Goal: Task Accomplishment & Management: Manage account settings

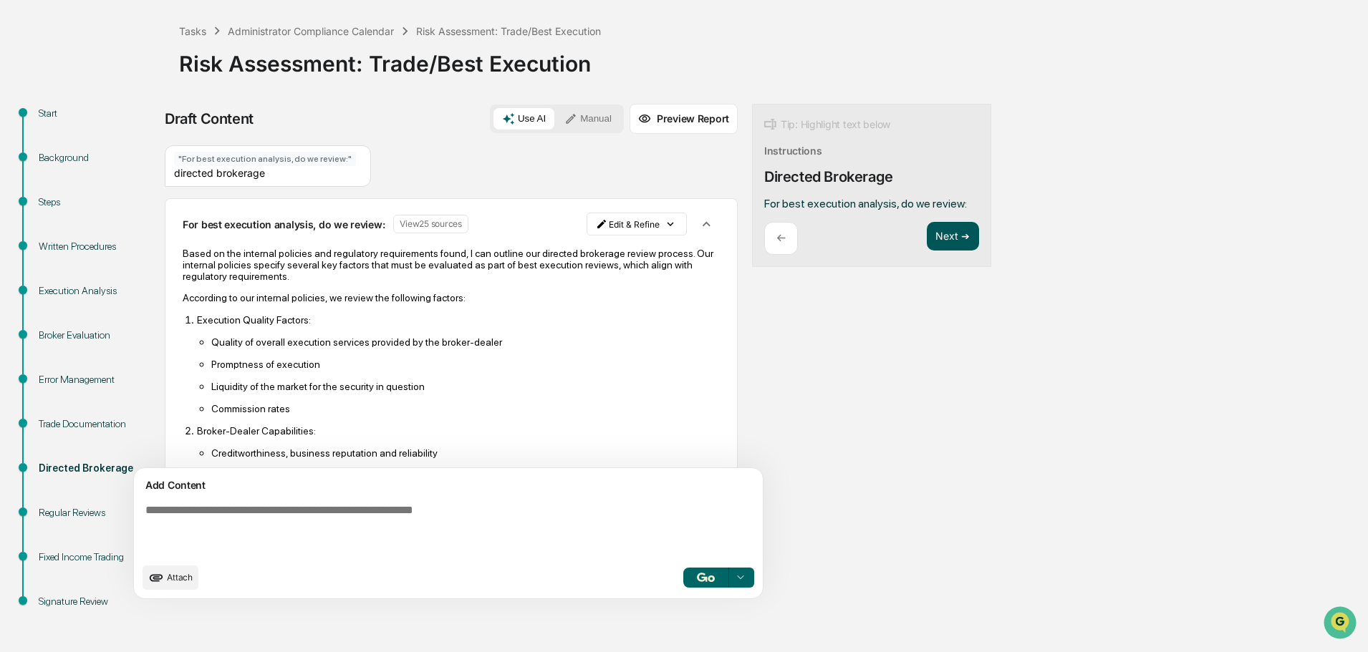
click at [953, 241] on button "Next ➔" at bounding box center [953, 236] width 52 height 29
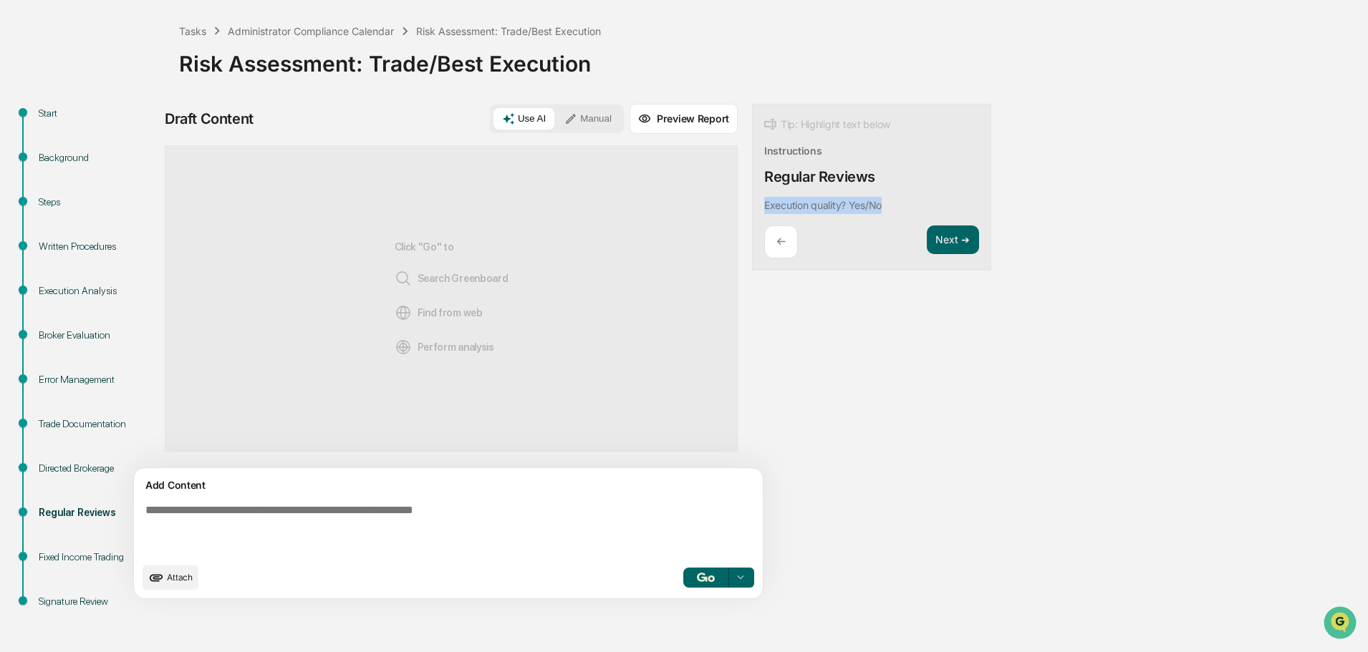
drag, startPoint x: 885, startPoint y: 204, endPoint x: 758, endPoint y: 208, distance: 127.6
click at [758, 208] on div "Tip: Highlight text below Instructions Regular Reviews Execution quality? Yes/N…" at bounding box center [871, 188] width 239 height 168
copy p "Execution quality? Yes/No"
click at [812, 247] on button "Focus Assistant" at bounding box center [803, 247] width 74 height 19
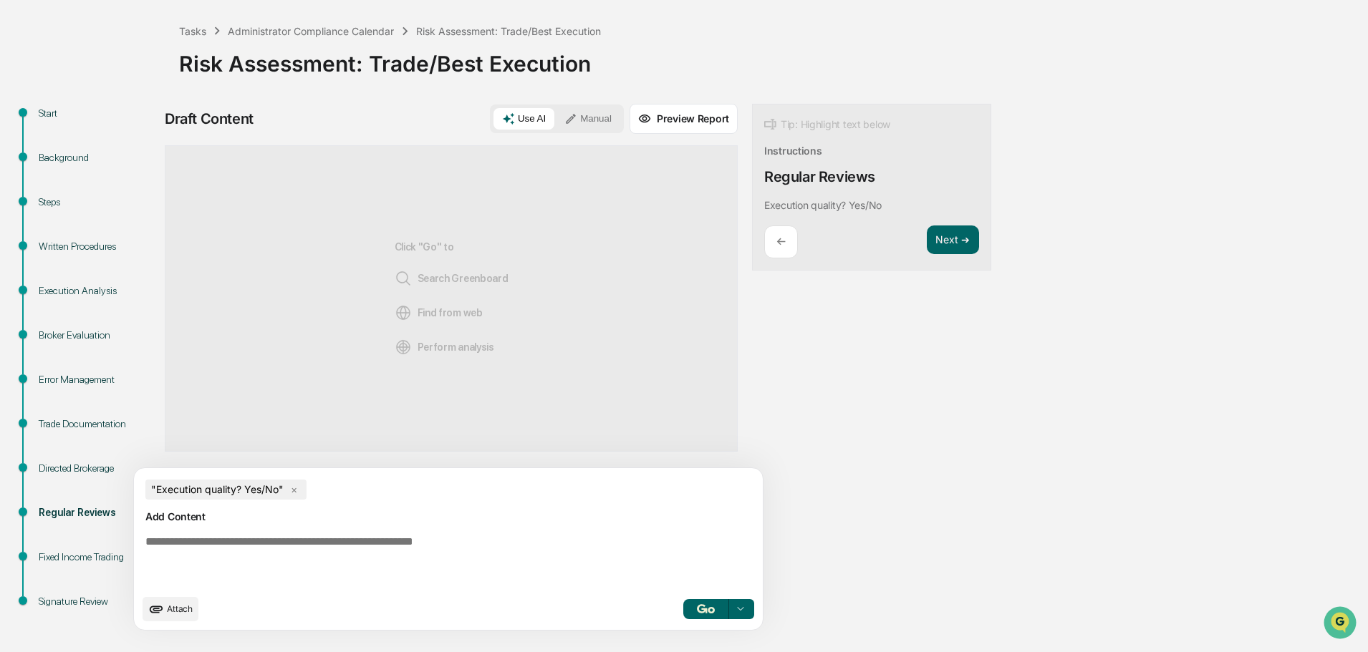
click at [405, 515] on div "Add Content" at bounding box center [449, 516] width 612 height 17
click at [413, 532] on textarea at bounding box center [451, 561] width 623 height 63
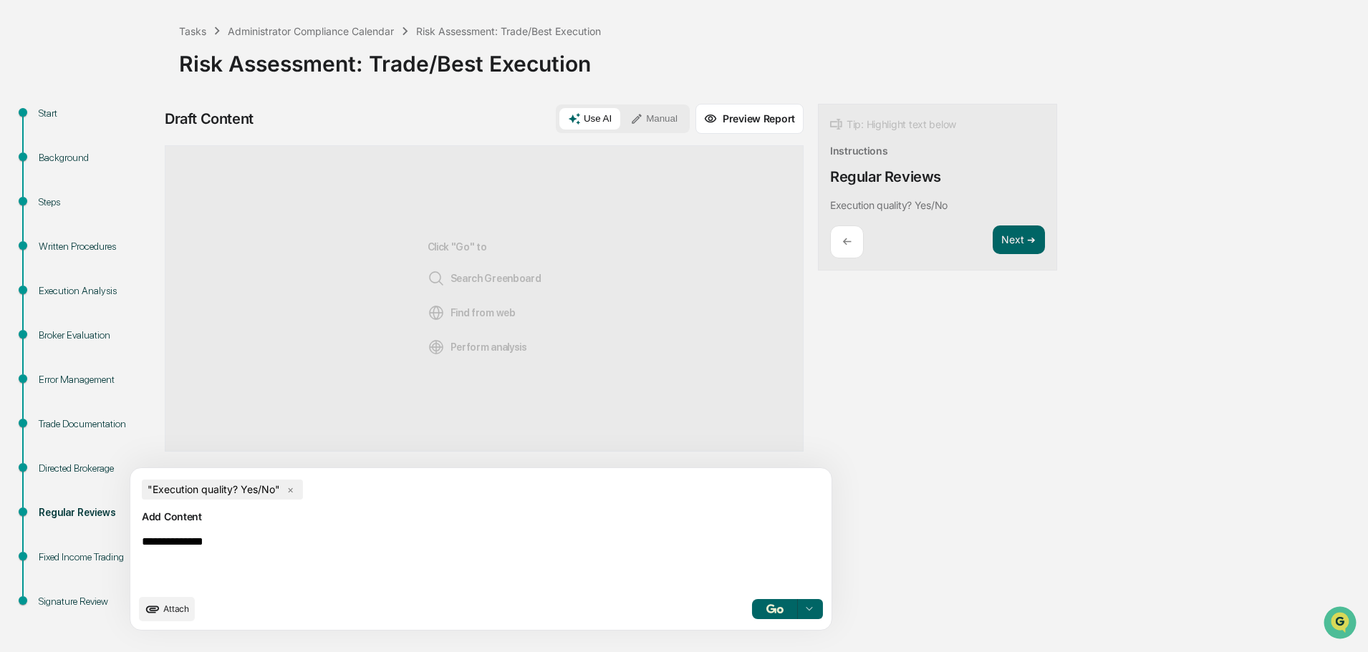
type textarea "**********"
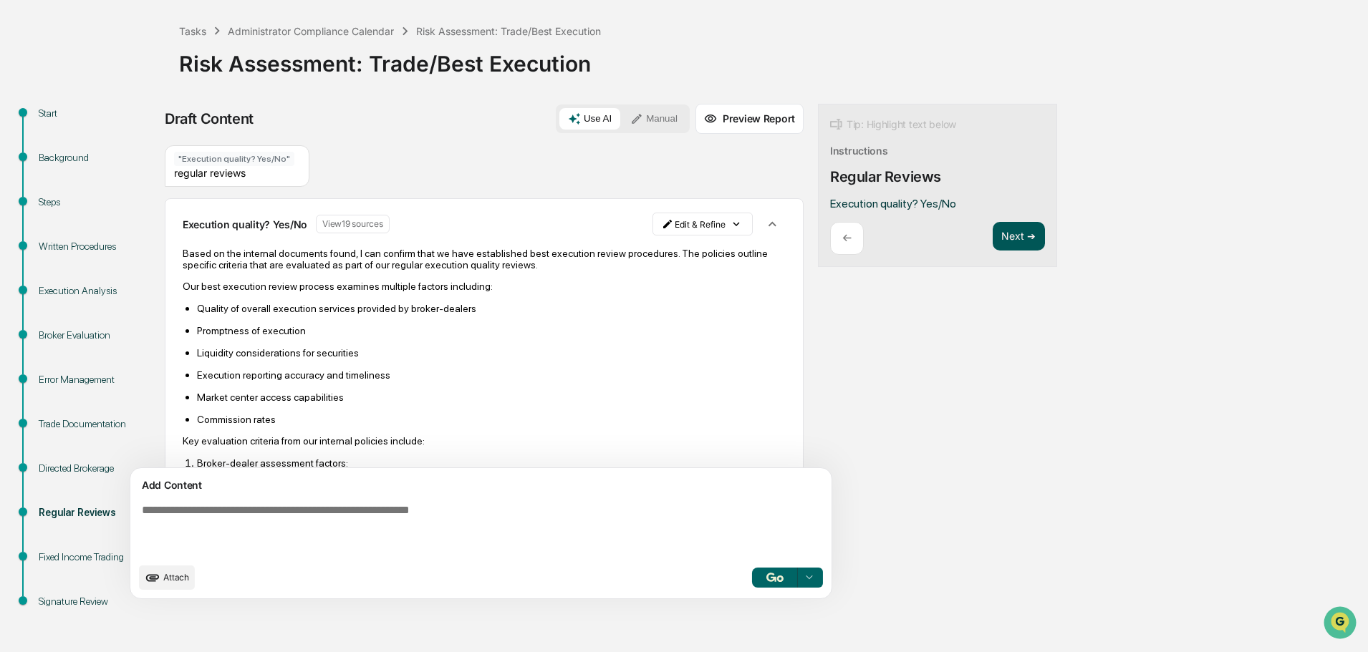
click at [993, 240] on button "Next ➔" at bounding box center [1019, 236] width 52 height 29
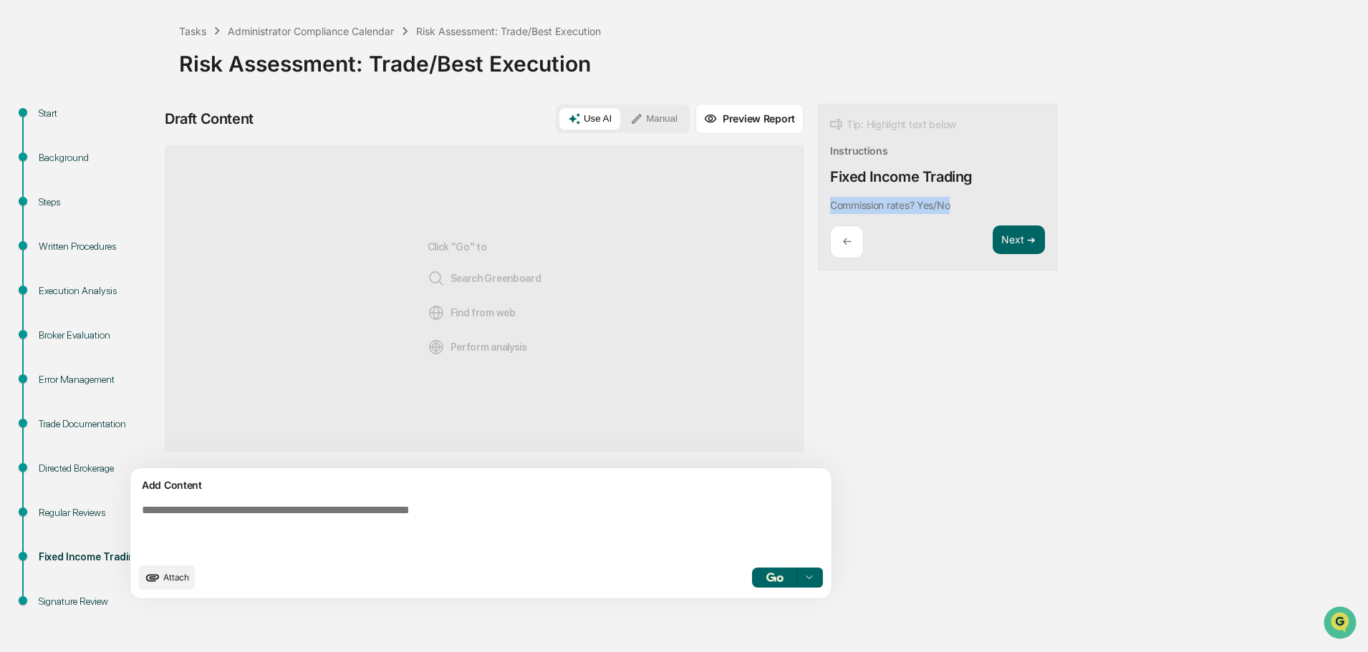
drag, startPoint x: 885, startPoint y: 208, endPoint x: 758, endPoint y: 199, distance: 127.1
click at [818, 199] on div "Tip: Highlight text below Instructions Fixed Income Trading Commission rates? Y…" at bounding box center [937, 188] width 239 height 168
copy p "Commission rates? Yes/No"
paste textarea "**********"
type textarea "**********"
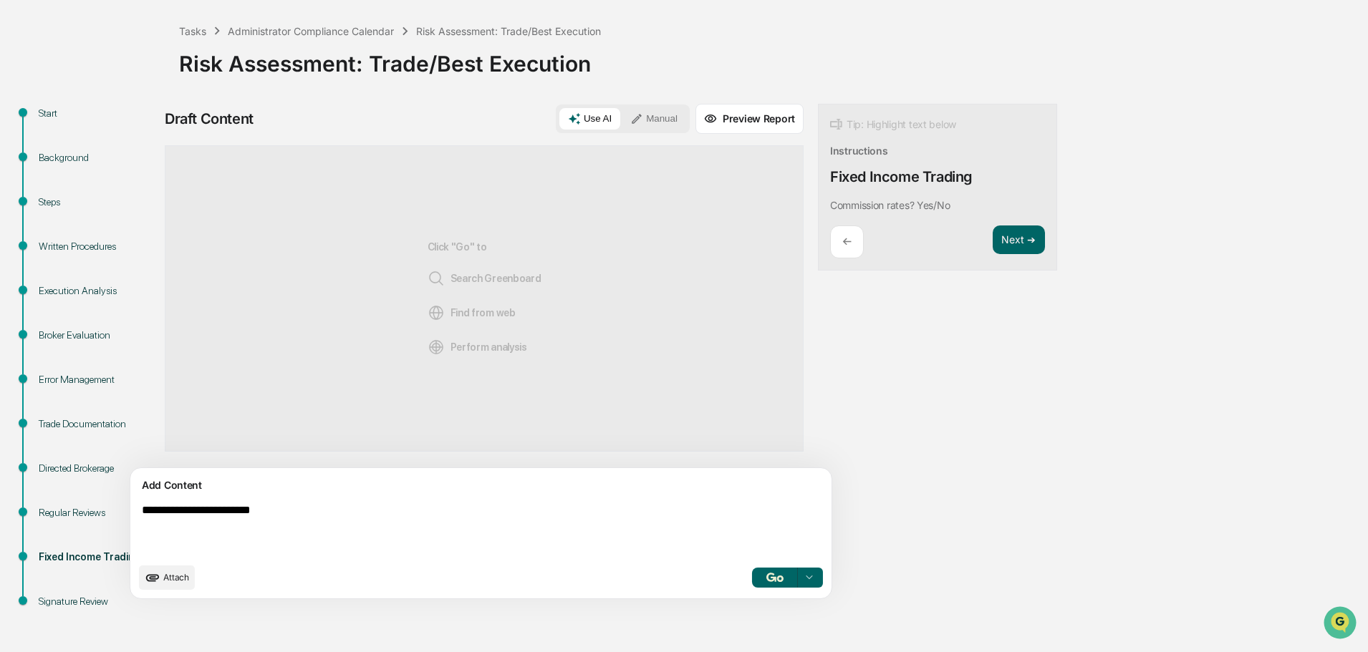
drag, startPoint x: 301, startPoint y: 516, endPoint x: 79, endPoint y: 506, distance: 222.2
click at [79, 506] on div "**********" at bounding box center [684, 378] width 1354 height 549
drag, startPoint x: 897, startPoint y: 208, endPoint x: 757, endPoint y: 203, distance: 139.7
click at [818, 203] on div "Tip: Highlight text below Instructions Fixed Income Trading Commission rates? Y…" at bounding box center [937, 188] width 239 height 168
click at [796, 244] on button "Focus Assistant" at bounding box center [803, 247] width 74 height 19
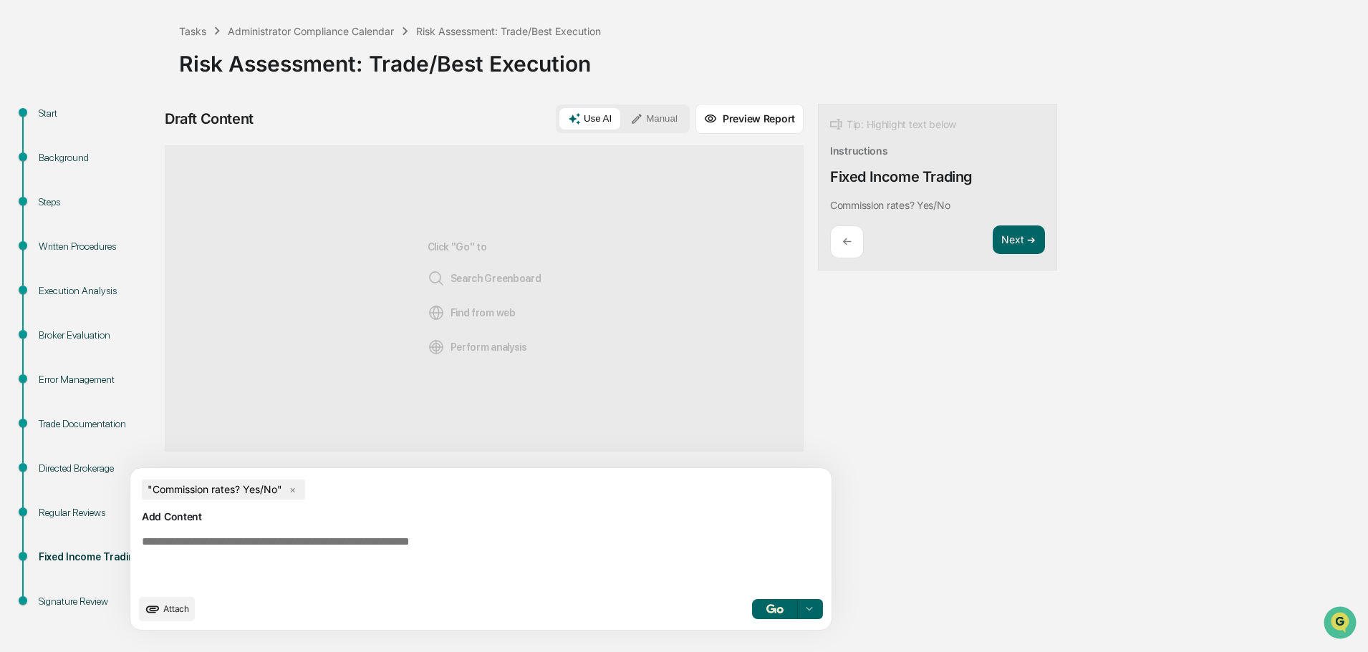
click at [367, 546] on textarea at bounding box center [447, 561] width 623 height 63
type textarea "**********"
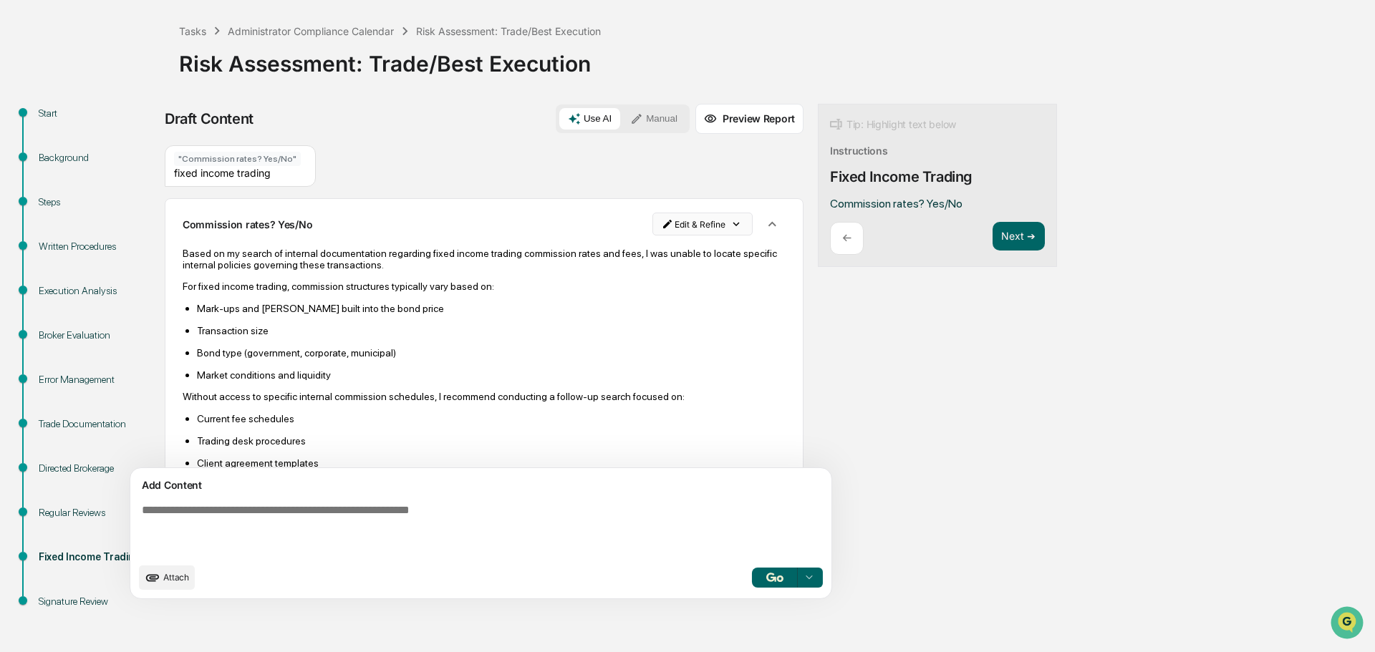
click at [667, 224] on html "Calendar Manage Tasks Reviews Approval Management Company People, Data, Setting…" at bounding box center [687, 259] width 1375 height 652
click at [616, 279] on div "Delete Result" at bounding box center [631, 276] width 105 height 23
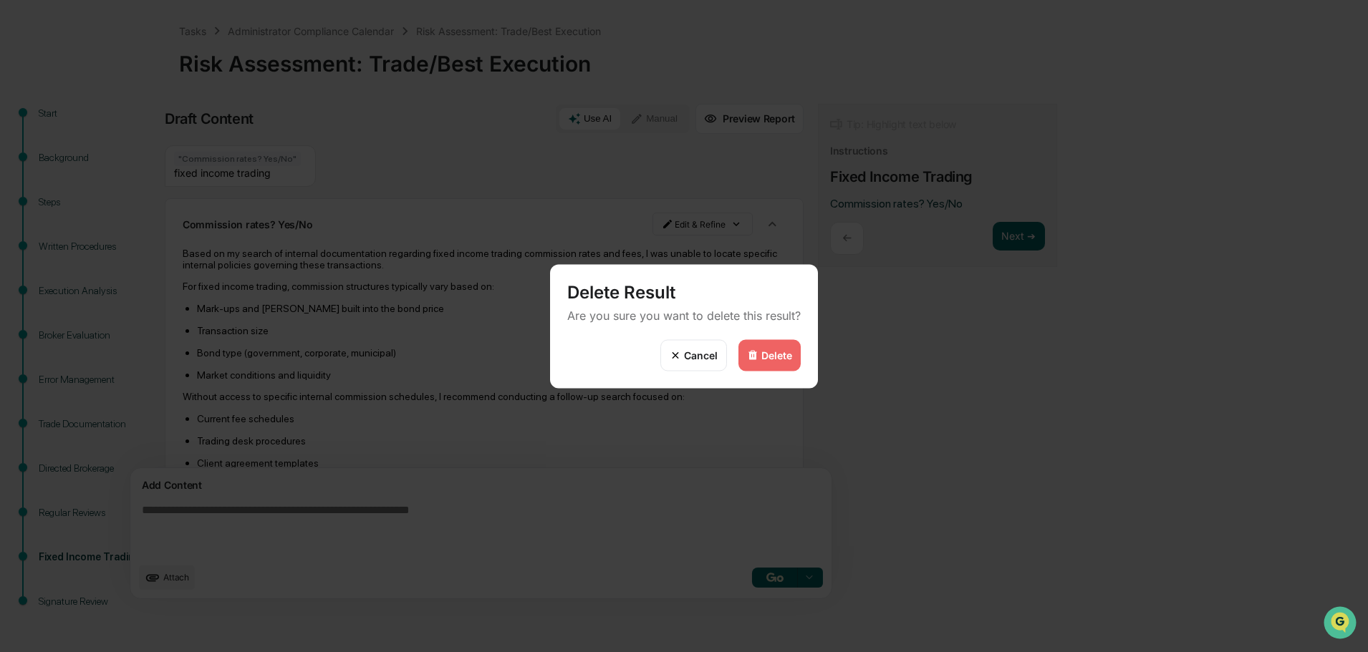
drag, startPoint x: 761, startPoint y: 352, endPoint x: 728, endPoint y: 243, distance: 113.9
click at [761, 351] on div "Delete" at bounding box center [776, 355] width 31 height 12
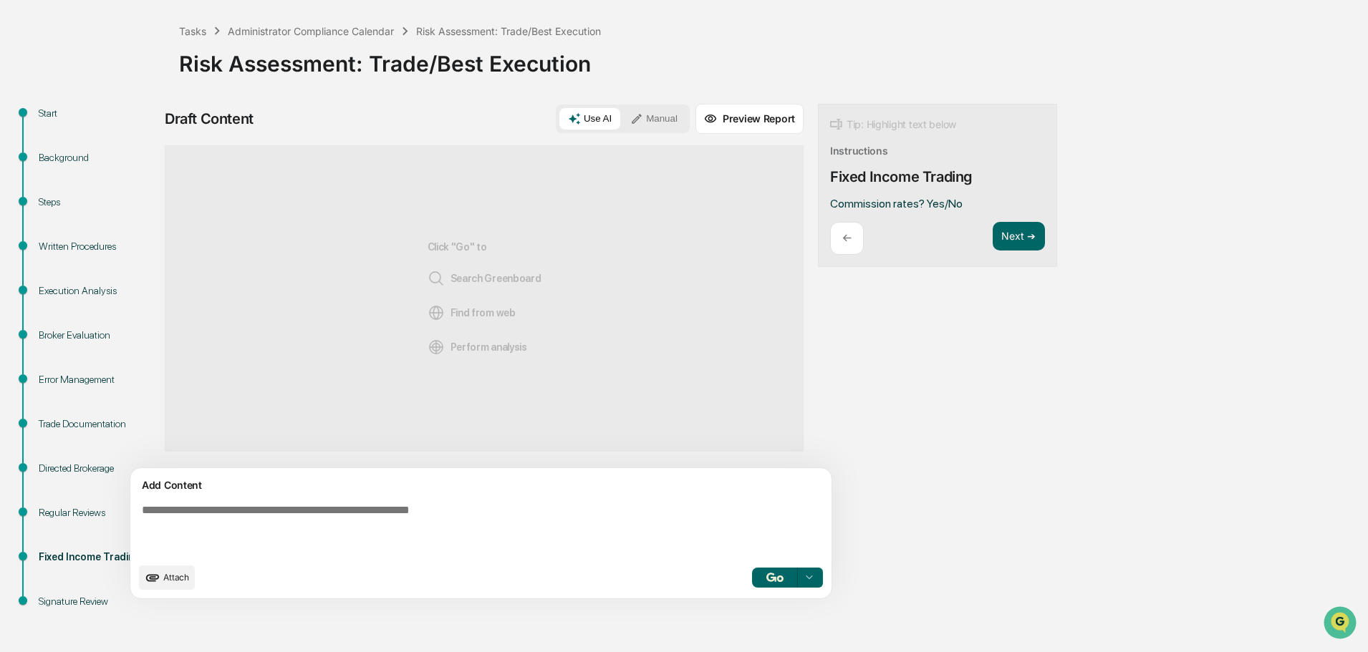
click at [622, 118] on button "Manual" at bounding box center [654, 118] width 64 height 21
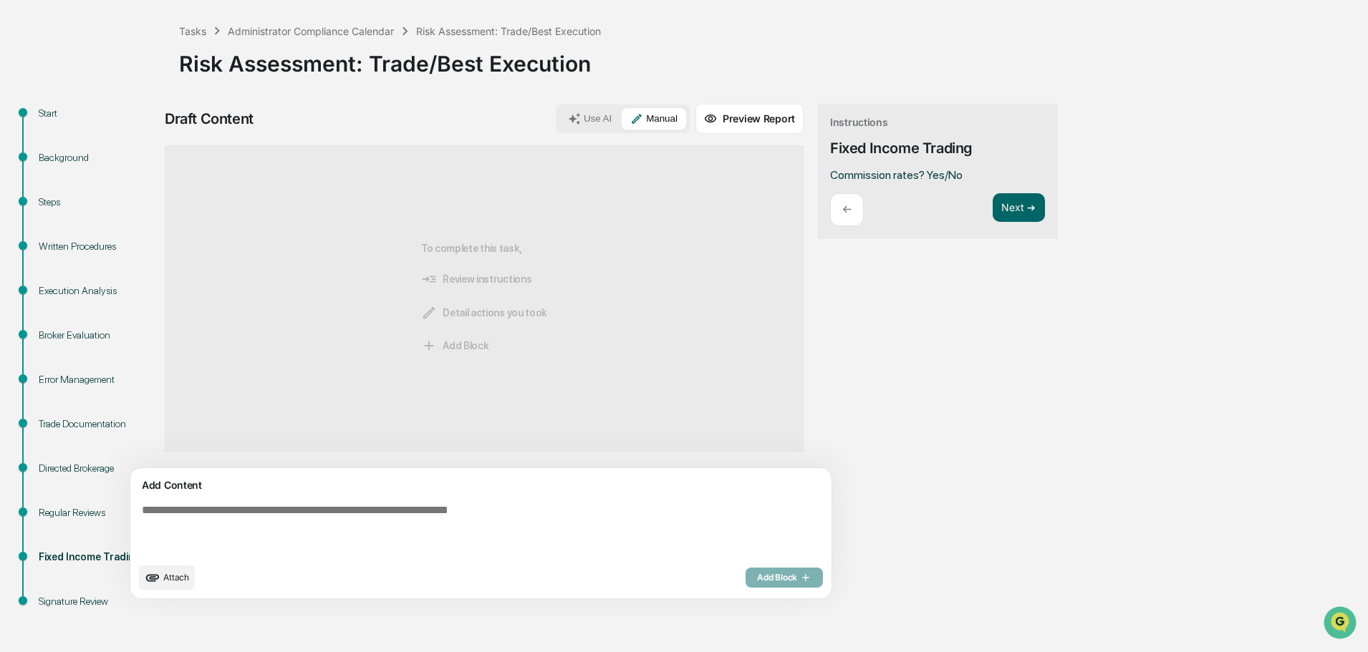
click at [443, 519] on textarea at bounding box center [447, 529] width 623 height 63
type textarea "**********"
click at [757, 573] on span "Add Block" at bounding box center [784, 577] width 54 height 11
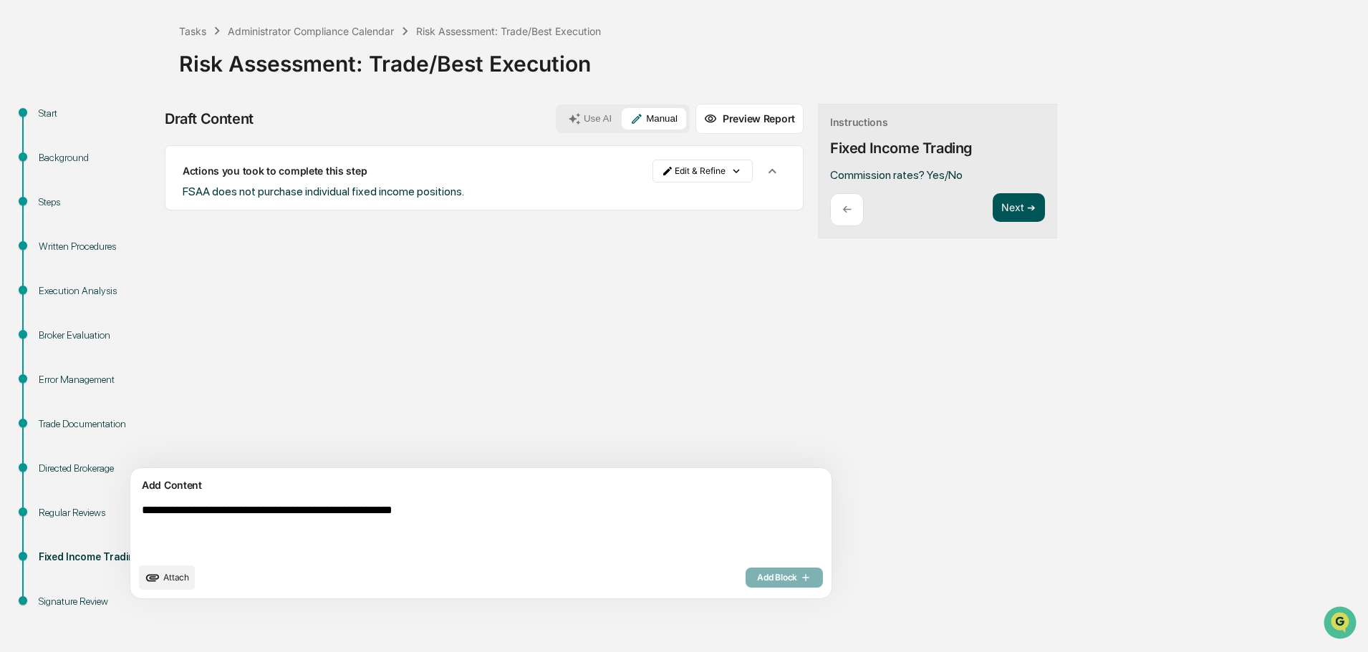
click at [993, 211] on button "Next ➔" at bounding box center [1019, 207] width 52 height 29
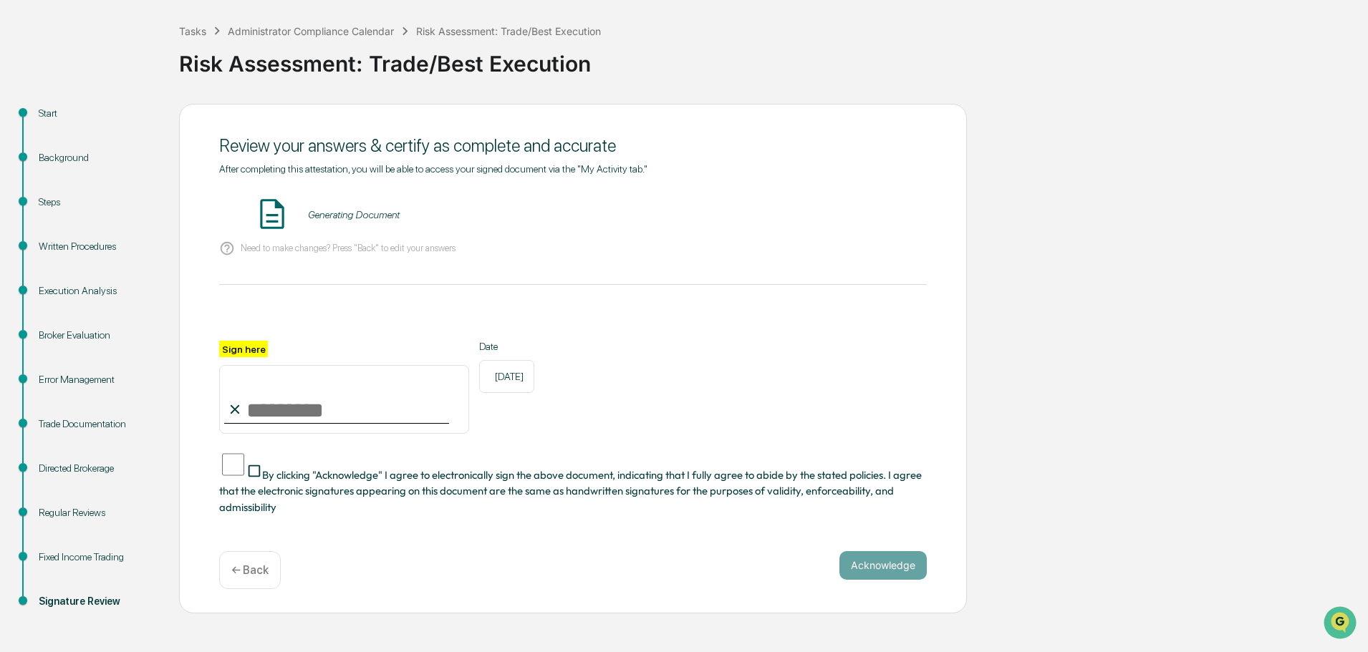
drag, startPoint x: 311, startPoint y: 412, endPoint x: 336, endPoint y: 427, distance: 29.2
click at [311, 412] on input "Sign here" at bounding box center [344, 399] width 250 height 69
type input "**********"
click at [366, 468] on span "By clicking "Acknowledge" I agree to electronically sign the above document, in…" at bounding box center [570, 491] width 703 height 46
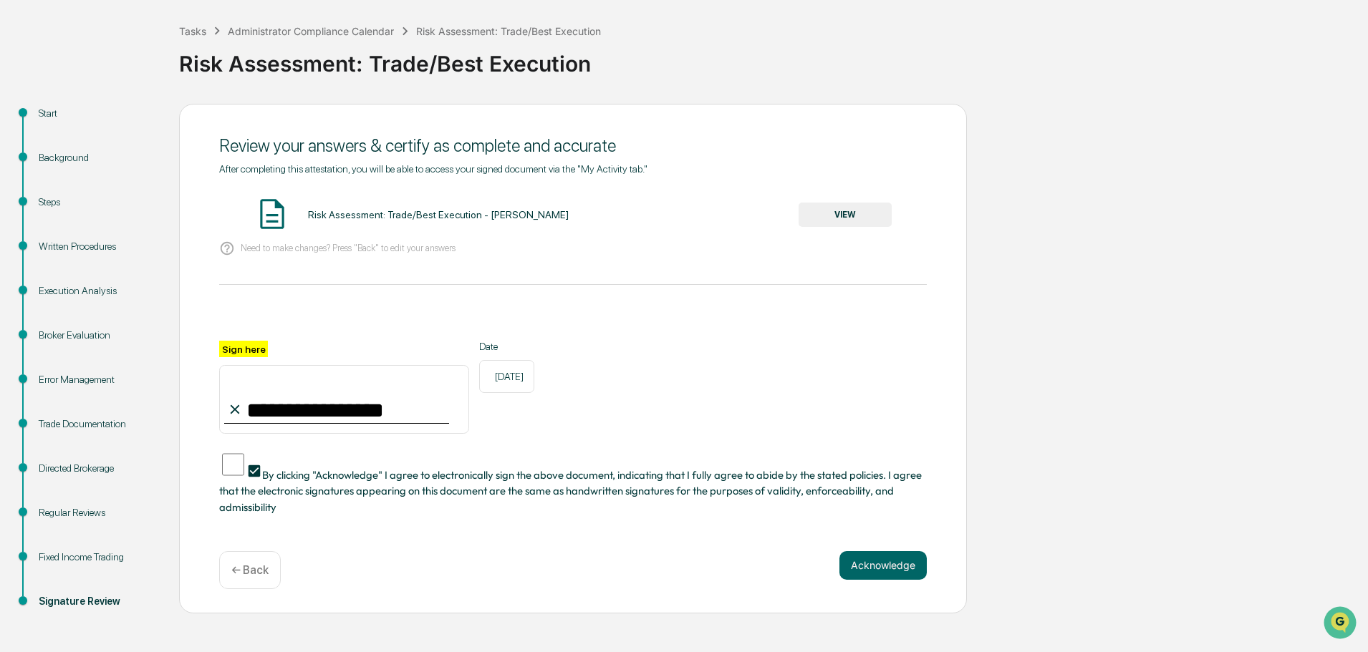
click at [857, 205] on button "VIEW" at bounding box center [845, 215] width 93 height 24
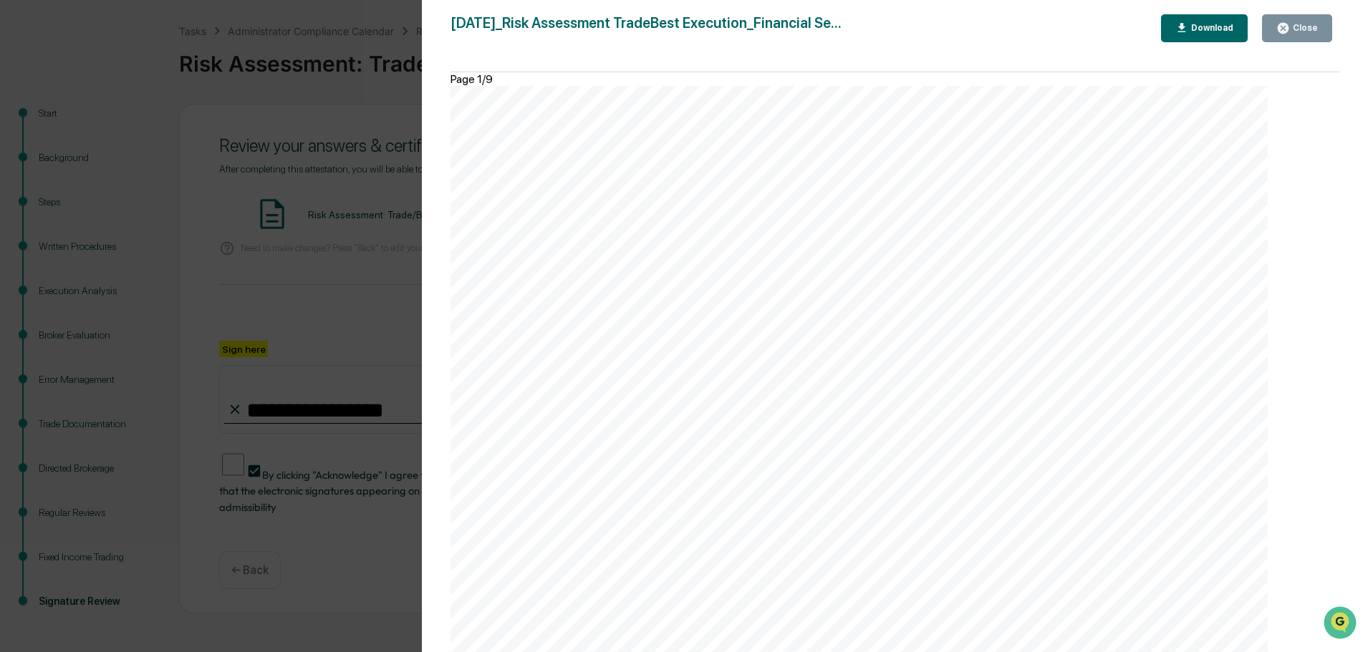
click at [1311, 32] on div "Close" at bounding box center [1304, 28] width 28 height 10
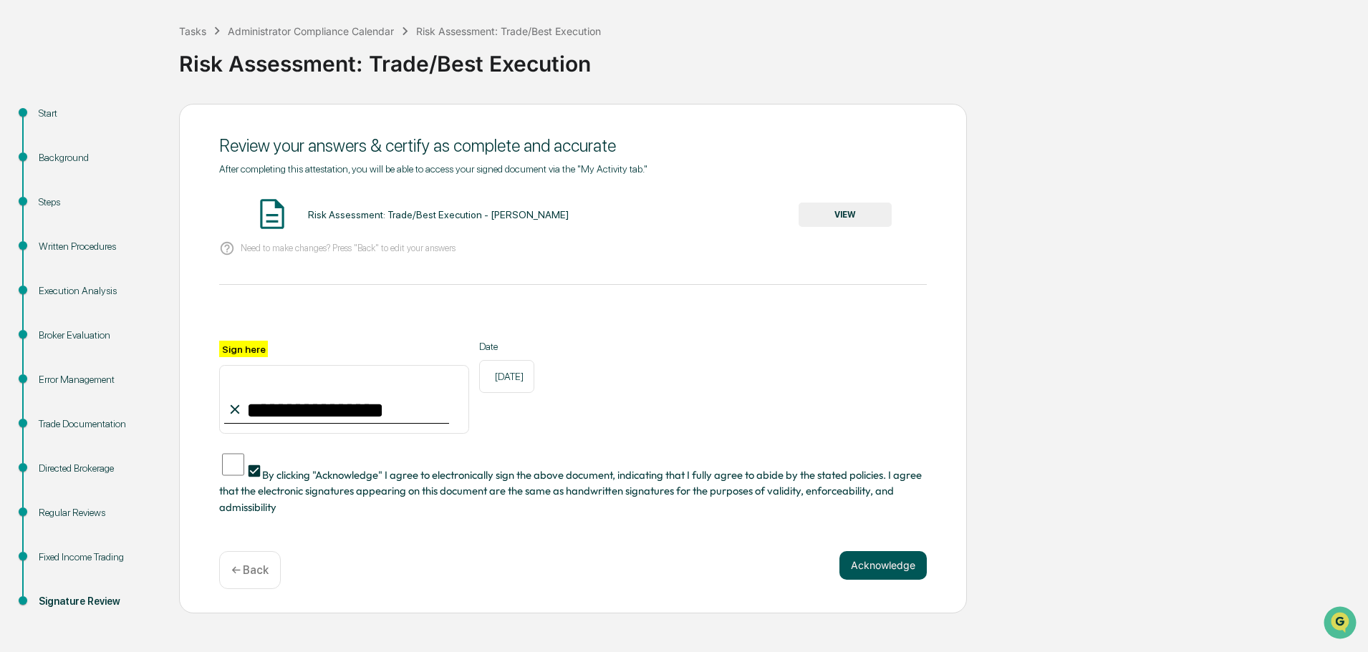
click at [879, 551] on button "Acknowledge" at bounding box center [882, 565] width 87 height 29
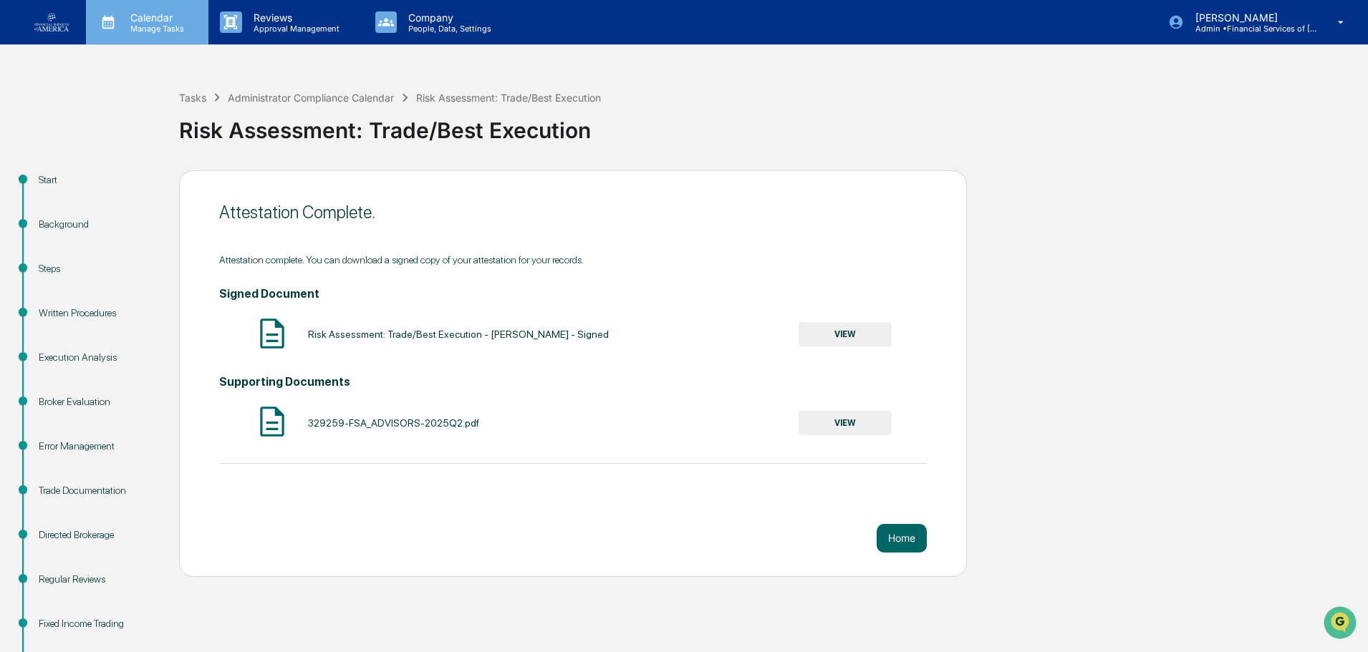
click at [141, 26] on p "Manage Tasks" at bounding box center [155, 29] width 72 height 10
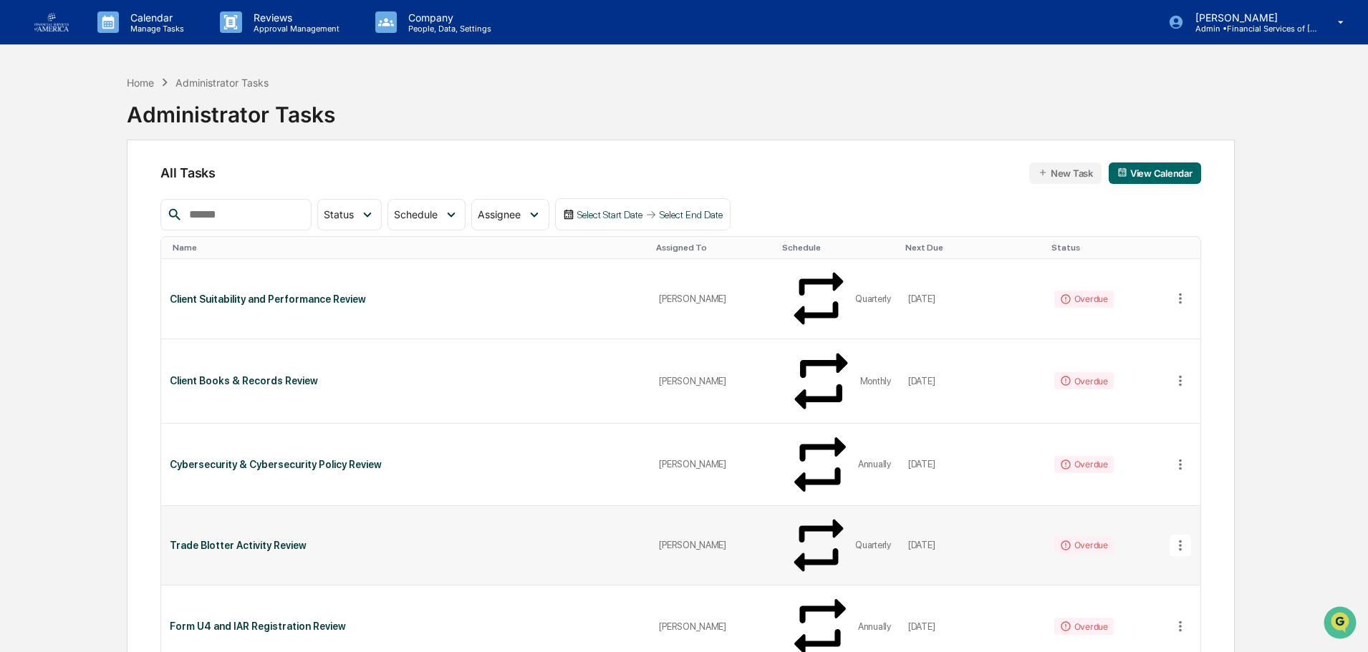
click at [238, 540] on div "Trade Blotter Activity Review" at bounding box center [406, 545] width 472 height 11
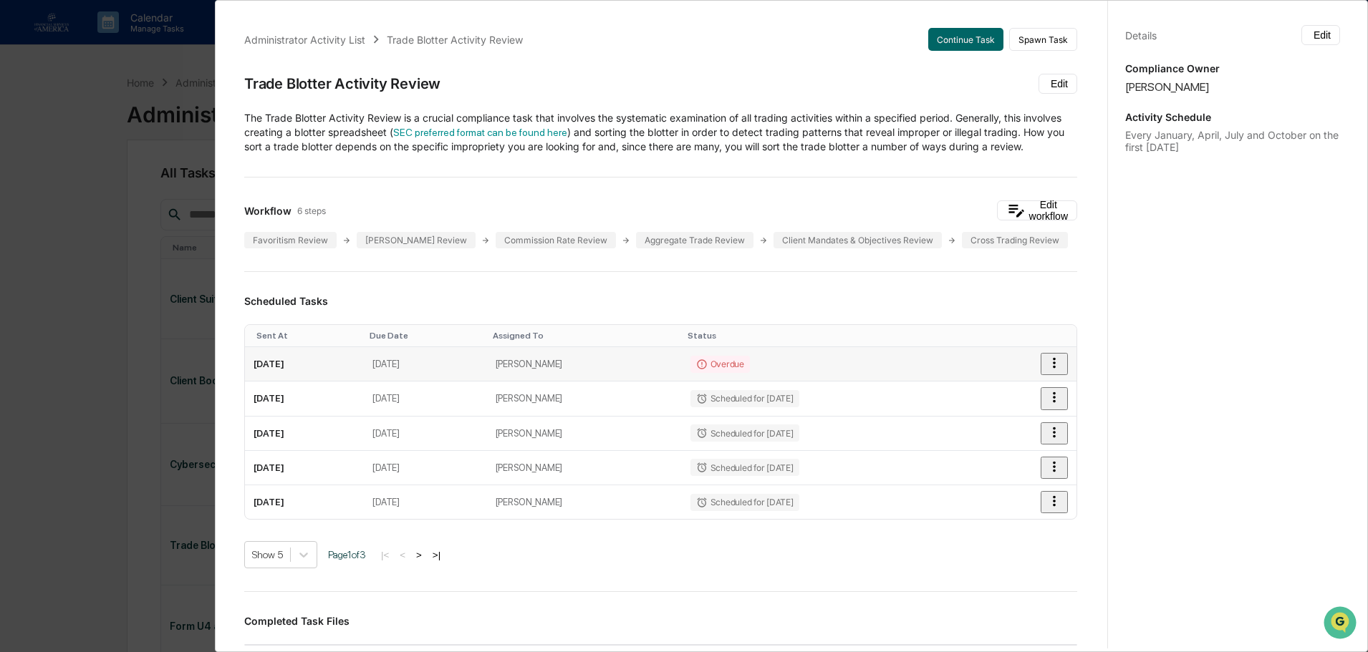
click at [578, 382] on td "[PERSON_NAME]" at bounding box center [584, 364] width 195 height 34
click at [280, 372] on td "July 2, 2025" at bounding box center [304, 364] width 119 height 34
click at [290, 380] on td "July 2, 2025" at bounding box center [304, 364] width 119 height 34
click at [978, 52] on div "Administrator Activity List Trade Blotter Activity Review Continue Task Spawn T…" at bounding box center [660, 541] width 867 height 1061
click at [969, 43] on button "Continue Task" at bounding box center [965, 39] width 75 height 23
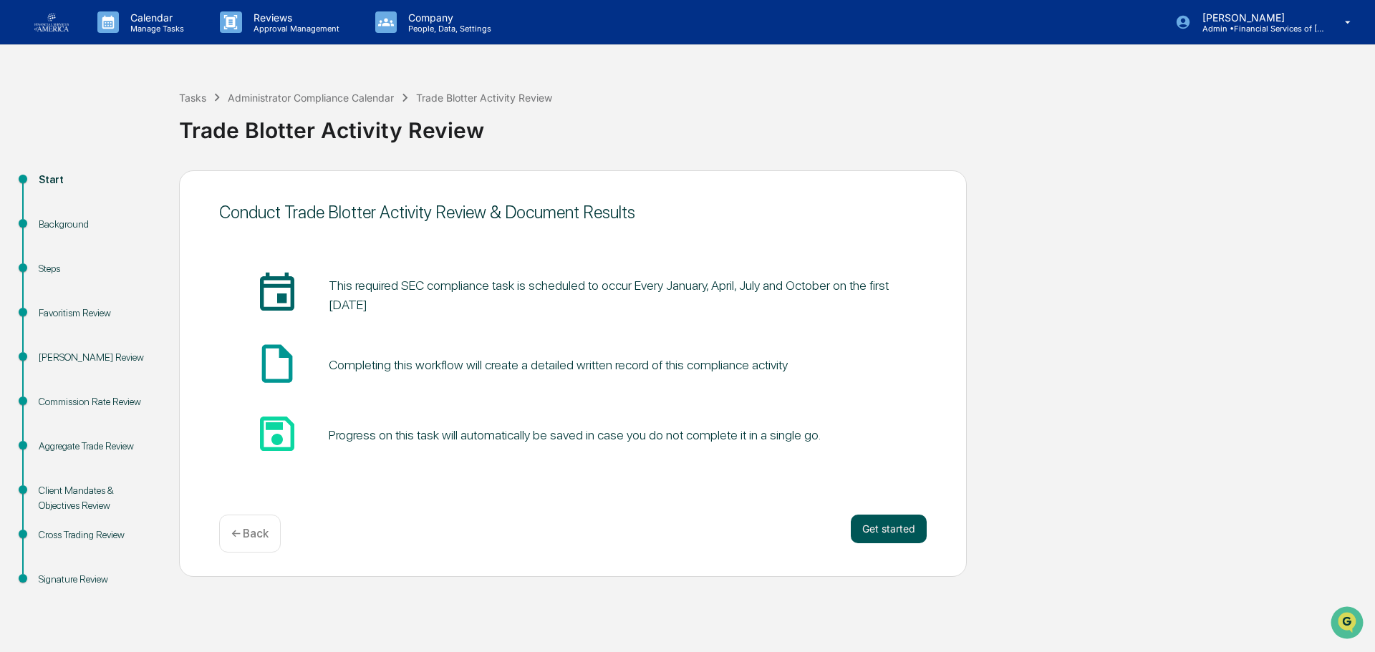
click at [883, 522] on button "Get started" at bounding box center [889, 529] width 76 height 29
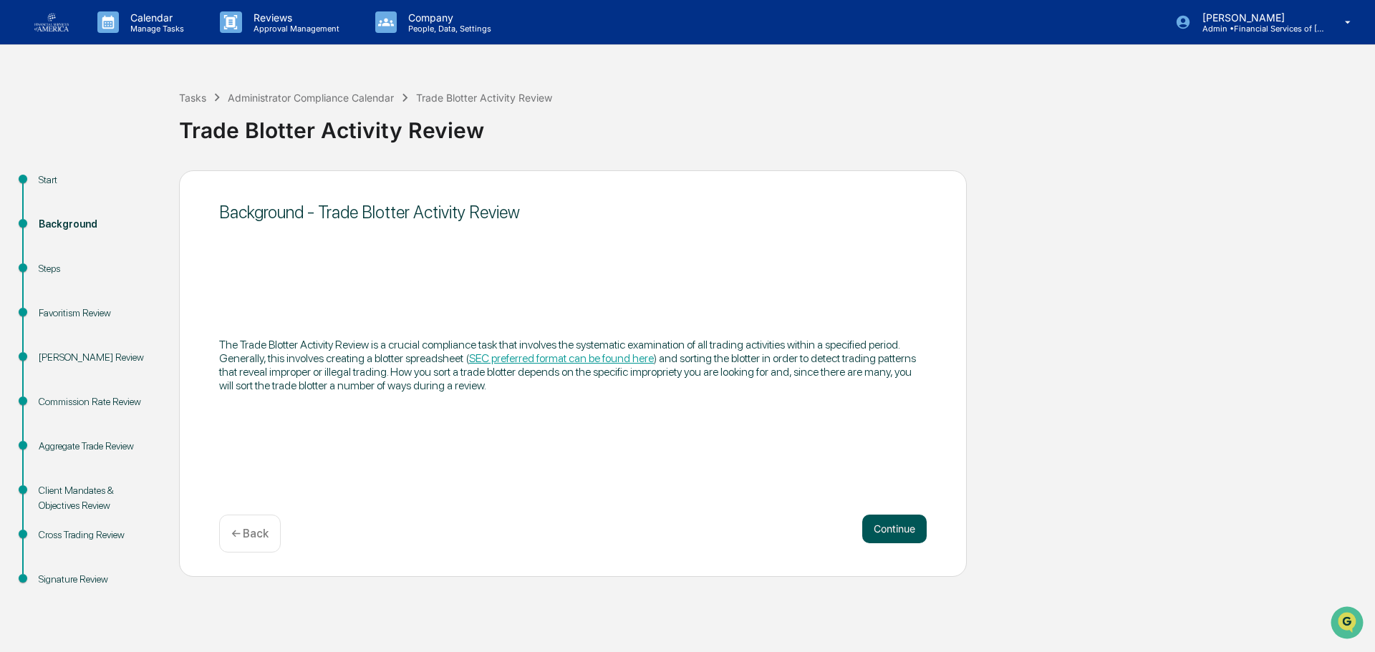
click at [887, 522] on button "Continue" at bounding box center [894, 529] width 64 height 29
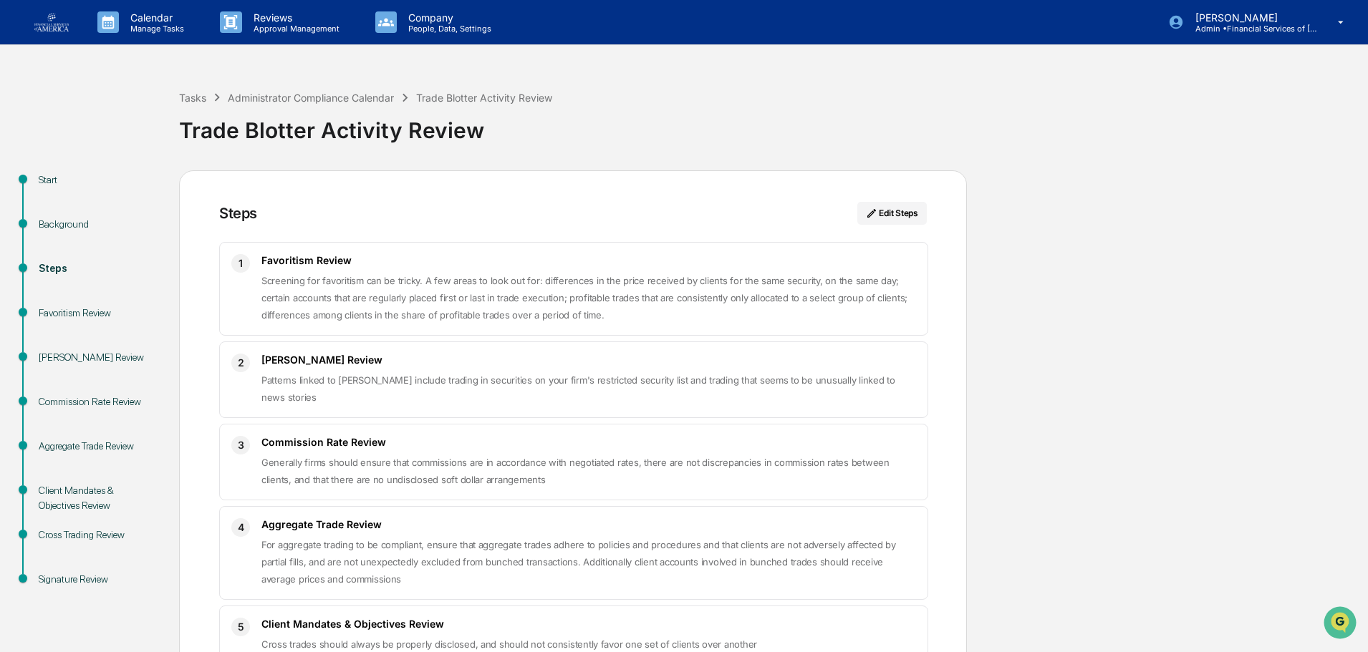
scroll to position [171, 0]
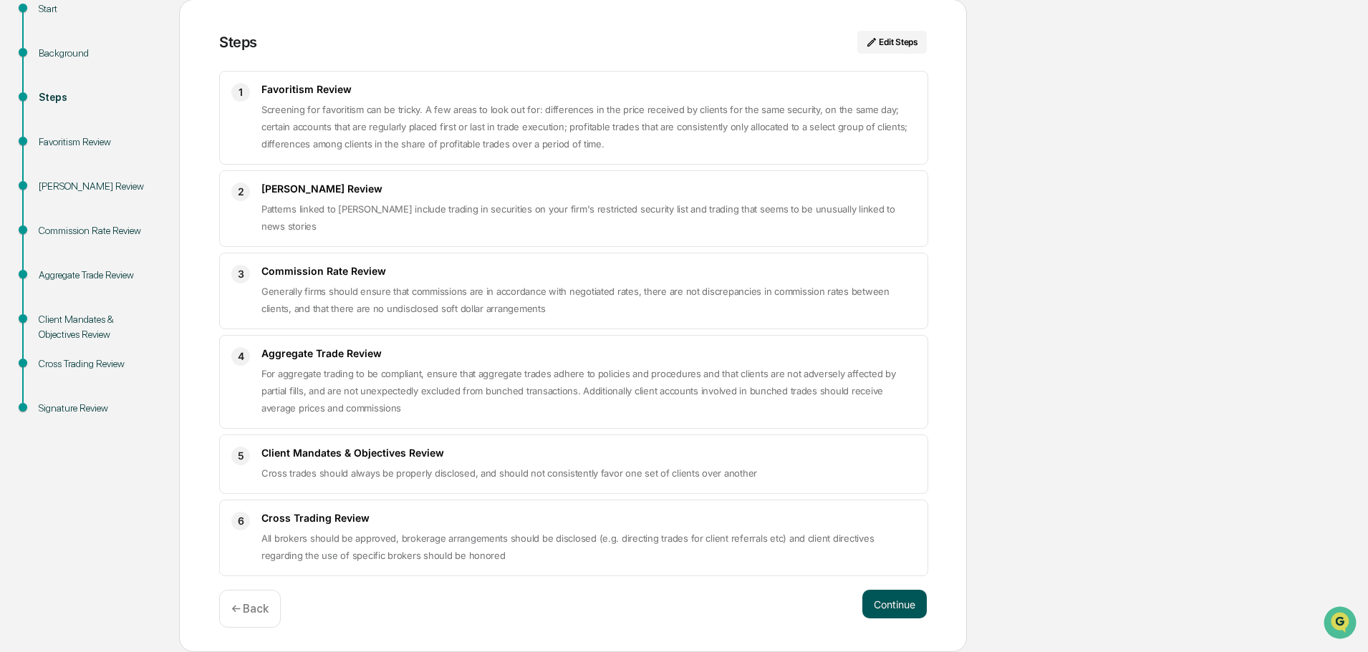
click at [882, 607] on button "Continue" at bounding box center [894, 604] width 64 height 29
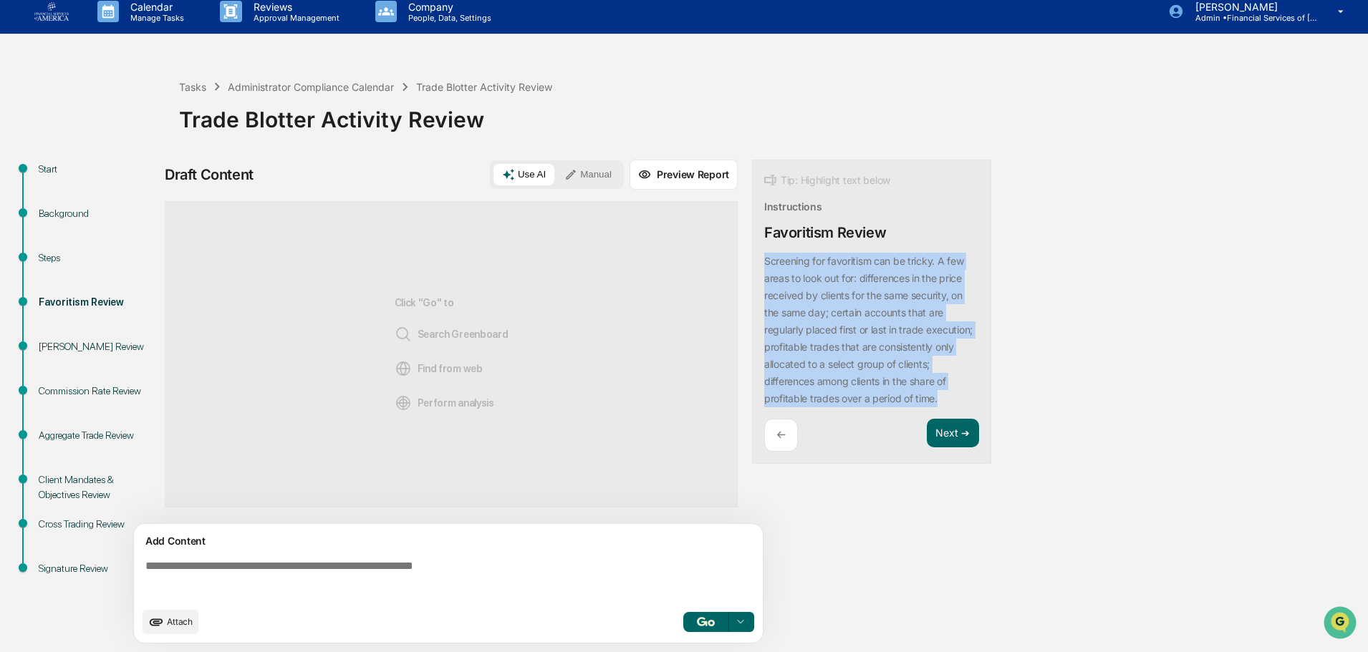
drag, startPoint x: 801, startPoint y: 418, endPoint x: 756, endPoint y: 252, distance: 172.2
click at [756, 252] on div "Tip: Highlight text below Instructions Favoritism Review Screening for favoriti…" at bounding box center [871, 312] width 239 height 305
drag, startPoint x: 789, startPoint y: 418, endPoint x: 747, endPoint y: 263, distance: 160.2
click at [747, 263] on div "Draft Content Use AI Manual Preview Report Sources Click "Go" to Search Greenbo…" at bounding box center [566, 406] width 802 height 493
click at [792, 251] on button "Focus Assistant" at bounding box center [803, 247] width 74 height 19
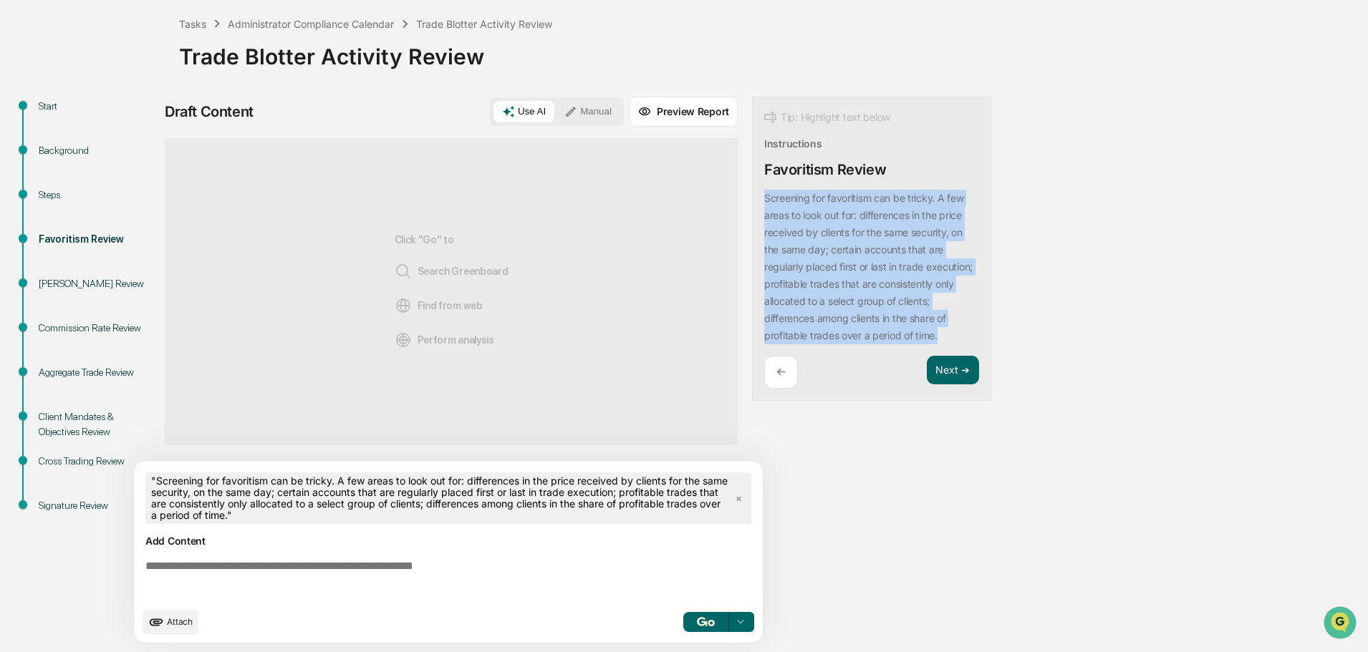
drag, startPoint x: 713, startPoint y: 617, endPoint x: 707, endPoint y: 594, distance: 24.5
click at [713, 618] on img "button" at bounding box center [705, 621] width 17 height 9
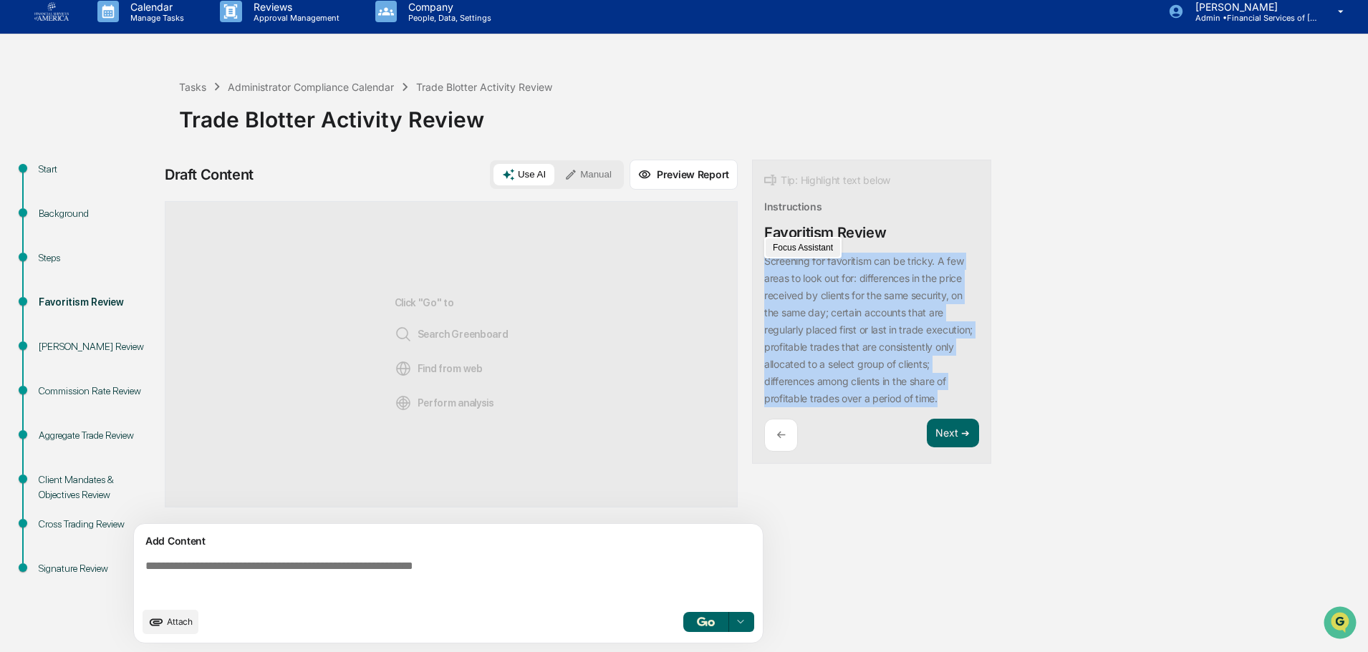
click at [799, 250] on button "Focus Assistant" at bounding box center [803, 247] width 74 height 19
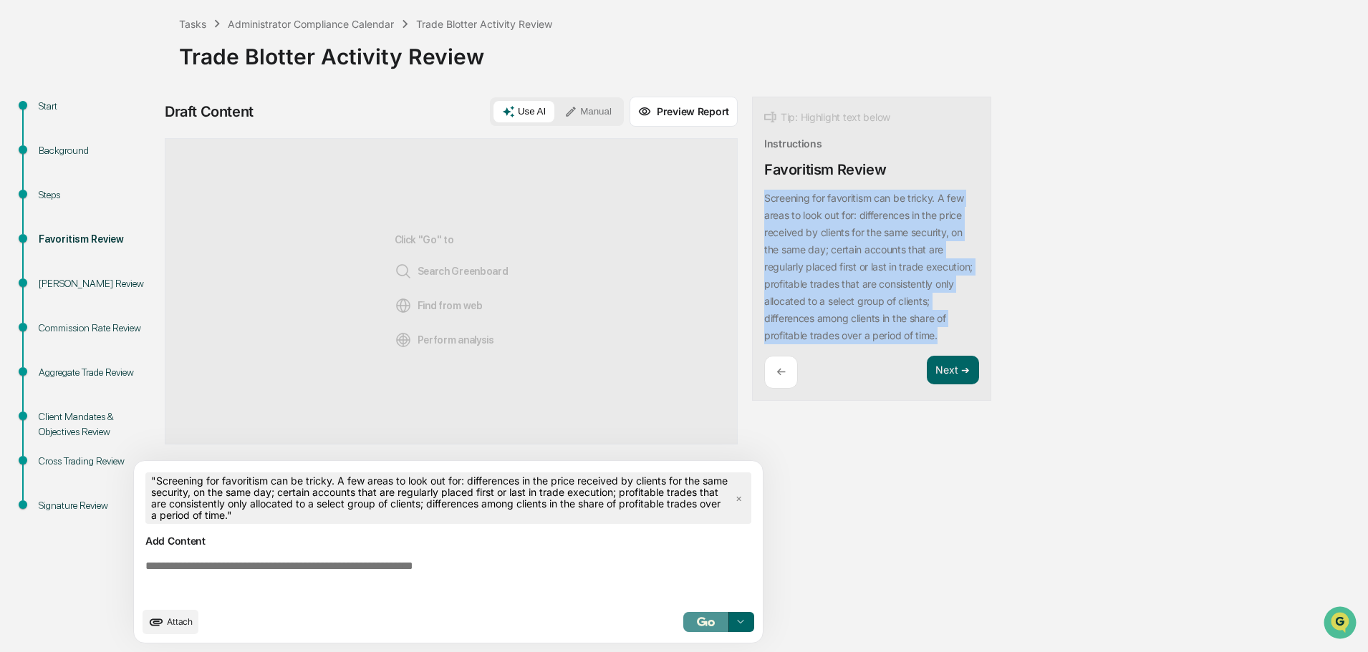
click at [705, 618] on img "button" at bounding box center [705, 621] width 17 height 9
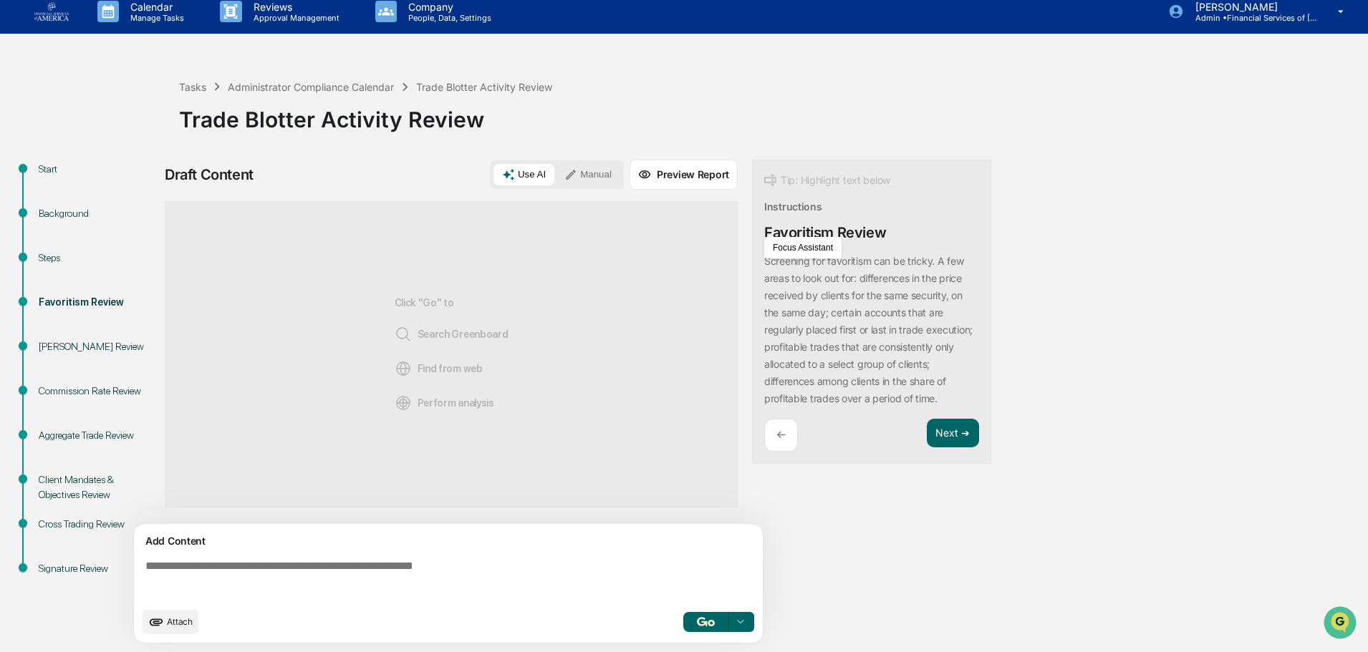
click at [784, 227] on div "Favoritism Review" at bounding box center [825, 232] width 122 height 17
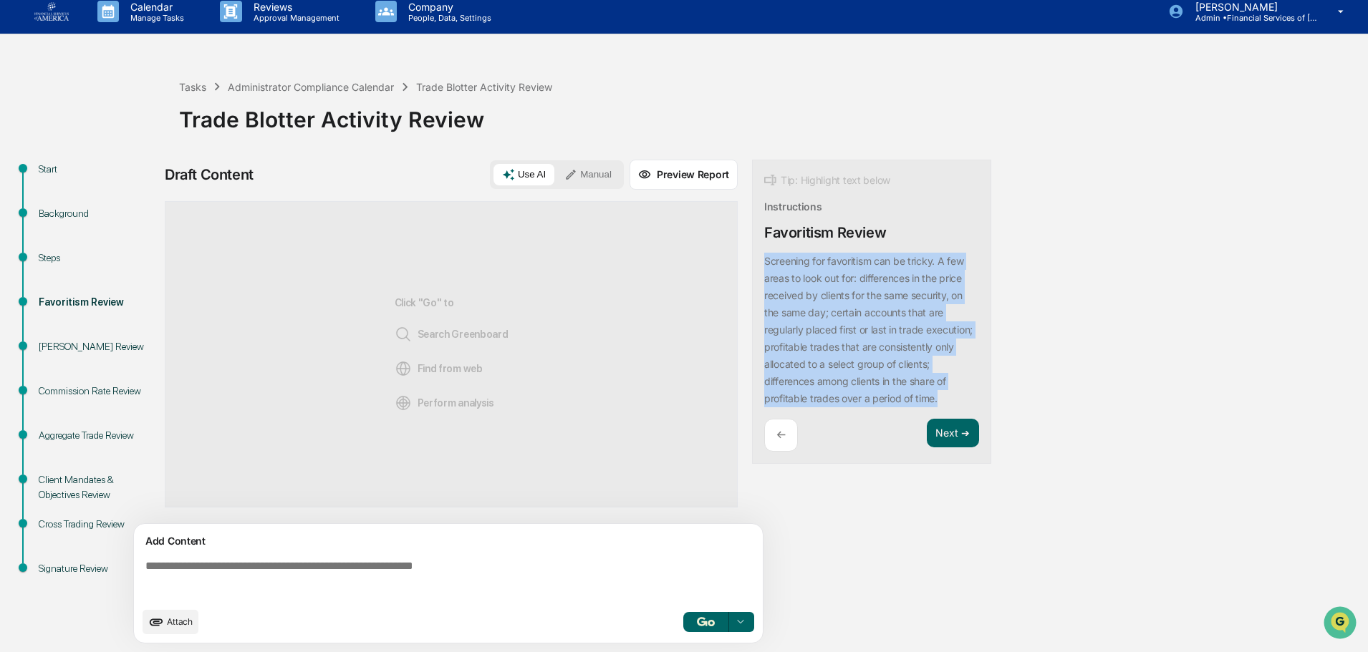
drag, startPoint x: 805, startPoint y: 423, endPoint x: 748, endPoint y: 264, distance: 169.7
click at [748, 264] on div "Draft Content Use AI Manual Preview Report Sources Click "Go" to Search Greenbo…" at bounding box center [566, 406] width 802 height 493
click at [785, 251] on button "Focus Assistant" at bounding box center [803, 247] width 74 height 19
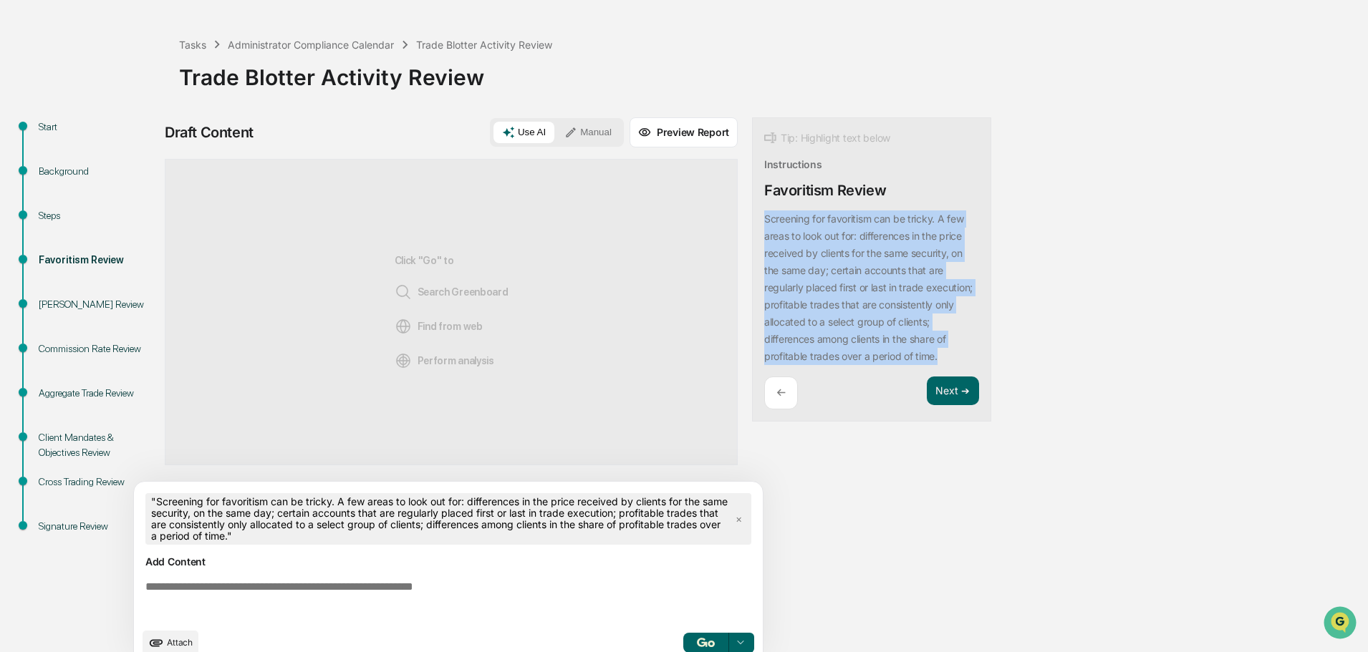
scroll to position [74, 0]
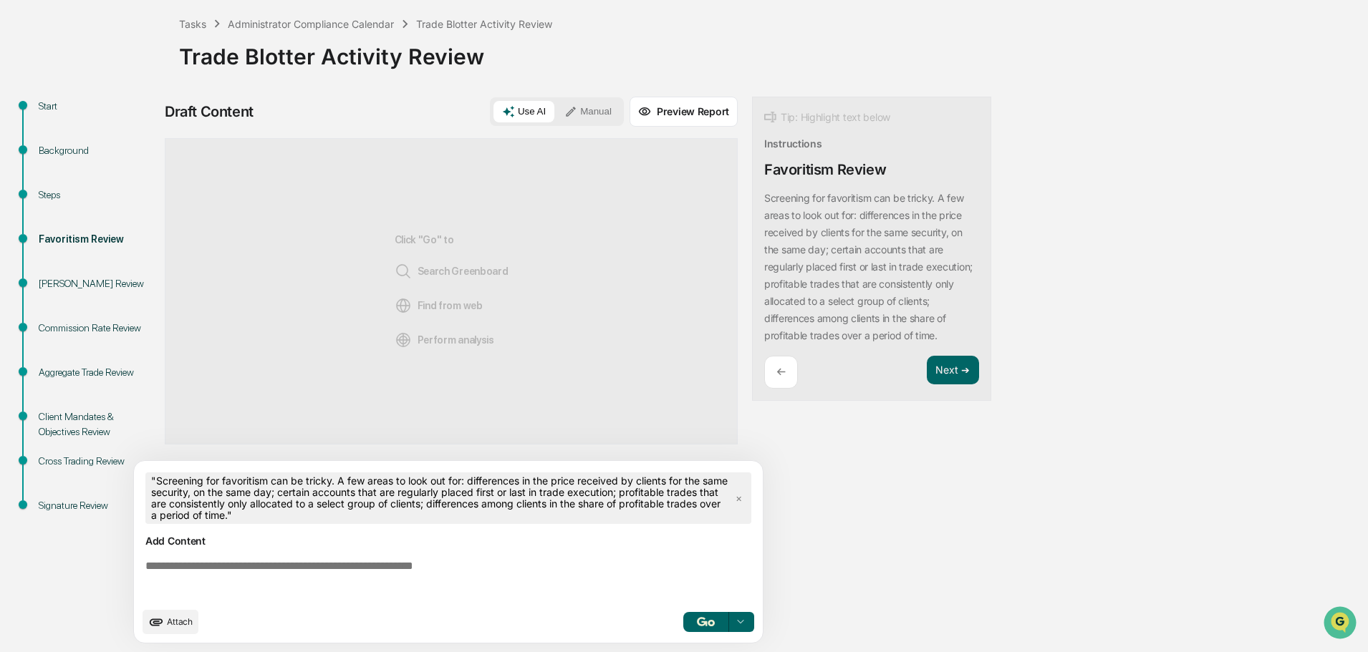
click at [697, 635] on div "Add Content Attach Select..." at bounding box center [448, 583] width 629 height 119
click at [699, 618] on img "button" at bounding box center [705, 621] width 17 height 9
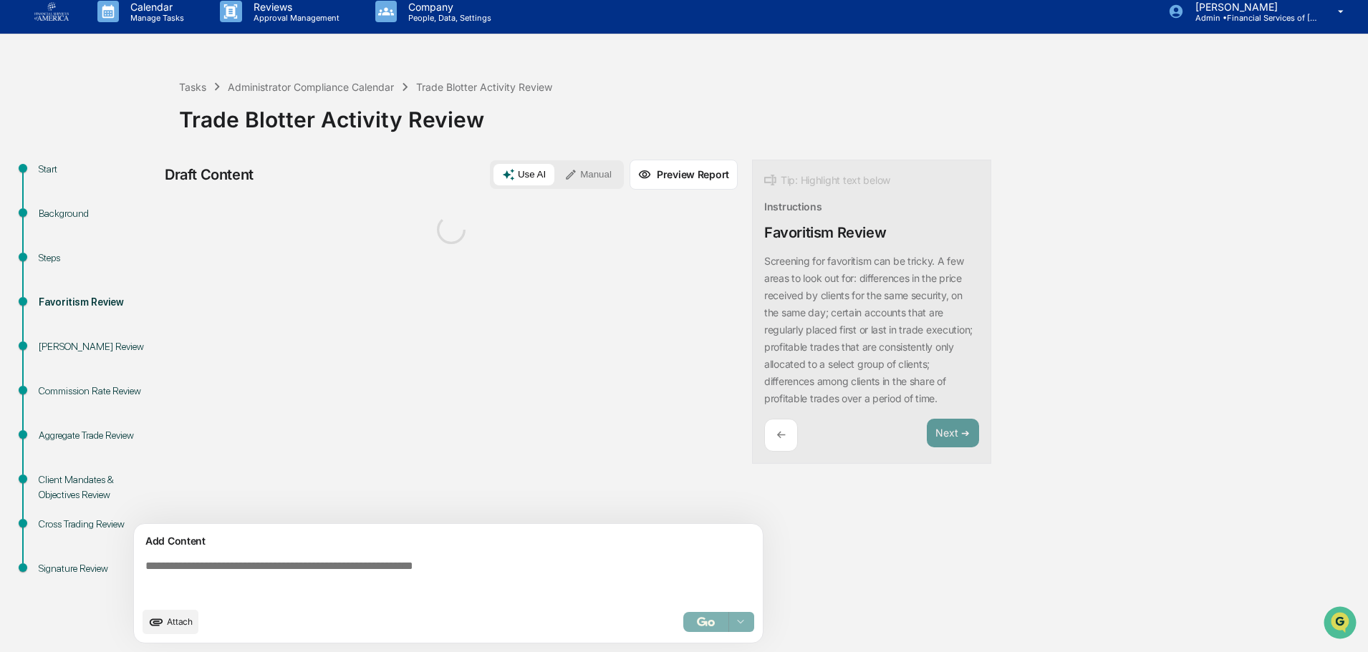
scroll to position [11, 0]
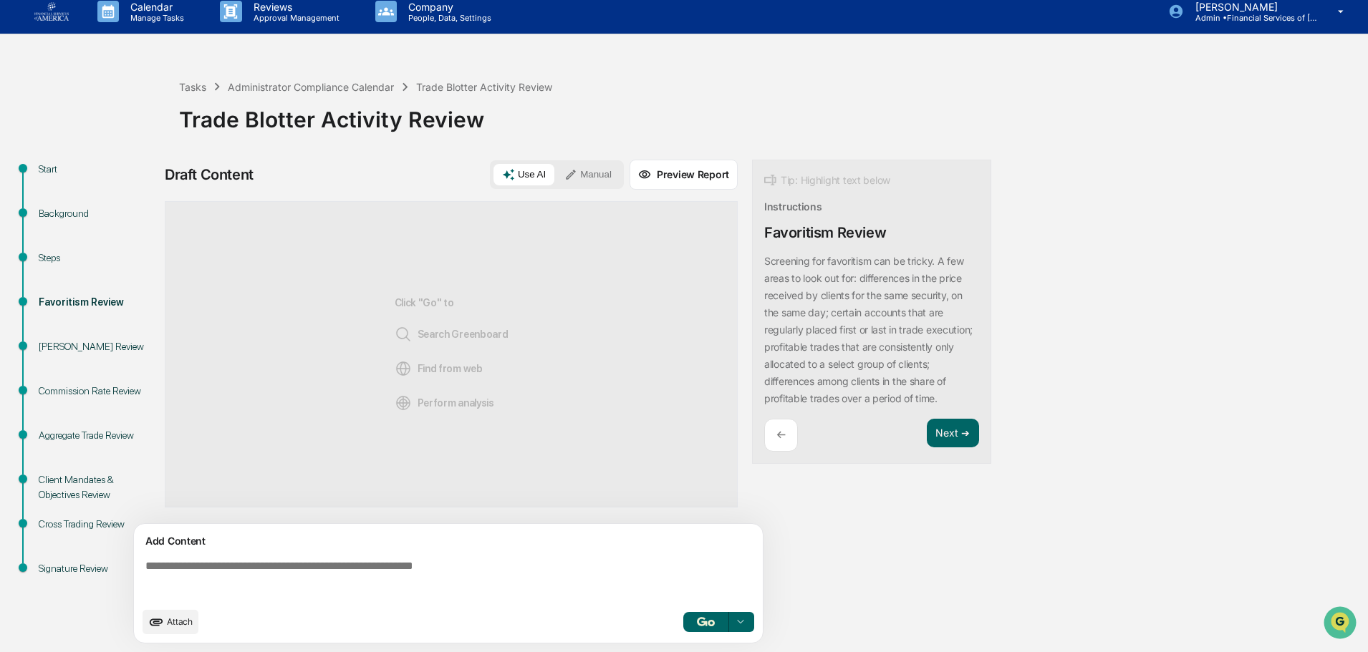
click at [703, 187] on button "Preview Report" at bounding box center [684, 175] width 108 height 30
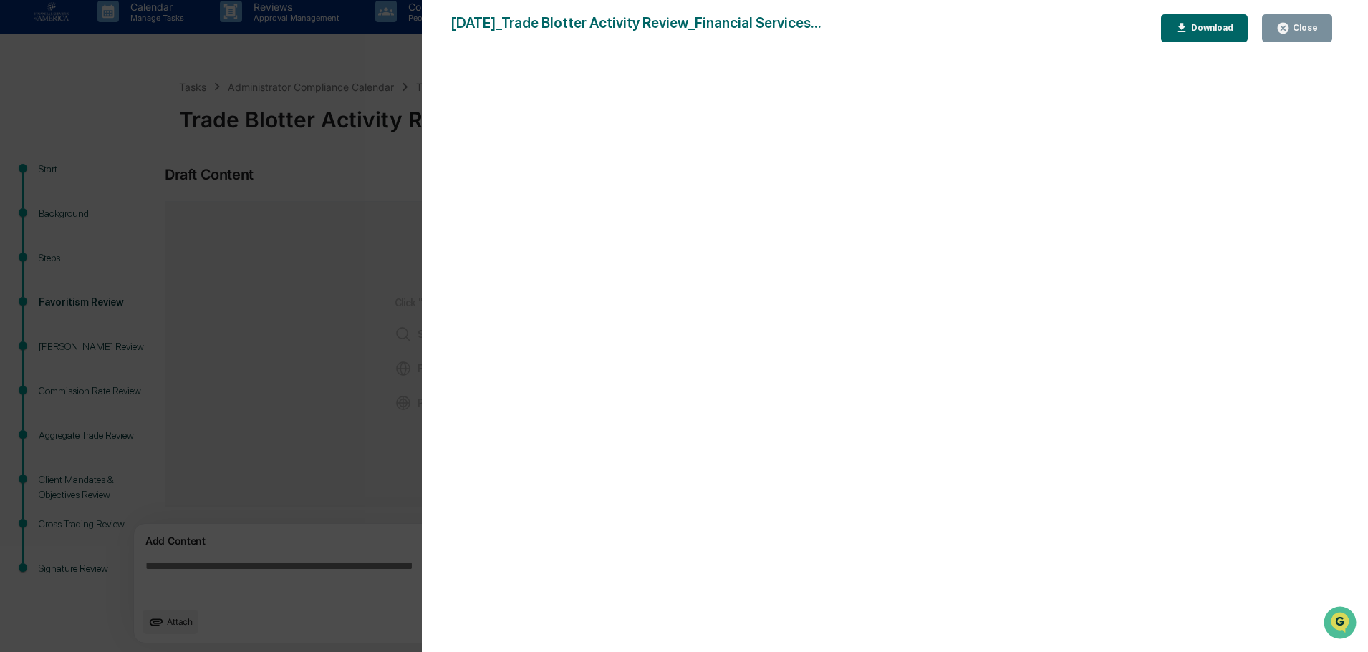
click at [703, 187] on body "Calendar Manage Tasks Reviews Approval Management Company People, Data, Setting…" at bounding box center [684, 320] width 1368 height 663
click at [1316, 33] on div "Close" at bounding box center [1304, 28] width 28 height 10
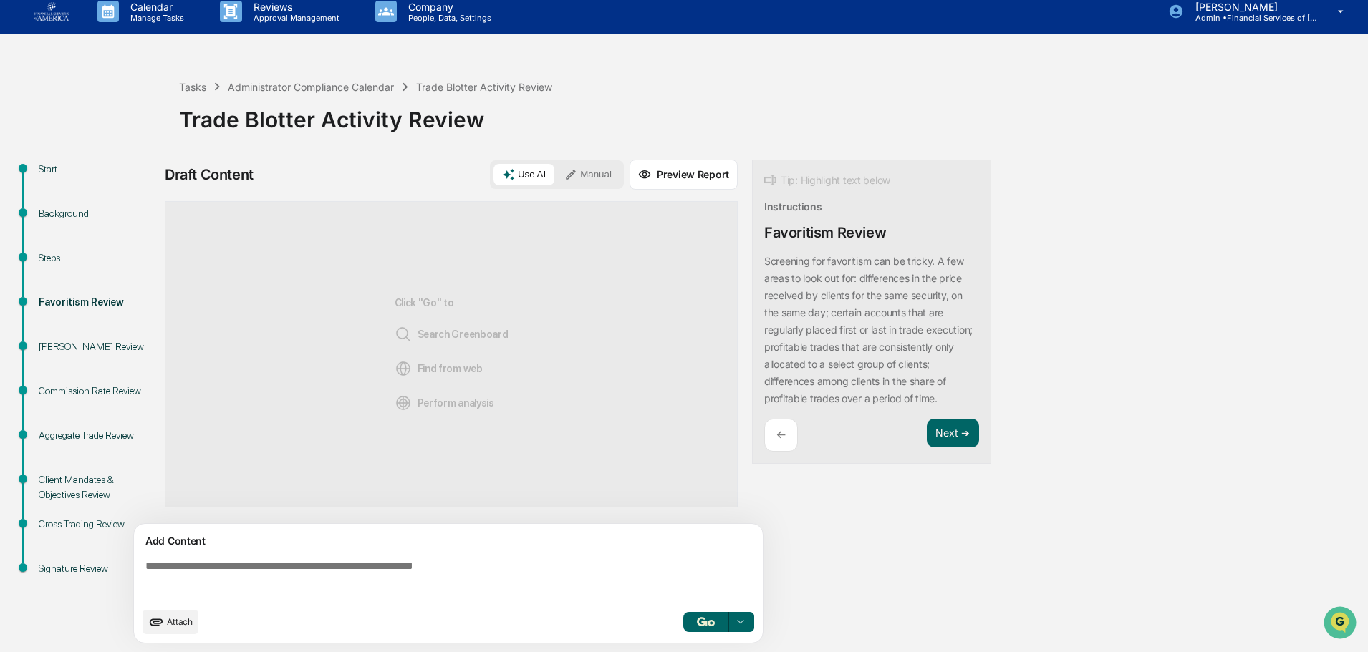
click at [609, 172] on button "Manual" at bounding box center [588, 174] width 64 height 21
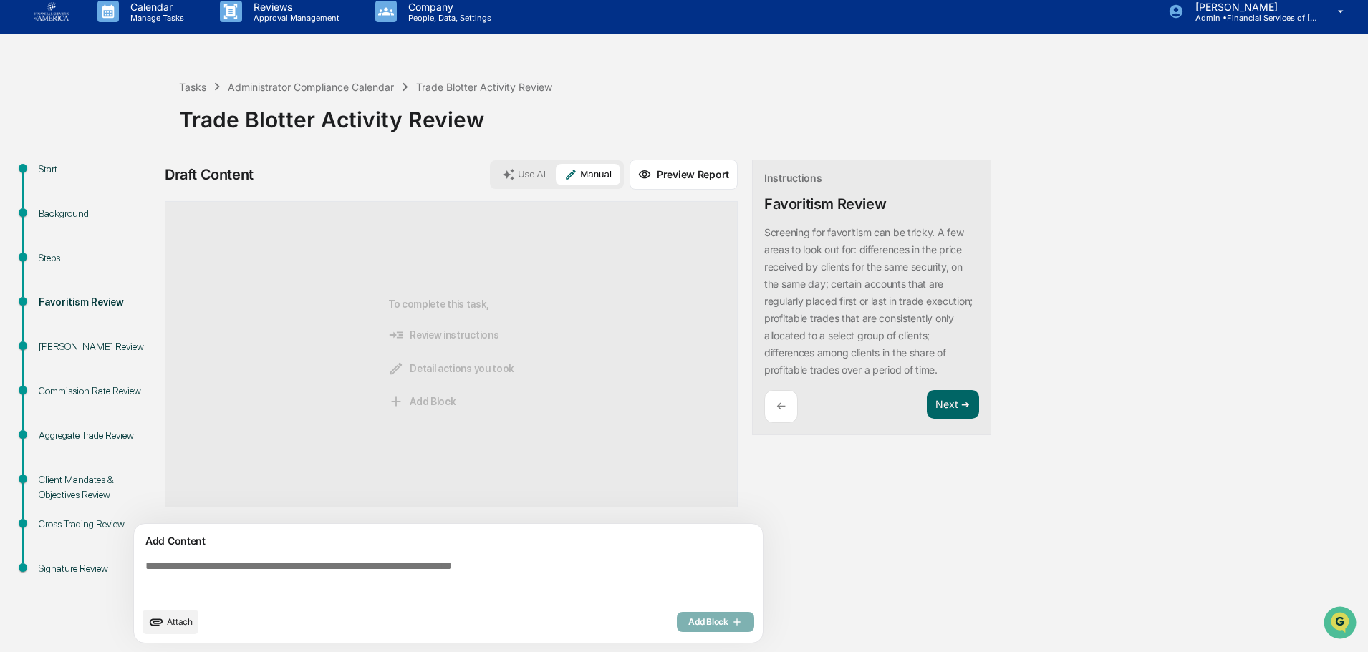
click at [332, 565] on textarea at bounding box center [451, 580] width 623 height 52
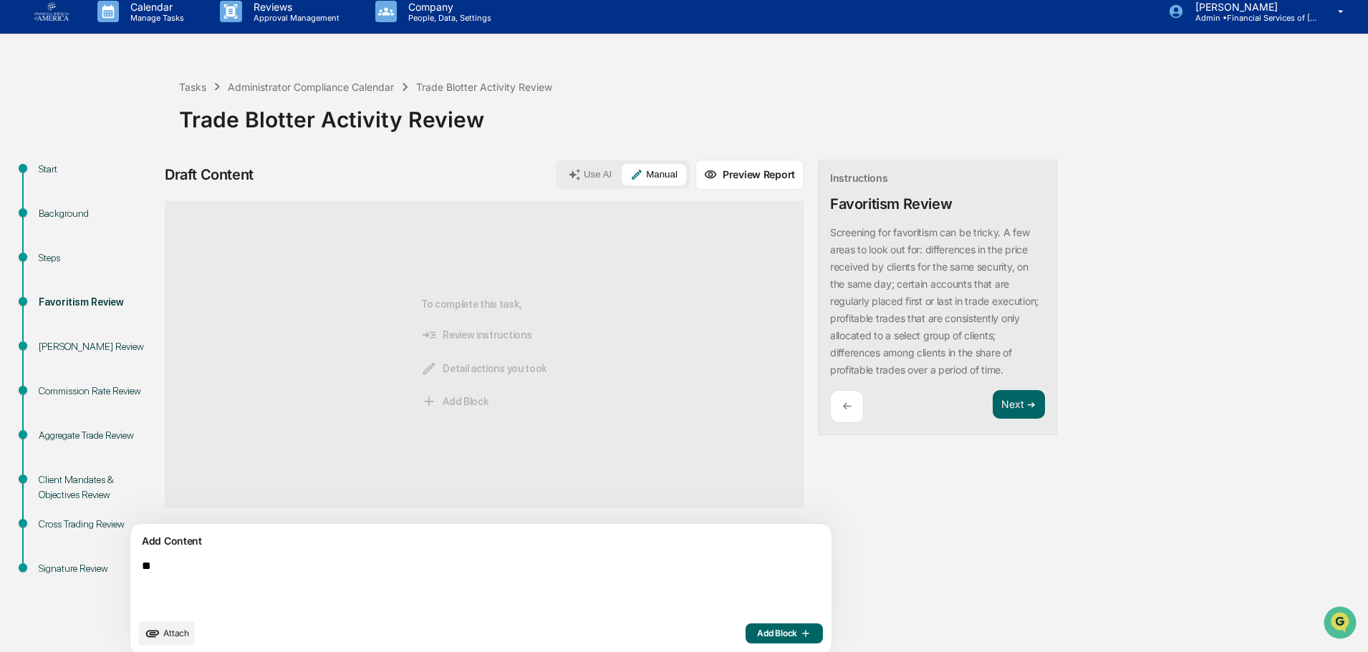
type textarea "*"
click at [339, 567] on textarea "**********" at bounding box center [447, 585] width 623 height 63
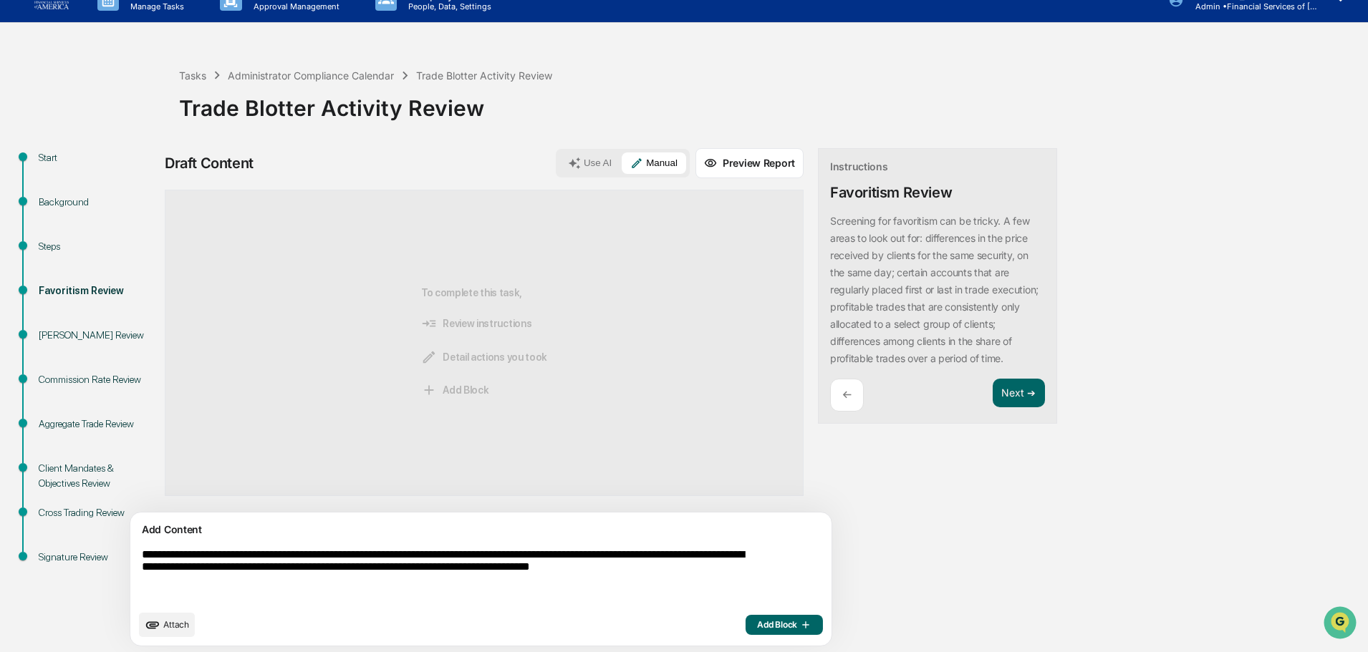
scroll to position [25, 0]
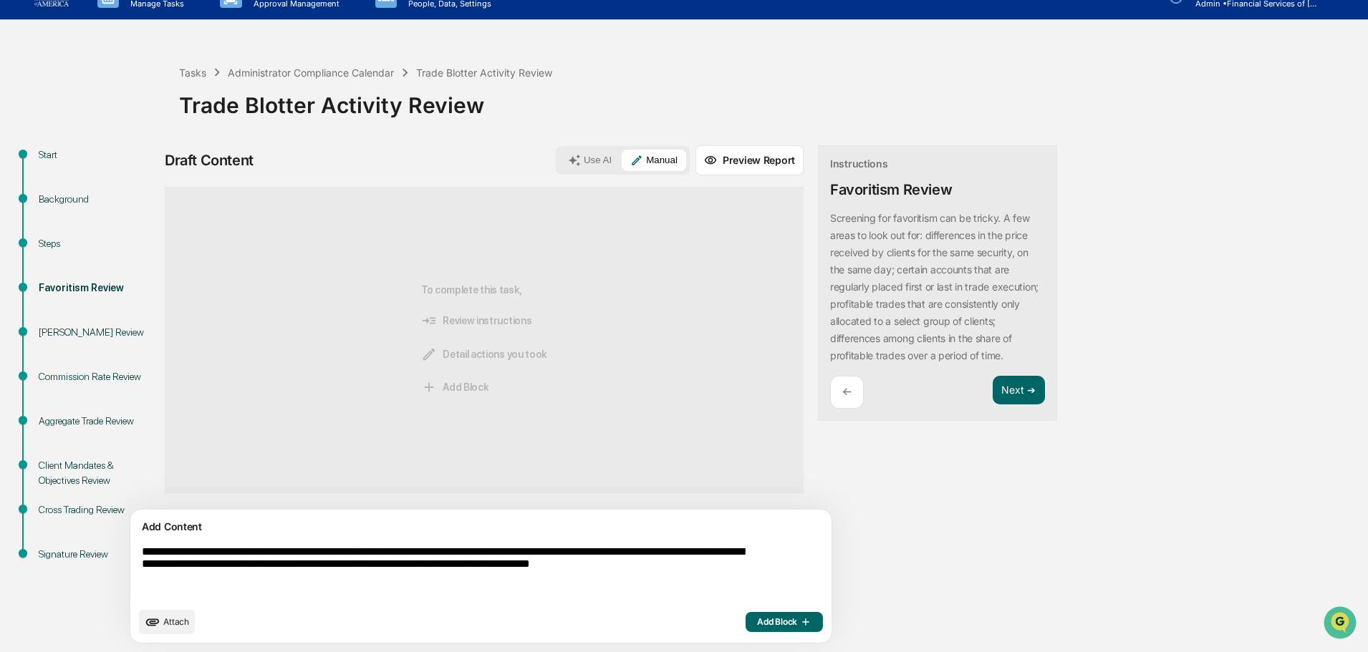
type textarea "**********"
click at [746, 614] on button "Add Block" at bounding box center [784, 622] width 77 height 20
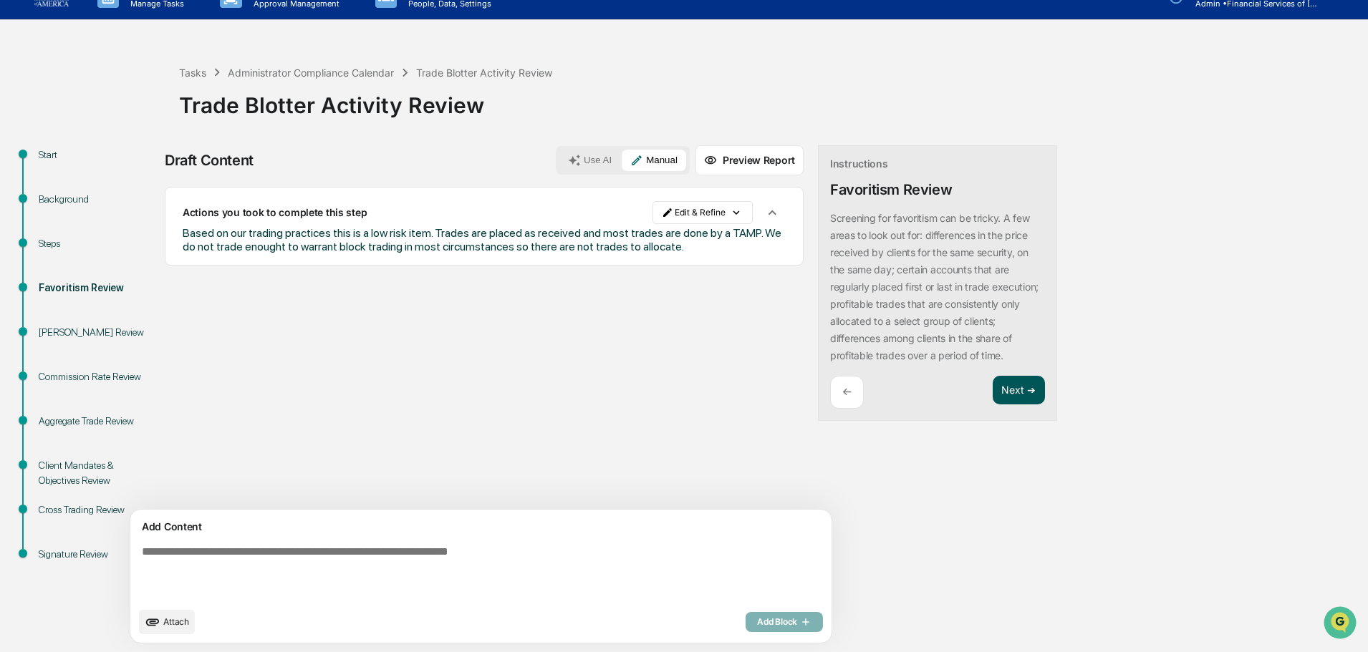
click at [993, 405] on button "Next ➔" at bounding box center [1019, 390] width 52 height 29
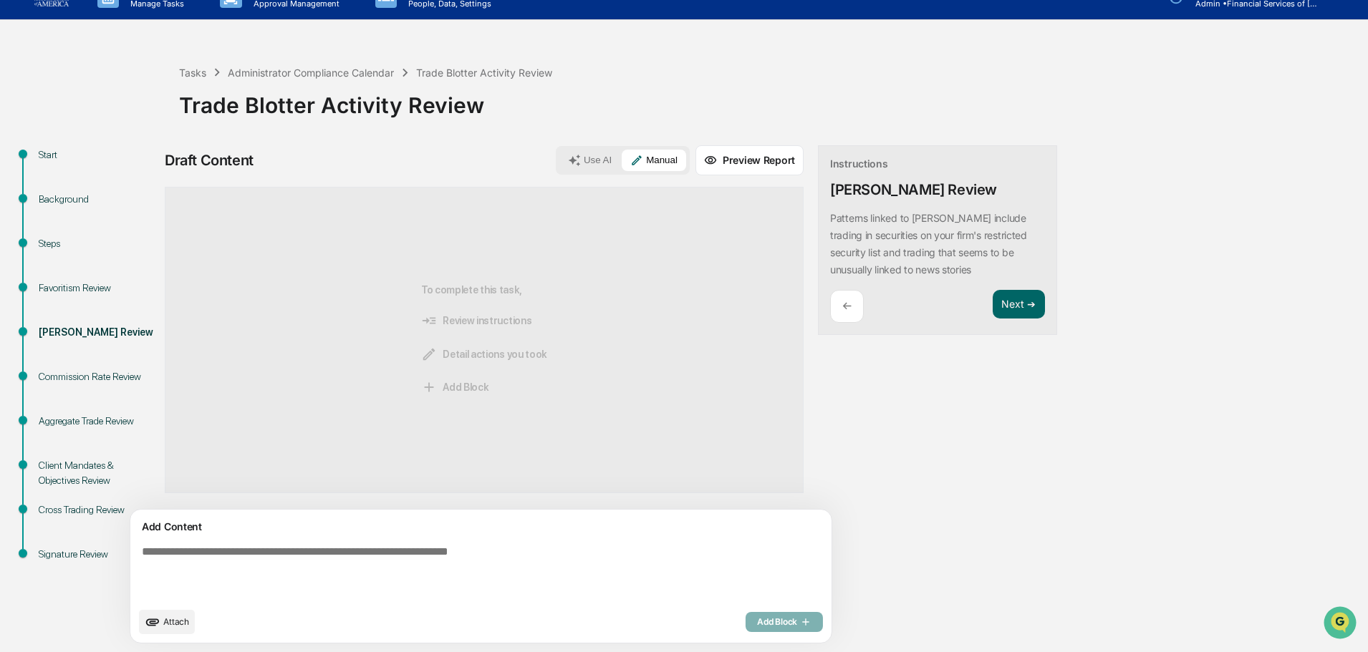
click at [559, 160] on button "Use AI" at bounding box center [589, 160] width 61 height 21
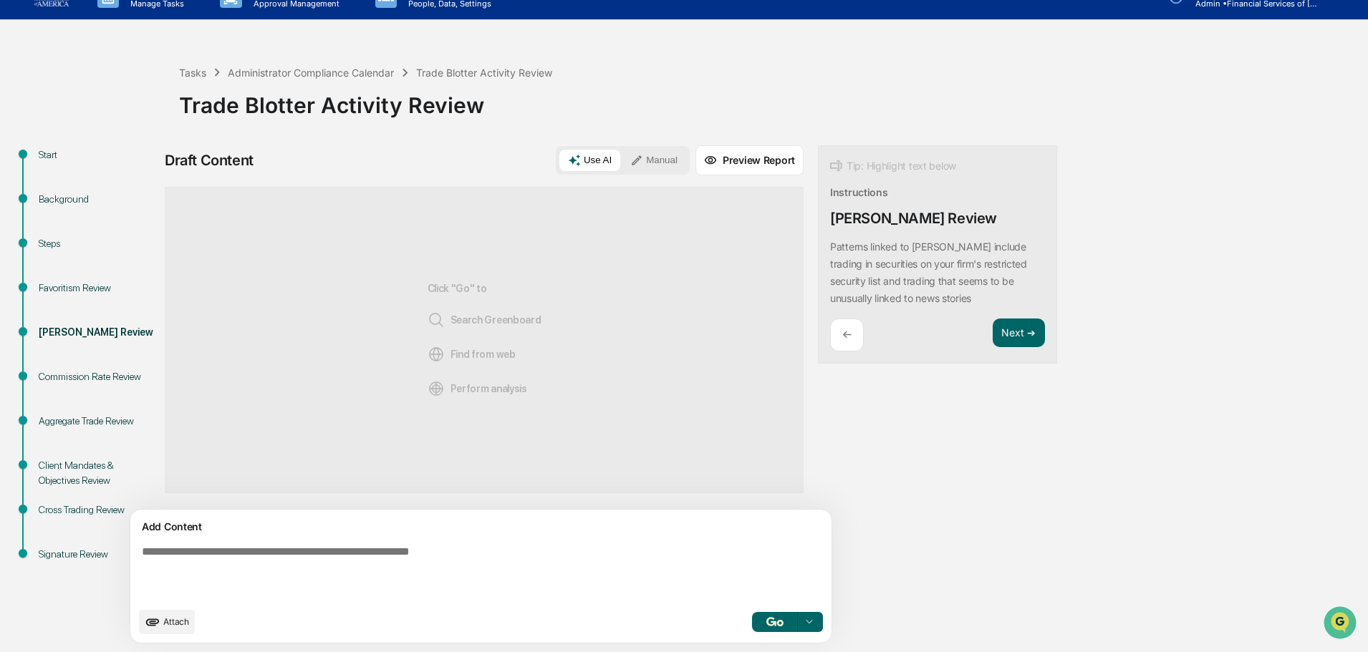
drag, startPoint x: 922, startPoint y: 297, endPoint x: 762, endPoint y: 245, distance: 168.0
click at [818, 245] on div "Tip: Highlight text below Instructions Insider Trading Review Patterns linked t…" at bounding box center [937, 254] width 239 height 219
click at [796, 245] on button "Focus Assistant" at bounding box center [803, 247] width 74 height 19
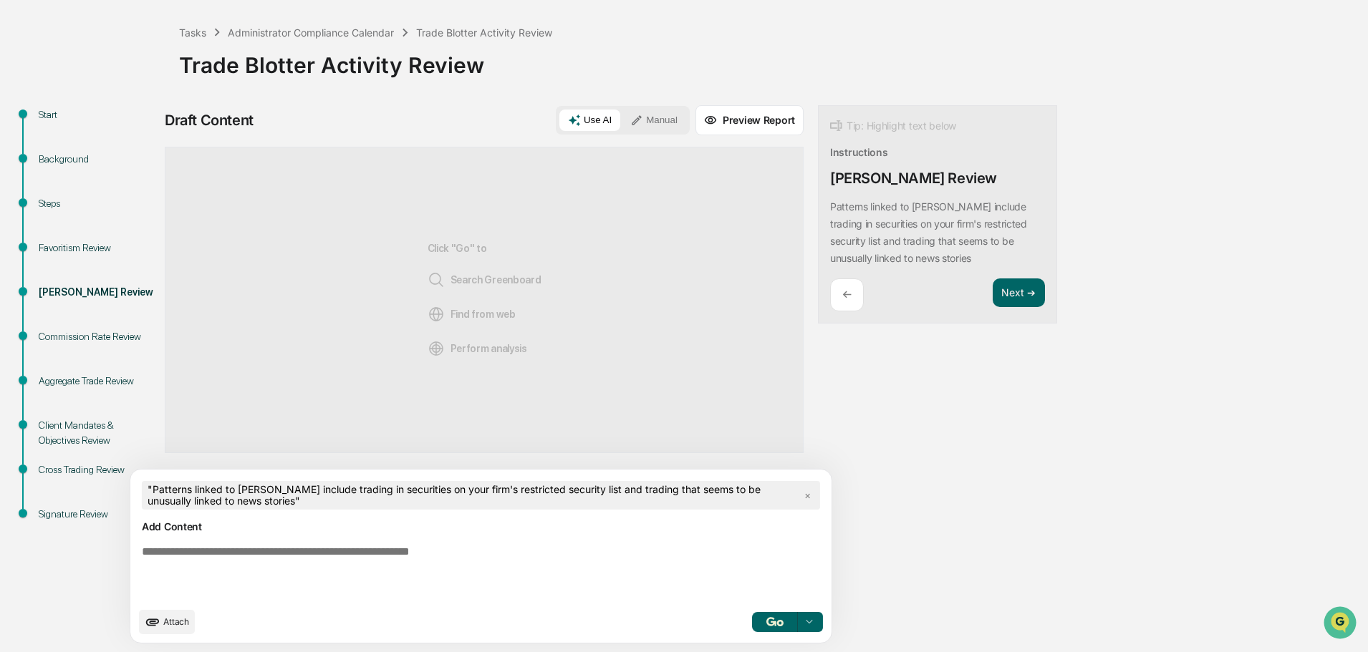
click at [752, 628] on button "button" at bounding box center [775, 622] width 46 height 20
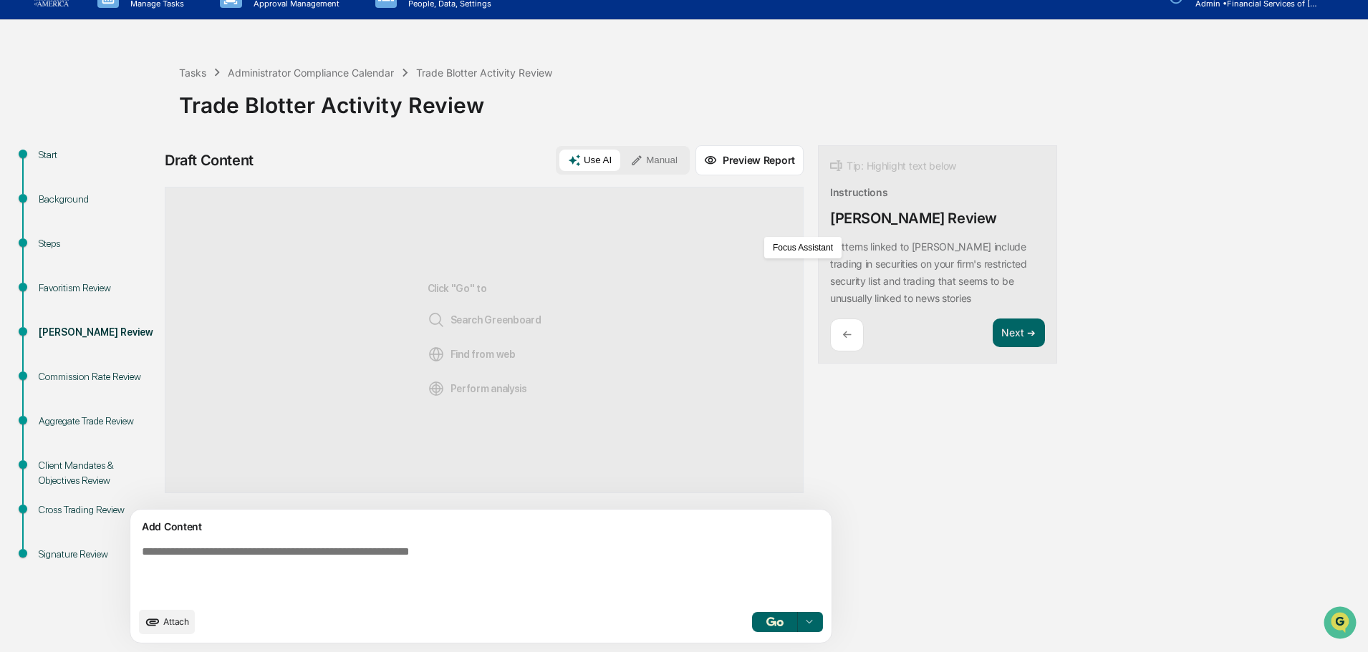
click at [845, 380] on div "Draft Content Use AI Manual Preview Report Sources Click "Go" to Search Greenbo…" at bounding box center [566, 398] width 802 height 507
drag, startPoint x: 915, startPoint y: 301, endPoint x: 767, endPoint y: 246, distance: 157.3
click at [830, 246] on div "Patterns linked to insider trading include trading in securities on your firm's…" at bounding box center [937, 272] width 215 height 69
drag, startPoint x: 767, startPoint y: 246, endPoint x: 772, endPoint y: 281, distance: 34.7
copy p "Patterns linked to insider trading include trading in securities on your firm's…"
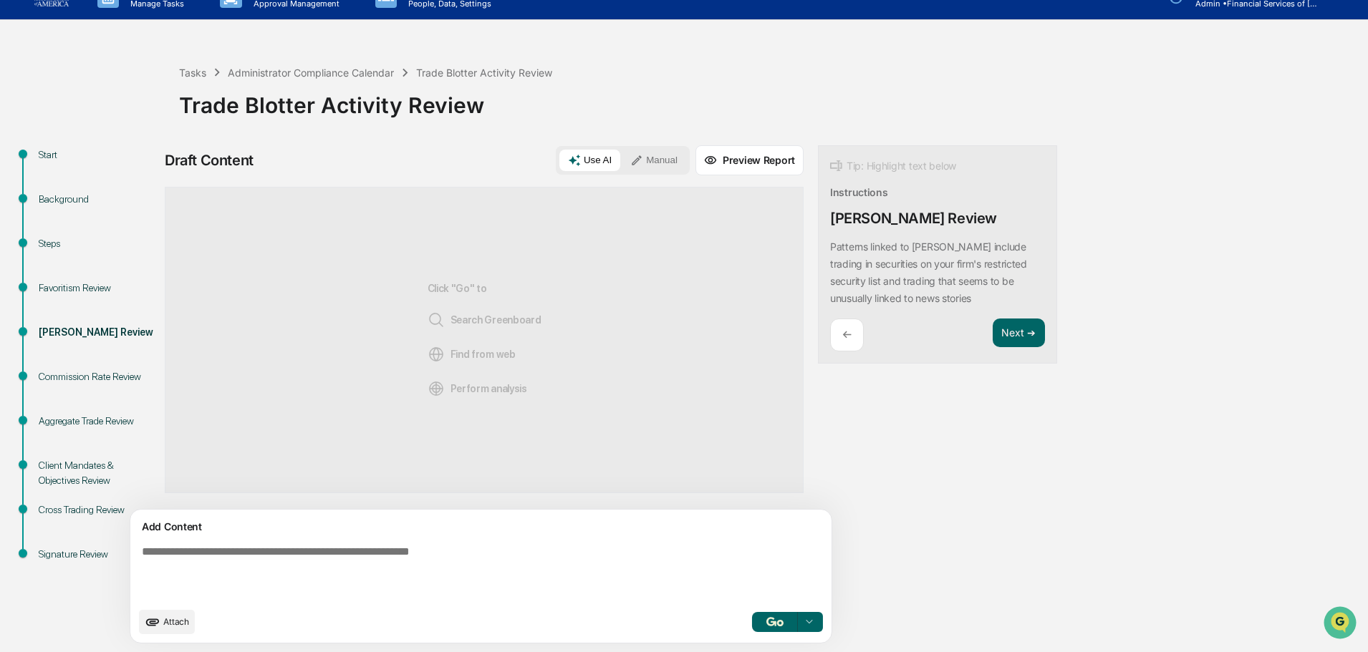
paste textarea "**********"
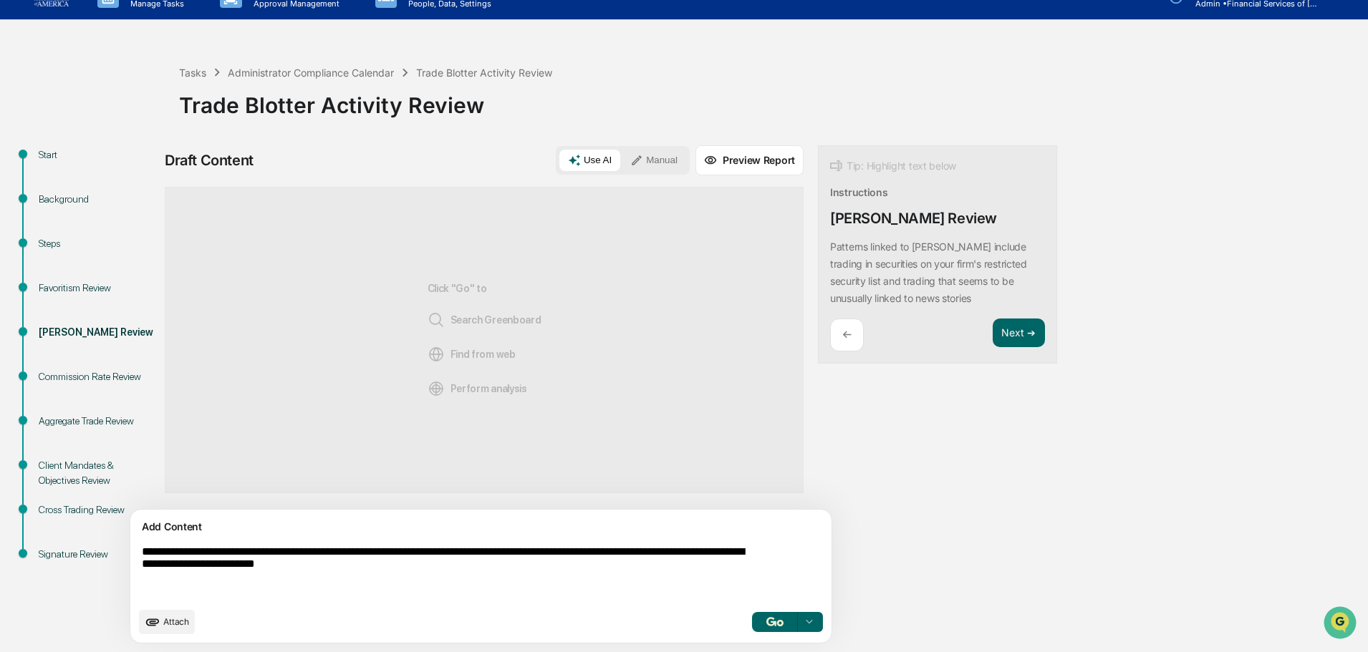
scroll to position [22, 0]
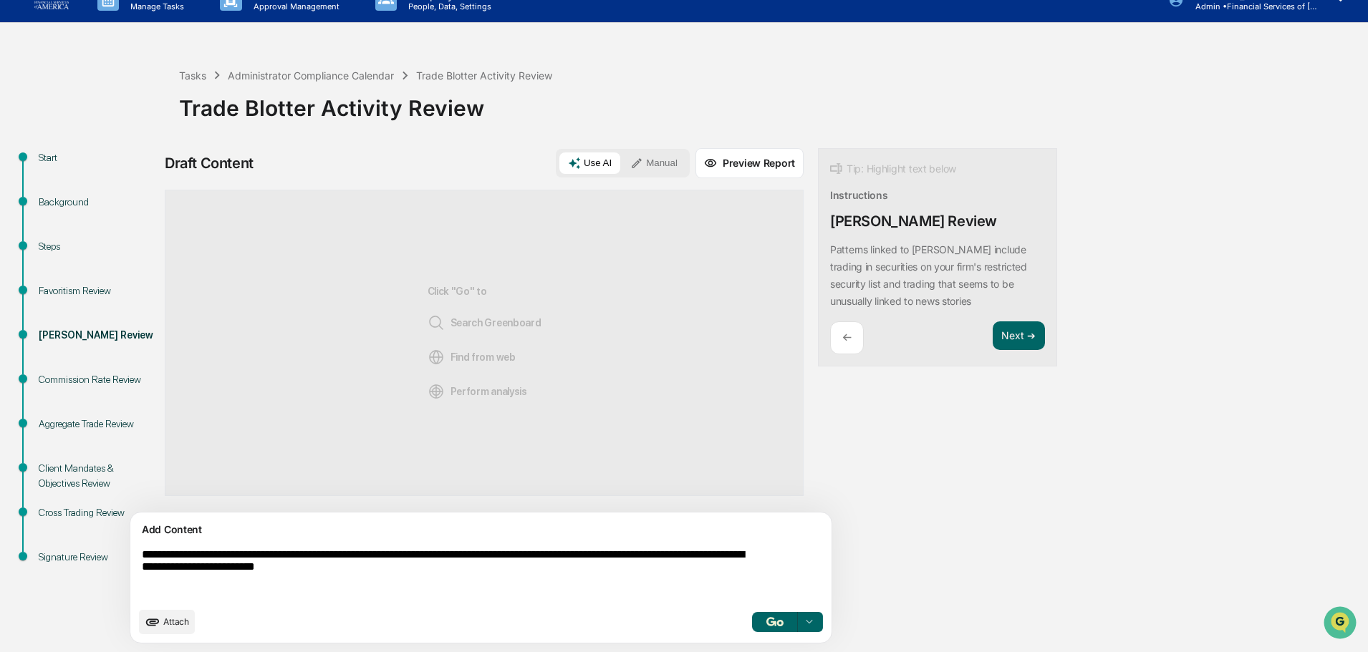
type textarea "**********"
click at [752, 622] on button "button" at bounding box center [775, 622] width 46 height 20
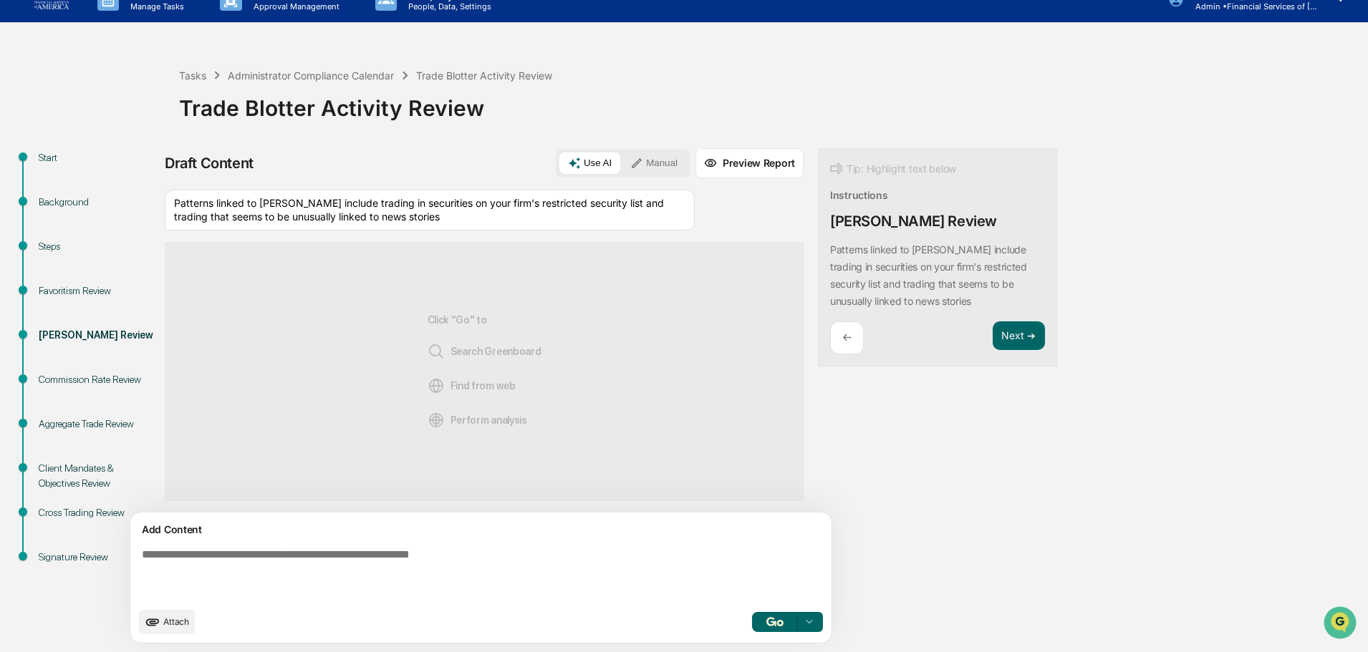
click at [804, 619] on icon at bounding box center [809, 622] width 11 height 11
drag, startPoint x: 491, startPoint y: 225, endPoint x: 163, endPoint y: 200, distance: 329.0
click at [163, 200] on div "Start Background Steps Favoritism Review Insider Trading Review Commission Rate…" at bounding box center [684, 400] width 1354 height 504
click at [230, 214] on div "Patterns linked to insider trading include trading in securities on your firm's…" at bounding box center [430, 210] width 530 height 41
drag, startPoint x: 484, startPoint y: 215, endPoint x: 173, endPoint y: 204, distance: 311.0
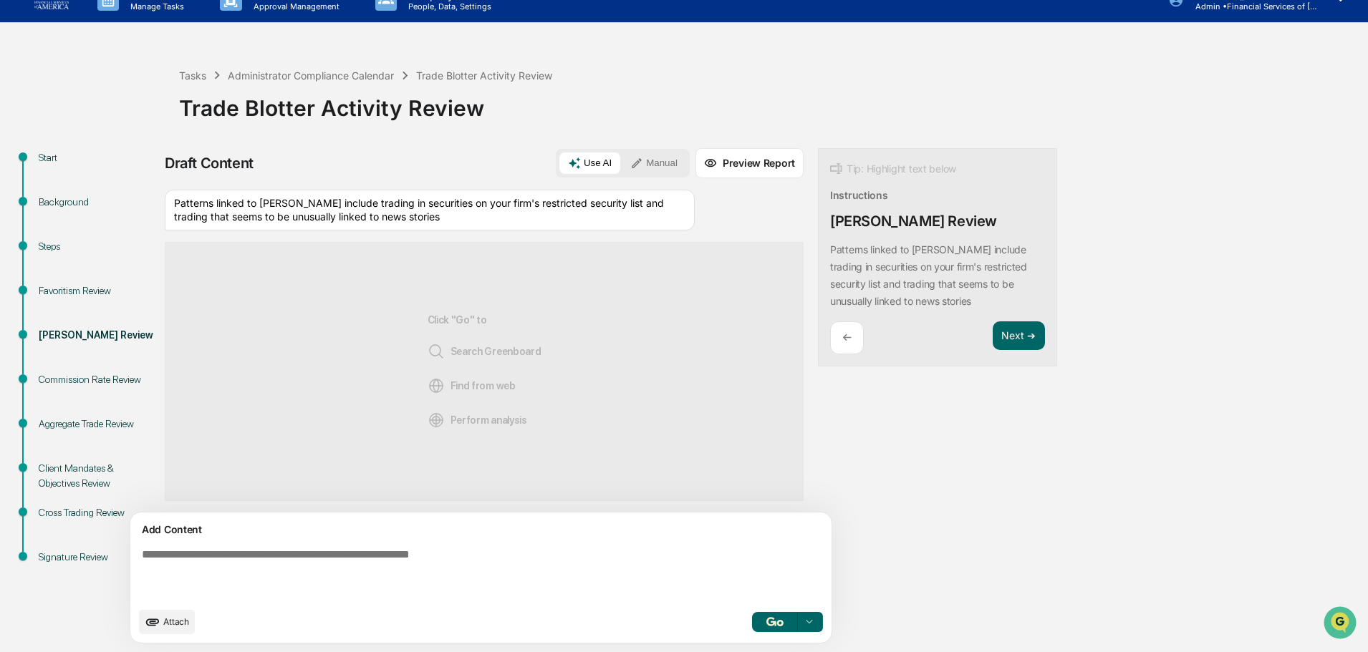
click at [173, 204] on div "Patterns linked to insider trading include trading in securities on your firm's…" at bounding box center [430, 210] width 530 height 41
copy div "Patterns linked to insider trading include trading in securities on your firm's…"
paste textarea "**********"
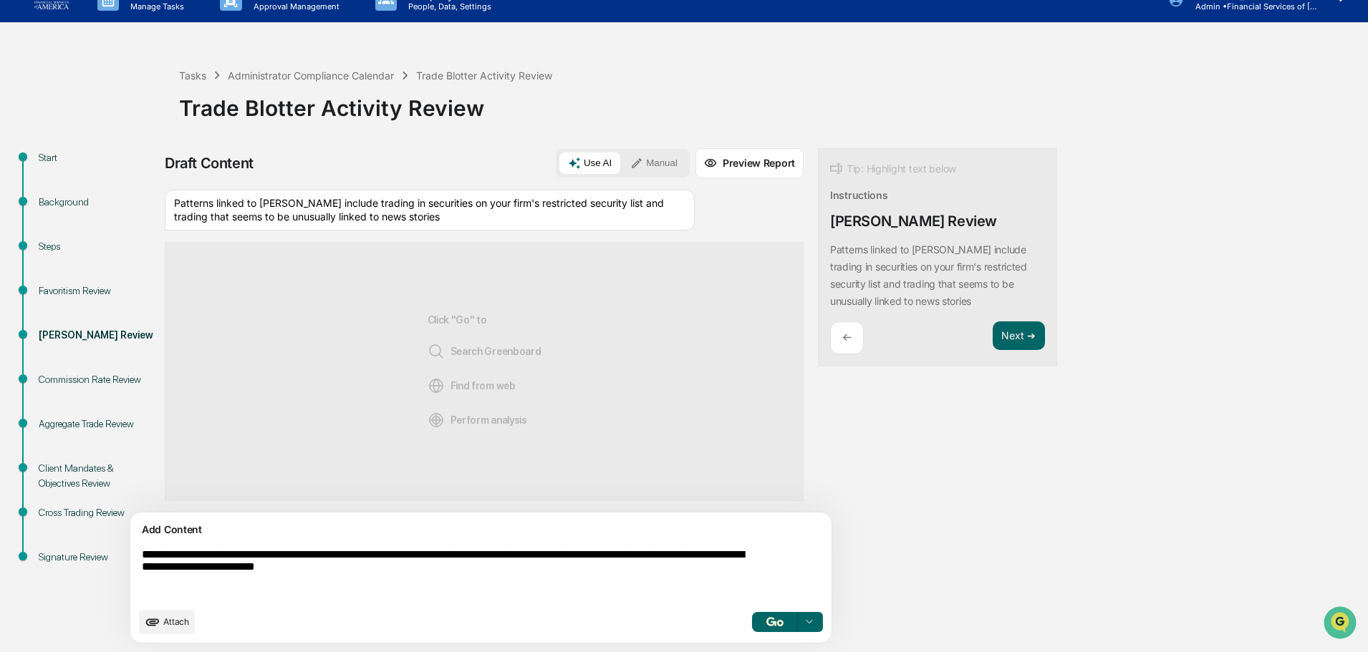
type textarea "**********"
click at [798, 628] on div at bounding box center [809, 622] width 23 height 23
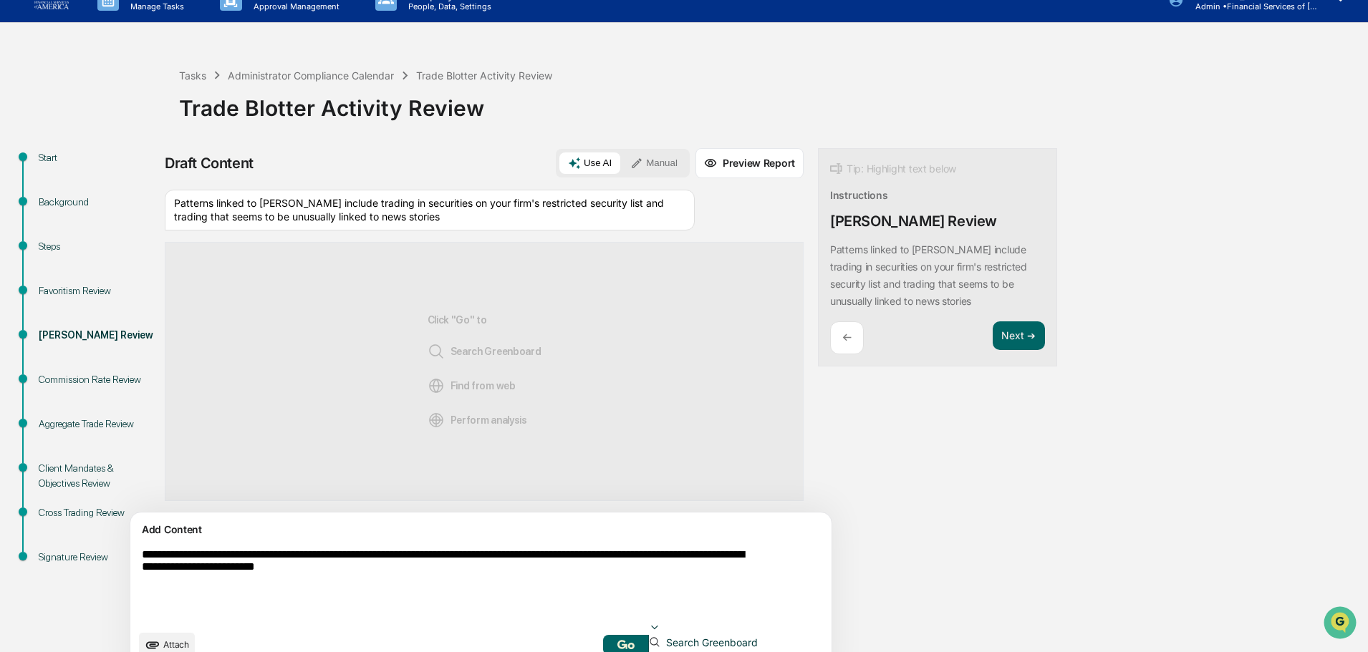
click at [660, 637] on span "Search Greenboard" at bounding box center [708, 643] width 97 height 12
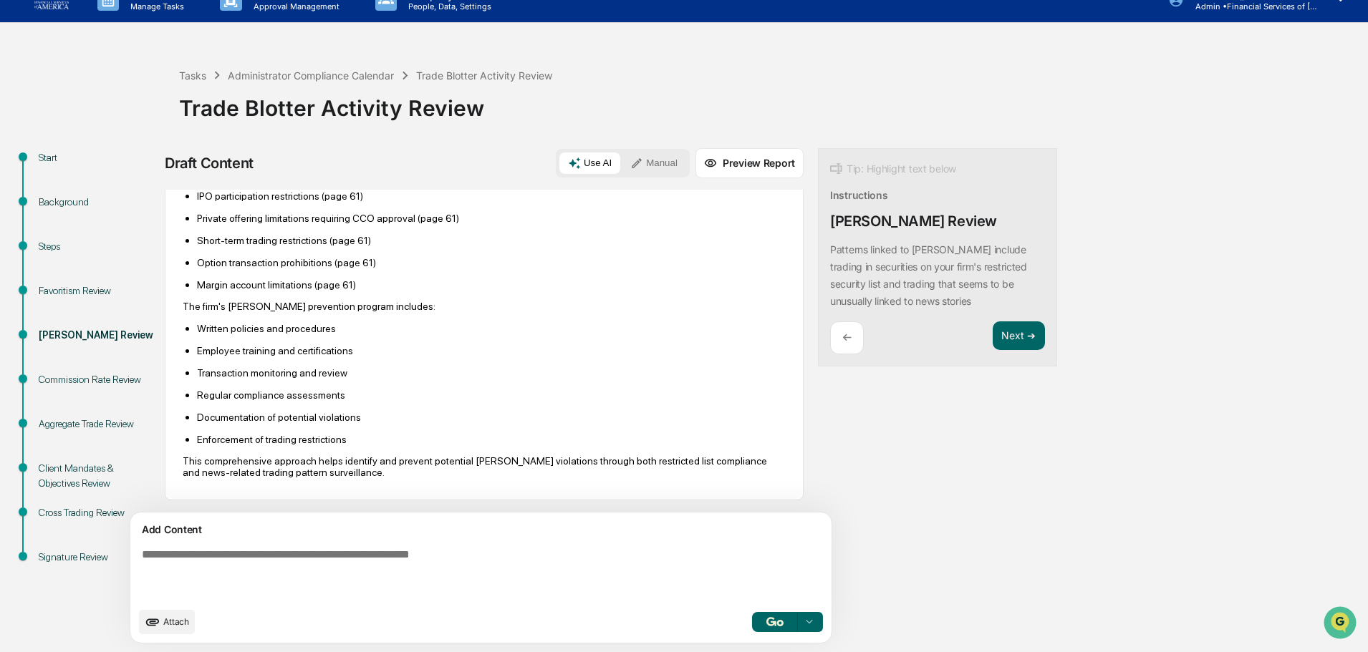
scroll to position [497, 0]
click at [993, 342] on button "Next ➔" at bounding box center [1019, 336] width 52 height 29
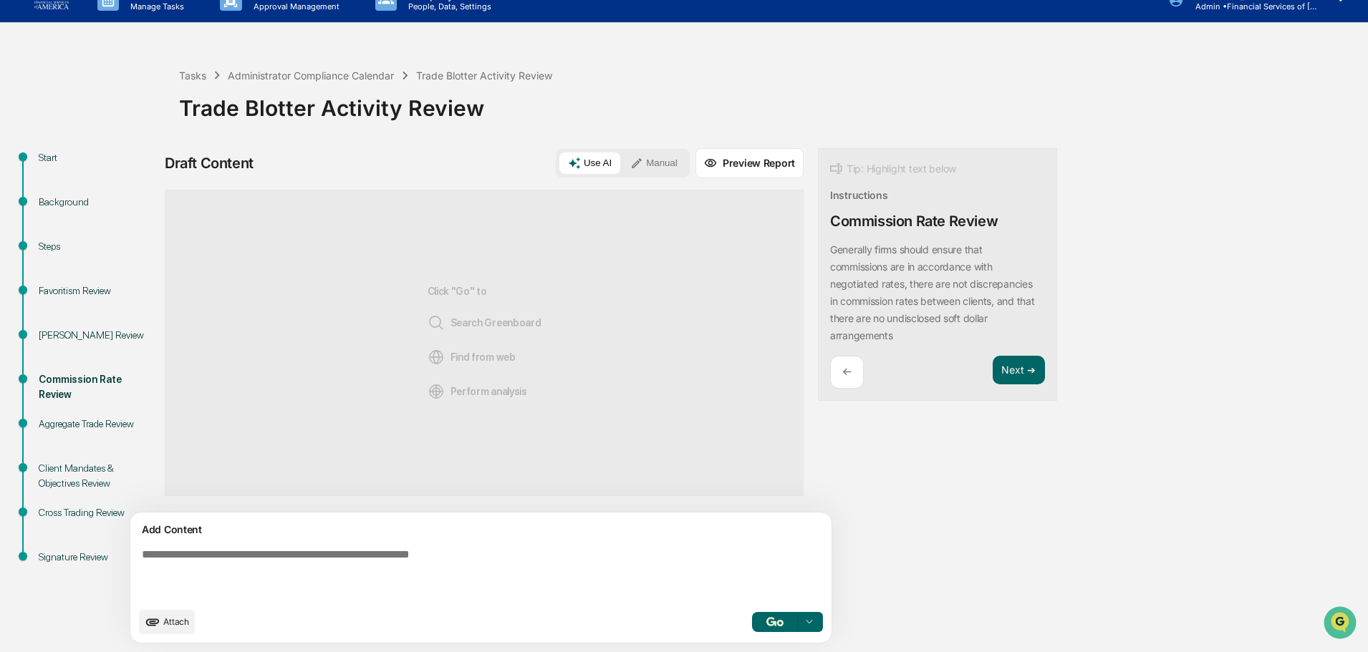
scroll to position [0, 0]
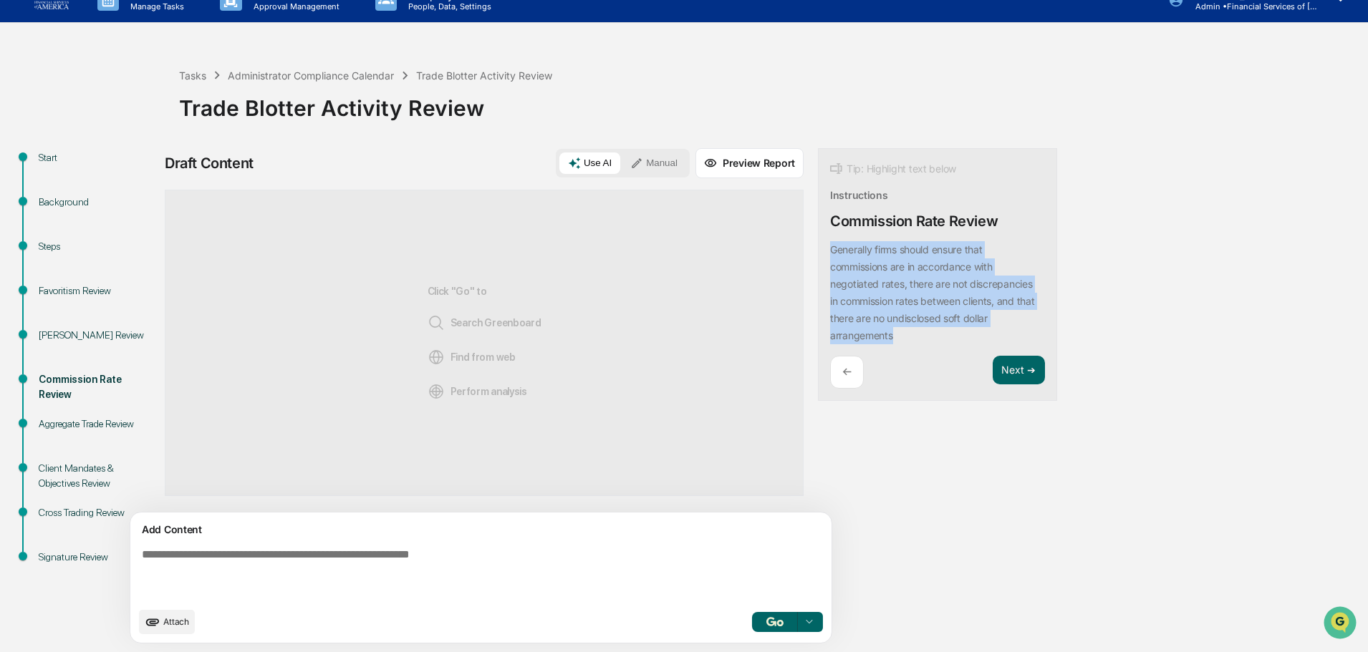
drag, startPoint x: 831, startPoint y: 340, endPoint x: 752, endPoint y: 244, distance: 124.2
click at [818, 244] on div "Tip: Highlight text below Instructions Commission Rate Review Generally firms s…" at bounding box center [937, 275] width 239 height 254
click at [791, 254] on button "Focus Assistant" at bounding box center [803, 247] width 74 height 19
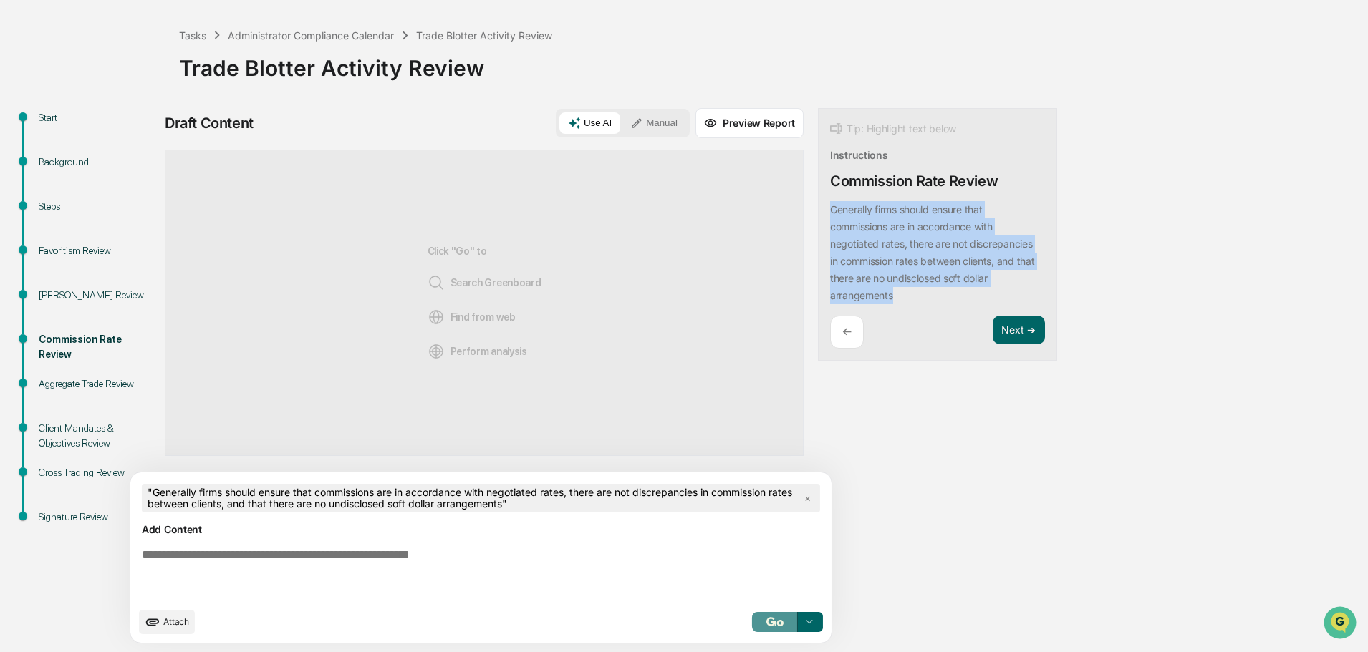
click at [766, 621] on img "button" at bounding box center [774, 621] width 17 height 9
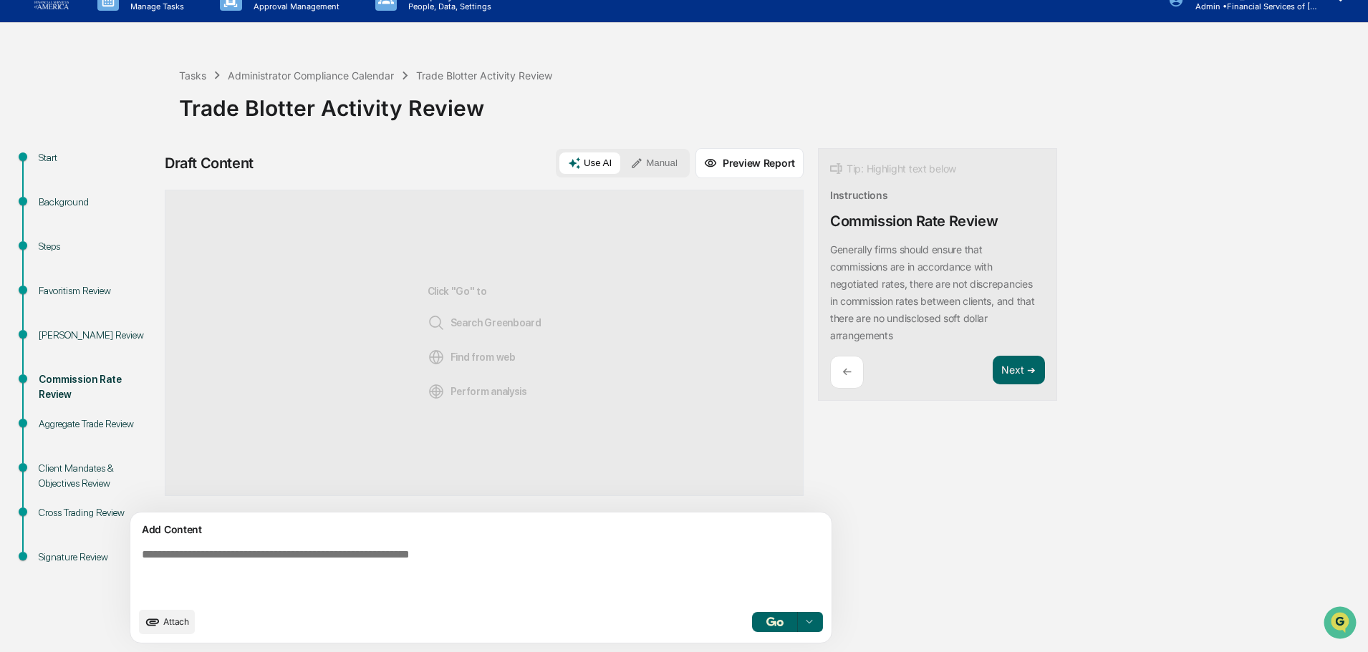
paste textarea "**********"
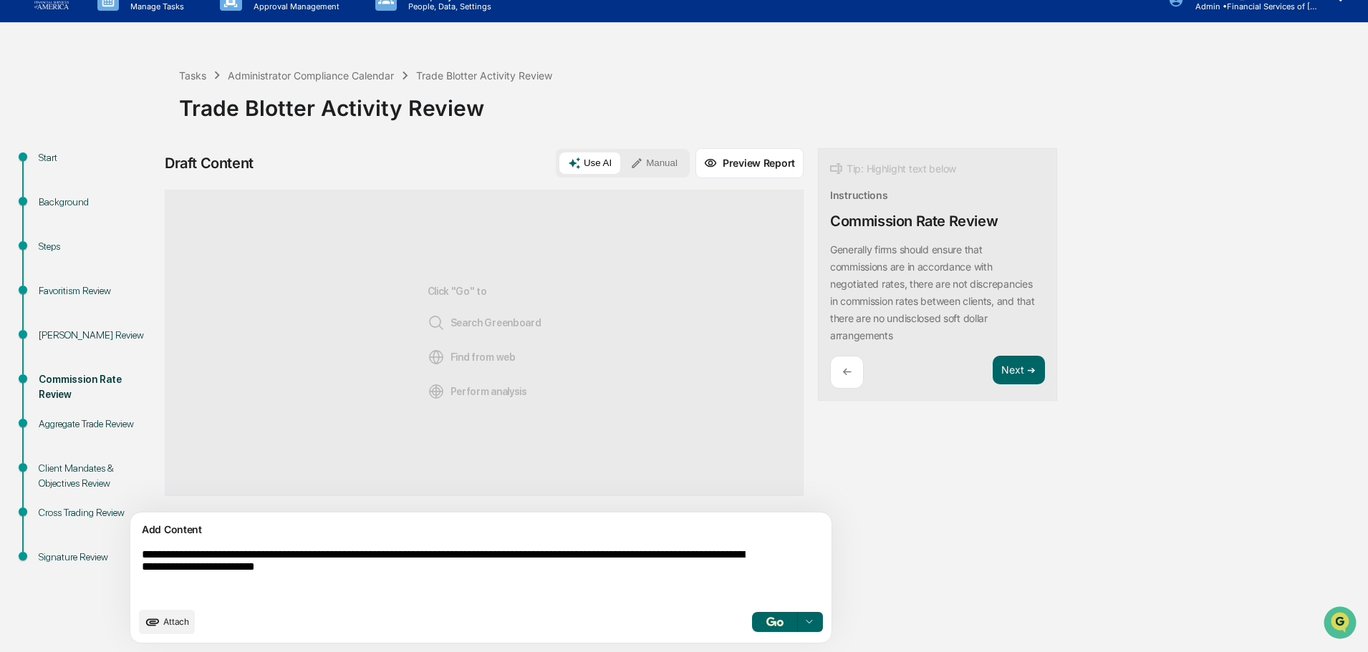
type textarea "**********"
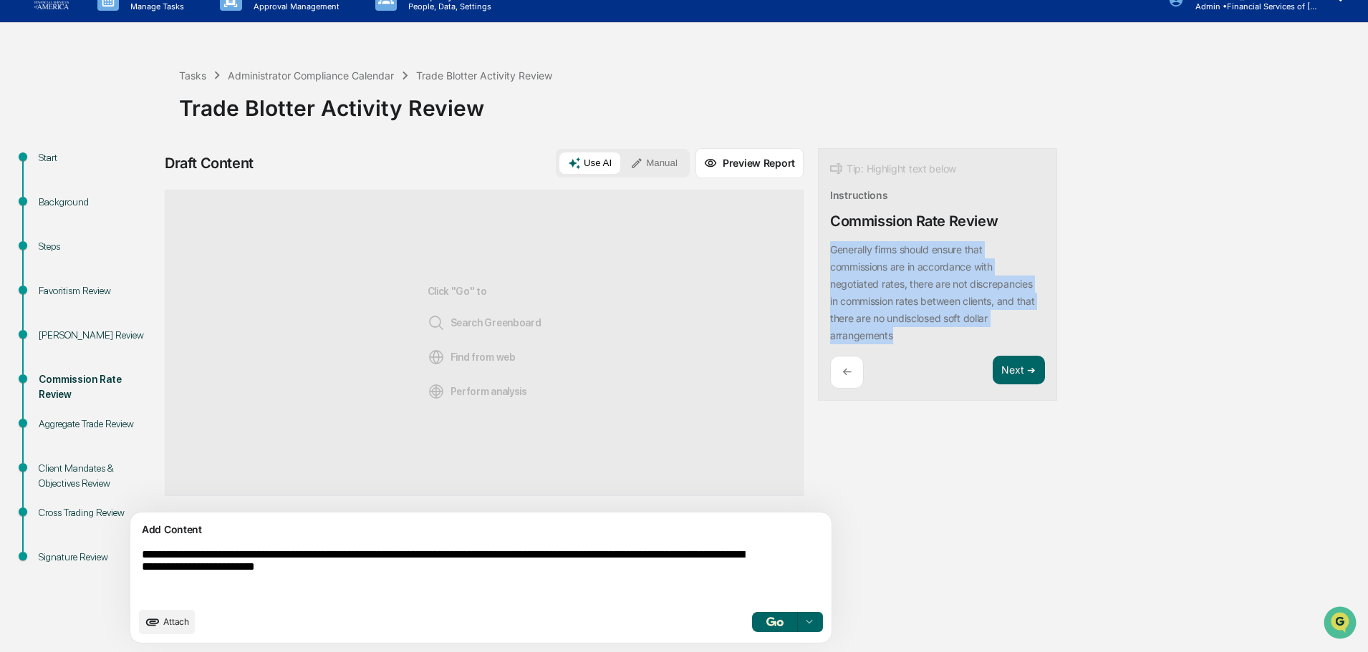
drag, startPoint x: 855, startPoint y: 329, endPoint x: 751, endPoint y: 246, distance: 133.0
click at [751, 246] on div "**********" at bounding box center [566, 400] width 802 height 504
copy p "Generally firms should ensure that commissions are in accordance with negotiate…"
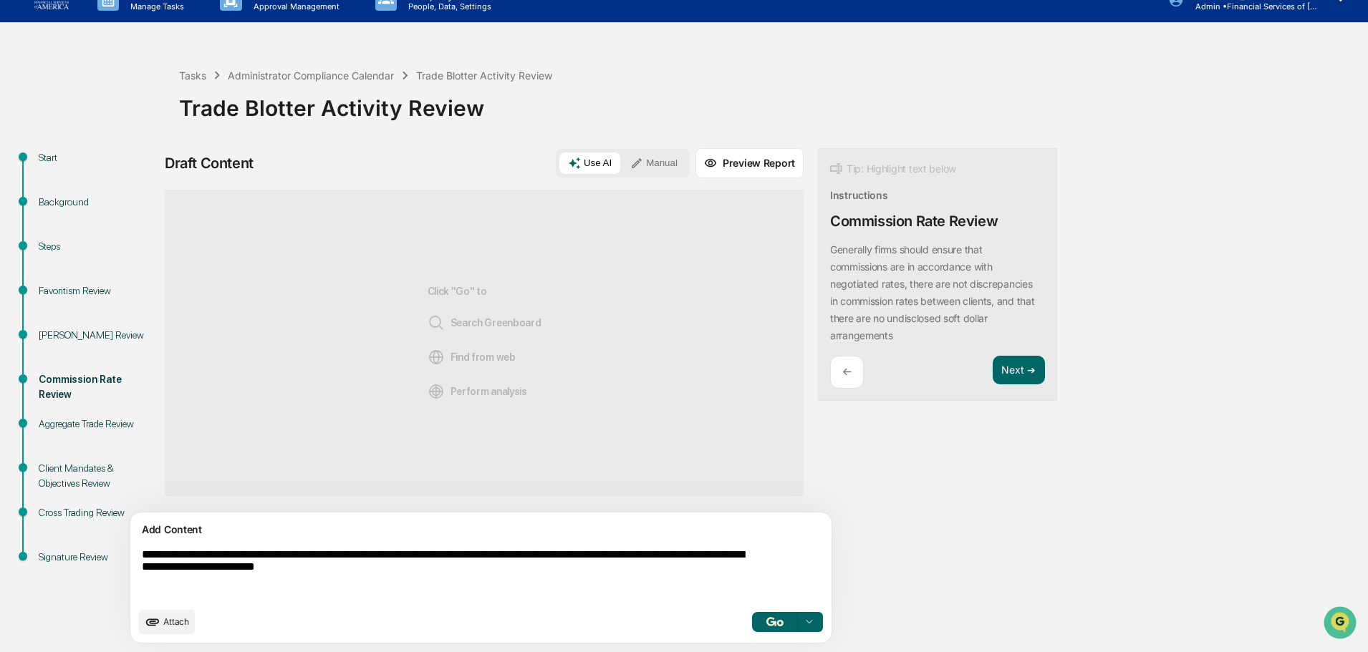
drag, startPoint x: 448, startPoint y: 584, endPoint x: 148, endPoint y: 506, distance: 309.9
click at [148, 506] on div "**********" at bounding box center [684, 400] width 1354 height 504
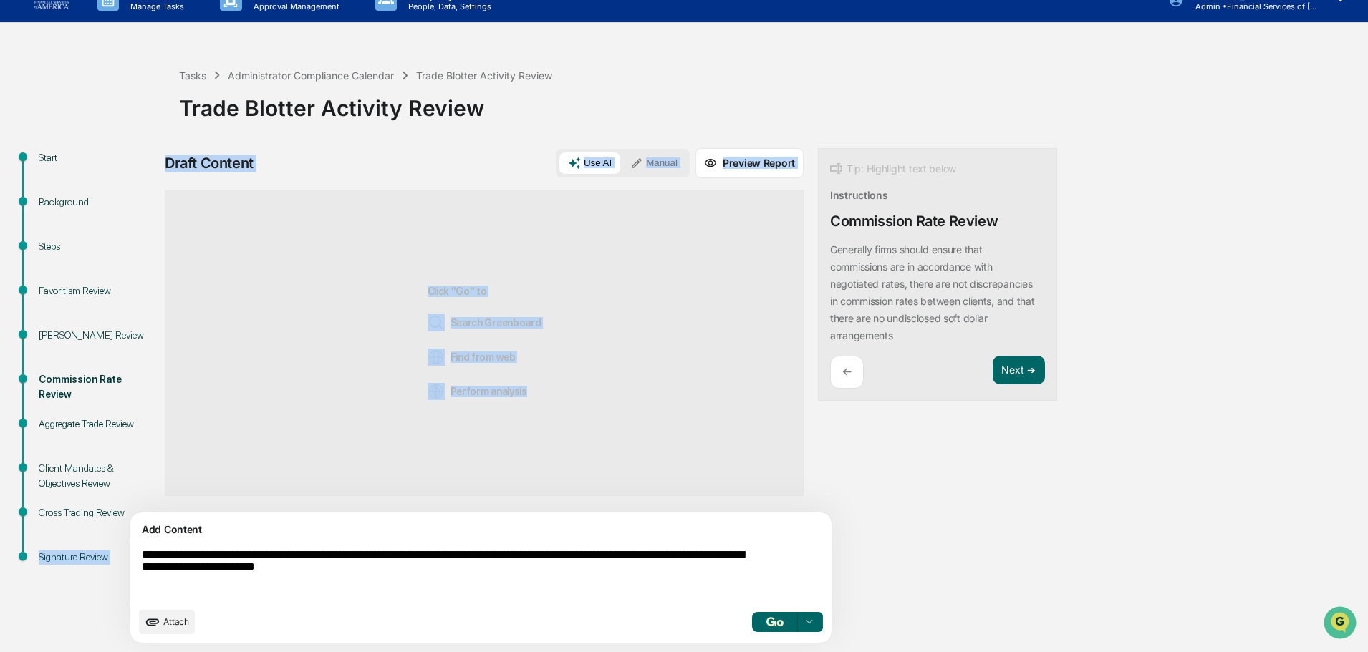
drag, startPoint x: 148, startPoint y: 506, endPoint x: 358, endPoint y: 577, distance: 222.2
click at [210, 559] on div "**********" at bounding box center [684, 400] width 1354 height 504
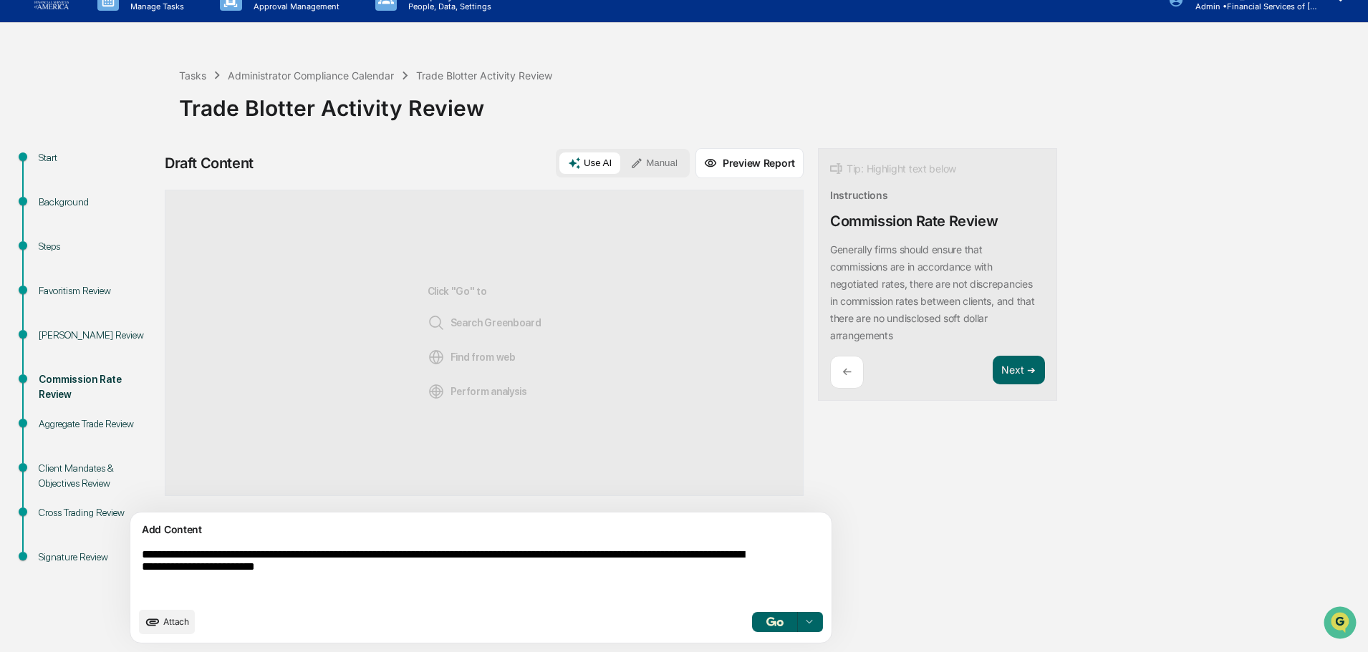
click at [449, 584] on textarea "**********" at bounding box center [447, 574] width 623 height 63
drag, startPoint x: 417, startPoint y: 568, endPoint x: 125, endPoint y: 547, distance: 292.9
click at [125, 547] on div "**********" at bounding box center [684, 400] width 1354 height 504
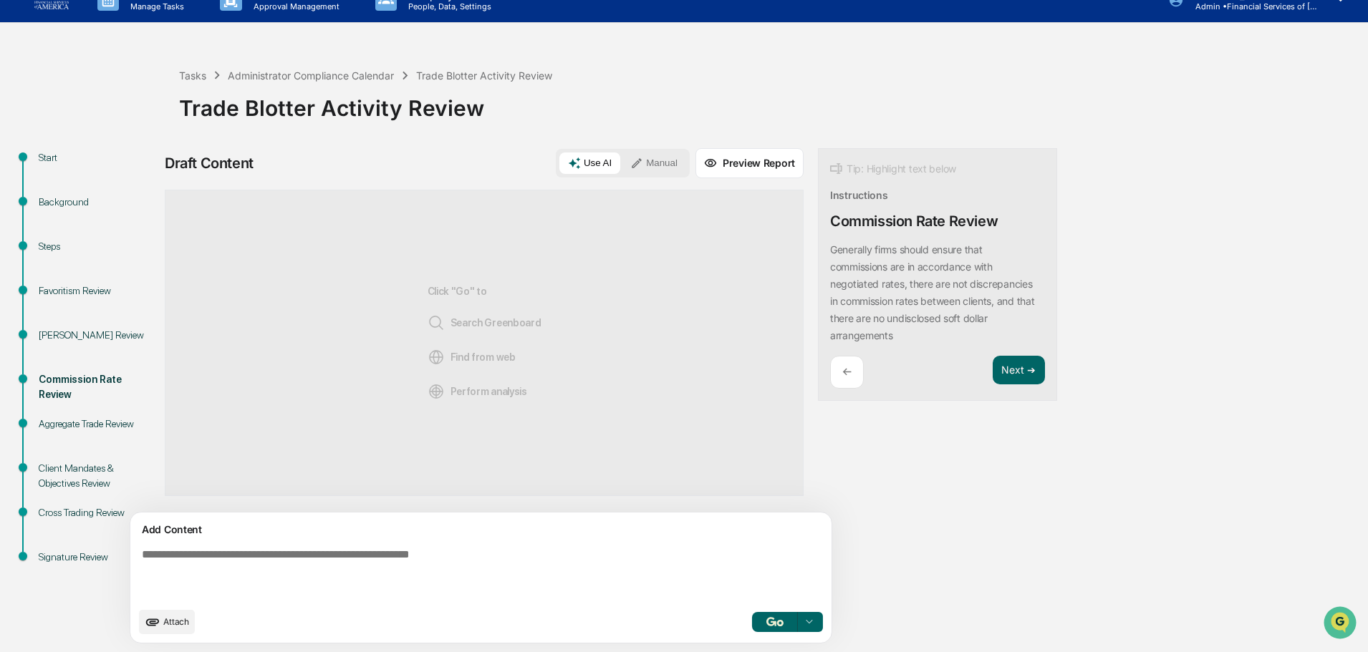
paste textarea "**********"
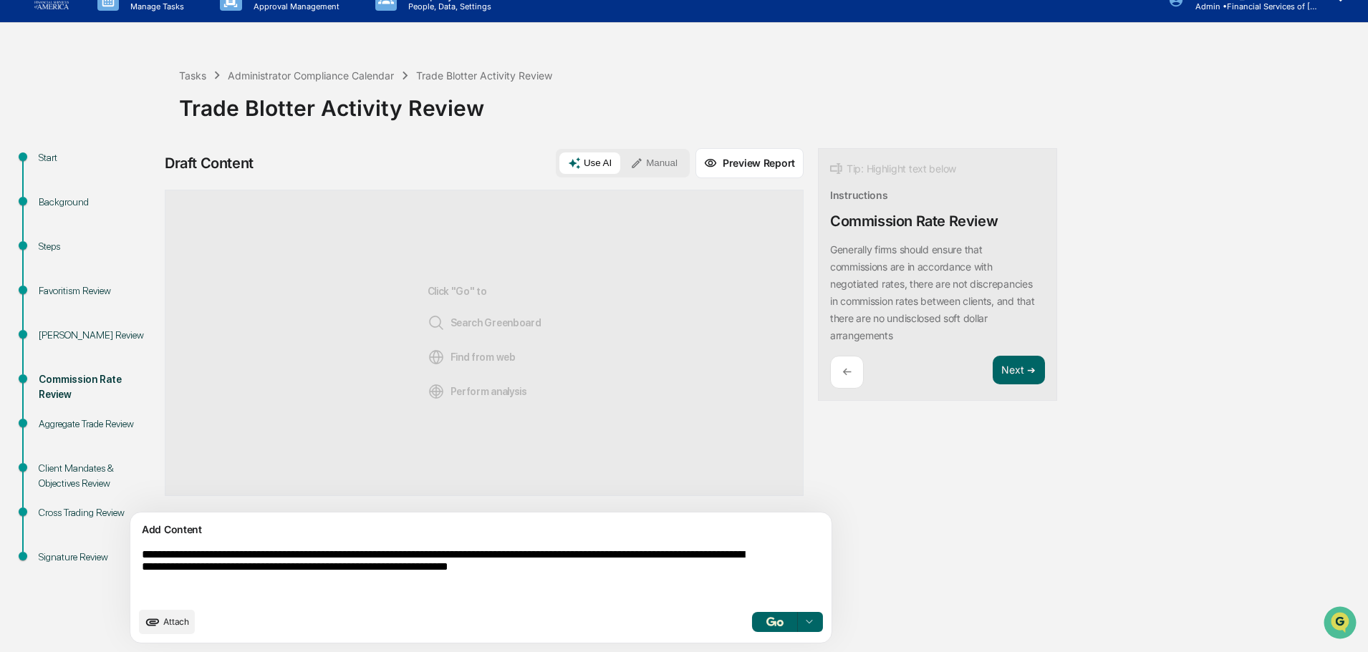
type textarea "**********"
click at [798, 625] on div at bounding box center [809, 622] width 23 height 23
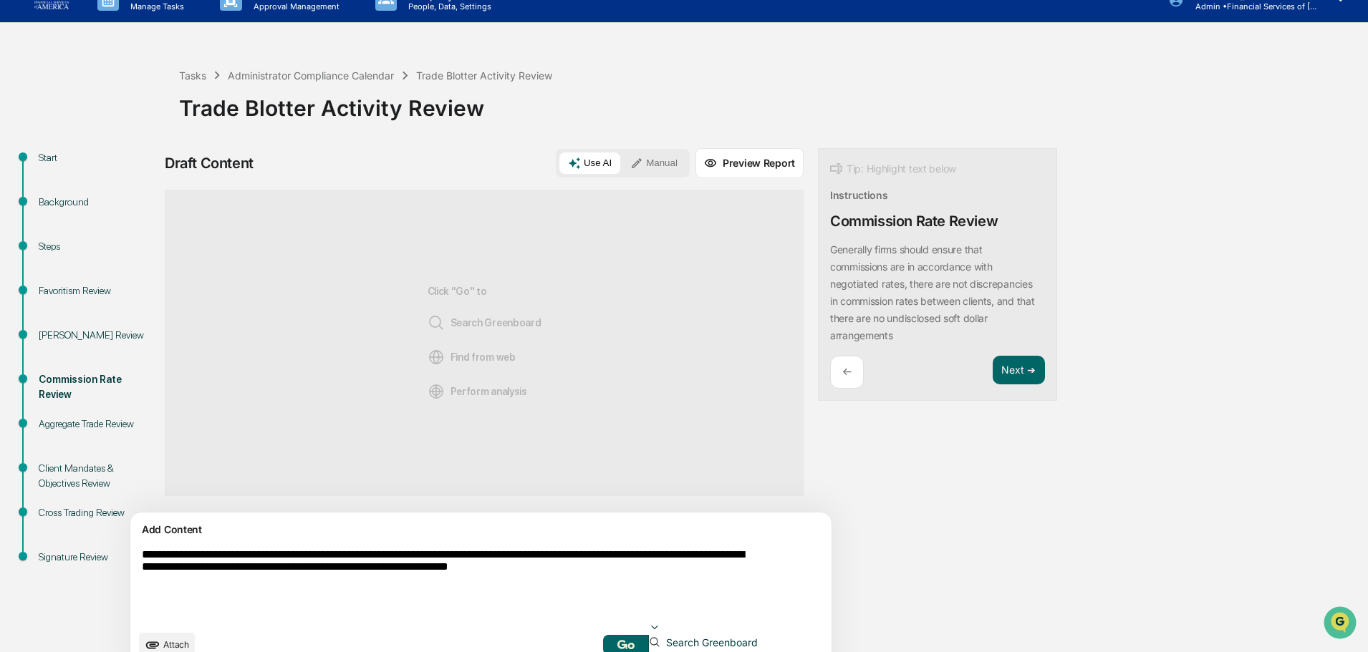
click at [708, 637] on div "Search Greenboard" at bounding box center [736, 644] width 174 height 15
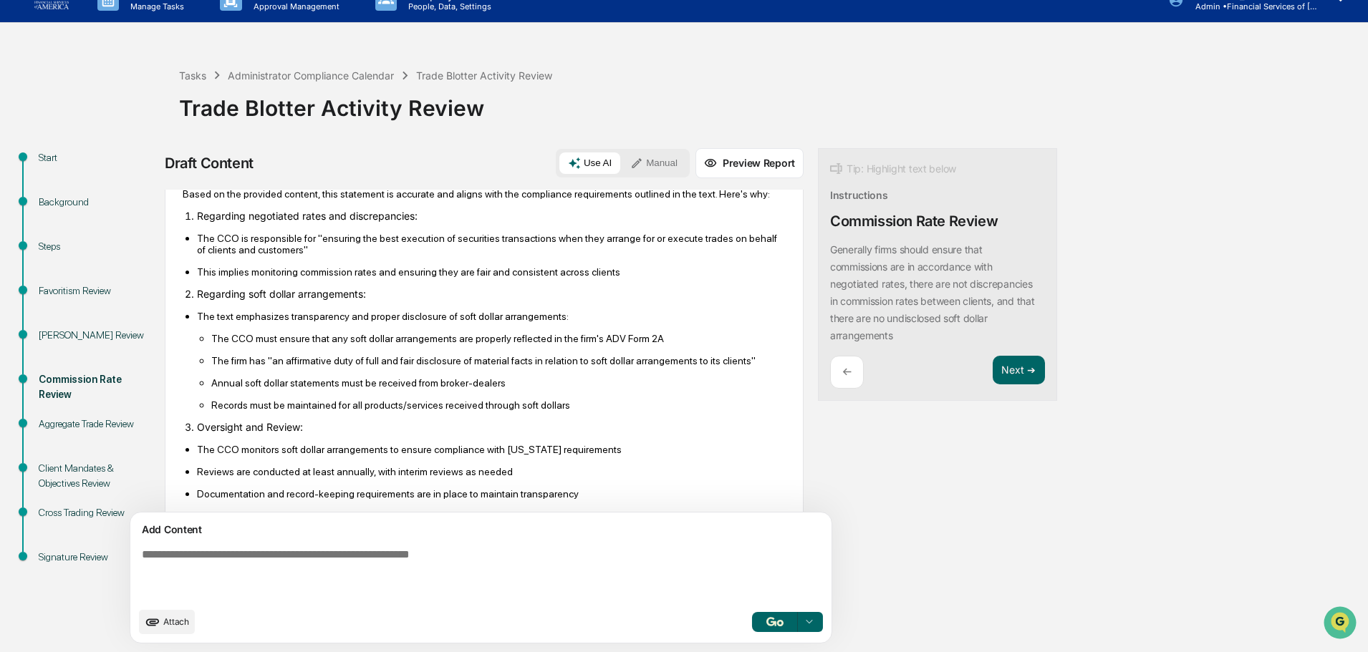
scroll to position [0, 0]
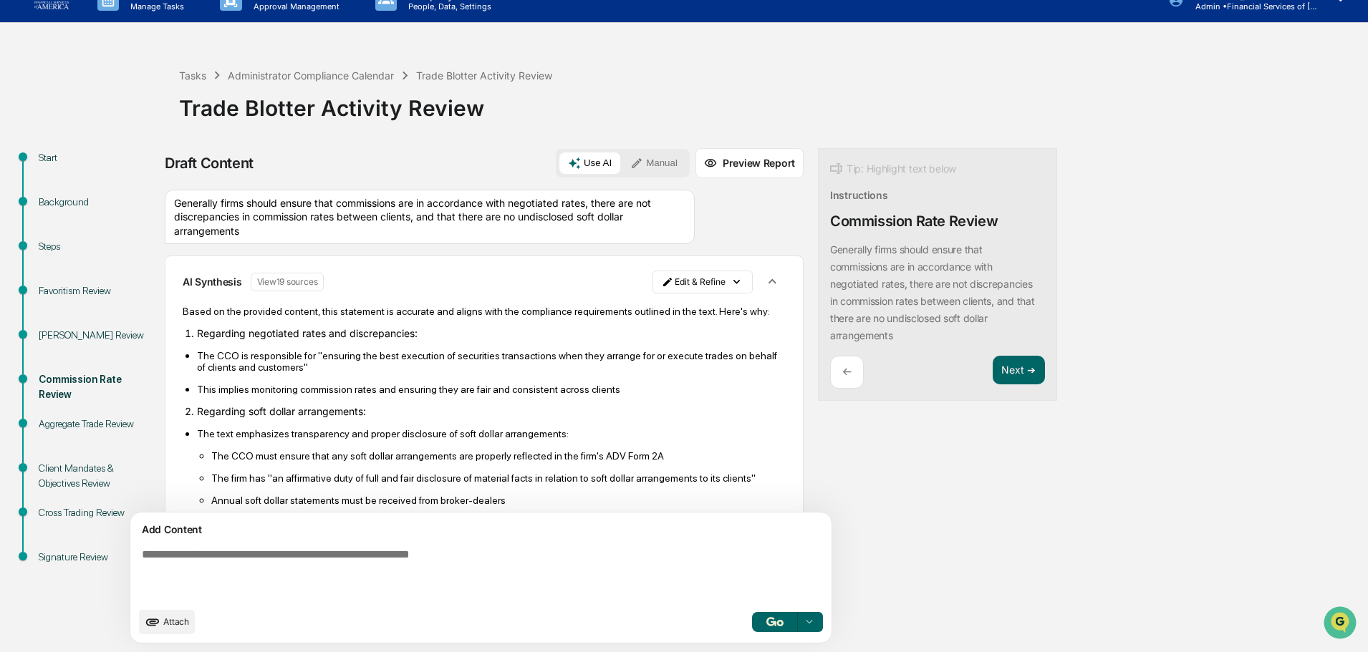
drag, startPoint x: 954, startPoint y: 374, endPoint x: 925, endPoint y: 340, distance: 44.7
click at [993, 374] on button "Next ➔" at bounding box center [1019, 370] width 52 height 29
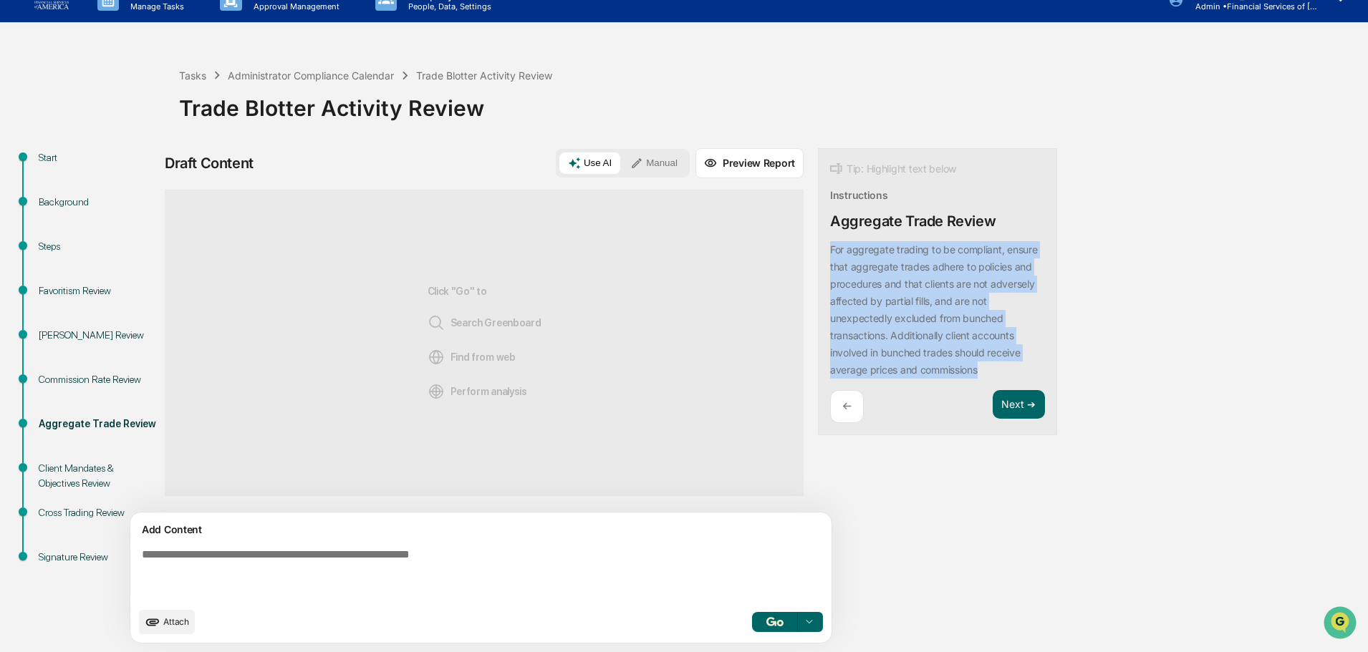
drag, startPoint x: 923, startPoint y: 370, endPoint x: 762, endPoint y: 255, distance: 198.1
click at [818, 255] on div "Tip: Highlight text below Instructions Aggregate Trade Review For aggregate tra…" at bounding box center [937, 292] width 239 height 288
copy p "For aggregate trading to be compliant, ensure that aggregate trades adhere to p…"
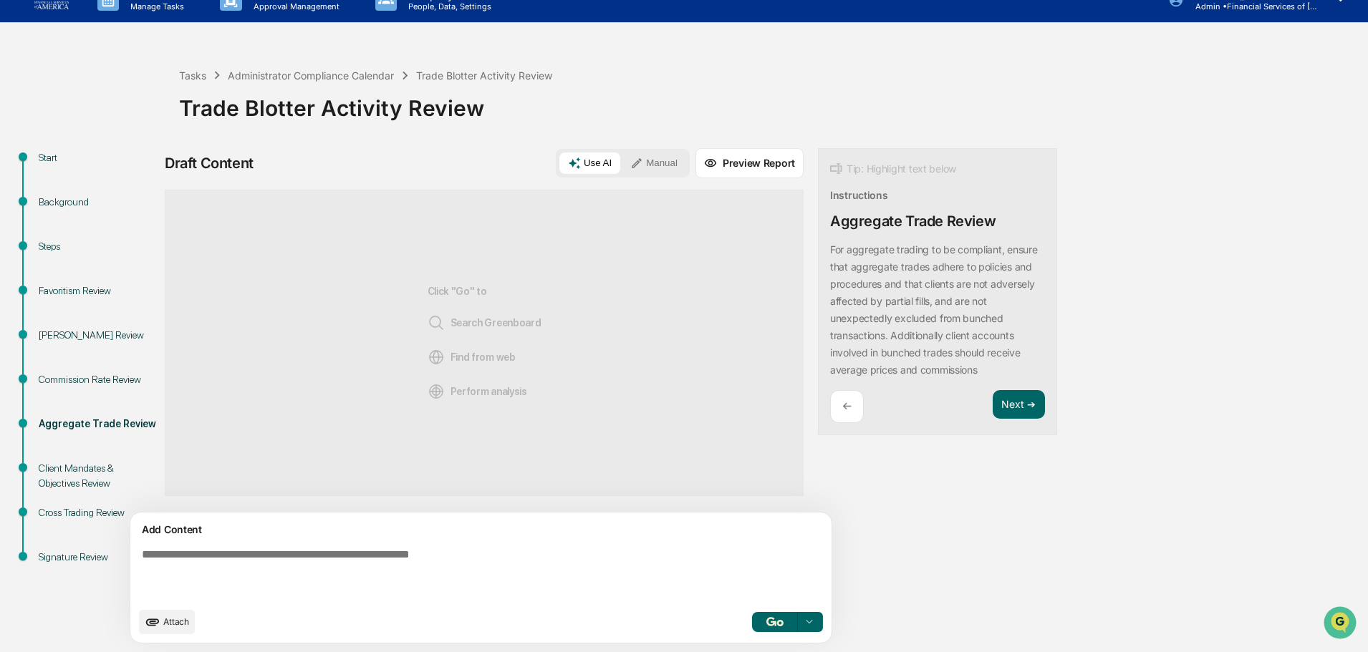
paste textarea "**********"
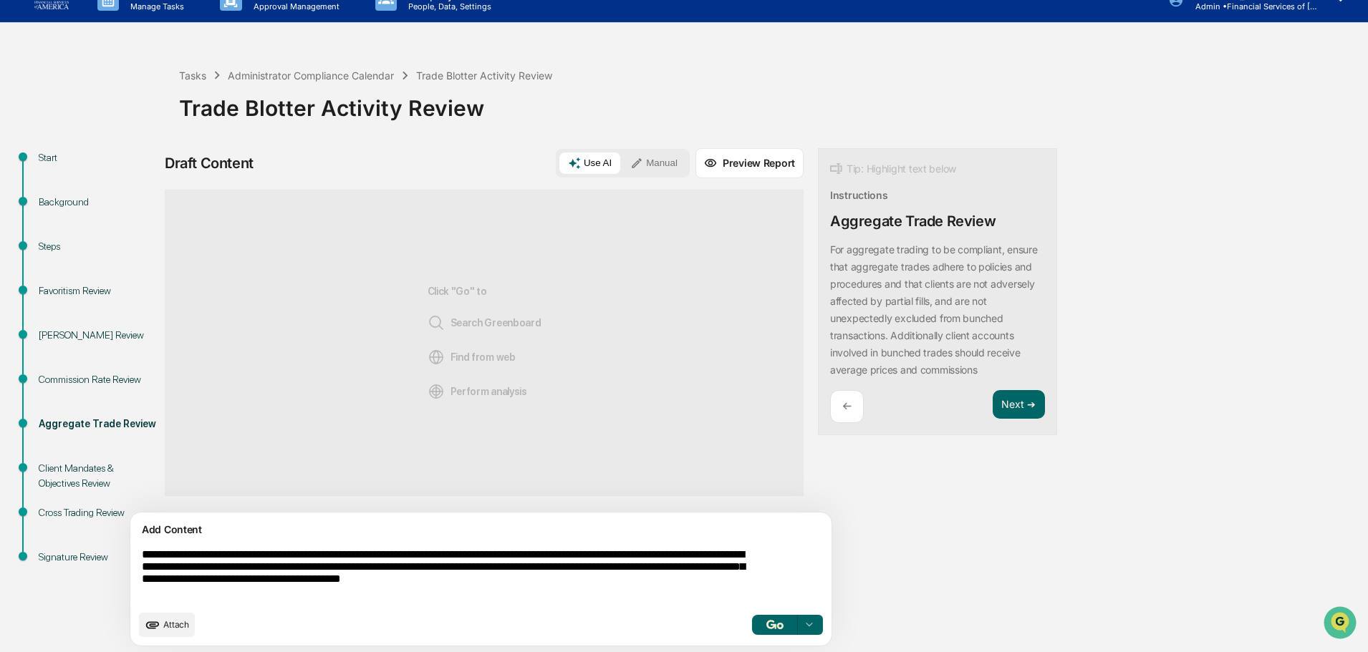
type textarea "**********"
click at [798, 628] on div at bounding box center [809, 625] width 23 height 23
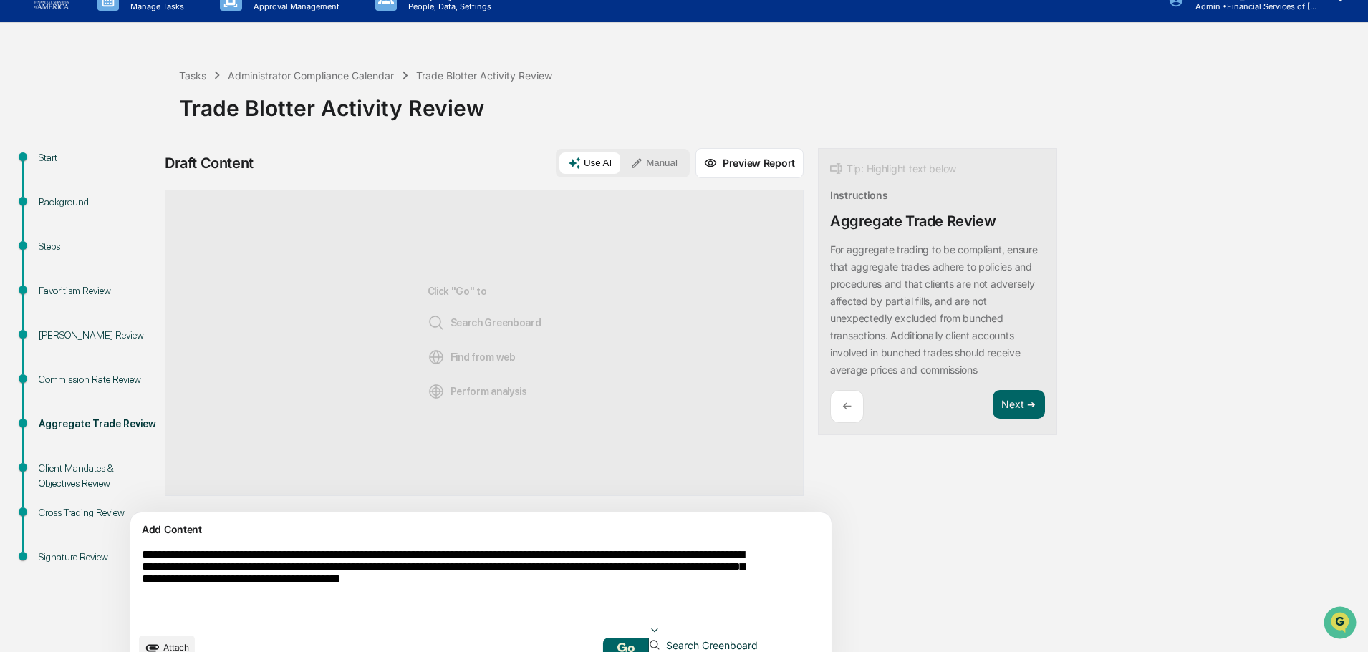
click at [660, 640] on span "Search Greenboard" at bounding box center [708, 646] width 97 height 12
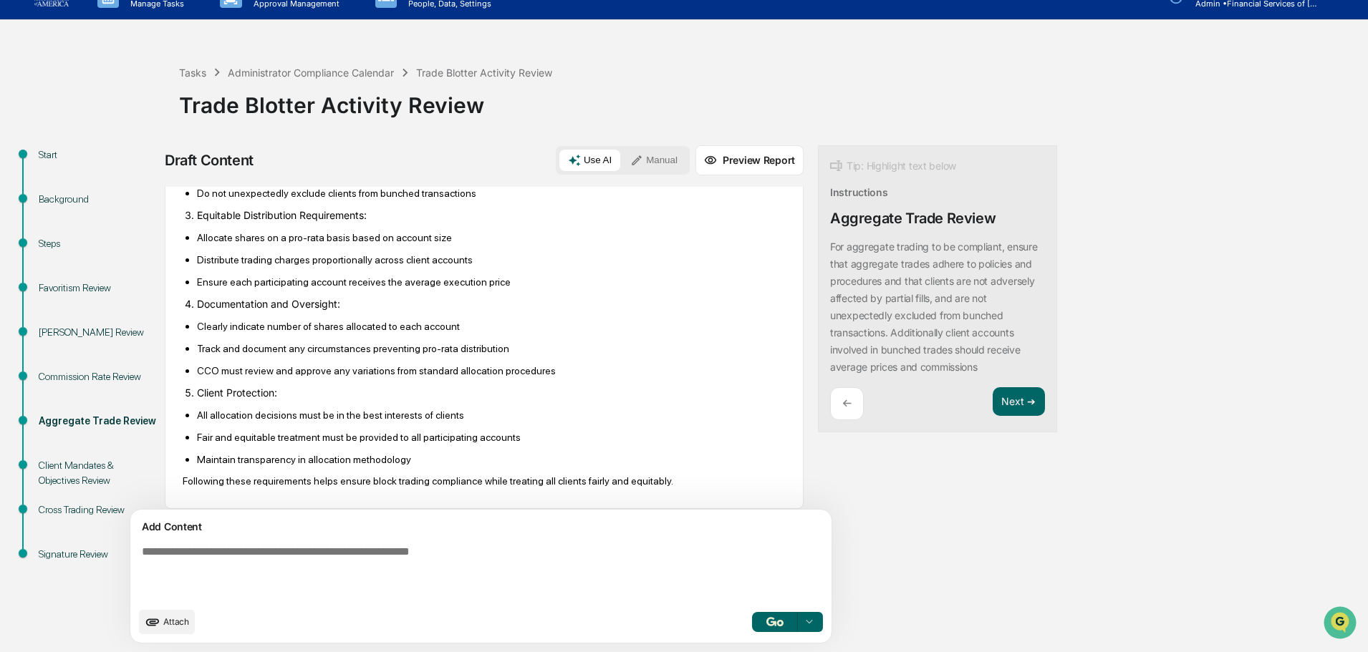
scroll to position [339, 0]
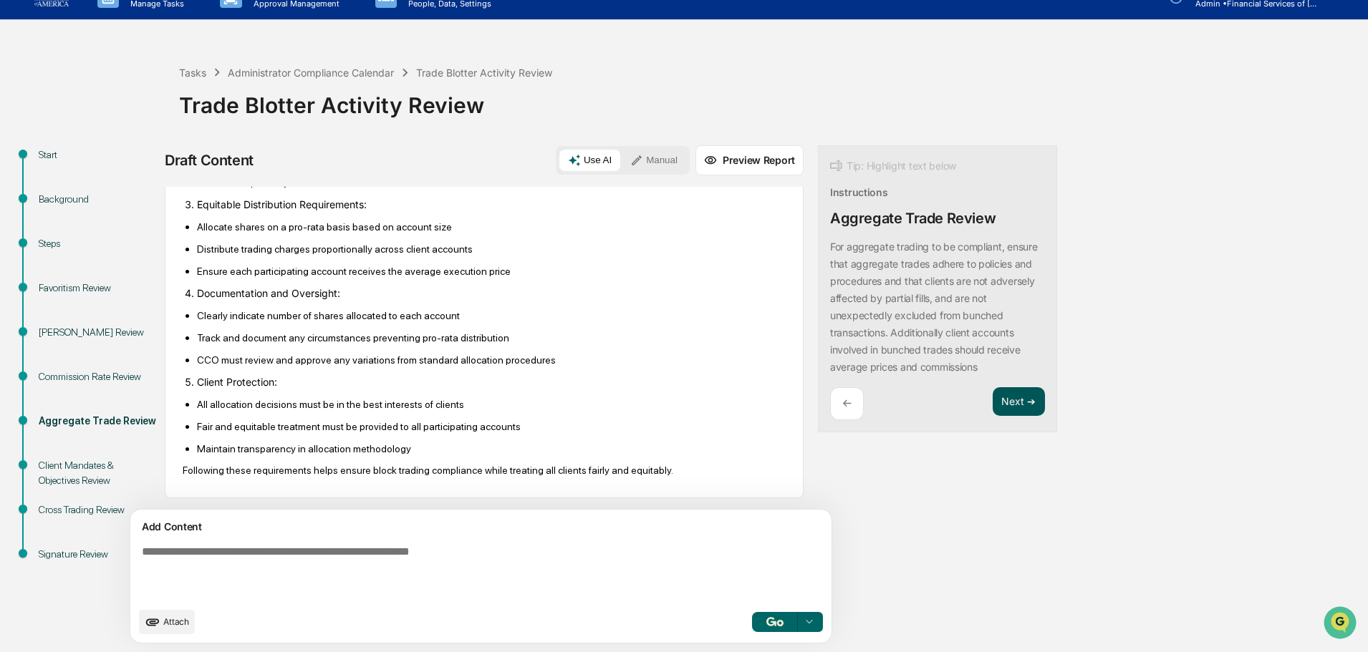
click at [993, 402] on button "Next ➔" at bounding box center [1019, 401] width 52 height 29
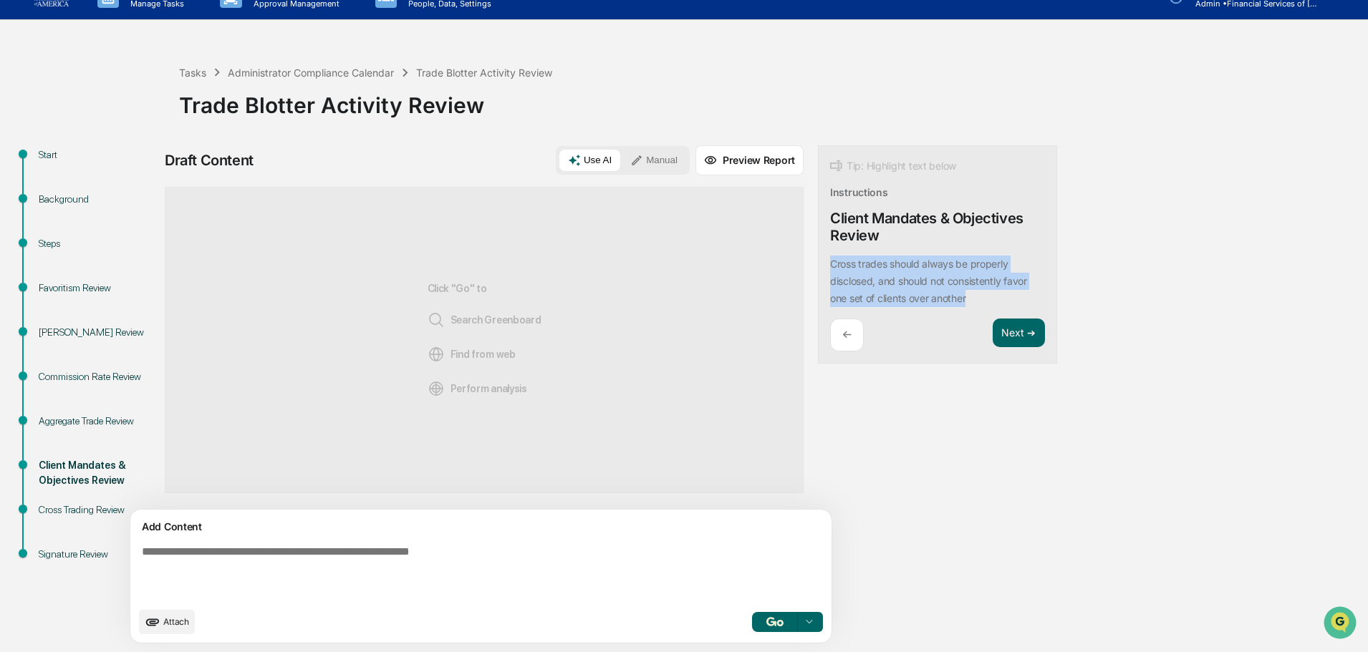
drag, startPoint x: 920, startPoint y: 303, endPoint x: 753, endPoint y: 263, distance: 170.9
click at [818, 263] on div "Tip: Highlight text below Instructions Client Mandates & Objectives Review Cros…" at bounding box center [937, 254] width 239 height 219
click at [945, 471] on div "Draft Content Use AI Manual Preview Report Sources Click "Go" to Search Greenbo…" at bounding box center [566, 398] width 802 height 507
click at [466, 559] on textarea at bounding box center [447, 573] width 623 height 66
click at [820, 431] on div "Draft Content Use AI Manual Preview Report Sources Click "Go" to Search Greenbo…" at bounding box center [566, 398] width 802 height 507
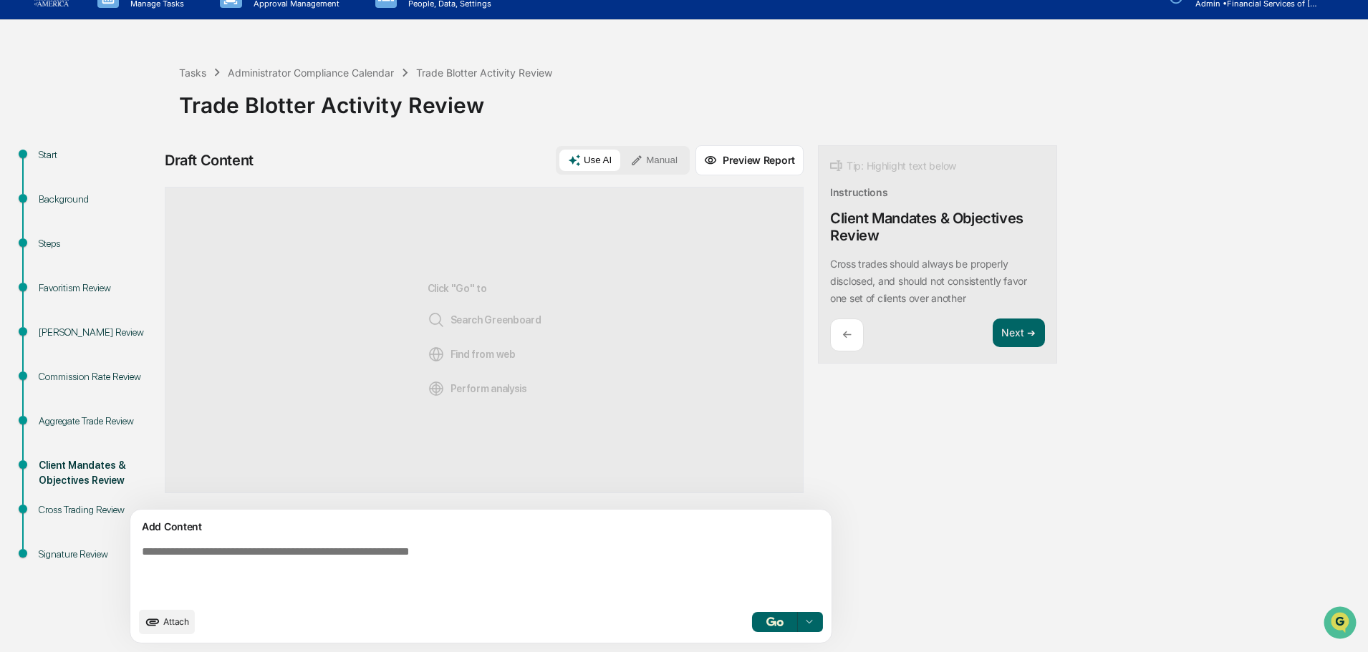
click at [461, 554] on textarea at bounding box center [447, 573] width 623 height 66
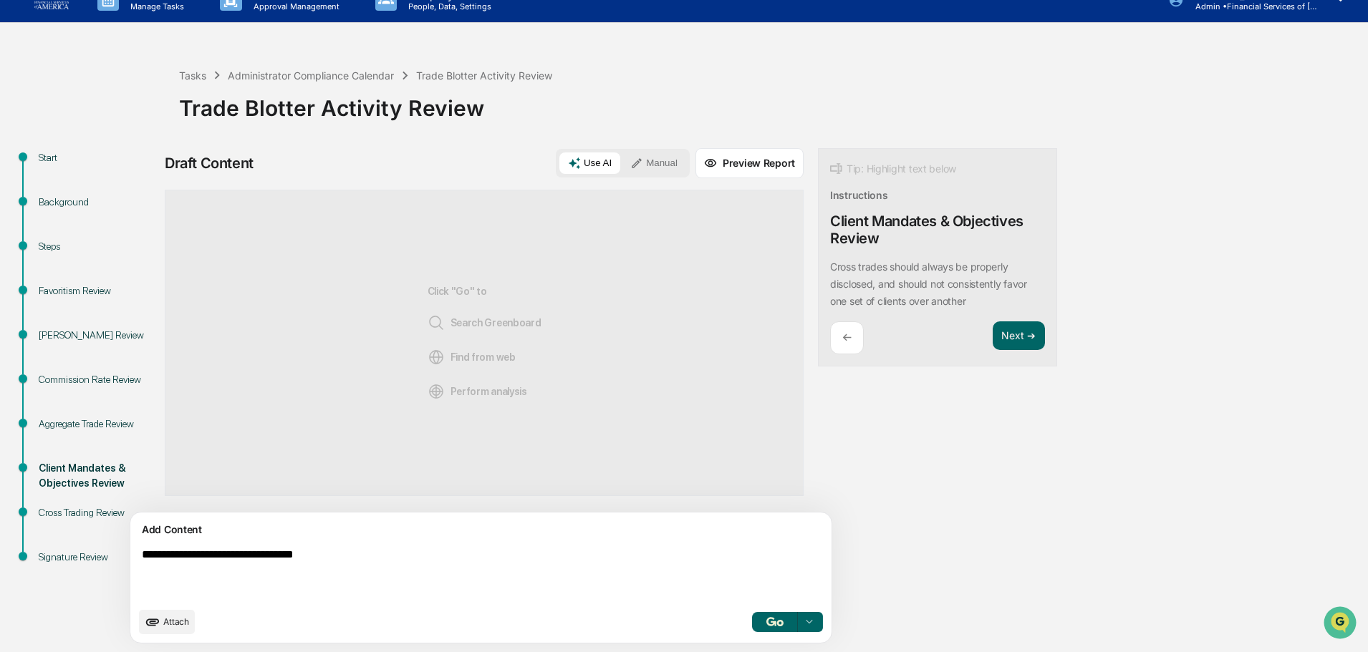
type textarea "**********"
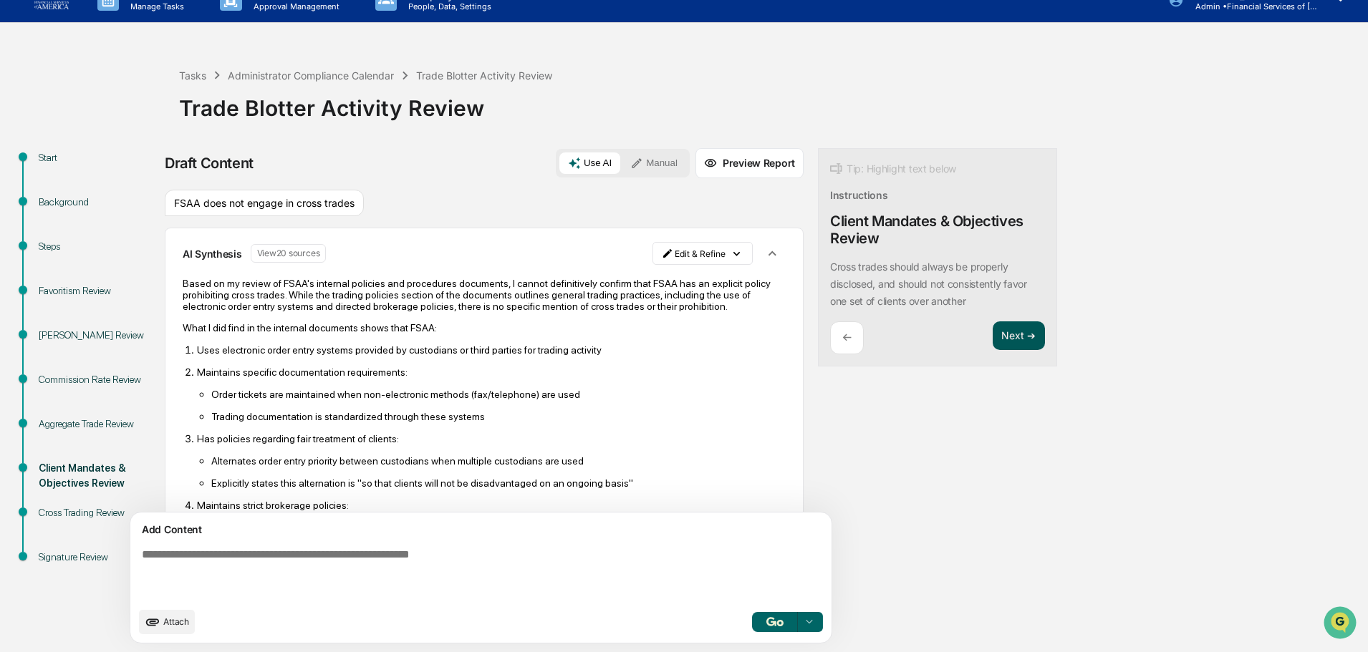
click at [993, 338] on button "Next ➔" at bounding box center [1019, 336] width 52 height 29
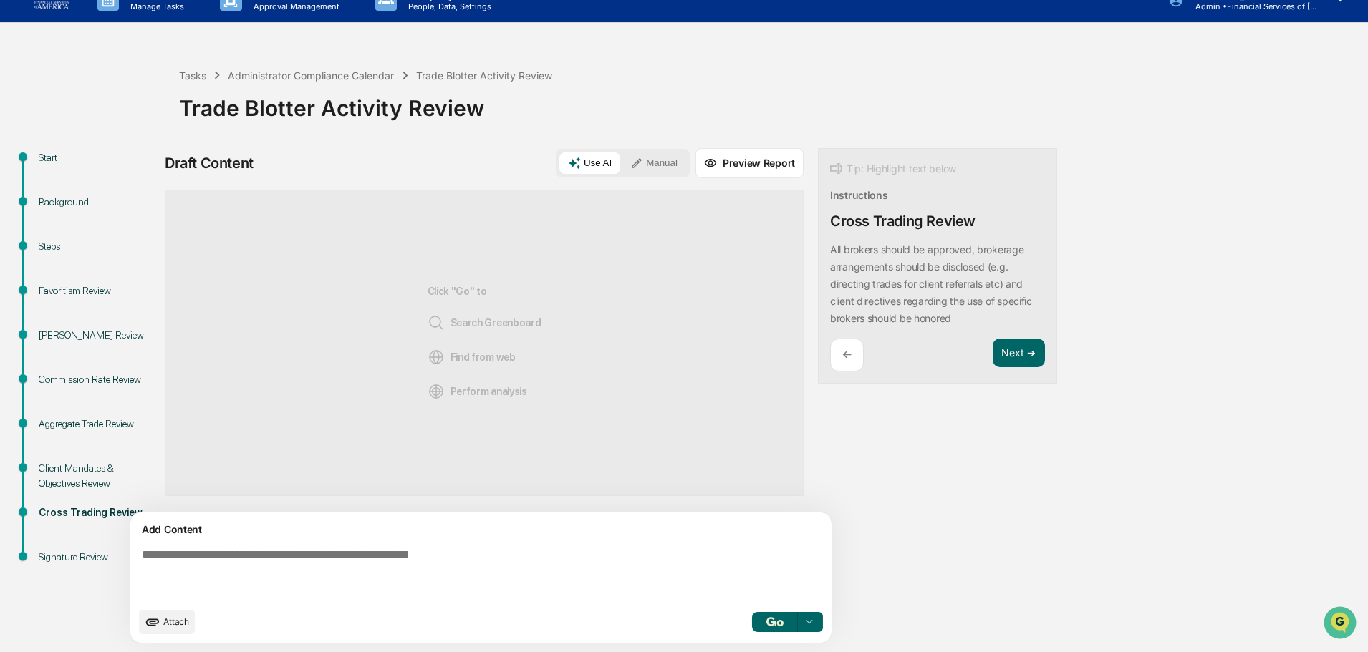
click at [314, 561] on textarea at bounding box center [447, 574] width 623 height 63
click at [87, 473] on div "Client Mandates & Objectives Review" at bounding box center [97, 476] width 117 height 30
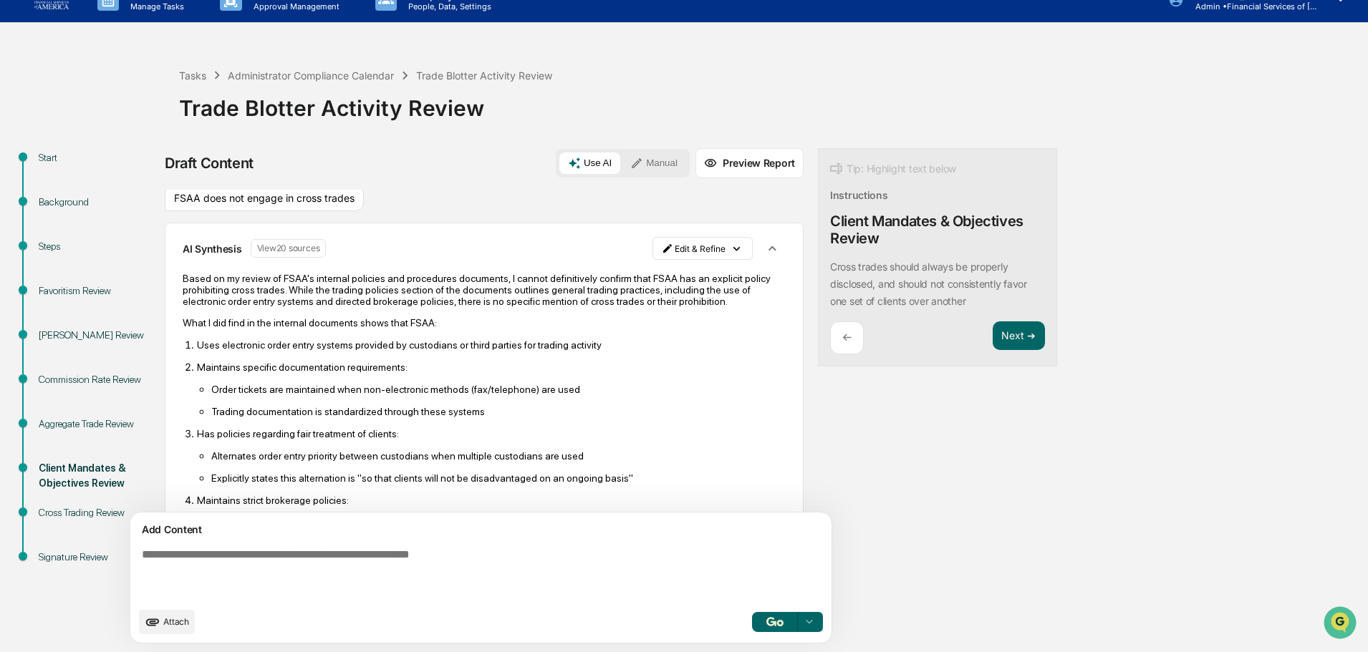
scroll to position [0, 0]
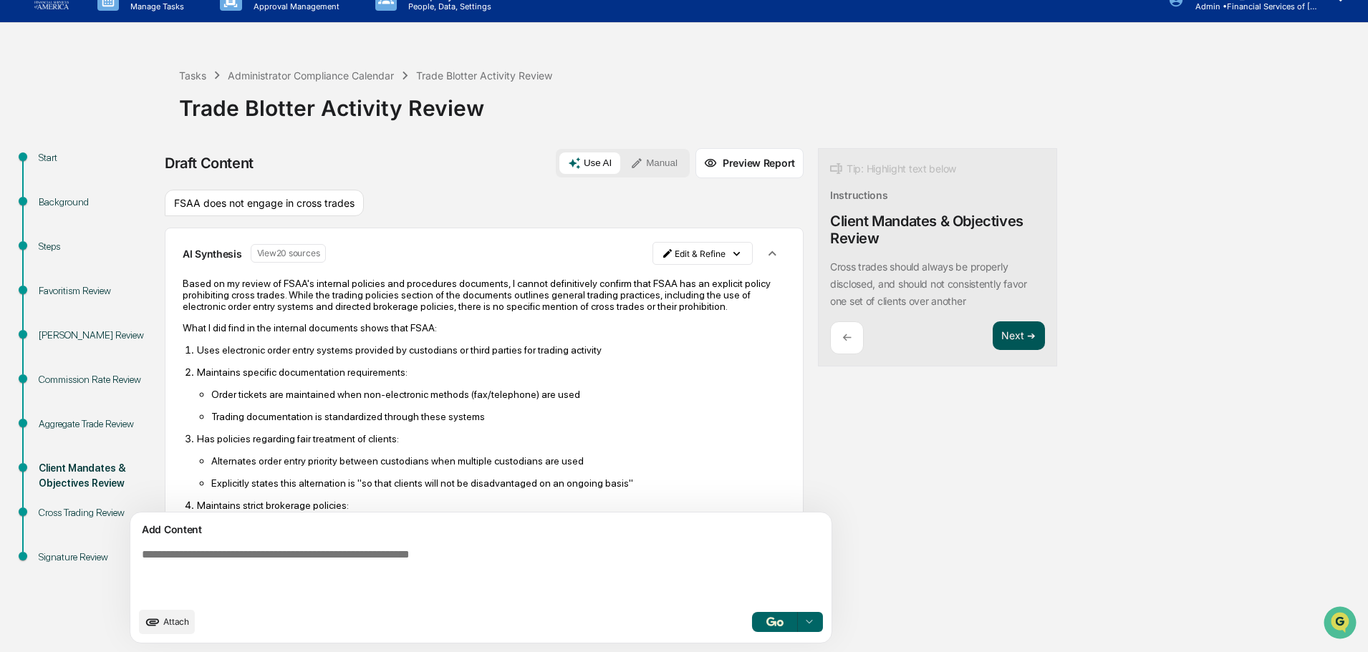
click at [993, 329] on button "Next ➔" at bounding box center [1019, 336] width 52 height 29
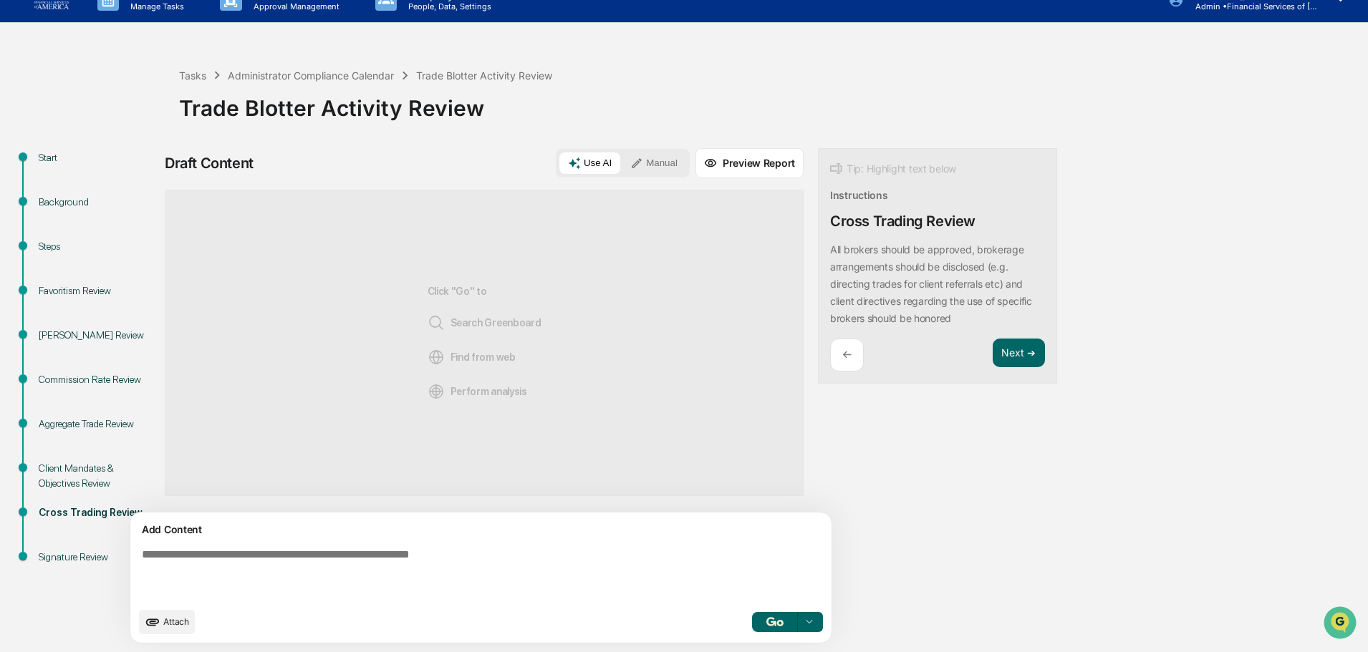
click at [470, 574] on textarea at bounding box center [447, 574] width 623 height 63
type textarea "*"
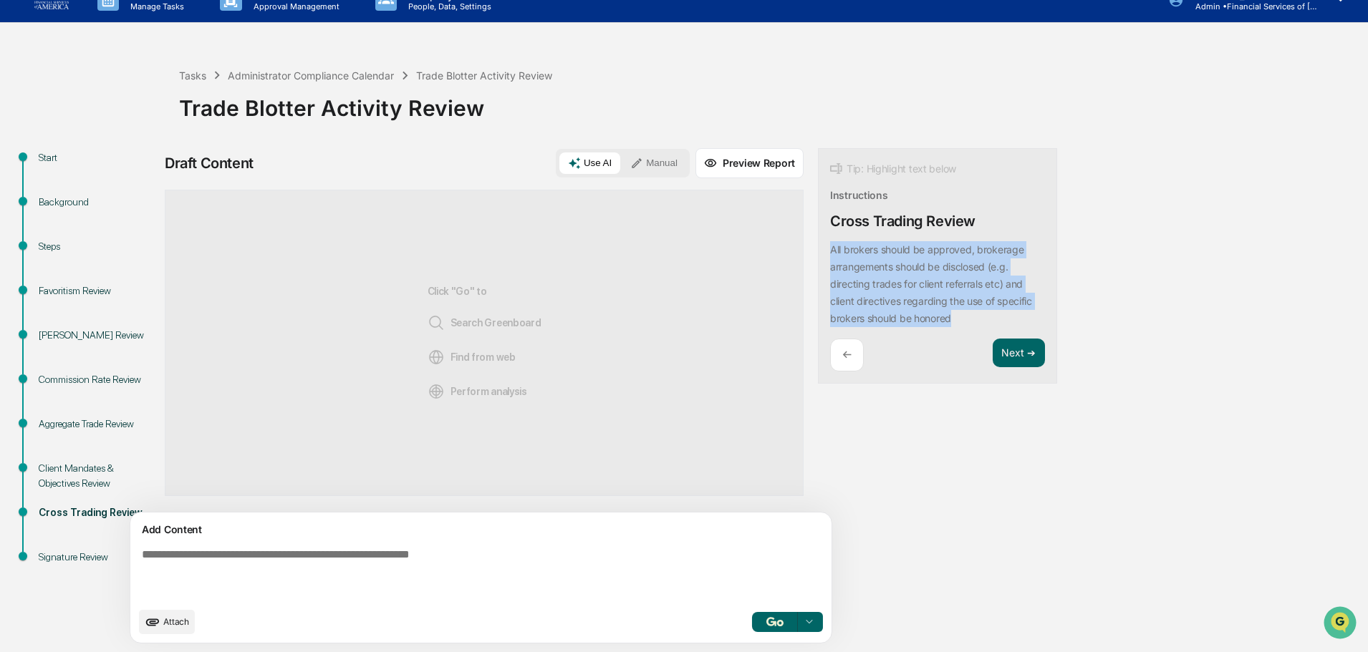
drag, startPoint x: 893, startPoint y: 319, endPoint x: 829, endPoint y: 269, distance: 81.1
click at [830, 252] on div "All brokers should be approved, brokerage arrangements should be disclosed (e.g…" at bounding box center [937, 284] width 215 height 86
copy p "All brokers should be approved, brokerage arrangements should be disclosed (e.g…"
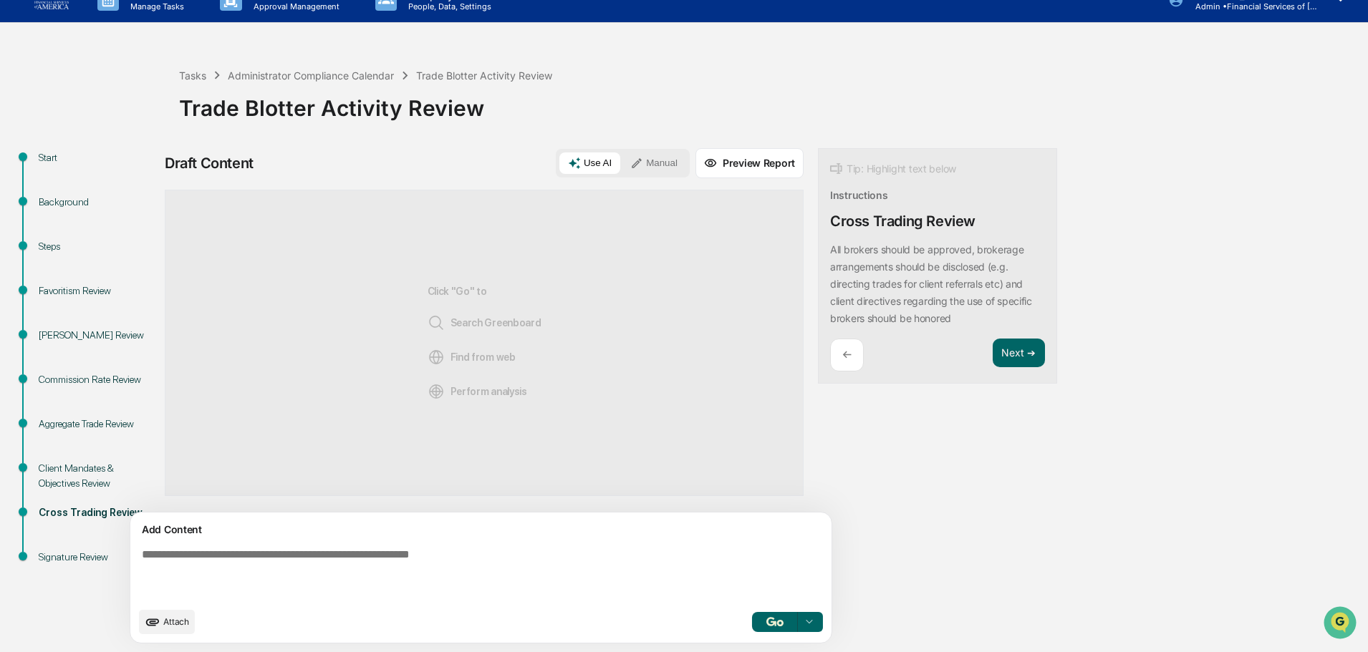
paste textarea "**********"
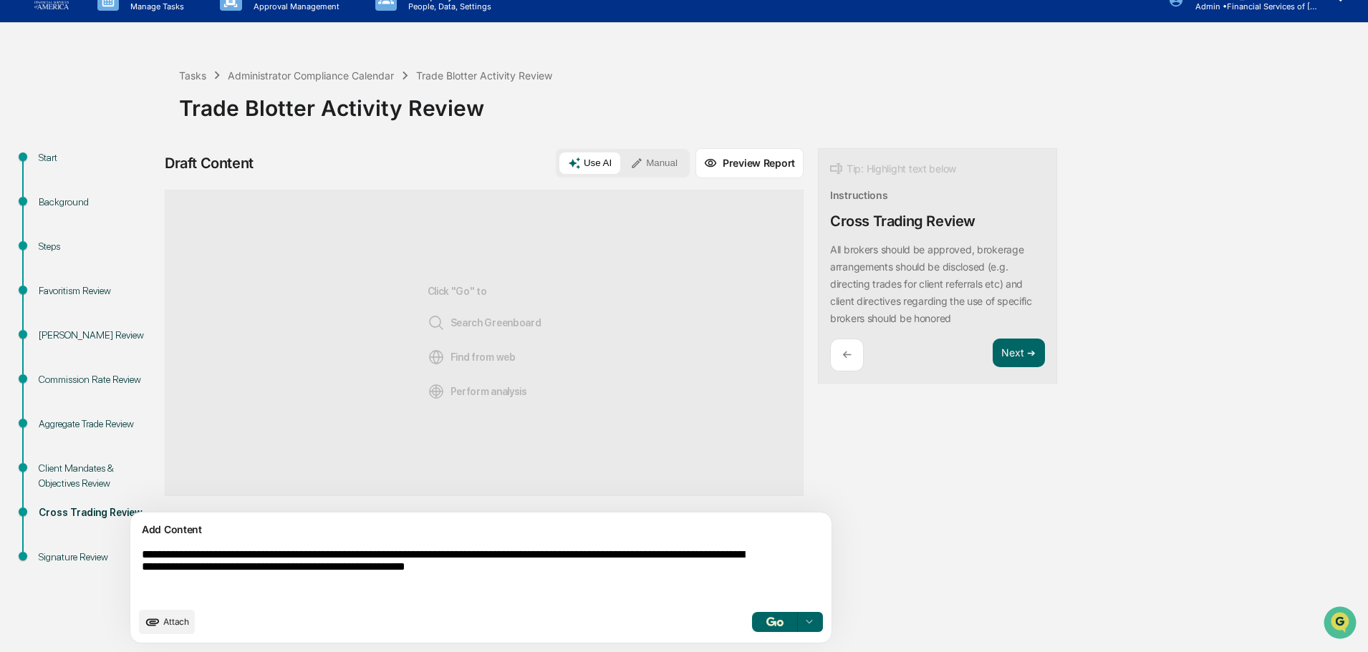
type textarea "**********"
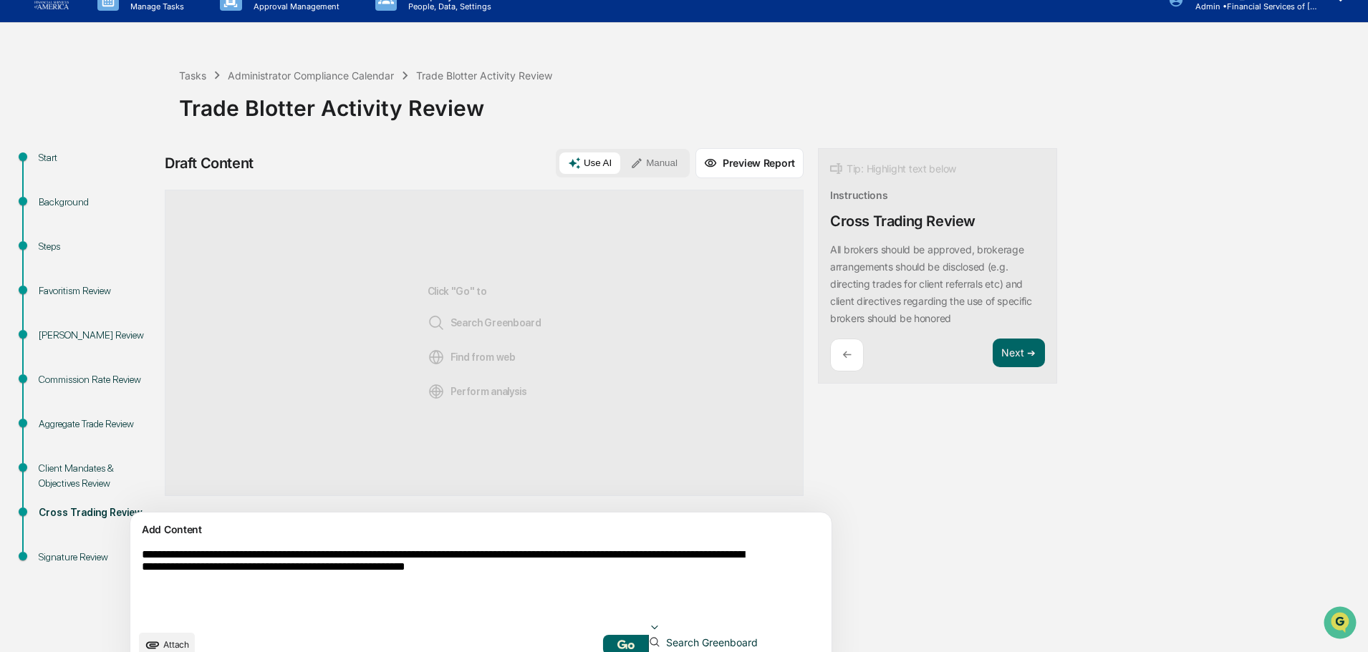
click at [660, 622] on div at bounding box center [654, 629] width 11 height 14
click at [660, 637] on span "Search Greenboard" at bounding box center [708, 643] width 97 height 12
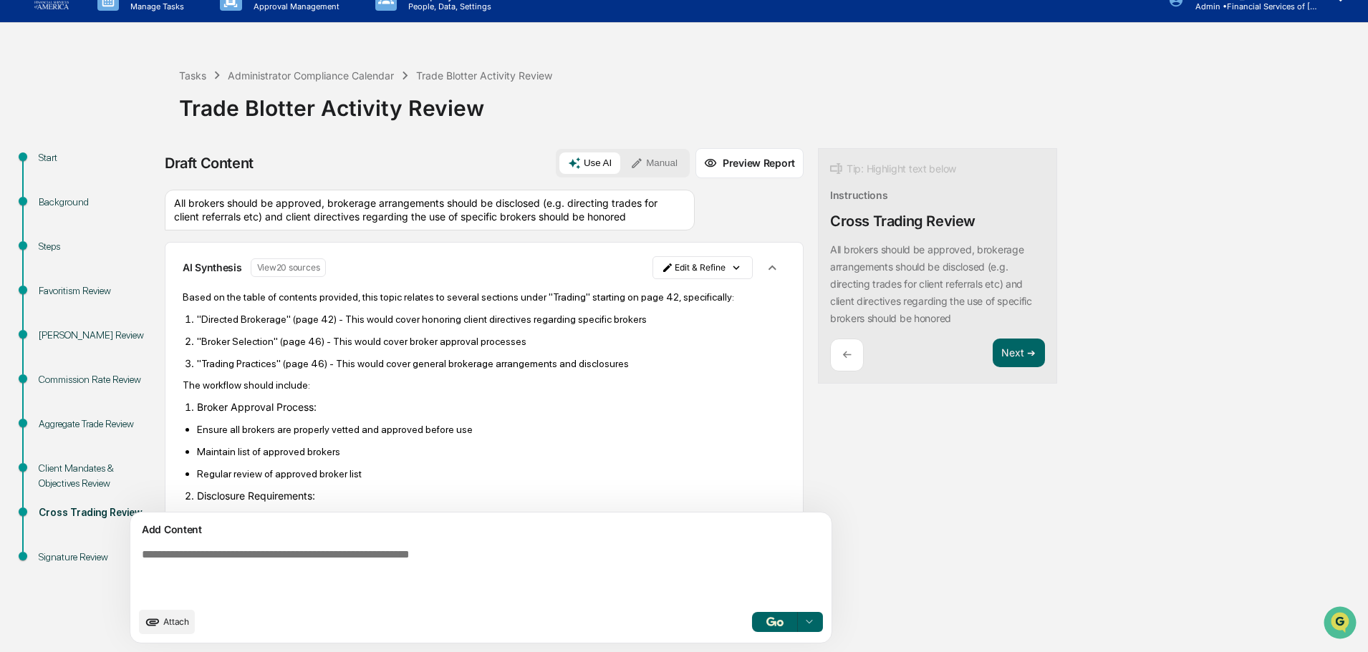
click at [764, 276] on icon "button" at bounding box center [772, 268] width 16 height 16
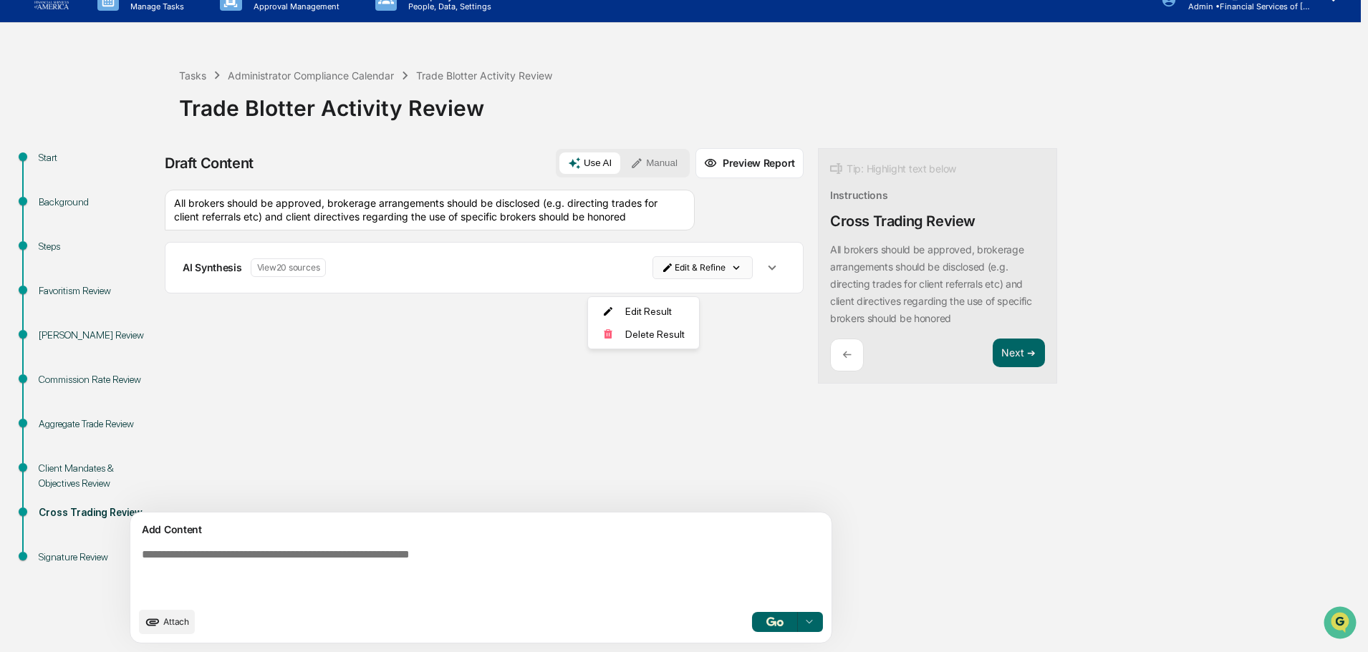
click at [676, 284] on html "Calendar Manage Tasks Reviews Approval Management Company People, Data, Setting…" at bounding box center [684, 304] width 1368 height 652
click at [631, 340] on div "Delete Result" at bounding box center [638, 334] width 105 height 23
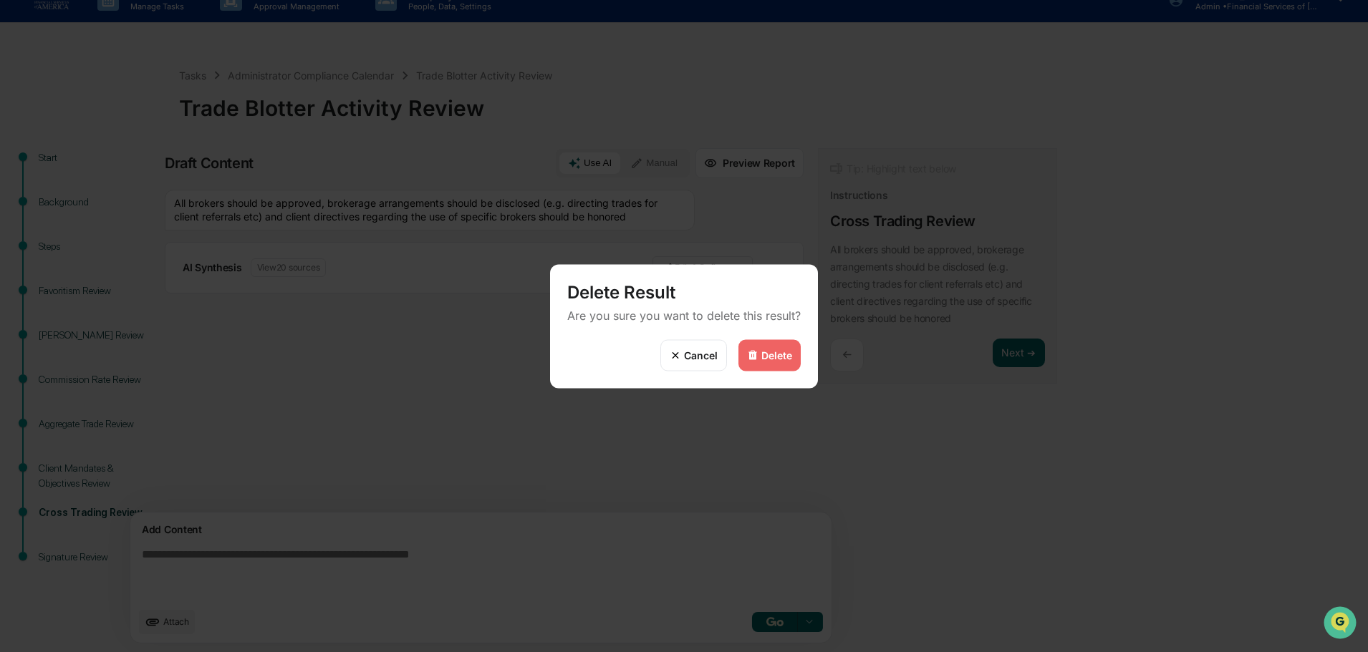
click at [774, 348] on div "Delete" at bounding box center [769, 355] width 62 height 32
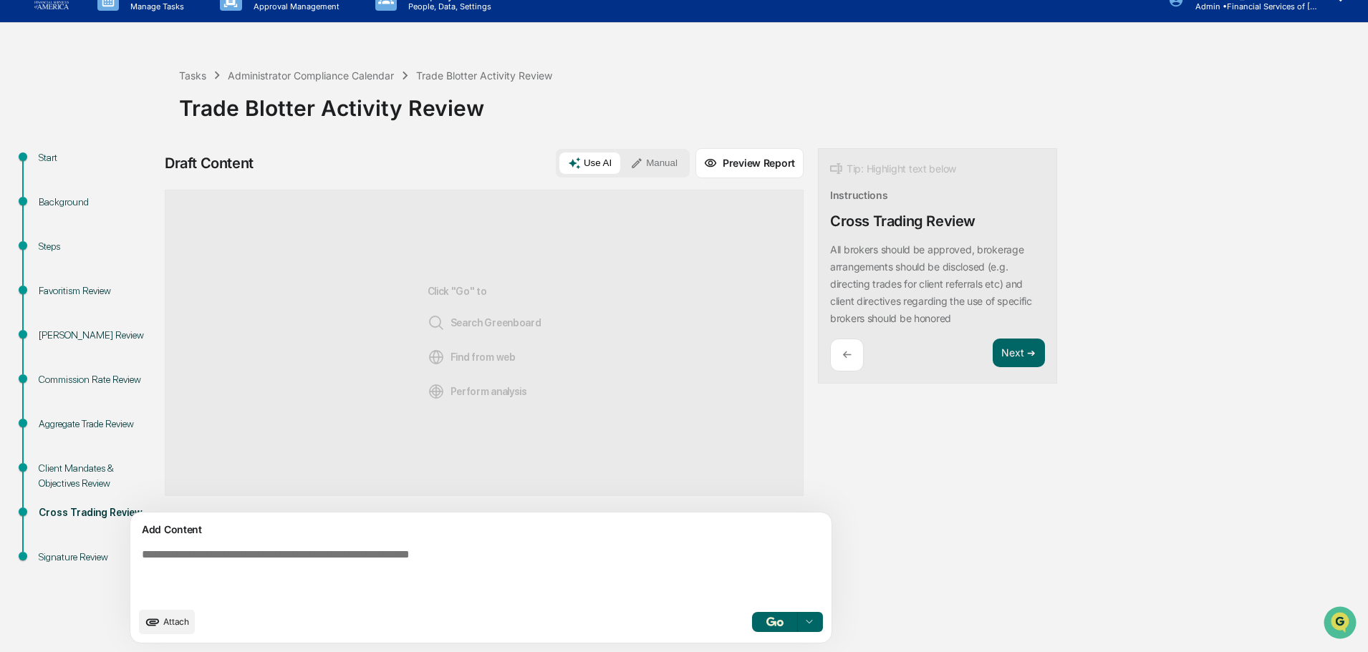
click at [455, 570] on textarea at bounding box center [447, 574] width 623 height 63
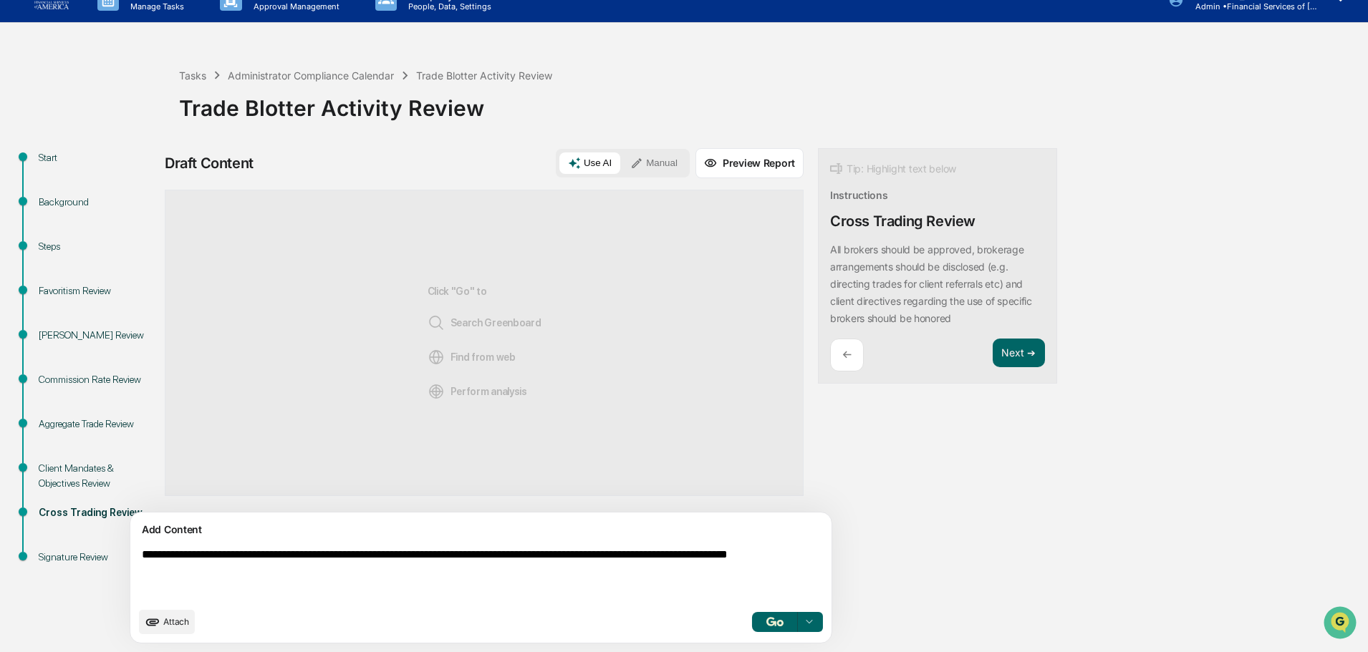
type textarea "**********"
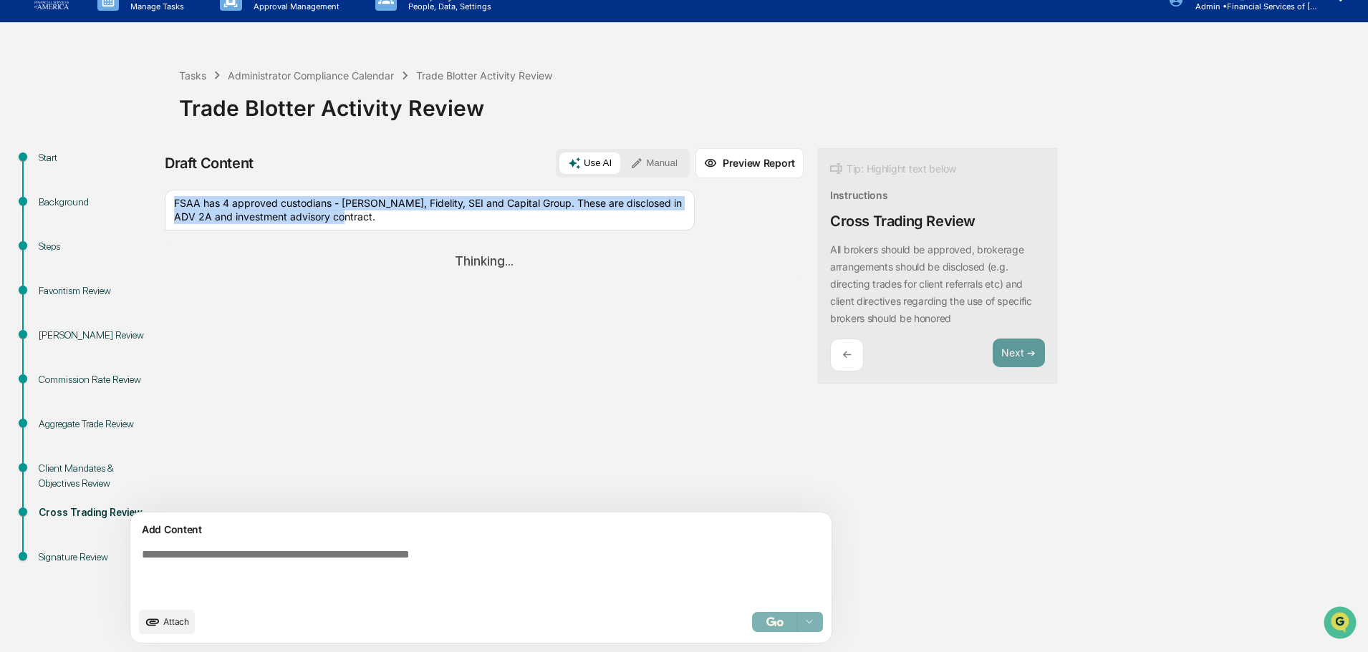
drag, startPoint x: 397, startPoint y: 222, endPoint x: 177, endPoint y: 207, distance: 220.4
click at [177, 207] on div "FSAA has 4 approved custodians - Schwab, Fidelity, SEI and Capital Group. These…" at bounding box center [430, 210] width 530 height 41
copy div "FSAA has 4 approved custodians - Schwab, Fidelity, SEI and Capital Group. These…"
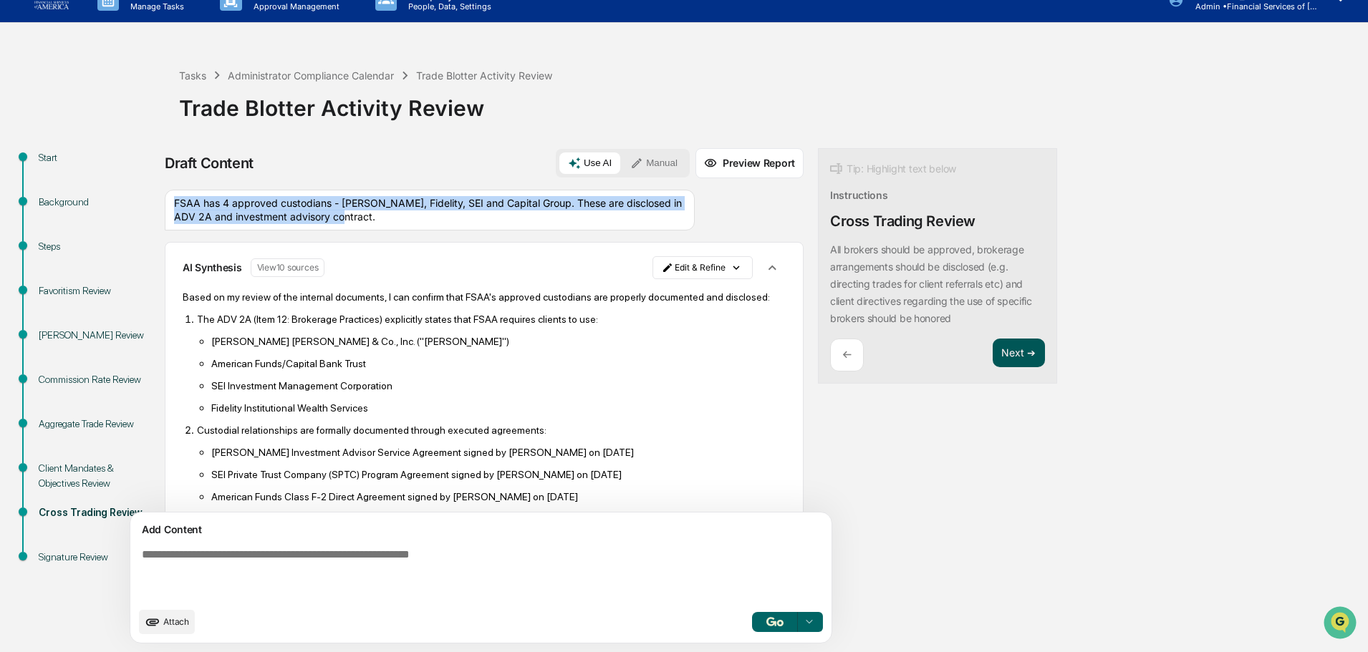
click at [993, 352] on button "Next ➔" at bounding box center [1019, 353] width 52 height 29
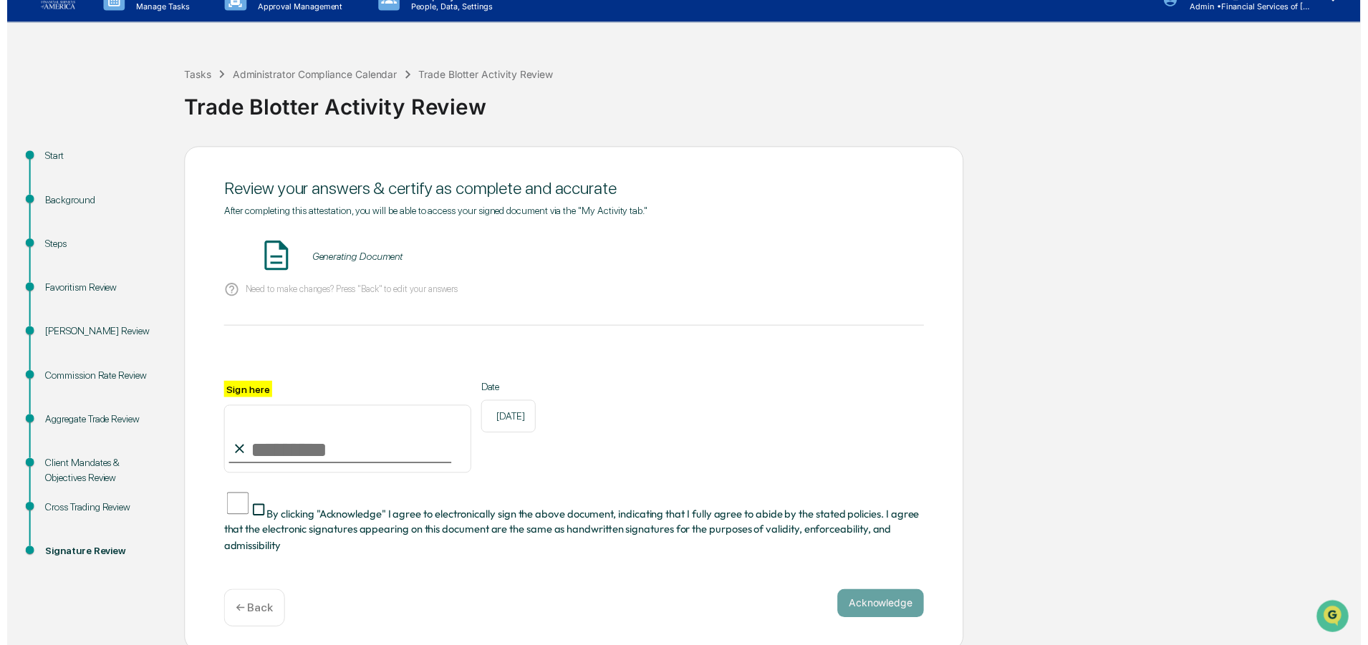
scroll to position [13, 0]
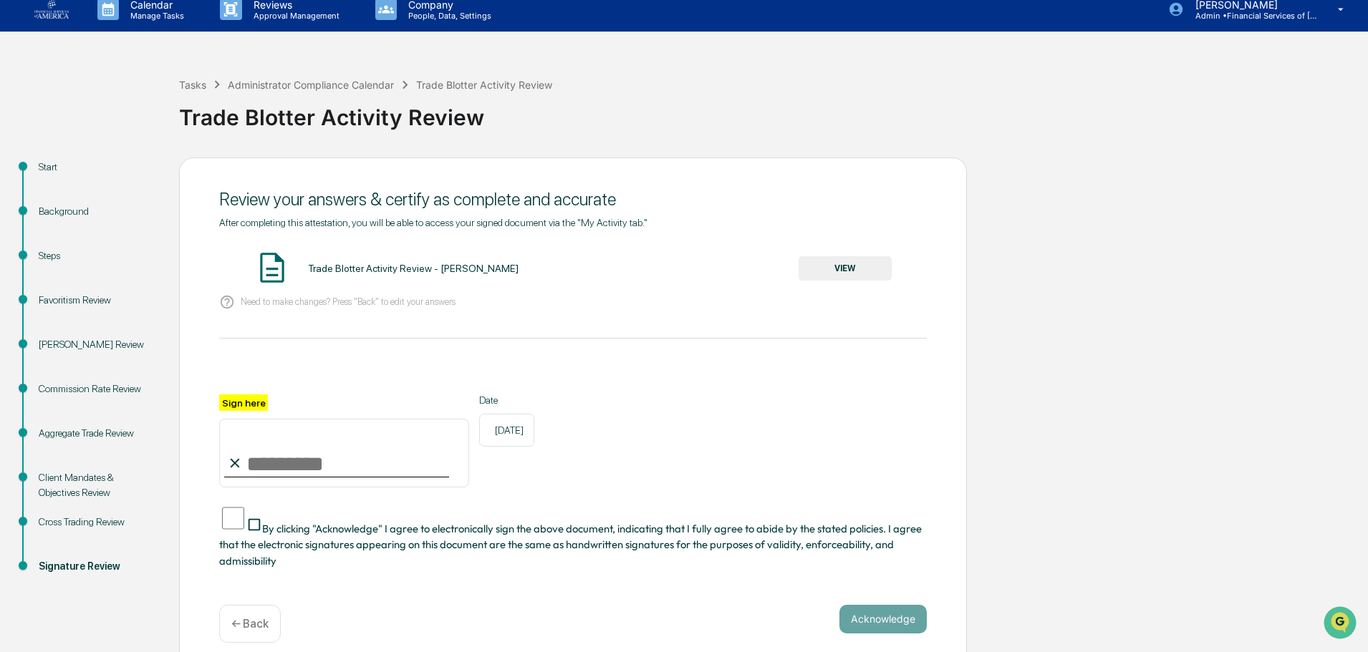
drag, startPoint x: 267, startPoint y: 465, endPoint x: 302, endPoint y: 483, distance: 39.7
click at [267, 465] on input "Sign here" at bounding box center [344, 453] width 250 height 69
type input "**********"
click at [332, 522] on span "By clicking "Acknowledge" I agree to electronically sign the above document, in…" at bounding box center [570, 545] width 703 height 46
click at [845, 265] on button "VIEW" at bounding box center [845, 268] width 93 height 24
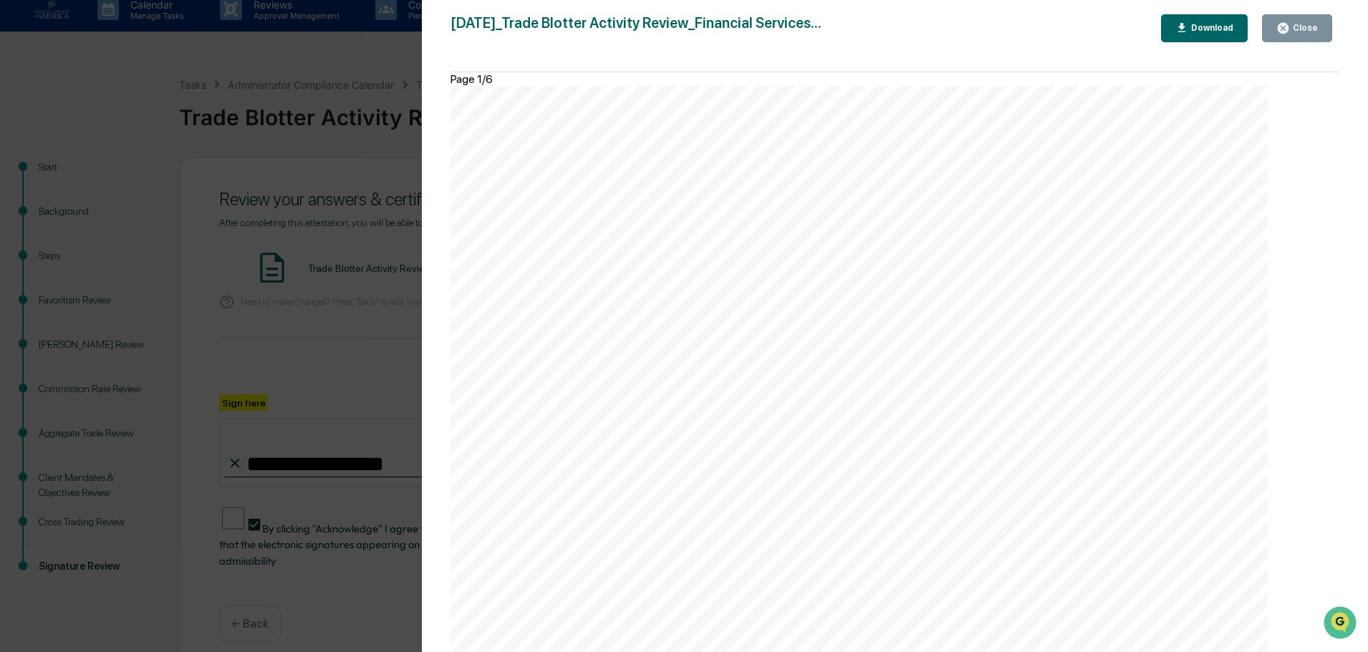
click at [1313, 24] on div "Close" at bounding box center [1304, 28] width 28 height 10
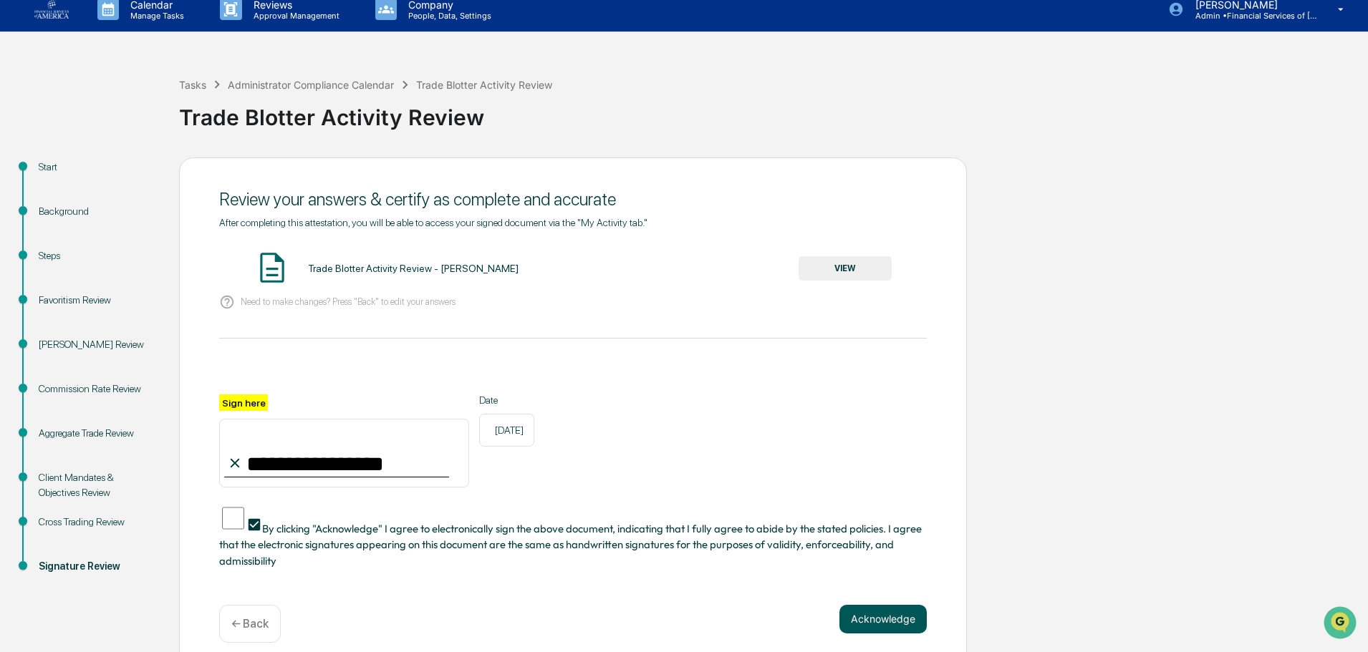
click at [872, 612] on button "Acknowledge" at bounding box center [882, 619] width 87 height 29
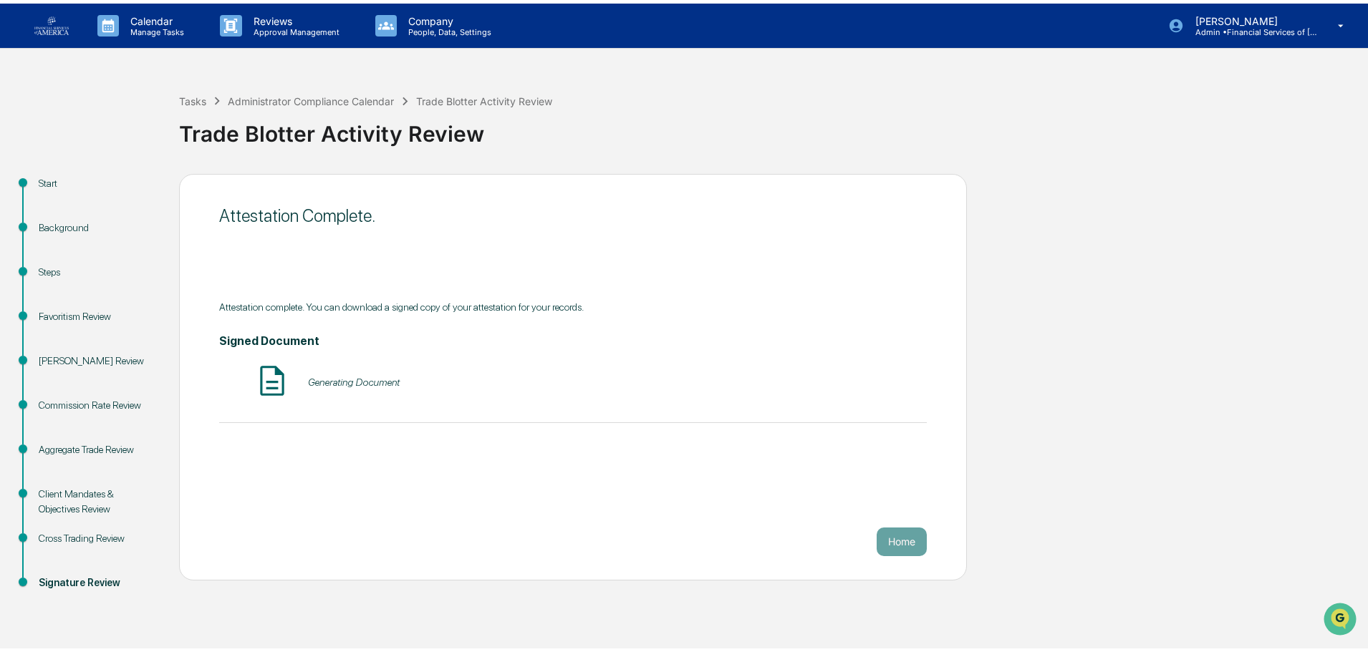
scroll to position [0, 0]
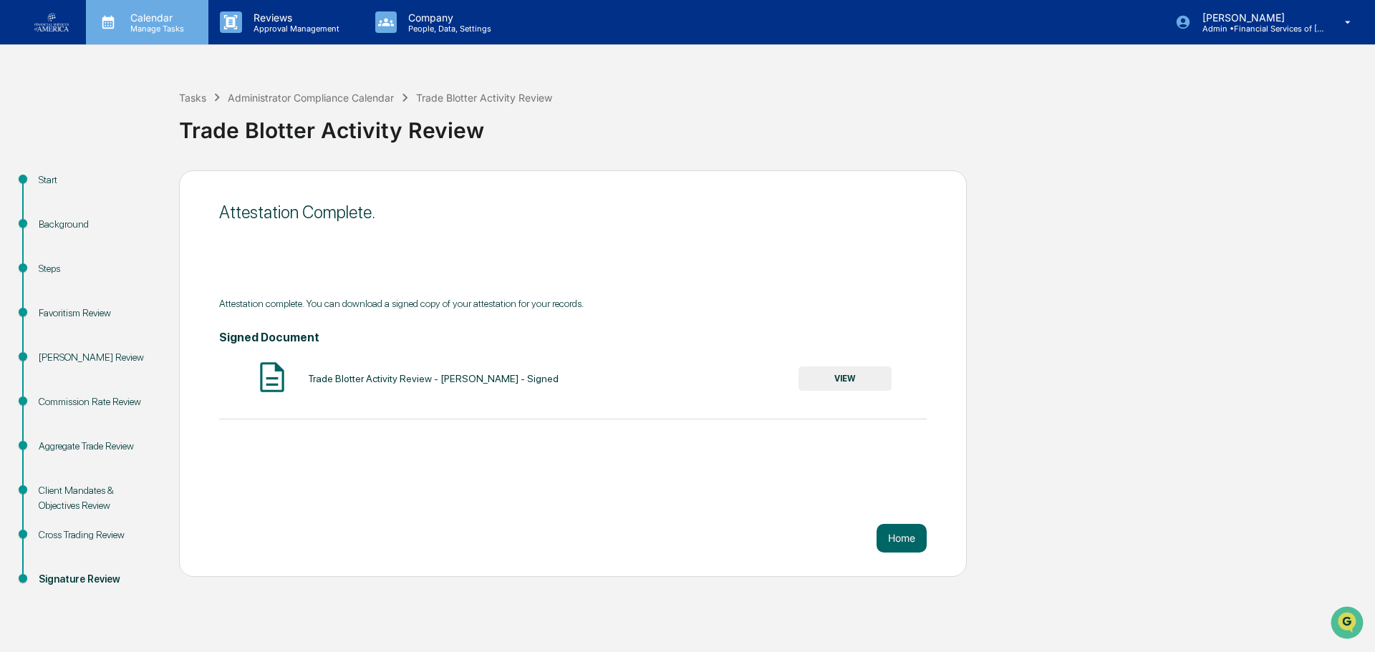
click at [138, 21] on p "Calendar" at bounding box center [155, 17] width 72 height 12
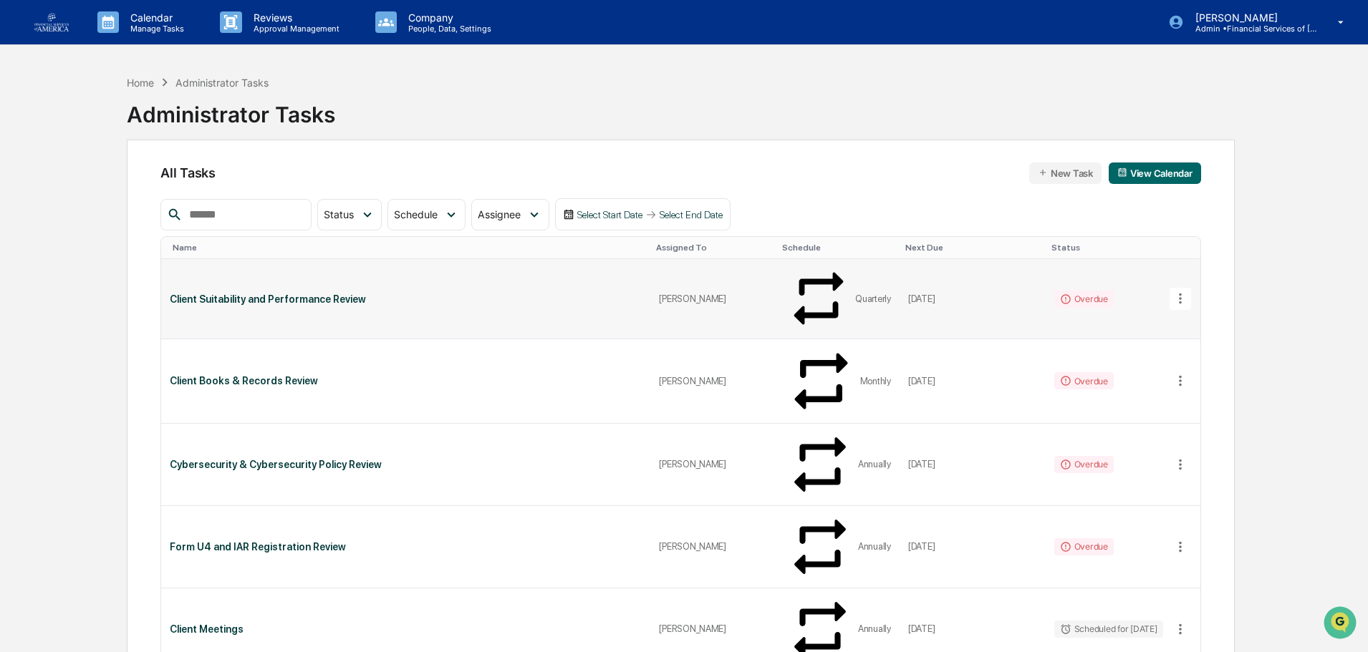
click at [286, 294] on div "Client Suitability and Performance Review" at bounding box center [406, 299] width 472 height 11
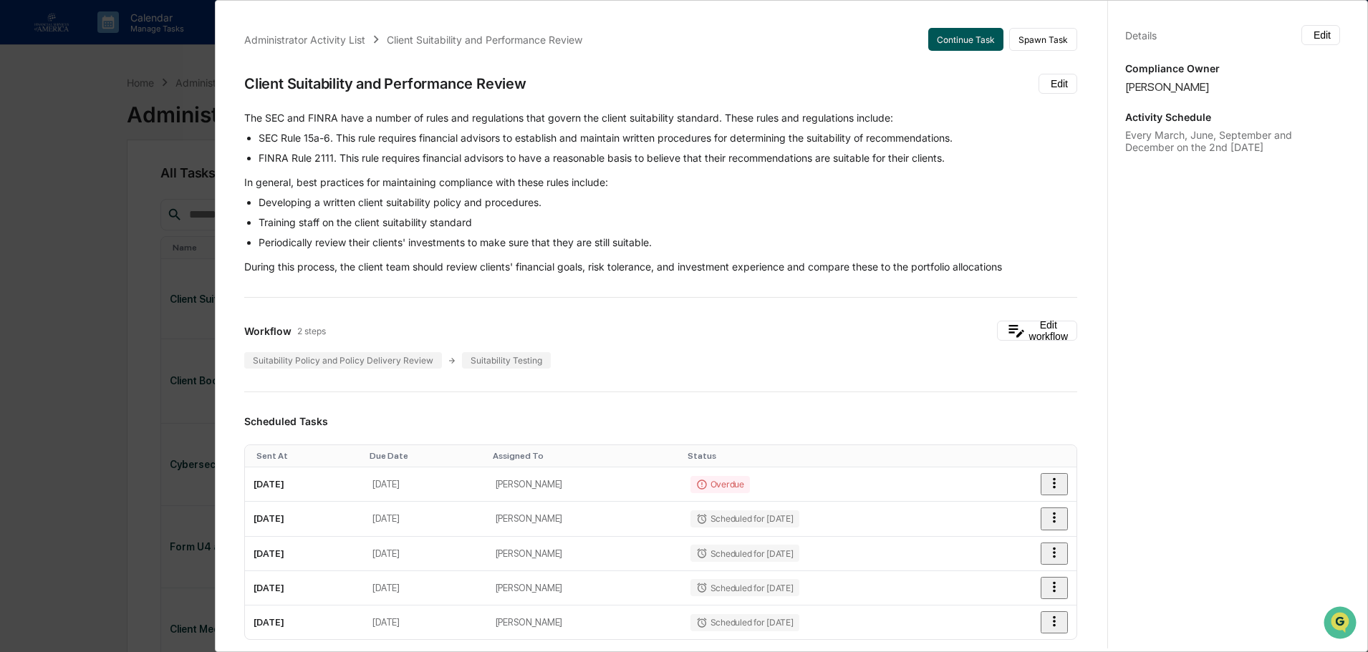
click at [963, 42] on button "Continue Task" at bounding box center [965, 39] width 75 height 23
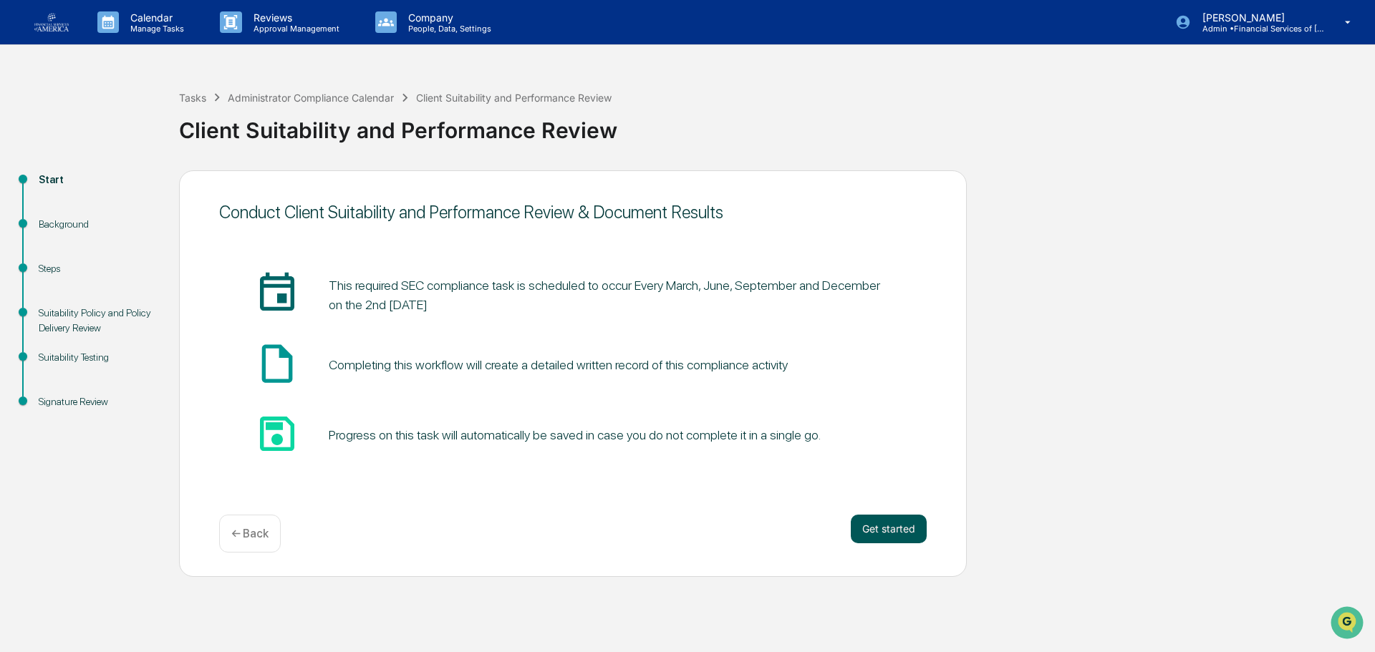
click at [864, 528] on button "Get started" at bounding box center [889, 529] width 76 height 29
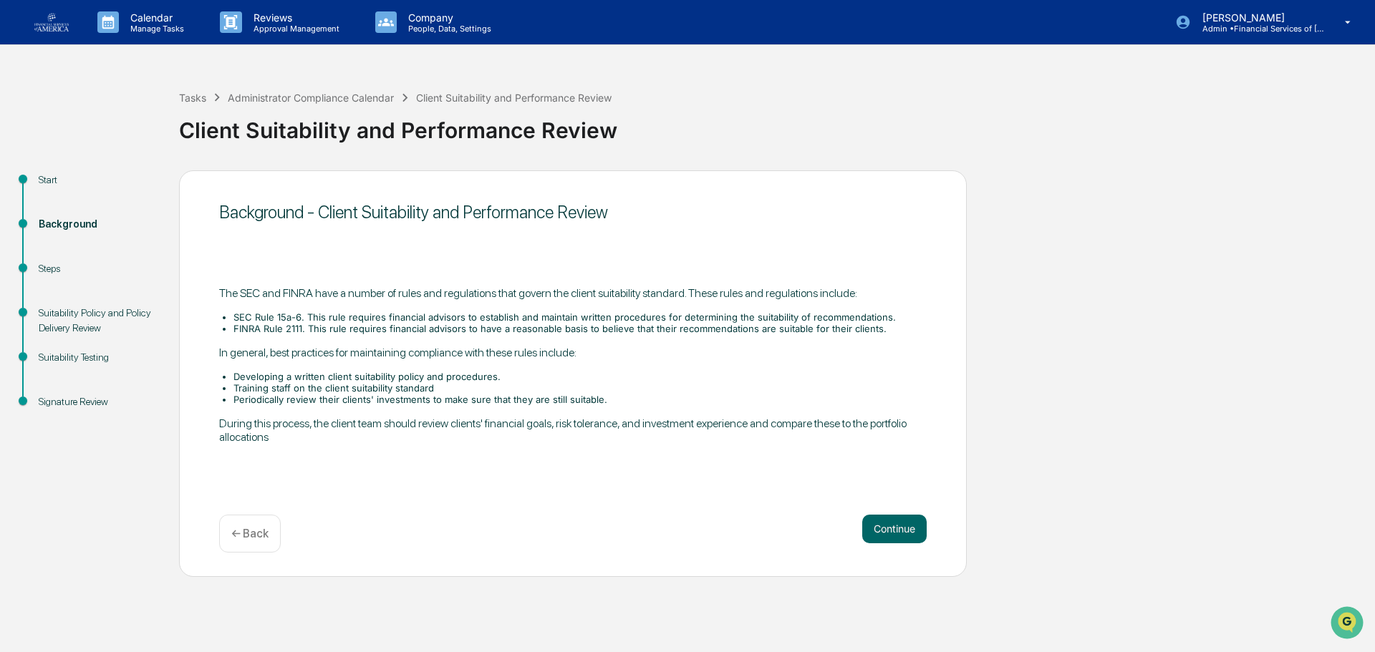
click at [865, 526] on button "Continue" at bounding box center [894, 529] width 64 height 29
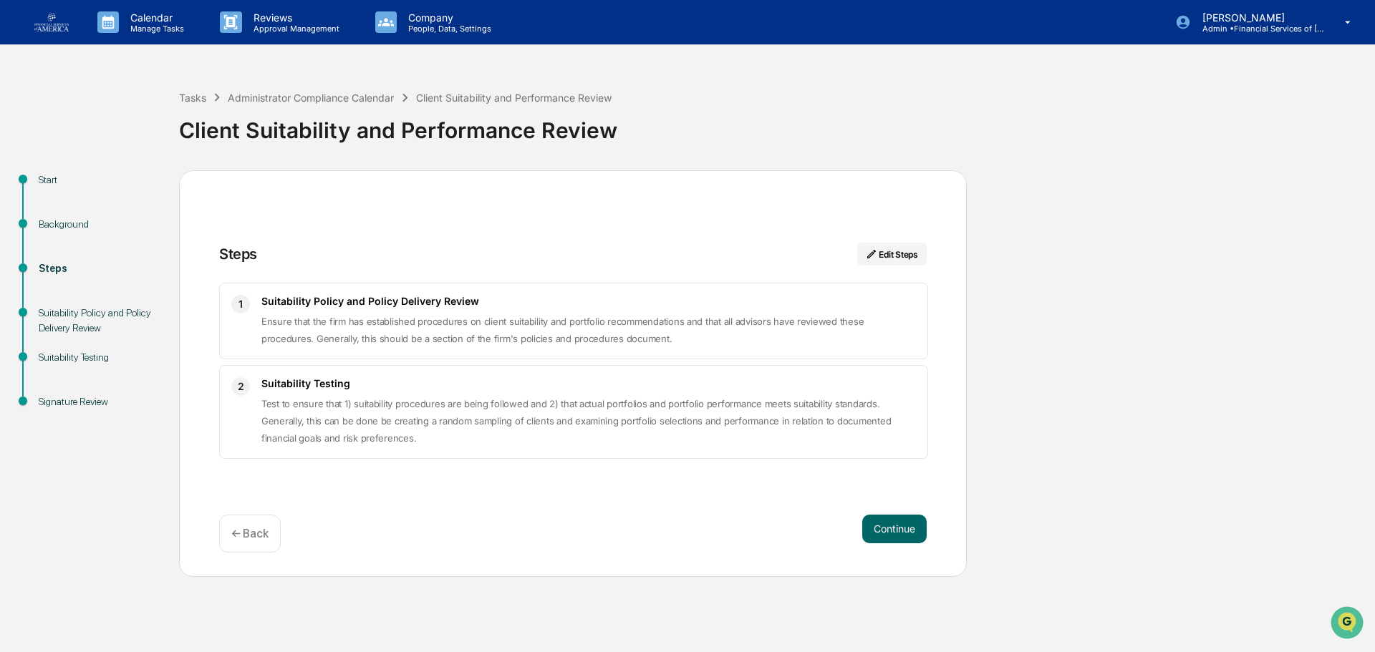
click at [865, 526] on button "Continue" at bounding box center [894, 529] width 64 height 29
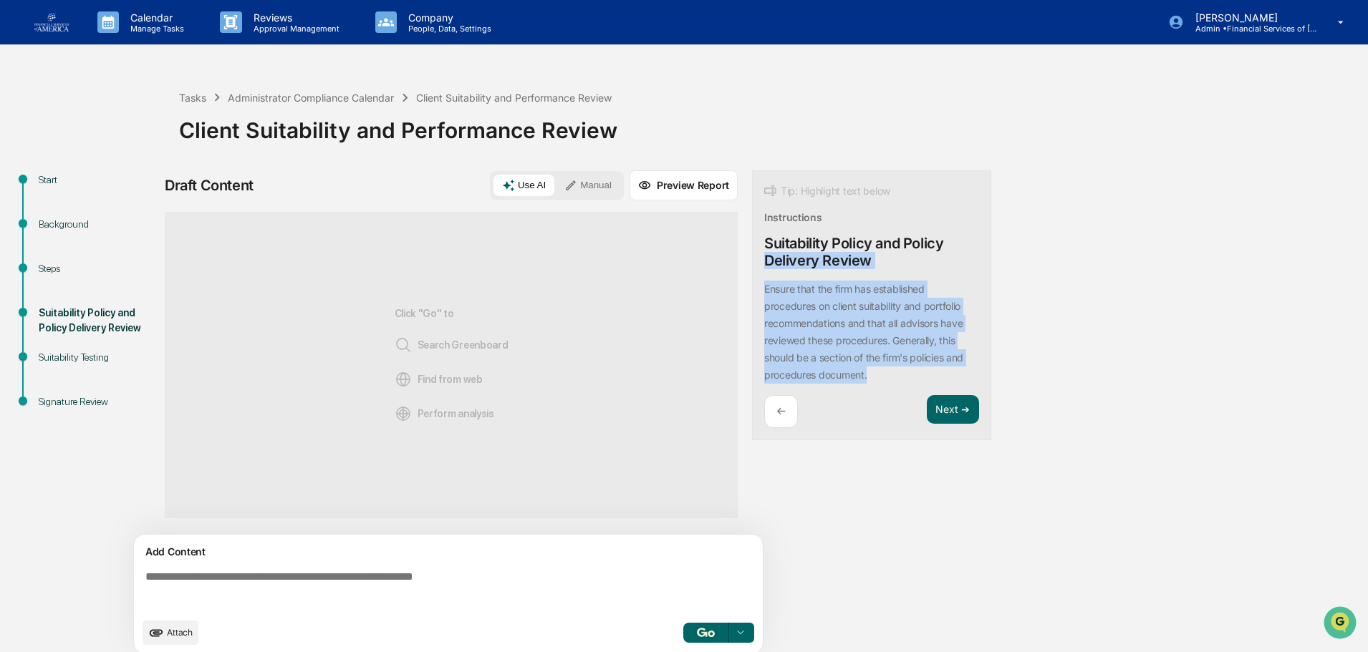
drag, startPoint x: 869, startPoint y: 382, endPoint x: 751, endPoint y: 272, distance: 161.1
click at [751, 272] on div "Draft Content Use AI Manual Preview Report Sources Click "Go" to Search Greenbo…" at bounding box center [566, 416] width 802 height 493
click at [804, 298] on div "Ensure that the firm has established procedures on client suitability and portf…" at bounding box center [871, 332] width 215 height 103
drag, startPoint x: 869, startPoint y: 375, endPoint x: 757, endPoint y: 288, distance: 141.8
click at [757, 288] on div "Tip: Highlight text below Instructions Suitability Policy and Policy Delivery R…" at bounding box center [871, 305] width 239 height 271
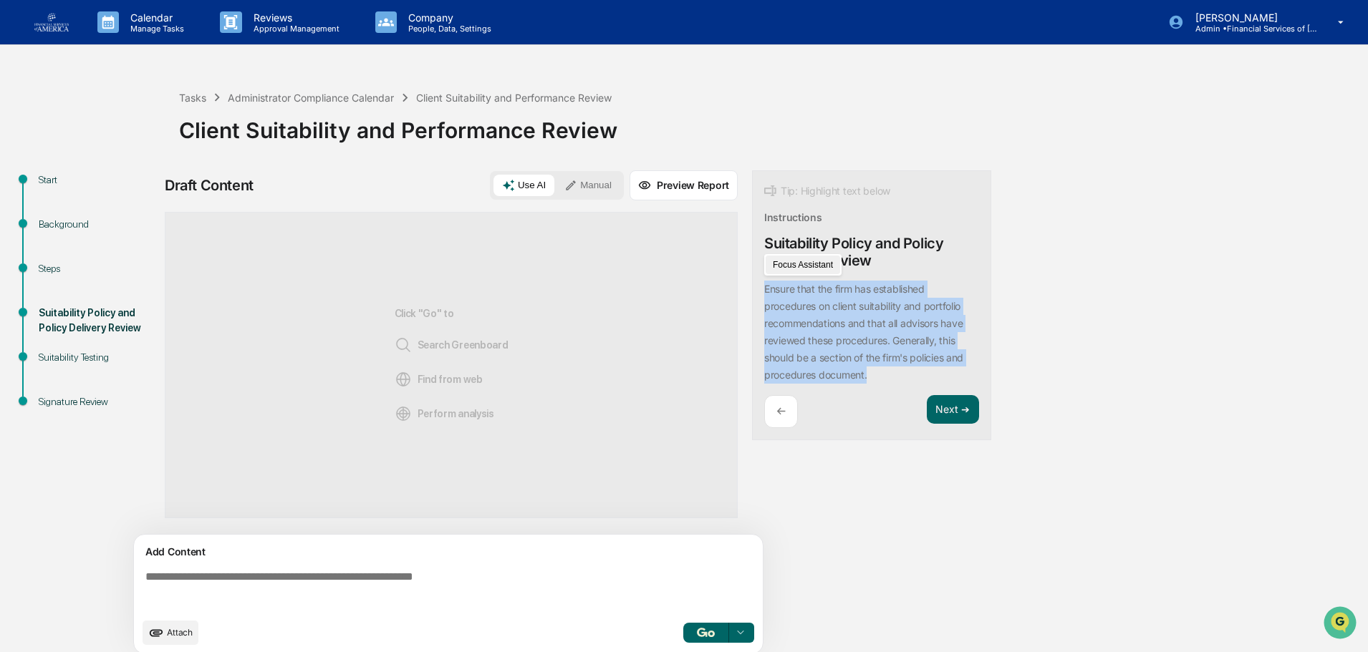
click at [796, 266] on button "Focus Assistant" at bounding box center [803, 265] width 74 height 19
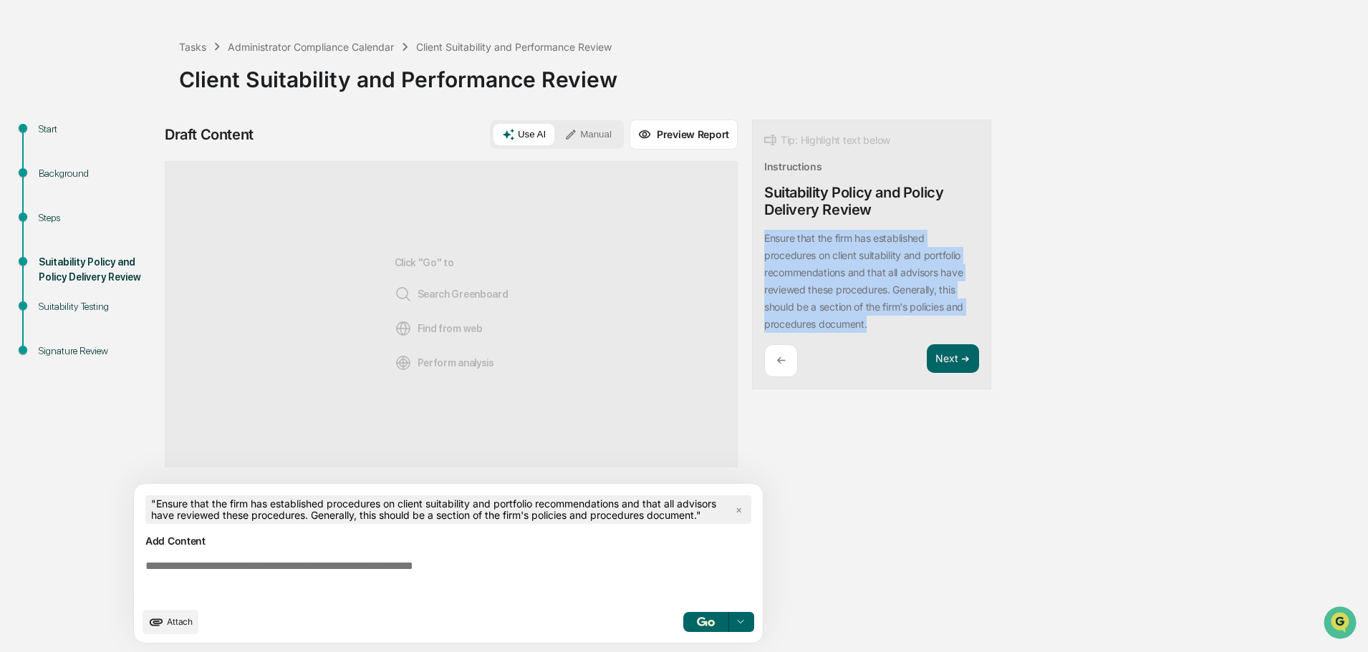
click at [703, 614] on button "button" at bounding box center [706, 622] width 46 height 20
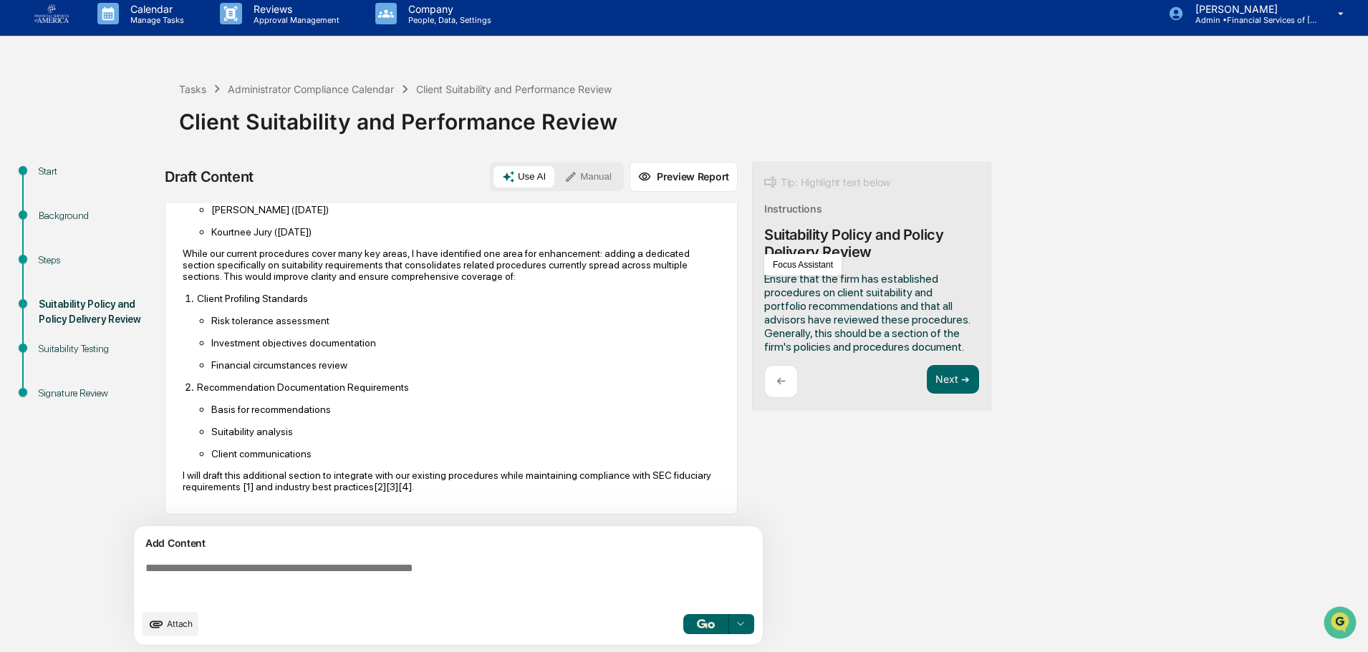
scroll to position [11, 0]
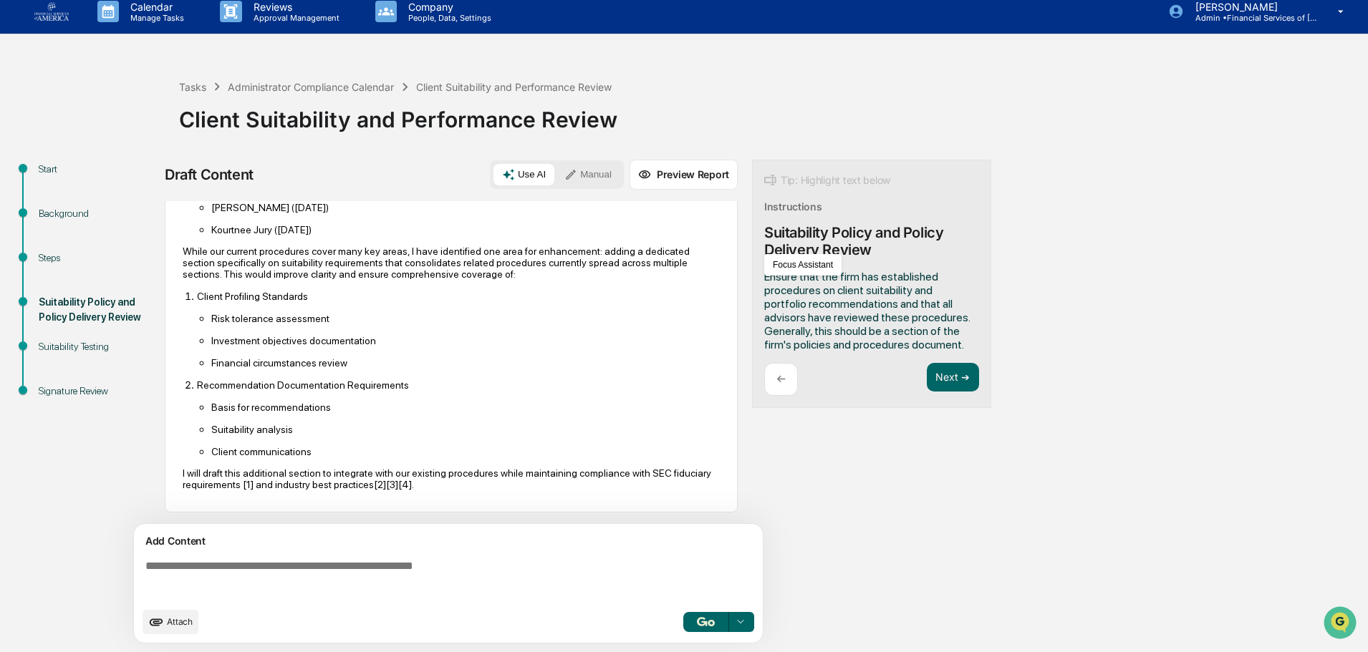
click at [476, 567] on textarea at bounding box center [451, 580] width 623 height 52
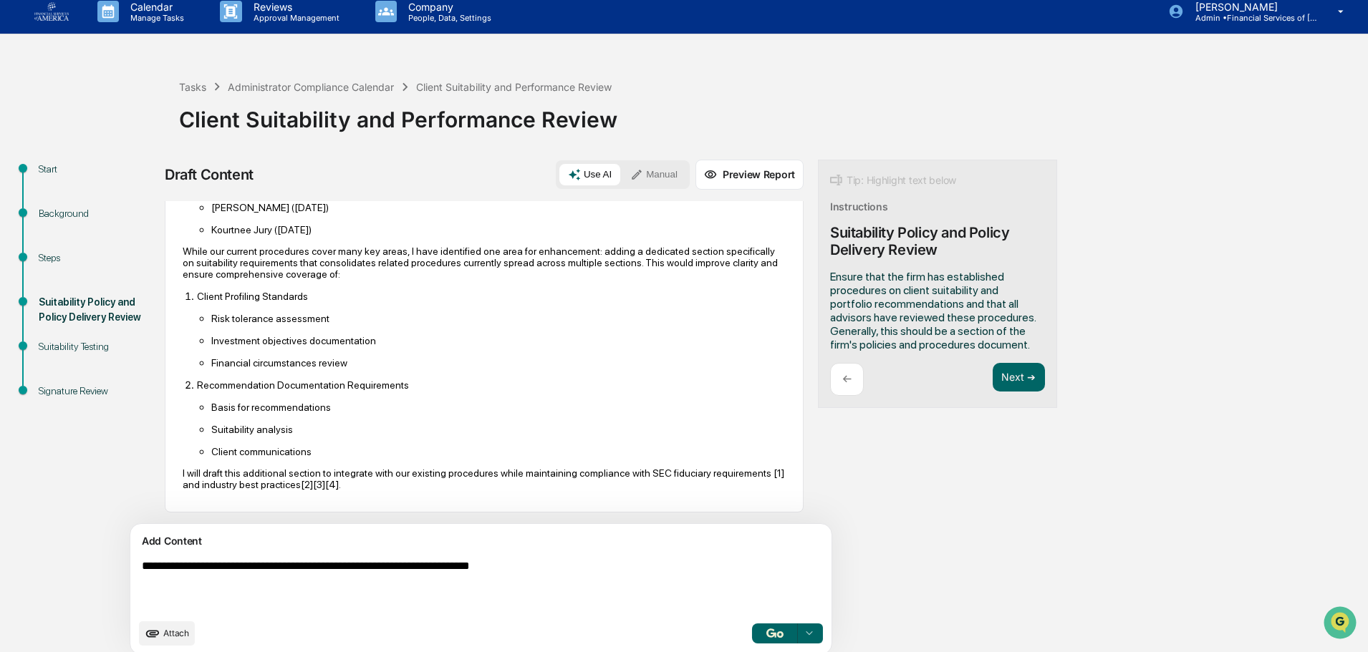
type textarea "**********"
click at [752, 637] on button "button" at bounding box center [775, 634] width 46 height 20
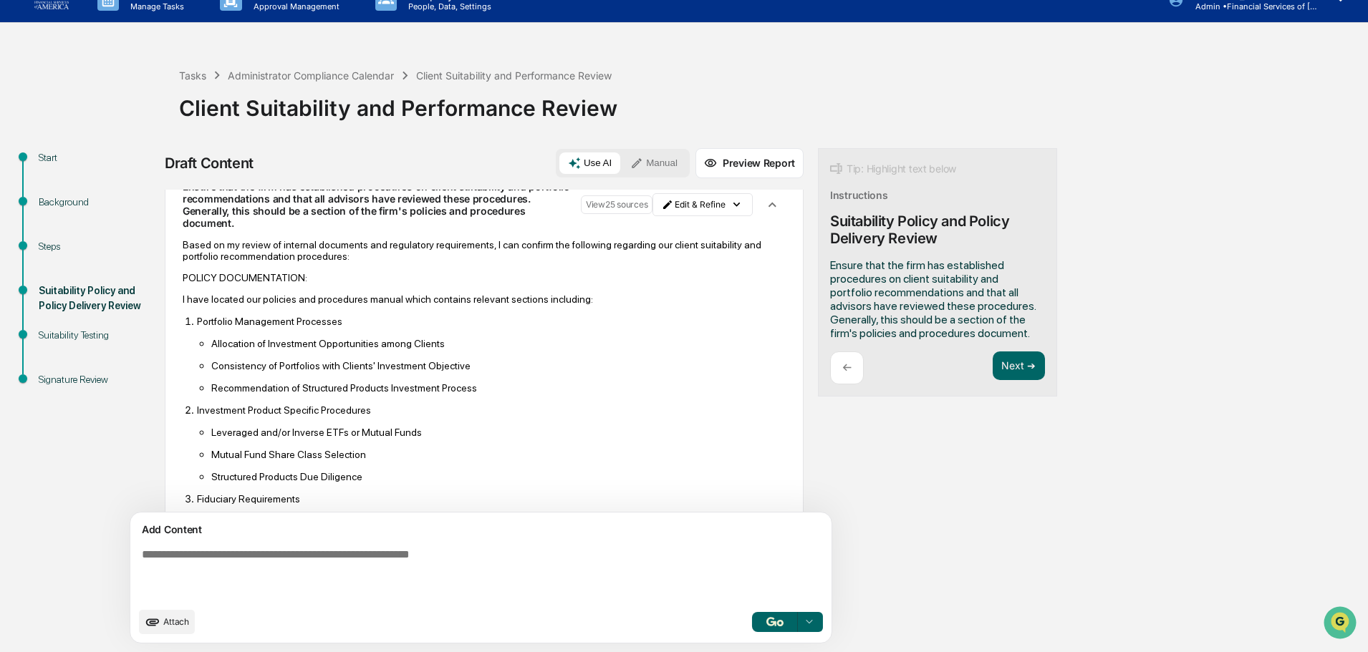
scroll to position [0, 0]
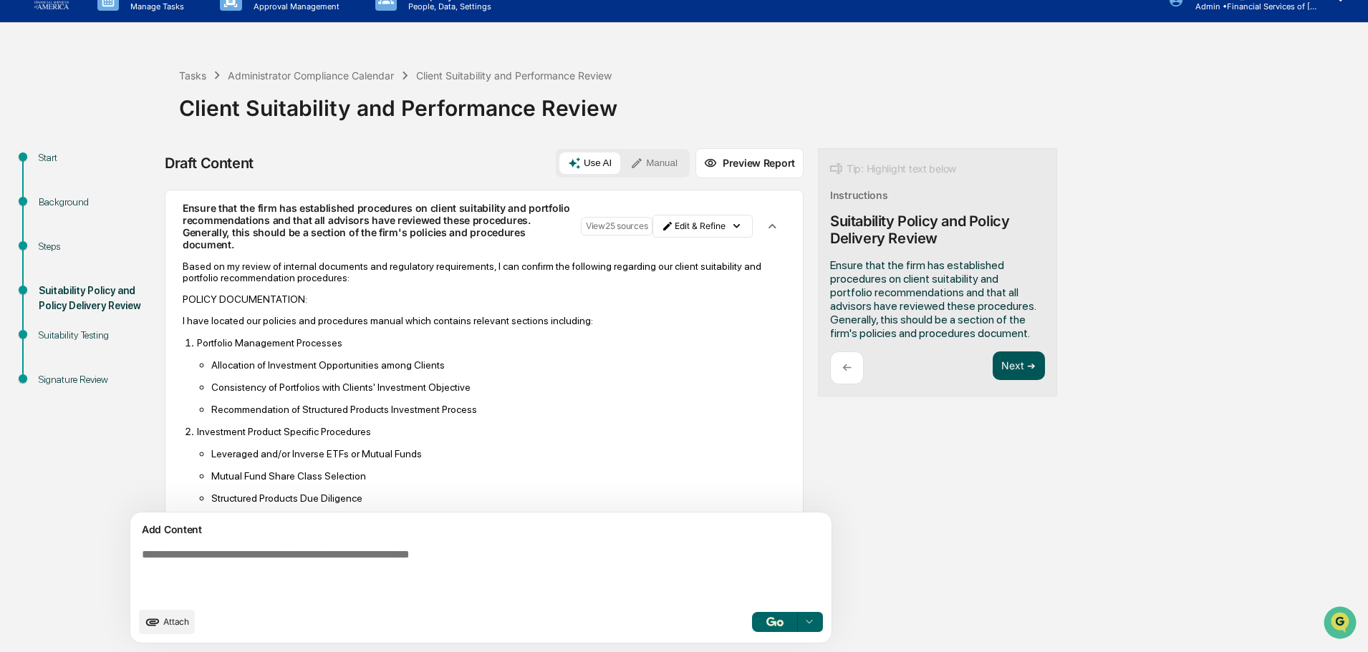
click at [993, 360] on button "Next ➔" at bounding box center [1019, 366] width 52 height 29
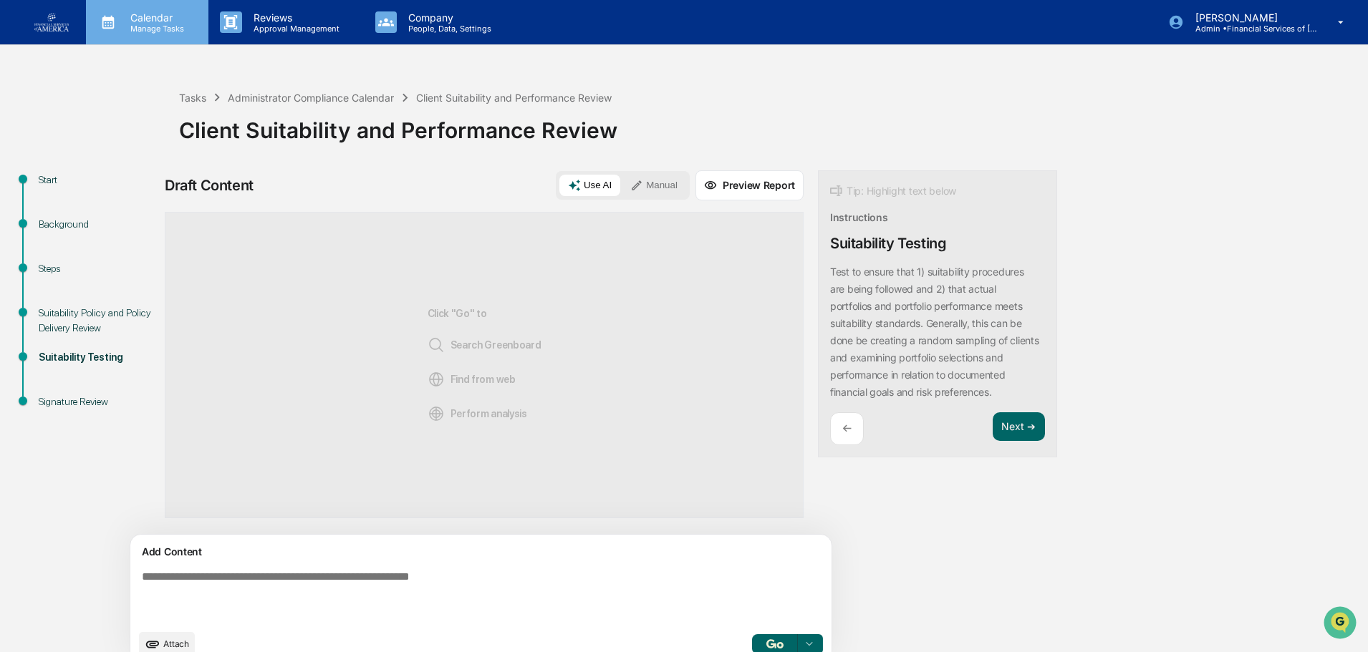
click at [136, 28] on p "Manage Tasks" at bounding box center [155, 29] width 72 height 10
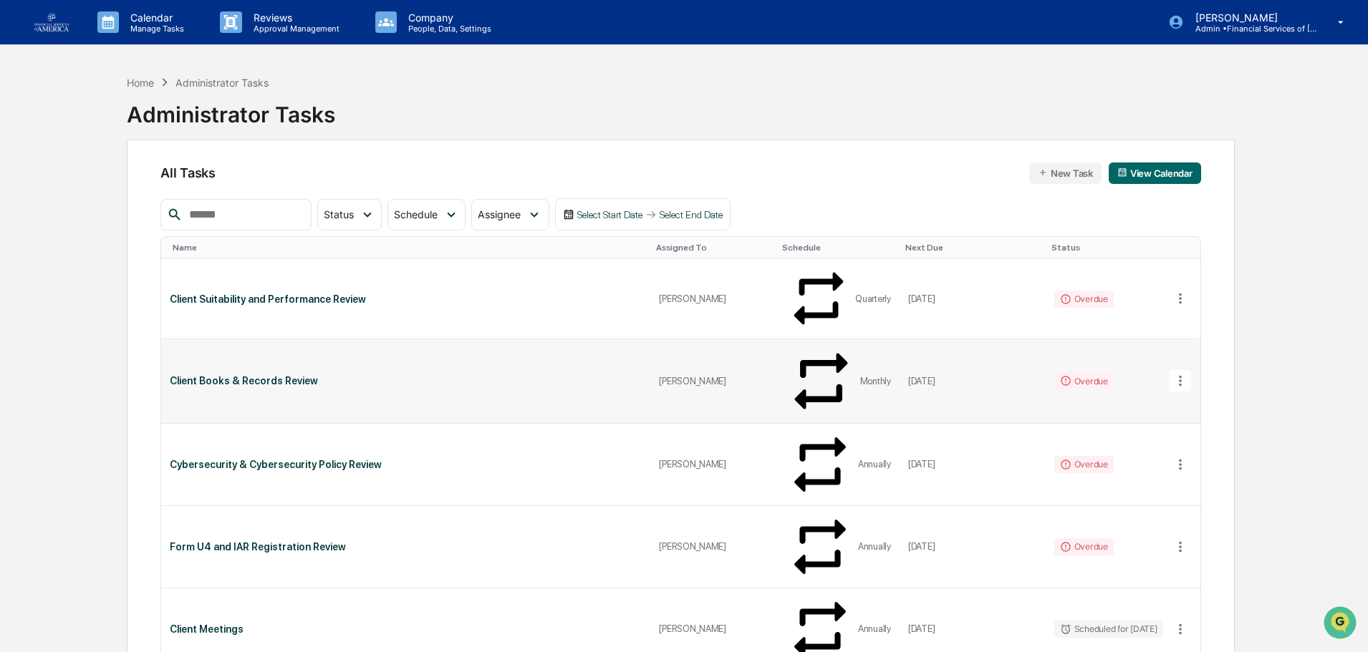
click at [244, 375] on div "Client Books & Records Review" at bounding box center [406, 380] width 472 height 11
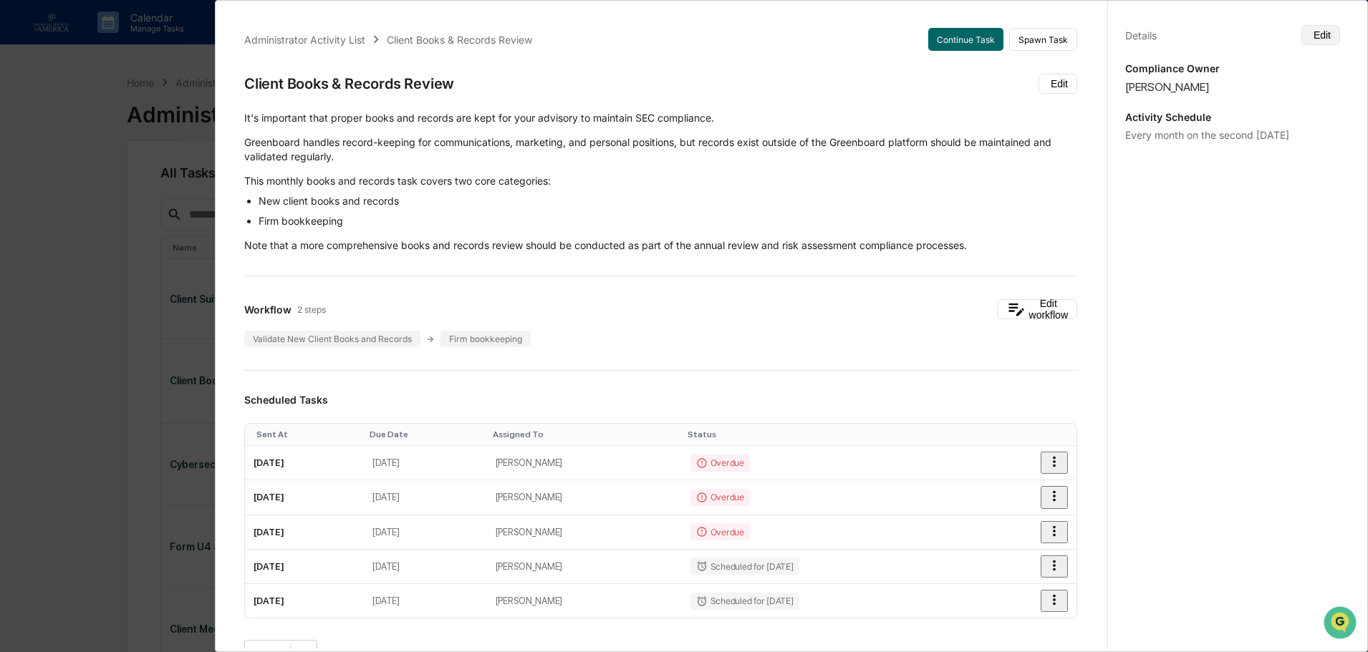
click at [1311, 34] on icon at bounding box center [1311, 34] width 0 height 0
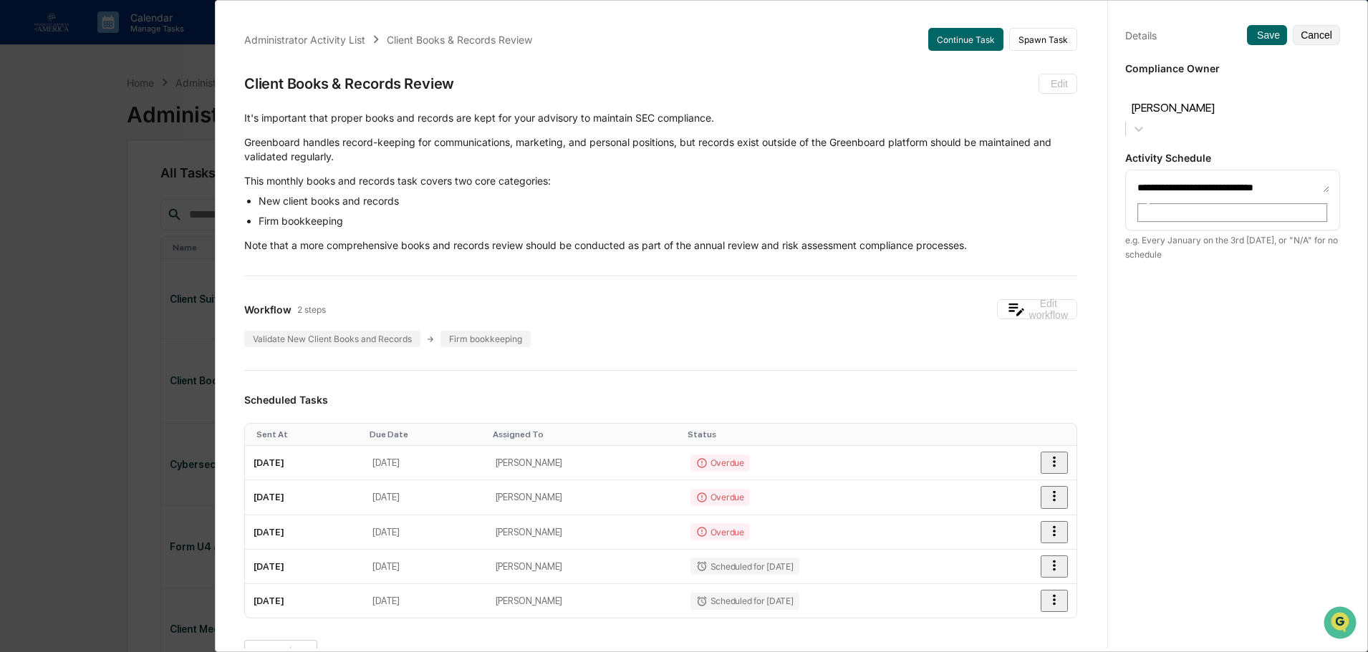
click at [1165, 178] on textarea "**********" at bounding box center [1232, 185] width 193 height 15
type textarea "**********"
click at [1254, 35] on icon at bounding box center [1254, 35] width 0 height 0
click at [1255, 242] on div "e.g. Every January on the 3rd Monday, or "N/A" for no schedule" at bounding box center [1232, 256] width 215 height 29
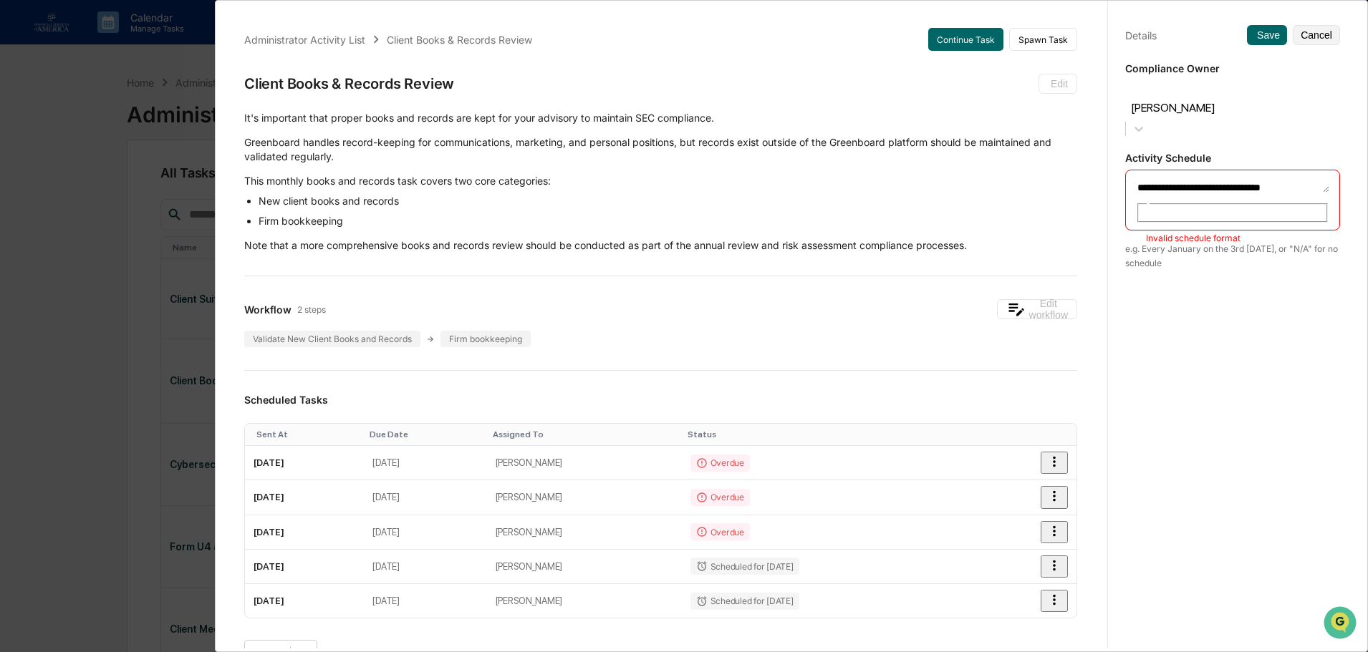
click at [1289, 170] on div "**********" at bounding box center [1232, 200] width 215 height 61
click at [1310, 178] on textarea "**********" at bounding box center [1232, 185] width 193 height 15
click at [1313, 40] on button "Cancel" at bounding box center [1316, 35] width 47 height 20
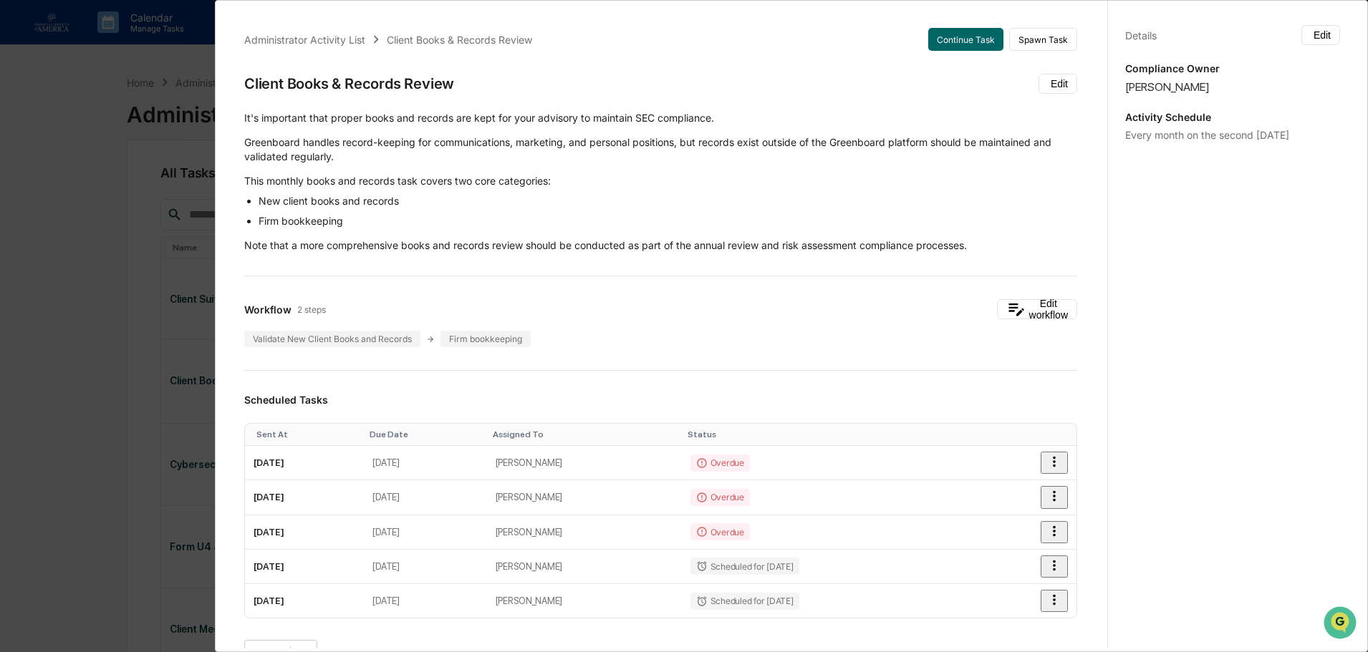
click at [92, 274] on div "Administrator Activity List Client Books & Records Review Continue Task Spawn T…" at bounding box center [684, 326] width 1368 height 652
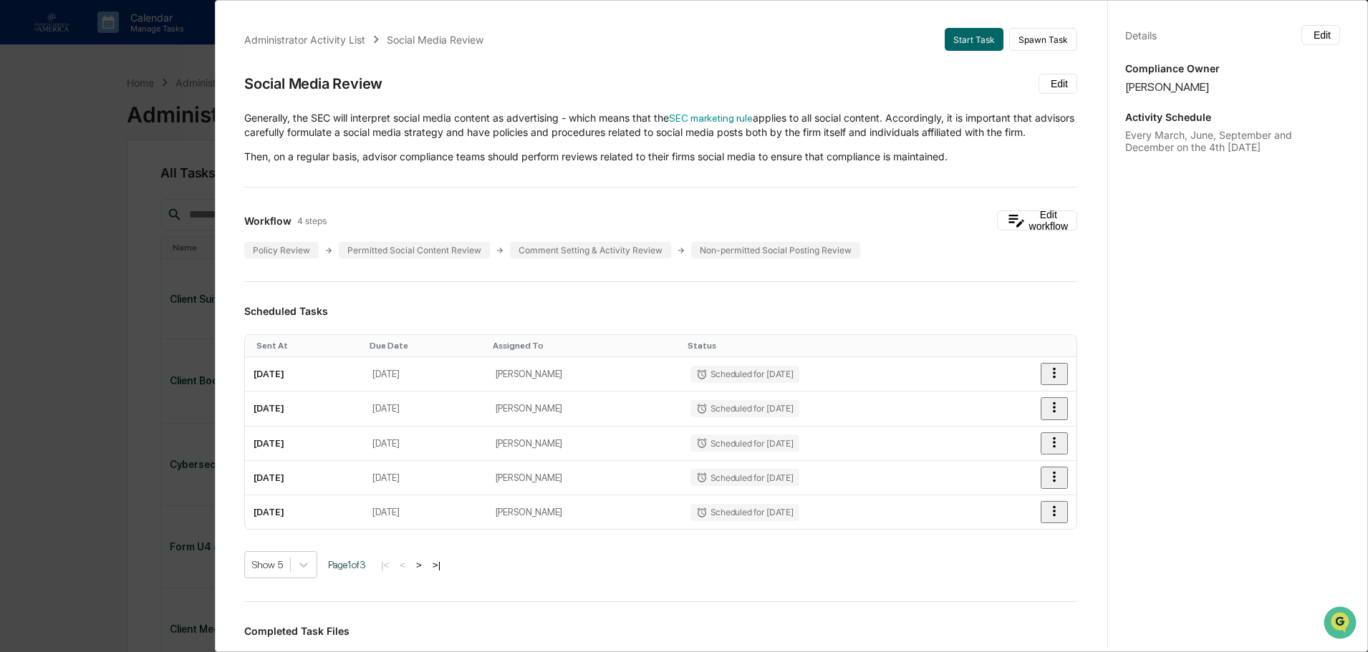
drag, startPoint x: 1268, startPoint y: 153, endPoint x: 1106, endPoint y: 133, distance: 162.3
click at [1107, 133] on div "Details Edit Compliance Owner Nicholas Shaheen Activity Schedule Every March, J…" at bounding box center [1232, 339] width 250 height 687
copy div "Every March, June, September and December on the 4th Tuesday"
click at [118, 231] on div "Administrator Activity List Social Media Review Start Task Spawn Task Social Me…" at bounding box center [684, 326] width 1368 height 652
click at [170, 264] on div "Administrator Activity List Social Media Review Start Task Spawn Task Social Me…" at bounding box center [684, 326] width 1368 height 652
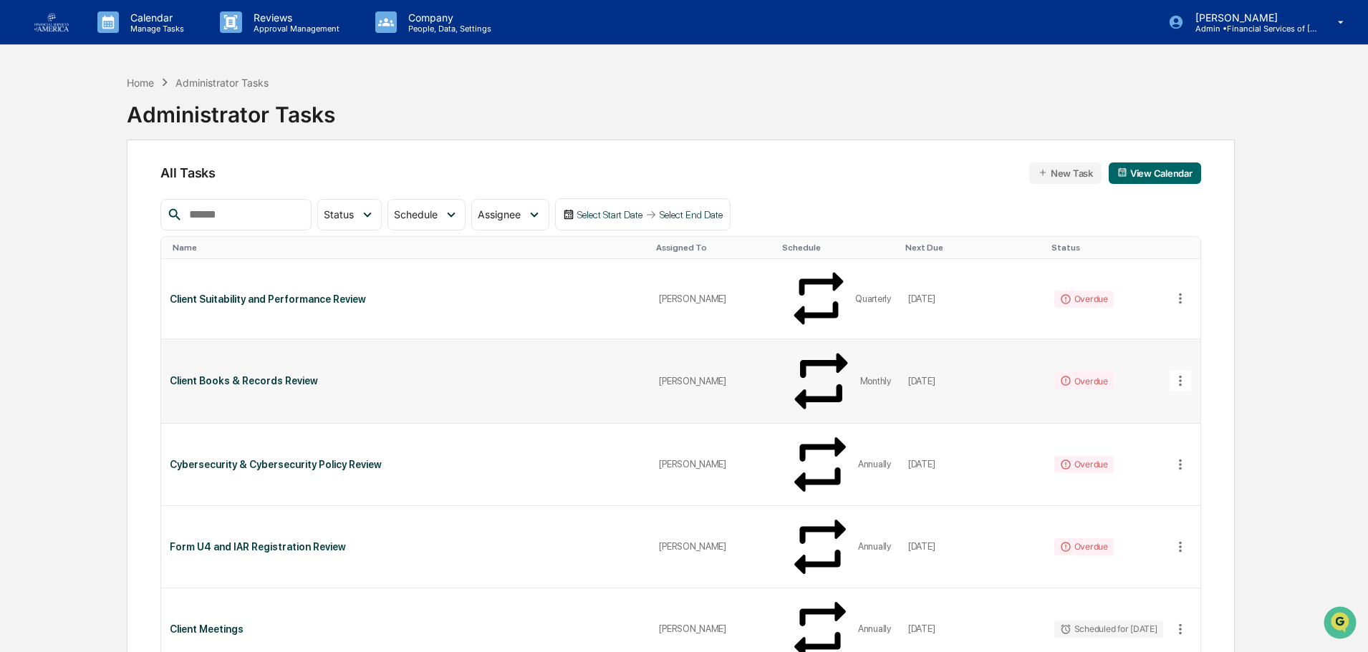
click at [202, 375] on div "Client Books & Records Review" at bounding box center [406, 380] width 472 height 11
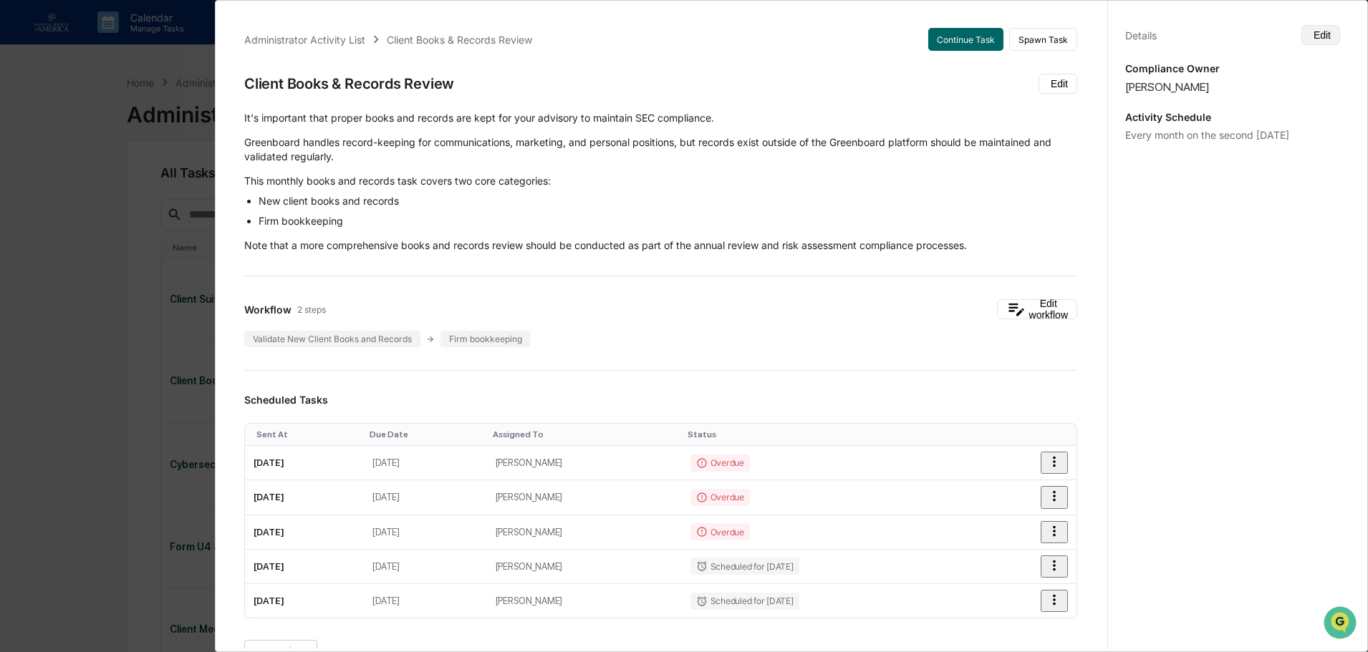
click at [1319, 39] on button "Edit" at bounding box center [1320, 35] width 39 height 20
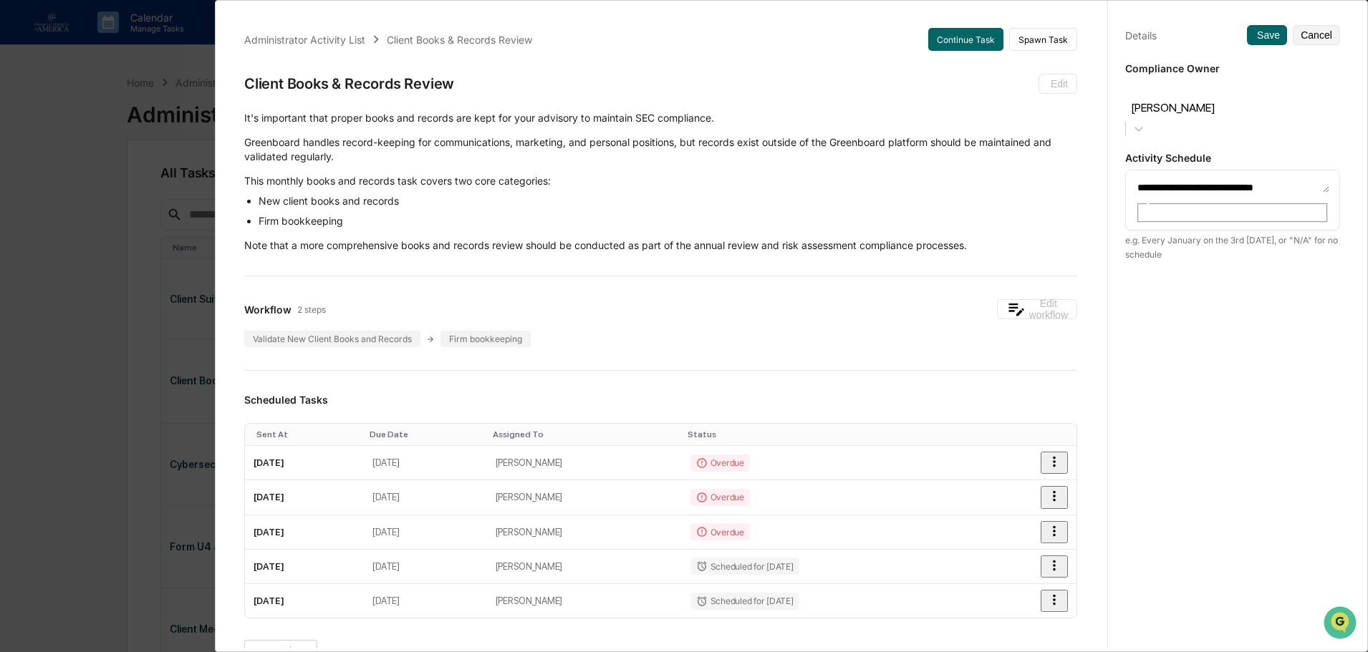
drag, startPoint x: 1283, startPoint y: 145, endPoint x: 1096, endPoint y: 144, distance: 187.6
click at [1096, 144] on div "Administrator Activity List Client Books & Records Review Continue Task Spawn T…" at bounding box center [792, 322] width 1132 height 652
paste textarea "**********"
type textarea "**********"
click at [1252, 37] on button "Save" at bounding box center [1267, 35] width 40 height 20
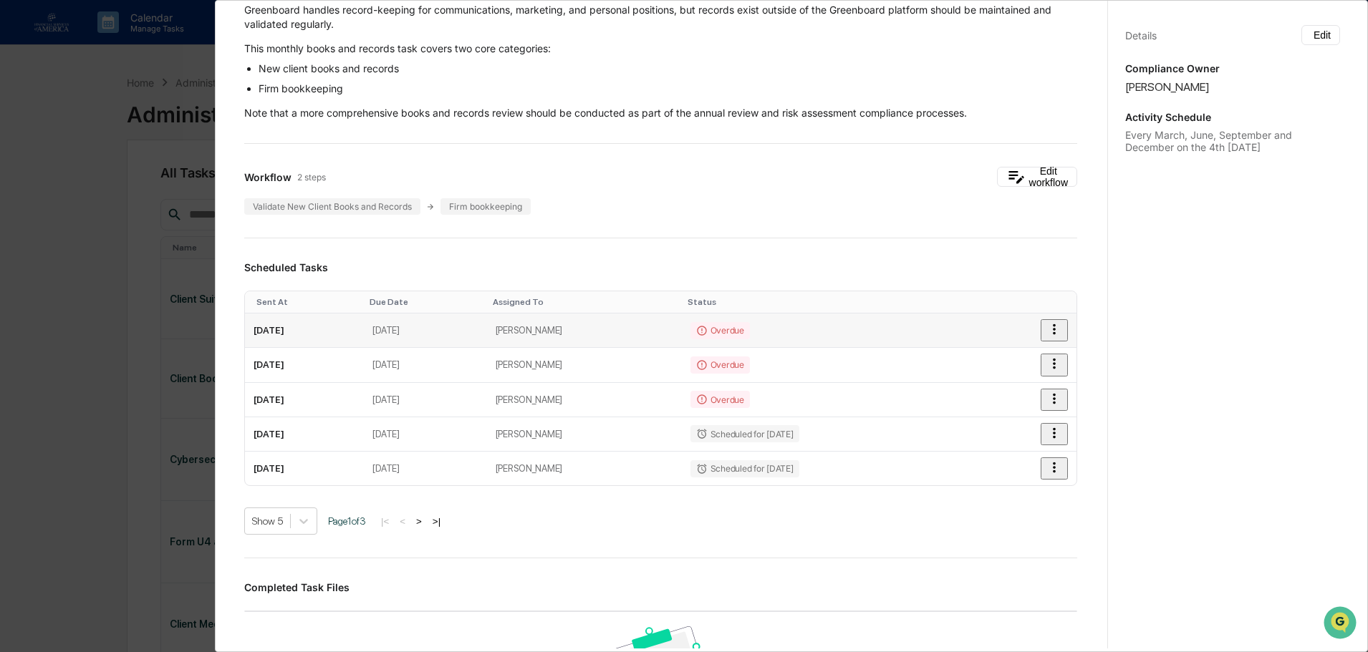
scroll to position [143, 0]
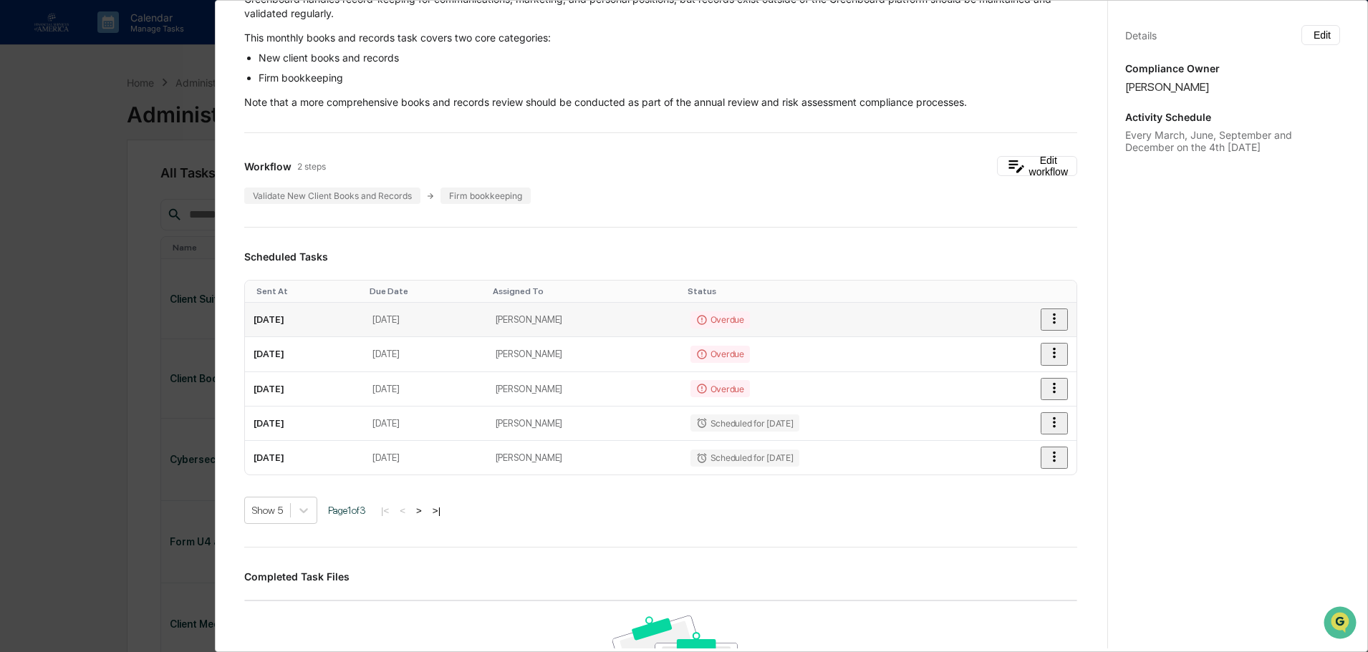
click at [1053, 323] on icon "button" at bounding box center [1054, 319] width 3 height 11
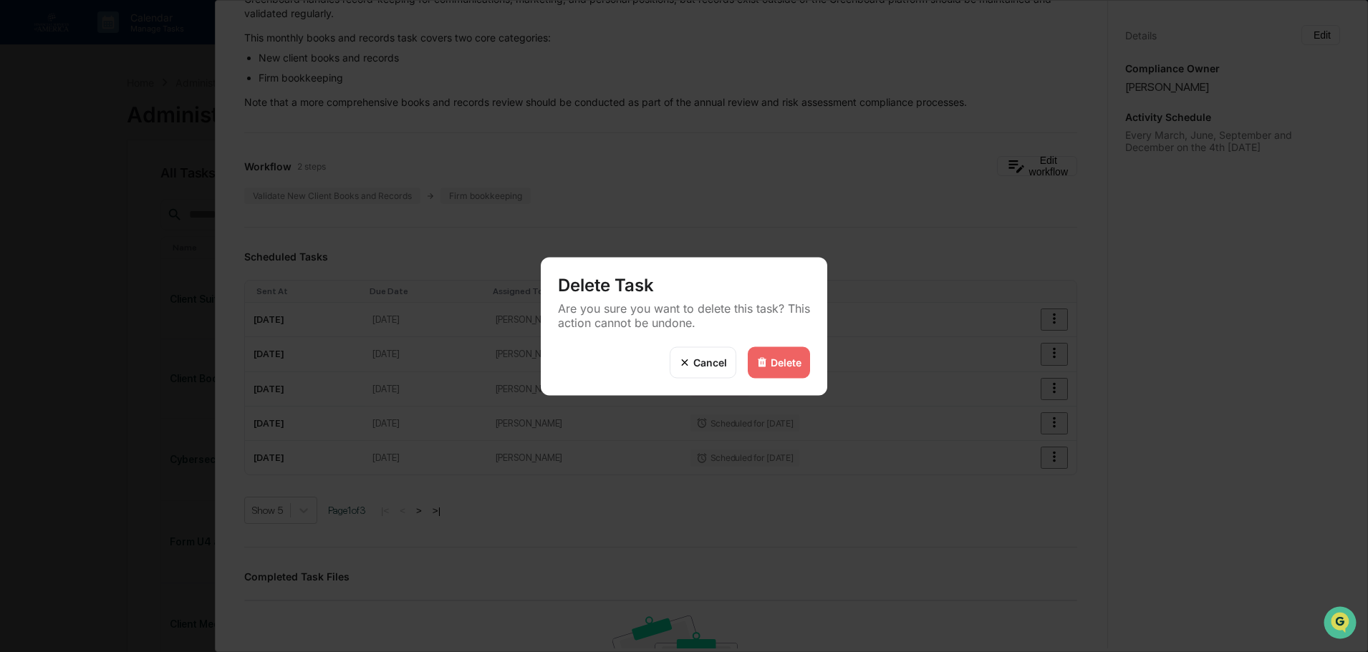
click at [783, 362] on div "Delete" at bounding box center [786, 363] width 31 height 12
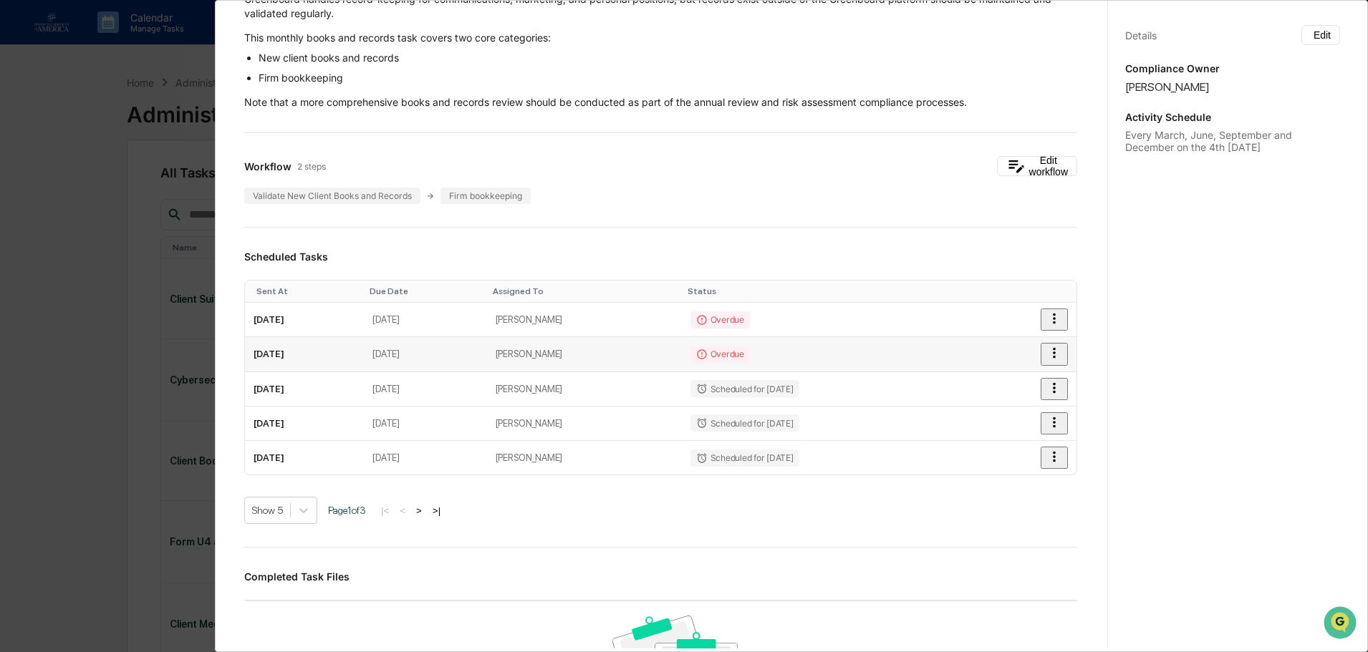
click at [1053, 350] on icon "button" at bounding box center [1054, 353] width 3 height 11
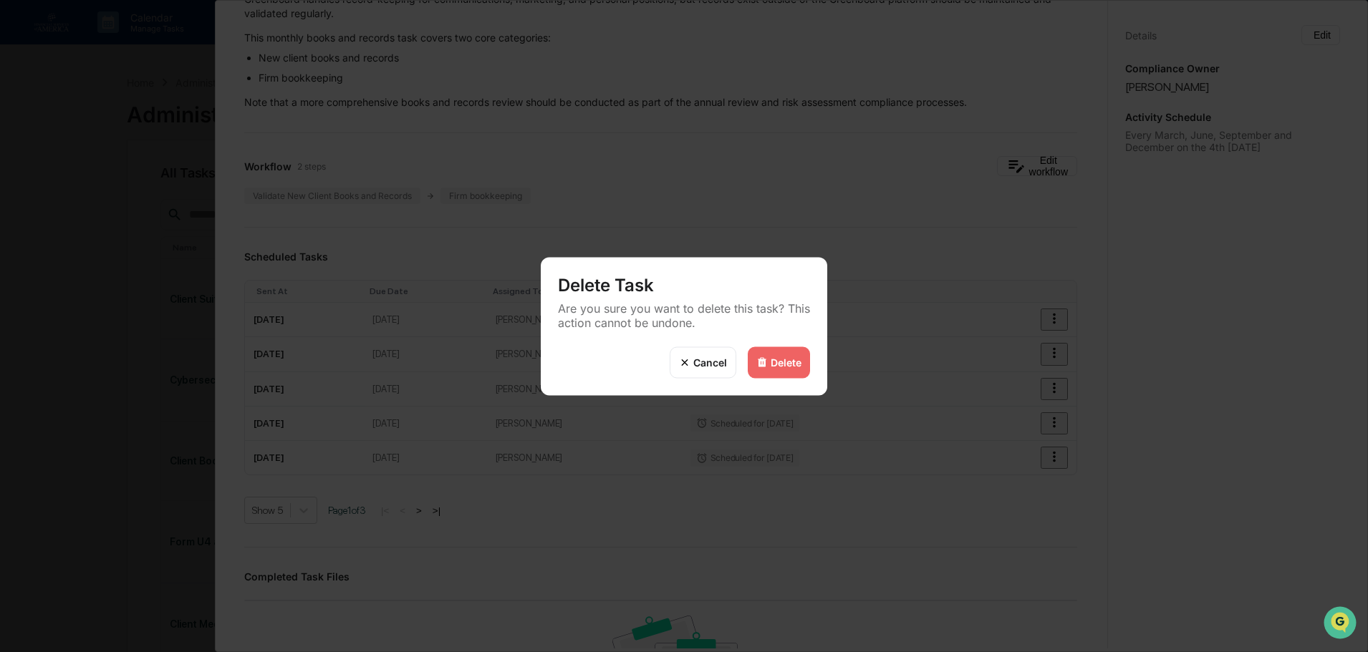
click at [783, 360] on div "Delete" at bounding box center [786, 363] width 31 height 12
click at [777, 357] on div "Delete" at bounding box center [786, 363] width 31 height 12
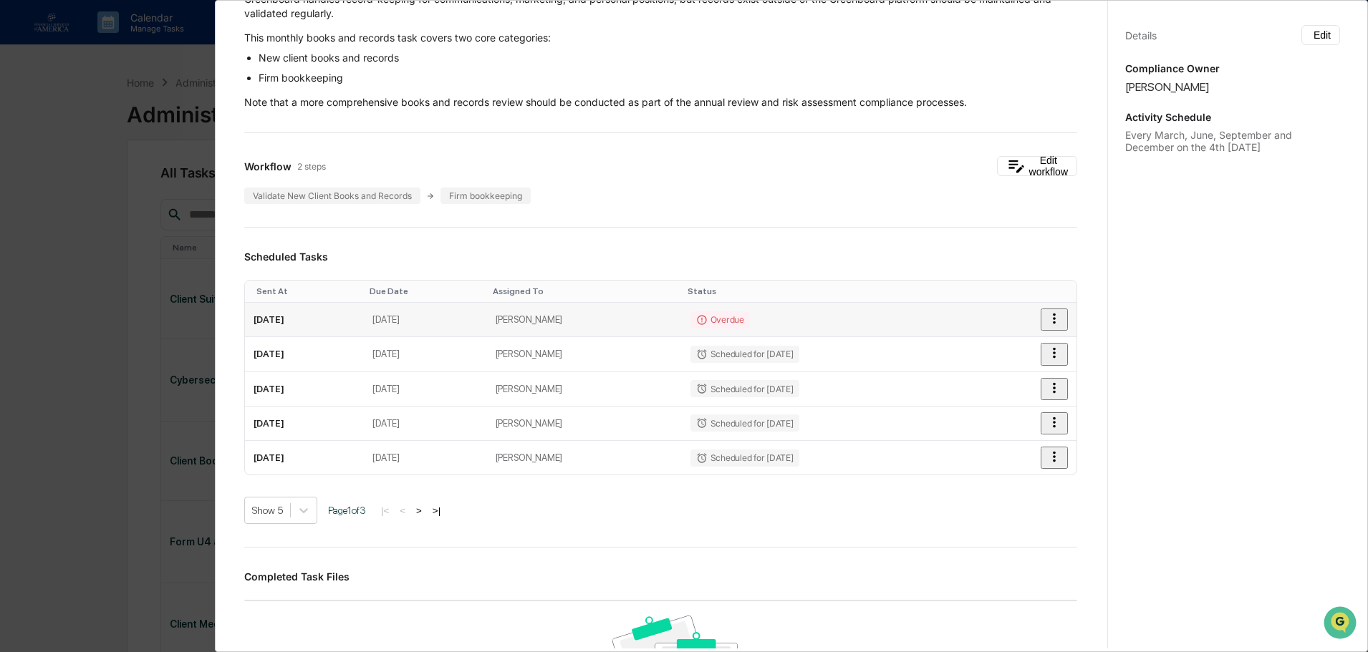
click at [829, 324] on td "Overdue" at bounding box center [827, 320] width 291 height 34
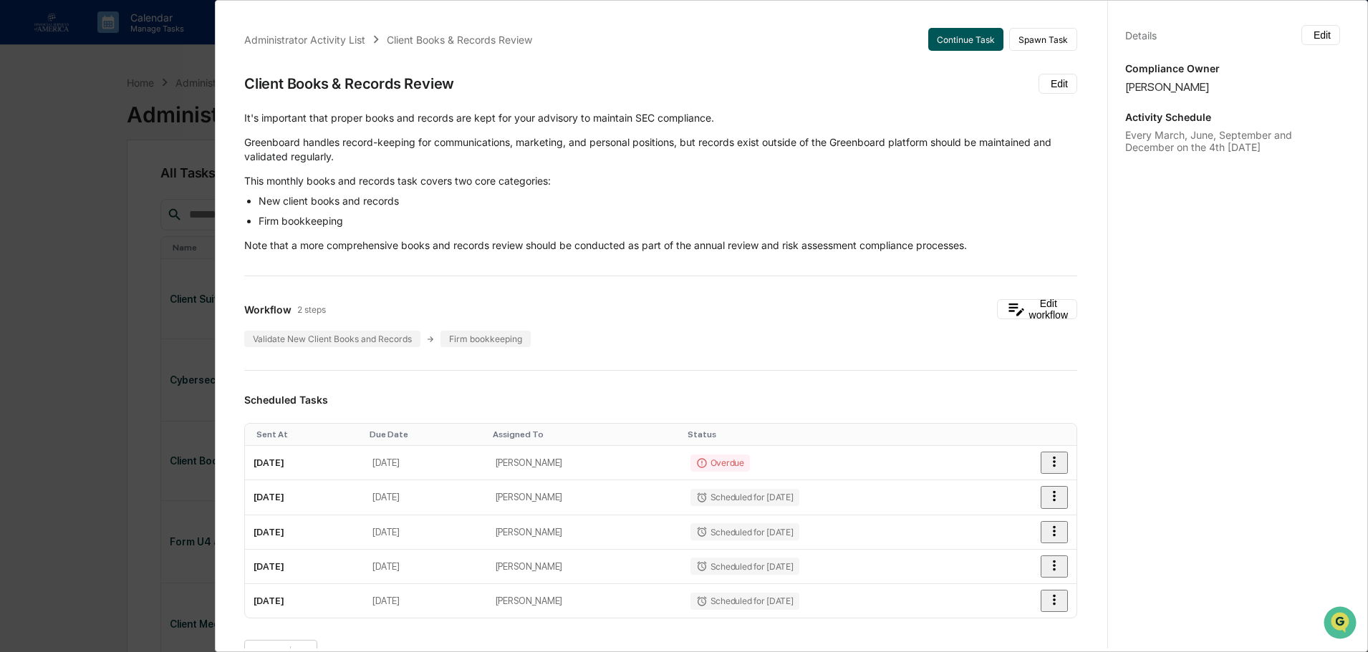
click at [955, 38] on button "Continue Task" at bounding box center [965, 39] width 75 height 23
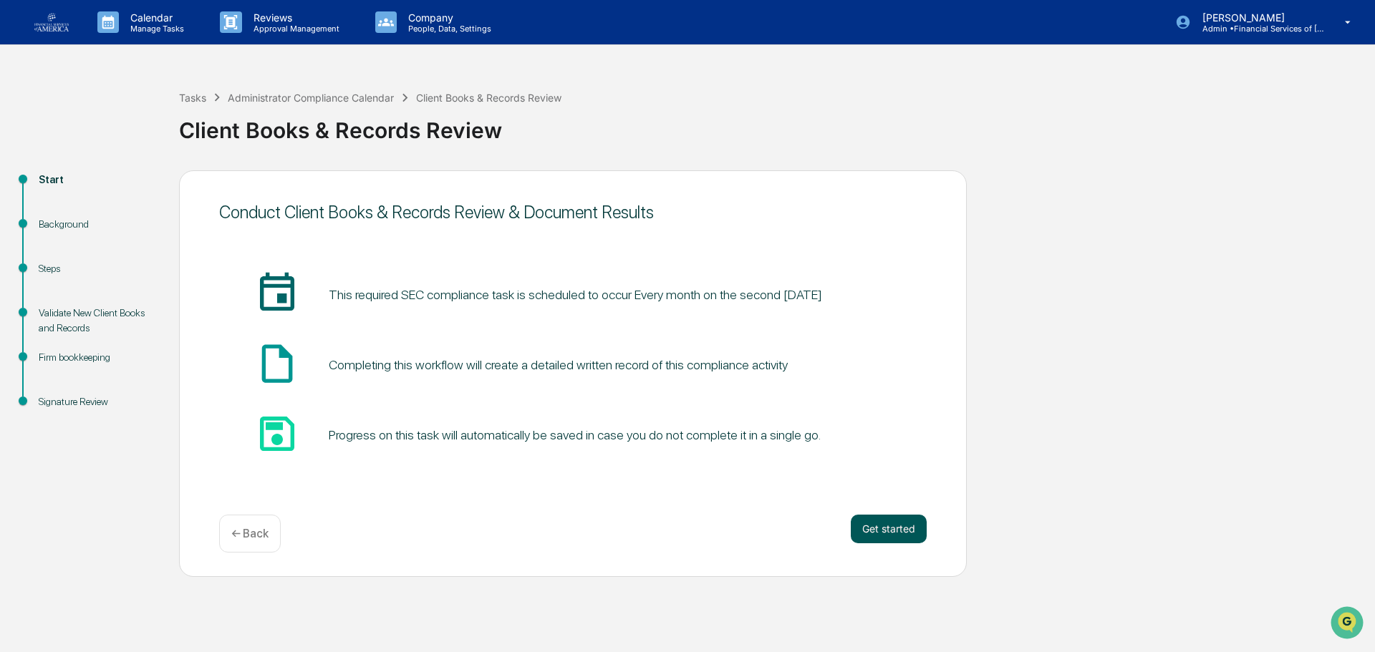
click at [900, 536] on button "Get started" at bounding box center [889, 529] width 76 height 29
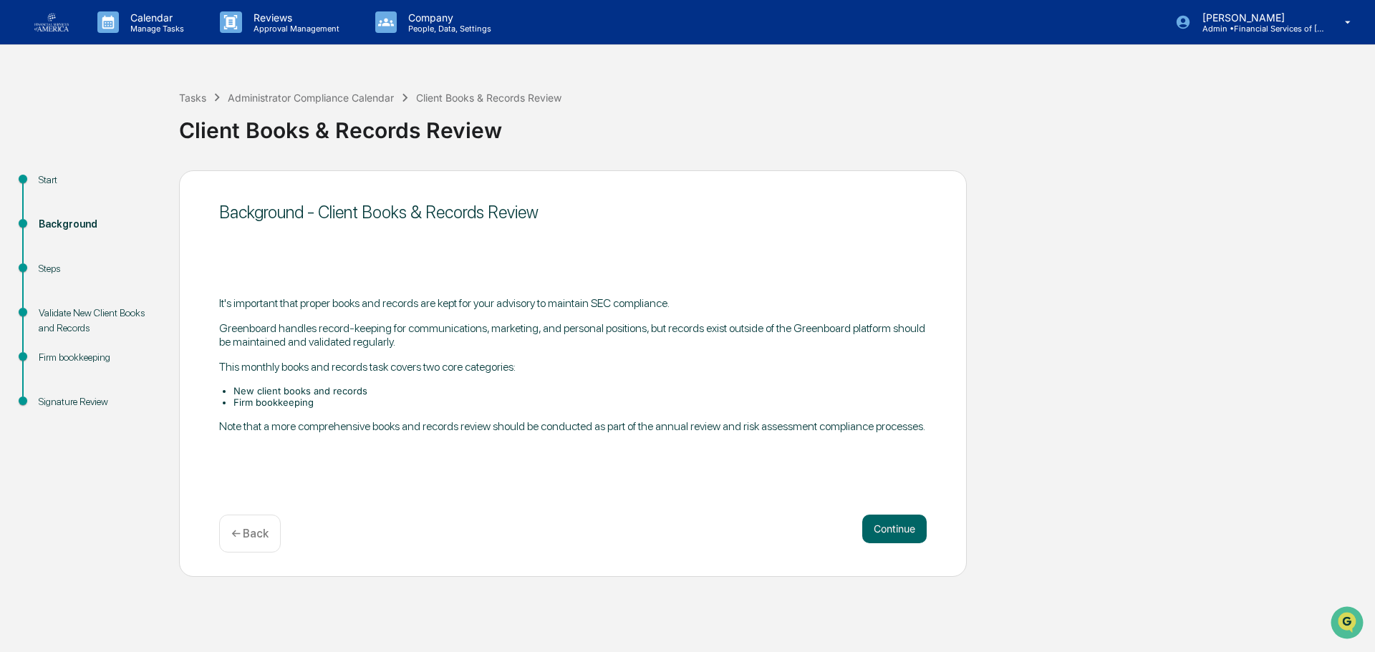
click at [900, 536] on button "Continue" at bounding box center [894, 529] width 64 height 29
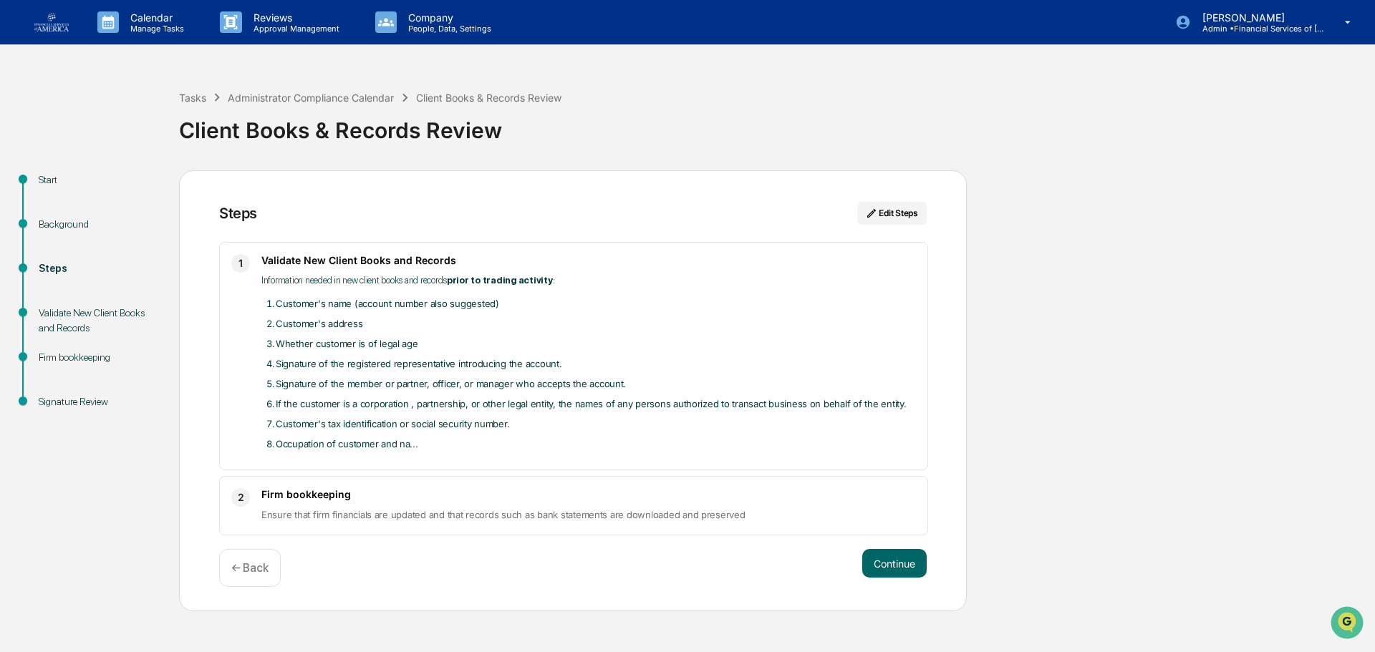
click at [900, 536] on div "Steps Edit Steps 1 Validate New Client Books and Records Information needed in …" at bounding box center [573, 391] width 788 height 442
click at [876, 557] on button "Continue" at bounding box center [894, 563] width 64 height 29
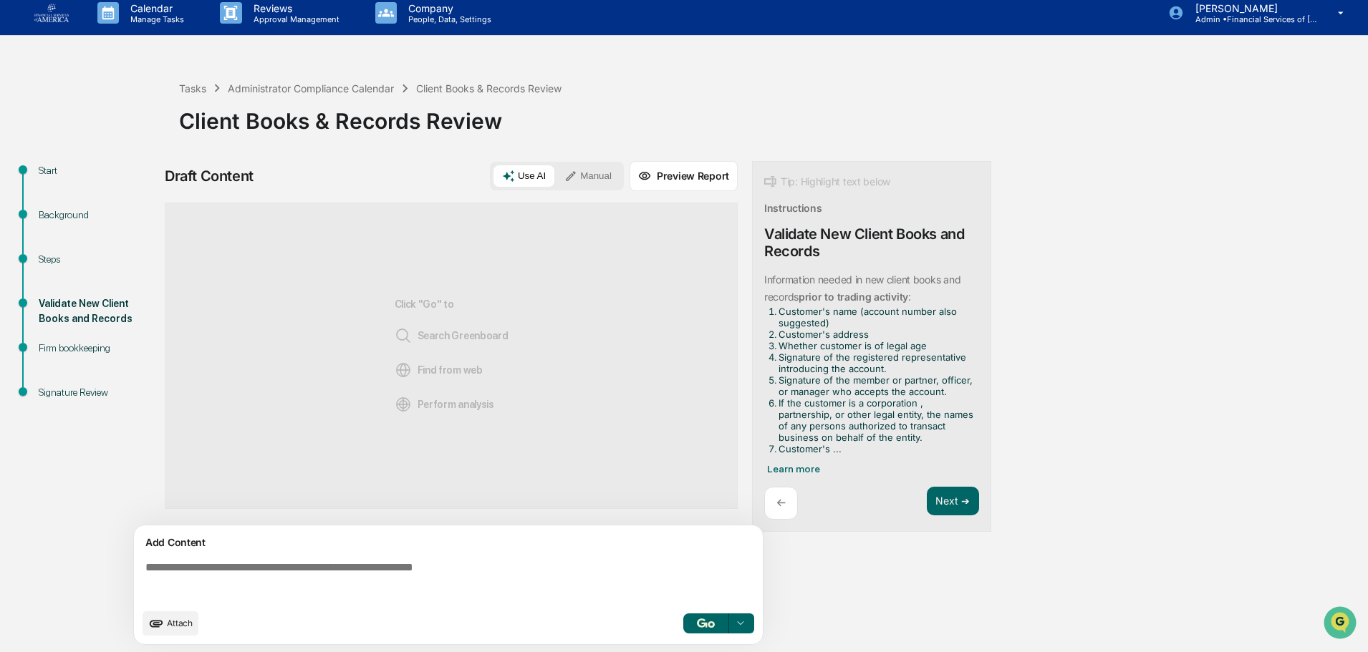
scroll to position [11, 0]
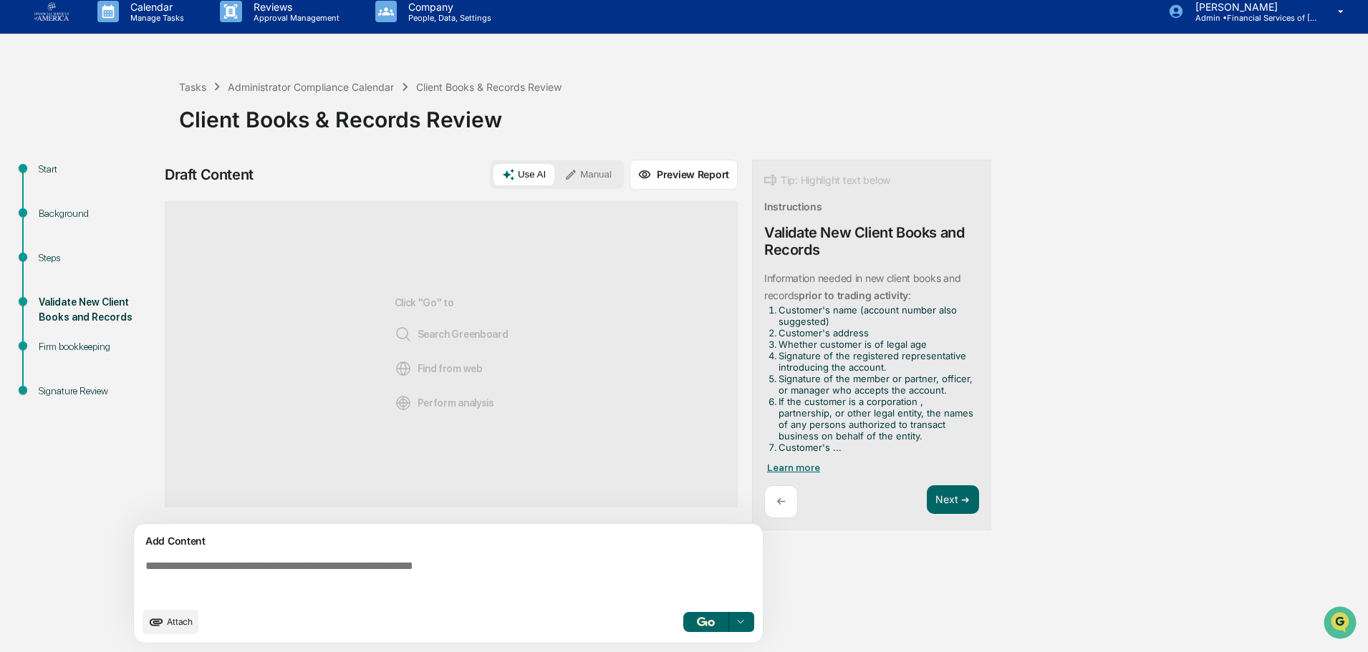
click at [803, 466] on span "Learn more" at bounding box center [793, 467] width 53 height 11
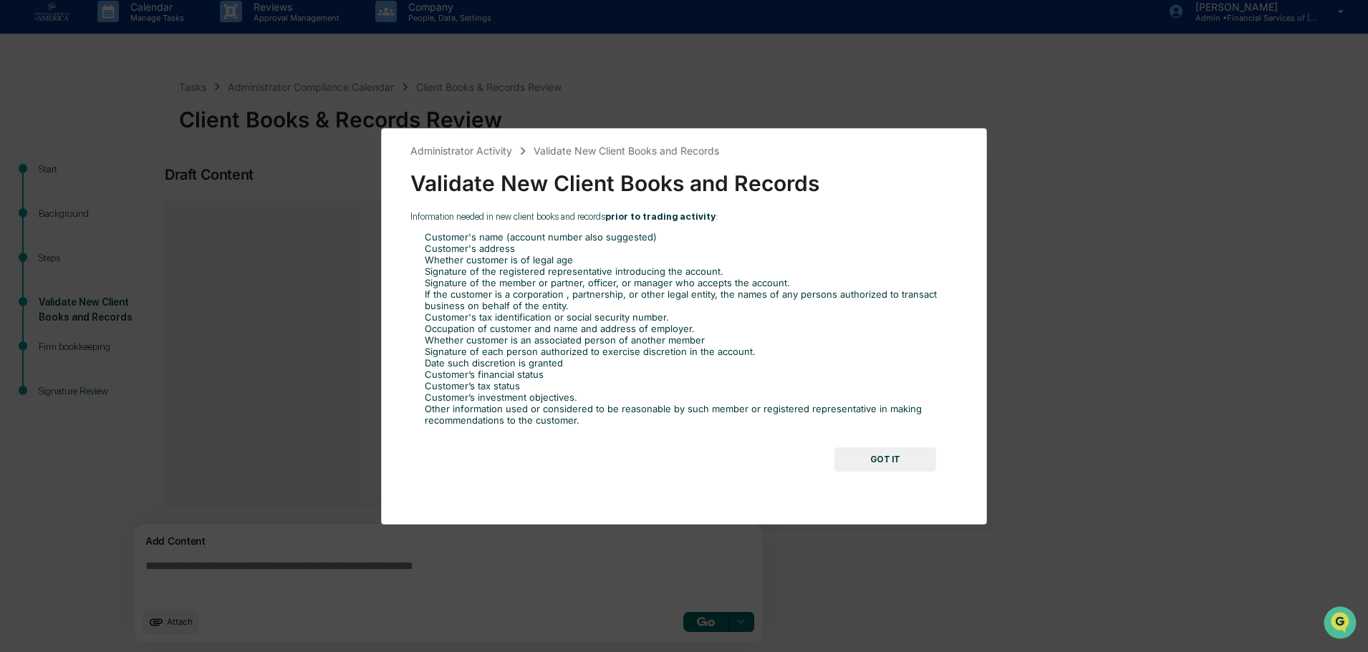
click at [891, 469] on button "GOT IT" at bounding box center [885, 460] width 102 height 24
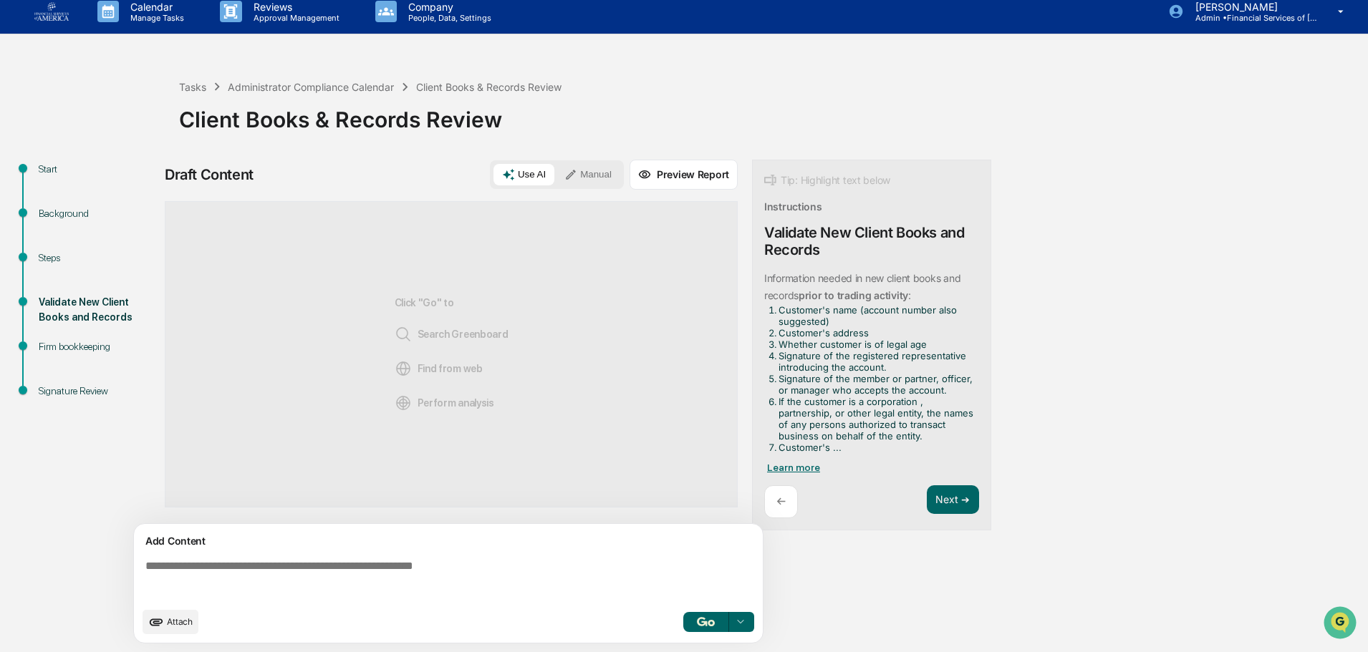
click at [782, 468] on span "Learn more" at bounding box center [793, 467] width 53 height 11
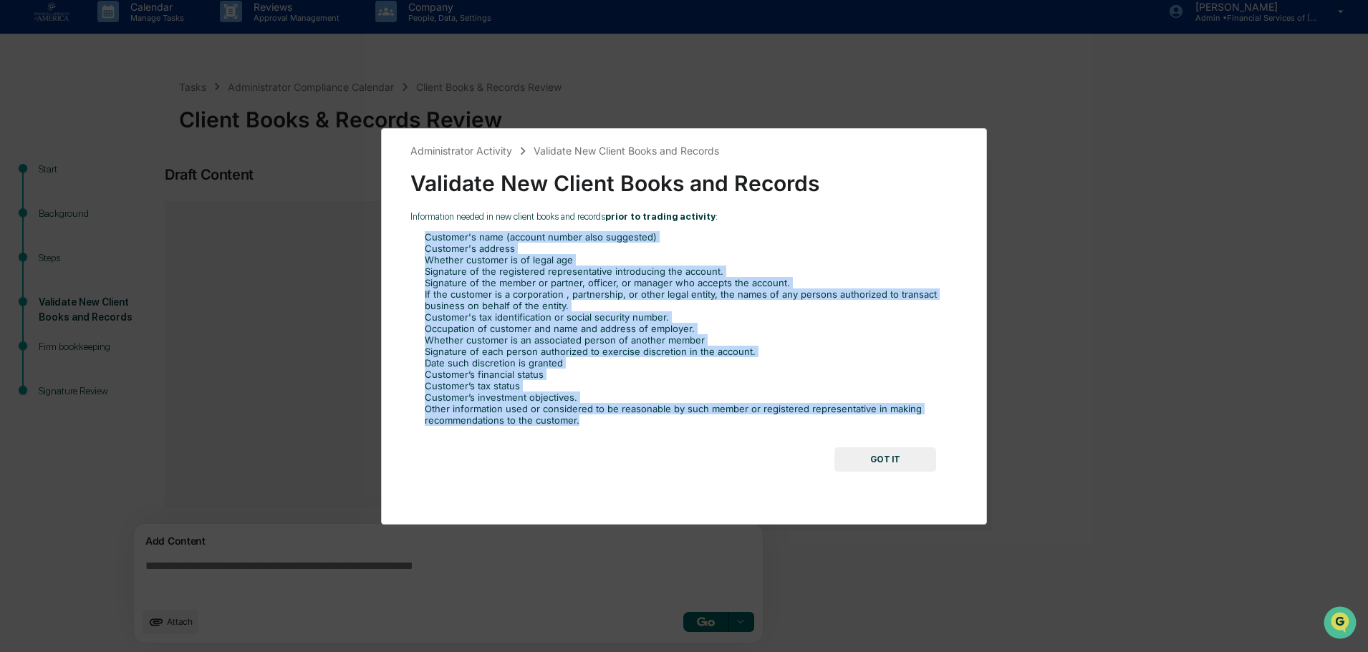
drag, startPoint x: 554, startPoint y: 421, endPoint x: 421, endPoint y: 225, distance: 237.2
click at [421, 225] on div "Information needed in new client books and records prior to trading activity : …" at bounding box center [683, 318] width 547 height 215
copy ol "Customer's name (account number also suggested) Customer's address Whether cust…"
click at [923, 461] on button "GOT IT" at bounding box center [885, 460] width 102 height 24
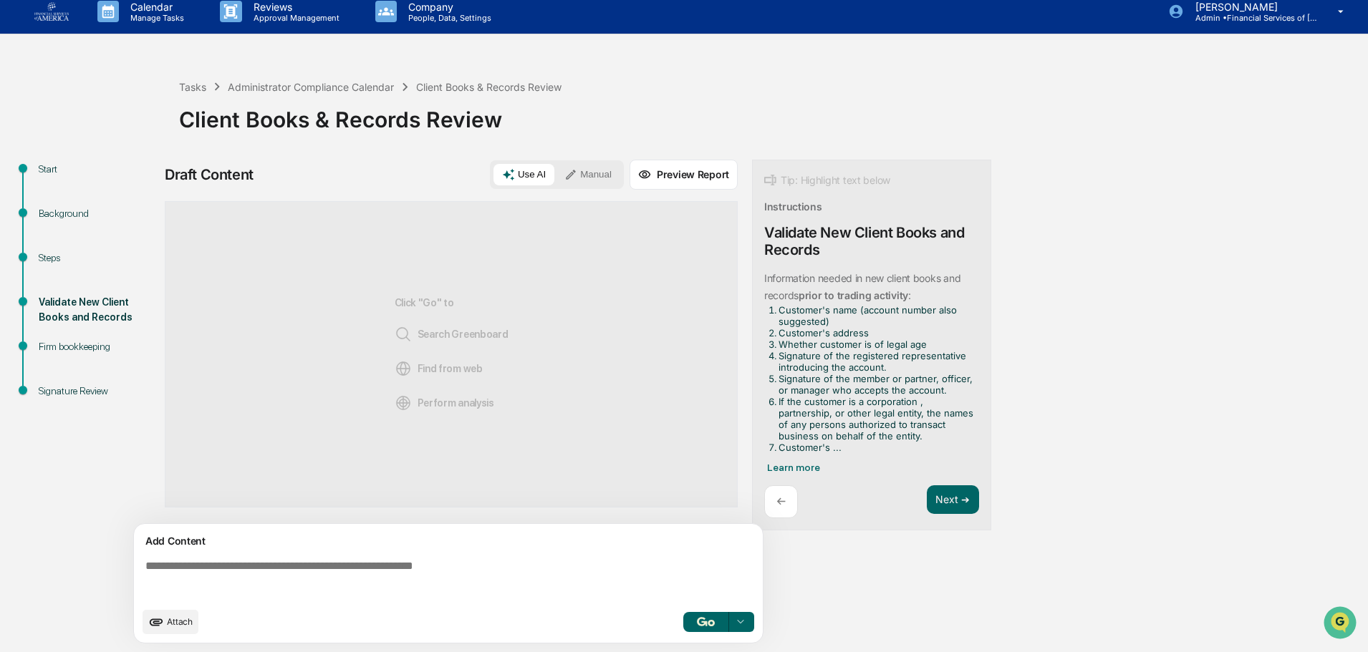
drag, startPoint x: 355, startPoint y: 578, endPoint x: 848, endPoint y: 372, distance: 534.8
click at [848, 372] on li "Signature of the registered representative introducing the account." at bounding box center [875, 361] width 195 height 23
drag, startPoint x: 763, startPoint y: 276, endPoint x: 937, endPoint y: 293, distance: 174.8
click at [937, 293] on div "Tip: Highlight text below Instructions Validate New Client Books and Records In…" at bounding box center [871, 346] width 239 height 372
drag, startPoint x: 798, startPoint y: 254, endPoint x: 800, endPoint y: 264, distance: 11.0
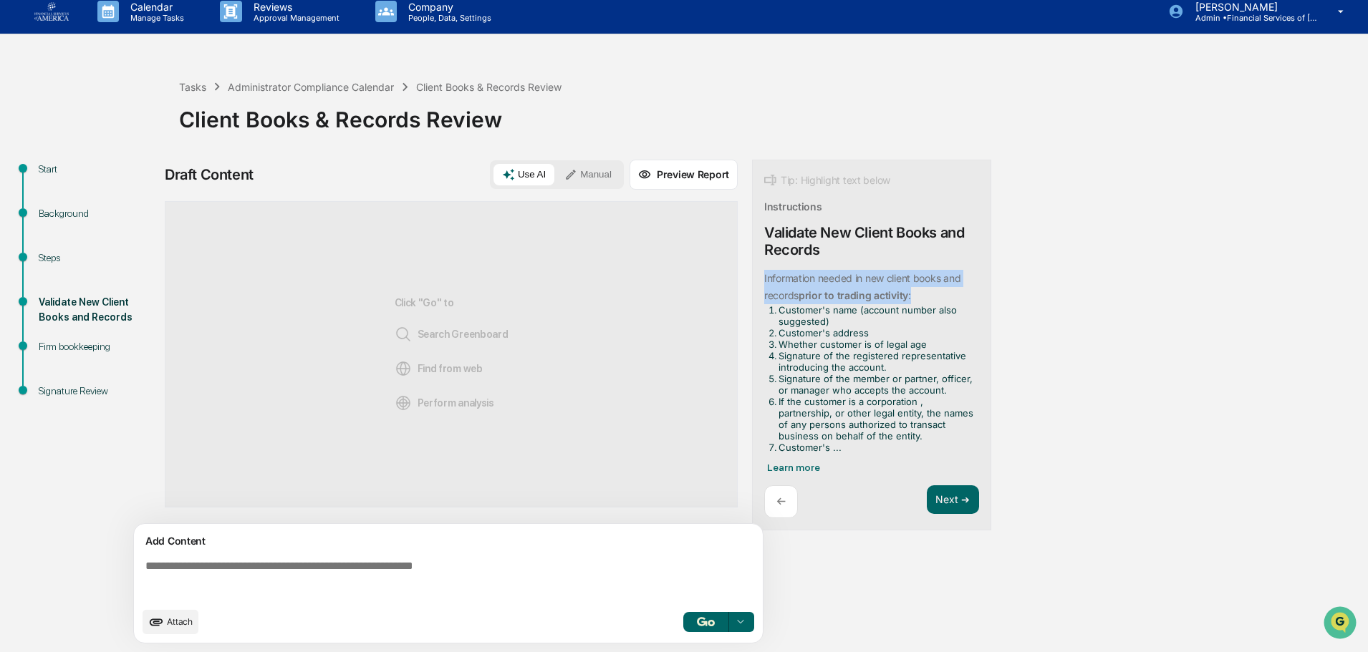
drag, startPoint x: 764, startPoint y: 278, endPoint x: 907, endPoint y: 300, distance: 144.2
click at [912, 299] on div "Information needed in new client books and records prior to trading activity : …" at bounding box center [868, 361] width 209 height 183
click at [807, 264] on button "Focus Assistant" at bounding box center [803, 265] width 74 height 19
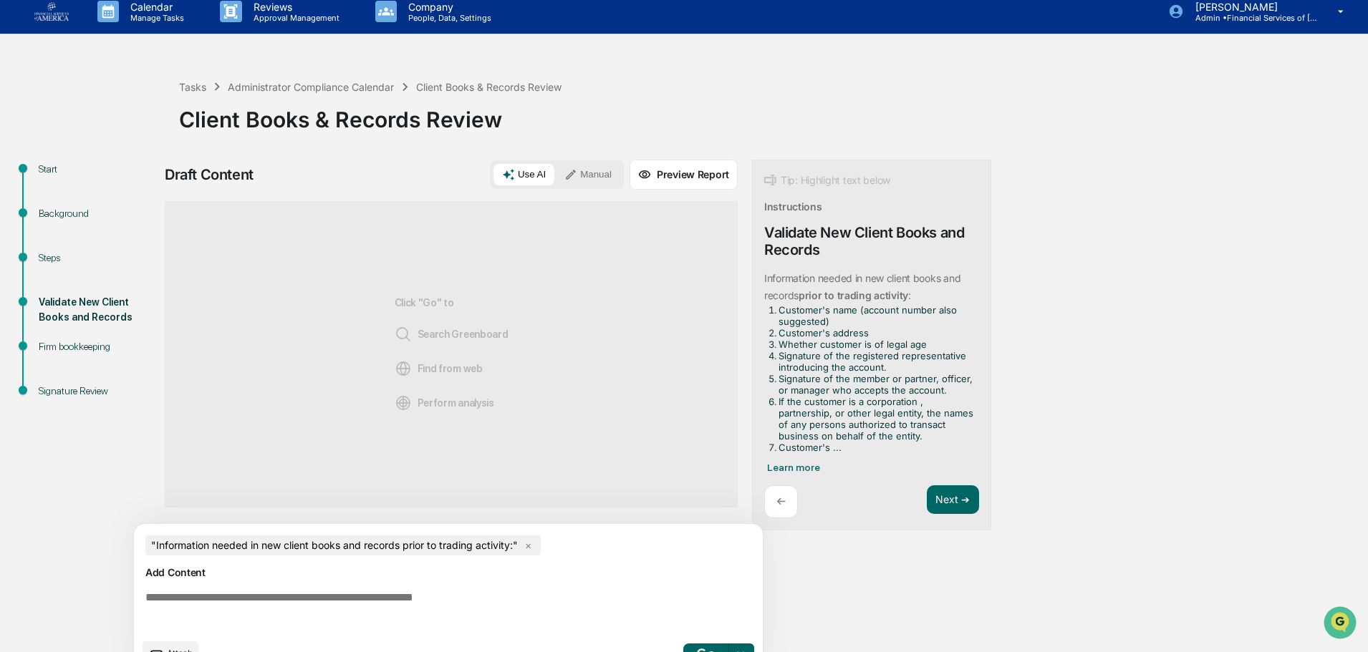
paste textarea "**********"
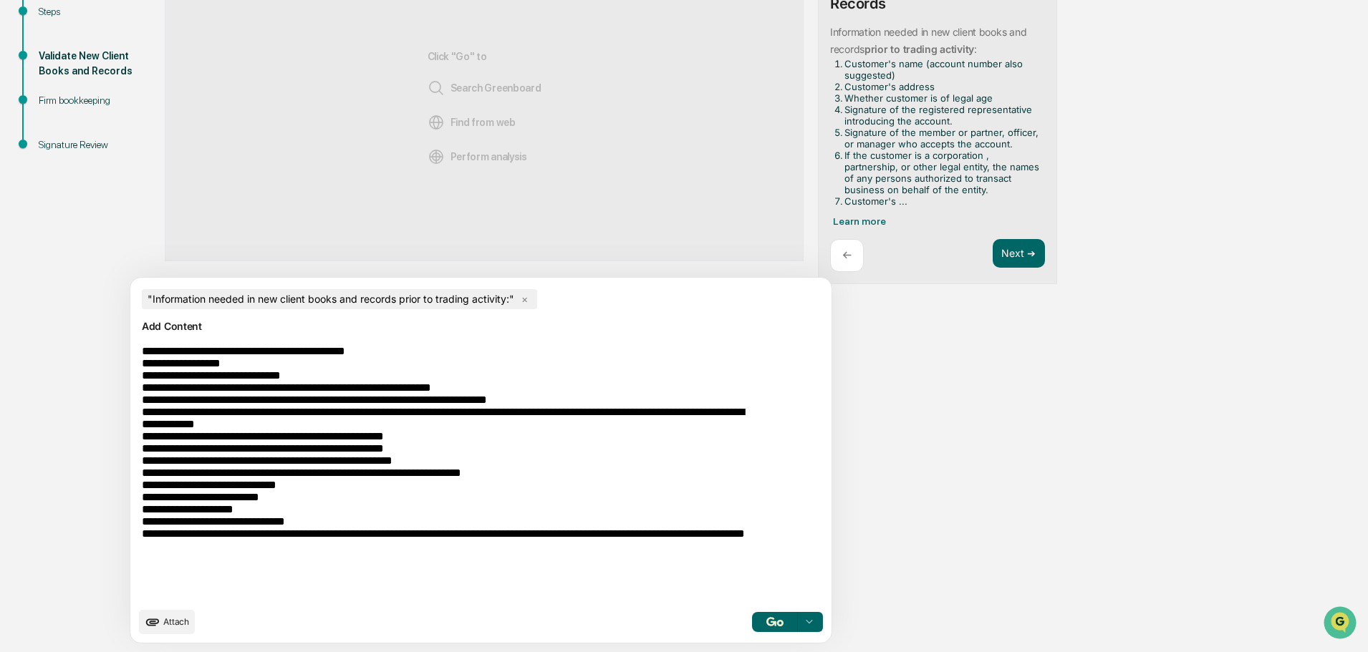
type textarea "**********"
click at [766, 626] on img "button" at bounding box center [774, 621] width 17 height 9
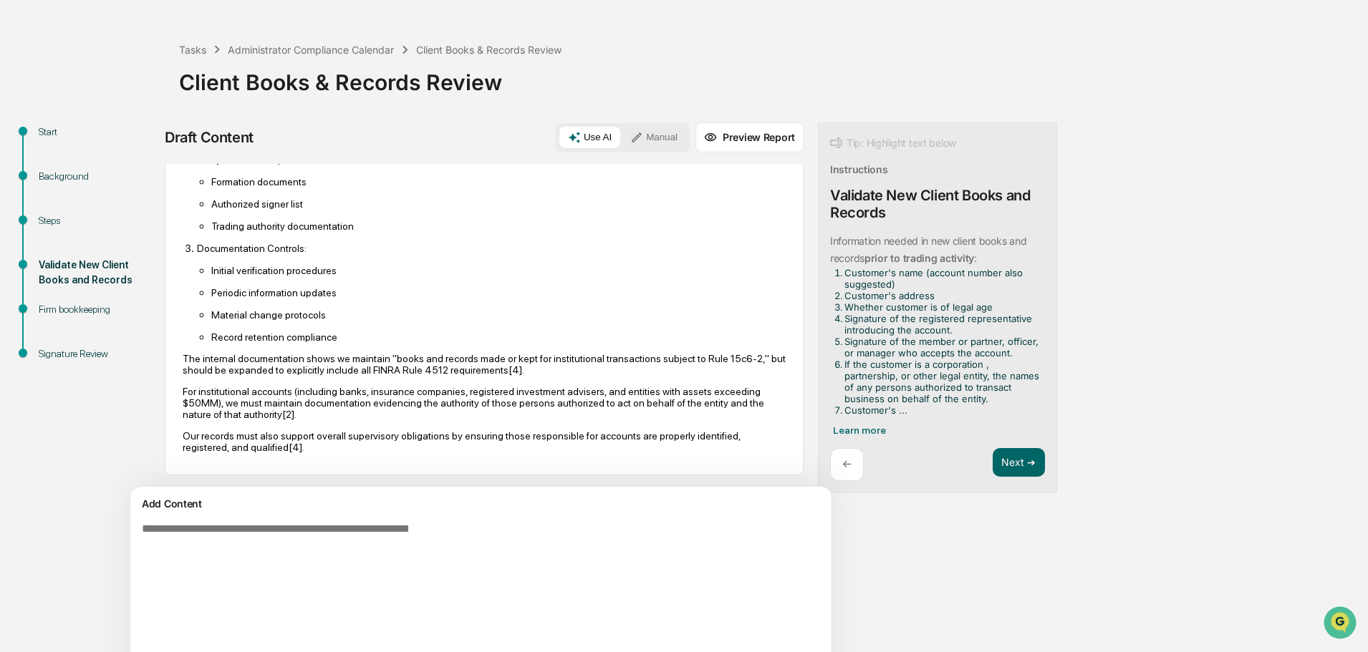
scroll to position [72, 0]
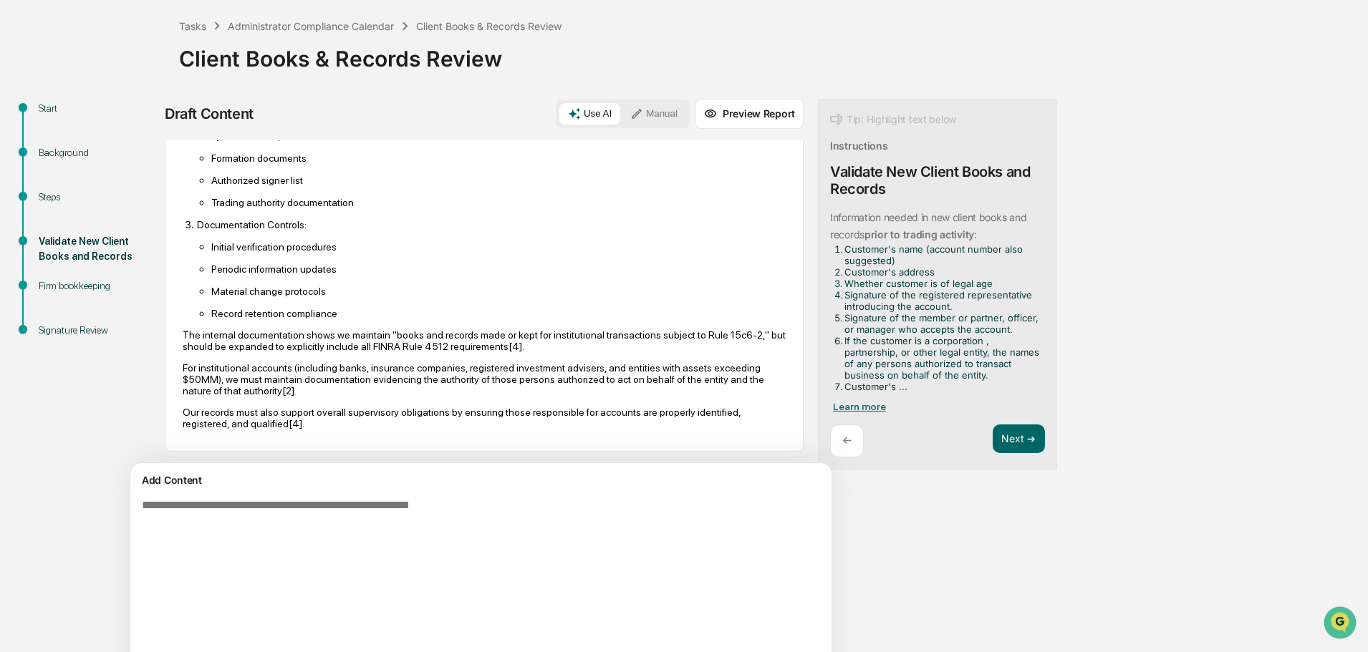
click at [833, 405] on span "Learn more" at bounding box center [859, 406] width 53 height 11
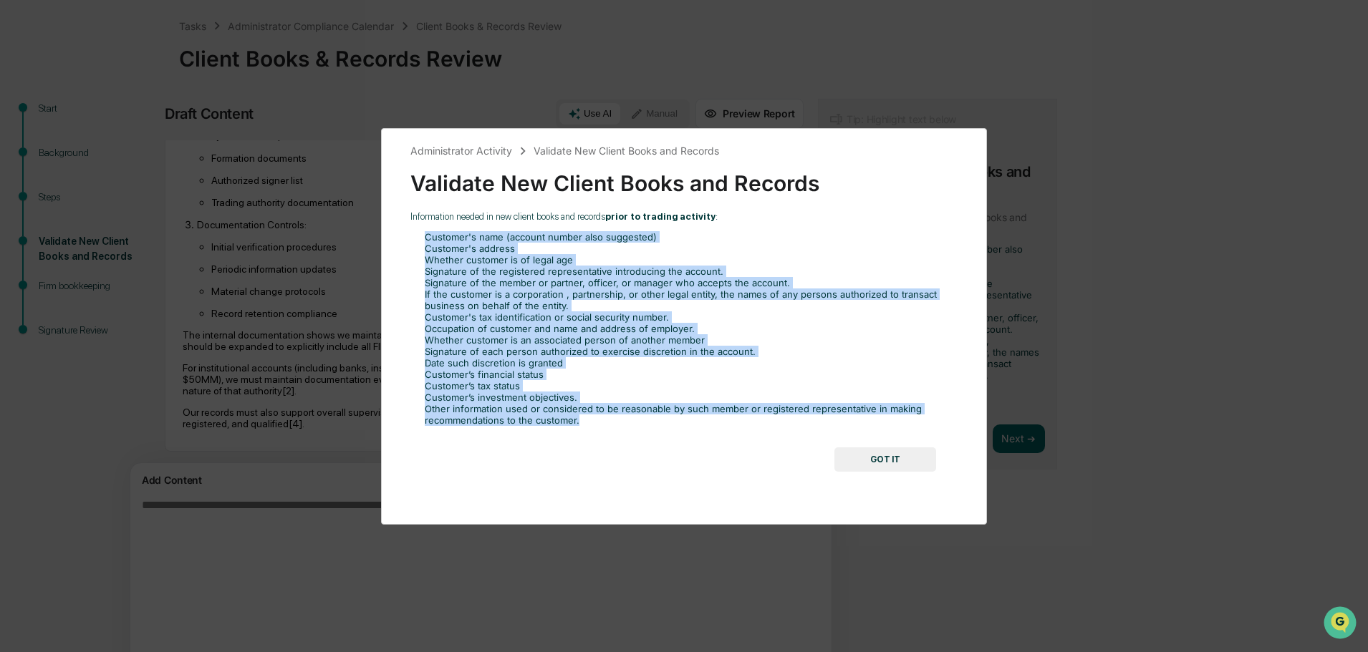
drag, startPoint x: 559, startPoint y: 423, endPoint x: 412, endPoint y: 230, distance: 242.2
click at [412, 230] on div "Information needed in new client books and records prior to trading activity : …" at bounding box center [683, 318] width 547 height 215
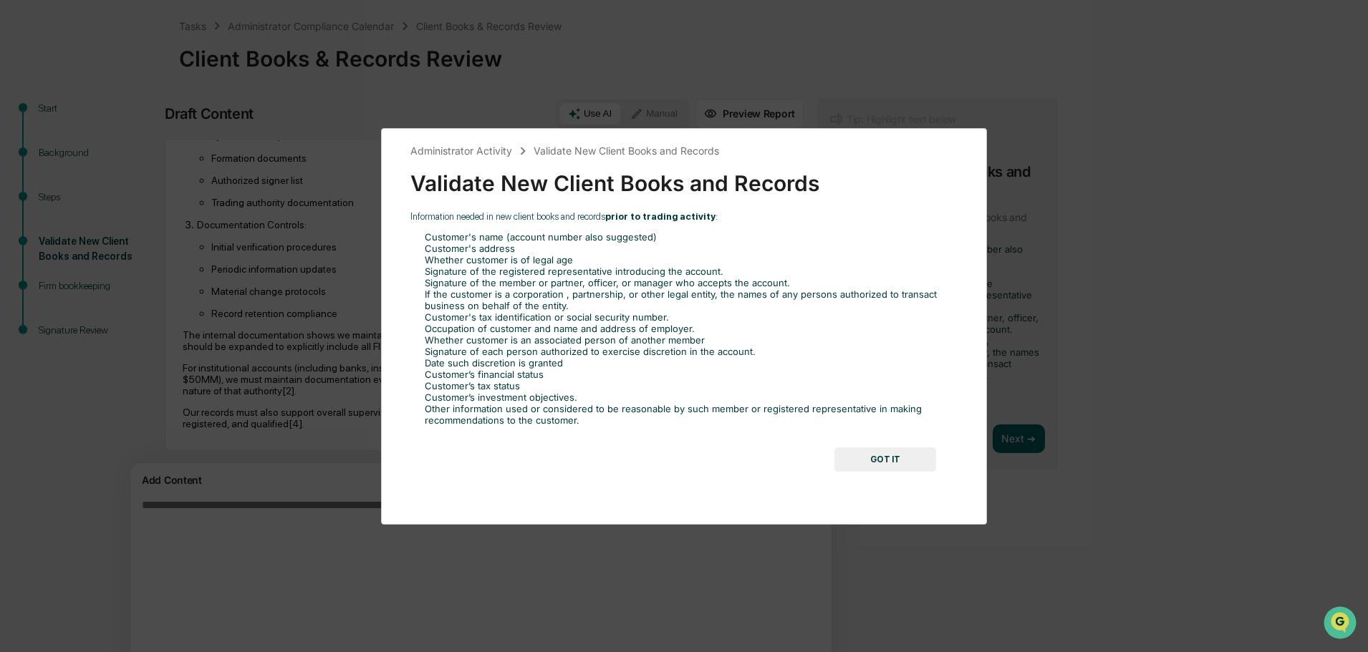
click at [285, 549] on div "Administrator Activity Validate New Client Books and Records Validate New Clien…" at bounding box center [684, 326] width 1368 height 652
click at [930, 458] on button "GOT IT" at bounding box center [885, 460] width 102 height 24
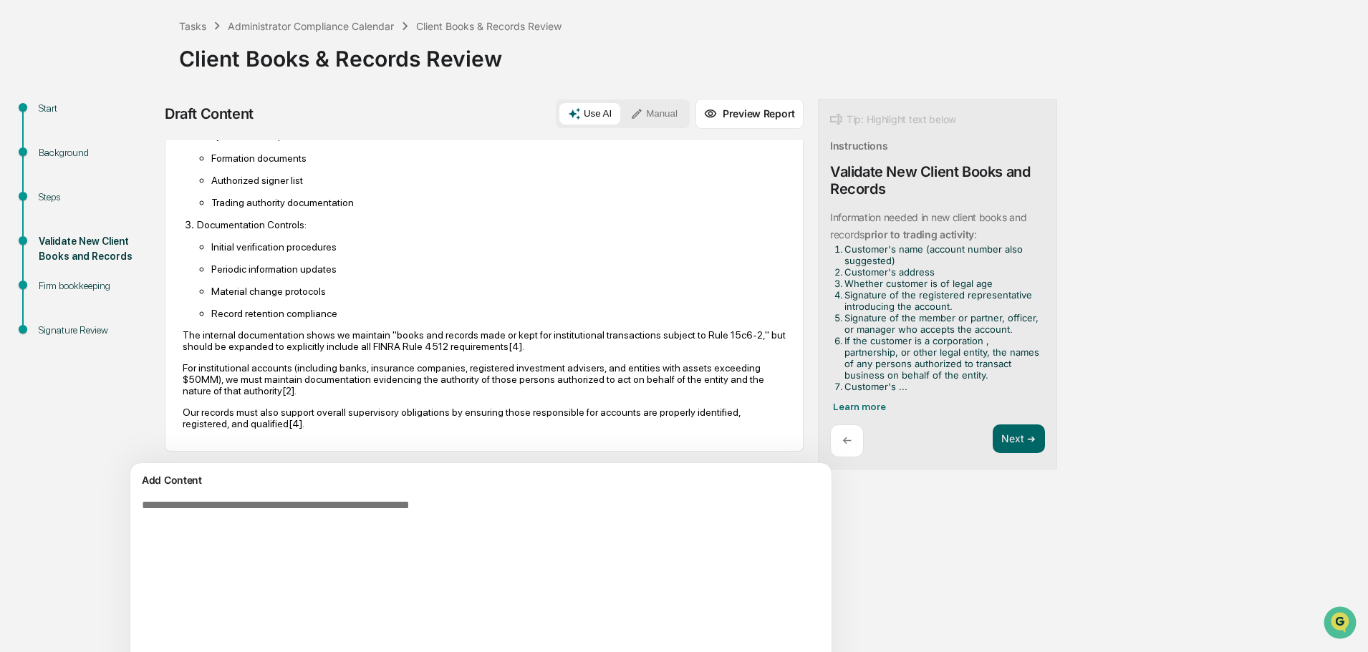
paste textarea "**********"
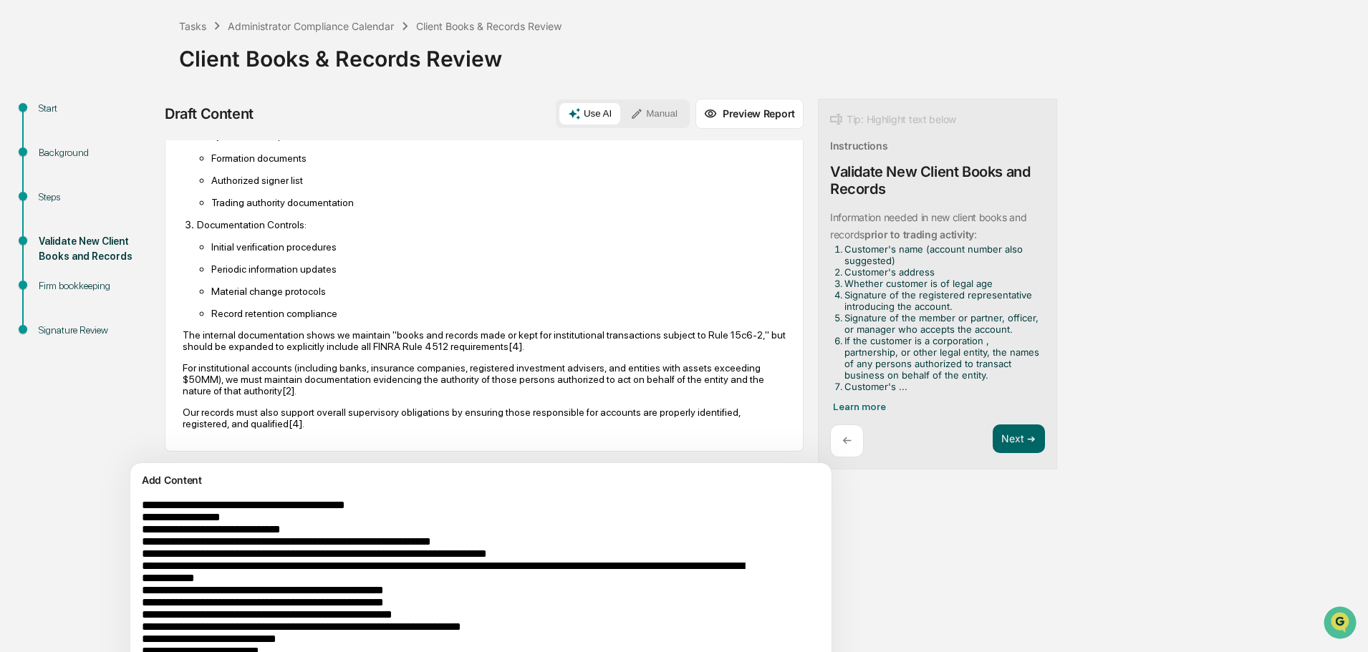
scroll to position [162, 0]
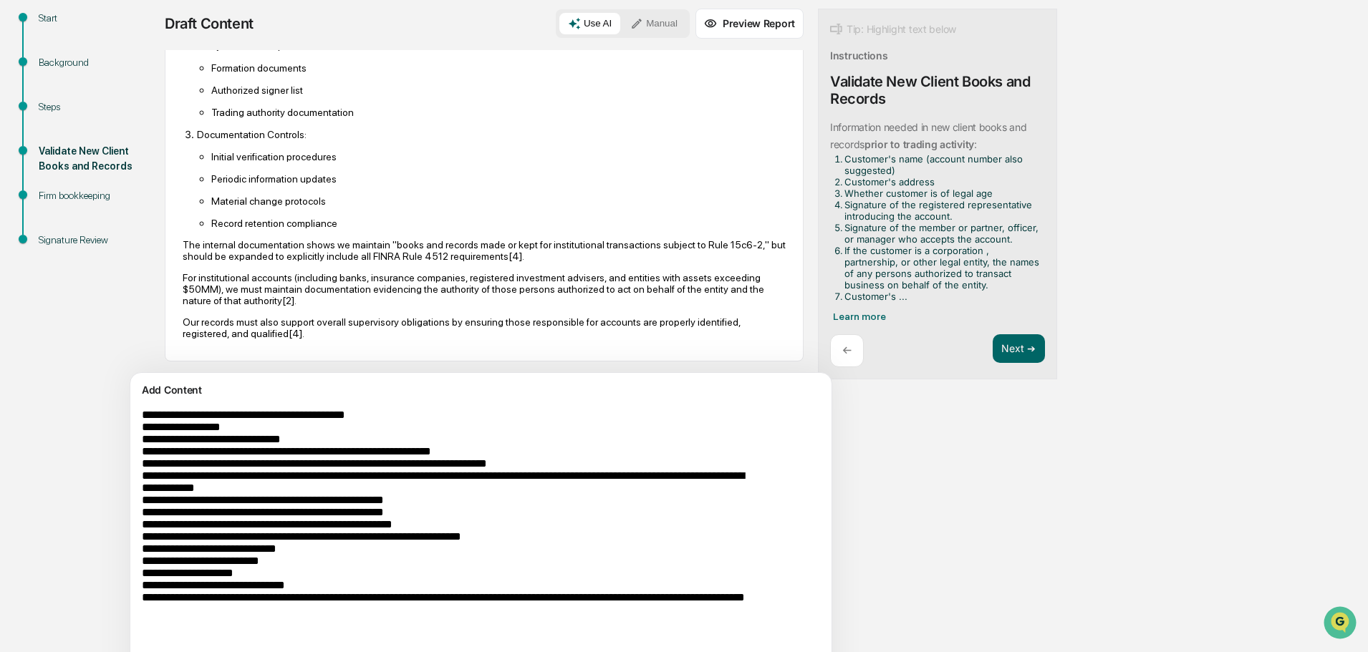
click at [145, 416] on textarea "**********" at bounding box center [447, 536] width 623 height 266
type textarea "**********"
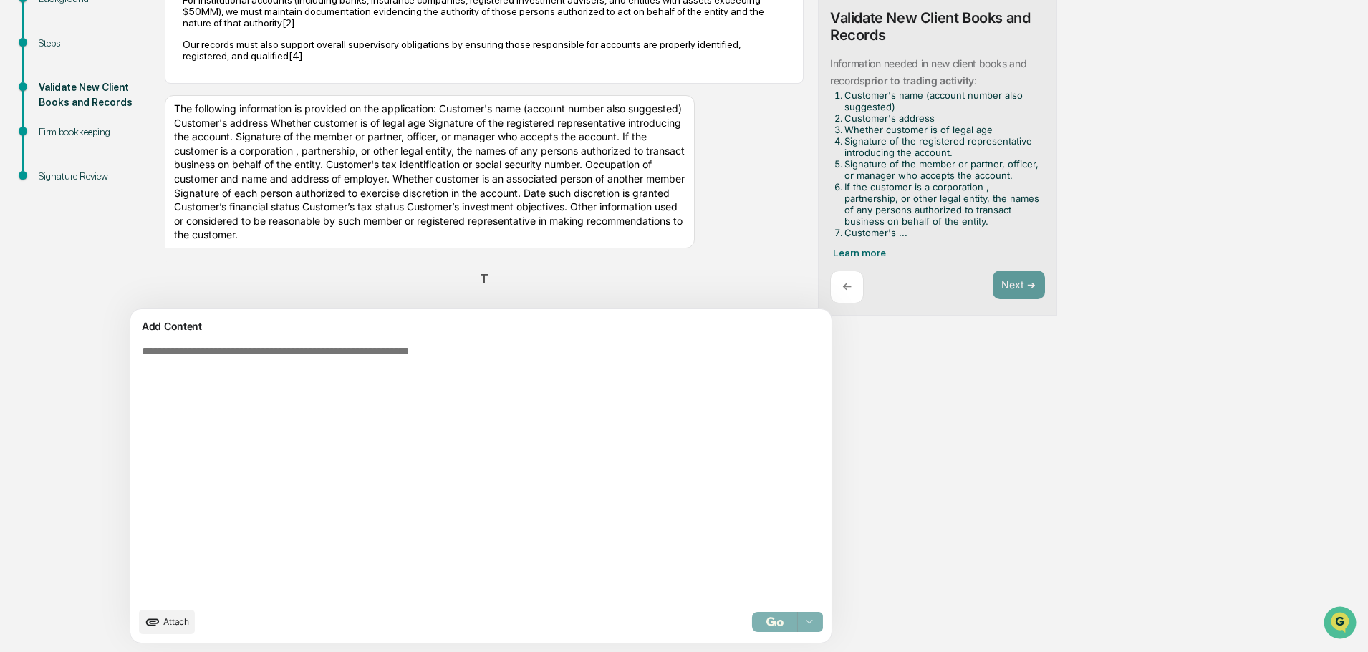
scroll to position [1234, 0]
click at [379, 241] on div "The following information is provided on the application: Customer's name (acco…" at bounding box center [430, 171] width 530 height 153
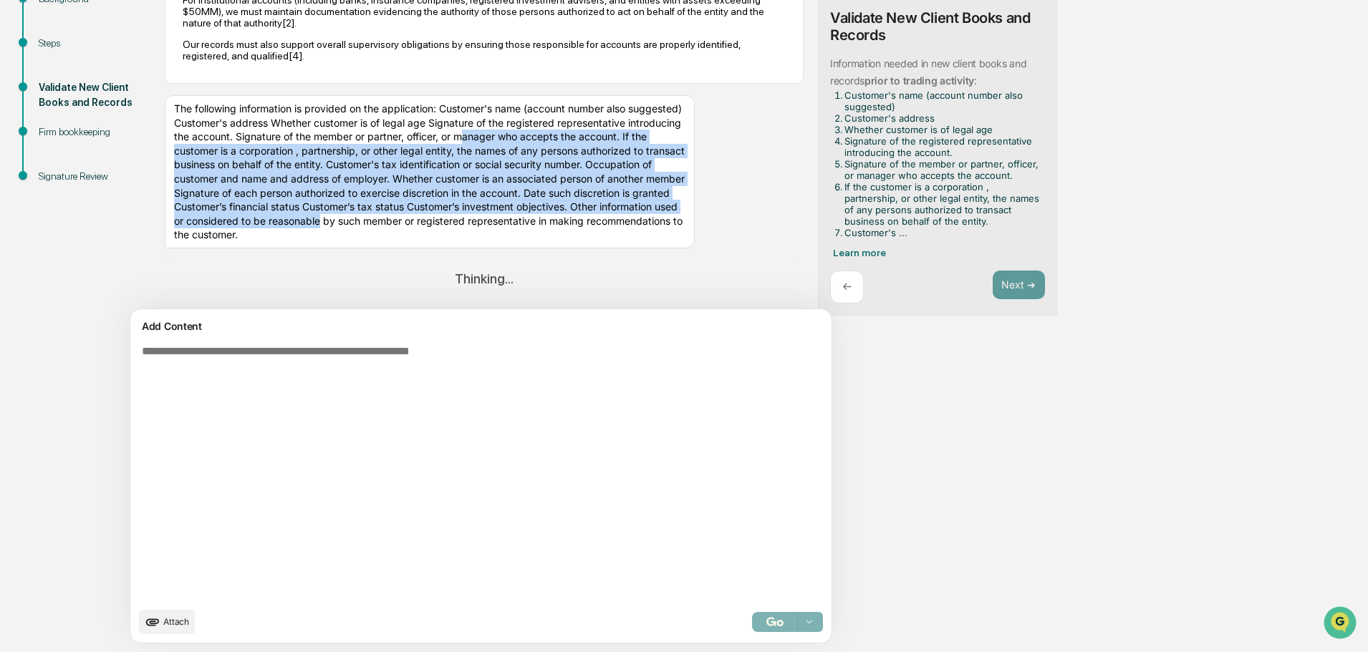
drag, startPoint x: 405, startPoint y: 226, endPoint x: 192, endPoint y: 130, distance: 234.0
click at [192, 130] on div "The following information is provided on the application: Customer's name (acco…" at bounding box center [430, 171] width 530 height 153
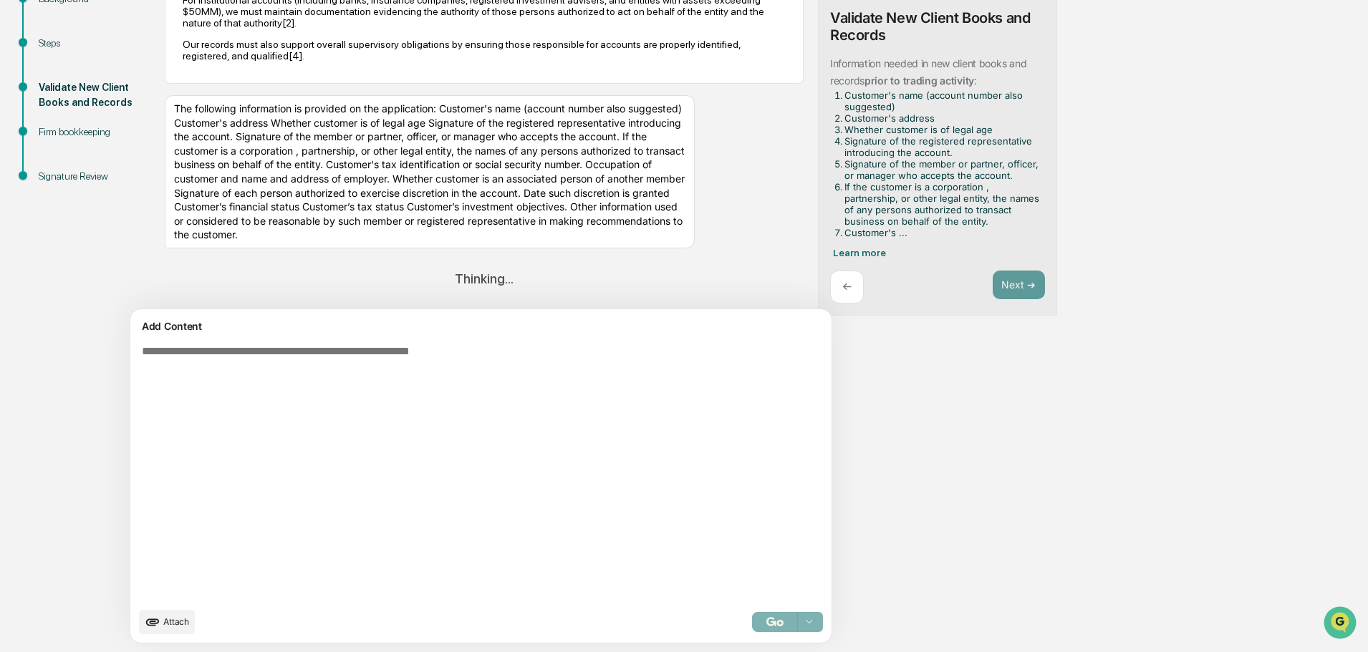
drag, startPoint x: 347, startPoint y: 231, endPoint x: 352, endPoint y: 243, distance: 13.2
click at [350, 236] on div "The following information is provided on the application: Customer's name (acco…" at bounding box center [430, 171] width 530 height 153
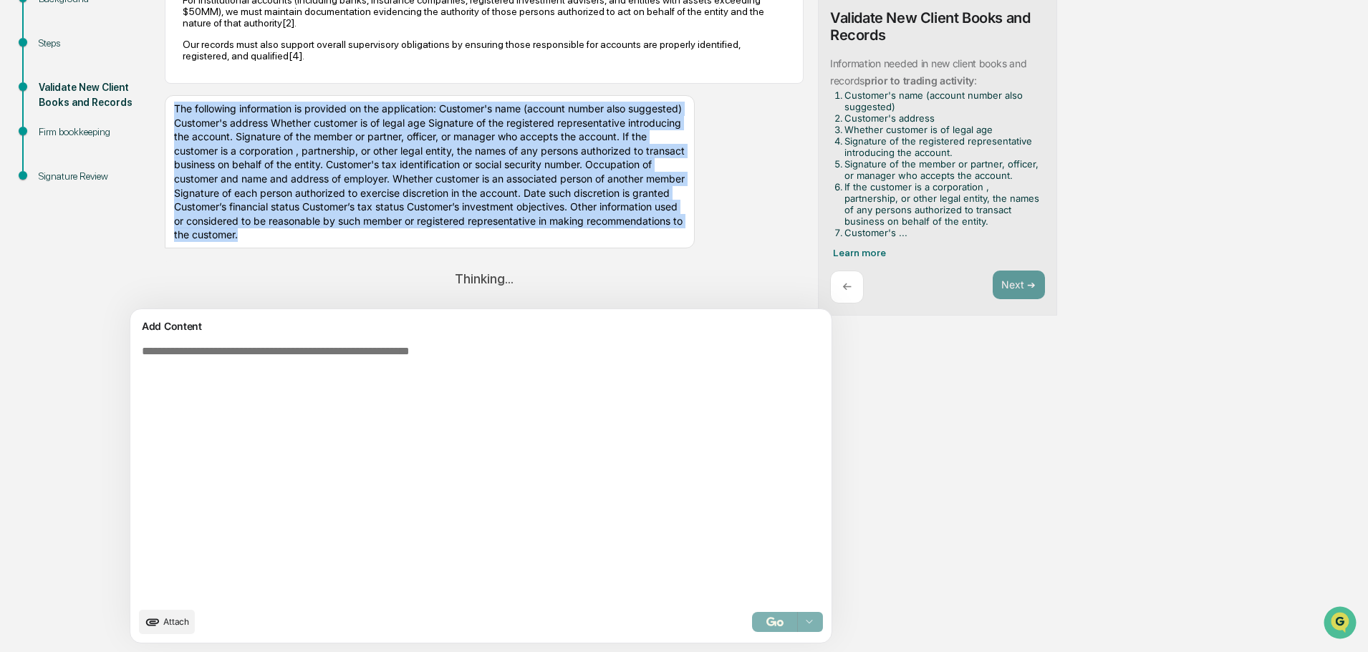
drag, startPoint x: 392, startPoint y: 238, endPoint x: 170, endPoint y: 97, distance: 263.1
click at [170, 97] on div "The following information is provided on the application: Customer's name (acco…" at bounding box center [430, 171] width 530 height 153
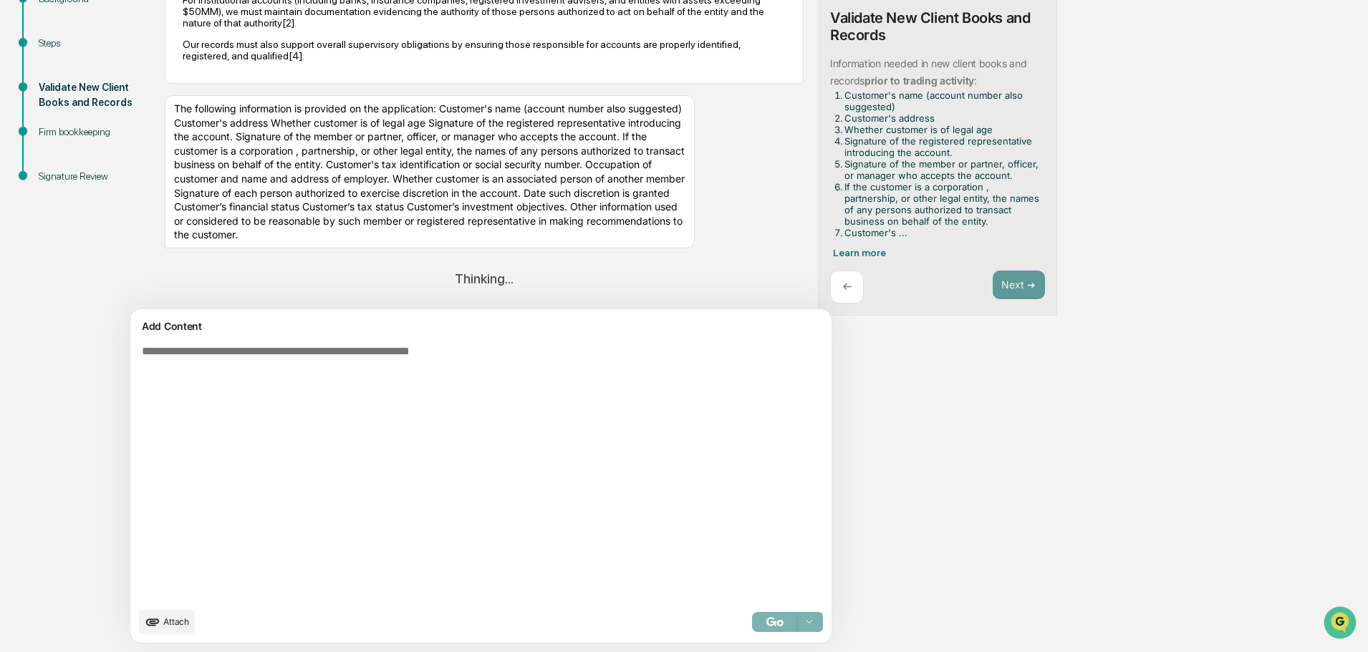
click at [311, 443] on textarea at bounding box center [447, 472] width 623 height 266
paste textarea "**********"
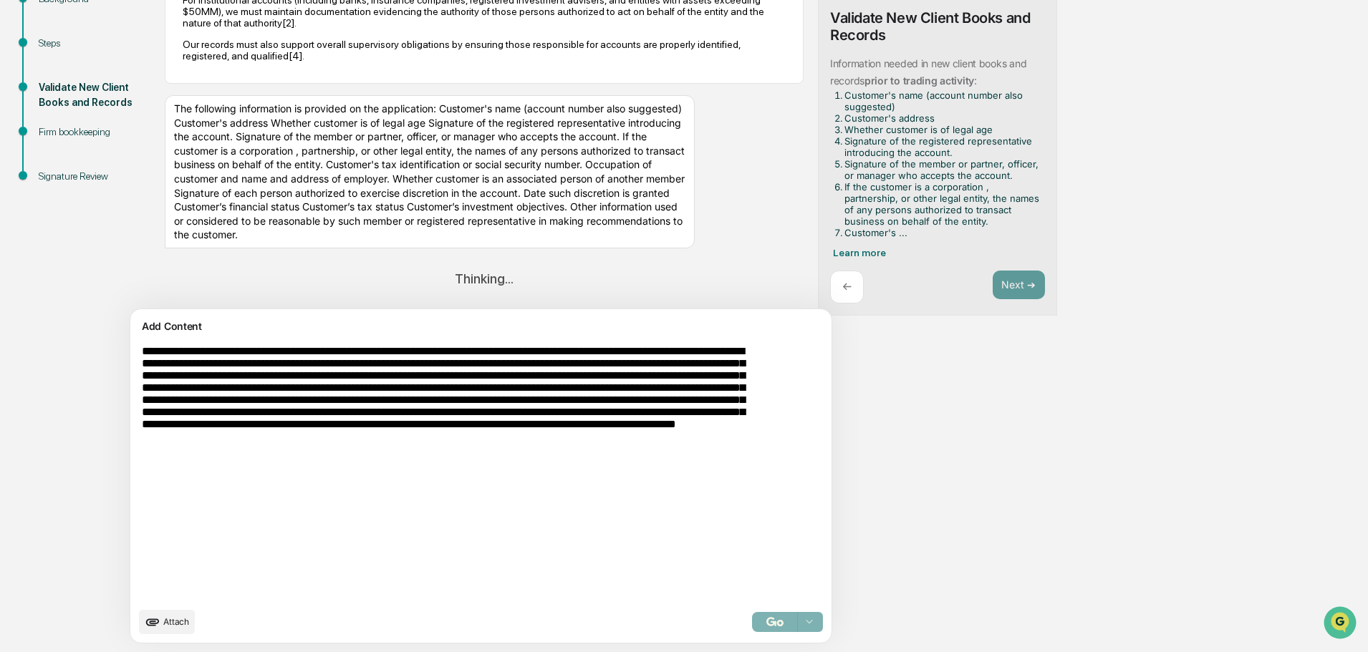
scroll to position [111, 0]
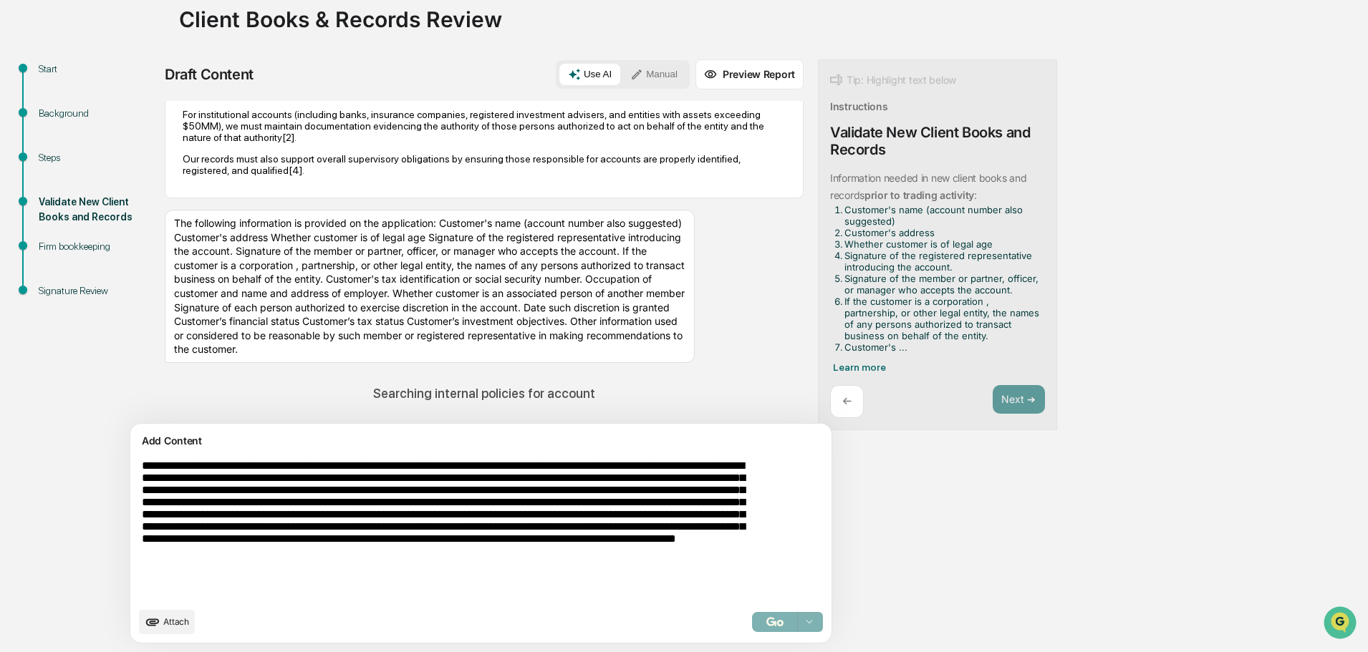
drag, startPoint x: 640, startPoint y: 496, endPoint x: 197, endPoint y: 496, distance: 442.6
click at [197, 496] on textarea "**********" at bounding box center [447, 530] width 623 height 152
type textarea "**********"
click at [529, 290] on div "The following information is provided on the application: Customer's name (acco…" at bounding box center [430, 286] width 530 height 153
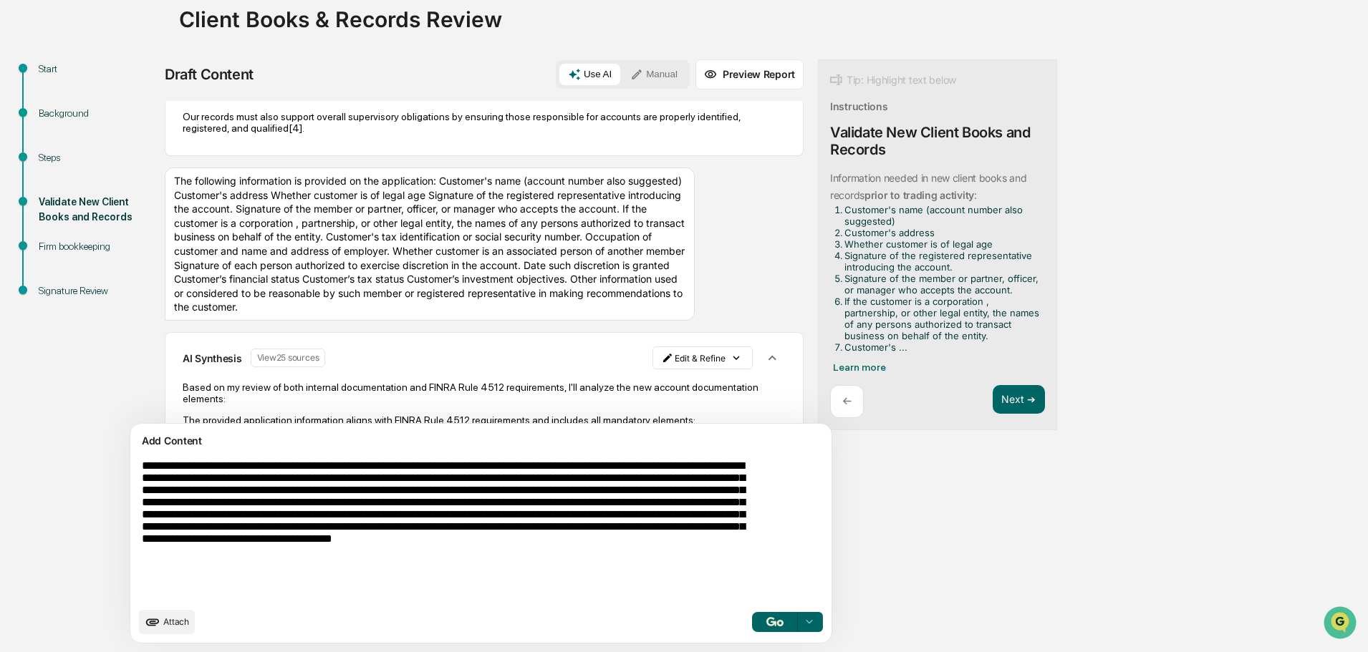
click at [296, 599] on textarea "**********" at bounding box center [447, 530] width 623 height 152
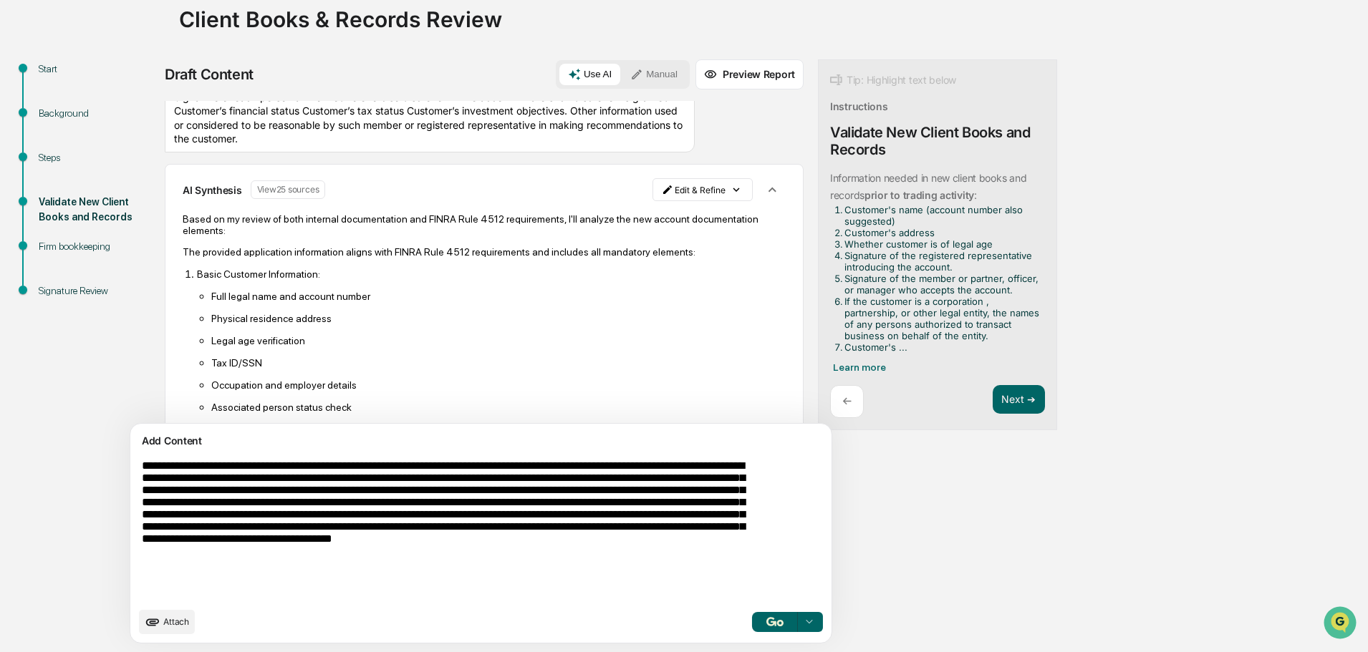
scroll to position [1377, 0]
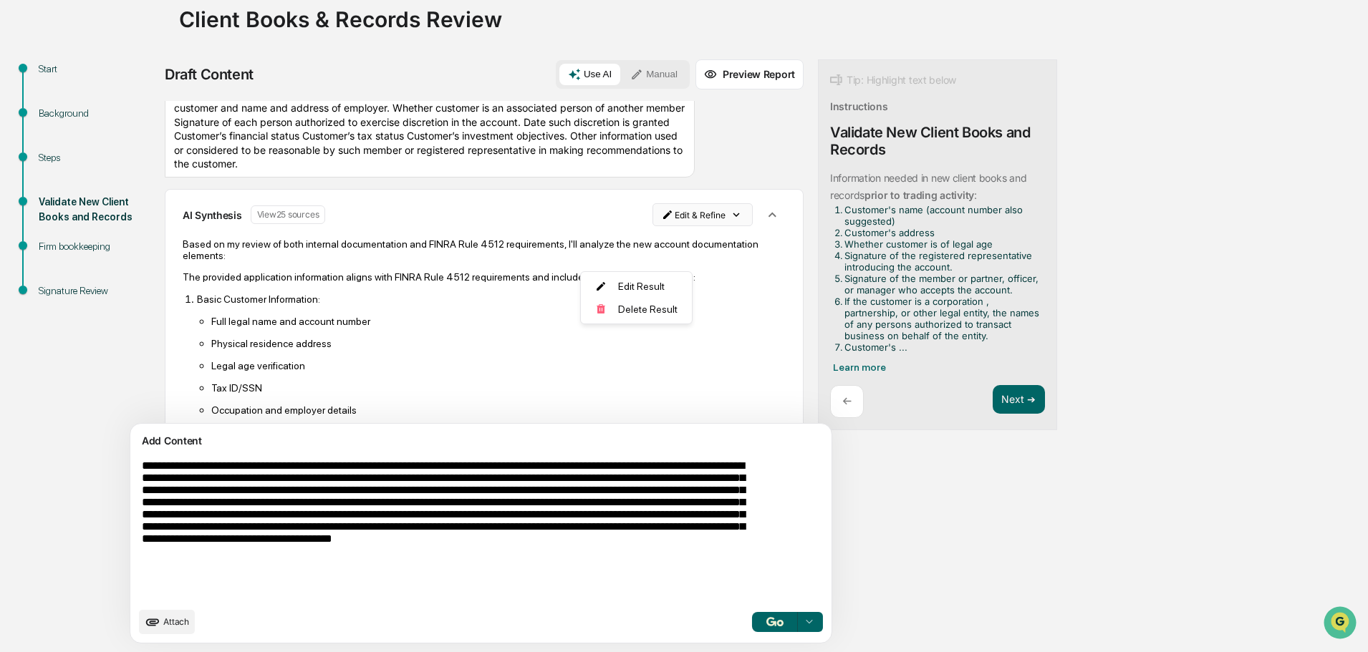
click at [654, 254] on html "Calendar Manage Tasks Reviews Approval Management Company People, Data, Setting…" at bounding box center [684, 215] width 1368 height 652
click at [631, 310] on div "Delete Result" at bounding box center [631, 309] width 105 height 23
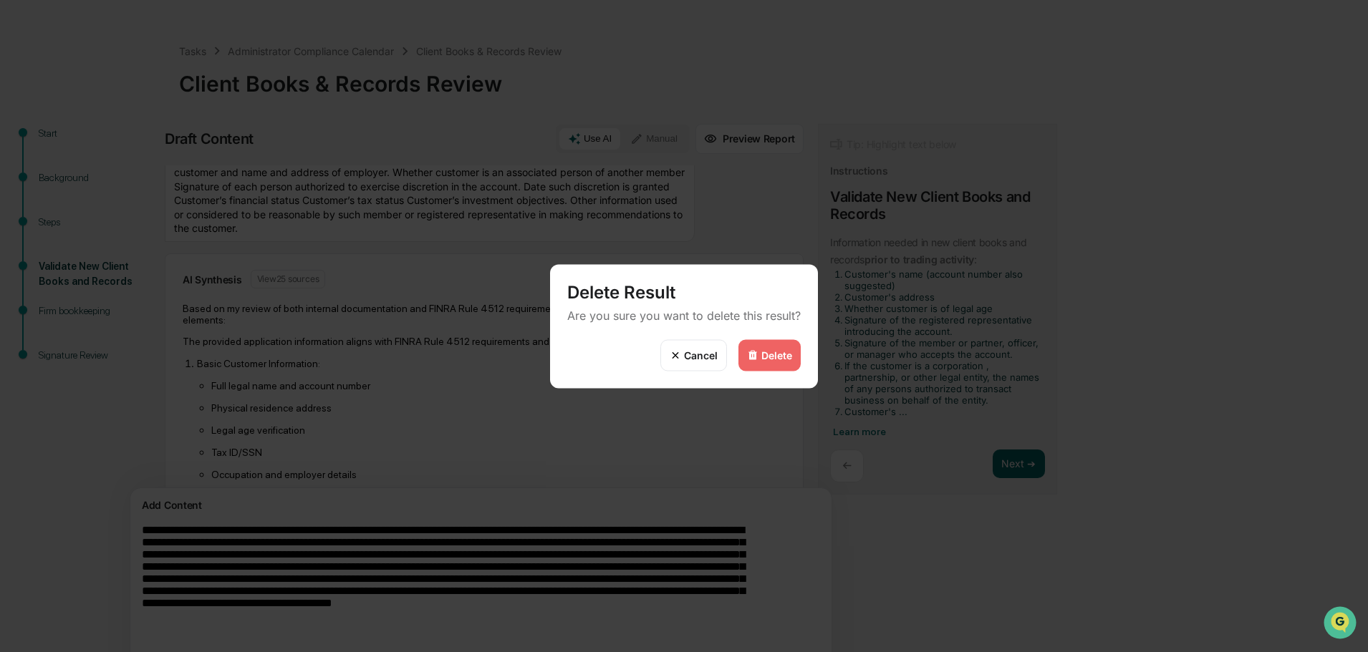
scroll to position [0, 0]
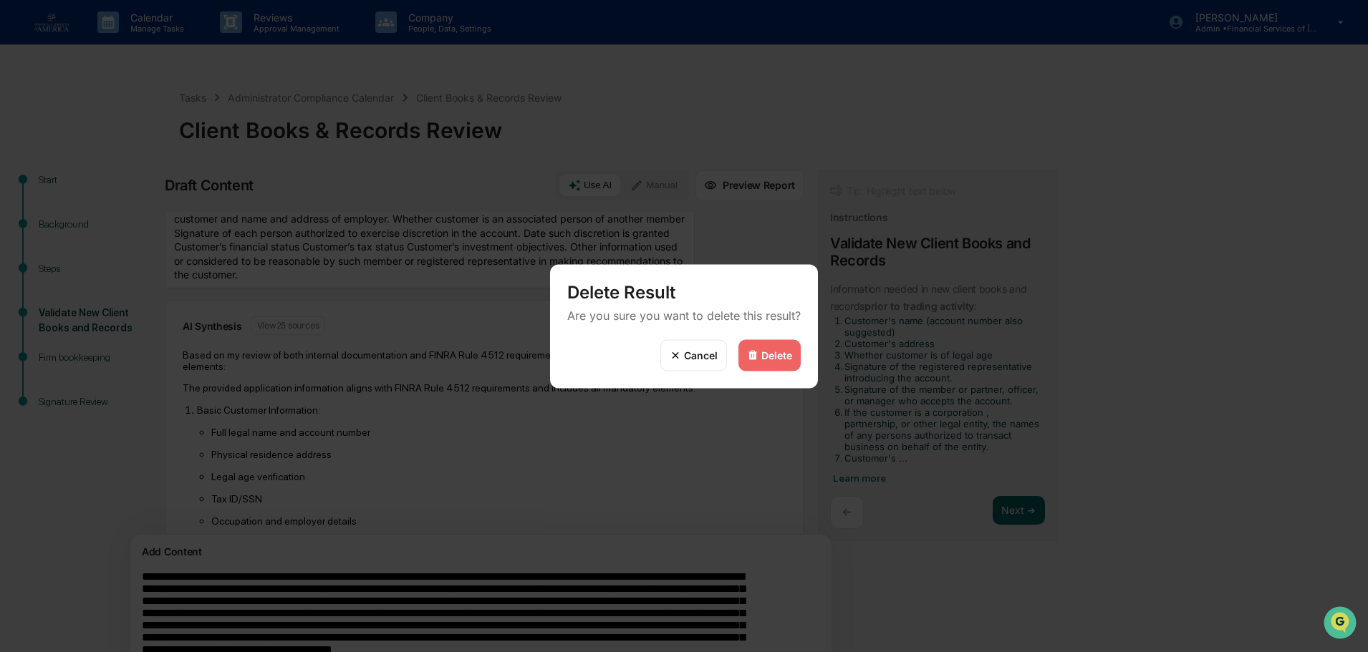
click at [766, 349] on div "Delete" at bounding box center [776, 355] width 31 height 12
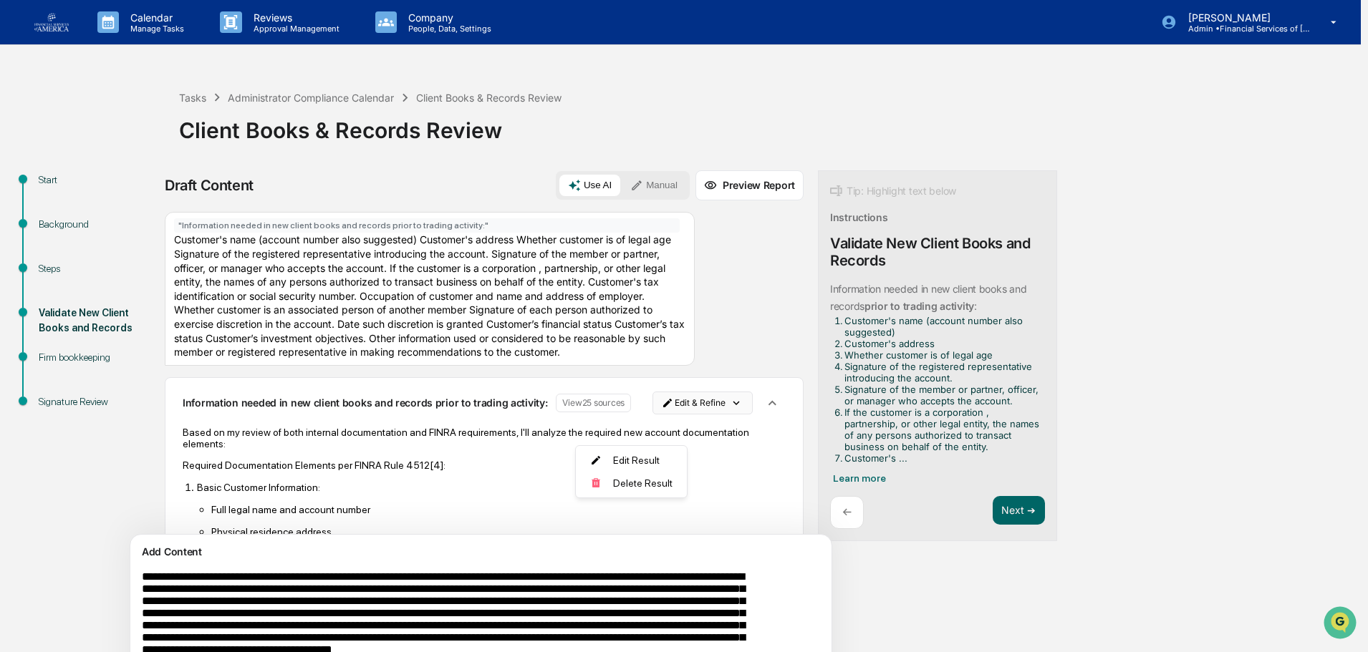
click at [649, 437] on html "Calendar Manage Tasks Reviews Approval Management Company People, Data, Setting…" at bounding box center [684, 326] width 1368 height 652
click at [619, 480] on div "Delete Result" at bounding box center [631, 483] width 105 height 23
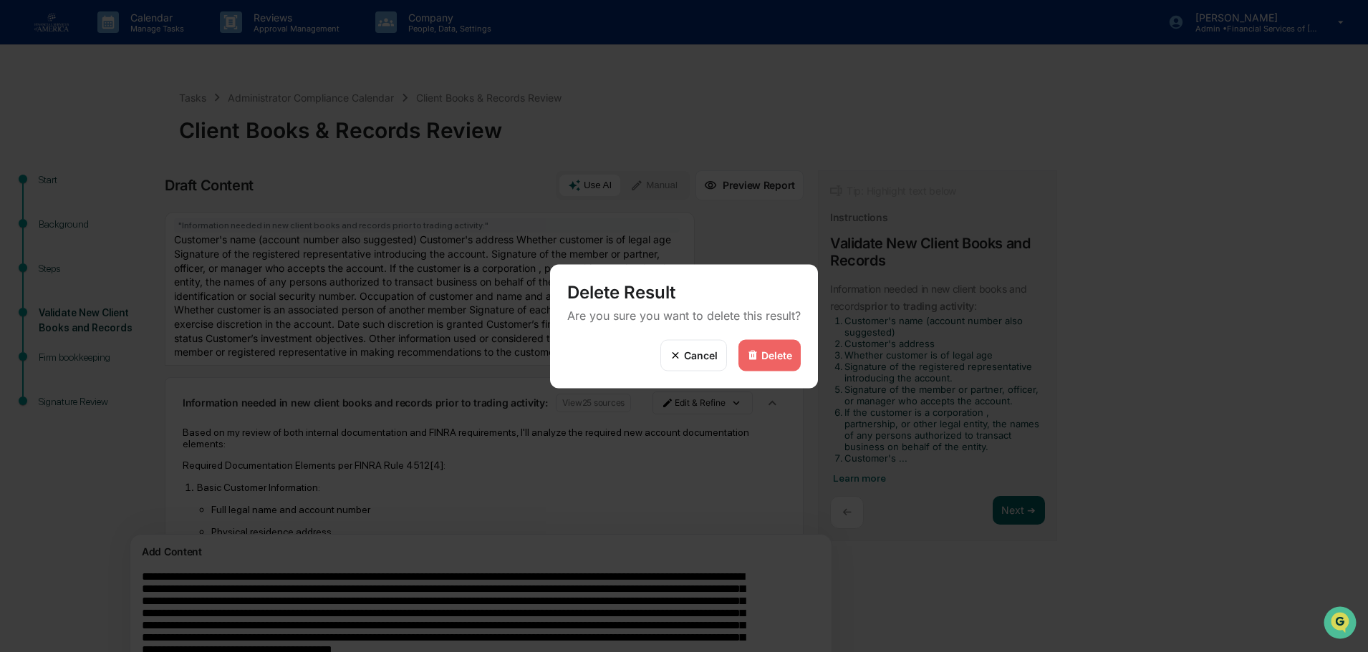
click at [758, 342] on div "Delete" at bounding box center [769, 355] width 62 height 32
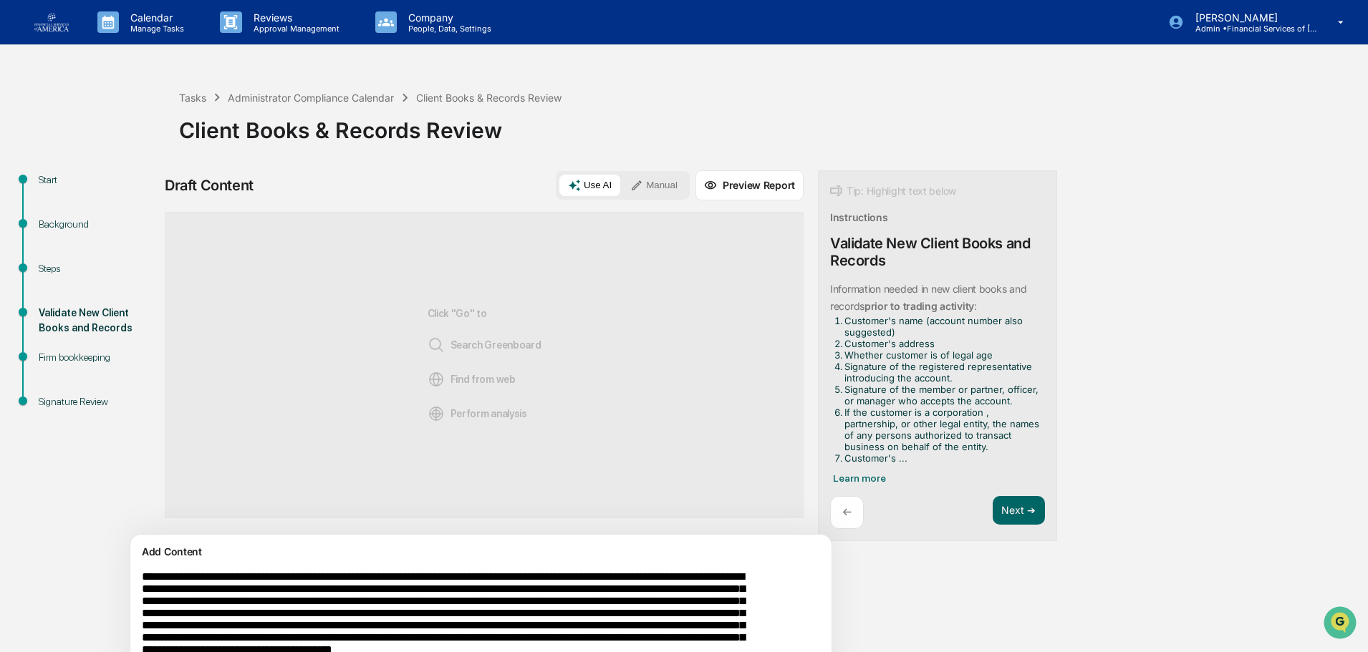
scroll to position [111, 0]
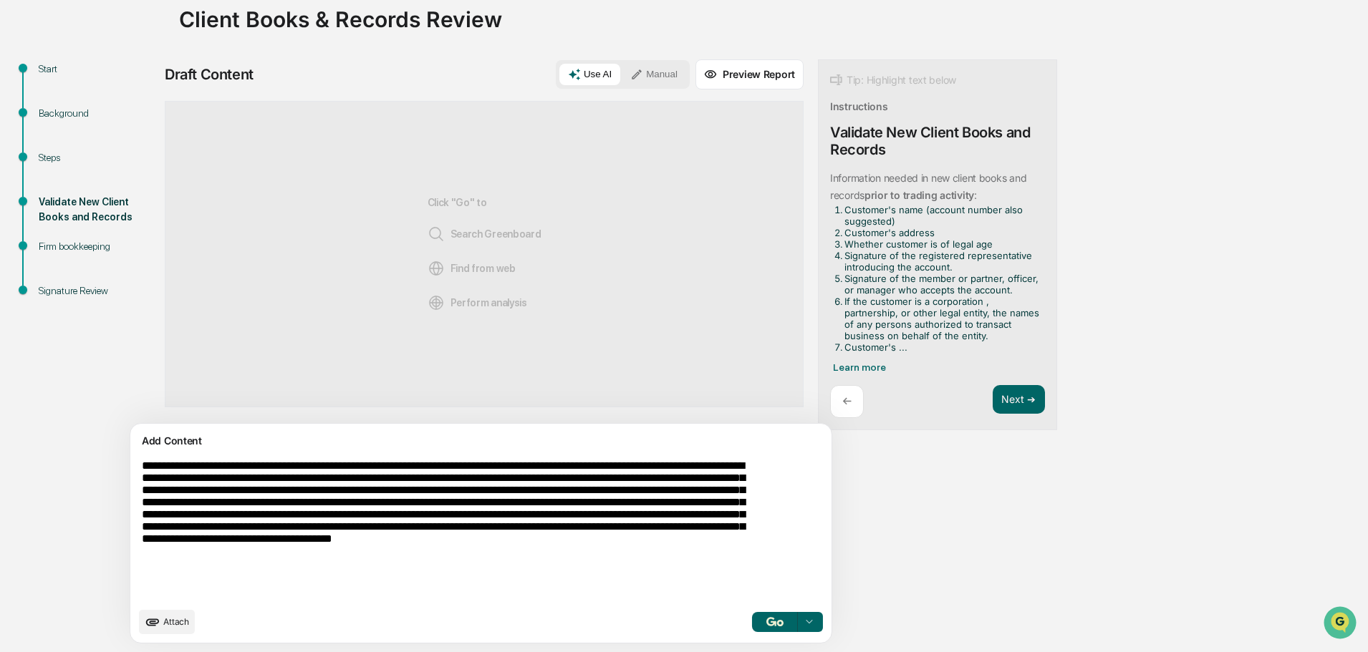
click at [752, 616] on button "button" at bounding box center [775, 622] width 46 height 20
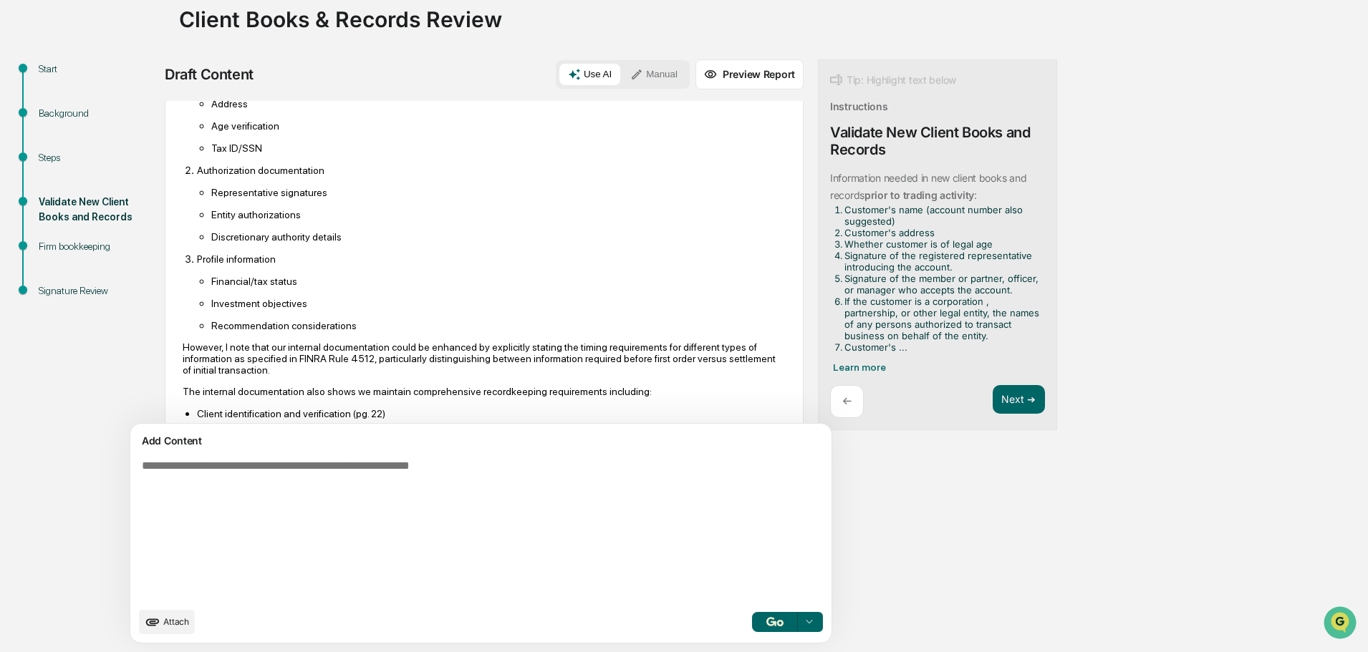
scroll to position [1133, 0]
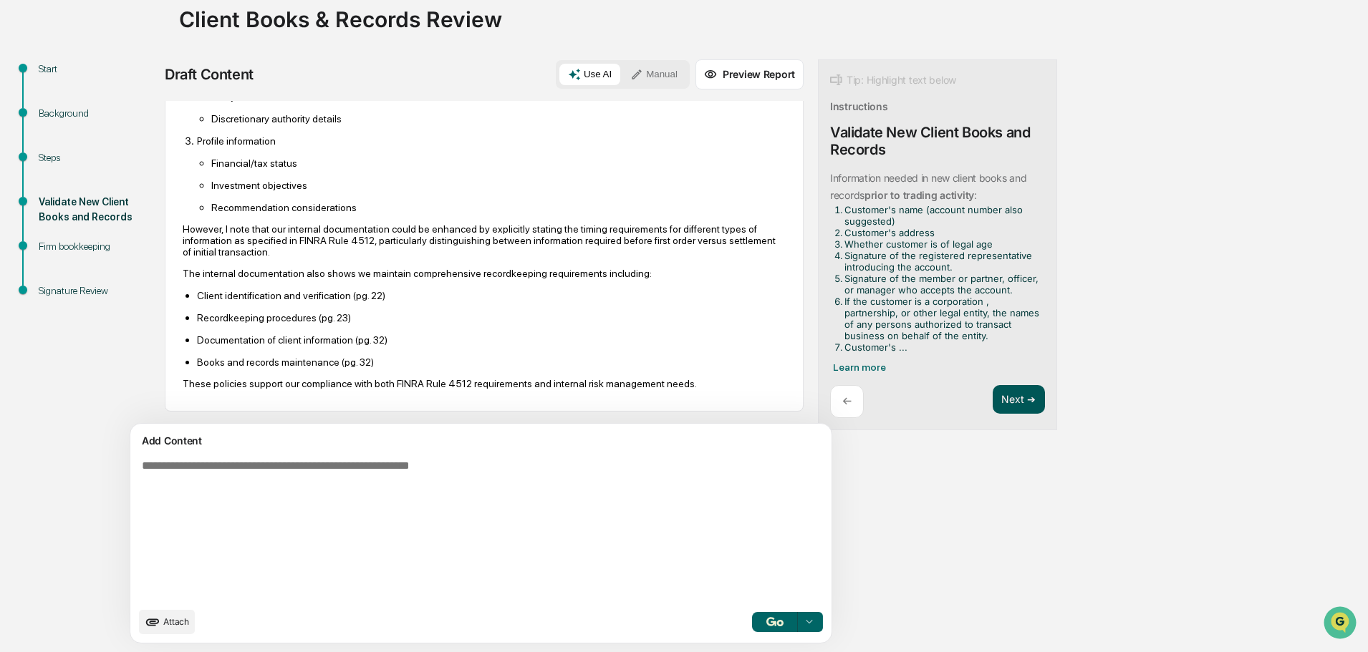
click at [993, 397] on button "Next ➔" at bounding box center [1019, 399] width 52 height 29
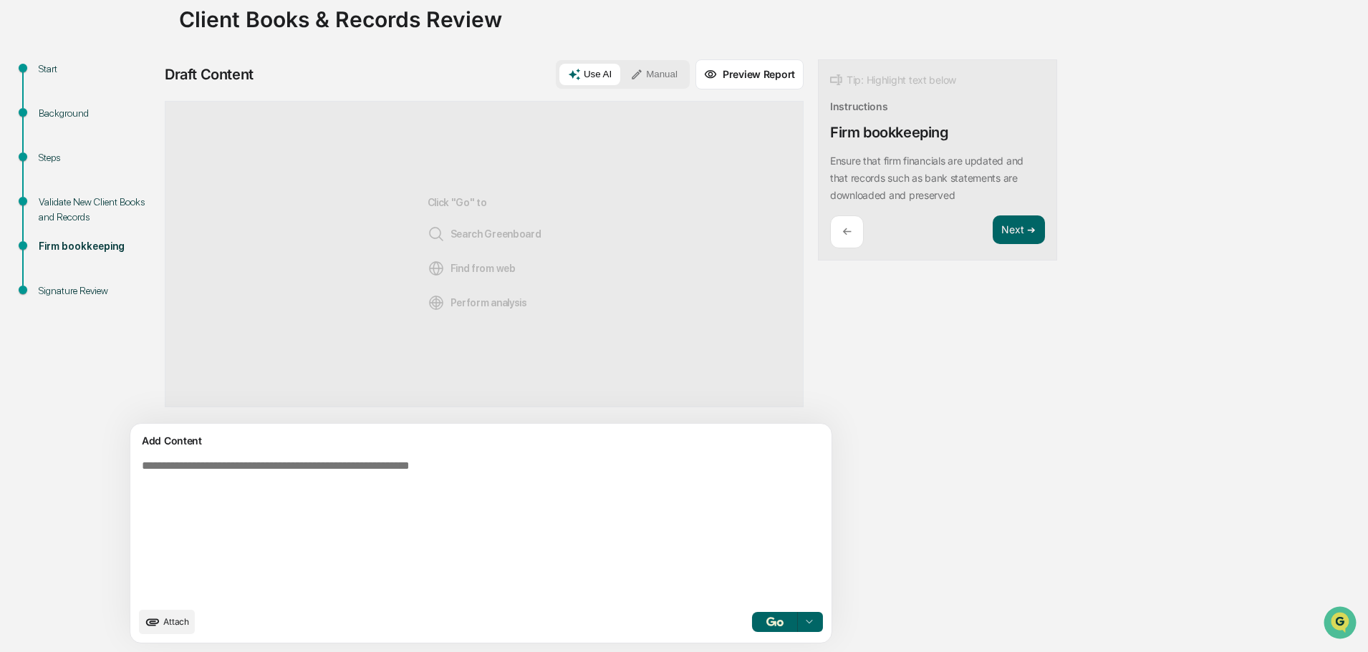
scroll to position [39, 0]
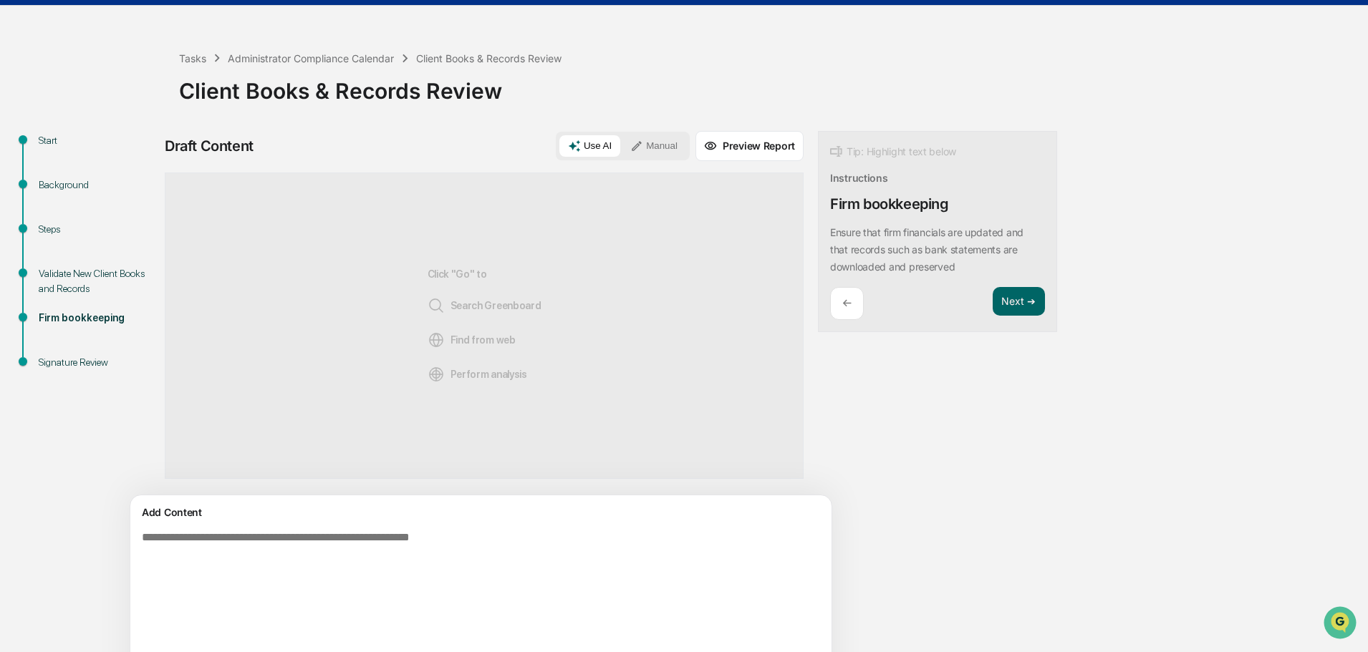
click at [440, 540] on textarea at bounding box center [447, 602] width 623 height 152
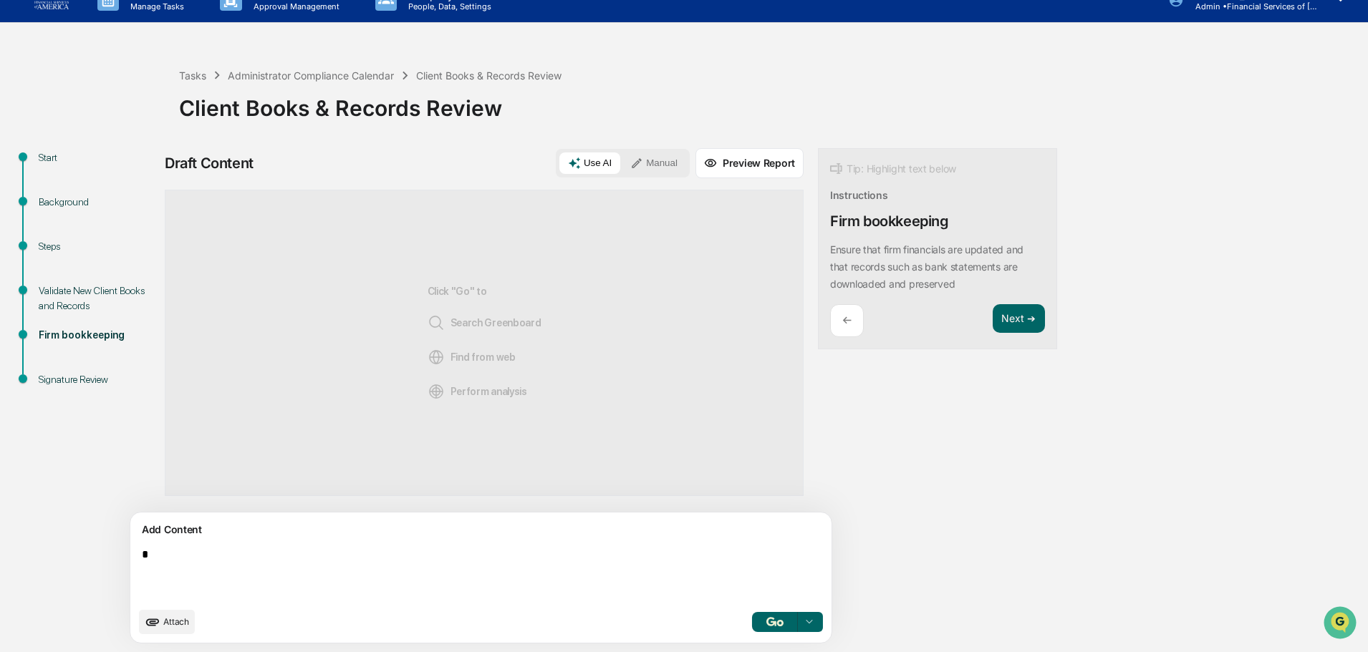
scroll to position [22, 0]
type textarea "**********"
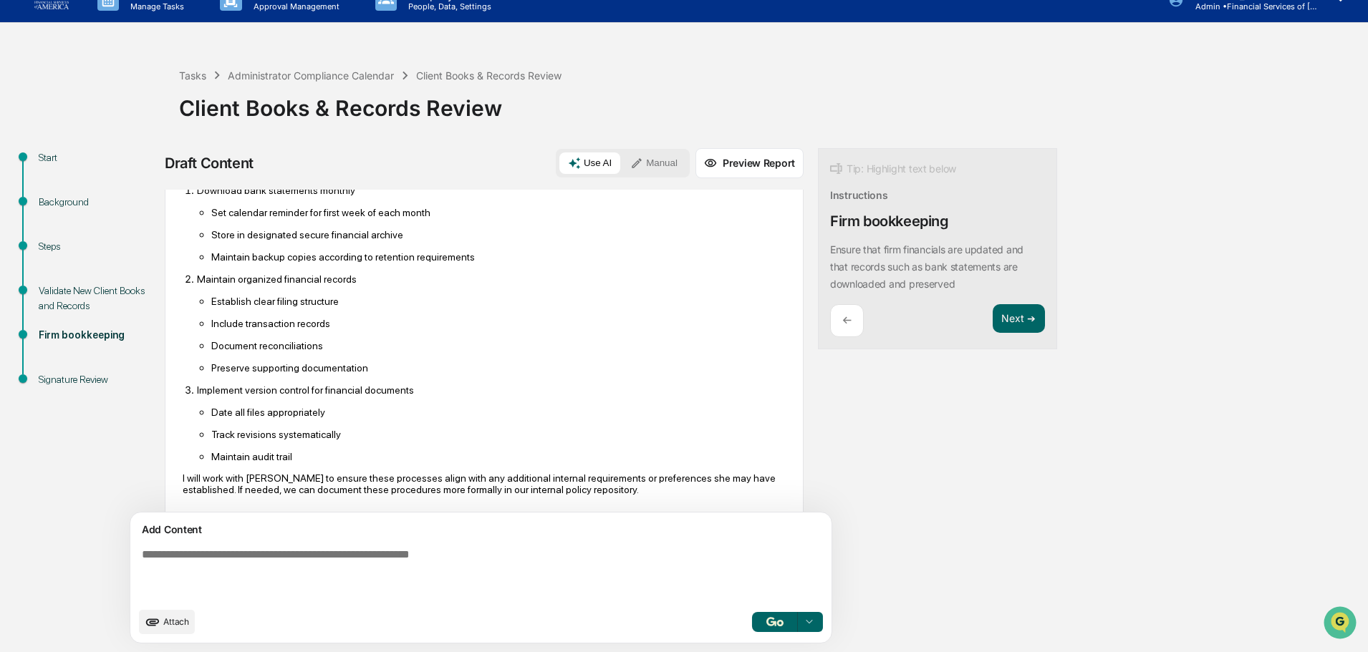
scroll to position [176, 0]
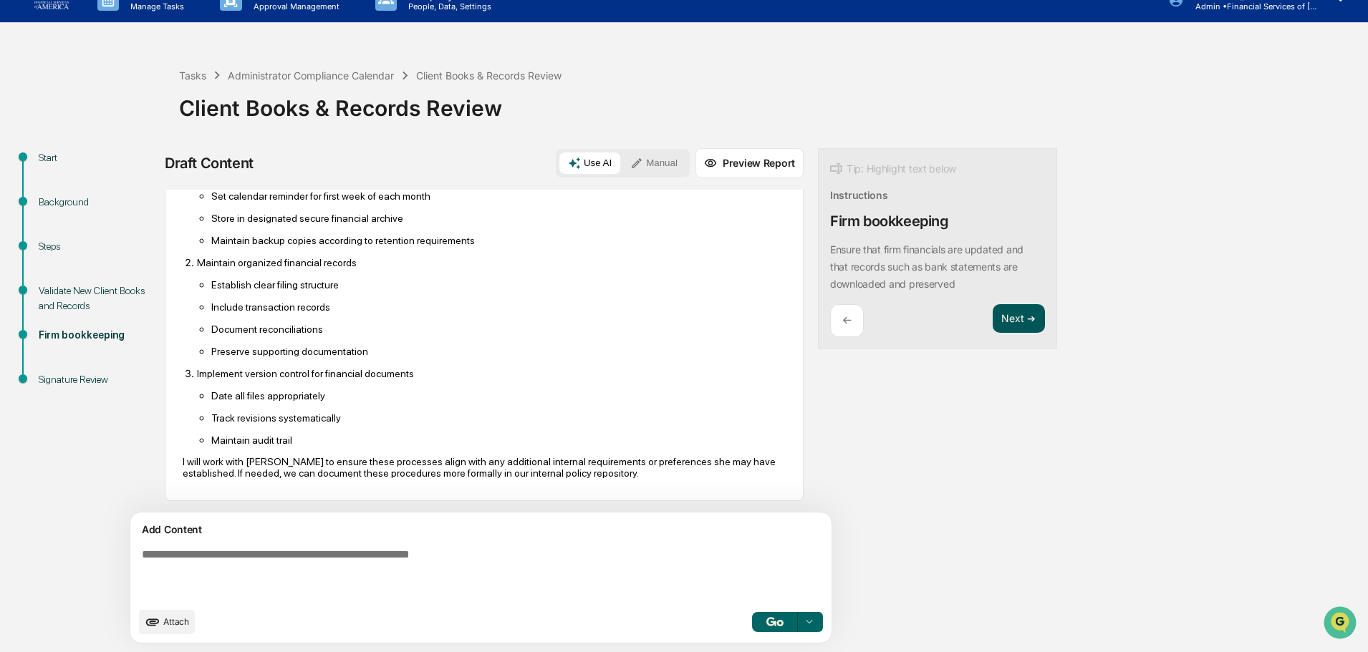
click at [993, 312] on button "Next ➔" at bounding box center [1019, 318] width 52 height 29
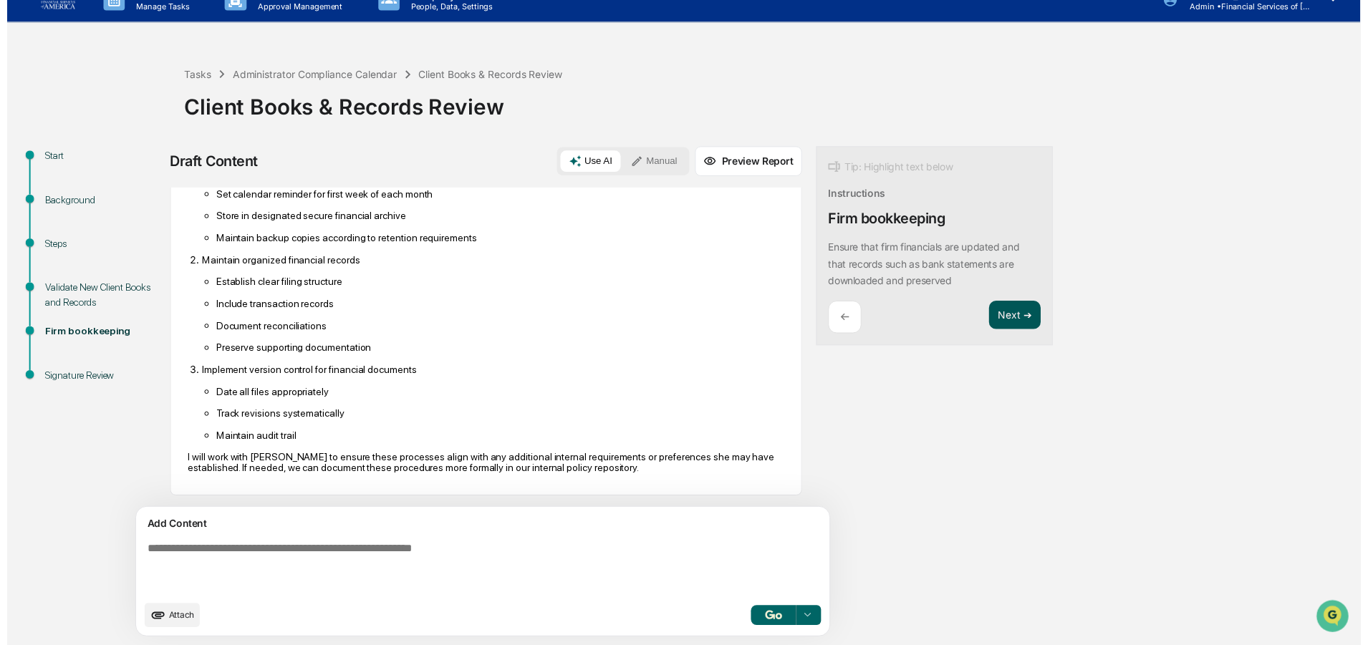
scroll to position [13, 0]
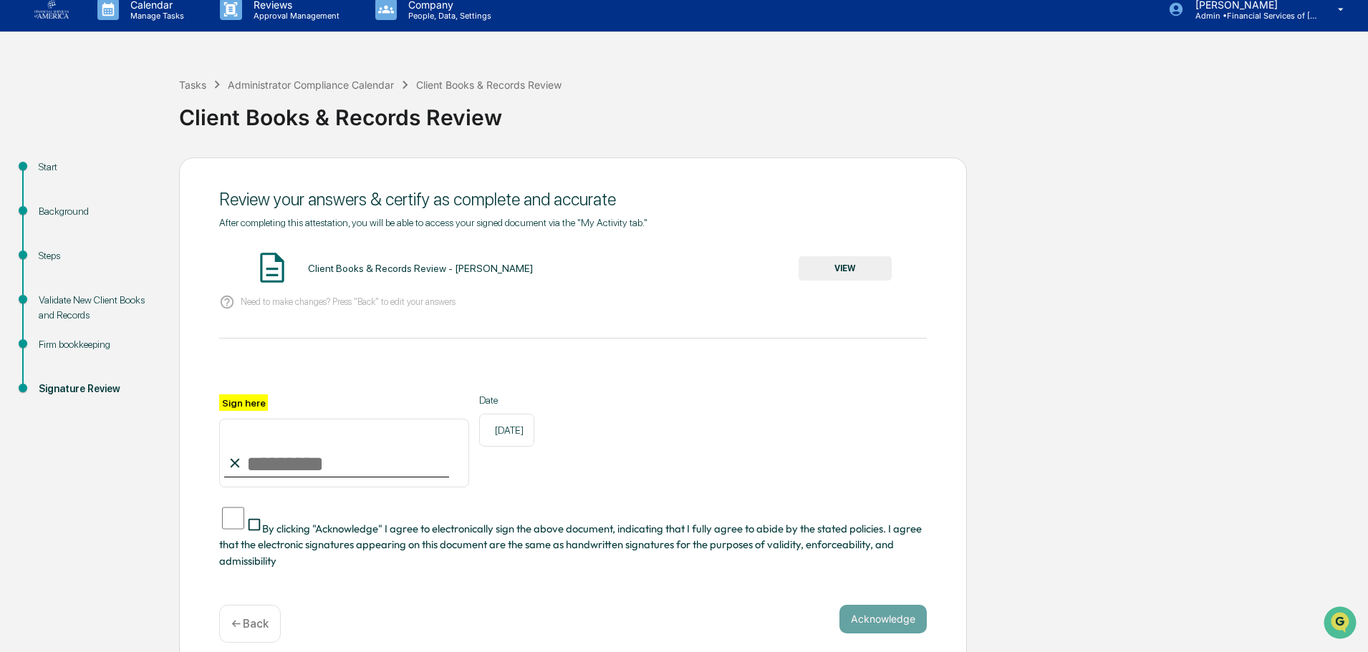
click at [342, 469] on input "Sign here" at bounding box center [344, 453] width 250 height 69
type input "**********"
click at [358, 522] on span "By clicking "Acknowledge" I agree to electronically sign the above document, in…" at bounding box center [570, 545] width 703 height 46
click at [836, 286] on div "Client Books & Records Review - Nicholas Shaheen VIEW" at bounding box center [573, 269] width 708 height 38
click at [837, 272] on button "VIEW" at bounding box center [845, 268] width 93 height 24
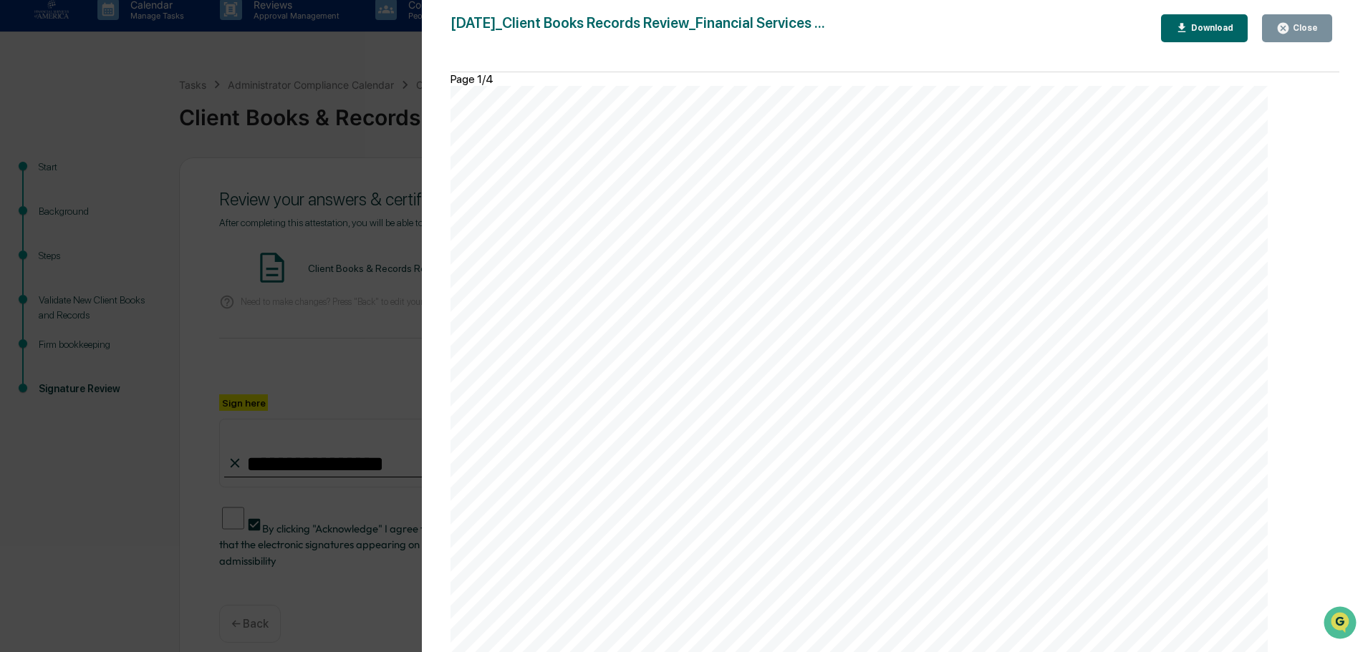
click at [1314, 22] on div "Close" at bounding box center [1297, 28] width 42 height 14
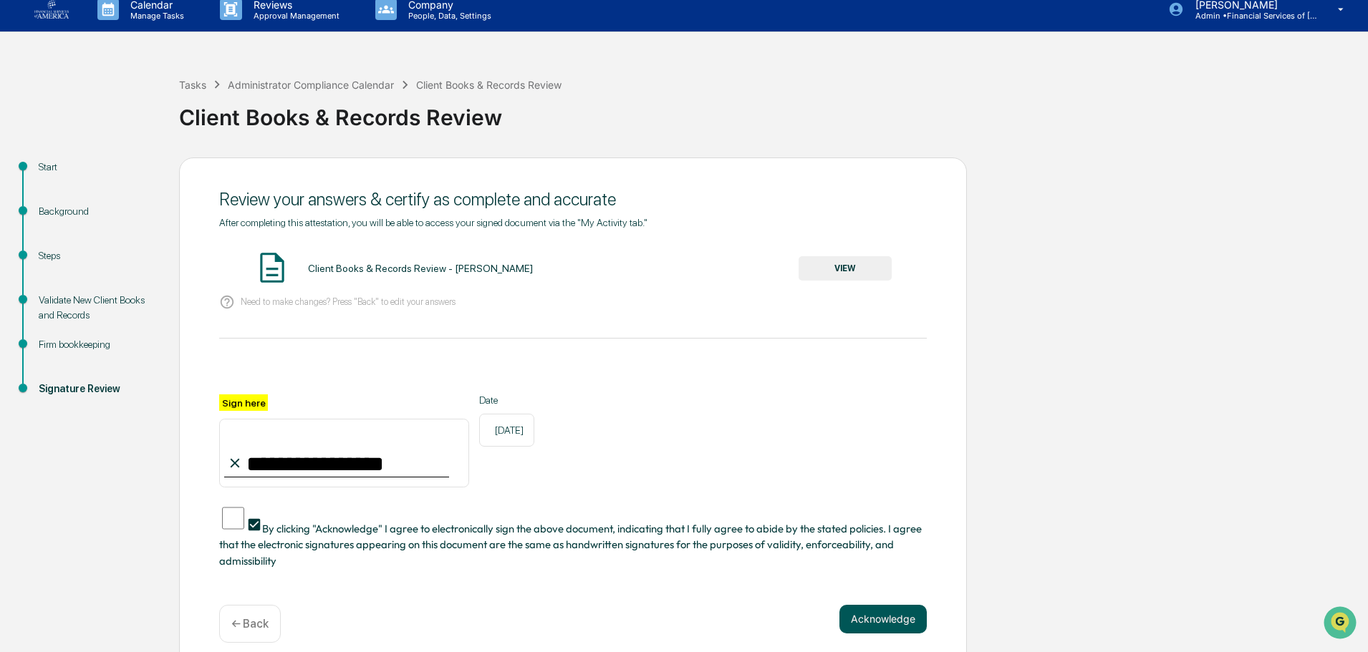
click at [895, 605] on button "Acknowledge" at bounding box center [882, 619] width 87 height 29
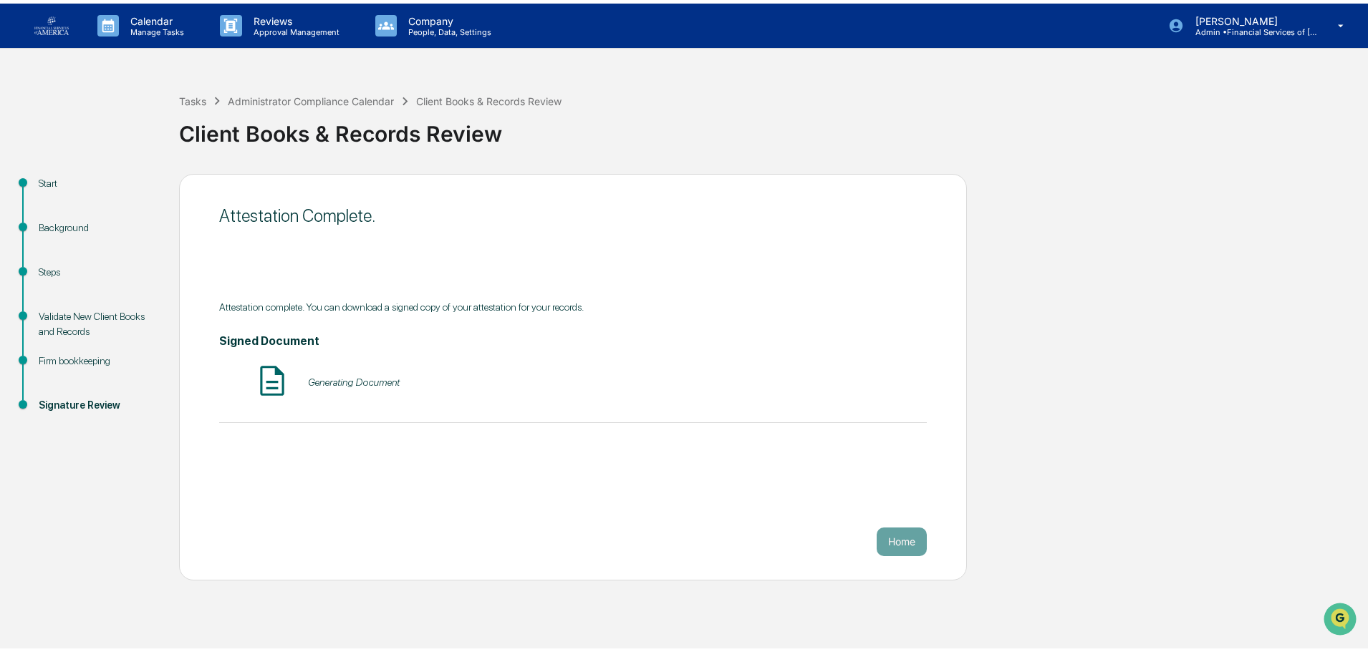
scroll to position [0, 0]
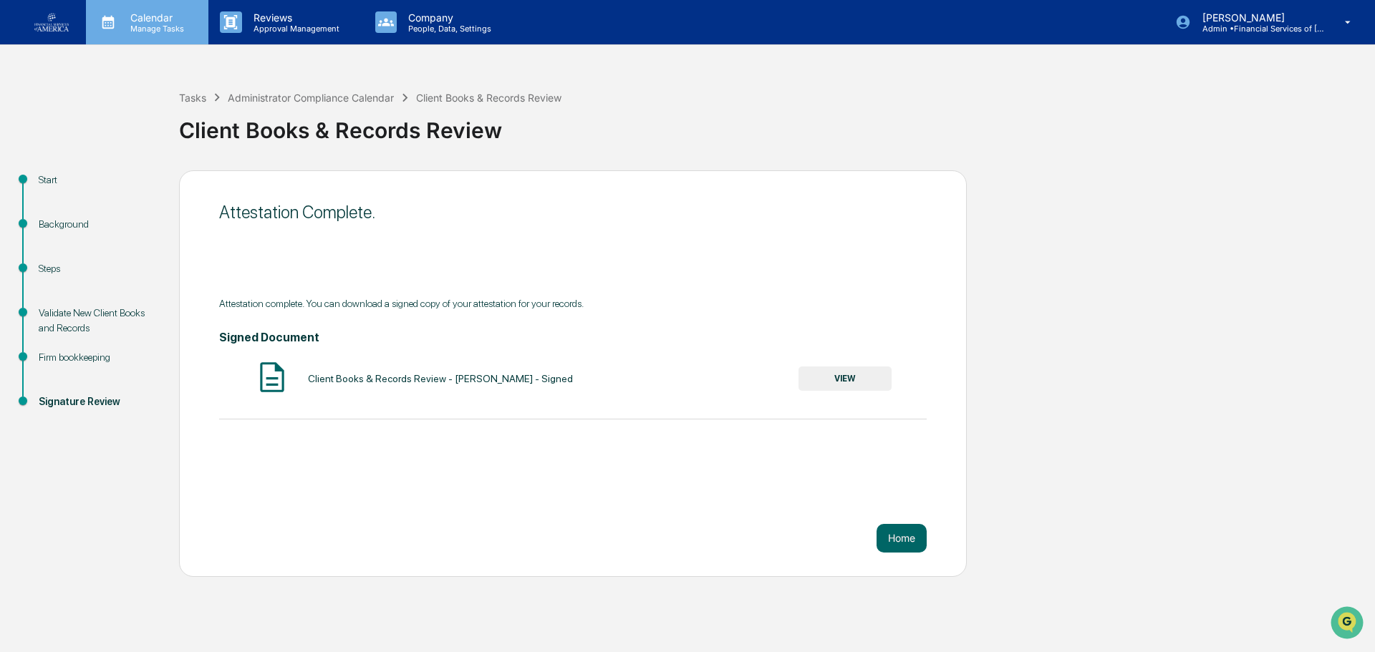
click at [170, 24] on p "Manage Tasks" at bounding box center [155, 29] width 72 height 10
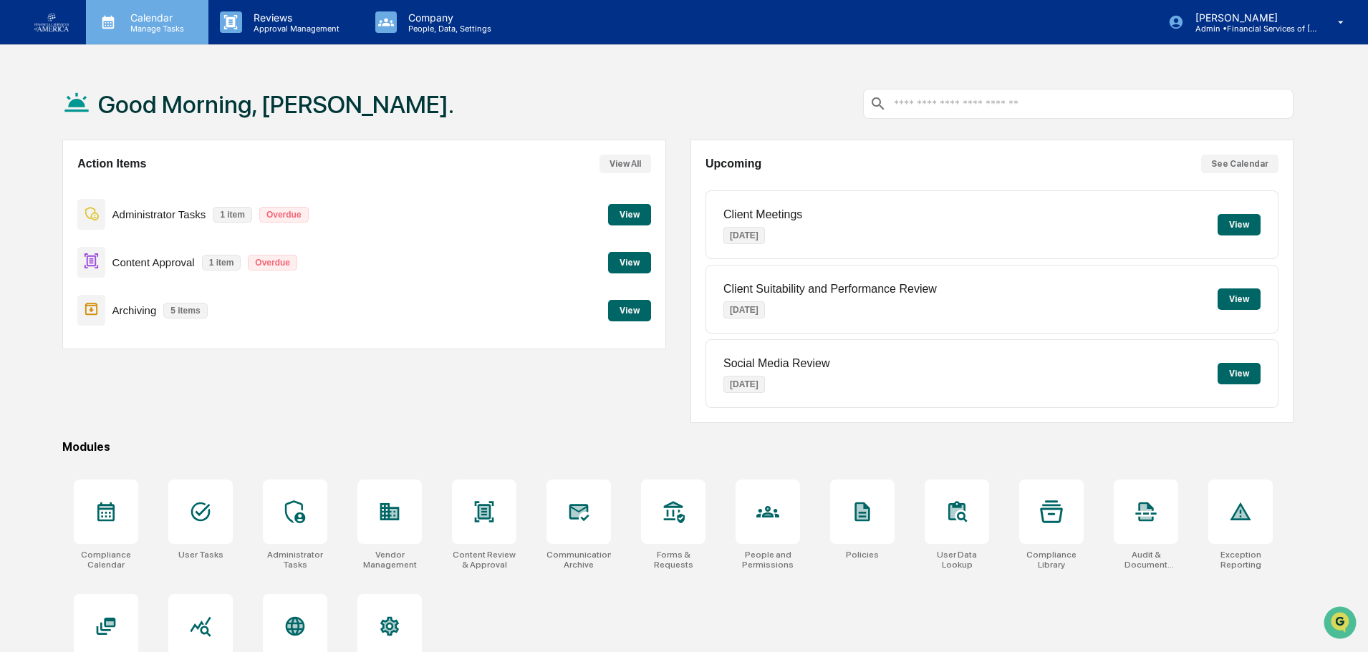
click at [148, 27] on p "Manage Tasks" at bounding box center [155, 29] width 72 height 10
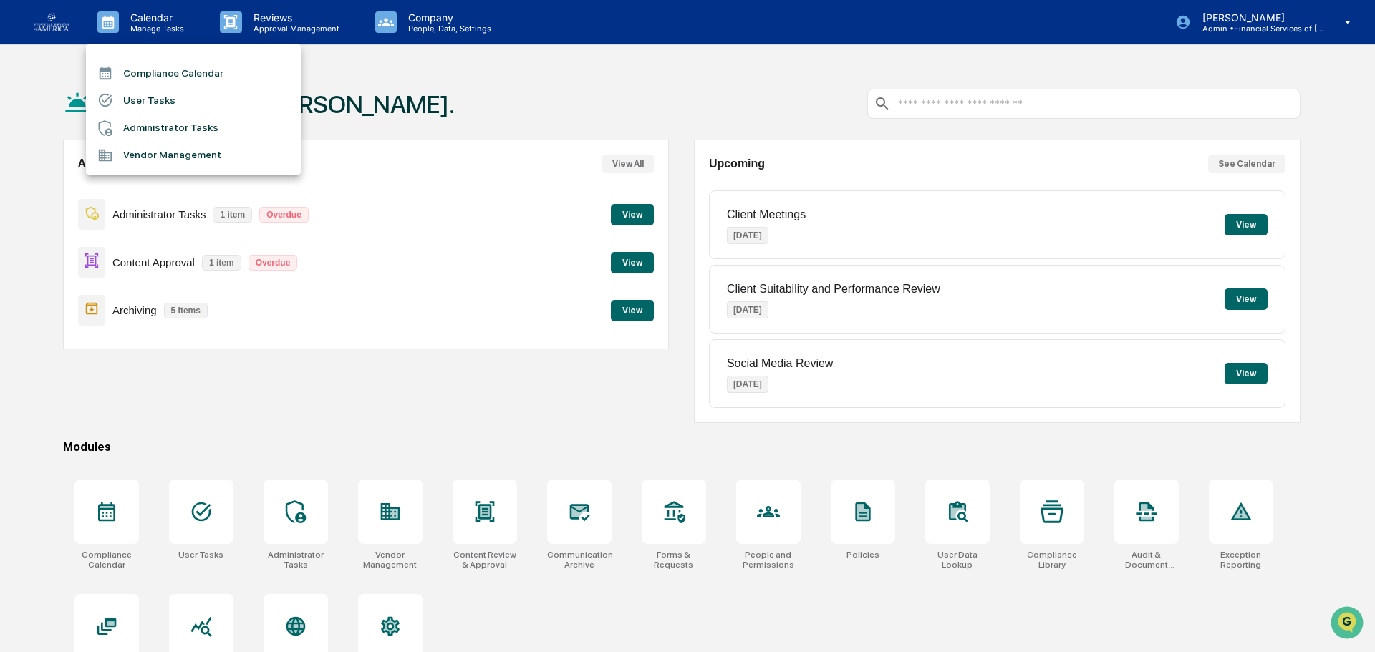
click at [172, 151] on li "Vendor Management" at bounding box center [193, 155] width 215 height 27
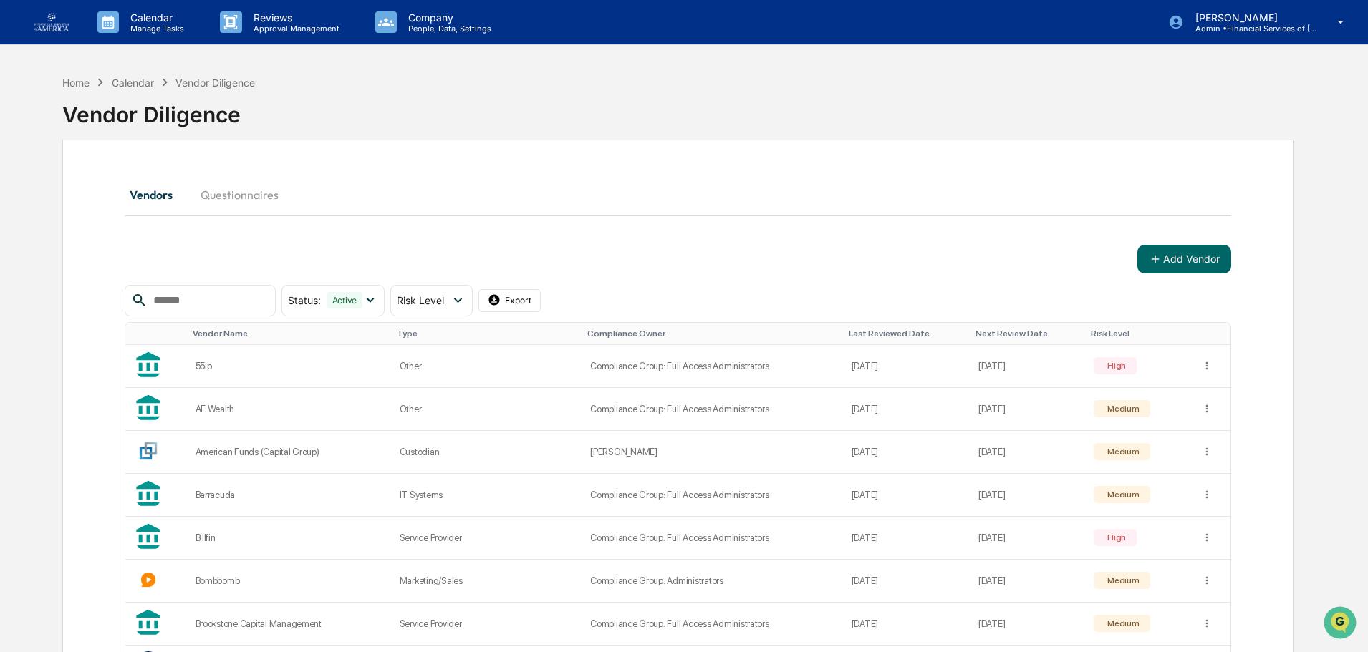
click at [223, 303] on input "text" at bounding box center [209, 300] width 122 height 19
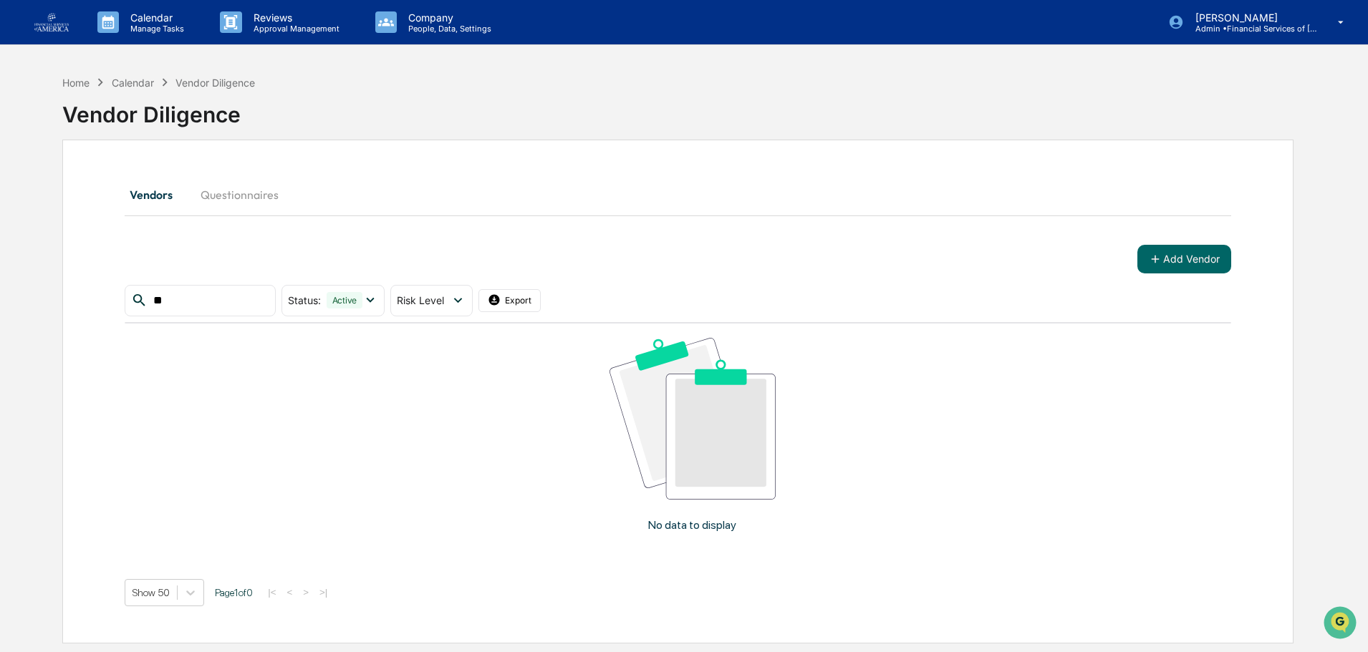
type input "*"
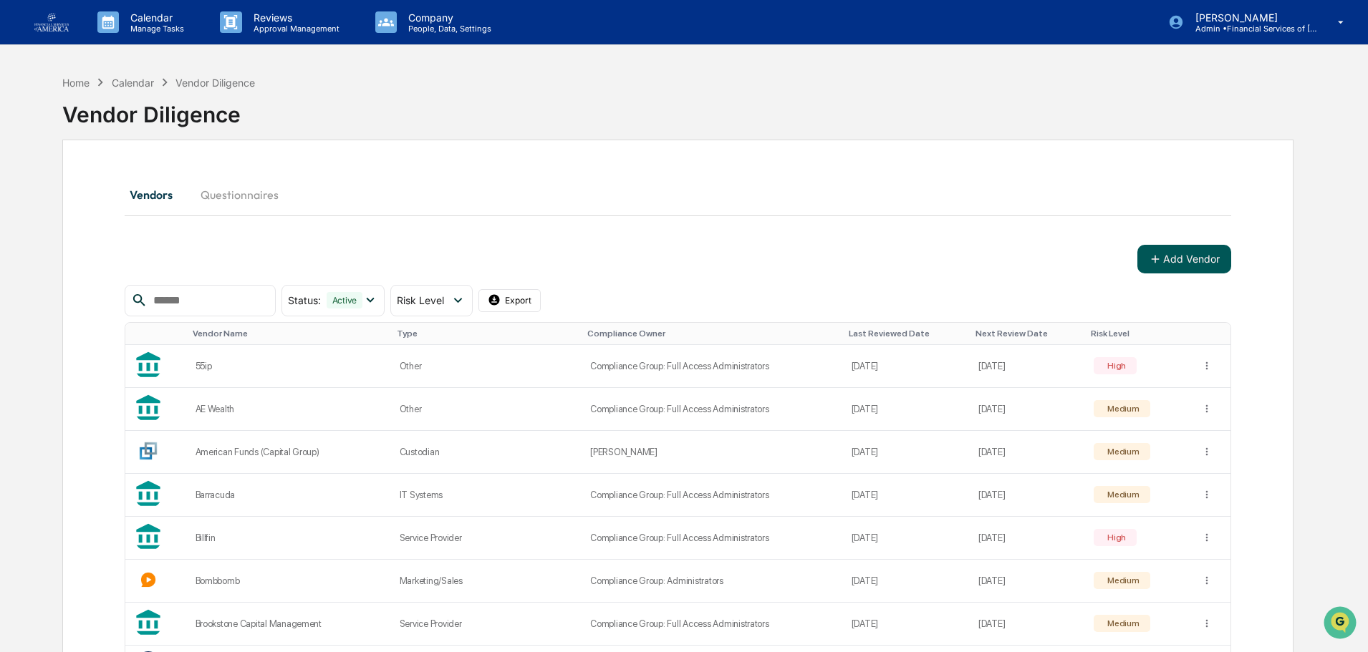
click at [1180, 272] on button "Add Vendor" at bounding box center [1184, 259] width 94 height 29
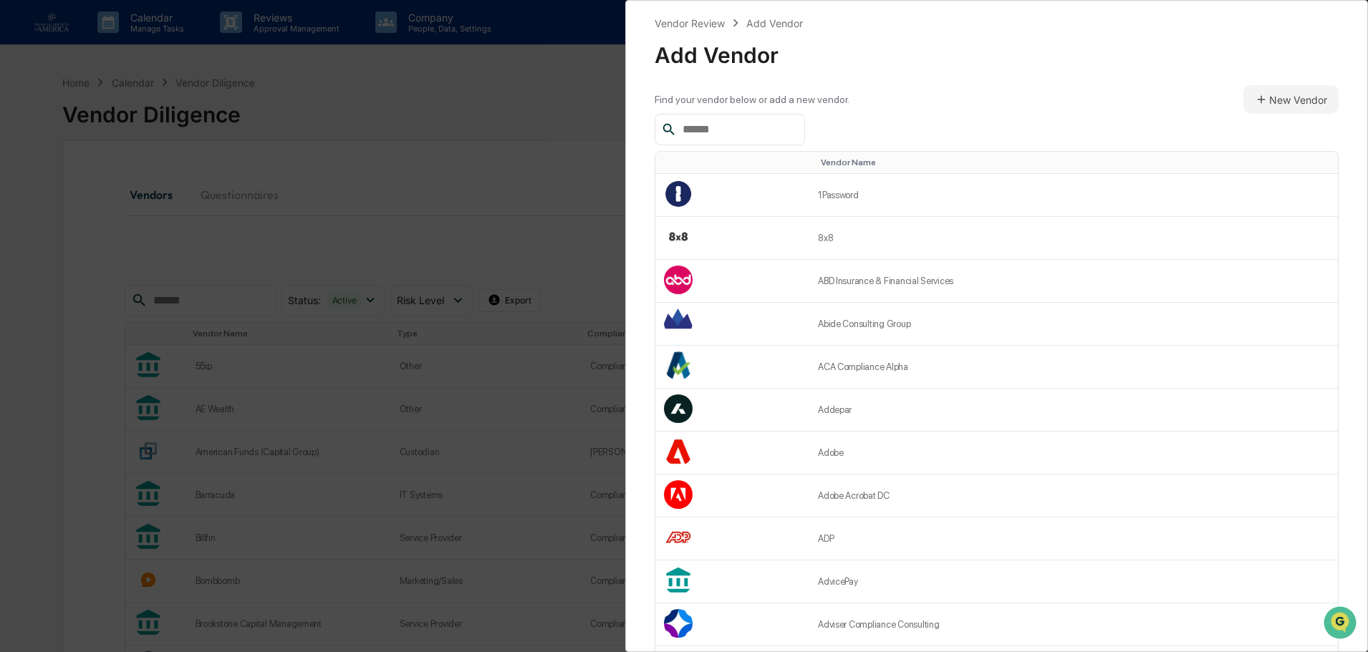
click at [756, 136] on input "text" at bounding box center [738, 129] width 122 height 19
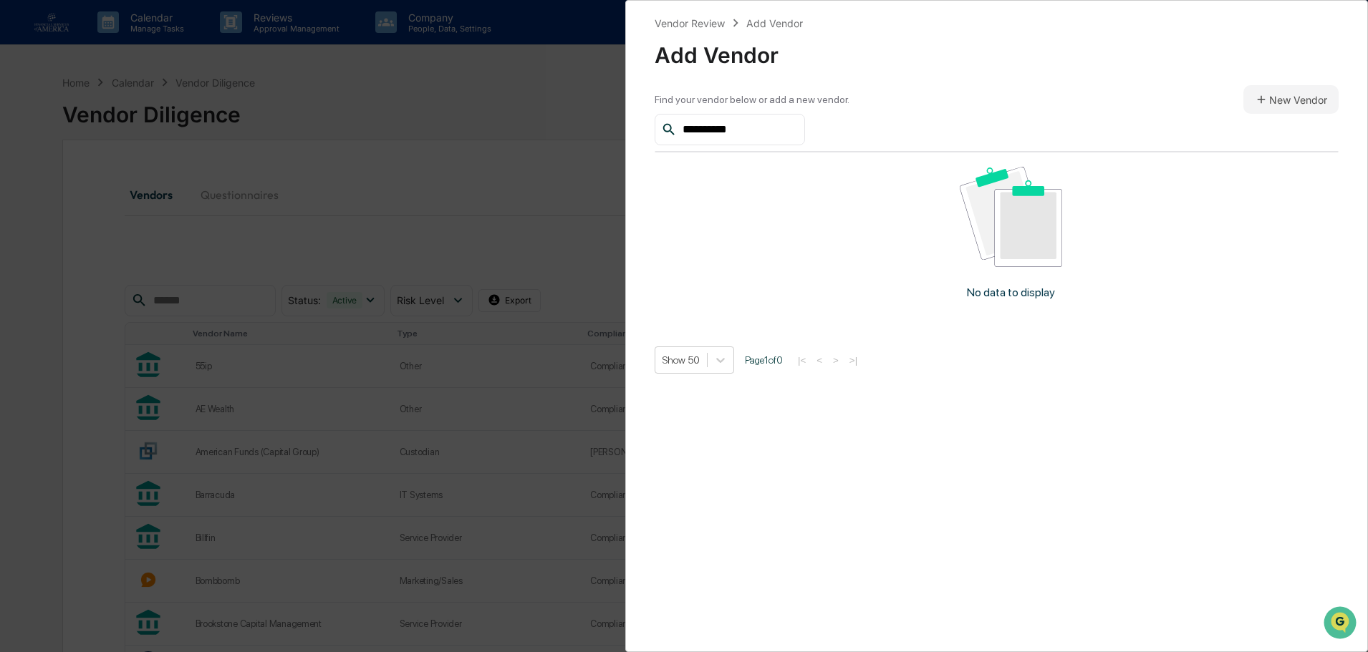
drag, startPoint x: 742, startPoint y: 121, endPoint x: 604, endPoint y: 132, distance: 138.6
click at [604, 132] on div "**********" at bounding box center [684, 326] width 1368 height 652
click at [758, 121] on input "**********" at bounding box center [738, 129] width 122 height 19
type input "**********"
click at [1265, 100] on button "New Vendor" at bounding box center [1290, 99] width 95 height 29
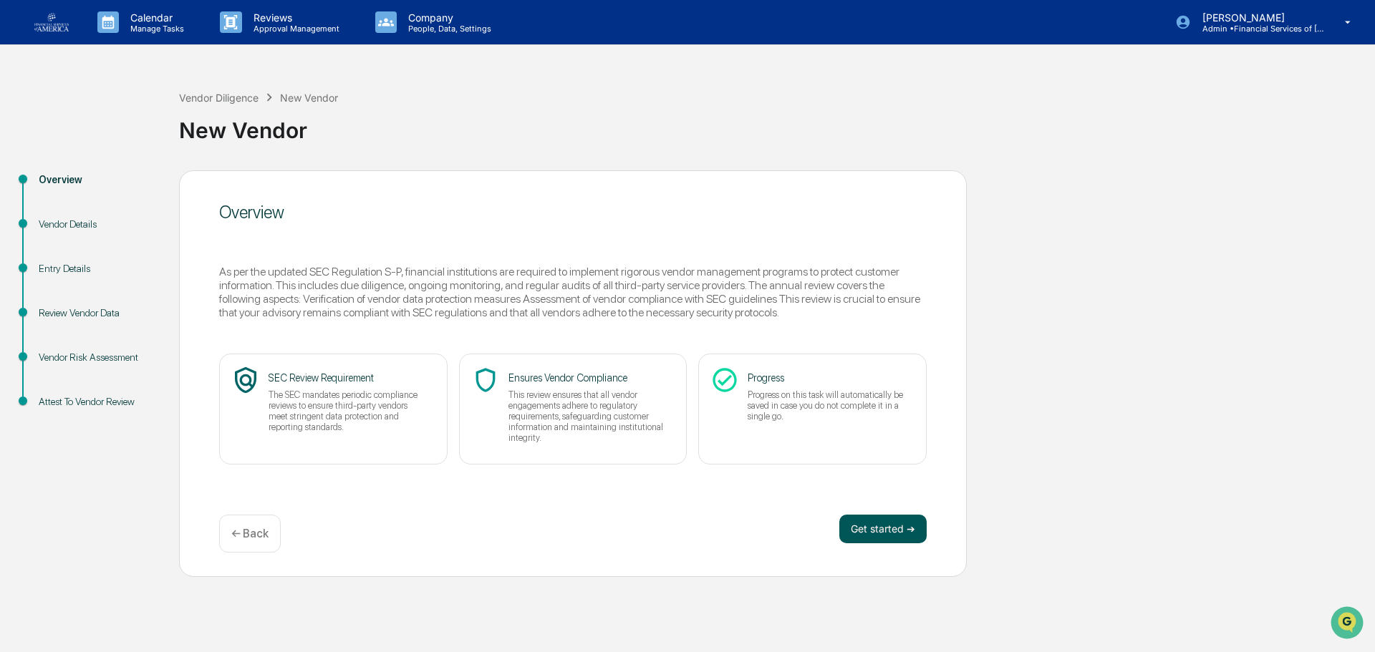
click at [877, 534] on button "Get started ➔" at bounding box center [882, 529] width 87 height 29
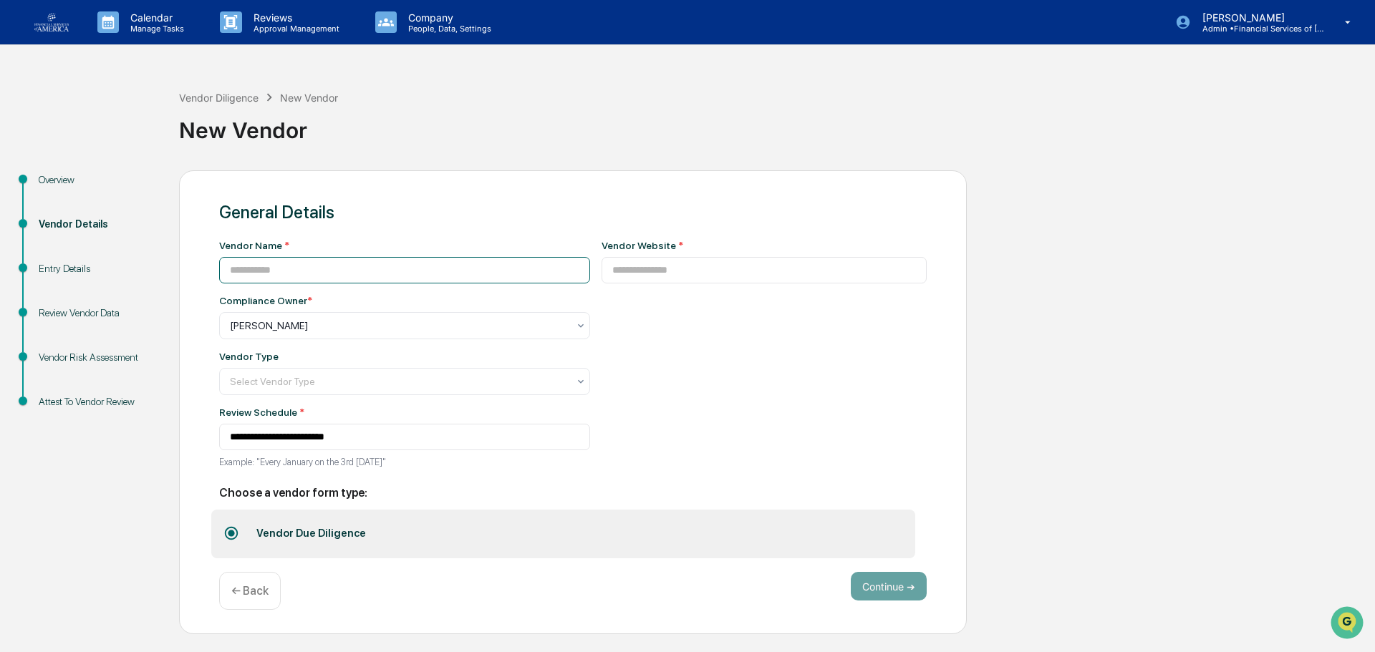
click at [347, 264] on input at bounding box center [404, 270] width 371 height 26
type input "**********"
click at [783, 266] on input at bounding box center [765, 270] width 326 height 26
paste input "**********"
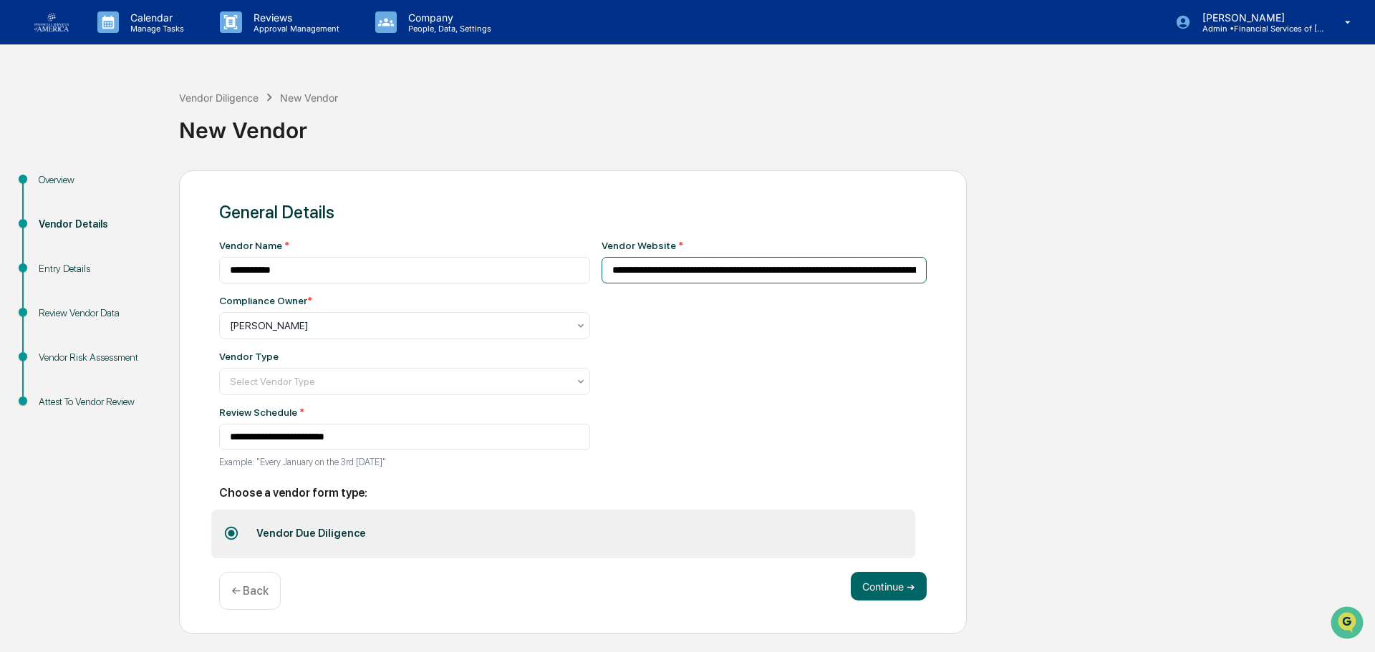
scroll to position [0, 1294]
type input "**********"
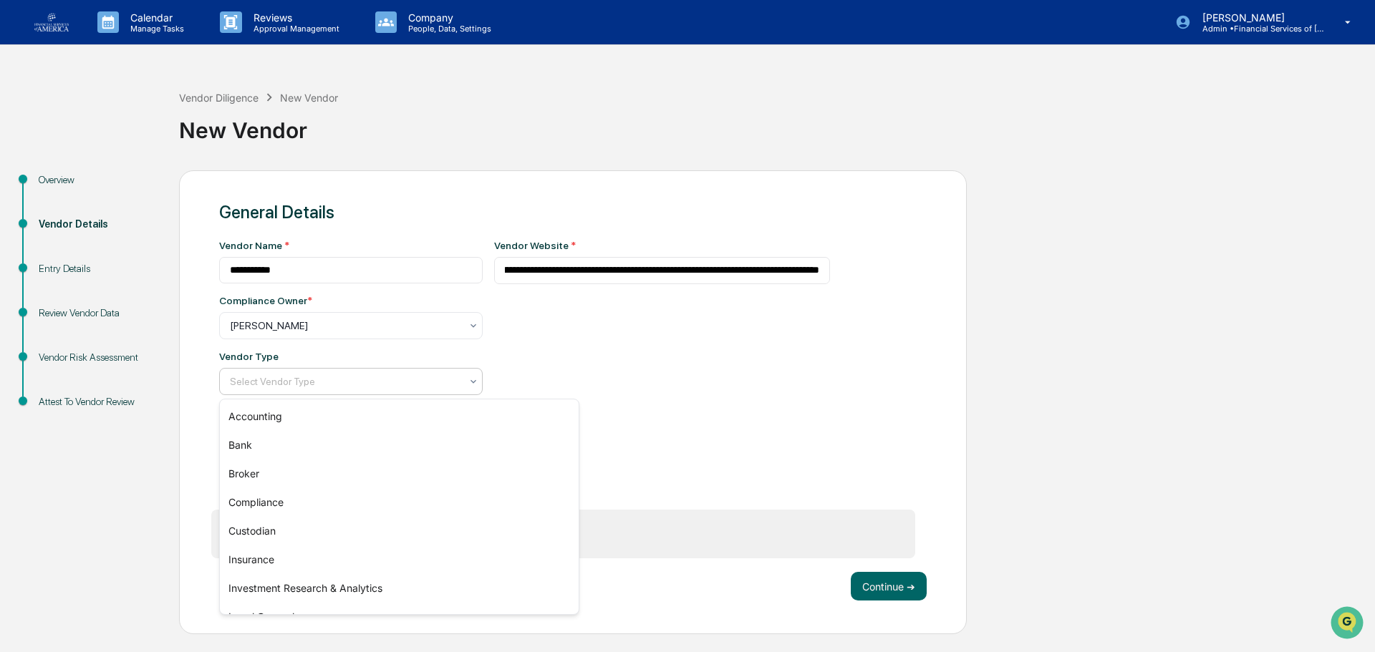
click at [313, 377] on div at bounding box center [345, 382] width 231 height 14
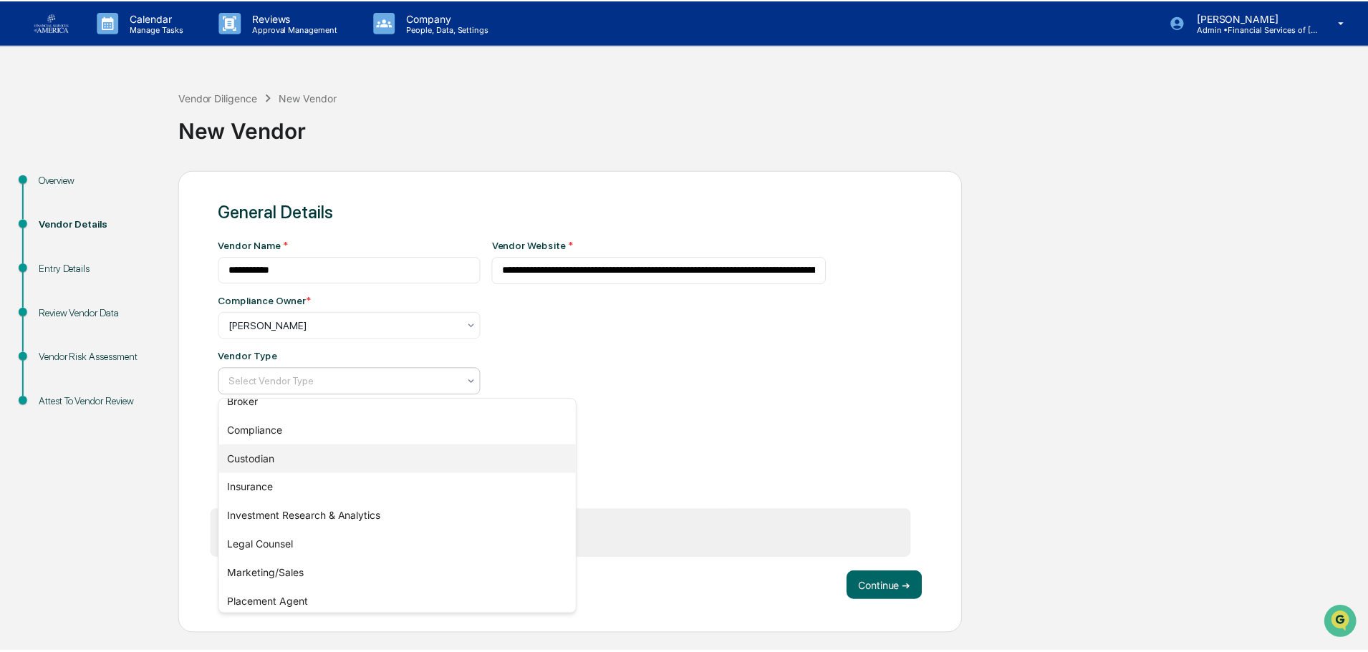
scroll to position [163, 0]
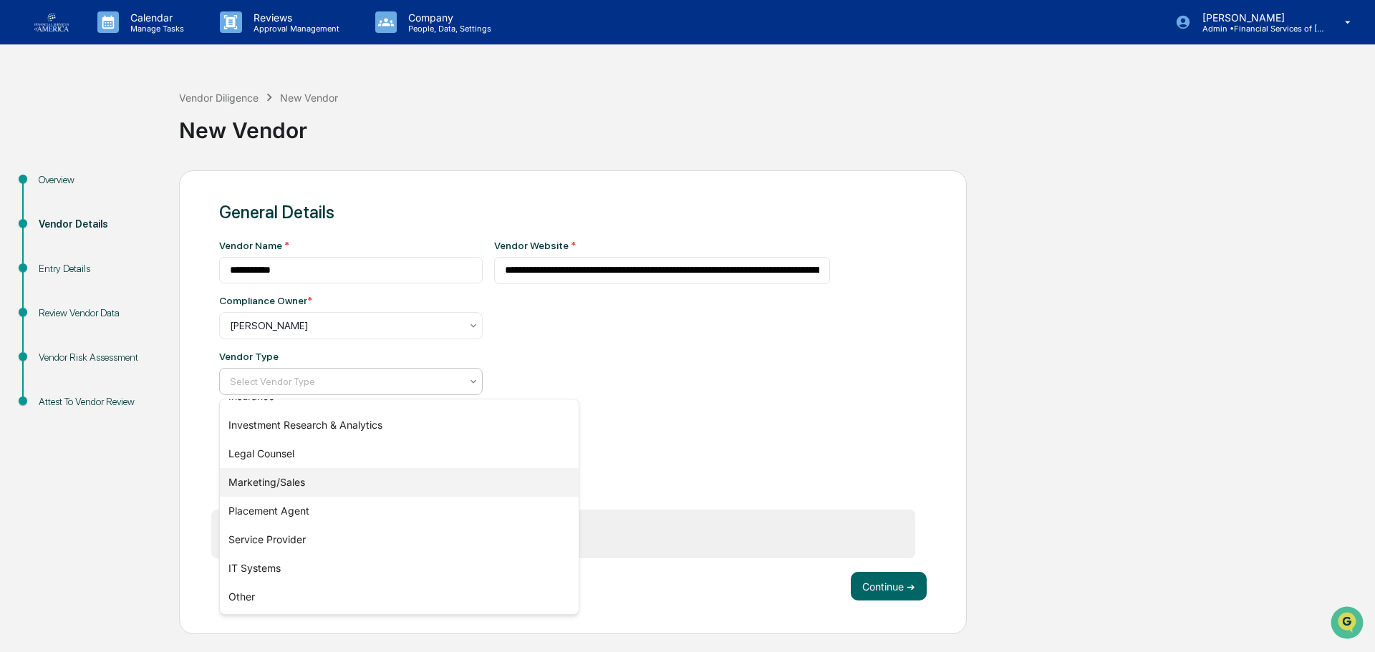
click at [304, 493] on div "Marketing/Sales" at bounding box center [399, 482] width 359 height 29
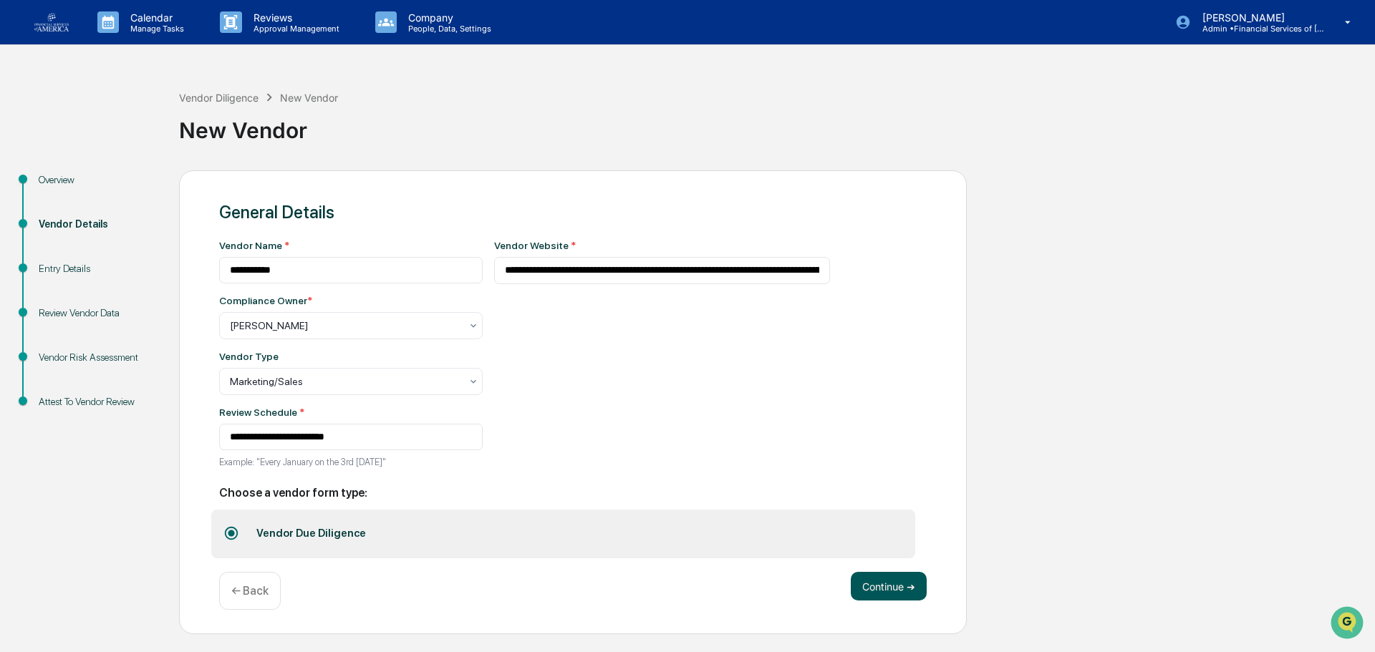
click at [890, 589] on button "Continue ➔" at bounding box center [889, 586] width 76 height 29
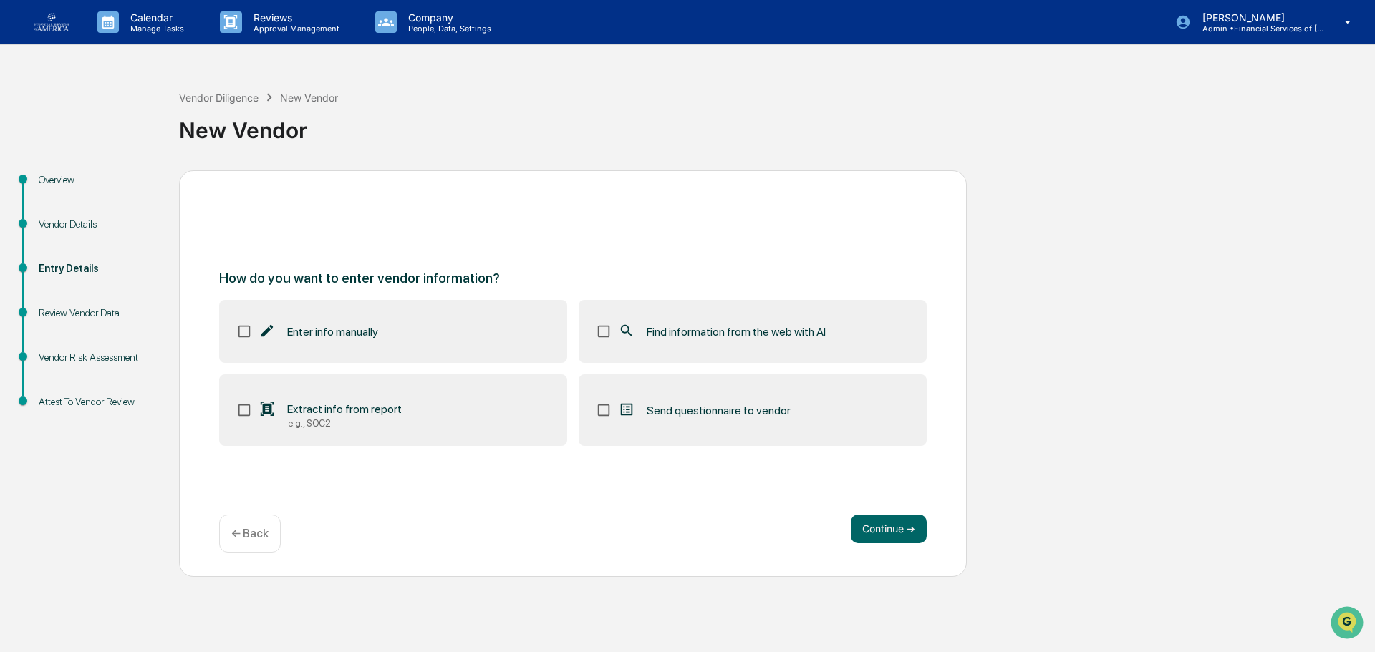
click at [677, 339] on div "Find information from the web with AI" at bounding box center [722, 331] width 208 height 17
click at [905, 525] on button "Continue ➔" at bounding box center [889, 529] width 76 height 29
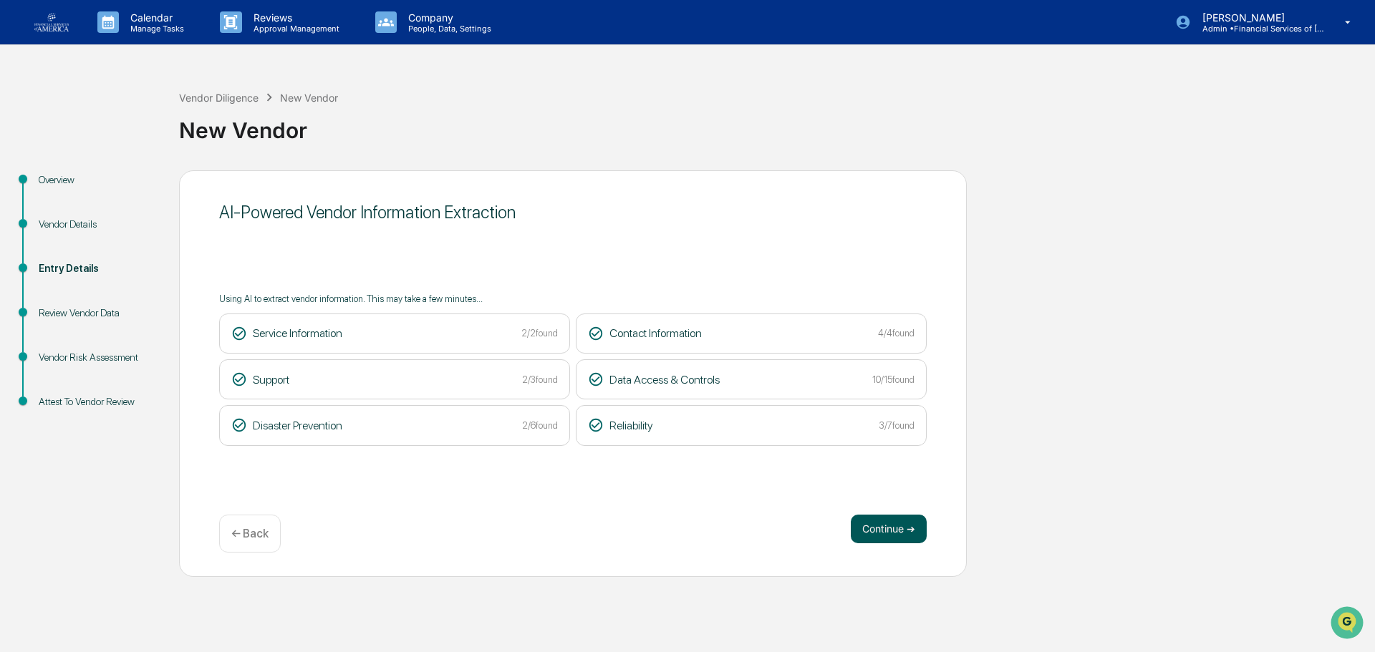
click at [894, 535] on button "Continue ➔" at bounding box center [889, 529] width 76 height 29
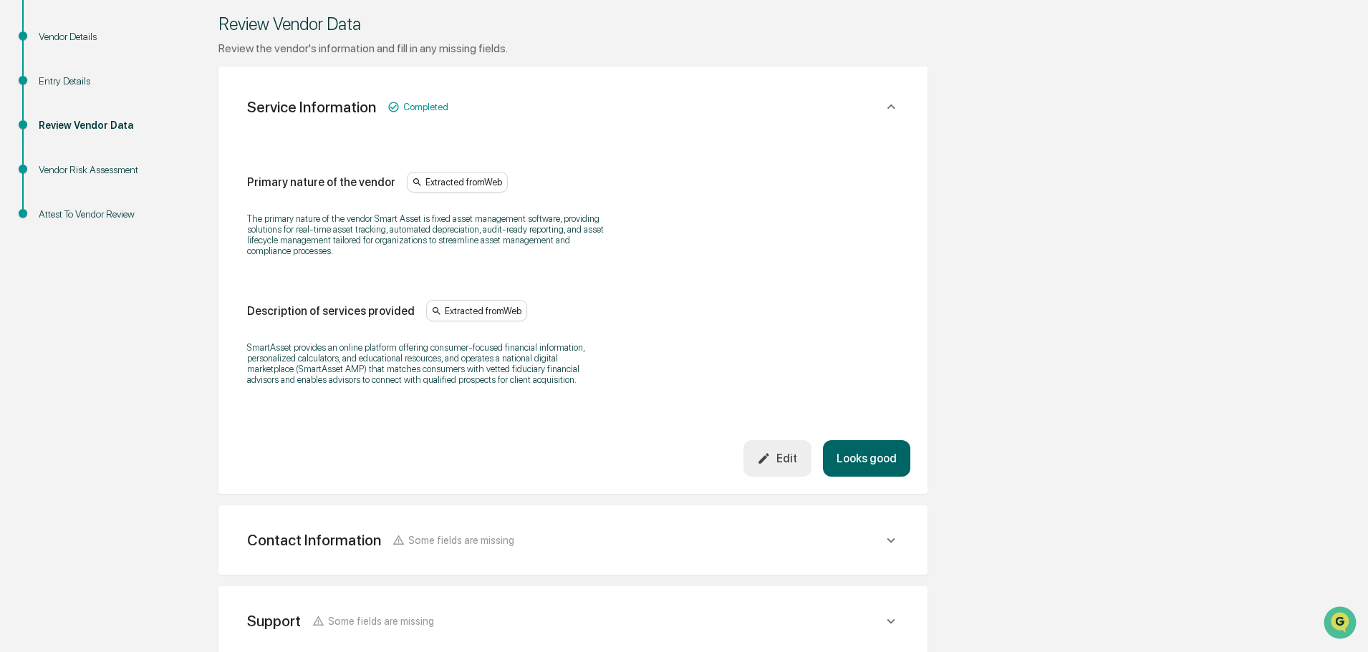
scroll to position [215, 0]
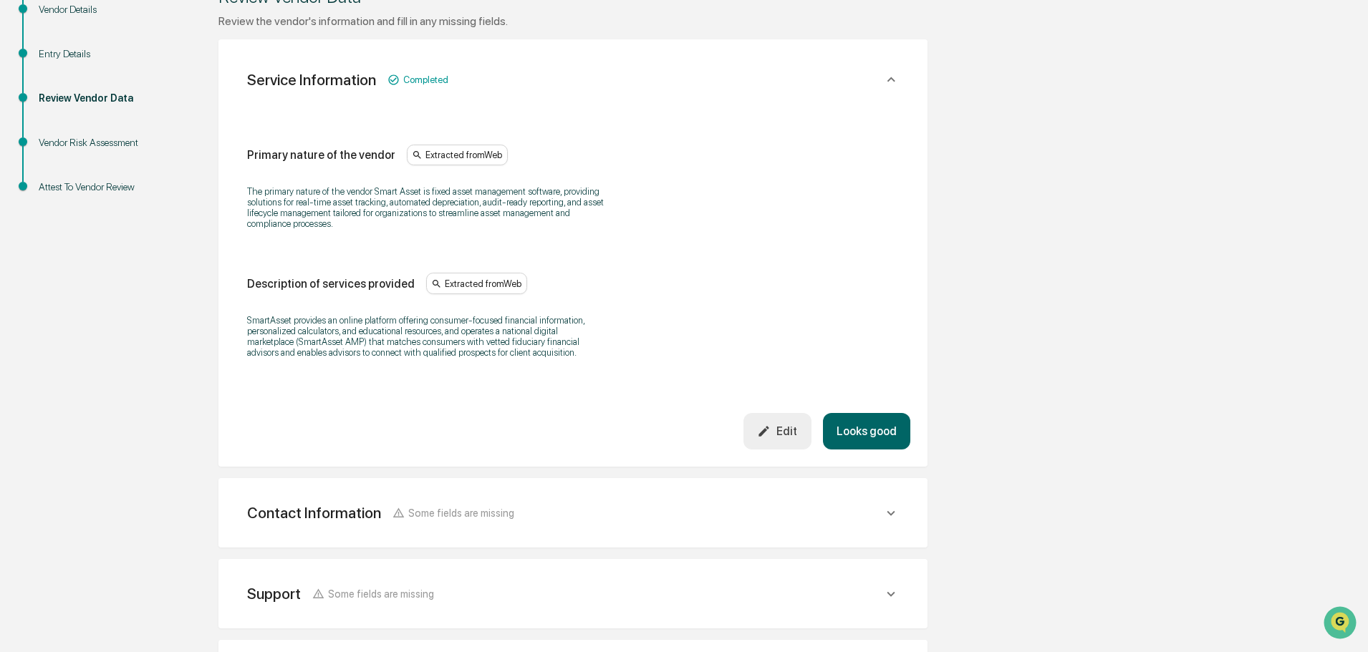
click at [892, 438] on button "Looks good" at bounding box center [866, 431] width 87 height 37
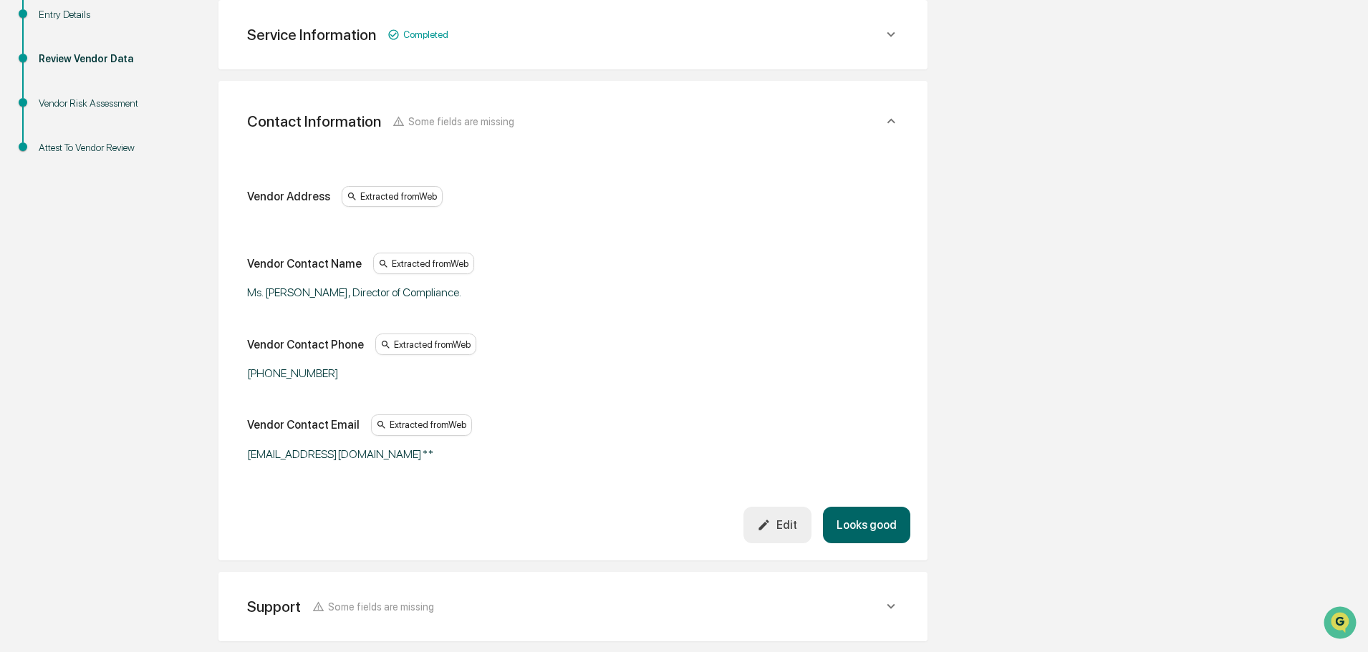
click at [863, 529] on button "Looks good" at bounding box center [866, 525] width 87 height 37
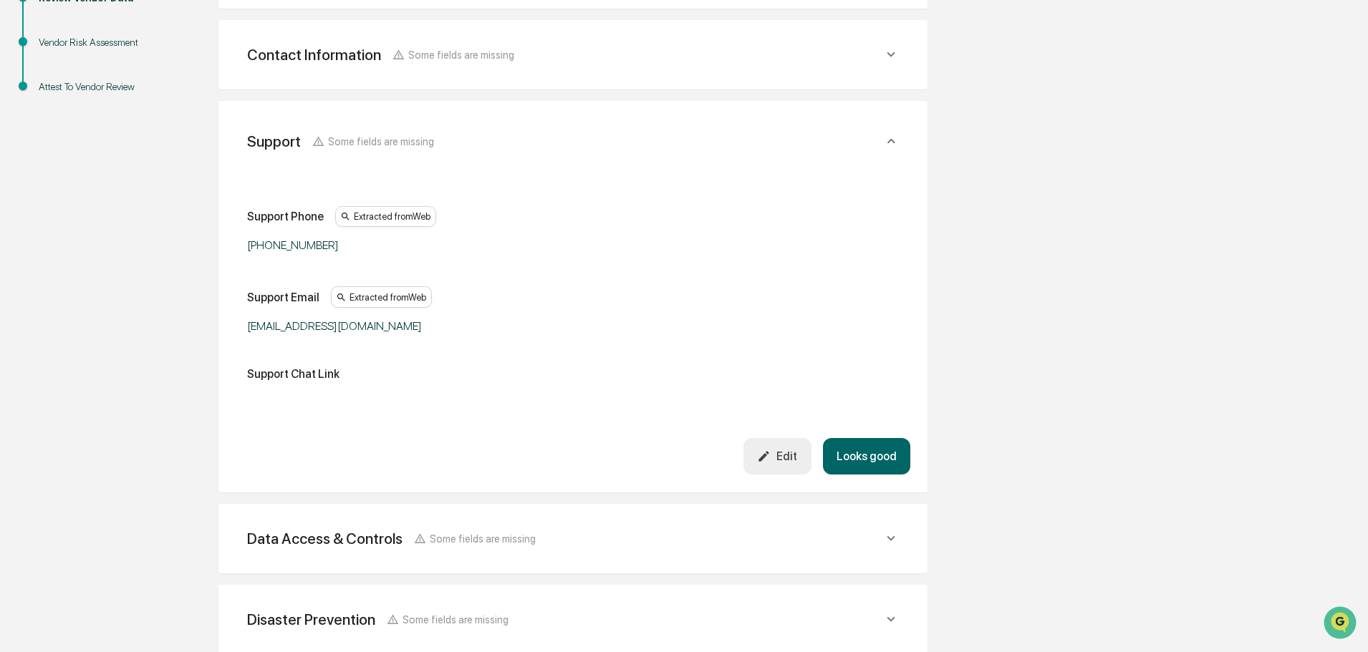
scroll to position [335, 0]
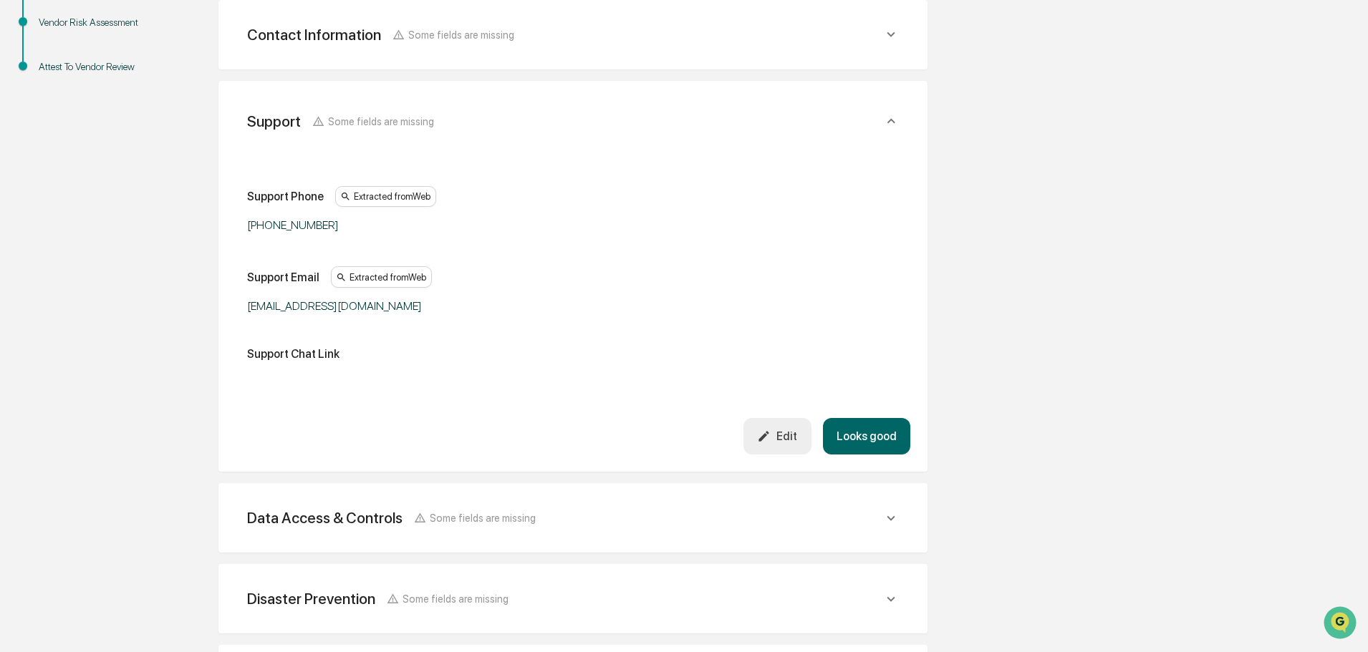
click at [867, 450] on button "Looks good" at bounding box center [866, 436] width 87 height 37
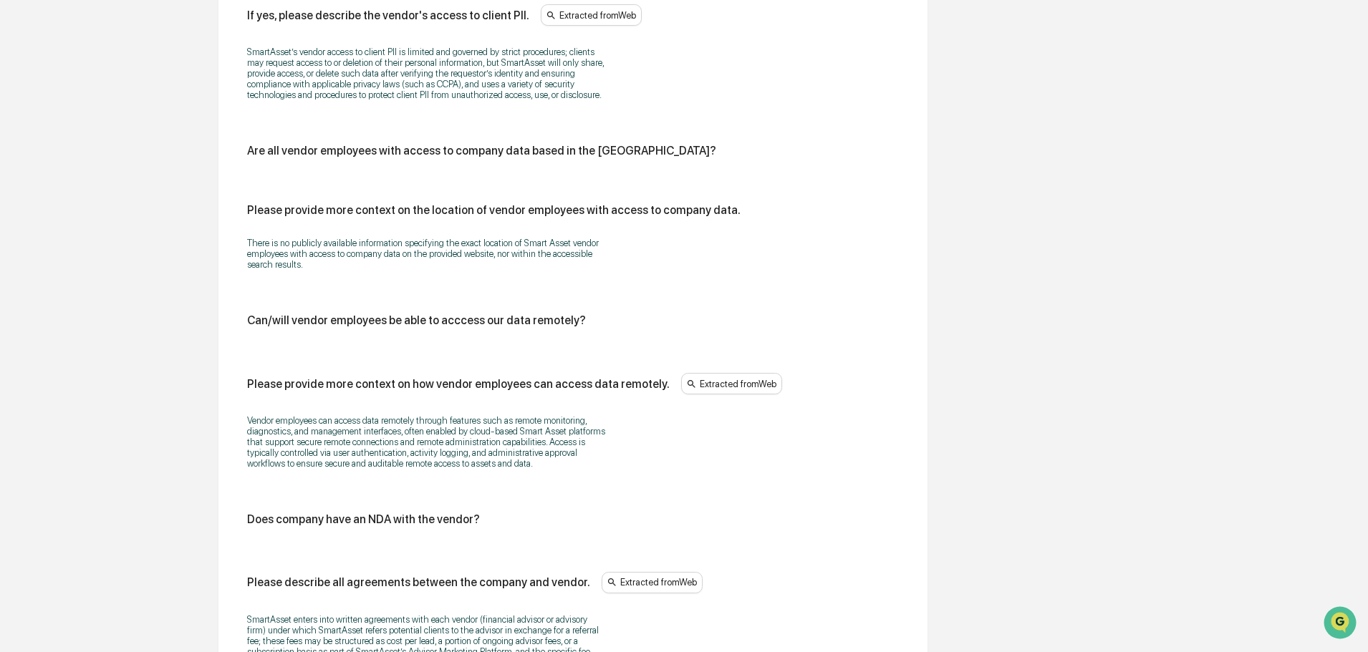
scroll to position [1748, 0]
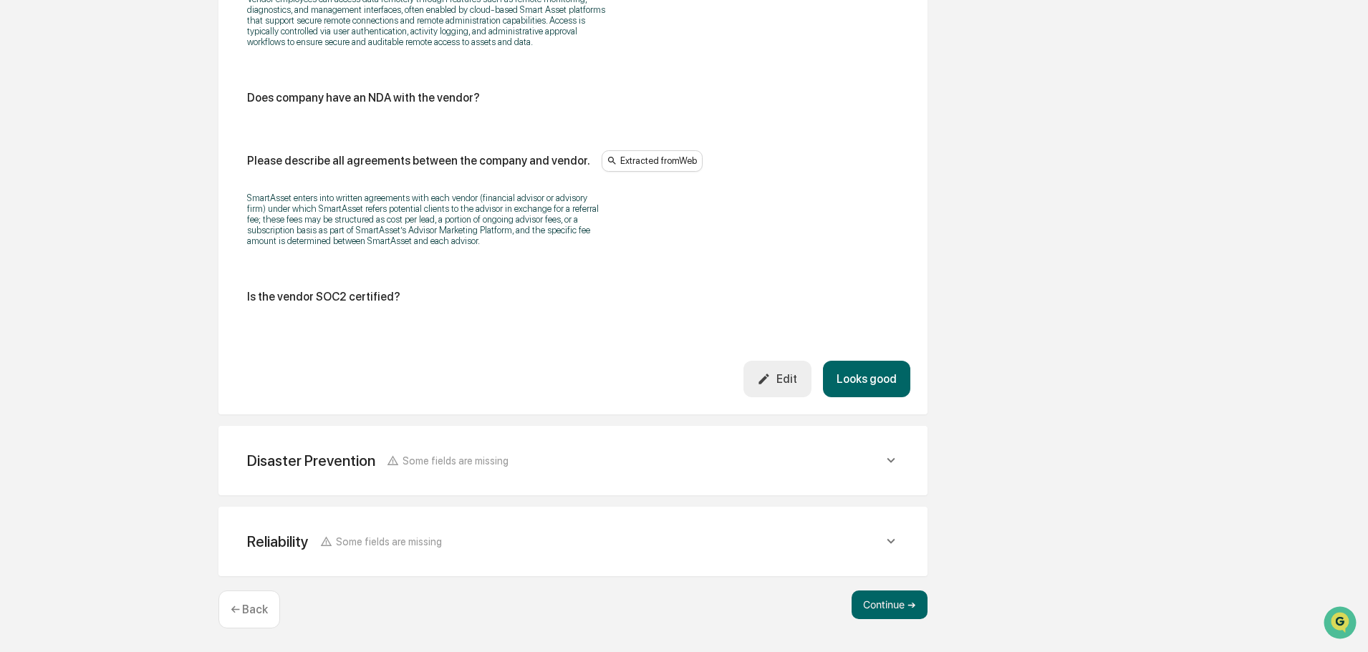
click at [783, 380] on div "Edit" at bounding box center [777, 379] width 40 height 14
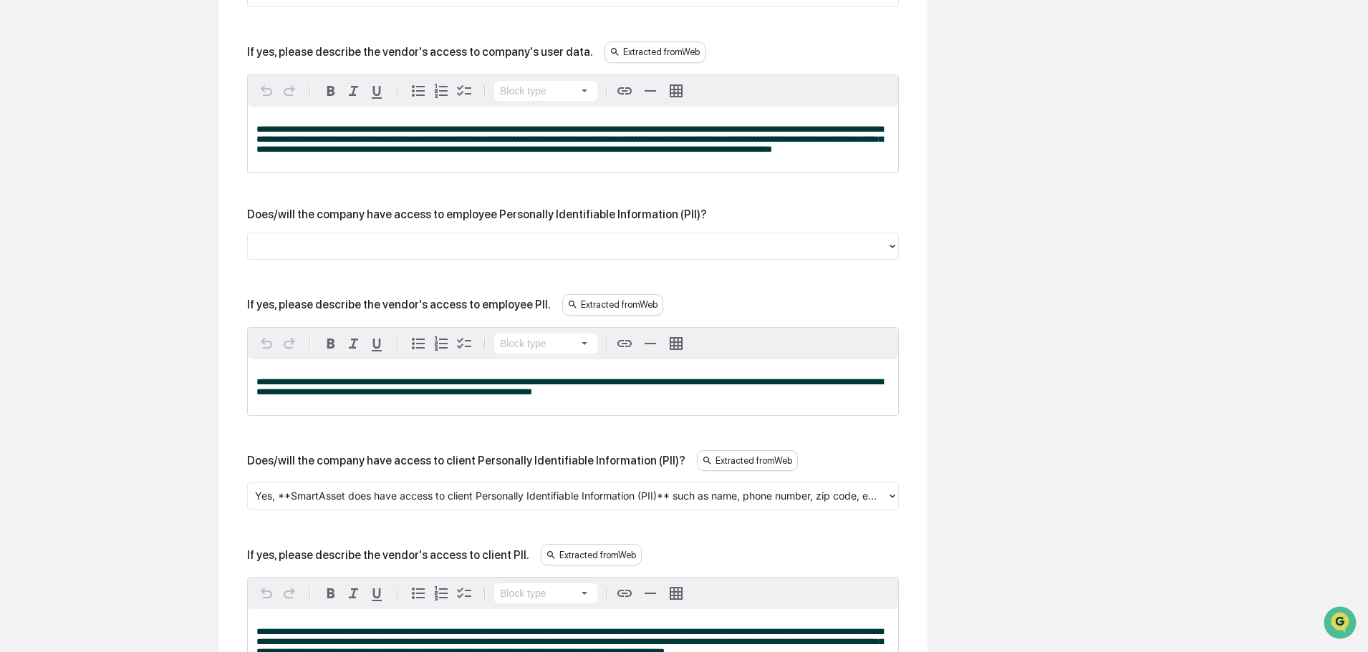
scroll to position [889, 0]
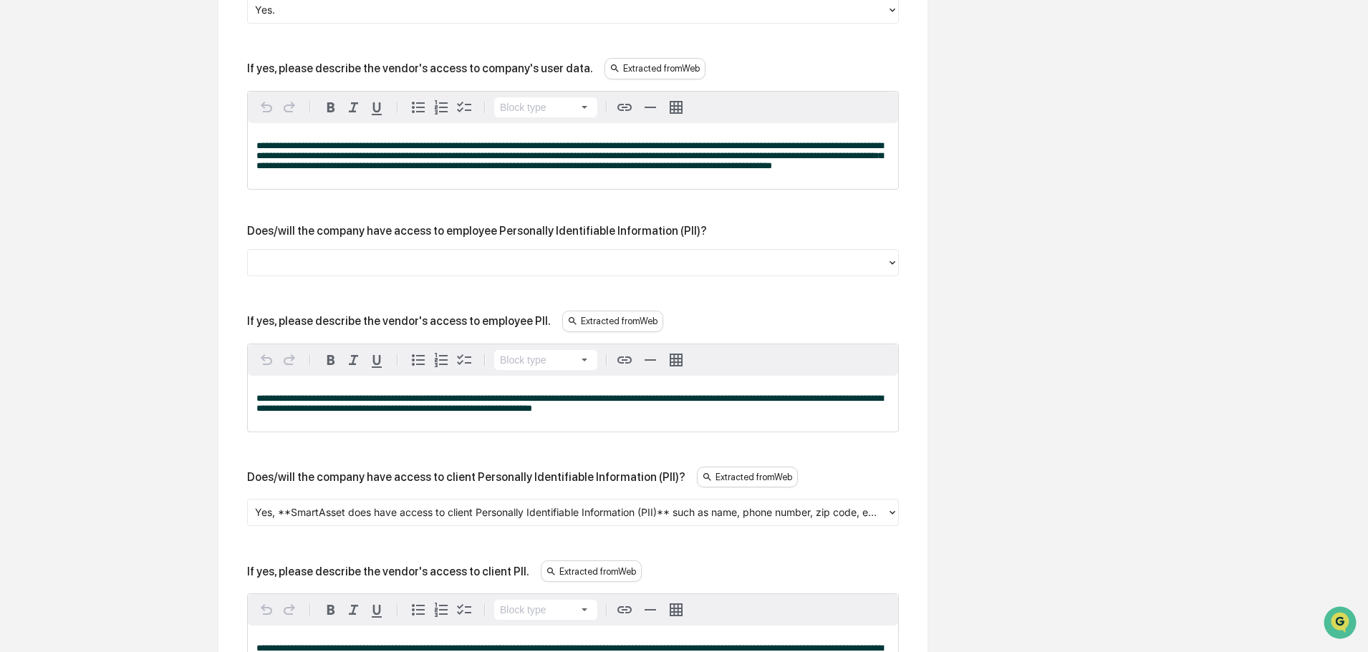
click at [310, 271] on div at bounding box center [567, 262] width 625 height 16
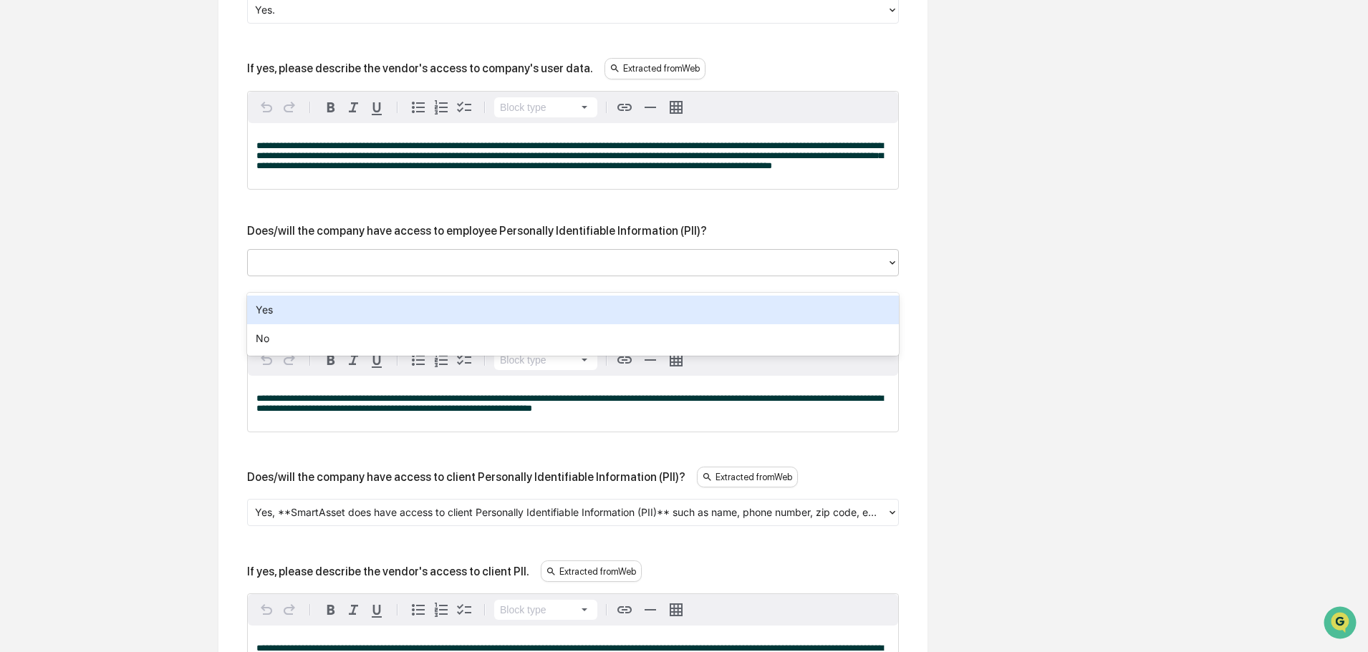
click at [297, 316] on div "Yes" at bounding box center [573, 310] width 652 height 29
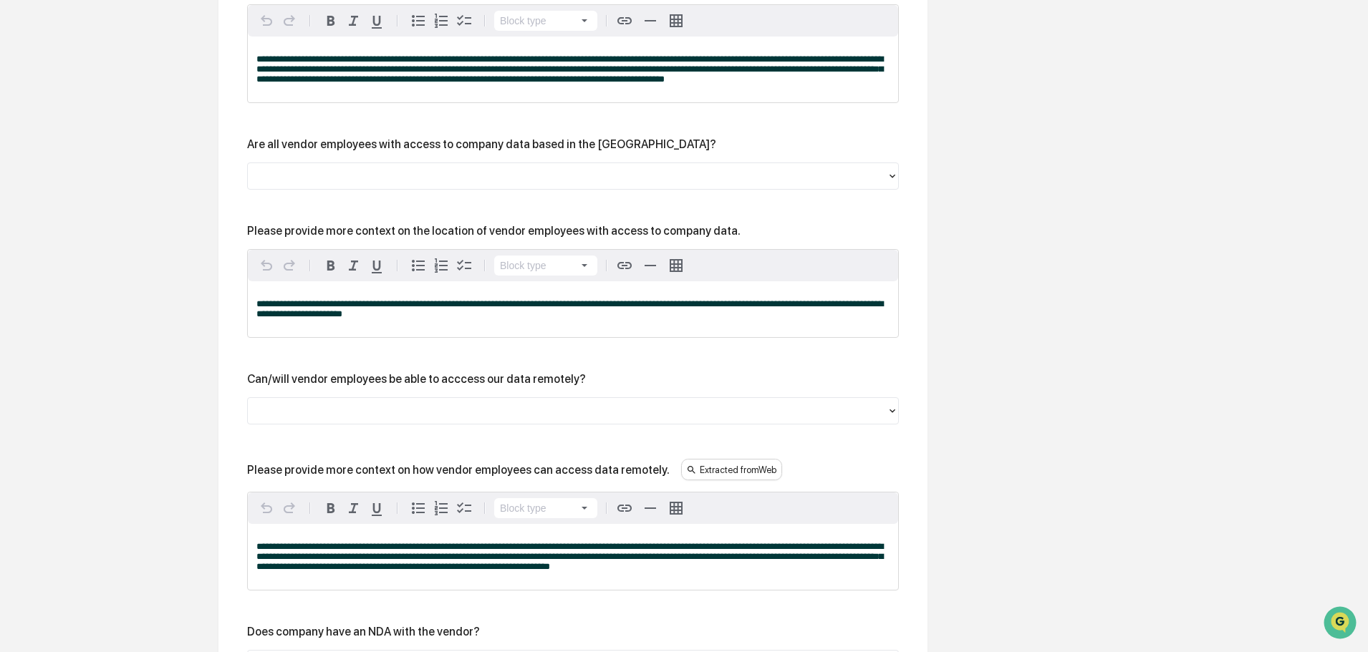
scroll to position [1677, 0]
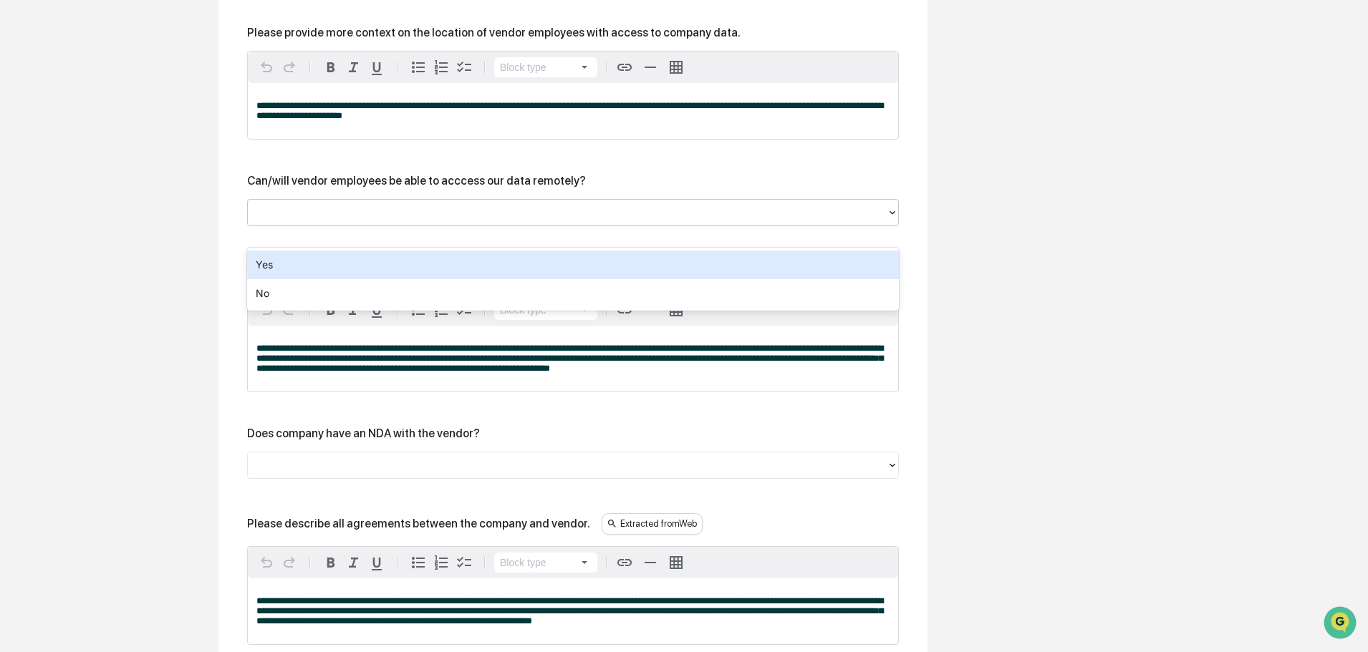
click at [400, 221] on div at bounding box center [567, 213] width 625 height 16
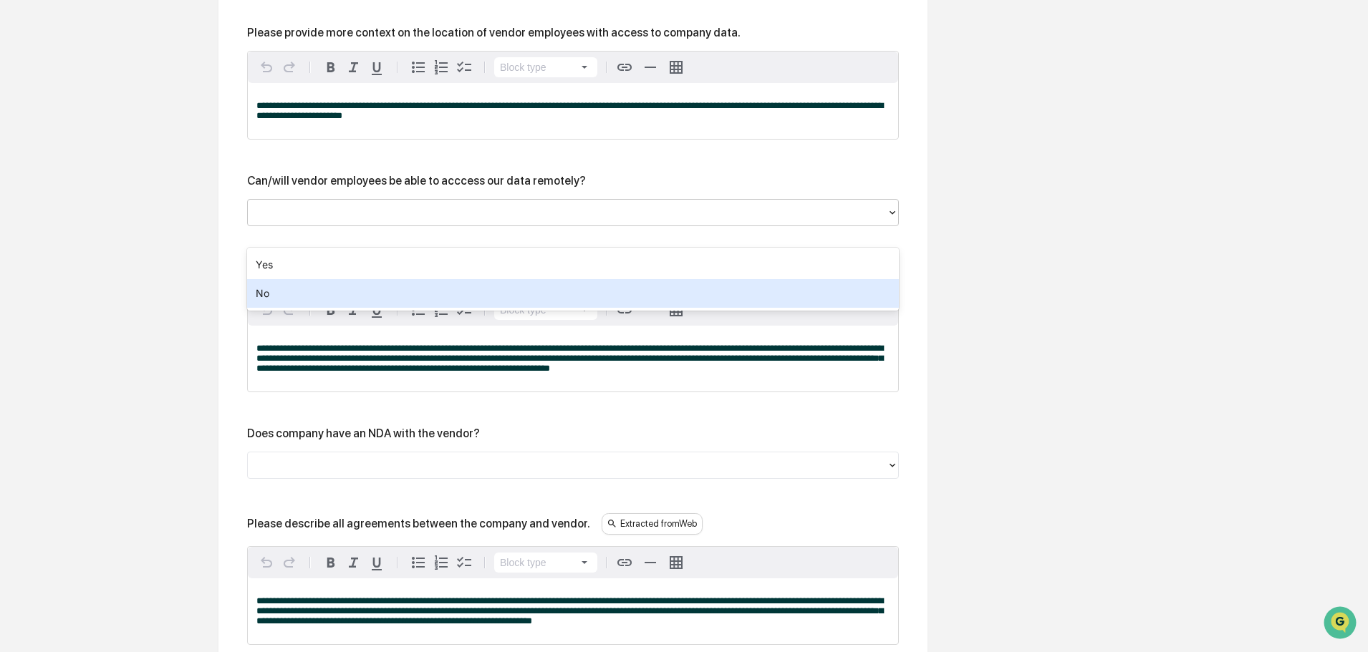
click at [364, 280] on div "No" at bounding box center [573, 293] width 652 height 29
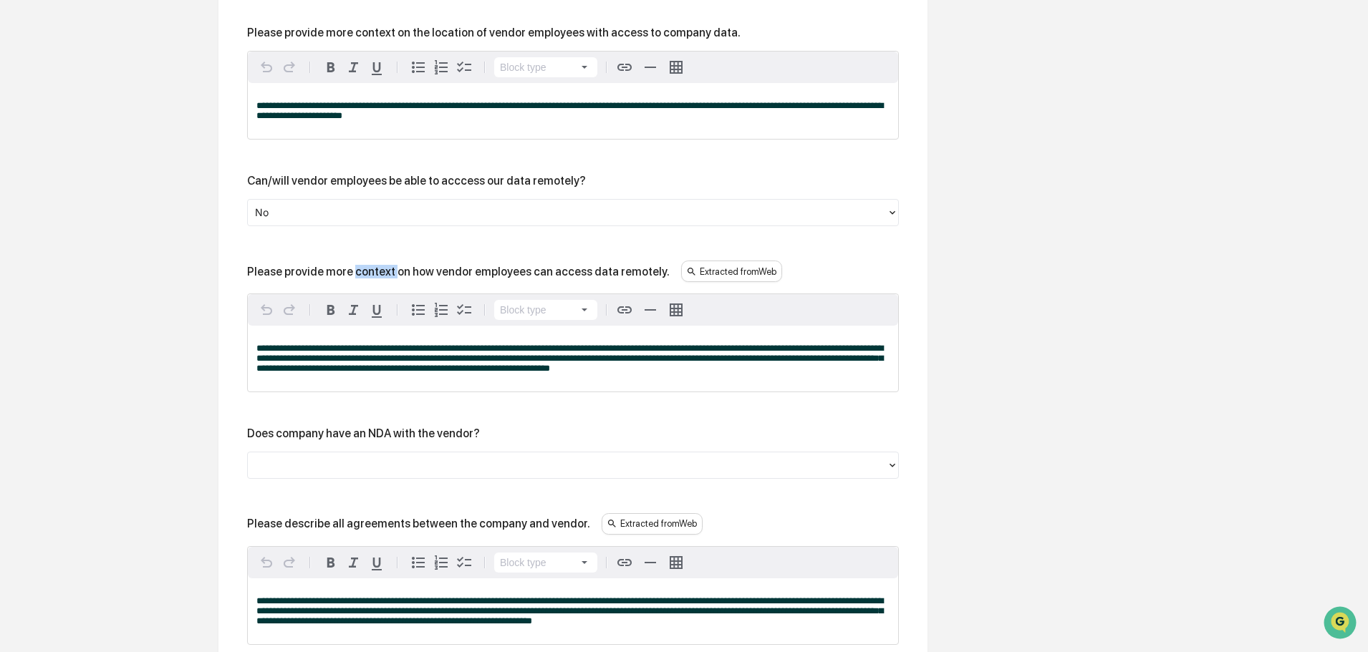
click at [364, 280] on div "Please provide more context on how vendor employees can access data remotely. E…" at bounding box center [573, 271] width 652 height 21
click at [280, 221] on div at bounding box center [567, 213] width 625 height 16
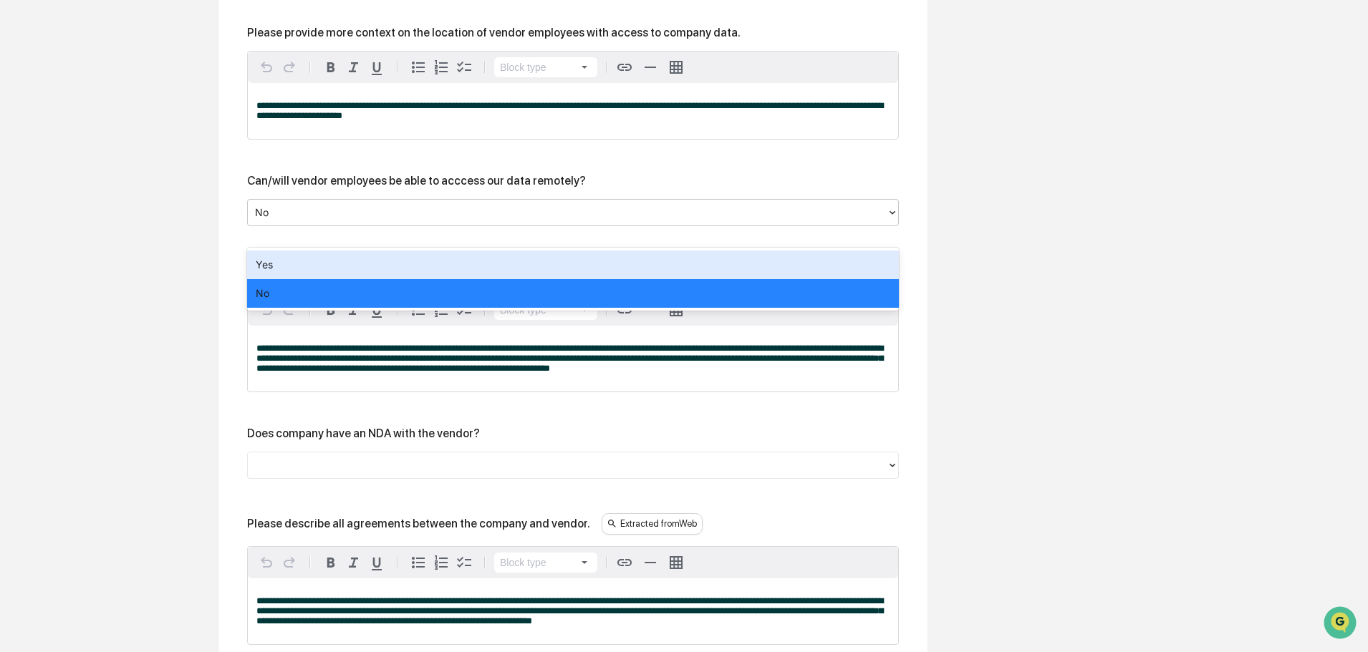
click at [271, 265] on div "Yes" at bounding box center [573, 265] width 652 height 29
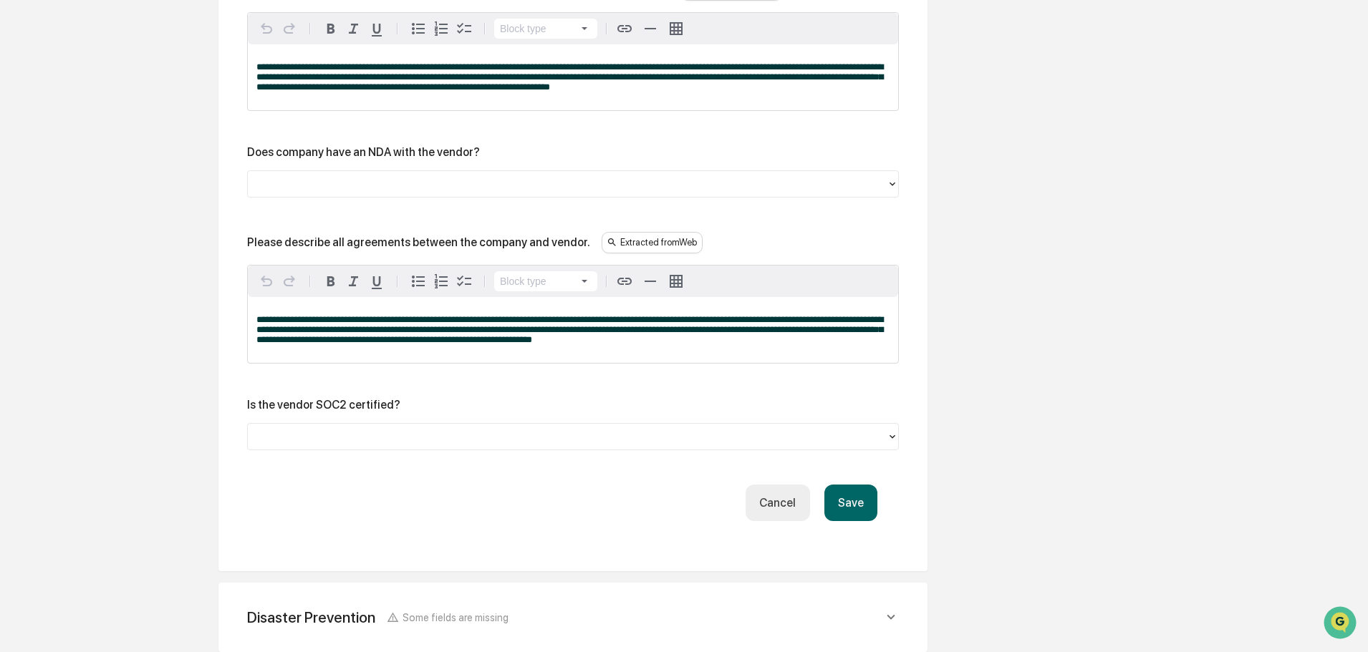
scroll to position [1963, 0]
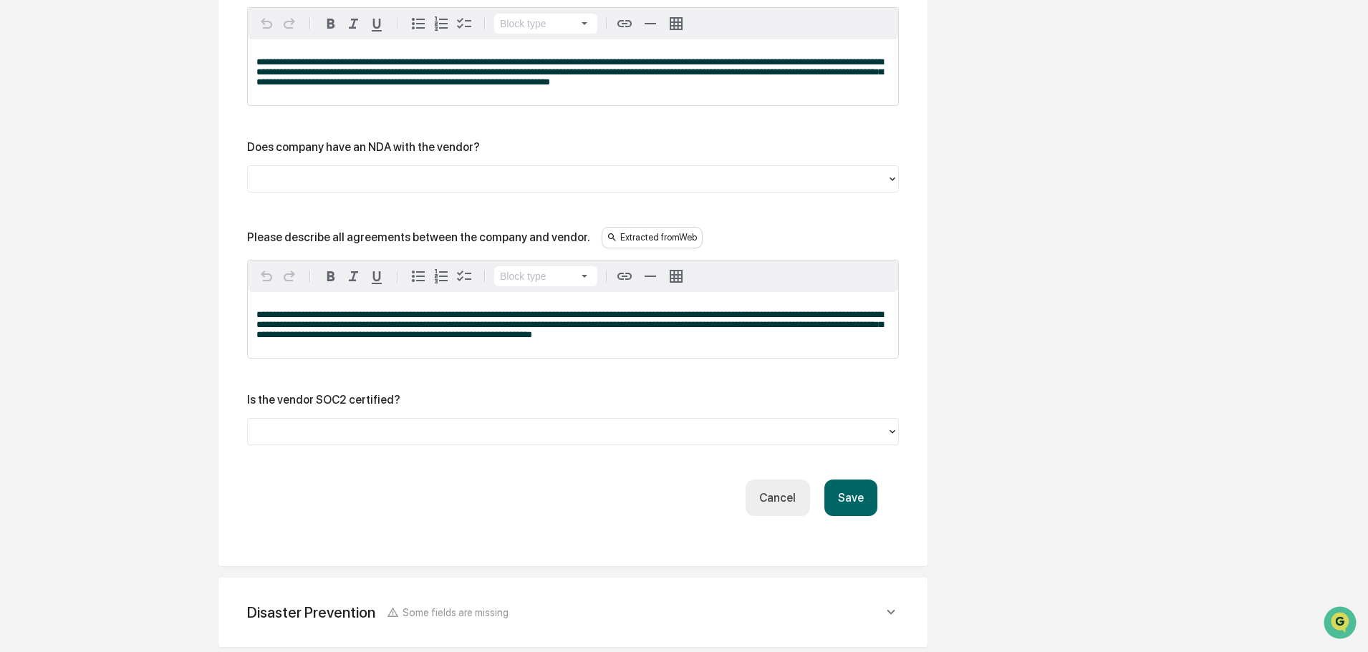
click at [856, 516] on button "Save" at bounding box center [850, 498] width 53 height 37
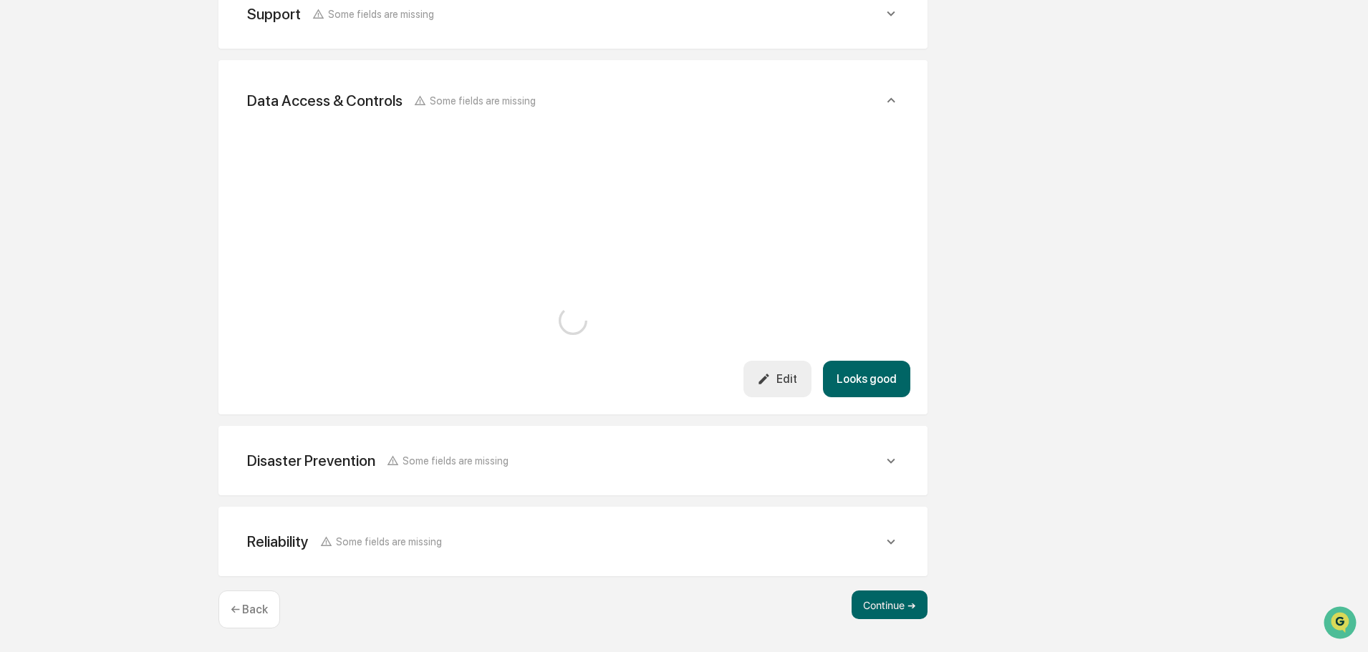
scroll to position [1775, 0]
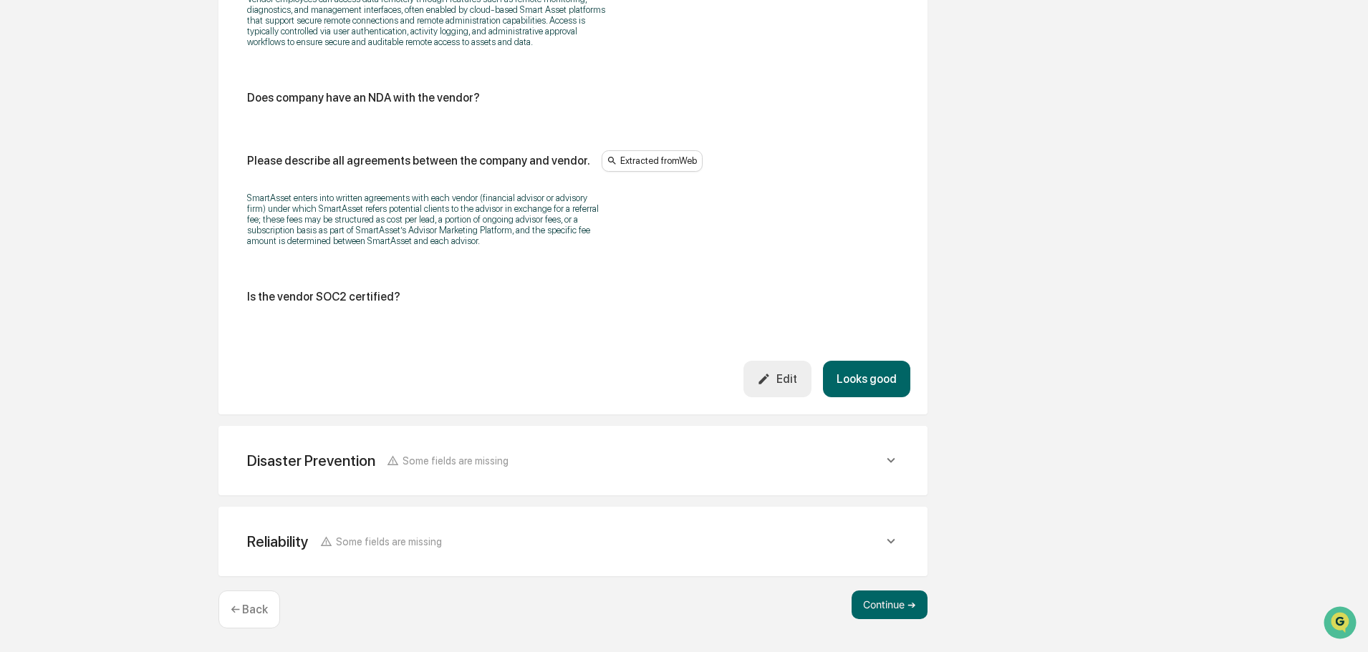
click at [879, 473] on div "Disaster Prevention Some fields are missing" at bounding box center [573, 460] width 675 height 35
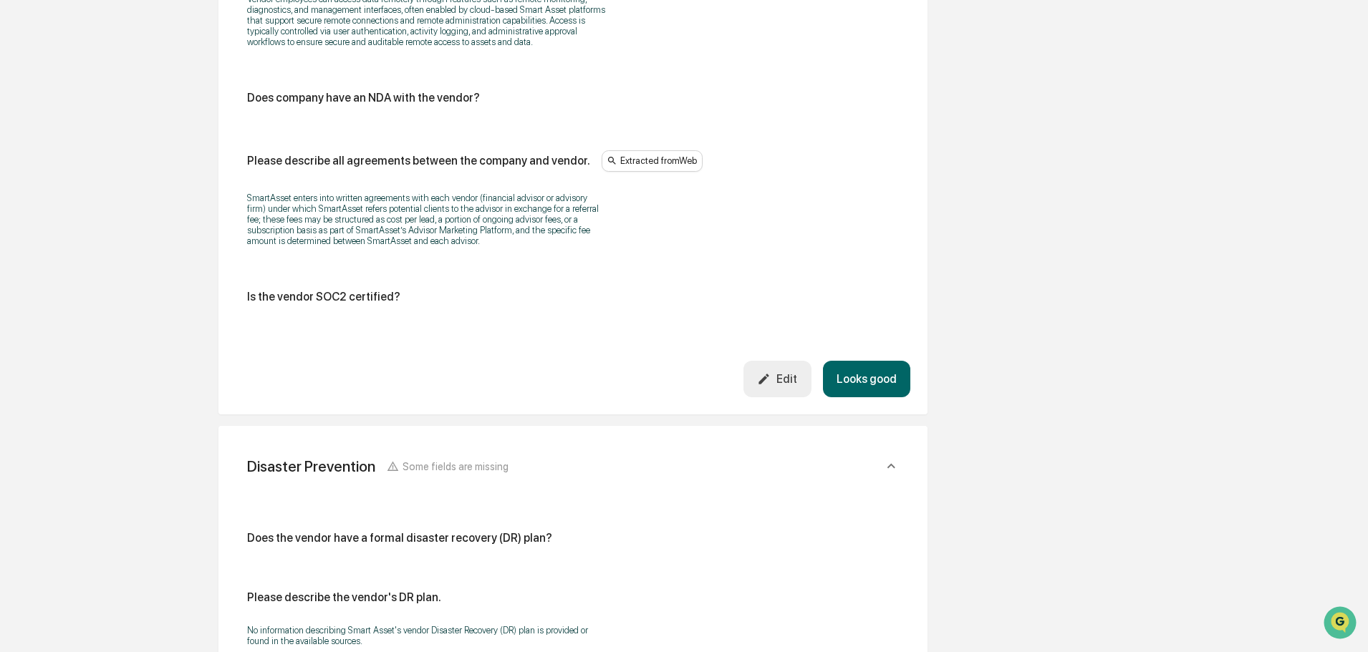
click at [898, 383] on button "Looks good" at bounding box center [866, 379] width 87 height 37
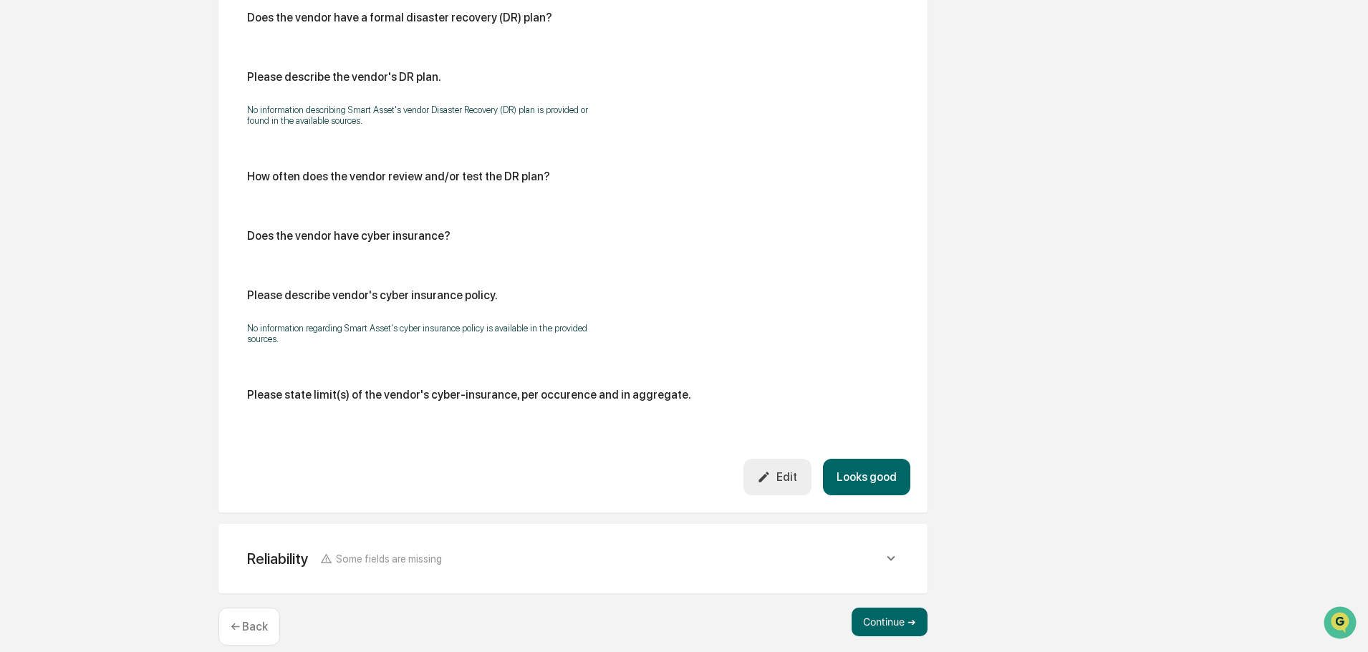
scroll to position [690, 0]
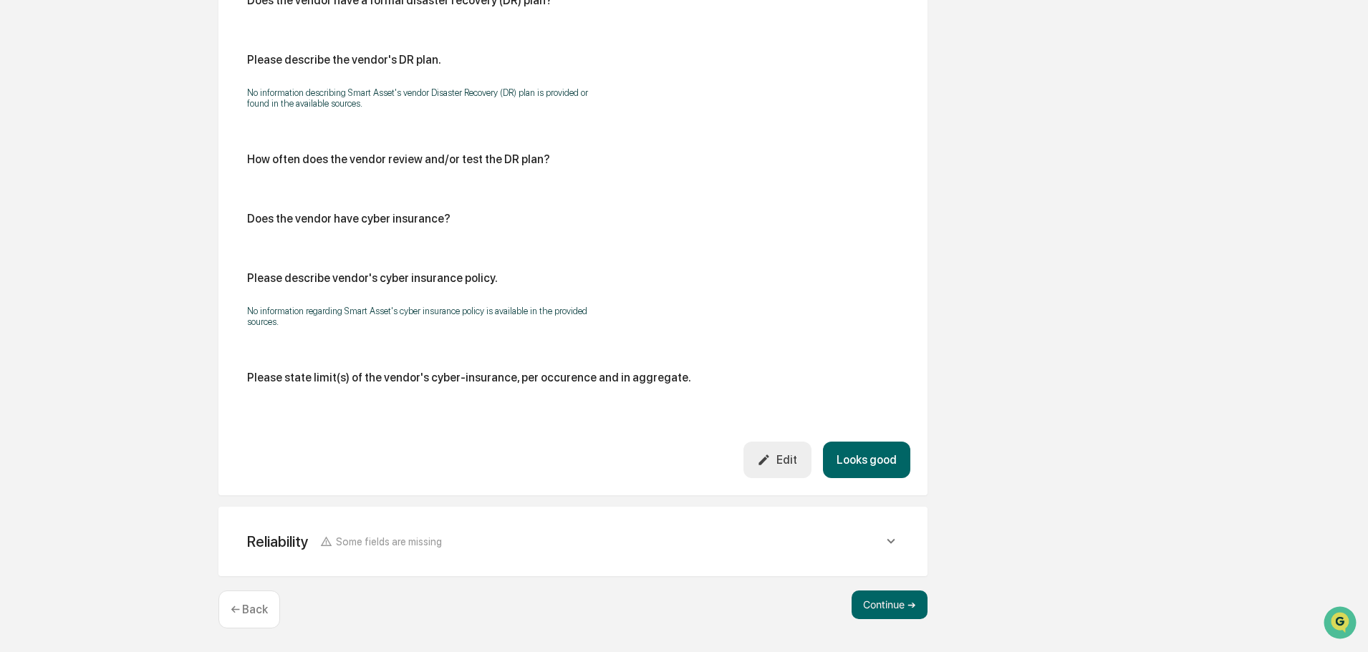
click at [889, 550] on div "Reliability Some fields are missing" at bounding box center [573, 541] width 675 height 35
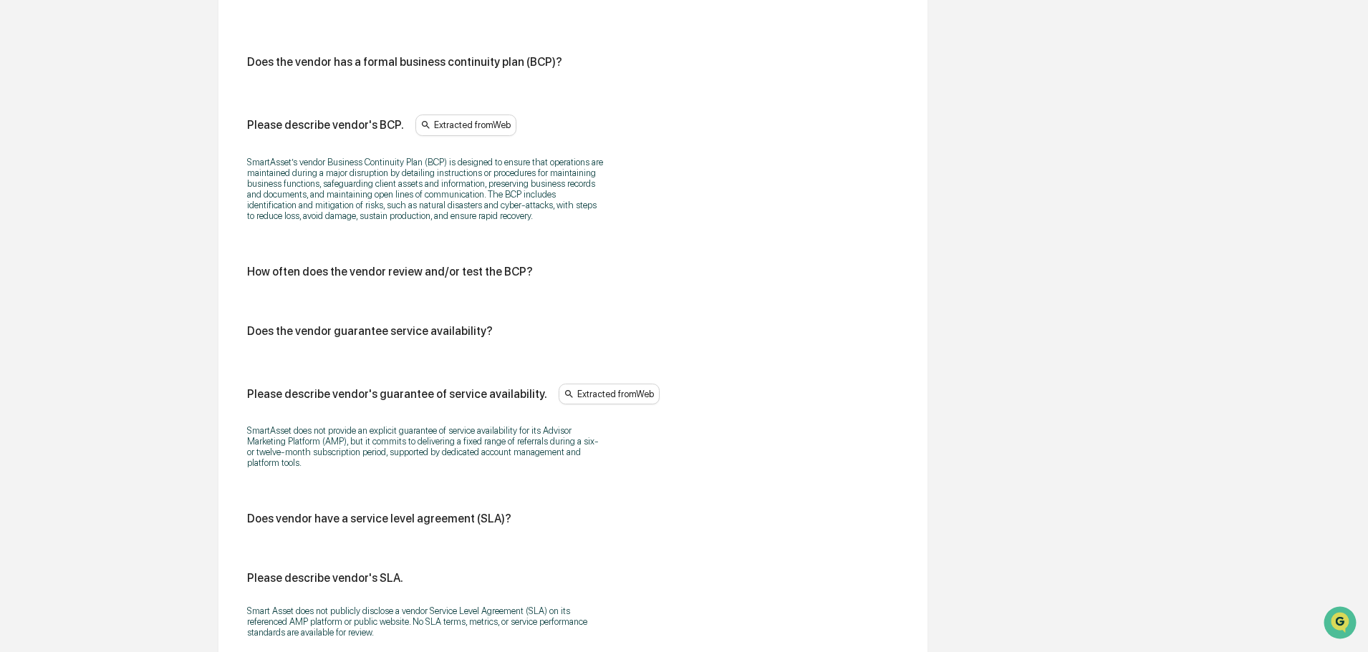
scroll to position [1417, 0]
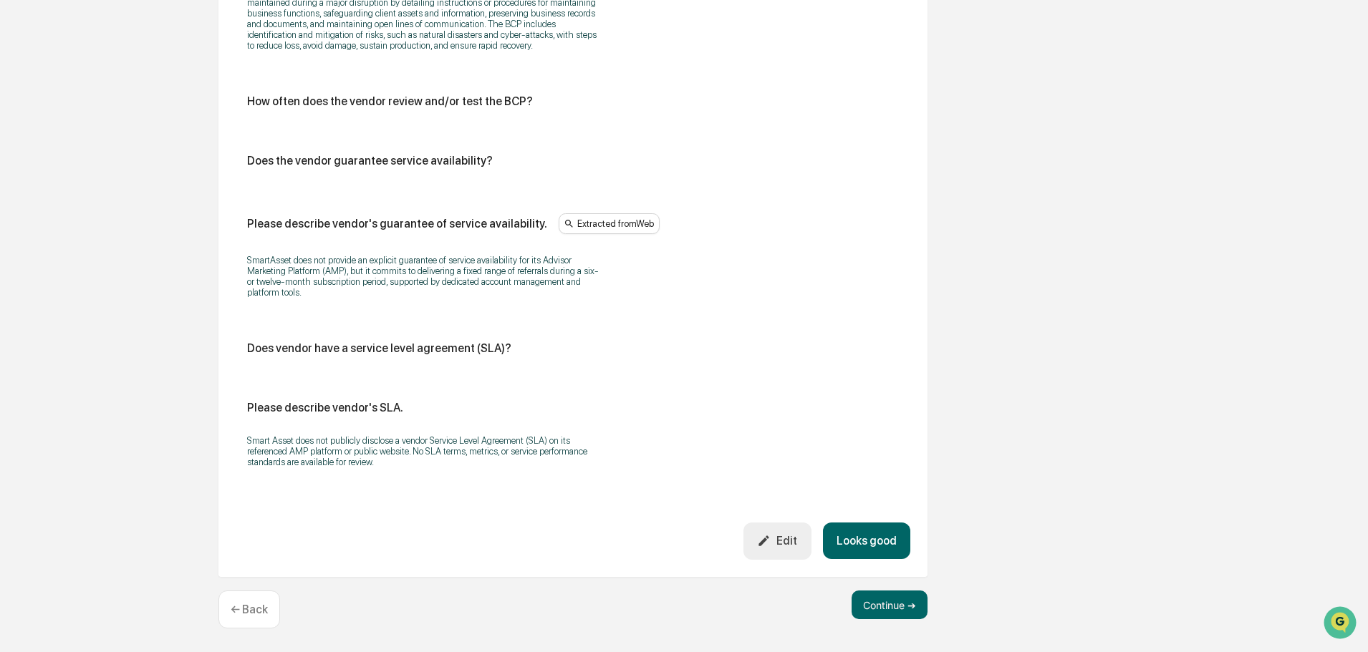
click at [775, 532] on button "Edit" at bounding box center [777, 541] width 68 height 37
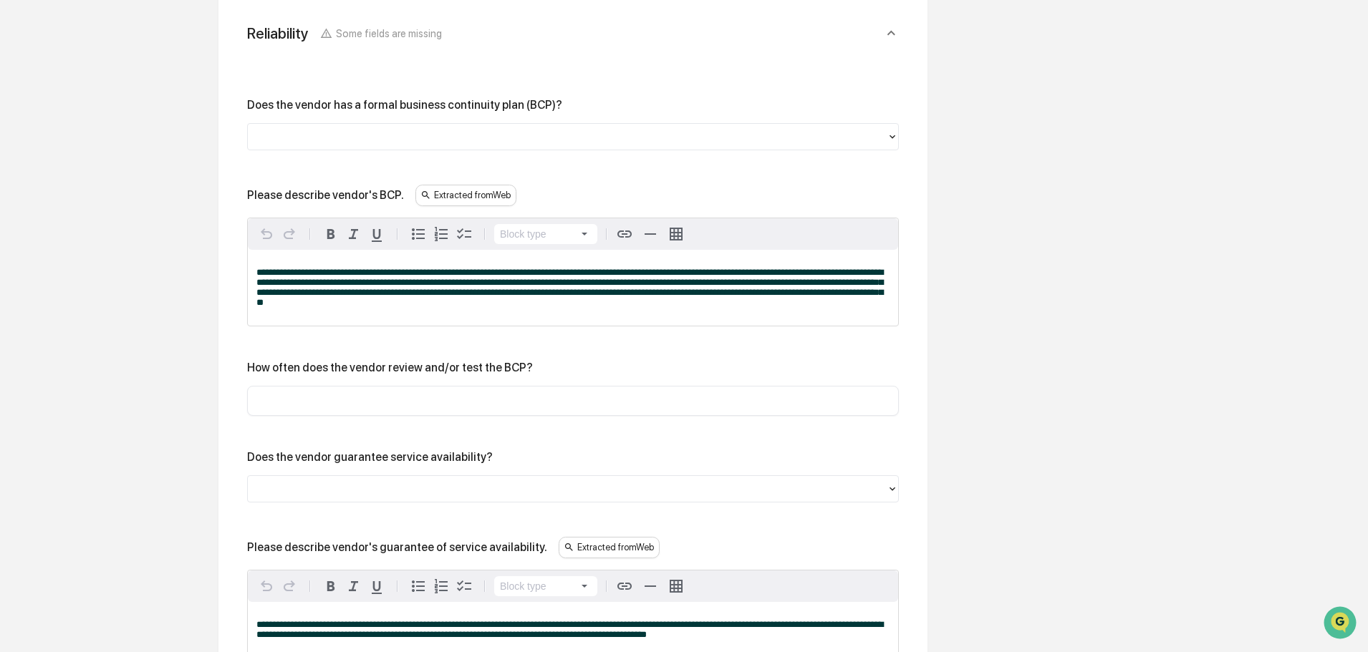
scroll to position [1202, 0]
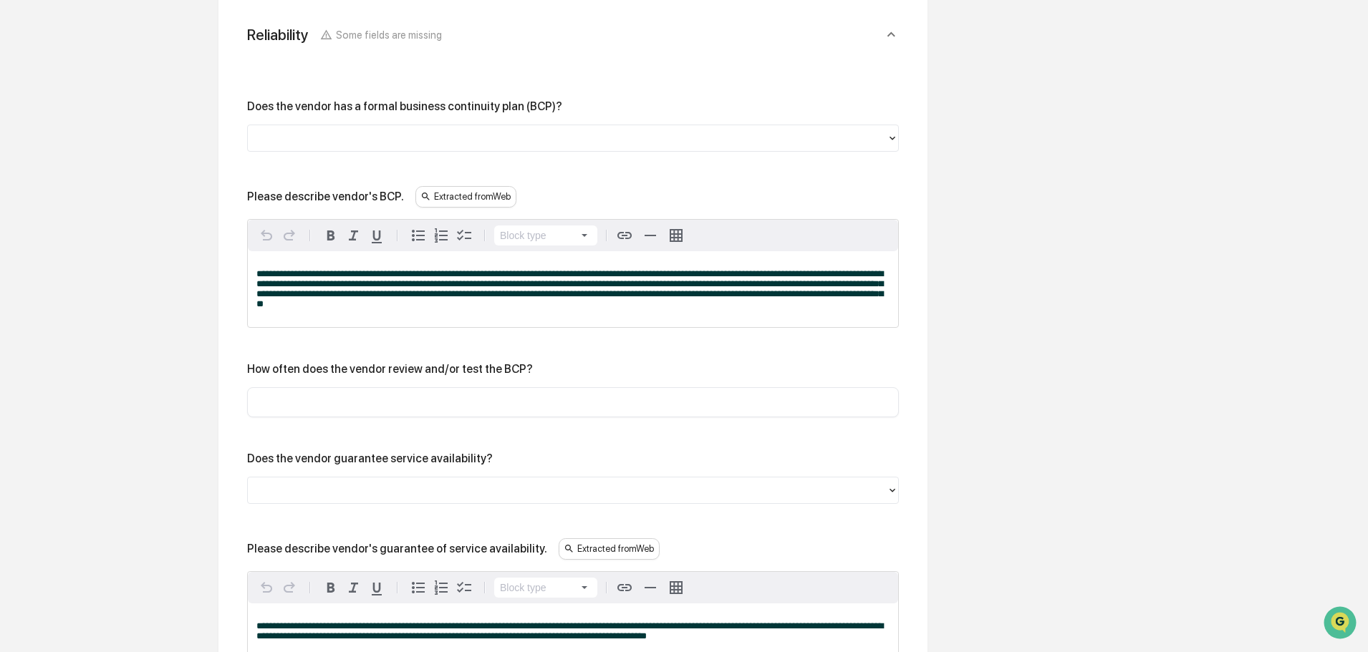
click at [304, 140] on div at bounding box center [567, 138] width 625 height 16
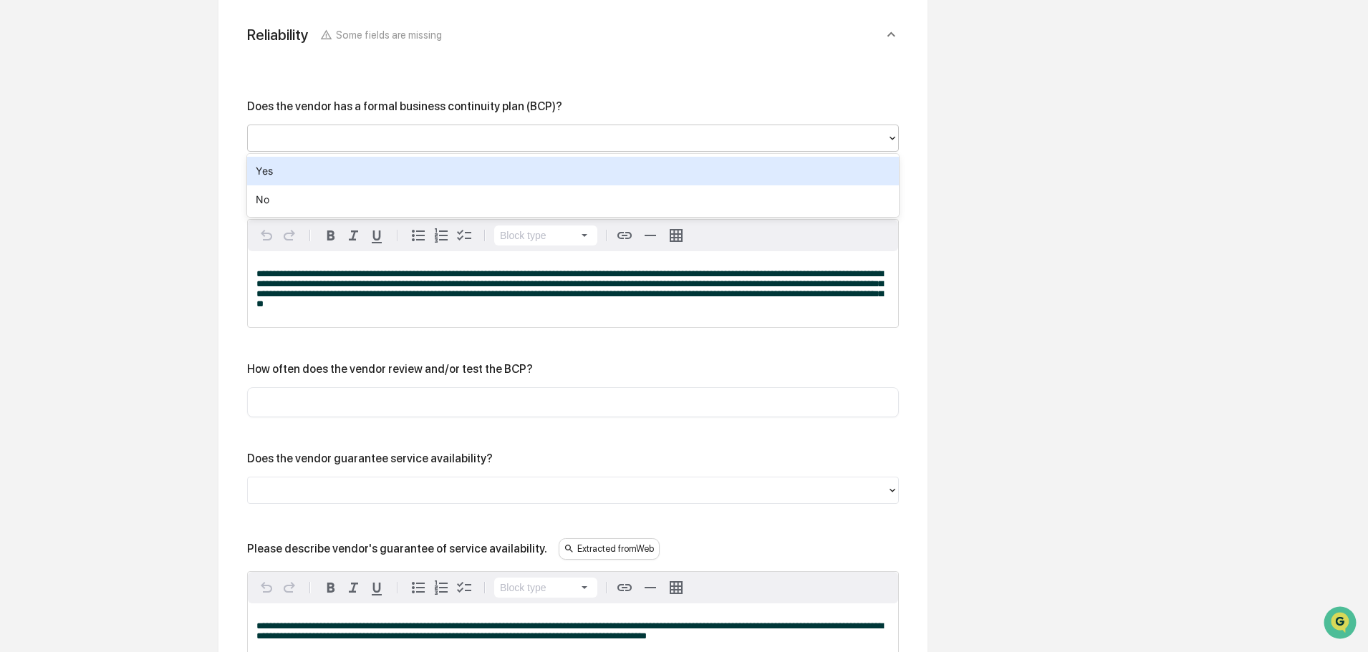
click at [300, 165] on div "Yes" at bounding box center [573, 171] width 652 height 29
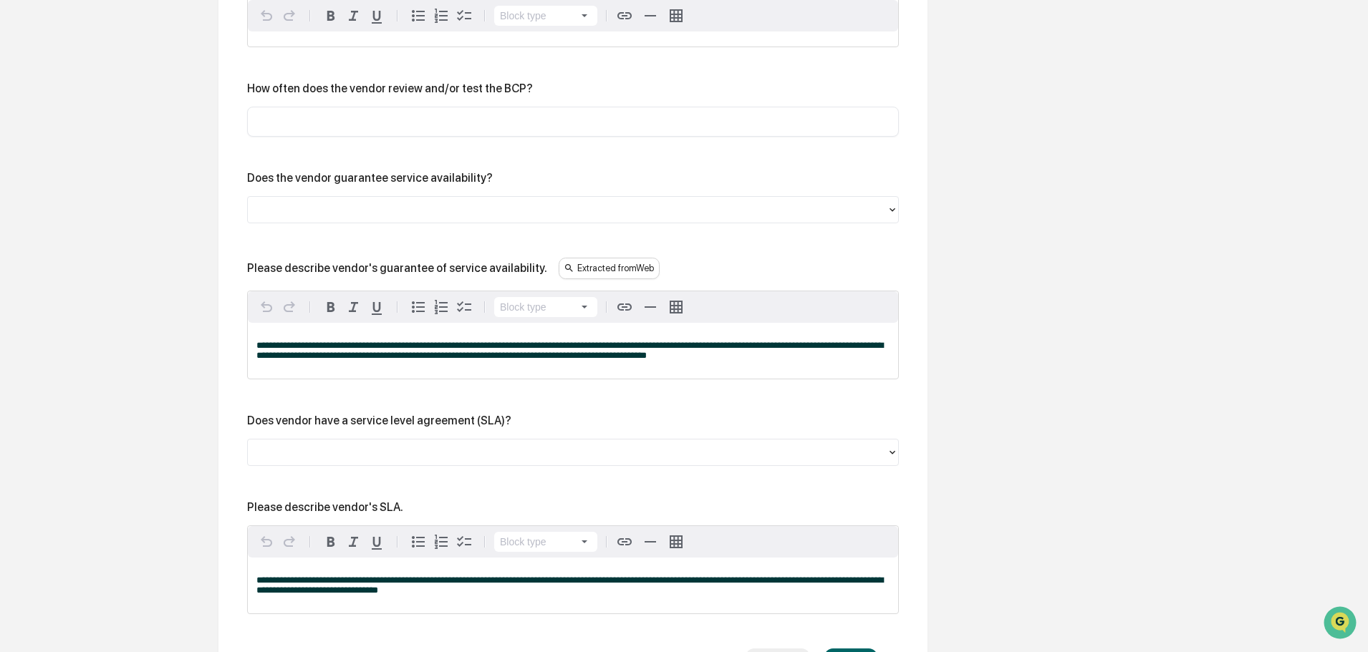
scroll to position [1489, 0]
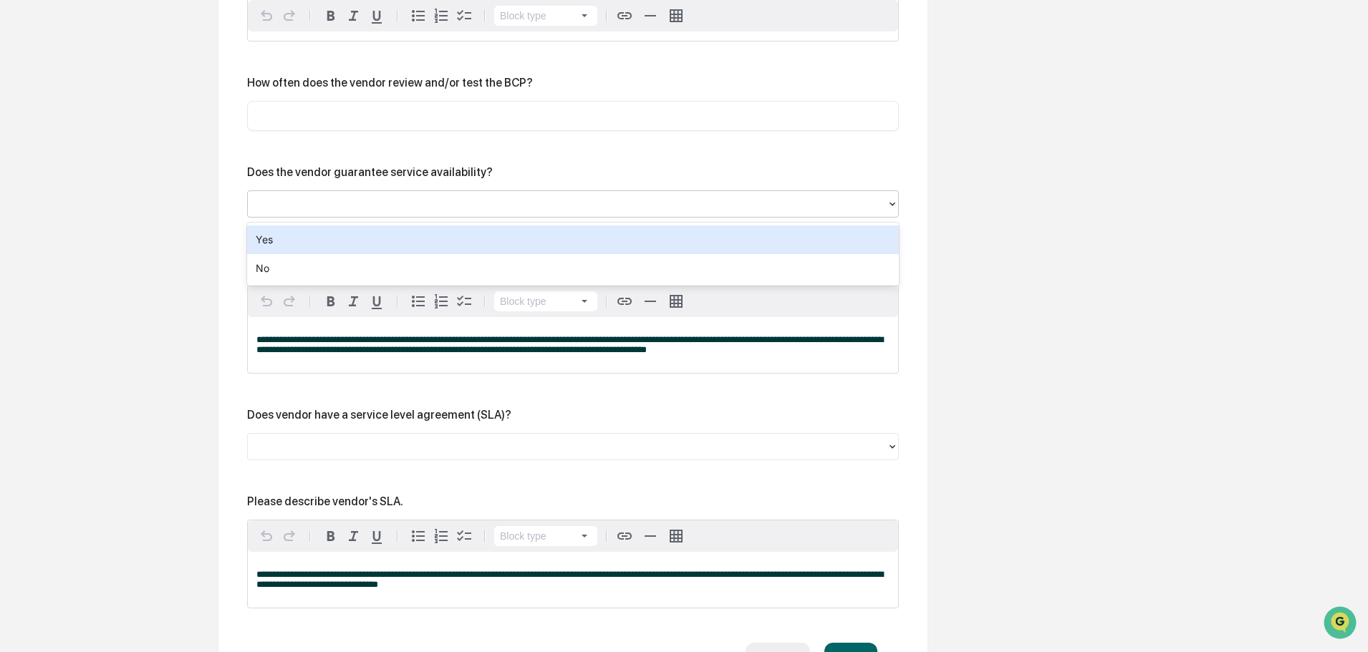
click at [325, 211] on div at bounding box center [567, 204] width 625 height 16
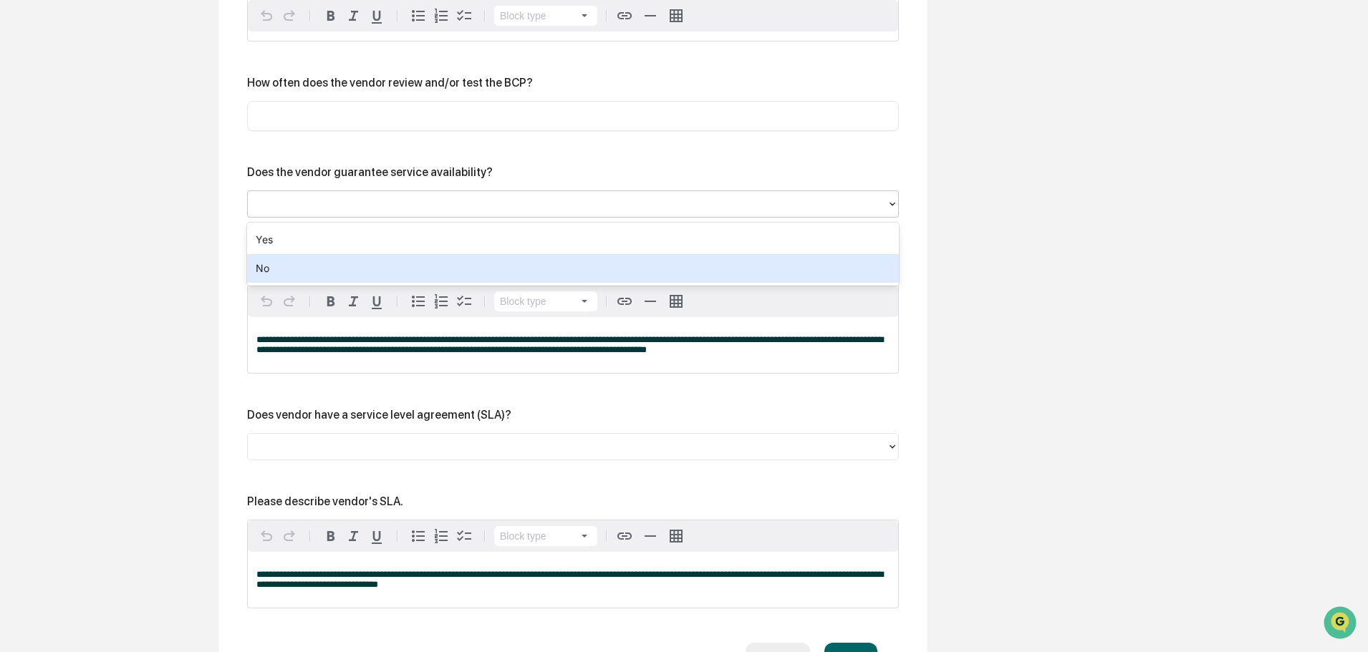
click at [293, 280] on div "No" at bounding box center [573, 268] width 652 height 29
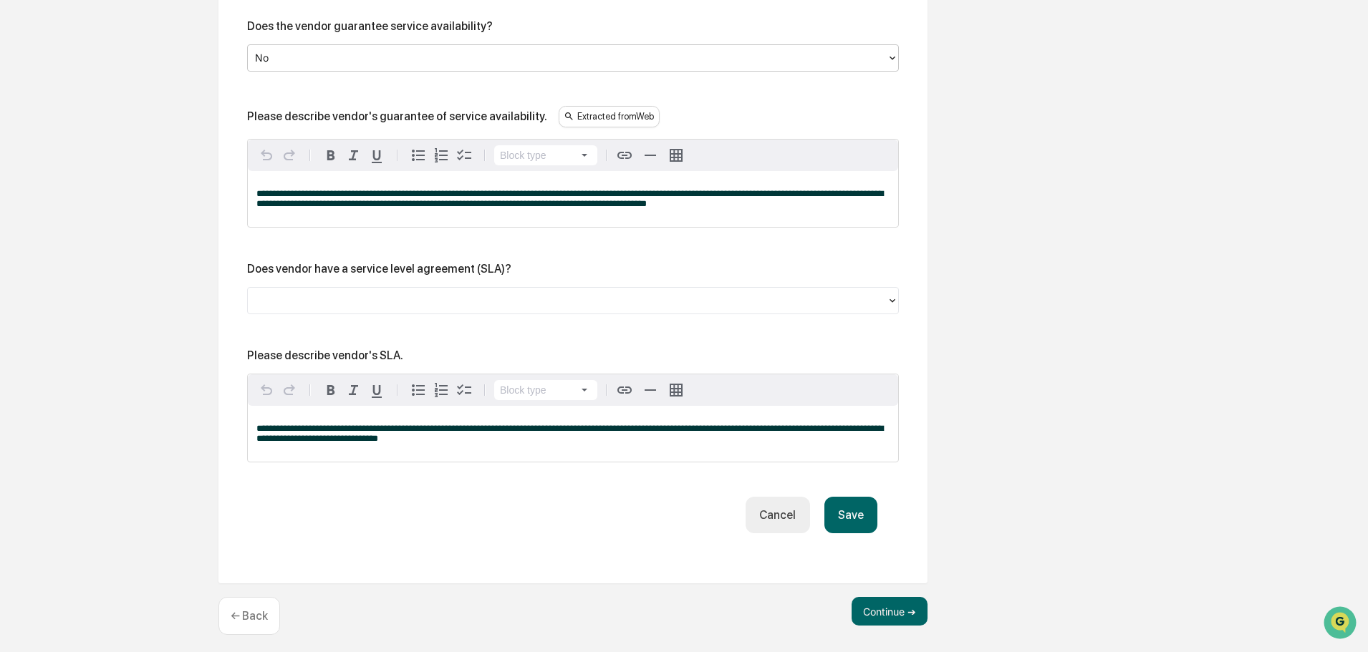
scroll to position [1647, 0]
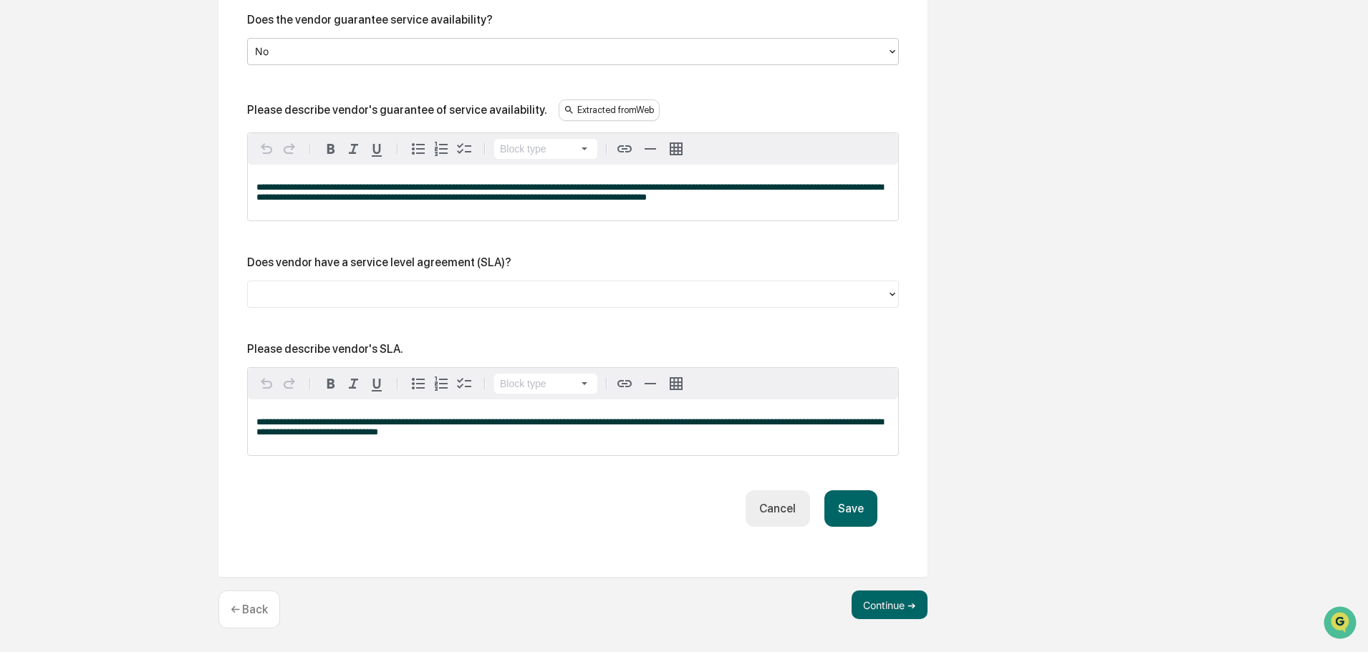
click at [836, 506] on button "Save" at bounding box center [850, 509] width 53 height 37
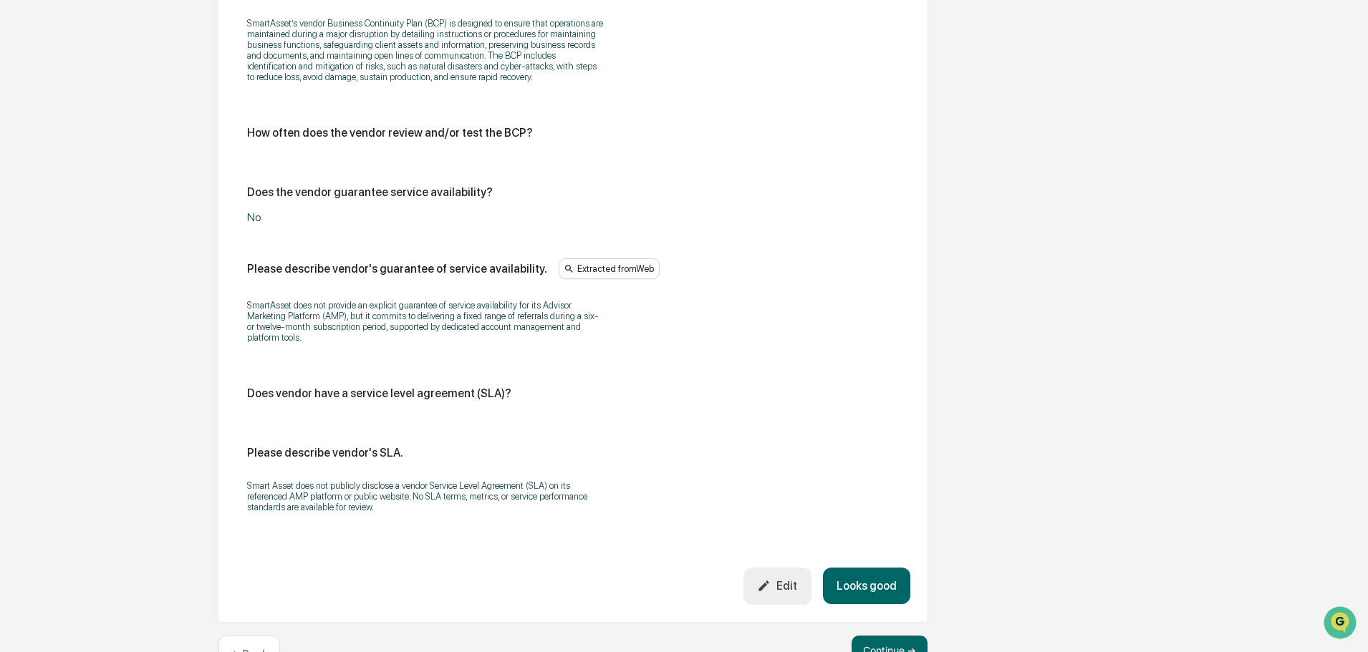
scroll to position [1445, 0]
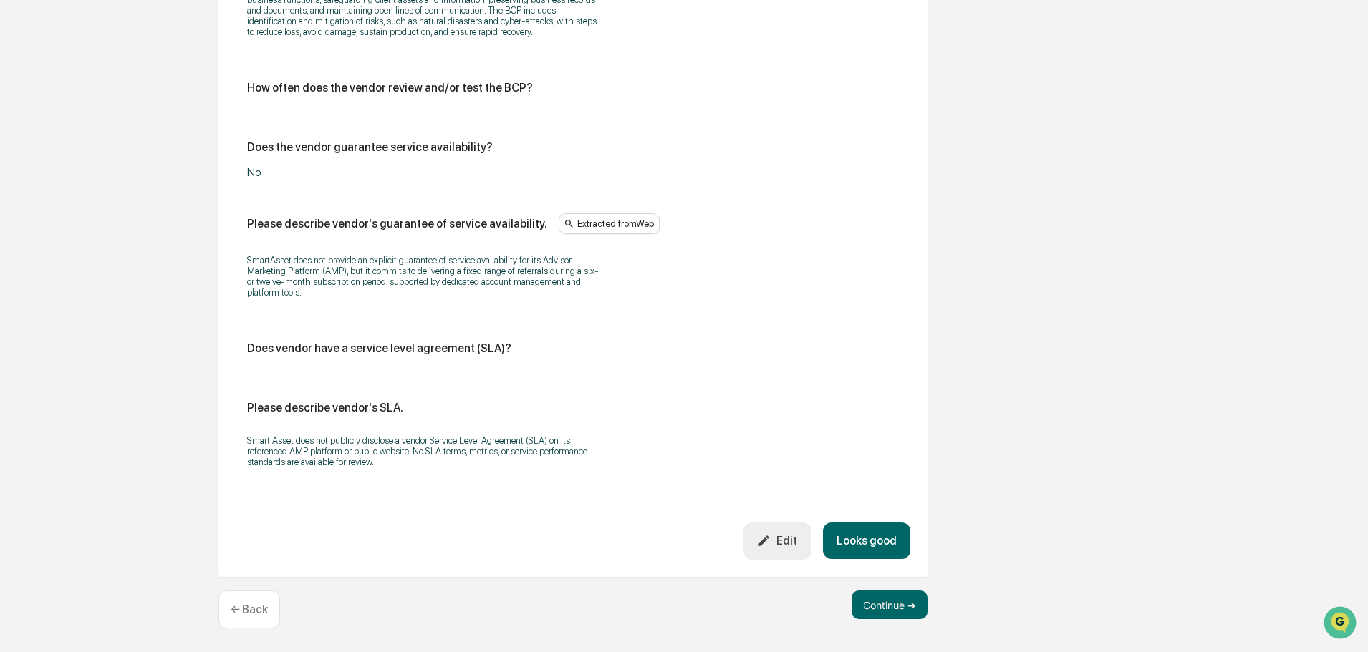
drag, startPoint x: 882, startPoint y: 603, endPoint x: 882, endPoint y: 550, distance: 53.0
click at [888, 599] on button "Continue ➔" at bounding box center [890, 605] width 76 height 29
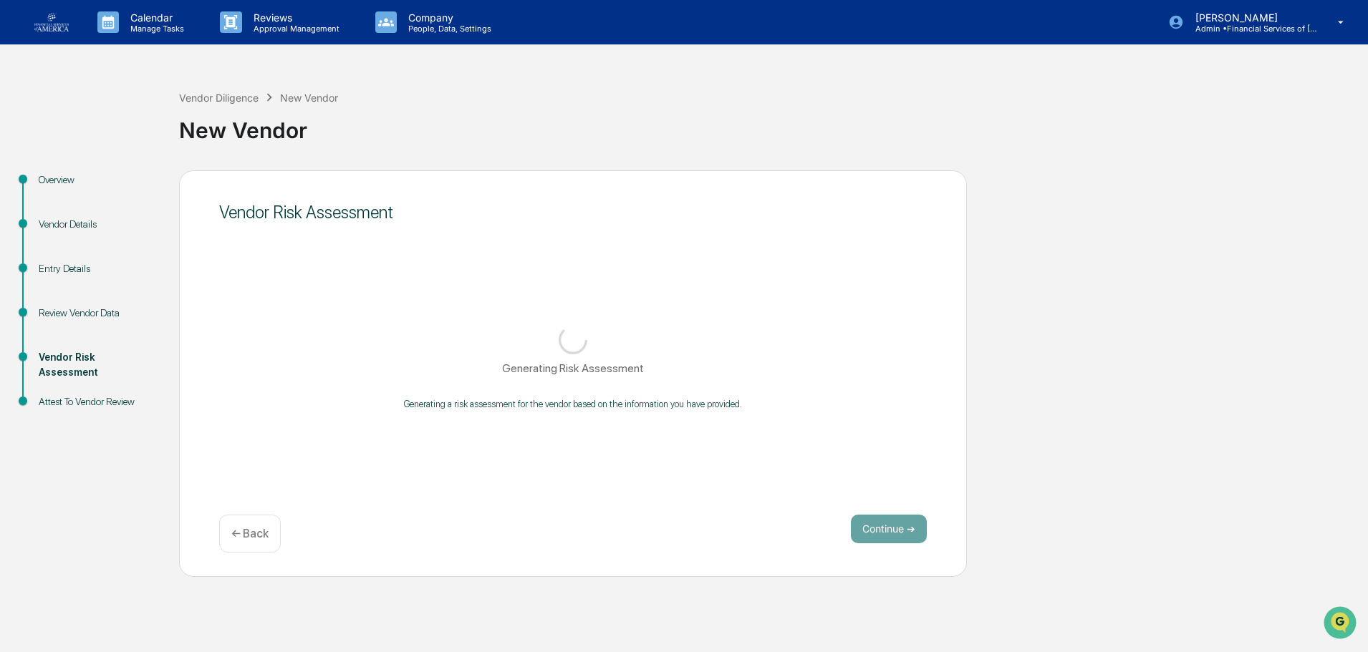
scroll to position [0, 0]
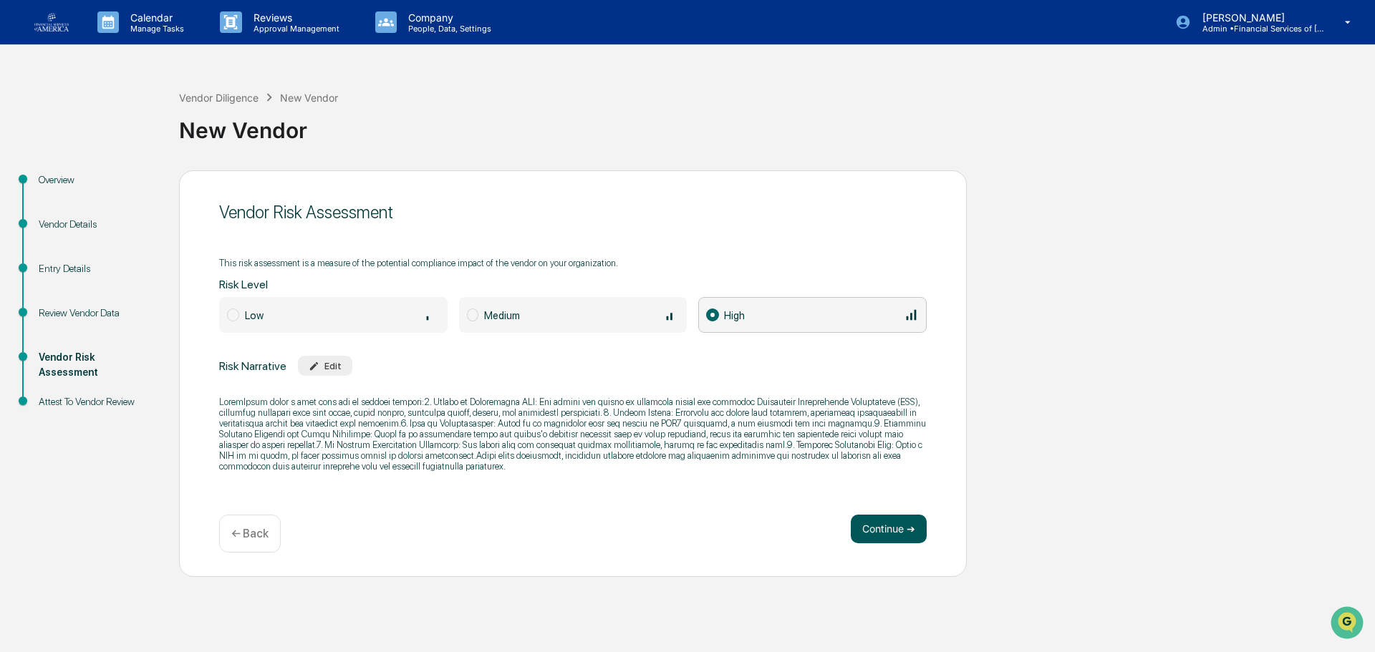
click at [887, 529] on button "Continue ➔" at bounding box center [889, 529] width 76 height 29
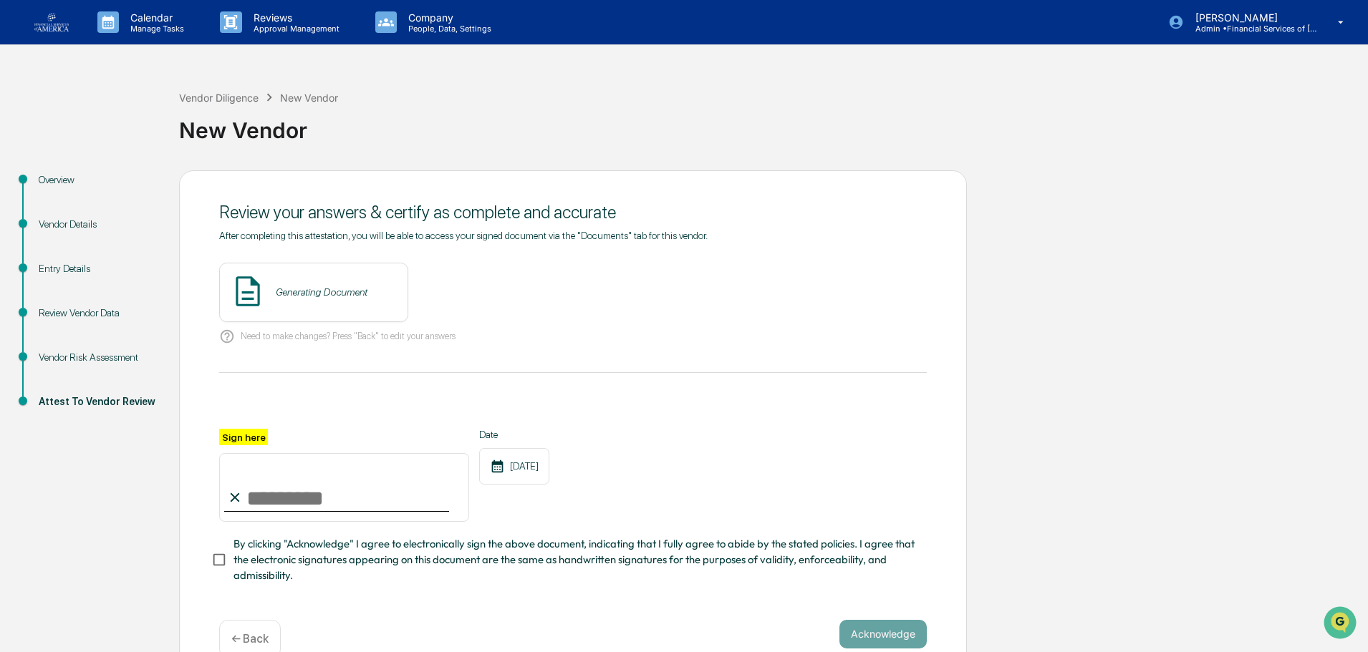
click at [372, 501] on input "Sign here" at bounding box center [344, 487] width 250 height 69
type input "**********"
click at [332, 563] on span "By clicking "Acknowledge" I agree to electronically sign the above document, in…" at bounding box center [574, 560] width 682 height 48
drag, startPoint x: 877, startPoint y: 640, endPoint x: 859, endPoint y: 627, distance: 22.1
click at [877, 640] on button "Acknowledge" at bounding box center [882, 634] width 87 height 29
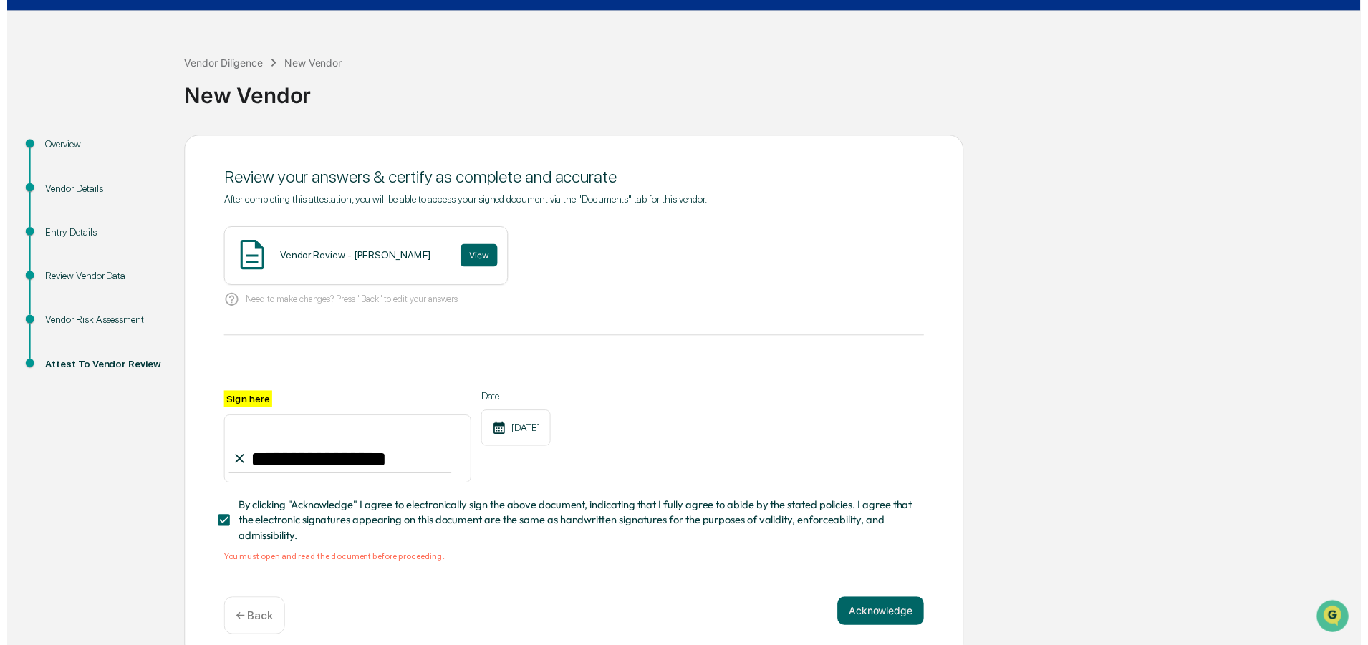
scroll to position [52, 0]
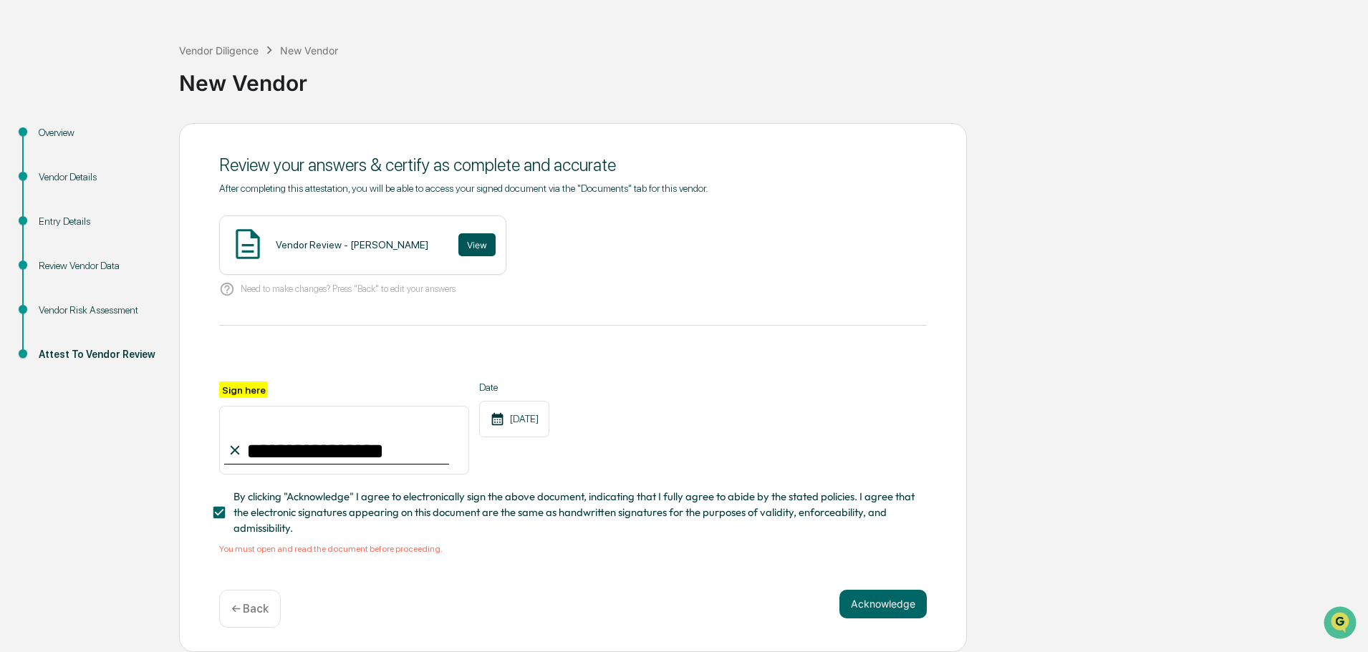
click at [461, 236] on button "View" at bounding box center [476, 244] width 37 height 23
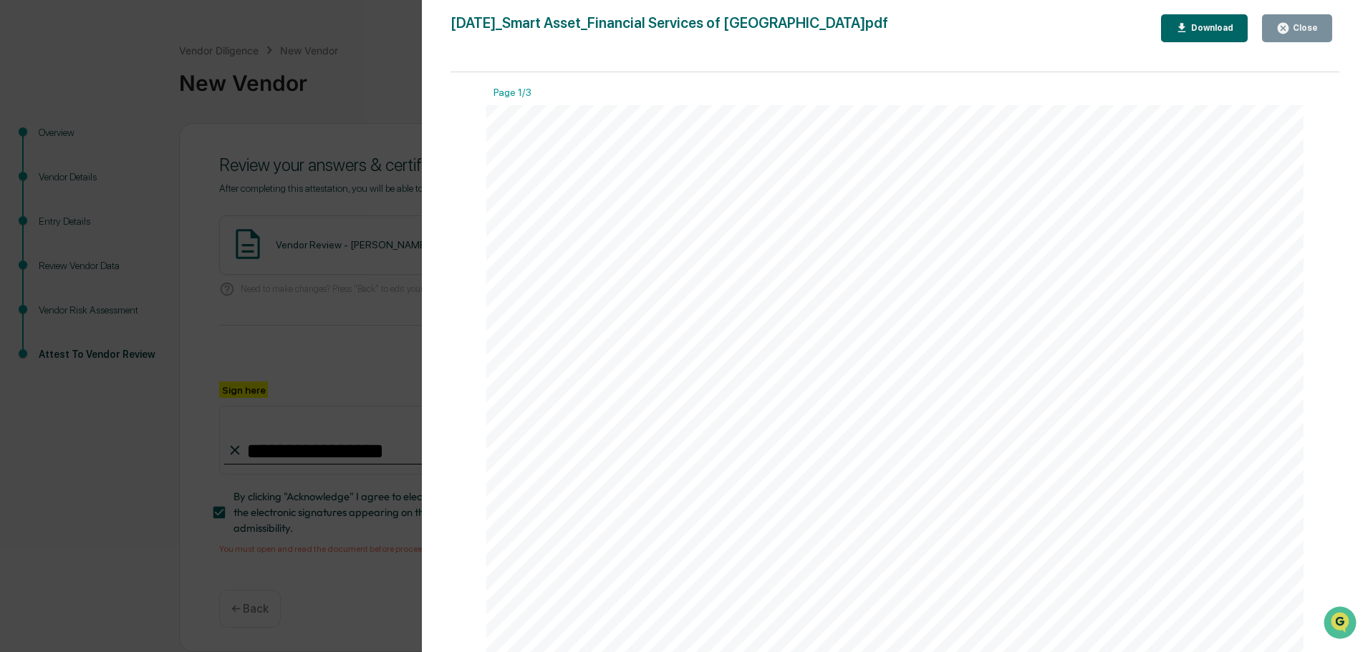
click at [1307, 21] on button "Close" at bounding box center [1297, 28] width 70 height 28
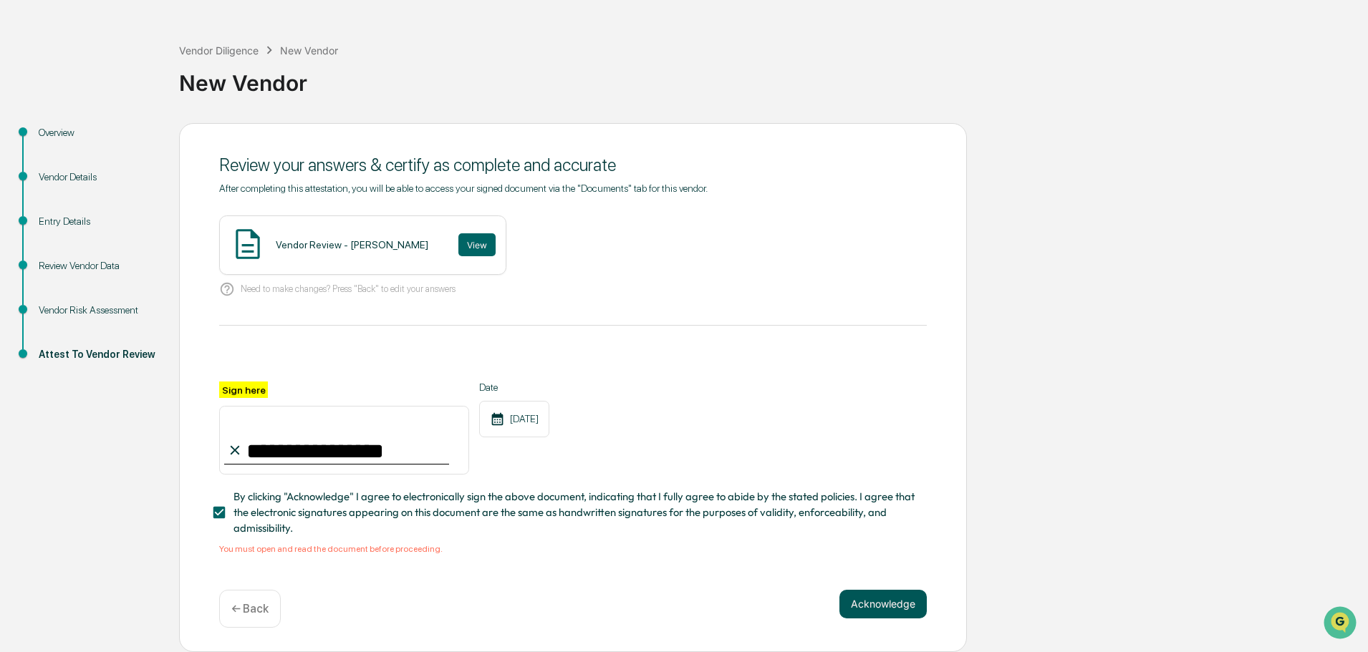
click at [907, 592] on button "Acknowledge" at bounding box center [882, 604] width 87 height 29
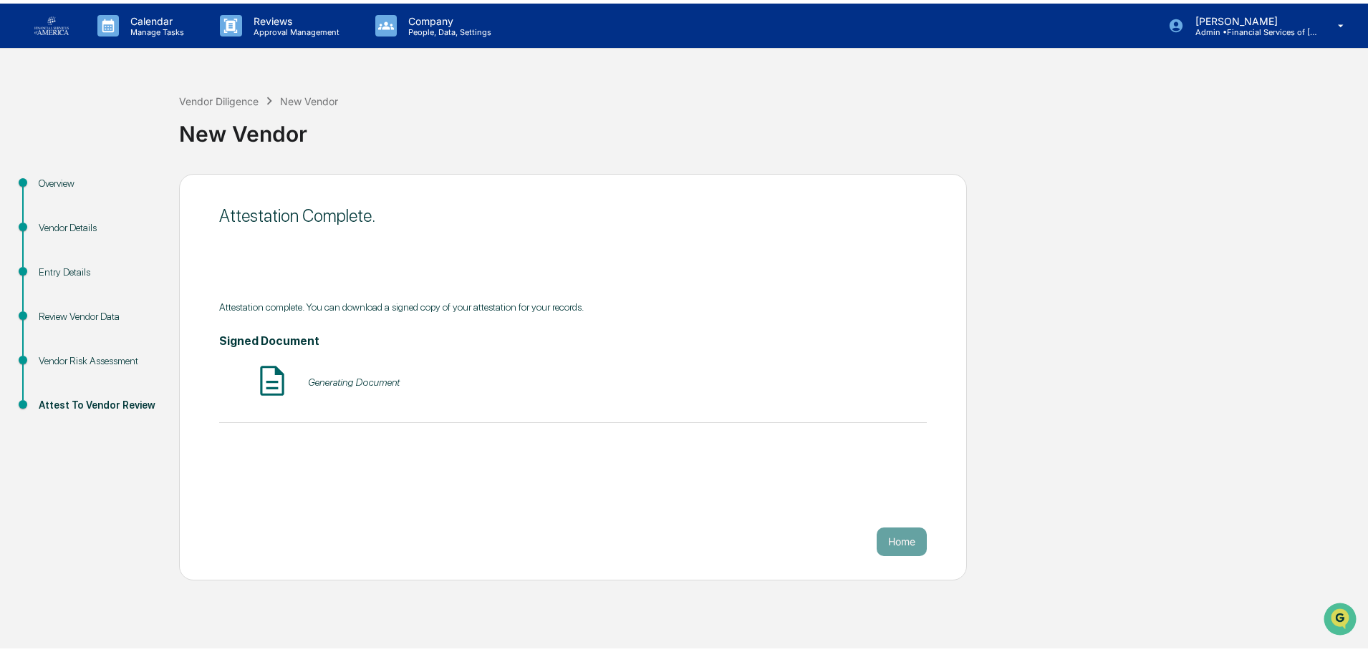
scroll to position [0, 0]
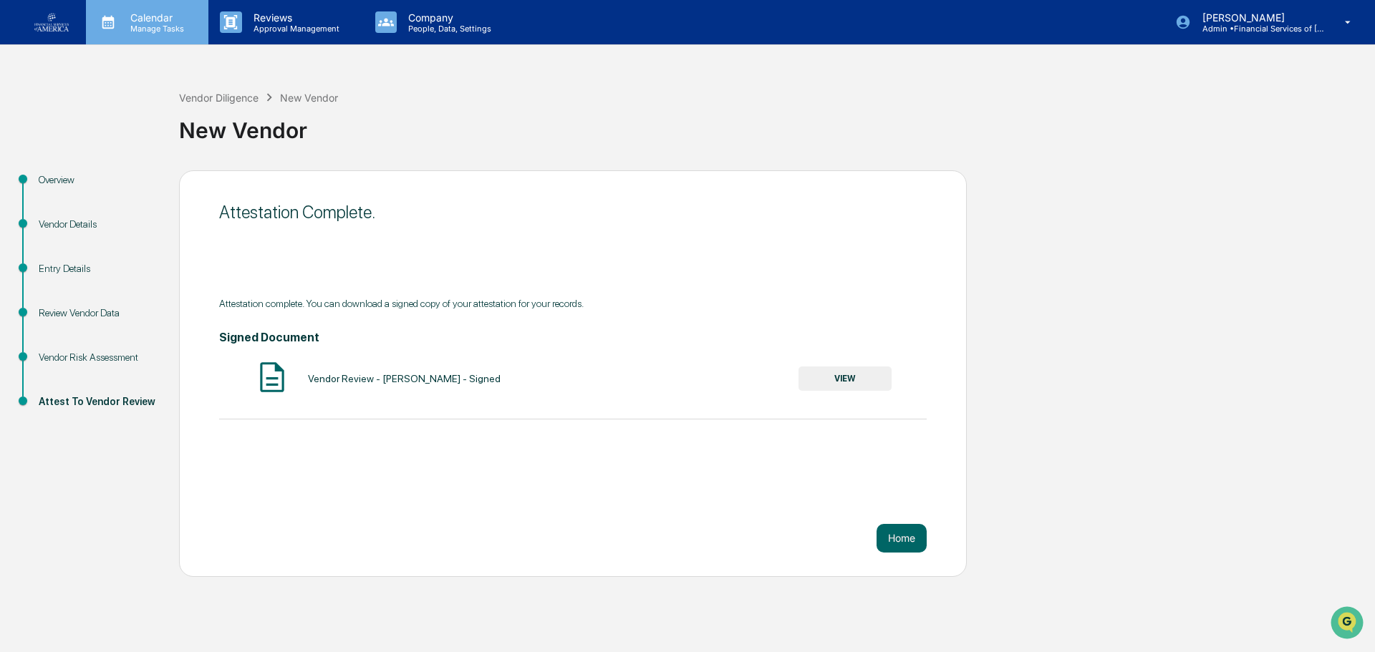
click at [150, 14] on p "Calendar" at bounding box center [155, 17] width 72 height 12
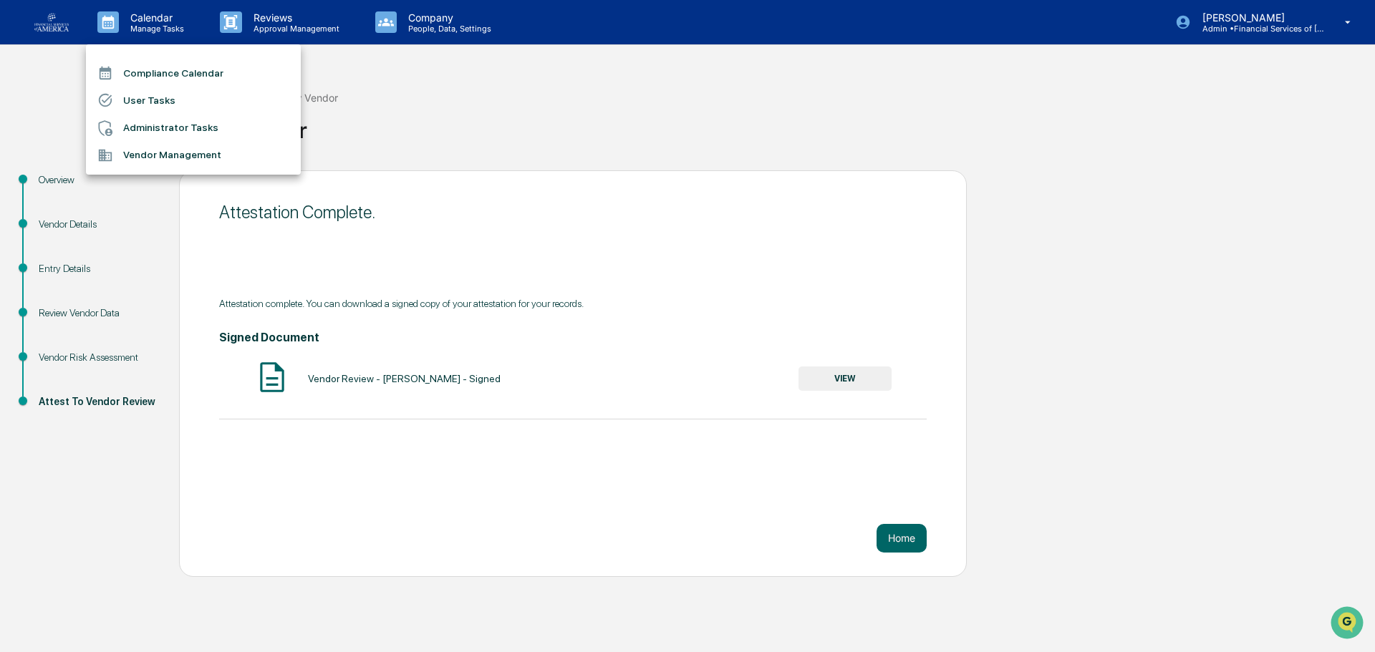
click at [176, 153] on li "Vendor Management" at bounding box center [193, 155] width 215 height 27
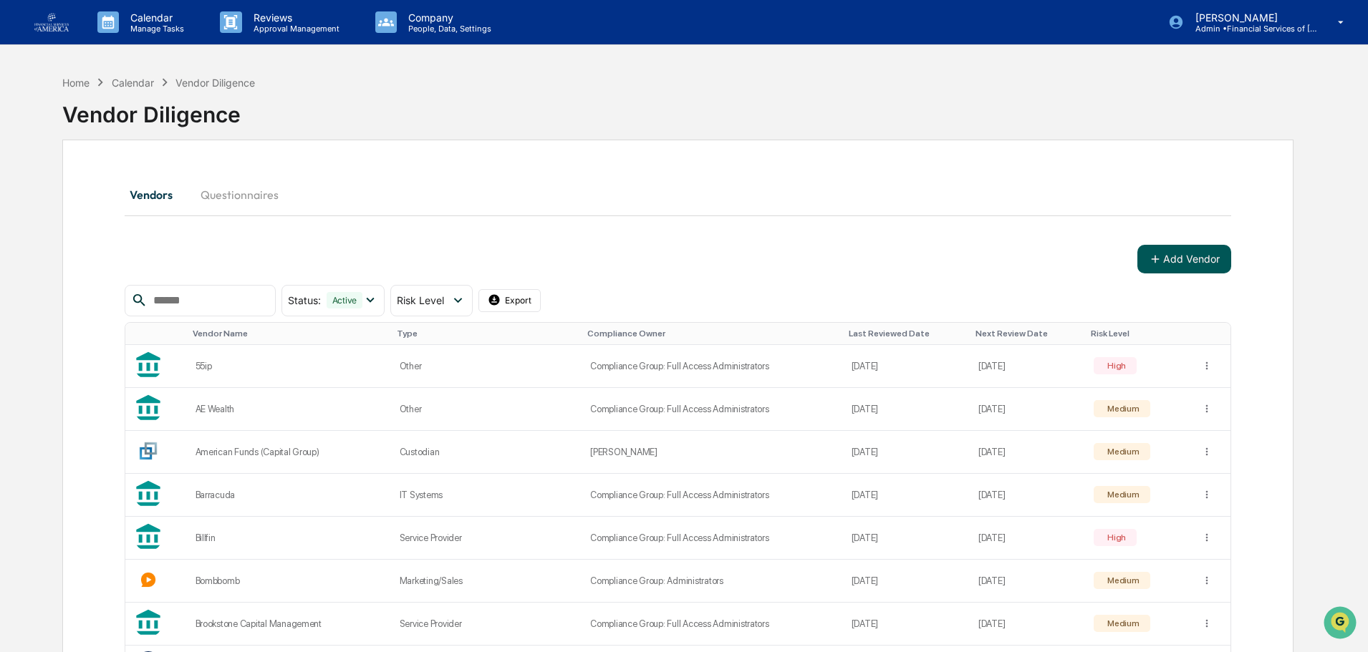
click at [1192, 257] on button "Add Vendor" at bounding box center [1184, 259] width 94 height 29
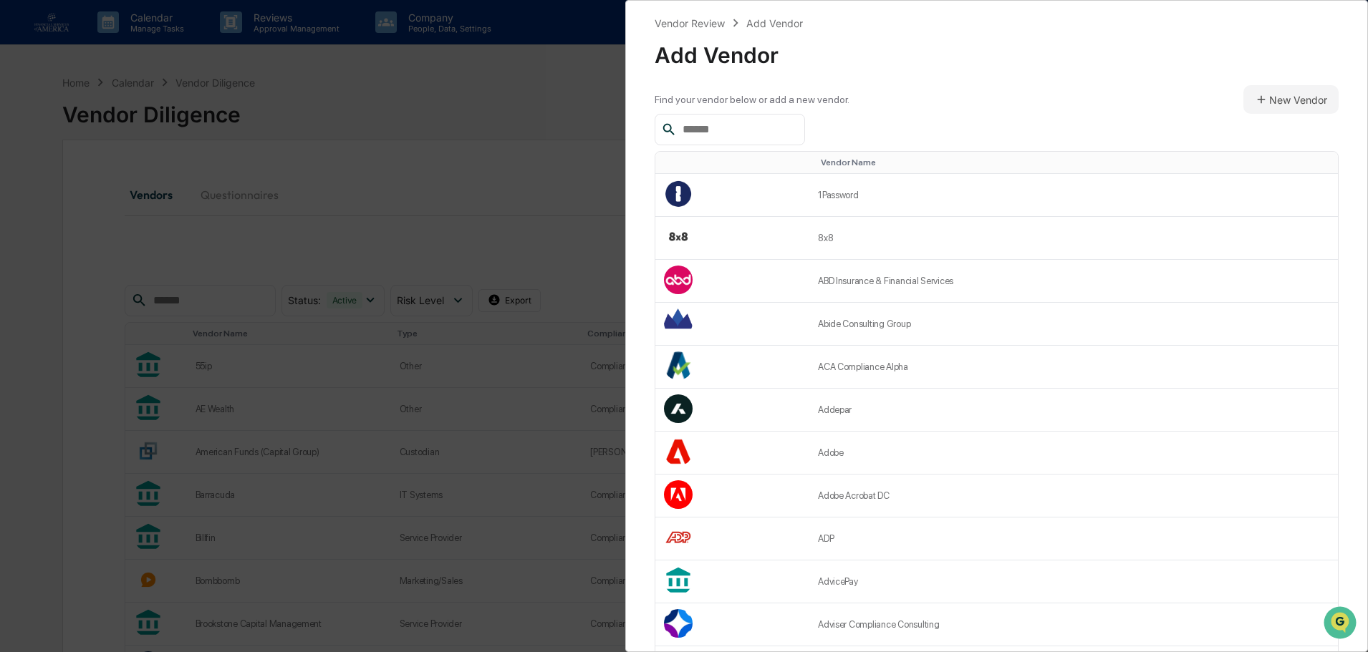
click at [743, 100] on div "Find your vendor below or add a new vendor." at bounding box center [752, 99] width 195 height 11
click at [742, 122] on input "text" at bounding box center [738, 129] width 122 height 19
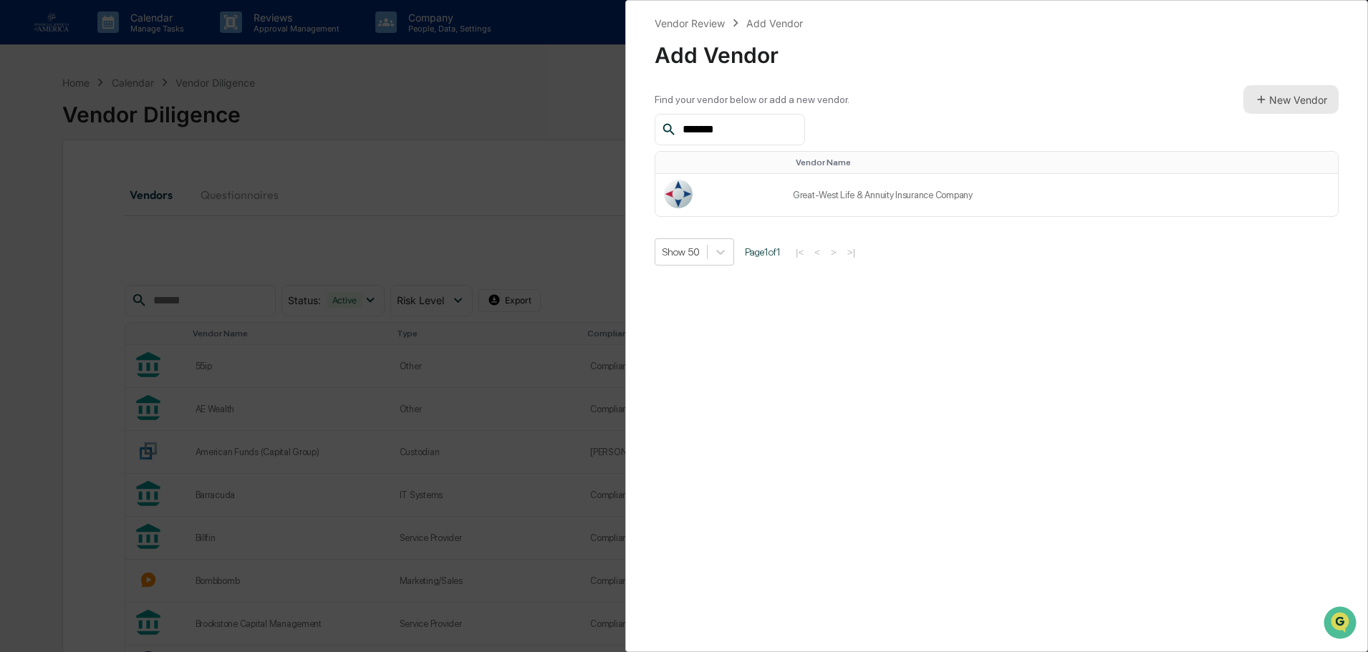
type input "*******"
click at [1267, 89] on button "New Vendor" at bounding box center [1290, 99] width 95 height 29
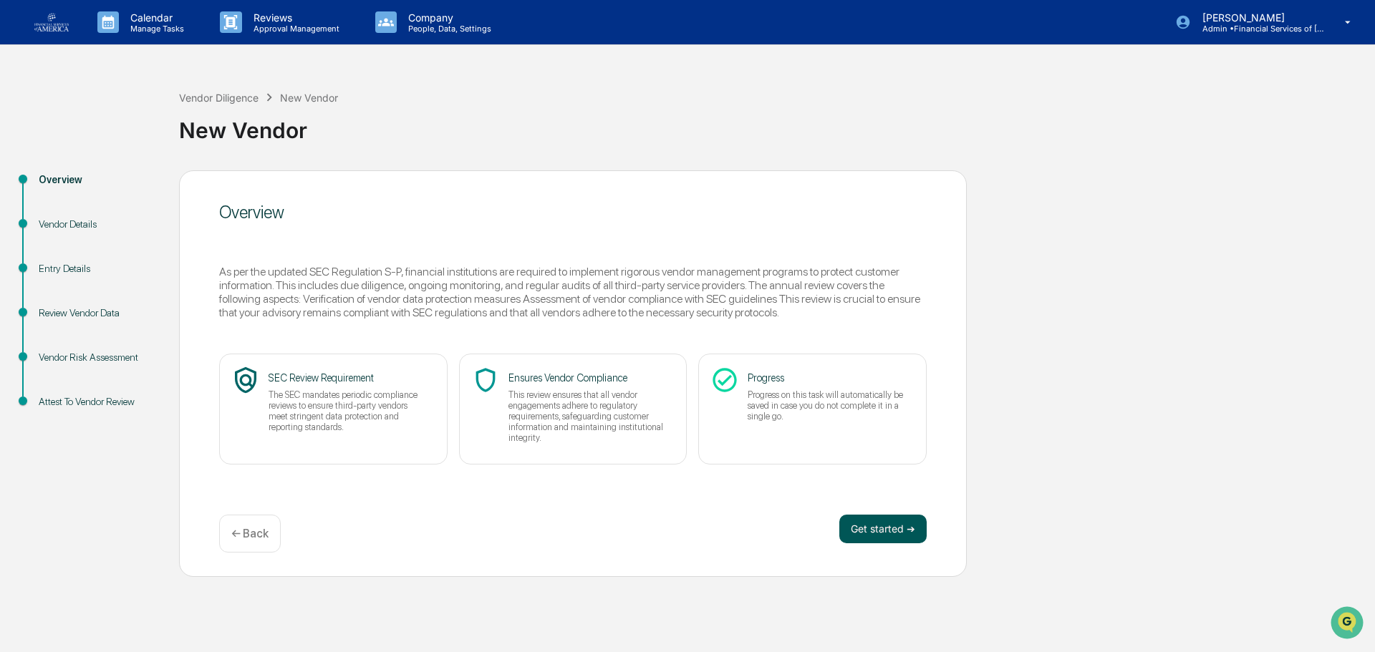
click at [900, 536] on button "Get started ➔" at bounding box center [882, 529] width 87 height 29
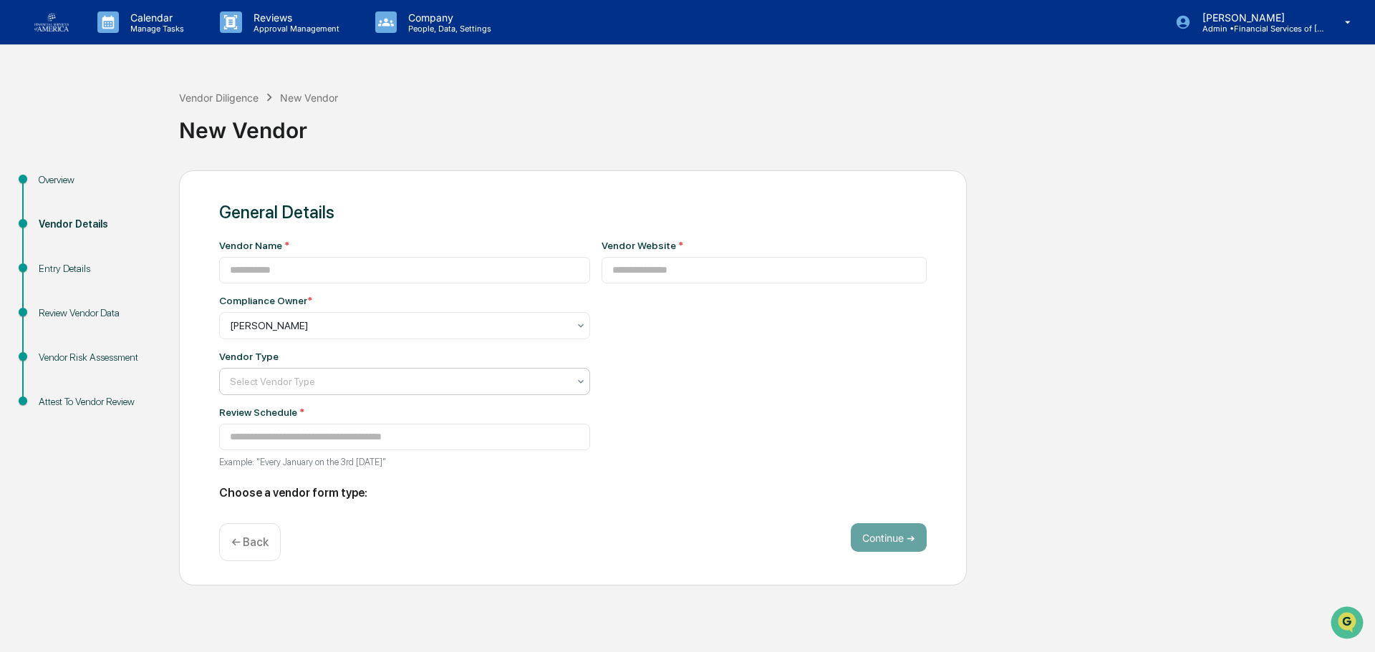
type input "**********"
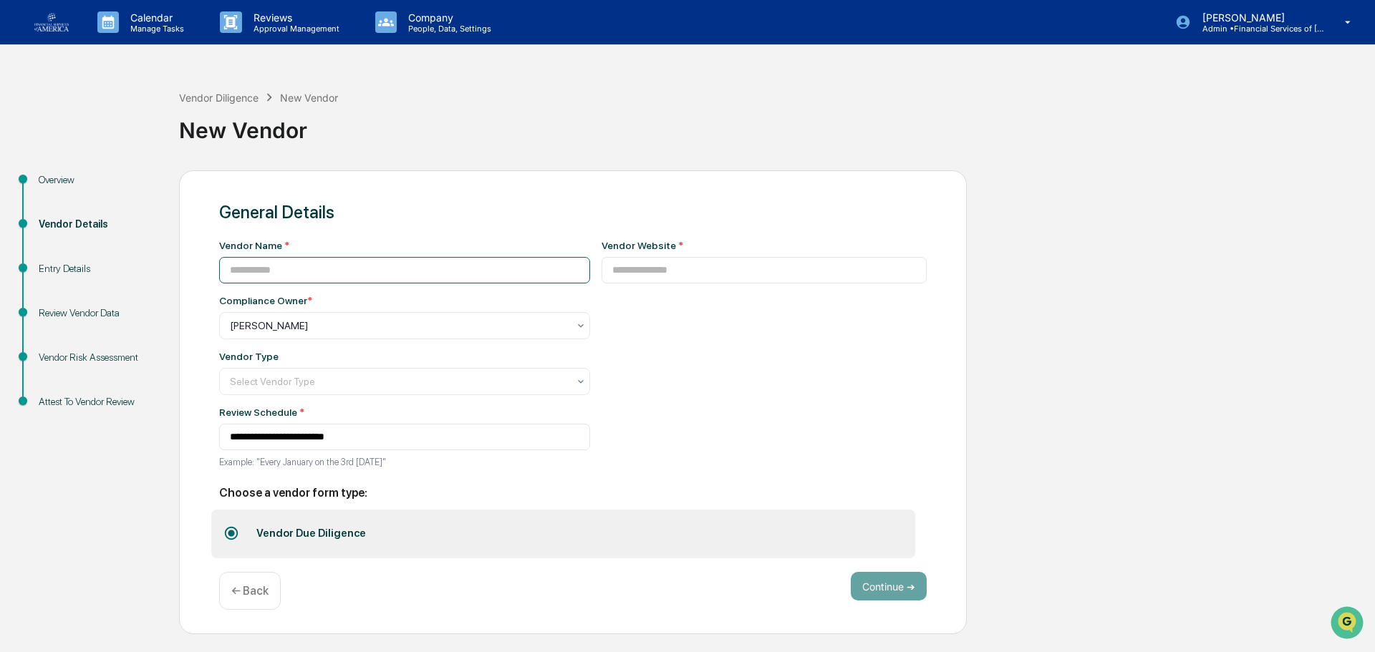
click at [319, 277] on input at bounding box center [404, 270] width 371 height 26
type input "**********"
click at [267, 377] on div at bounding box center [399, 382] width 338 height 14
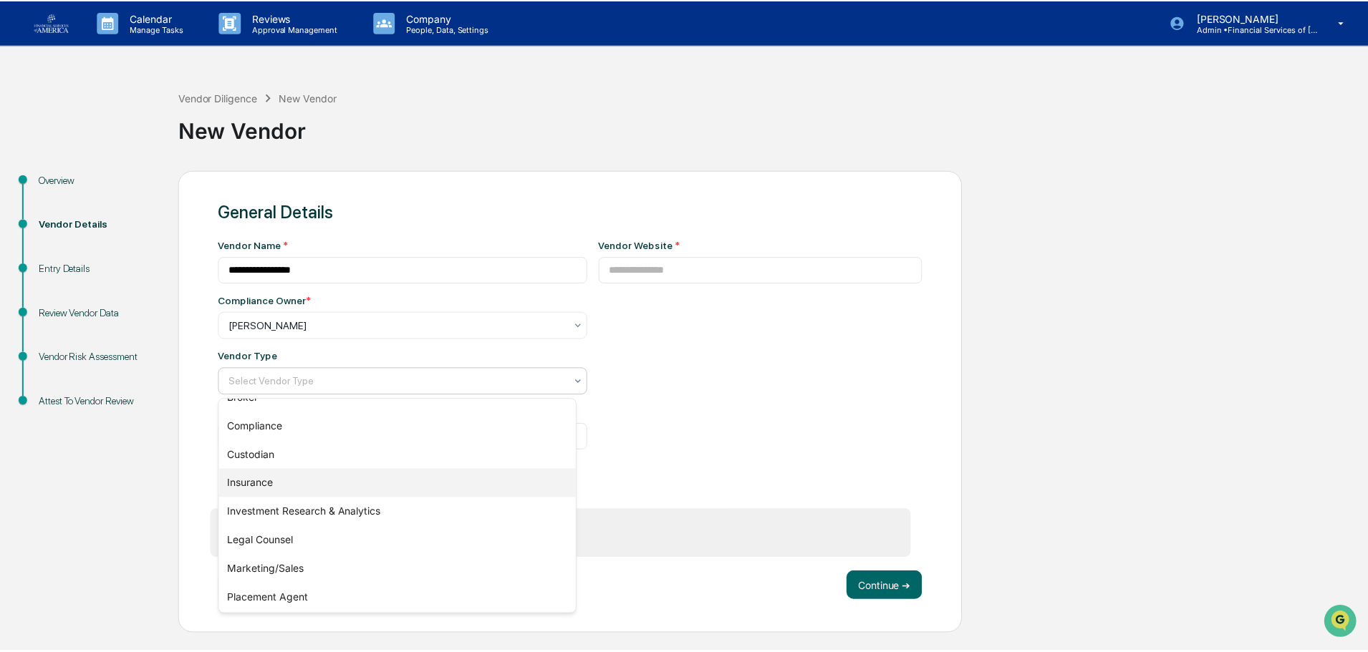
scroll to position [143, 0]
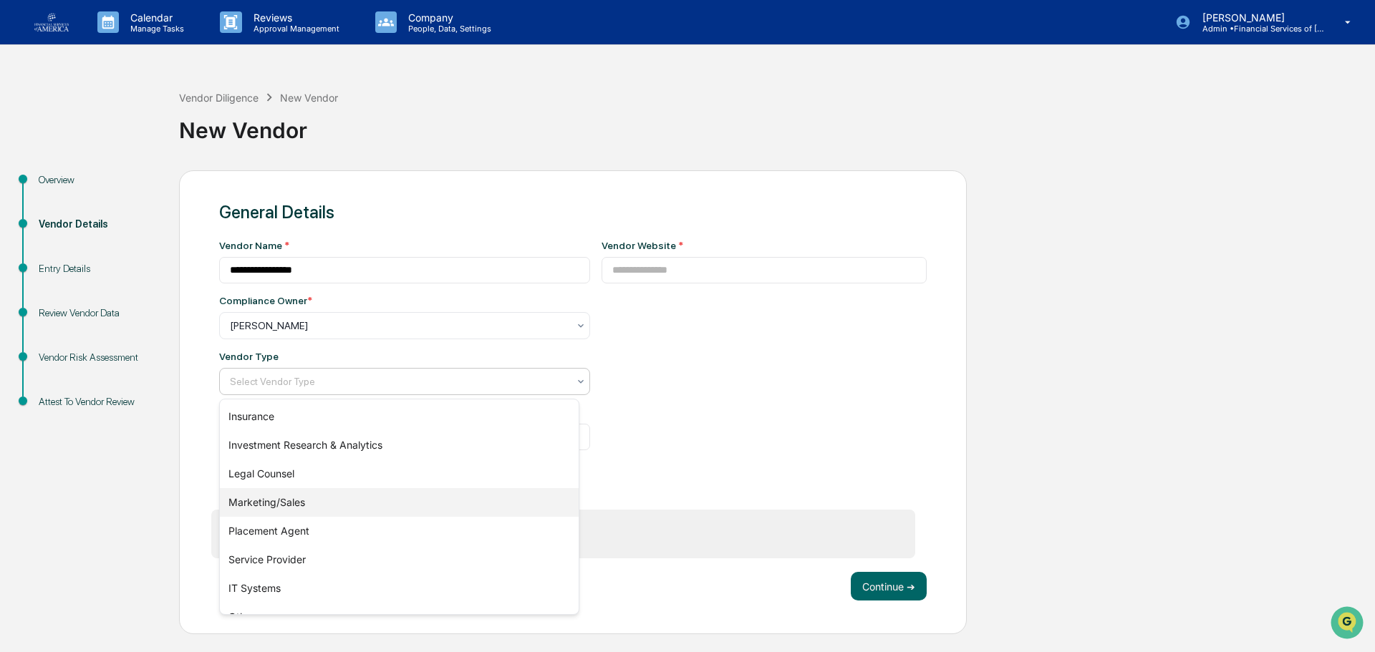
click at [279, 501] on div "Marketing/Sales" at bounding box center [399, 502] width 359 height 29
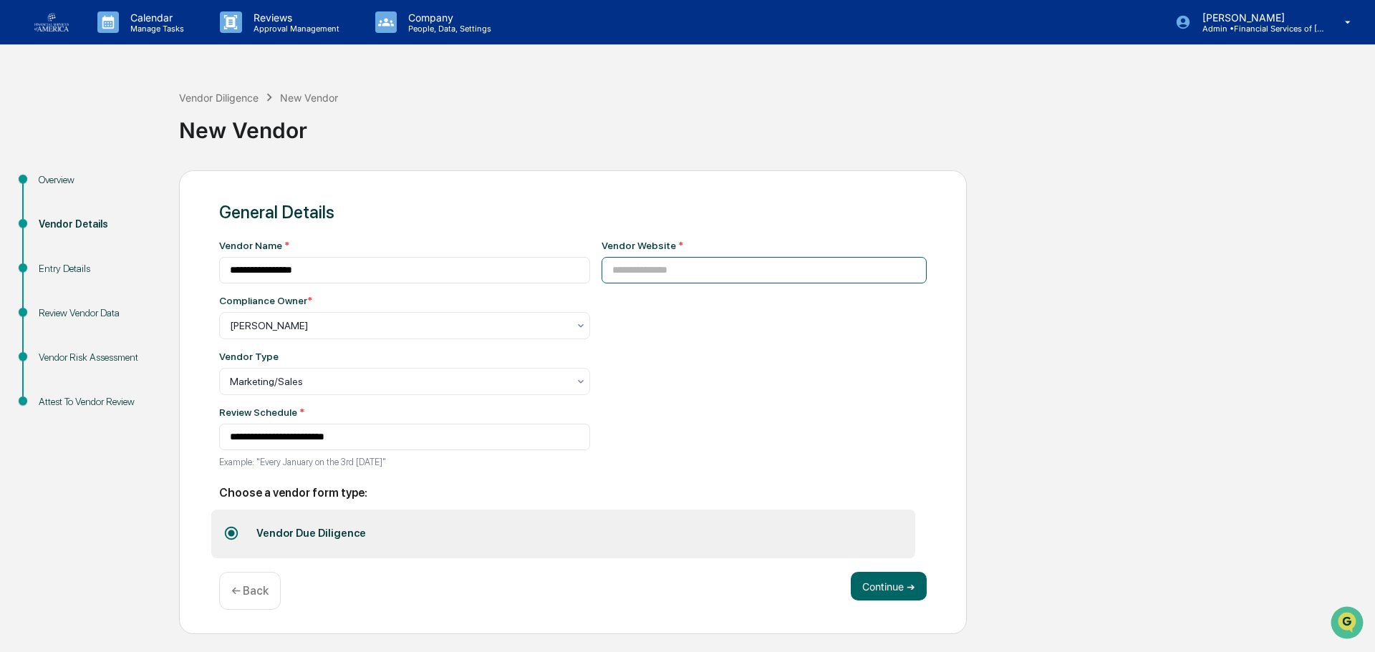
click at [738, 273] on input at bounding box center [765, 270] width 326 height 26
paste input "**********"
type input "**********"
click at [874, 586] on button "Continue ➔" at bounding box center [889, 586] width 76 height 29
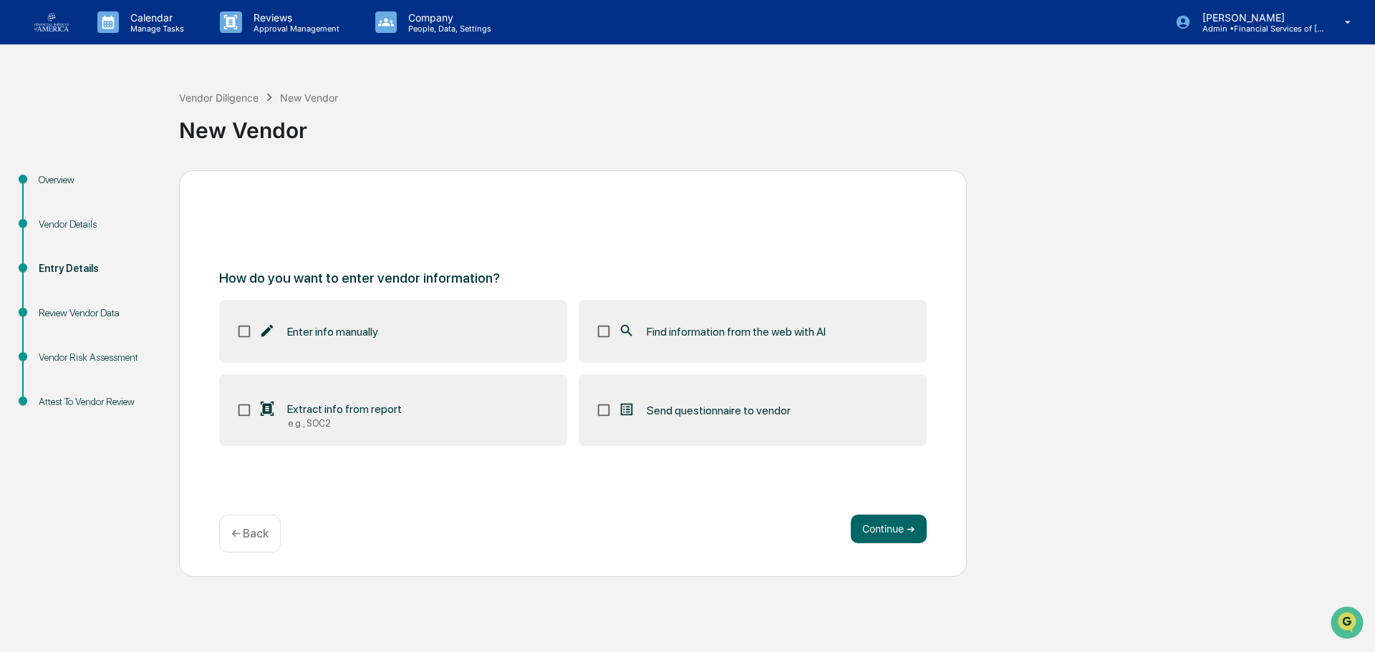
click at [622, 327] on icon at bounding box center [626, 330] width 11 height 11
click at [899, 521] on button "Continue ➔" at bounding box center [889, 529] width 76 height 29
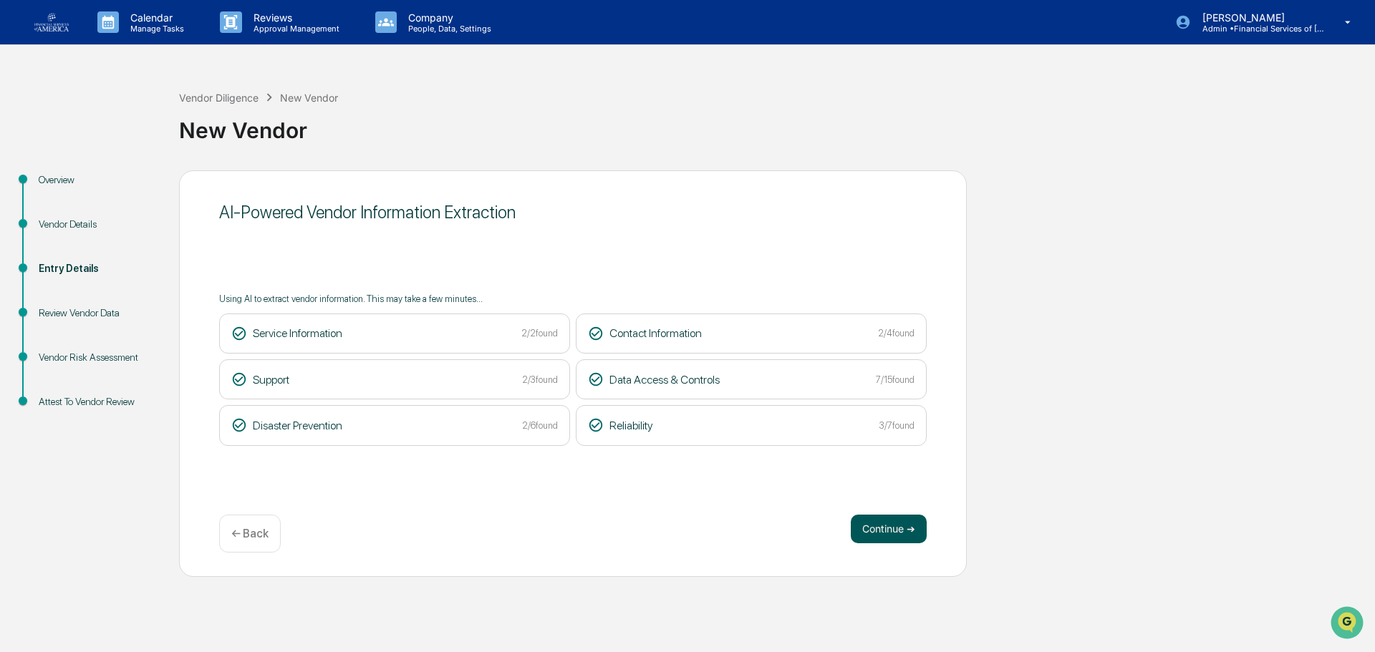
click at [856, 535] on button "Continue ➔" at bounding box center [889, 529] width 76 height 29
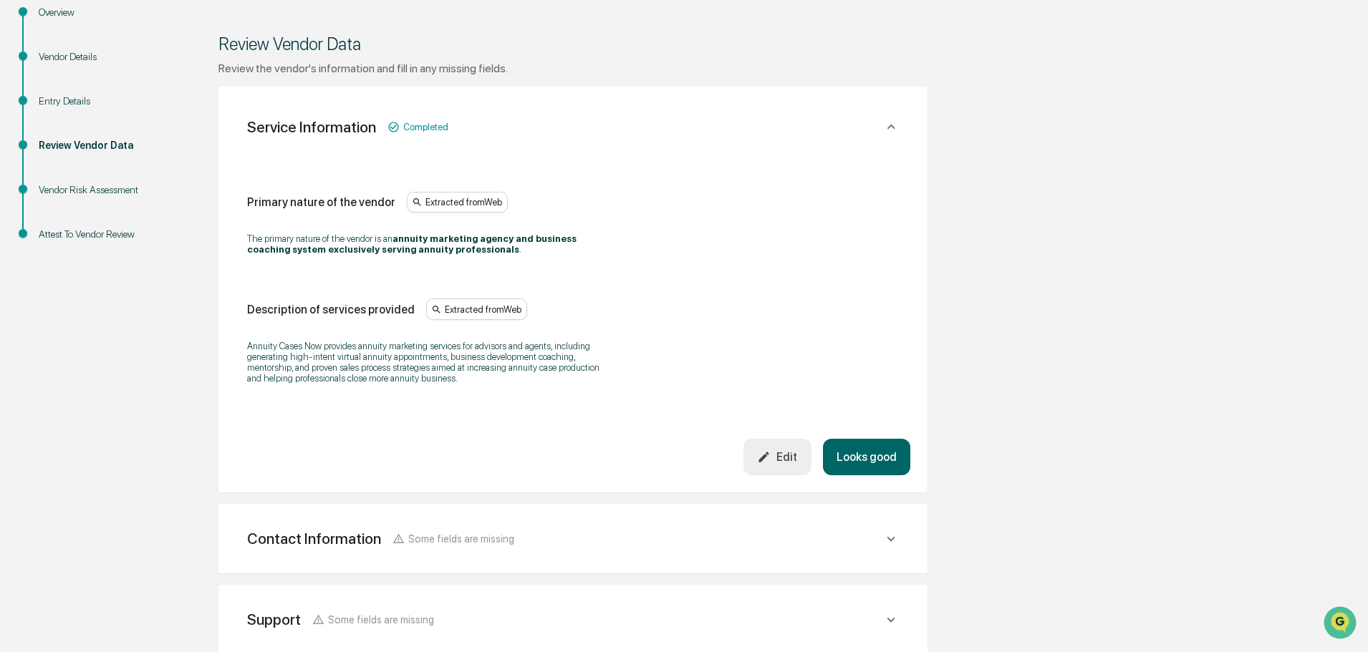
scroll to position [215, 0]
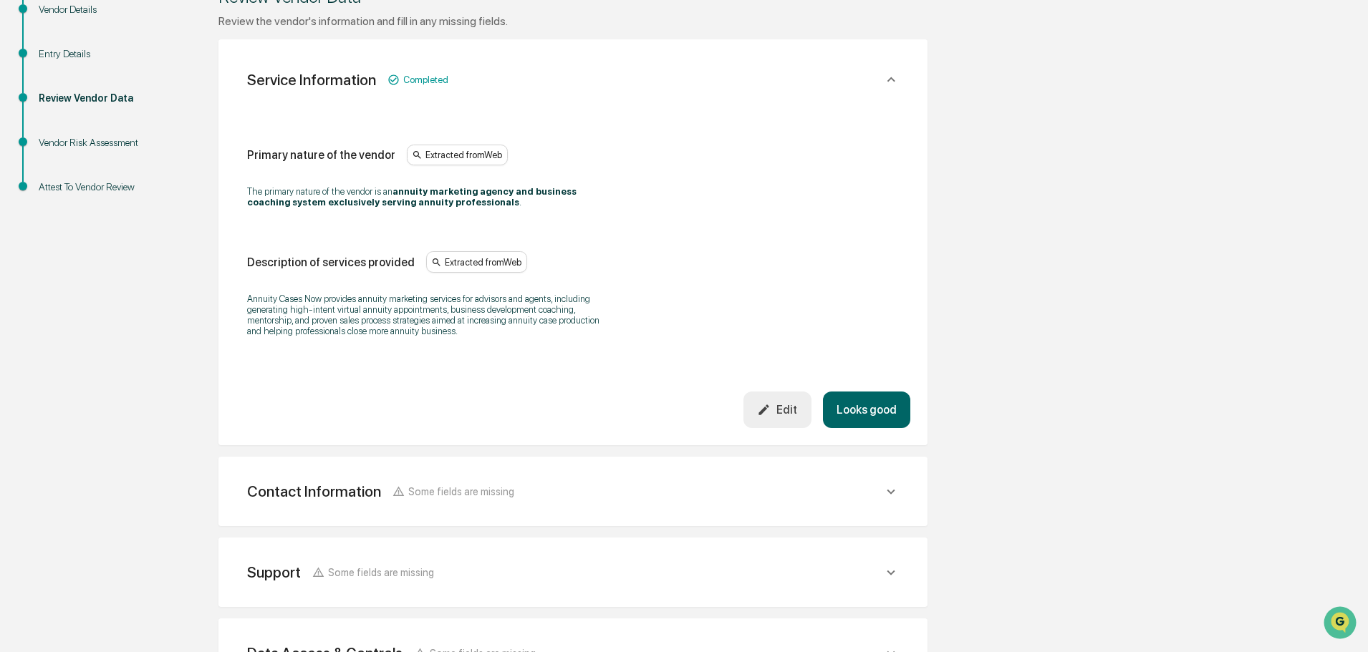
click at [877, 408] on button "Looks good" at bounding box center [866, 410] width 87 height 37
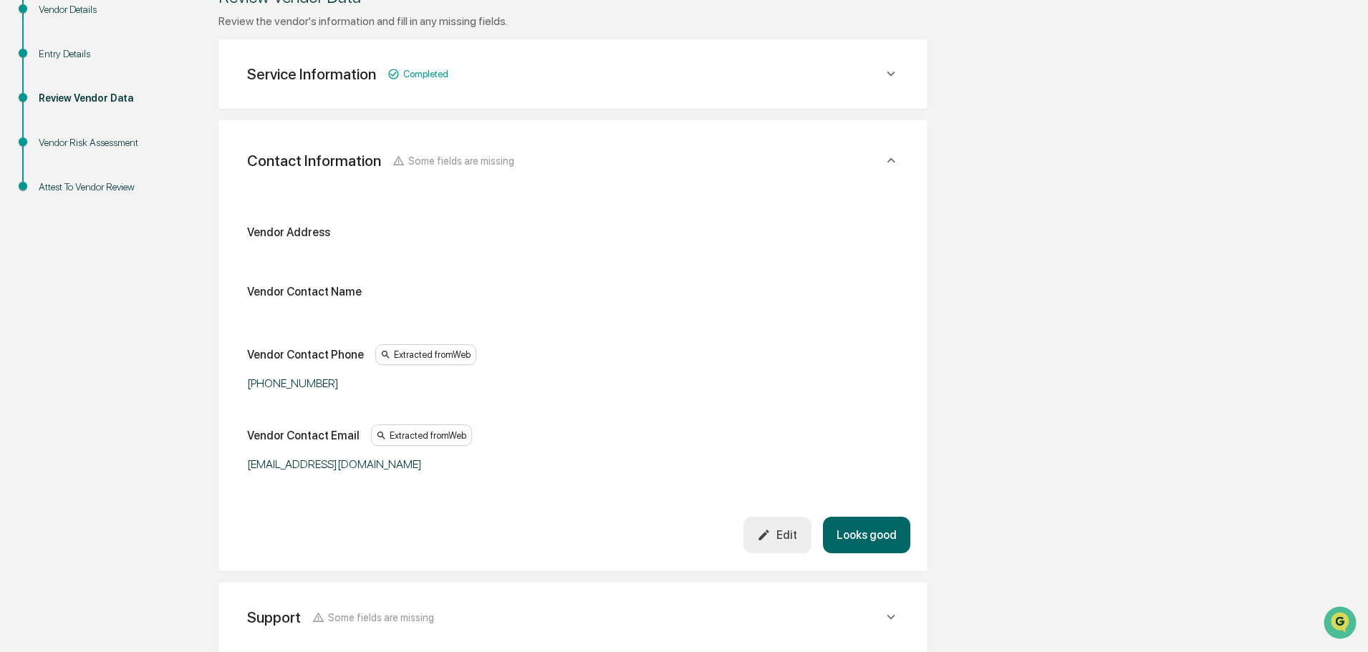
scroll to position [254, 0]
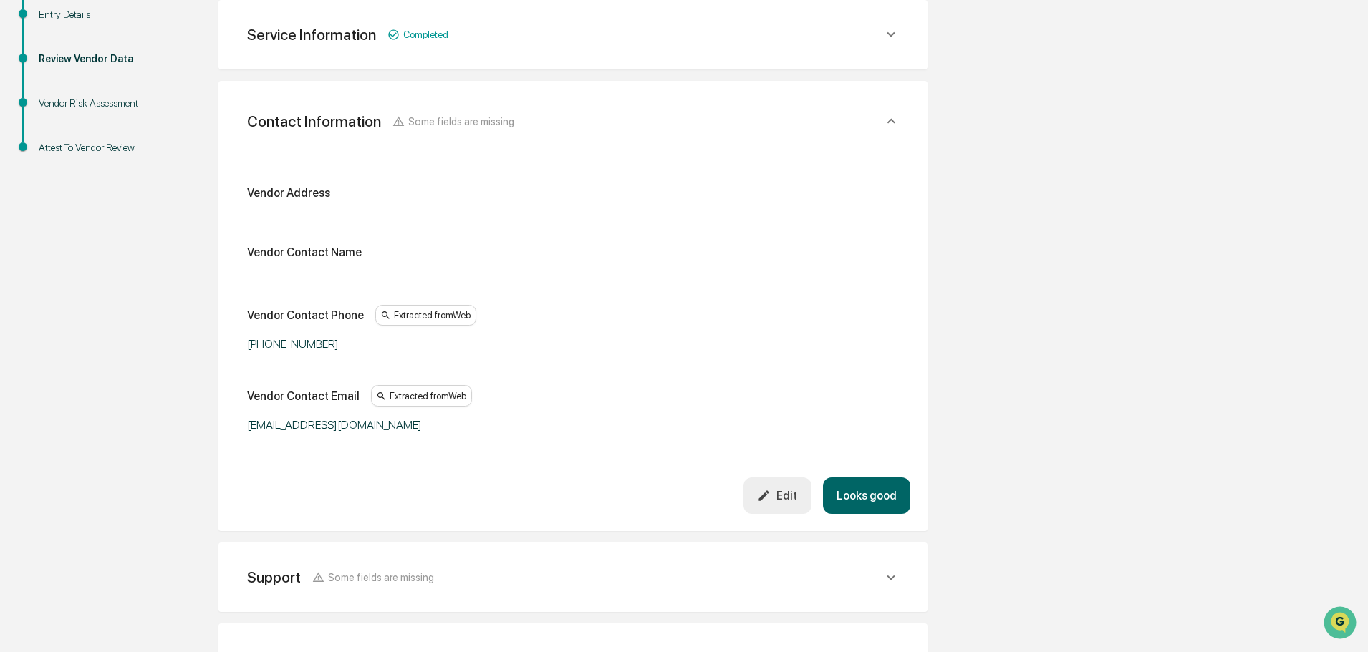
click at [864, 490] on button "Looks good" at bounding box center [866, 496] width 87 height 37
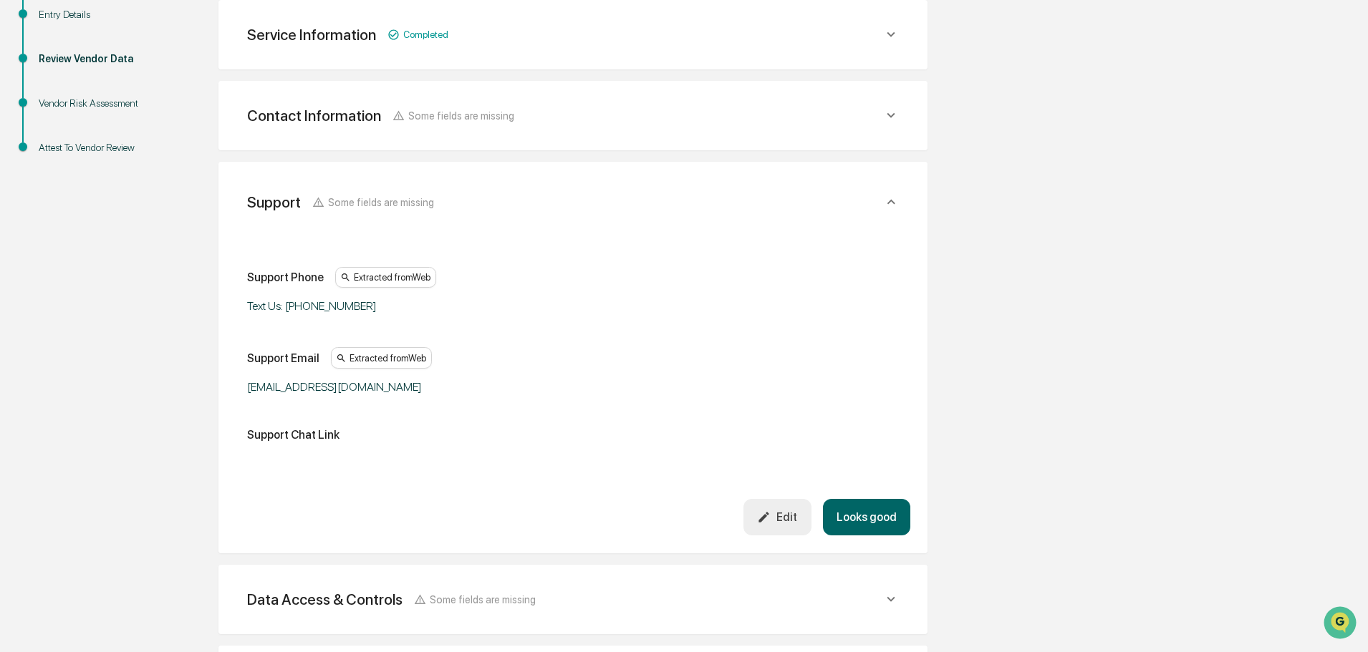
scroll to position [335, 0]
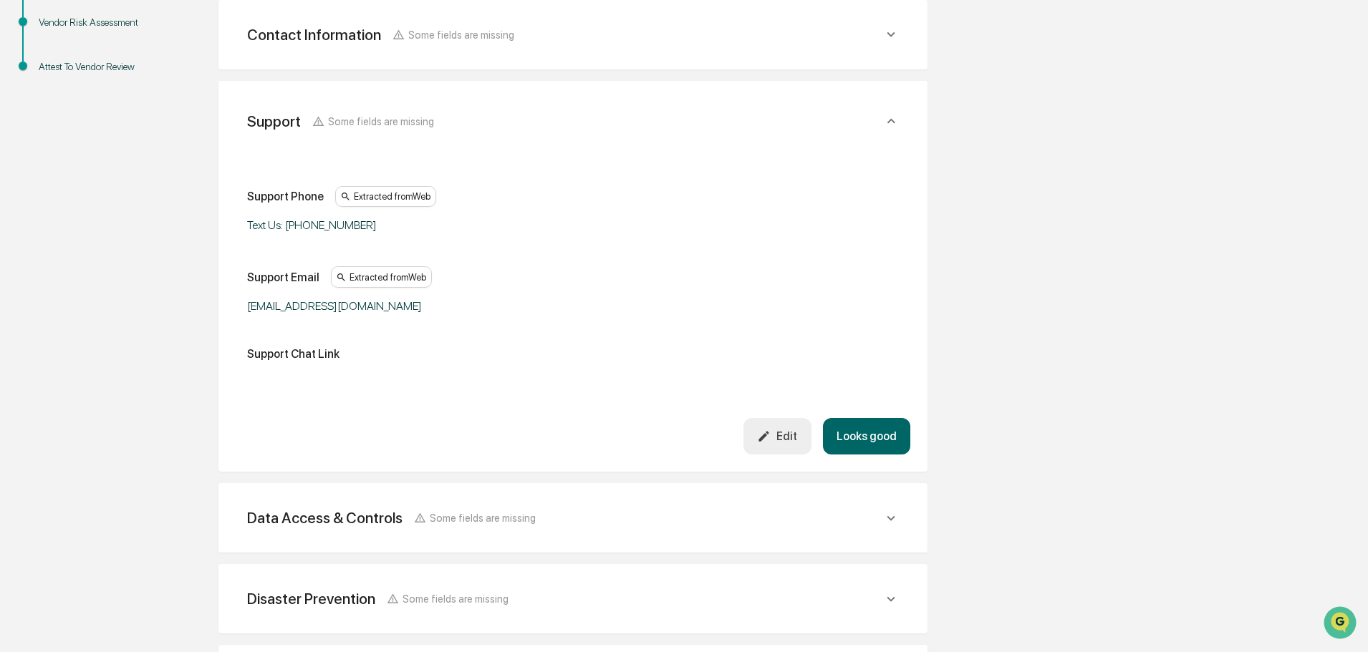
click at [878, 428] on button "Looks good" at bounding box center [866, 436] width 87 height 37
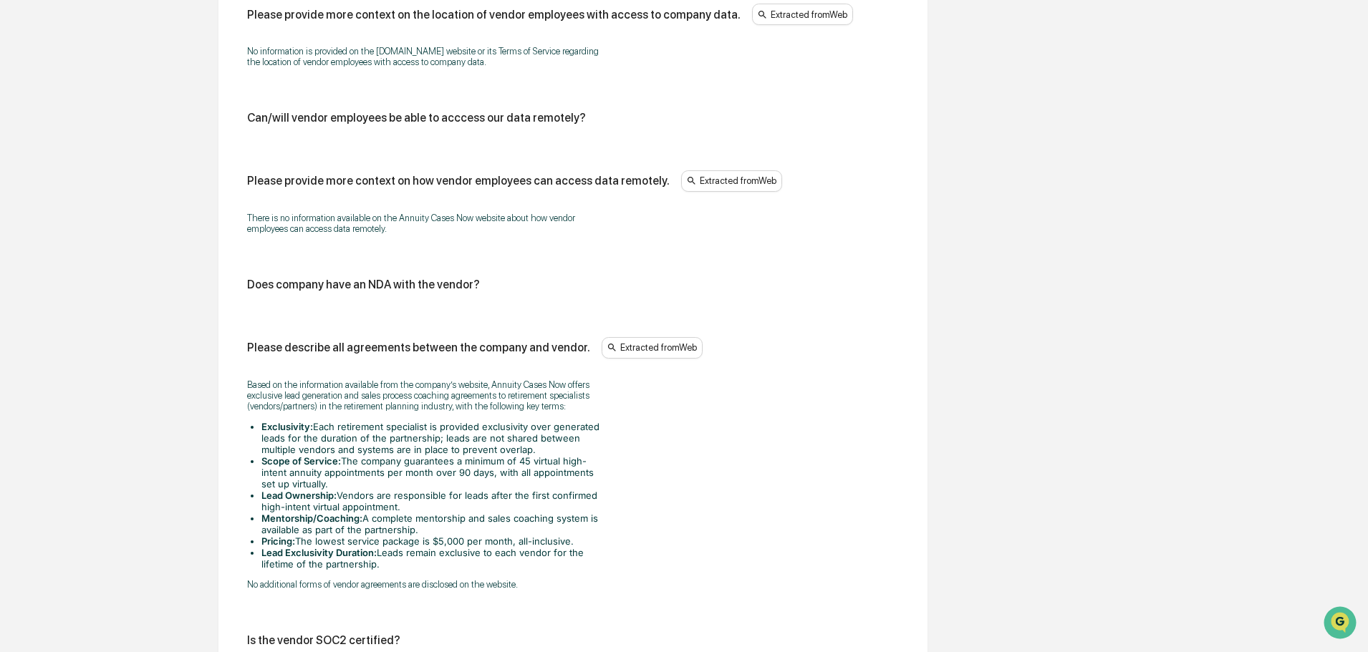
scroll to position [1562, 0]
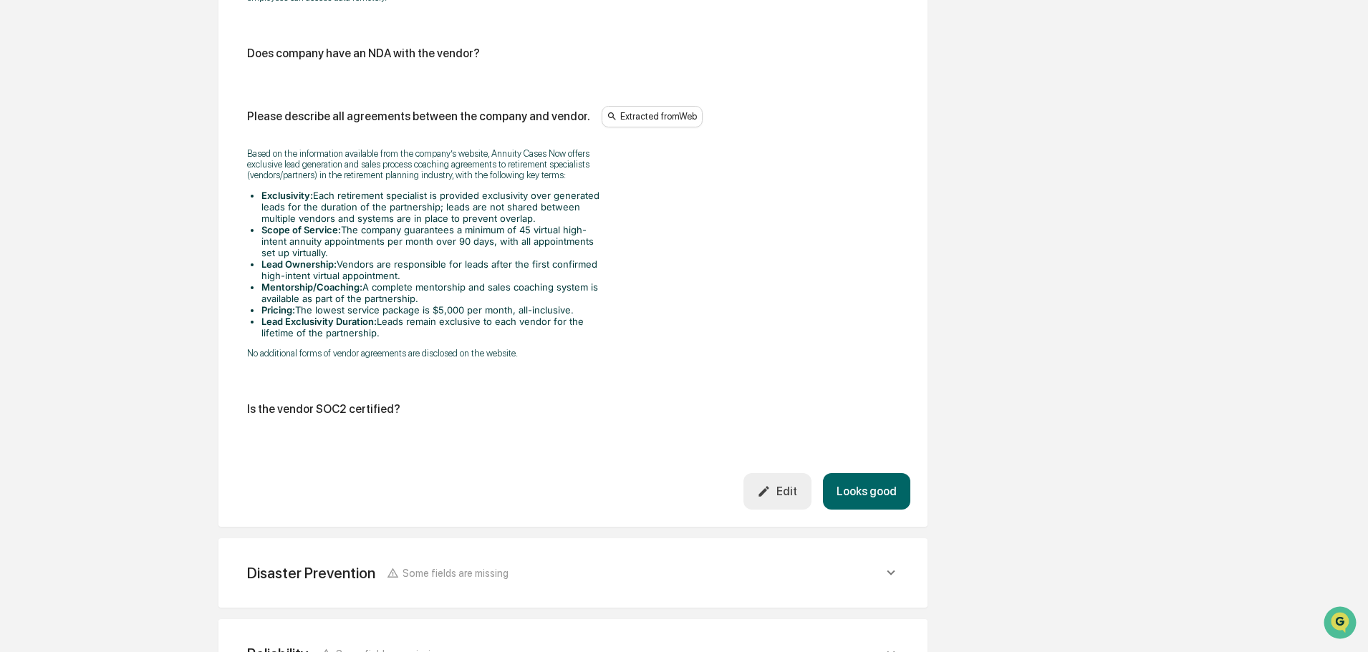
click at [792, 488] on div "Edit" at bounding box center [777, 492] width 40 height 14
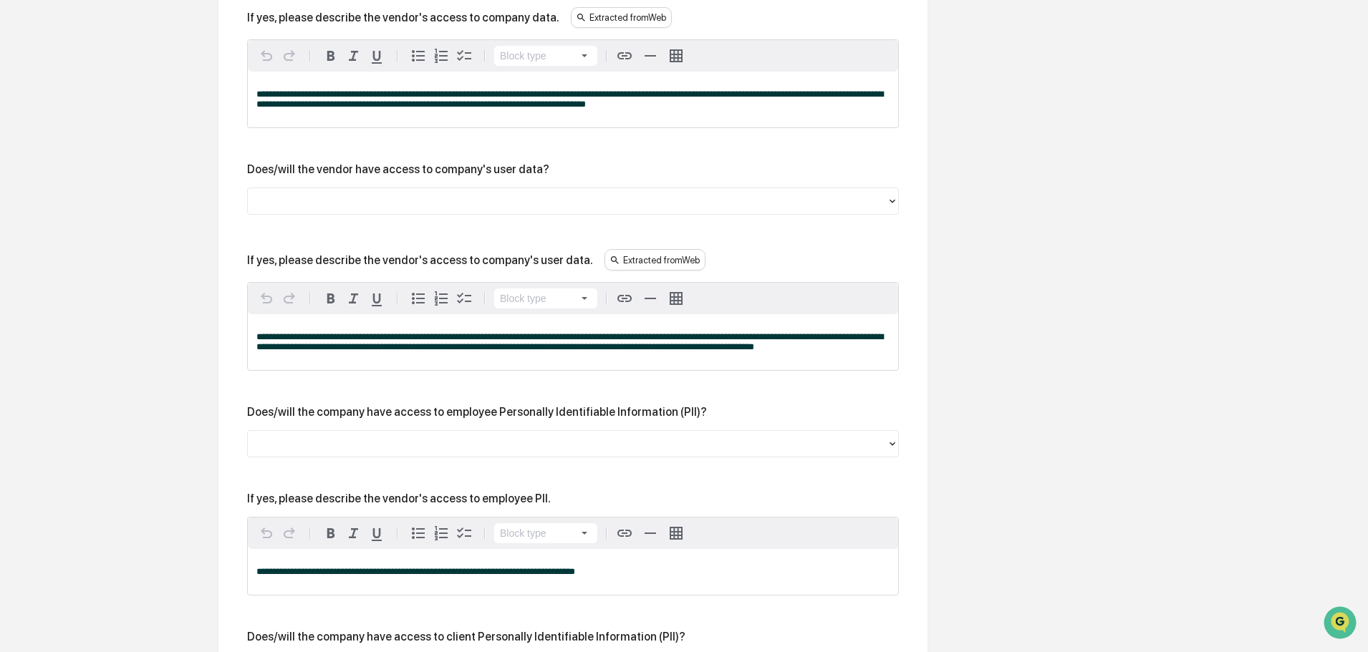
scroll to position [703, 0]
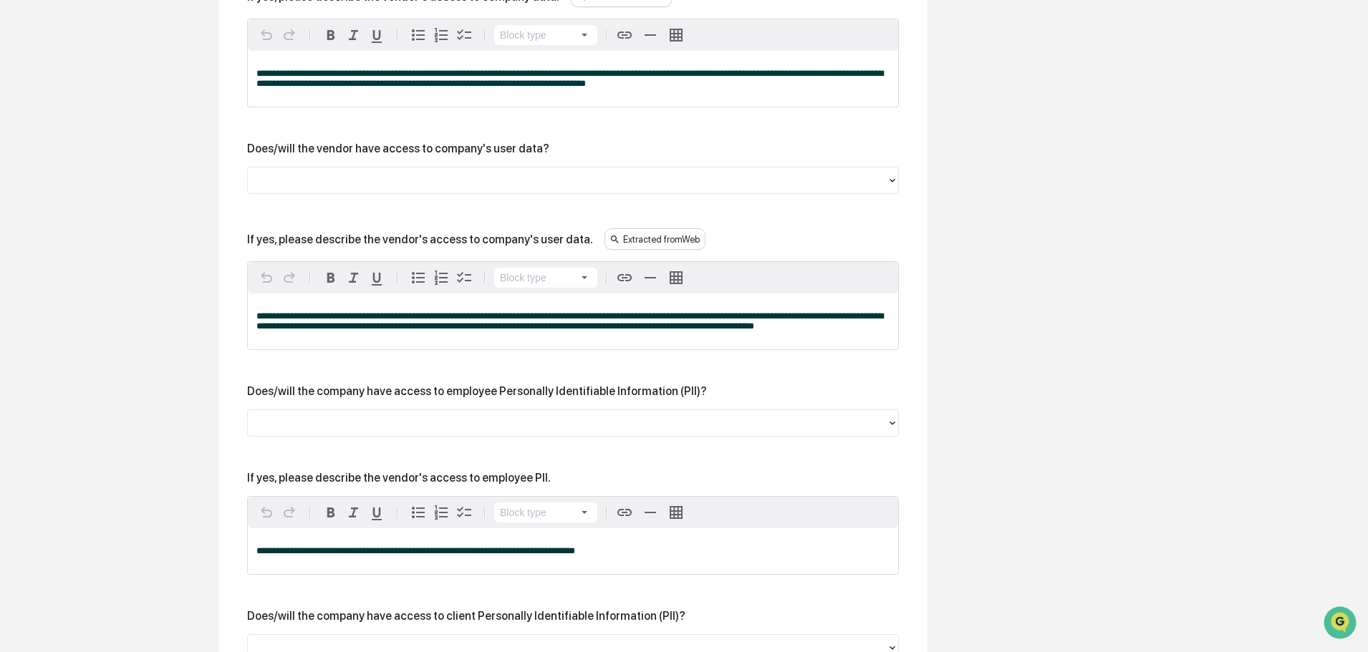
click at [349, 183] on div at bounding box center [567, 181] width 625 height 16
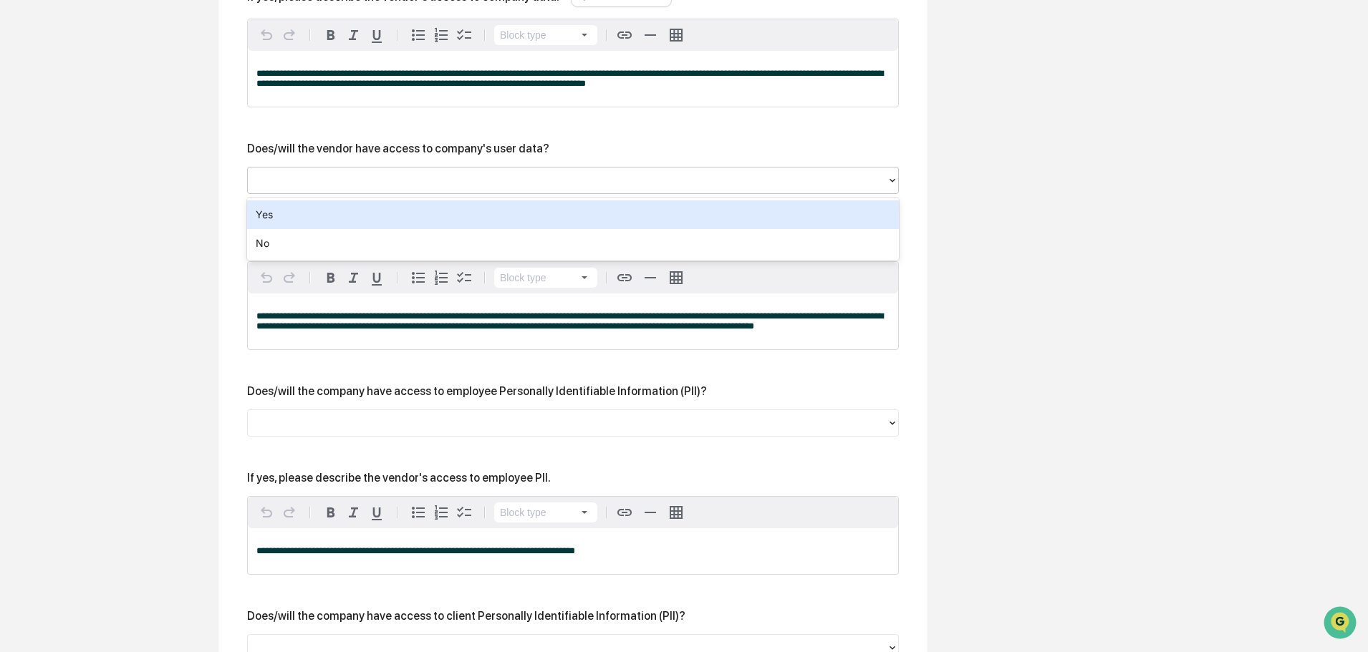
click at [345, 217] on div "Yes" at bounding box center [573, 215] width 652 height 29
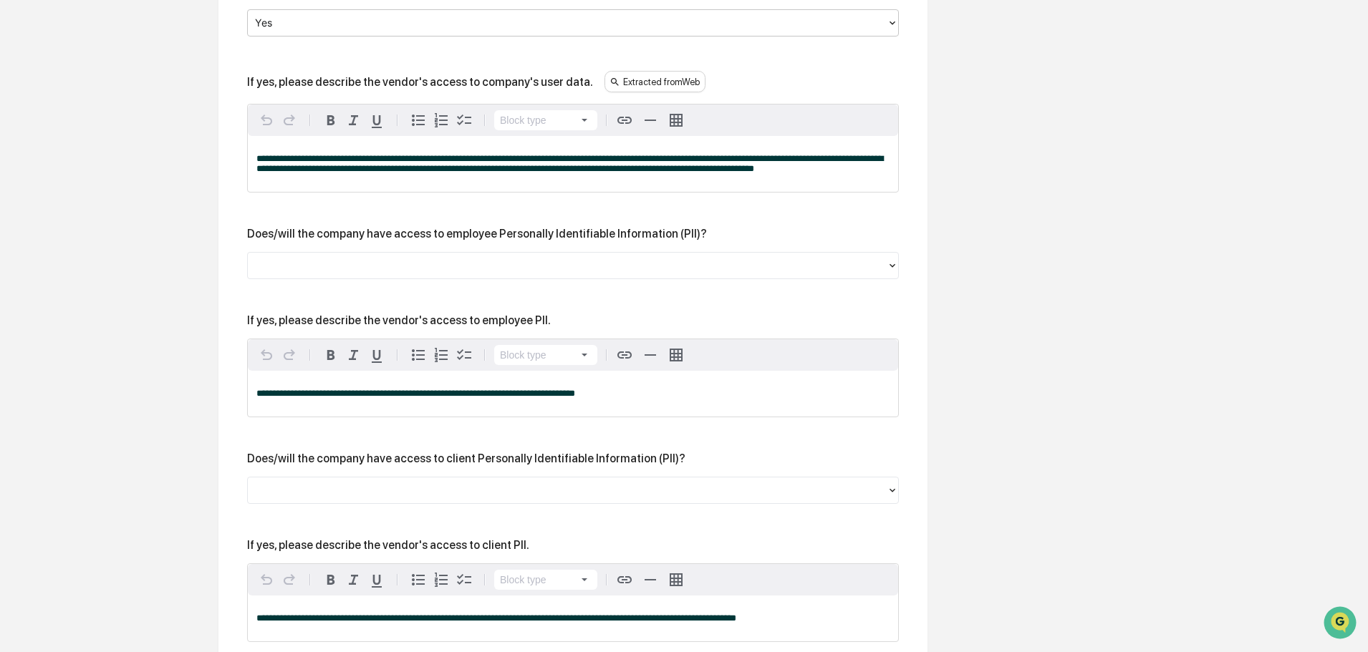
scroll to position [917, 0]
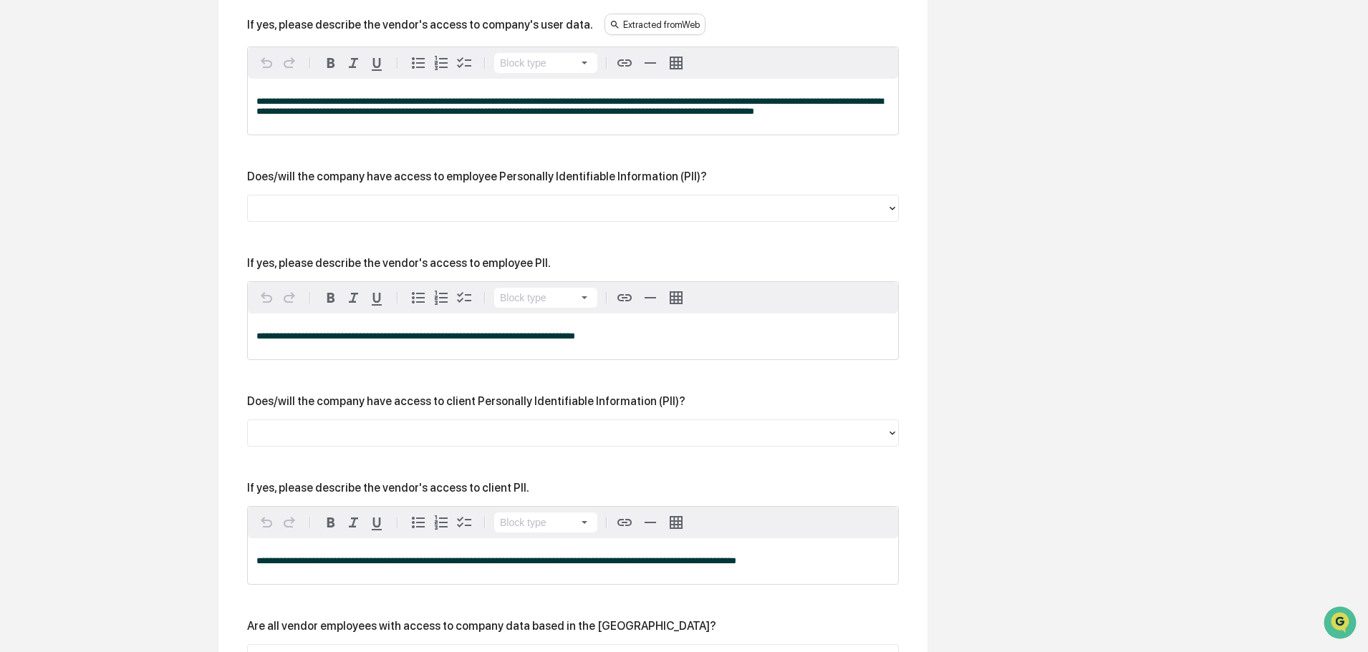
click at [355, 209] on div at bounding box center [567, 209] width 625 height 16
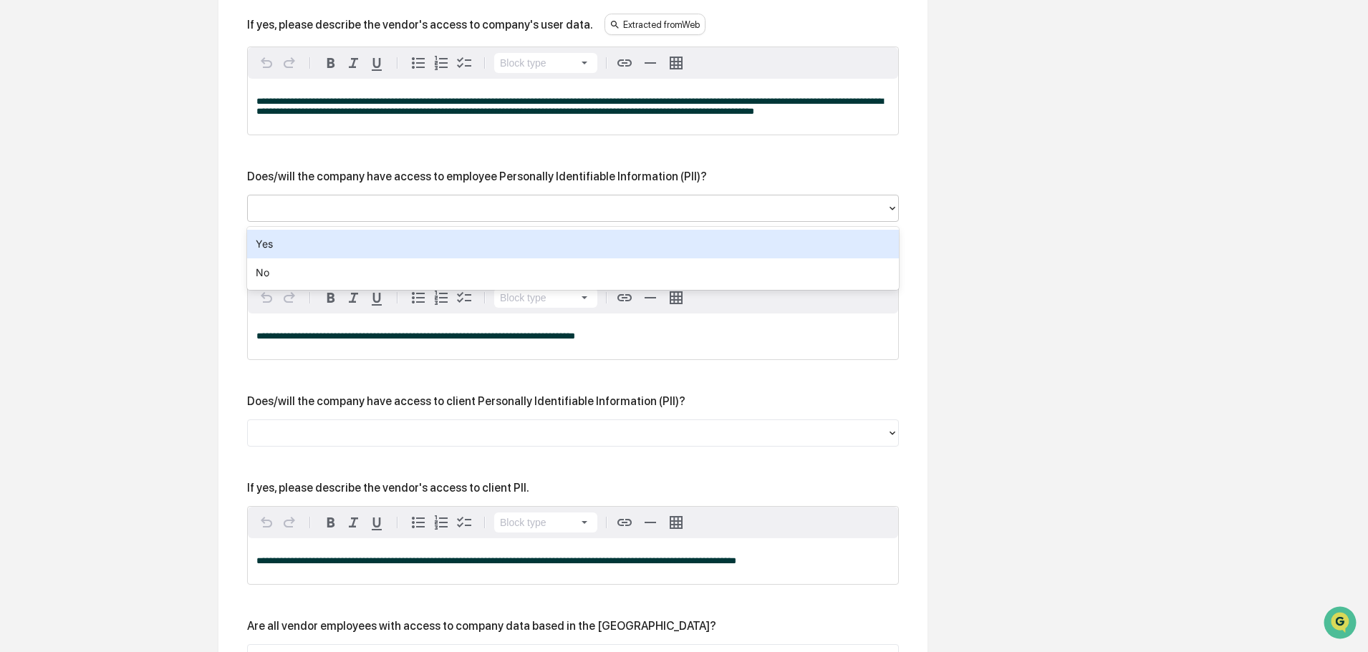
click at [337, 243] on div "Yes" at bounding box center [573, 244] width 652 height 29
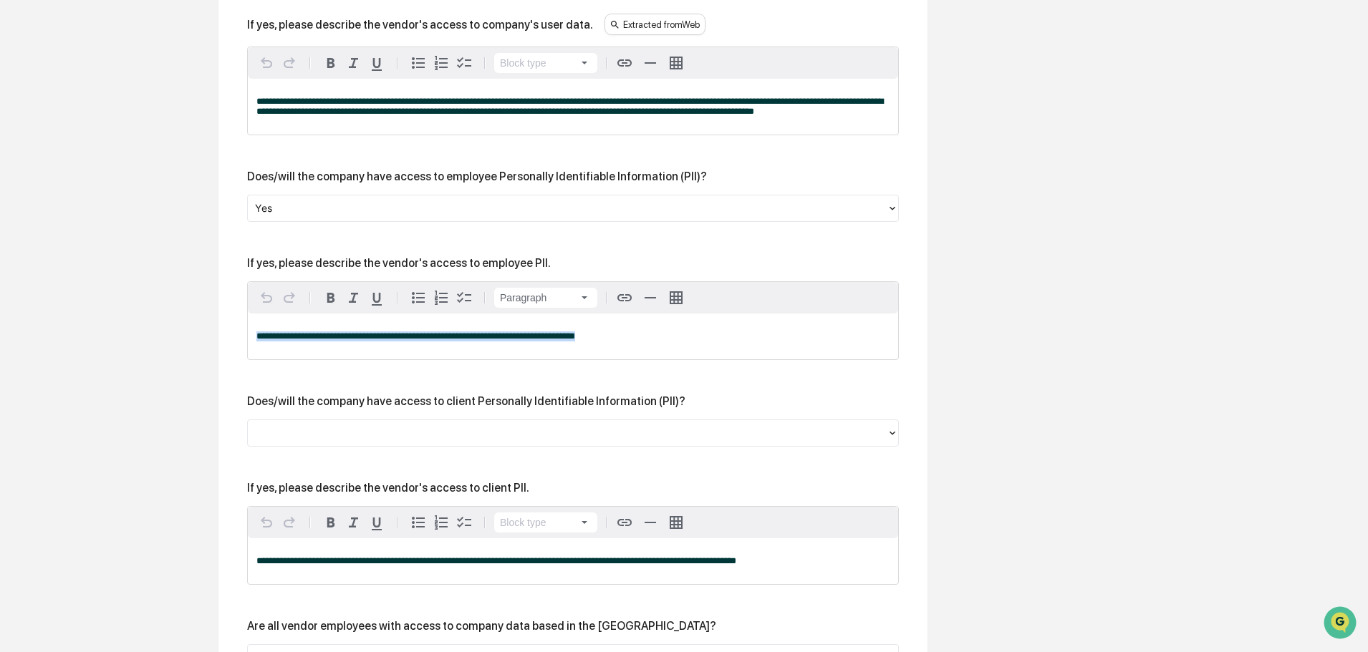
drag, startPoint x: 618, startPoint y: 347, endPoint x: 233, endPoint y: 322, distance: 385.4
click at [233, 322] on div "**********" at bounding box center [572, 604] width 709 height 2049
click at [292, 455] on div "**********" at bounding box center [573, 596] width 652 height 1823
click at [292, 442] on div at bounding box center [567, 433] width 625 height 16
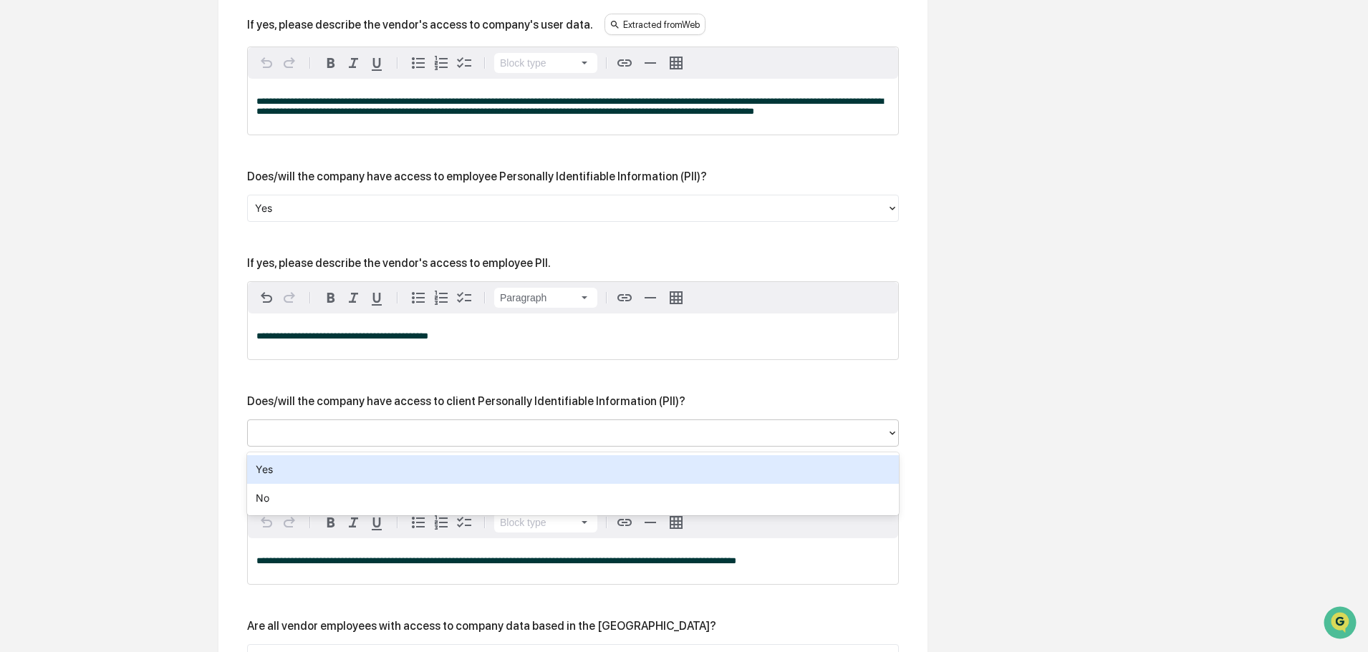
click at [283, 462] on div "Yes" at bounding box center [573, 469] width 652 height 29
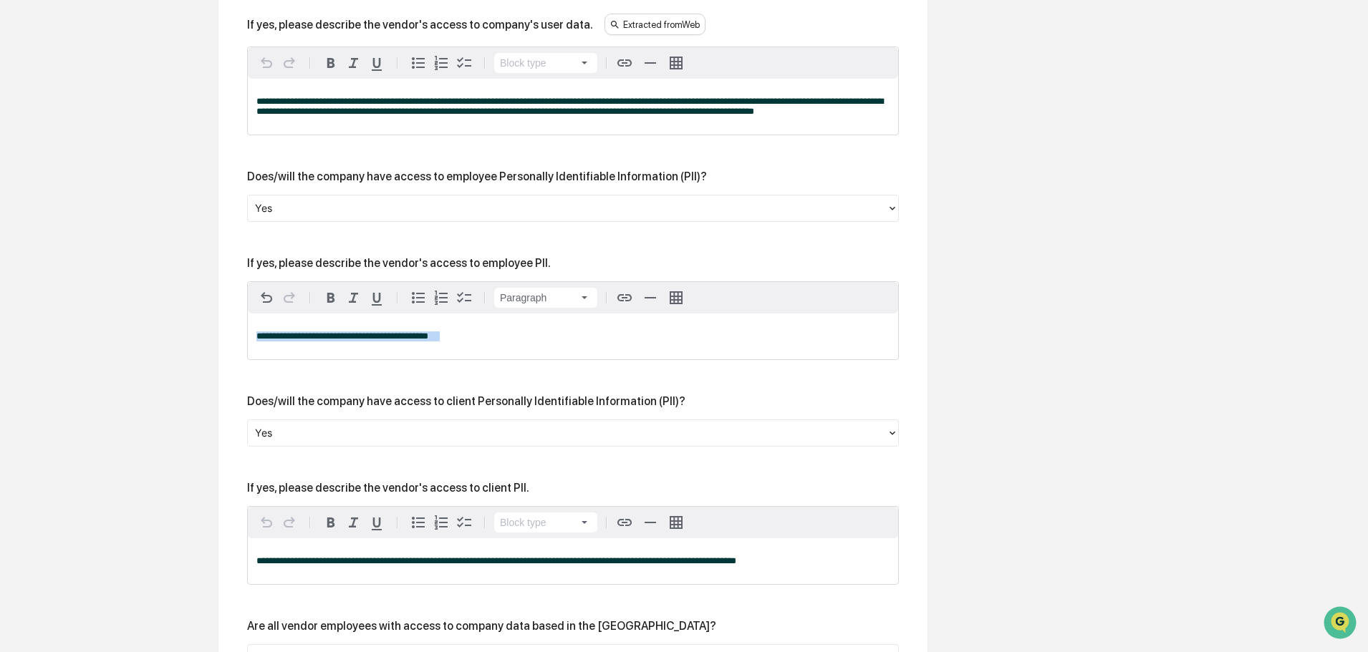
drag, startPoint x: 482, startPoint y: 339, endPoint x: 229, endPoint y: 327, distance: 253.1
click at [229, 327] on div "**********" at bounding box center [572, 604] width 709 height 2049
copy p "**********"
drag, startPoint x: 756, startPoint y: 562, endPoint x: 251, endPoint y: 513, distance: 506.6
click at [251, 513] on div "**********" at bounding box center [573, 545] width 650 height 77
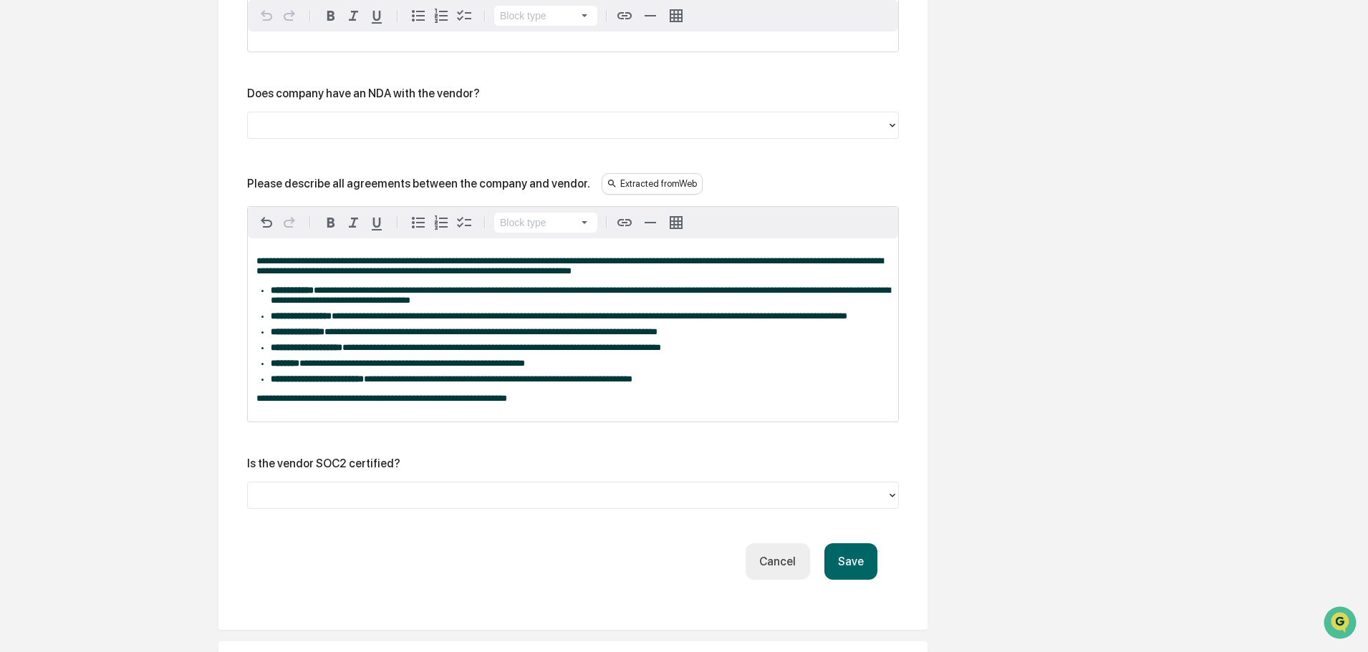
scroll to position [1920, 0]
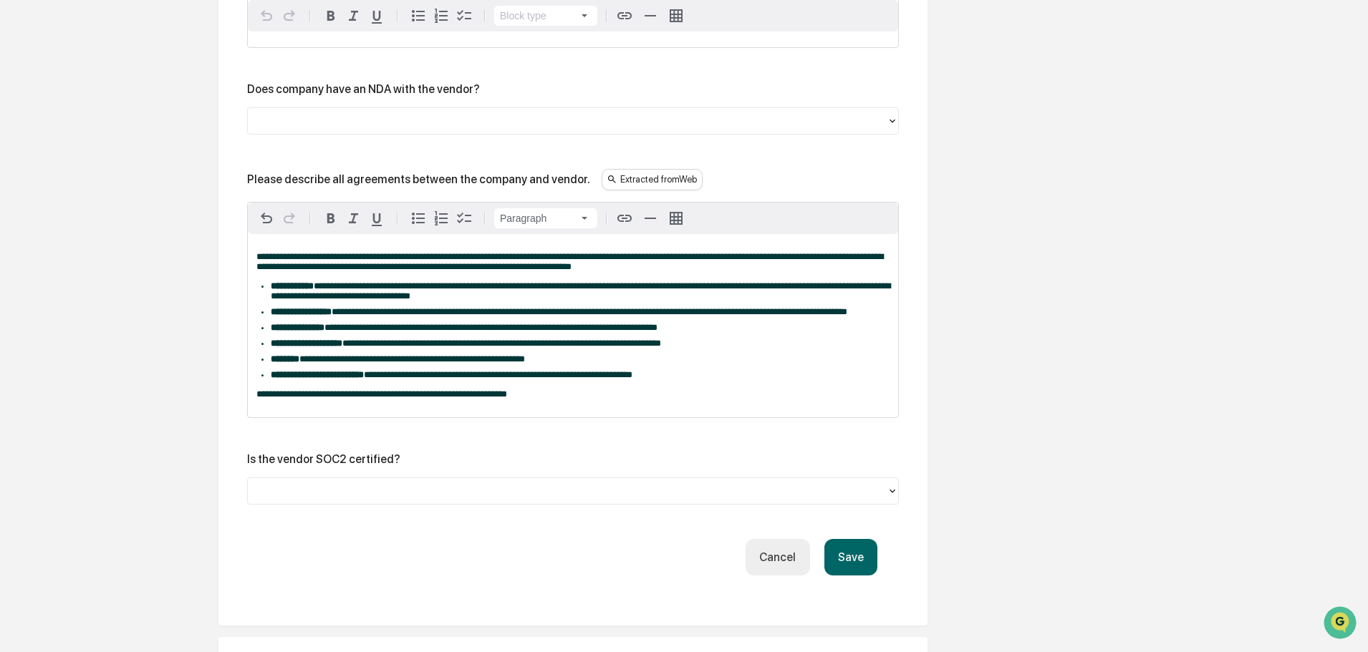
click at [566, 418] on div "**********" at bounding box center [573, 325] width 650 height 183
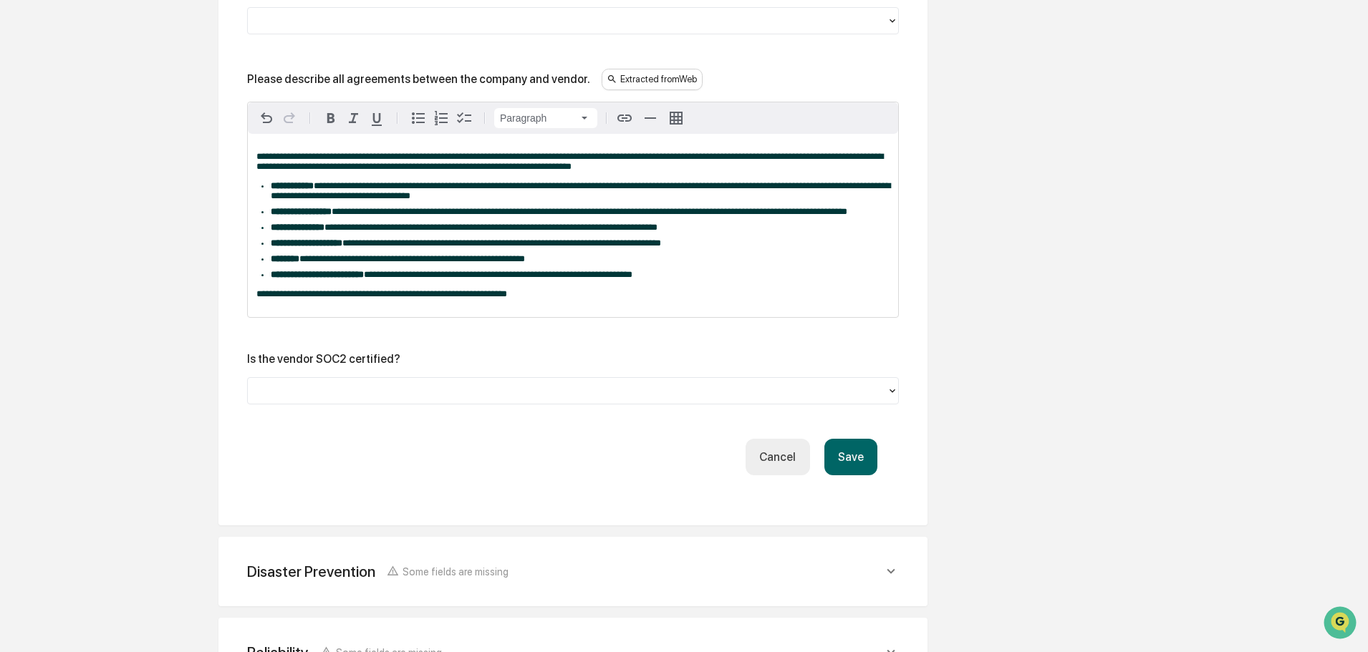
scroll to position [2154, 0]
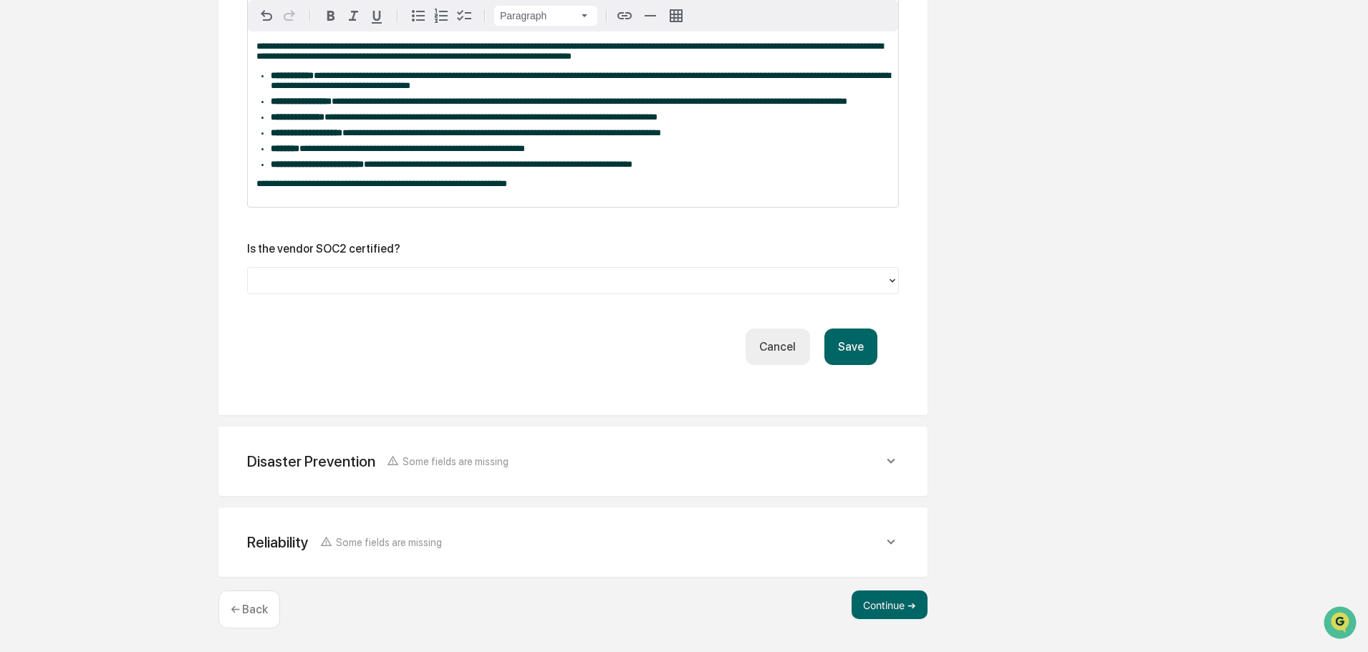
click at [861, 339] on button "Save" at bounding box center [850, 347] width 53 height 37
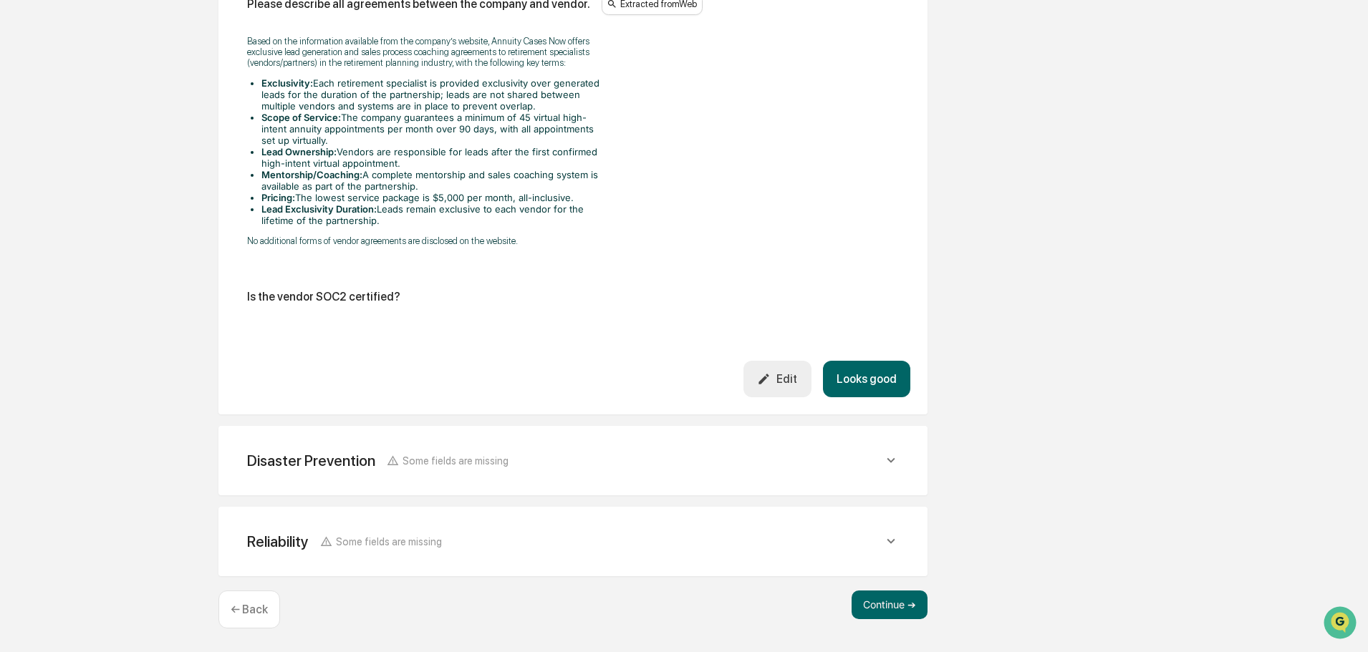
click at [822, 483] on div "Disaster Prevention Some fields are missing Does the vendor have a formal disas…" at bounding box center [572, 460] width 709 height 69
click at [846, 379] on button "Looks good" at bounding box center [866, 379] width 87 height 37
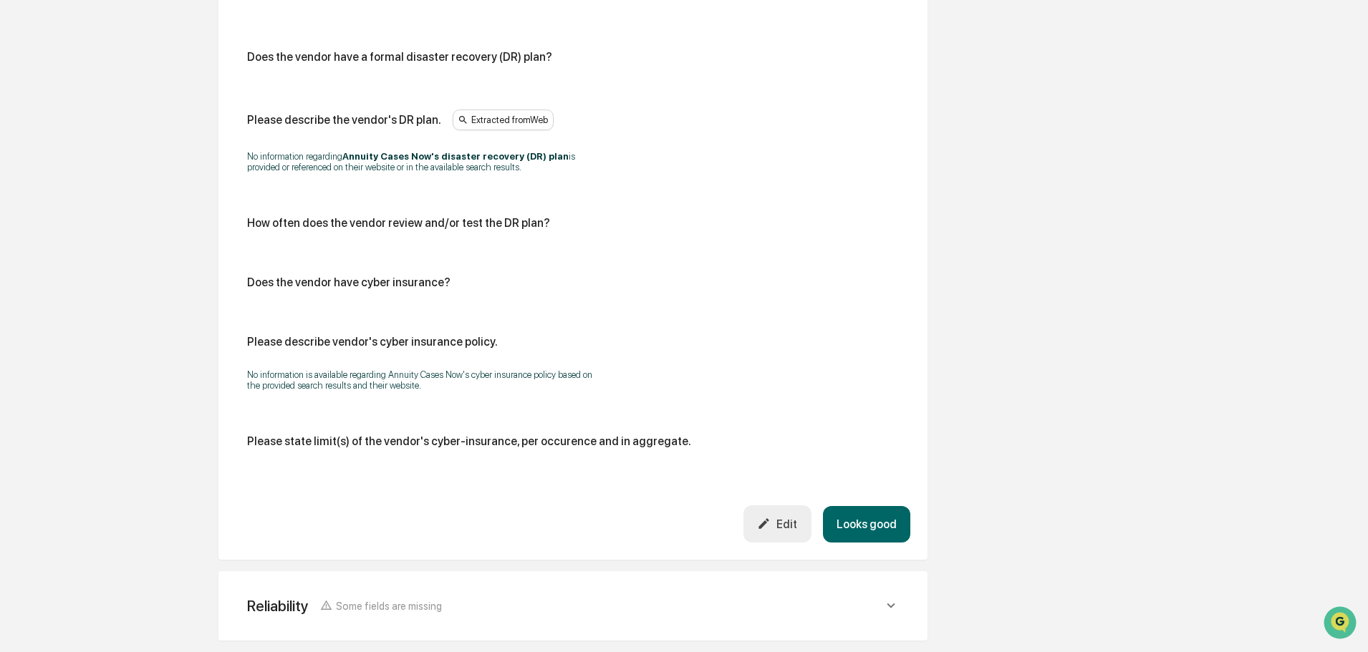
scroll to position [697, 0]
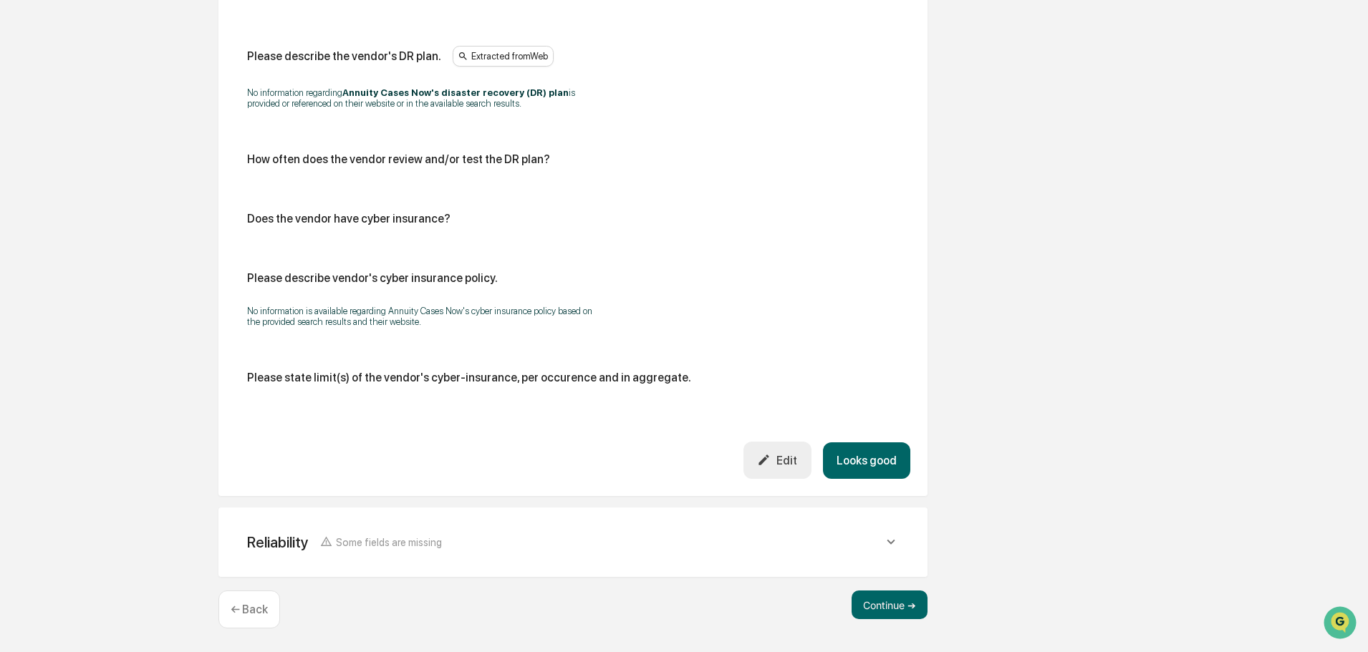
click at [879, 559] on div "Reliability Some fields are missing" at bounding box center [573, 542] width 675 height 35
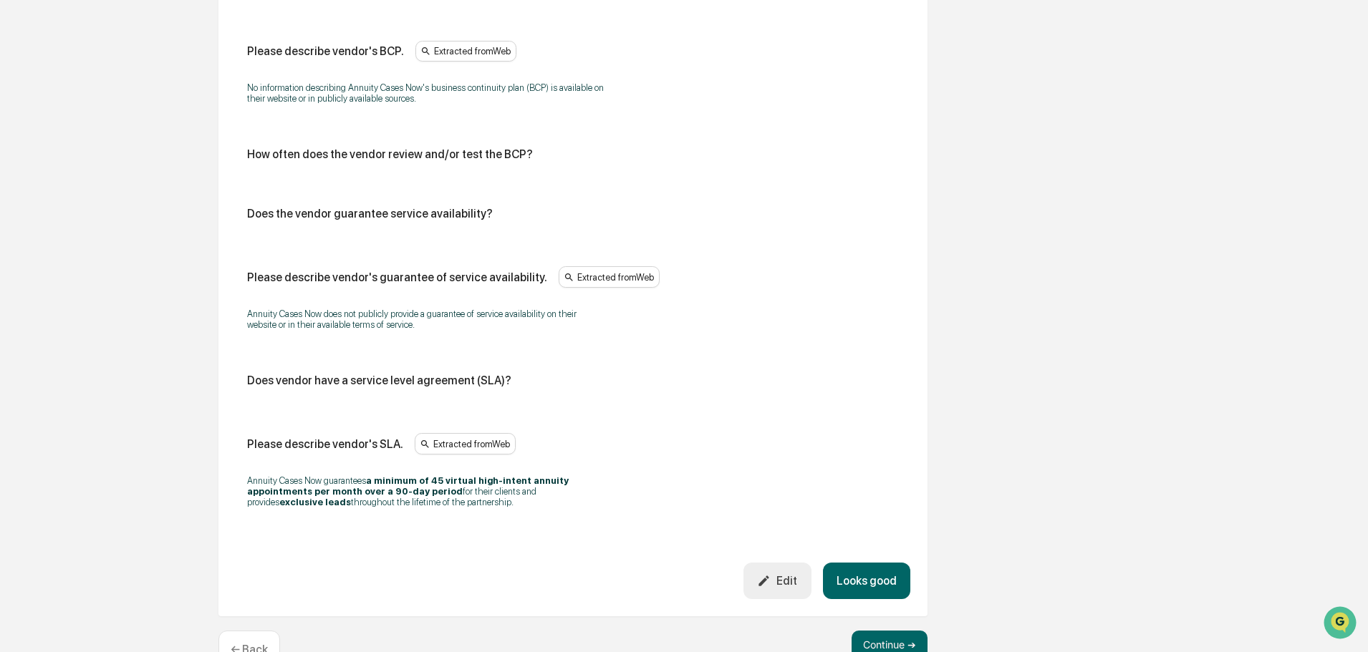
scroll to position [1341, 0]
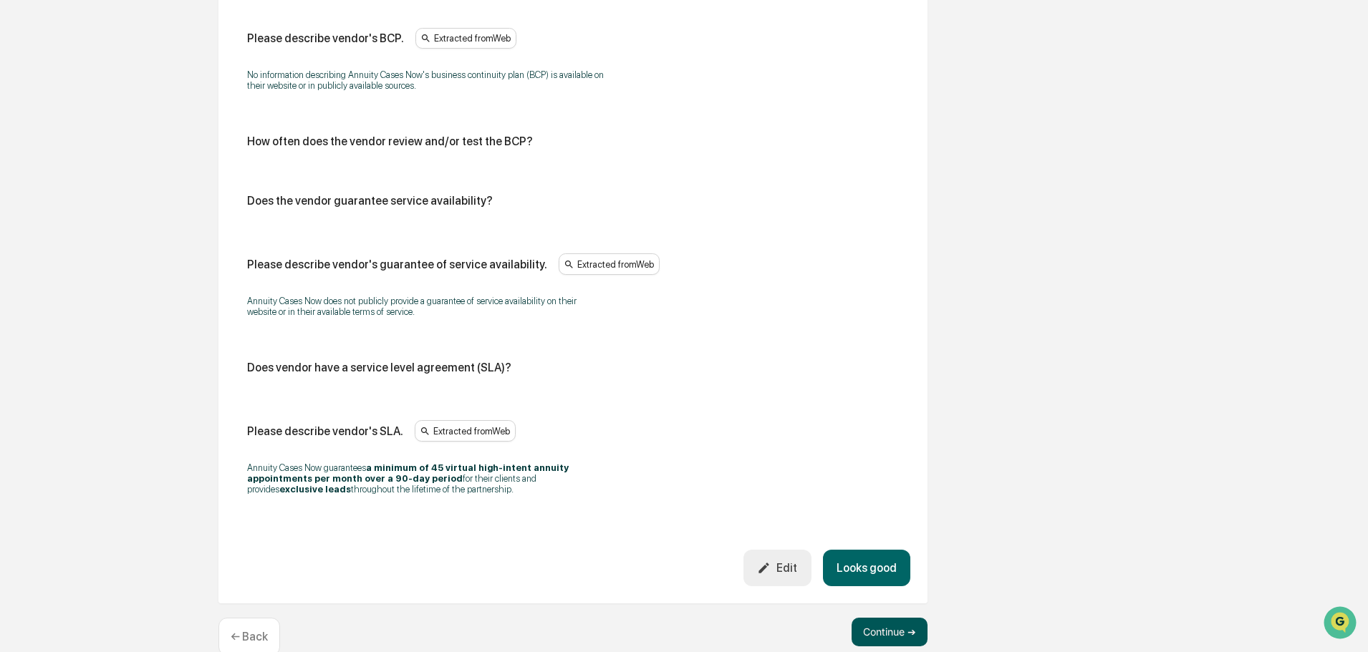
click at [877, 620] on button "Continue ➔" at bounding box center [890, 632] width 76 height 29
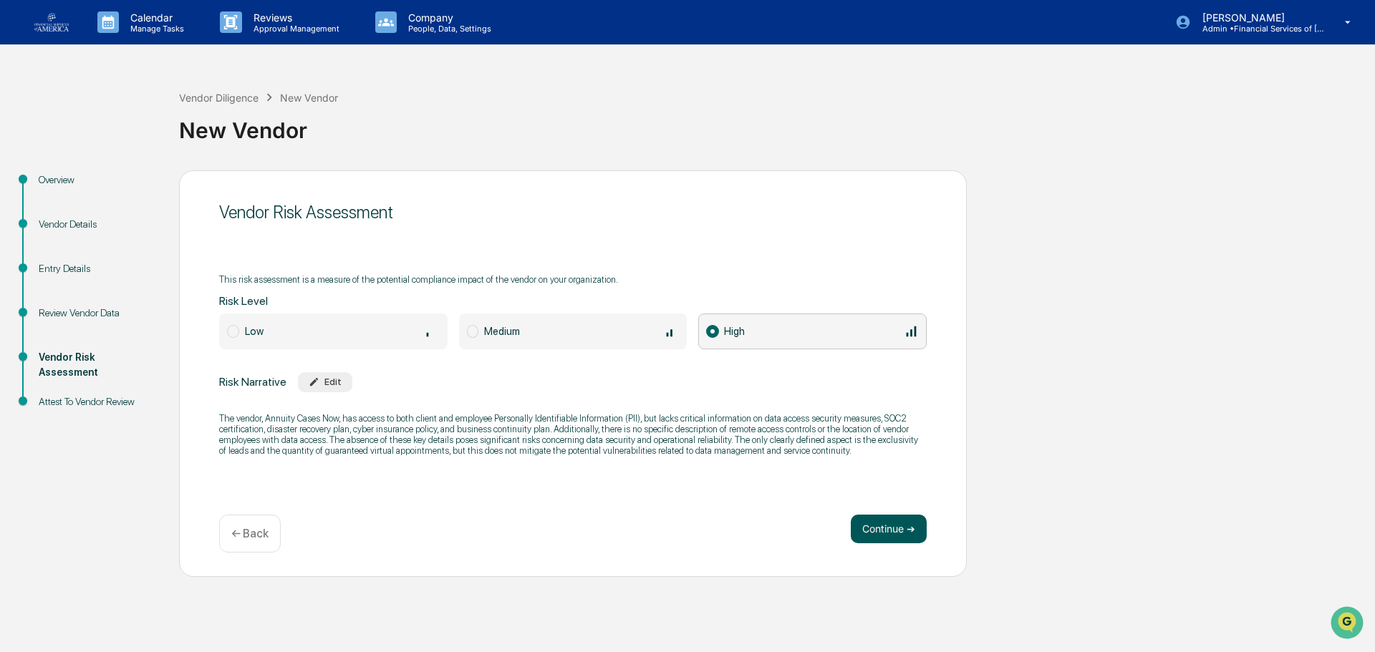
click at [859, 523] on button "Continue ➔" at bounding box center [889, 529] width 76 height 29
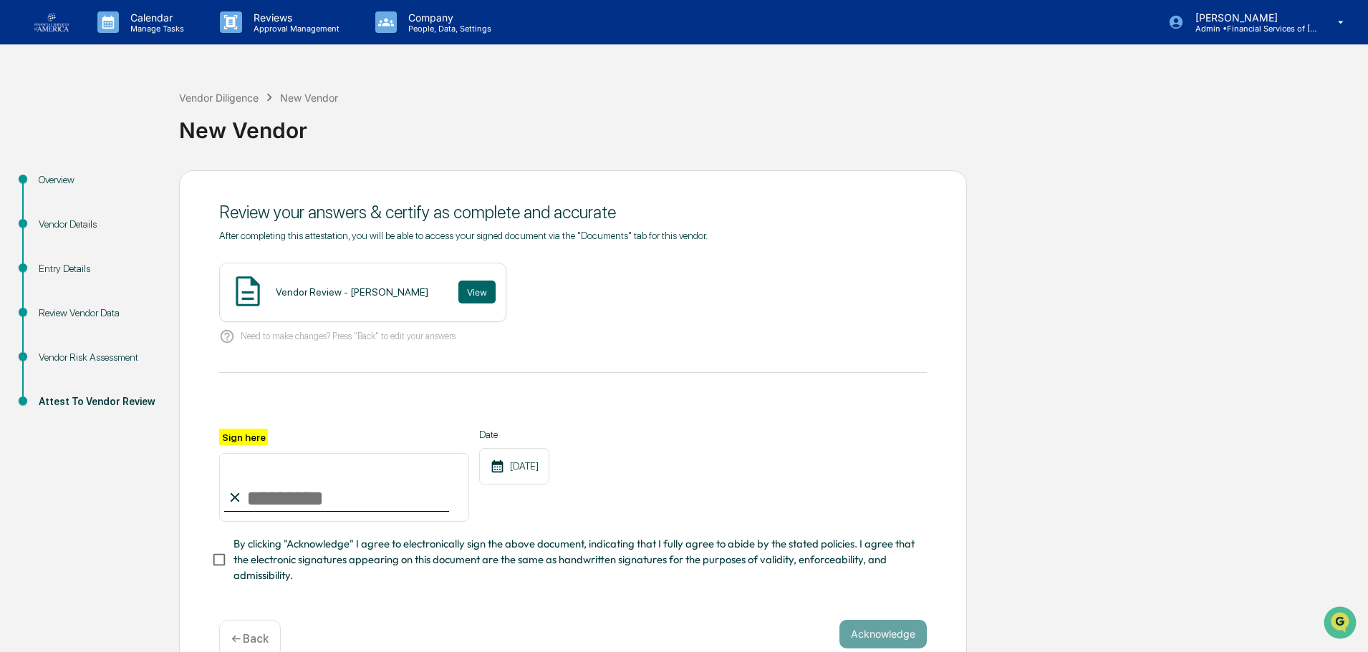
click at [304, 498] on input "Sign here" at bounding box center [344, 487] width 250 height 69
type input "**********"
click at [355, 572] on span "By clicking "Acknowledge" I agree to electronically sign the above document, in…" at bounding box center [574, 560] width 682 height 48
click at [461, 287] on button "View" at bounding box center [476, 292] width 37 height 23
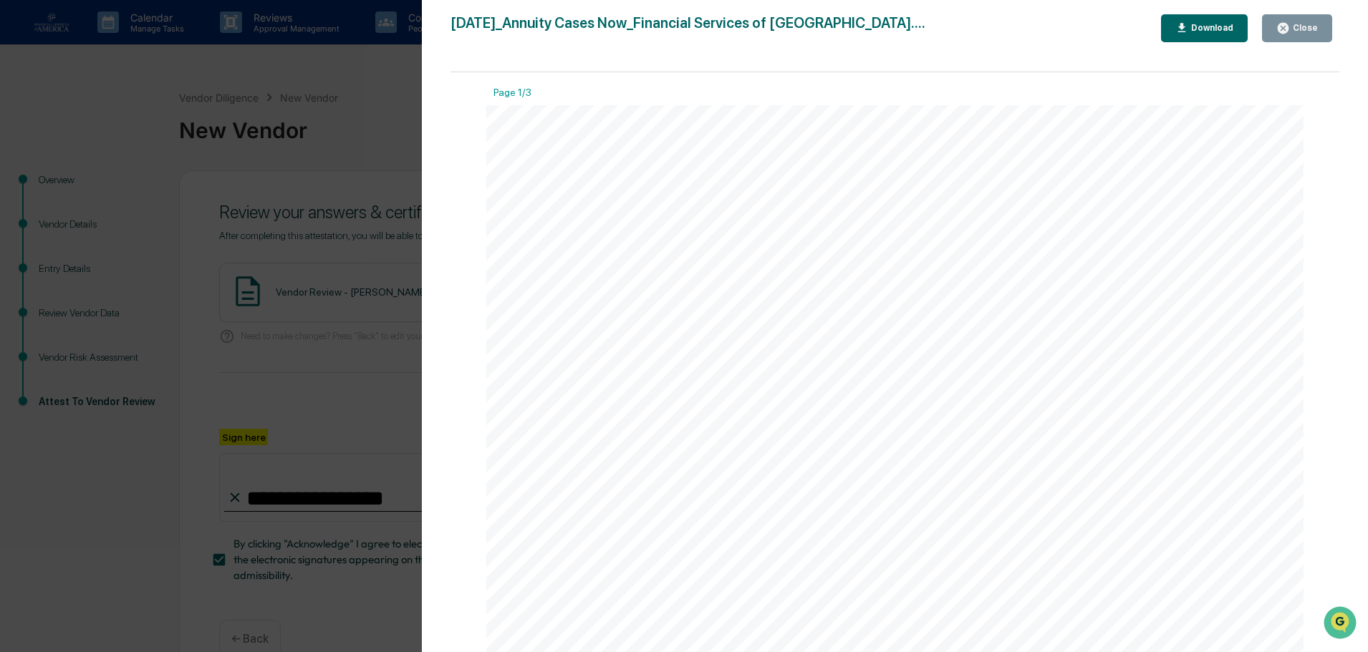
click at [1308, 31] on div "Close" at bounding box center [1304, 28] width 28 height 10
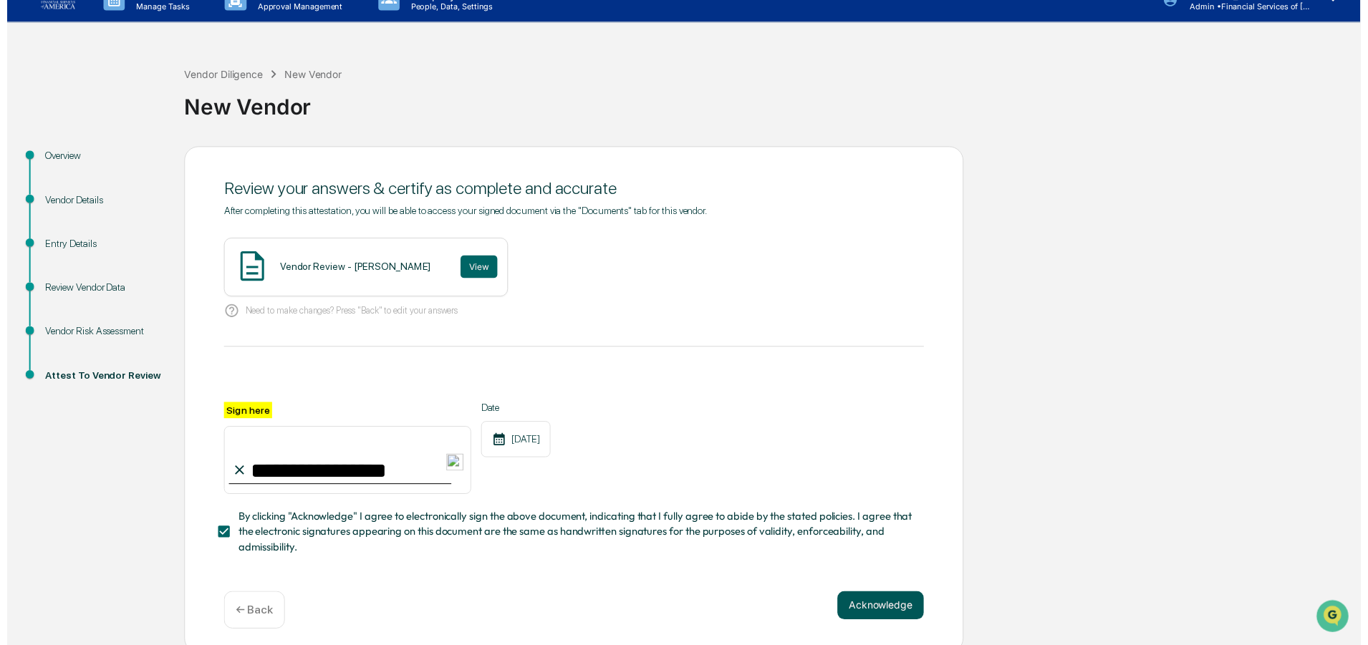
scroll to position [34, 0]
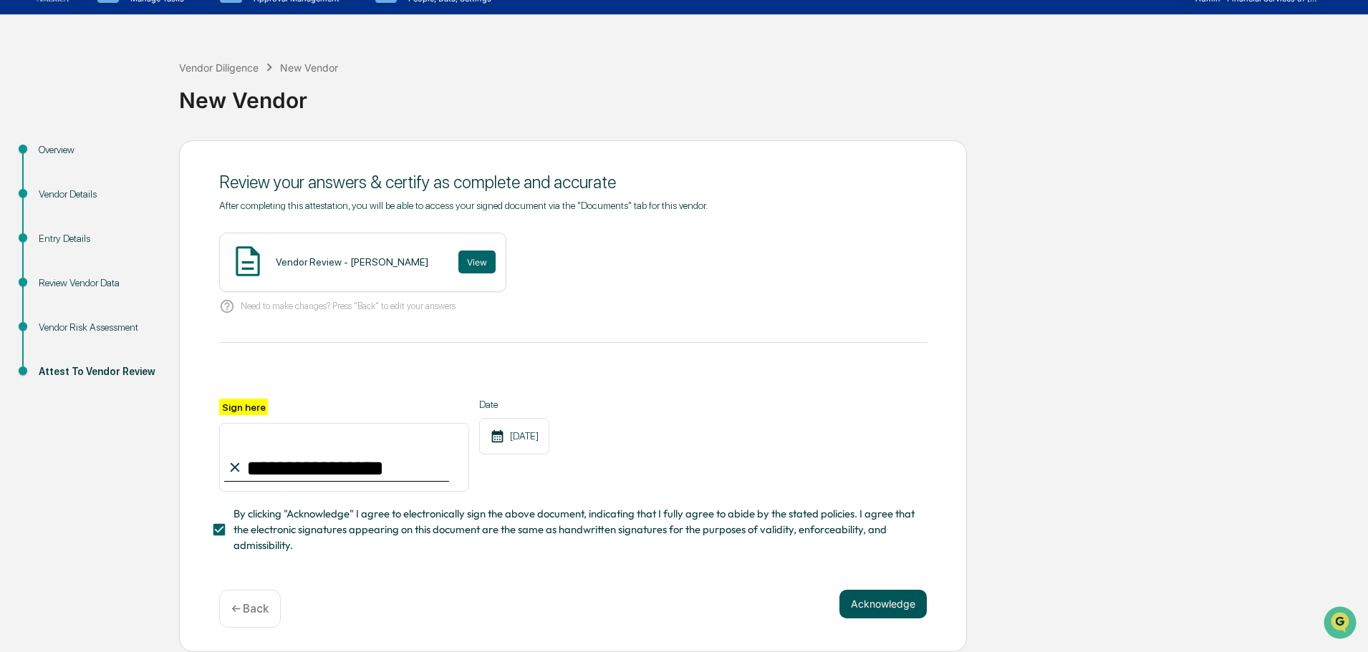
click at [907, 614] on button "Acknowledge" at bounding box center [882, 604] width 87 height 29
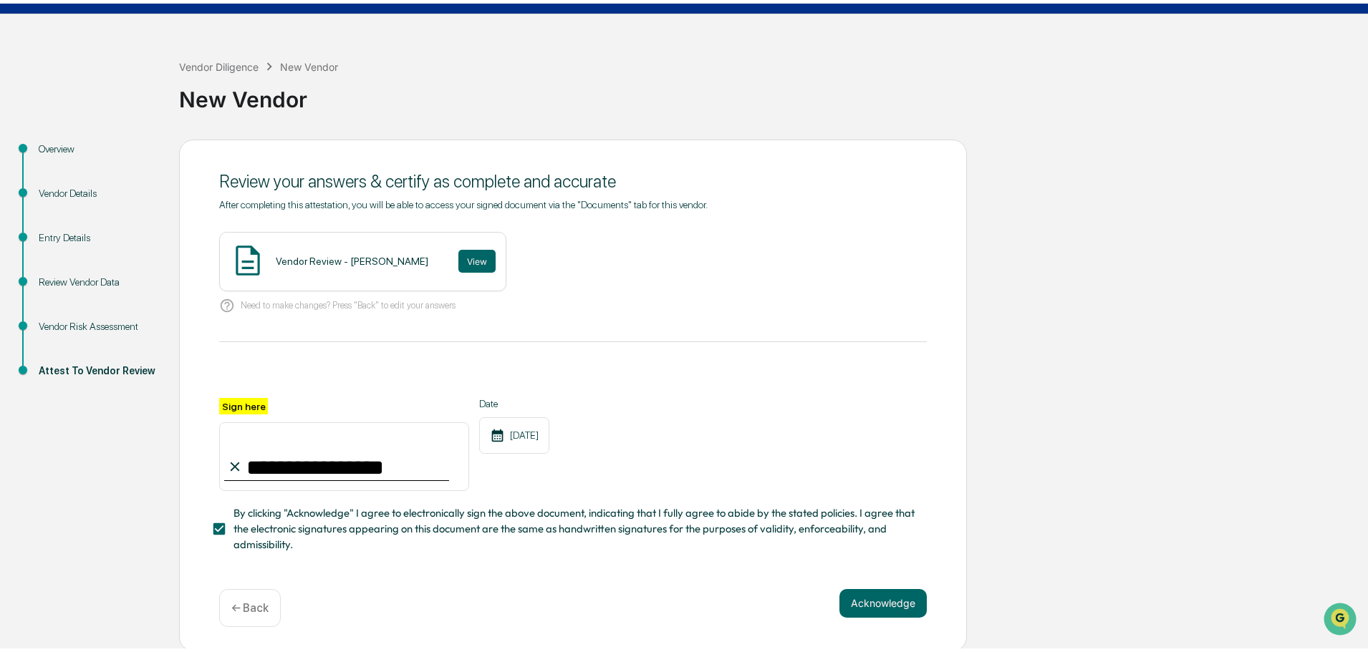
scroll to position [0, 0]
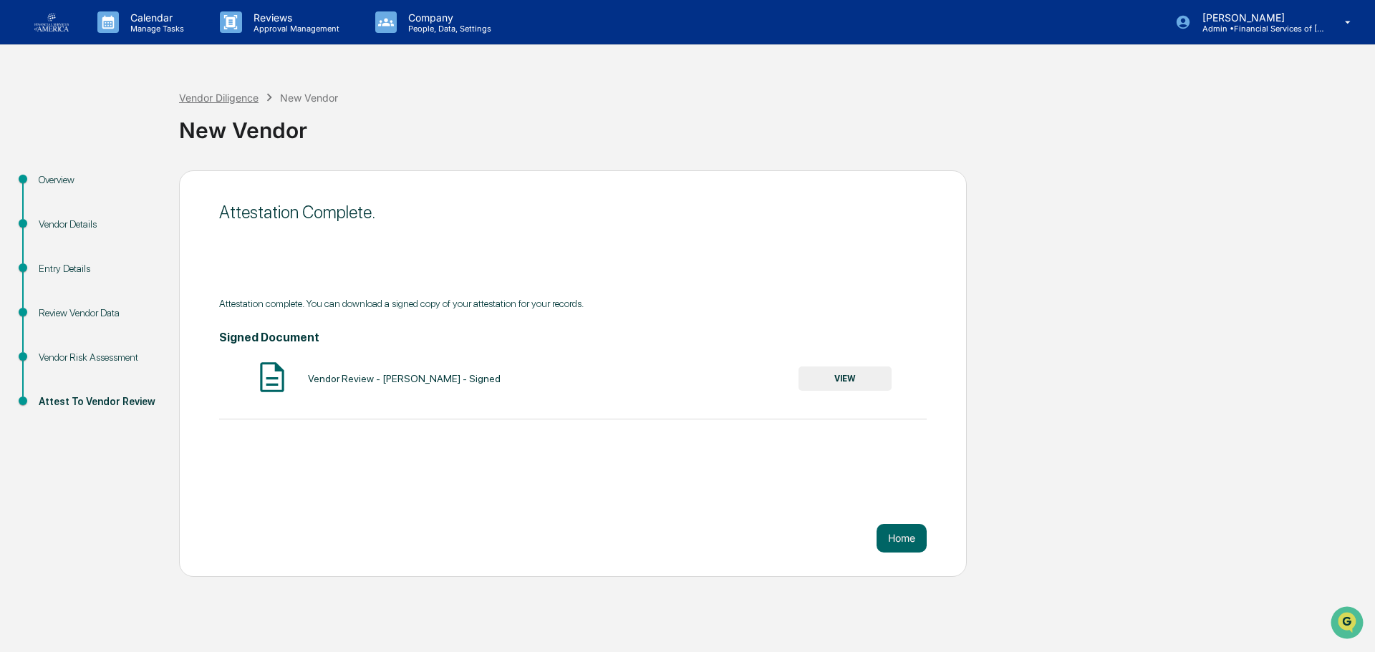
click at [221, 102] on div "Vendor Diligence" at bounding box center [218, 98] width 79 height 12
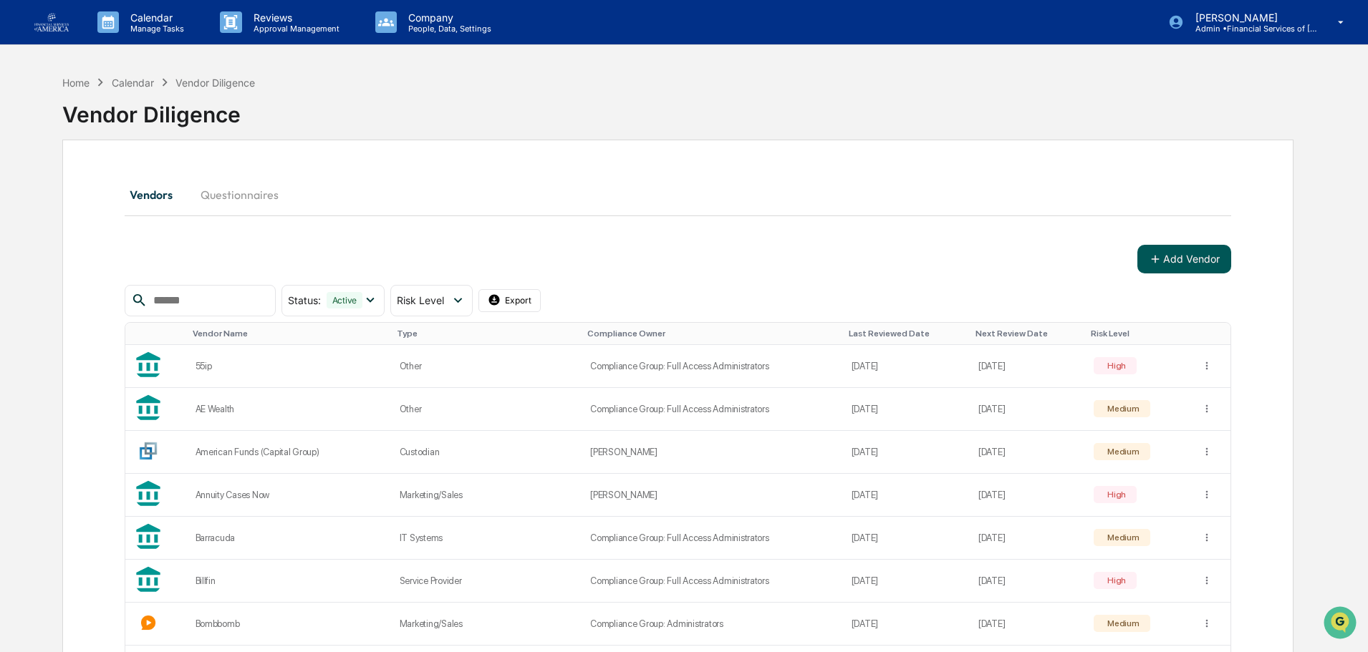
click at [1205, 255] on button "Add Vendor" at bounding box center [1184, 259] width 94 height 29
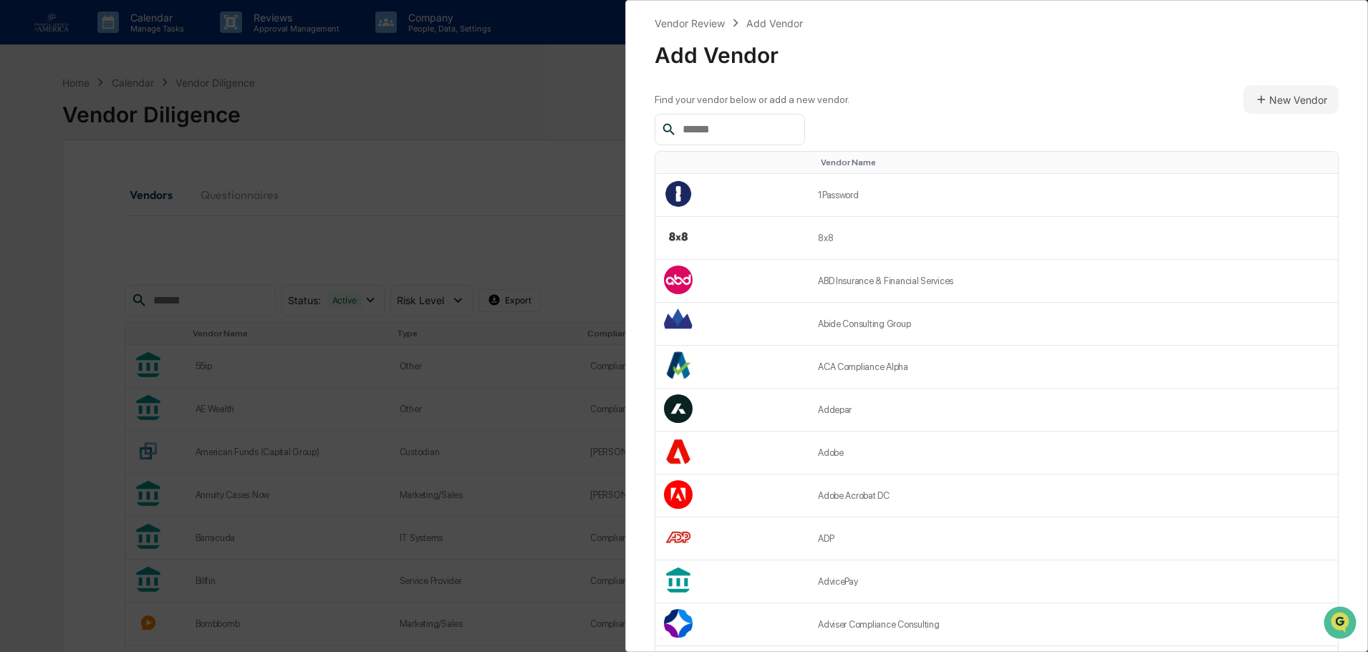
click at [749, 128] on input "text" at bounding box center [738, 129] width 122 height 19
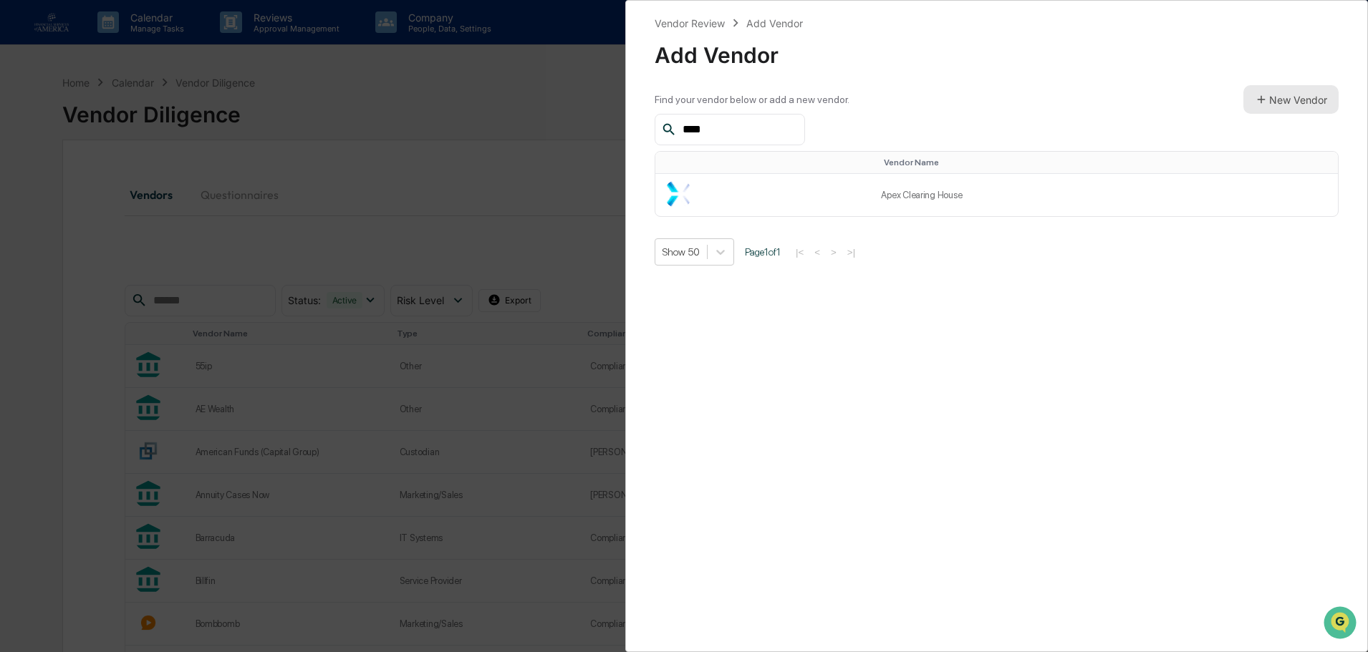
type input "****"
click at [1290, 99] on button "New Vendor" at bounding box center [1290, 99] width 95 height 29
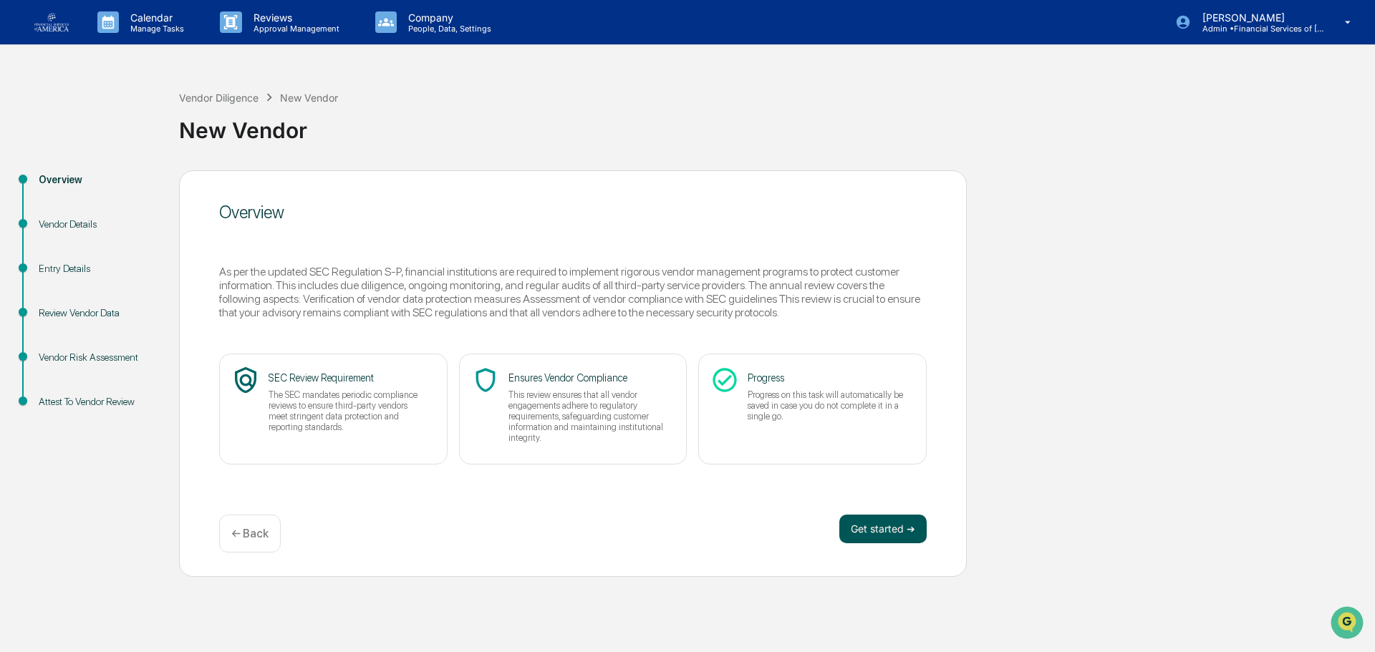
click at [865, 536] on button "Get started ➔" at bounding box center [882, 529] width 87 height 29
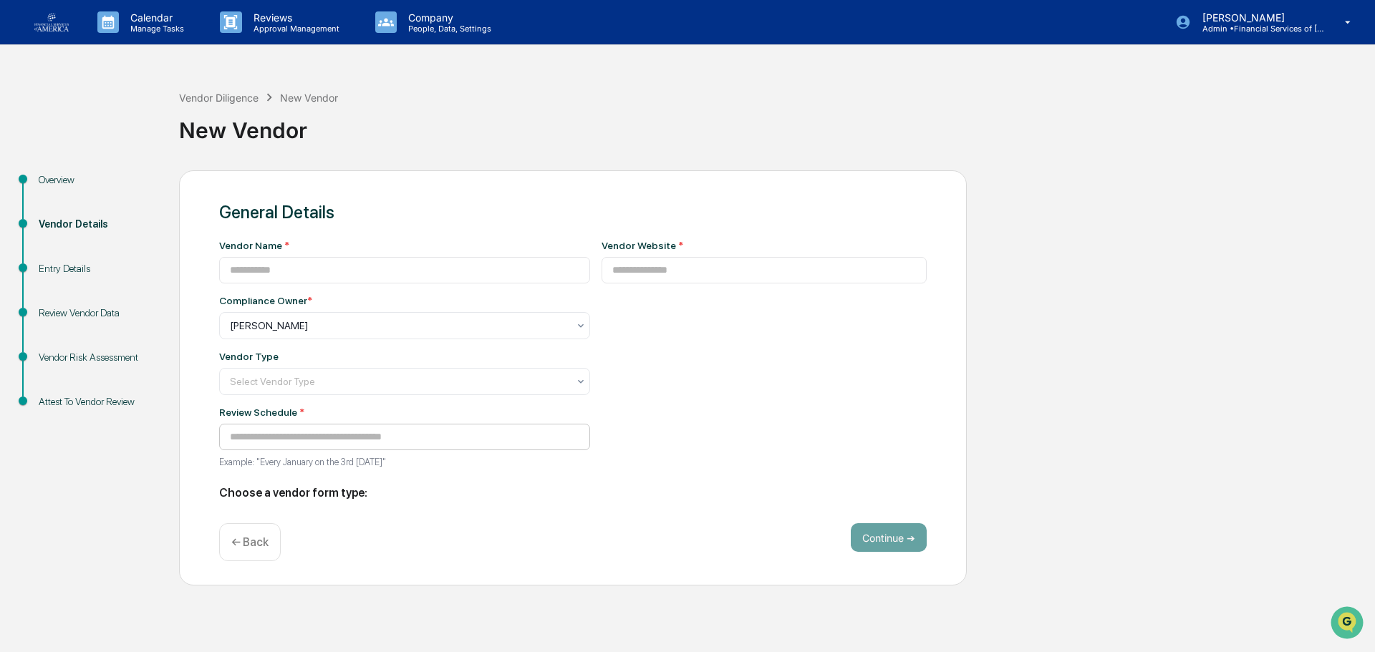
type input "**********"
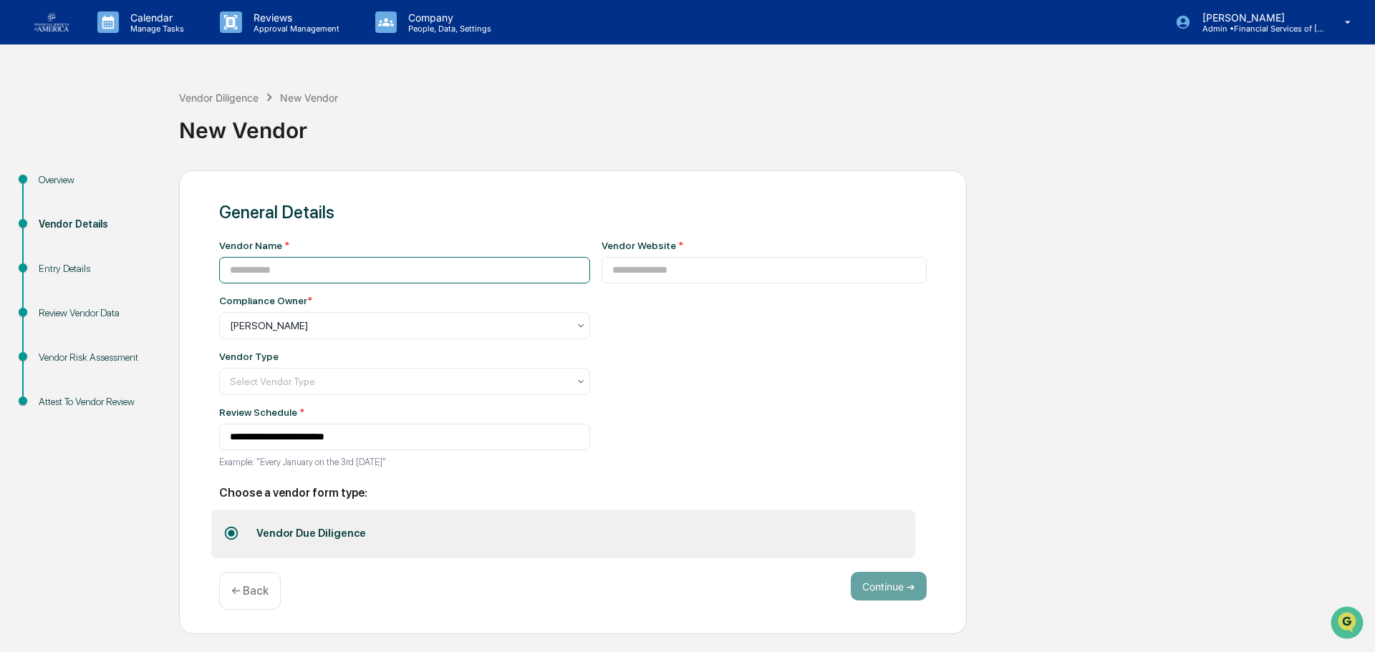
drag, startPoint x: 288, startPoint y: 271, endPoint x: 318, endPoint y: 237, distance: 45.7
click at [288, 271] on input at bounding box center [404, 270] width 371 height 26
type input "**********"
click at [304, 385] on div at bounding box center [399, 382] width 338 height 14
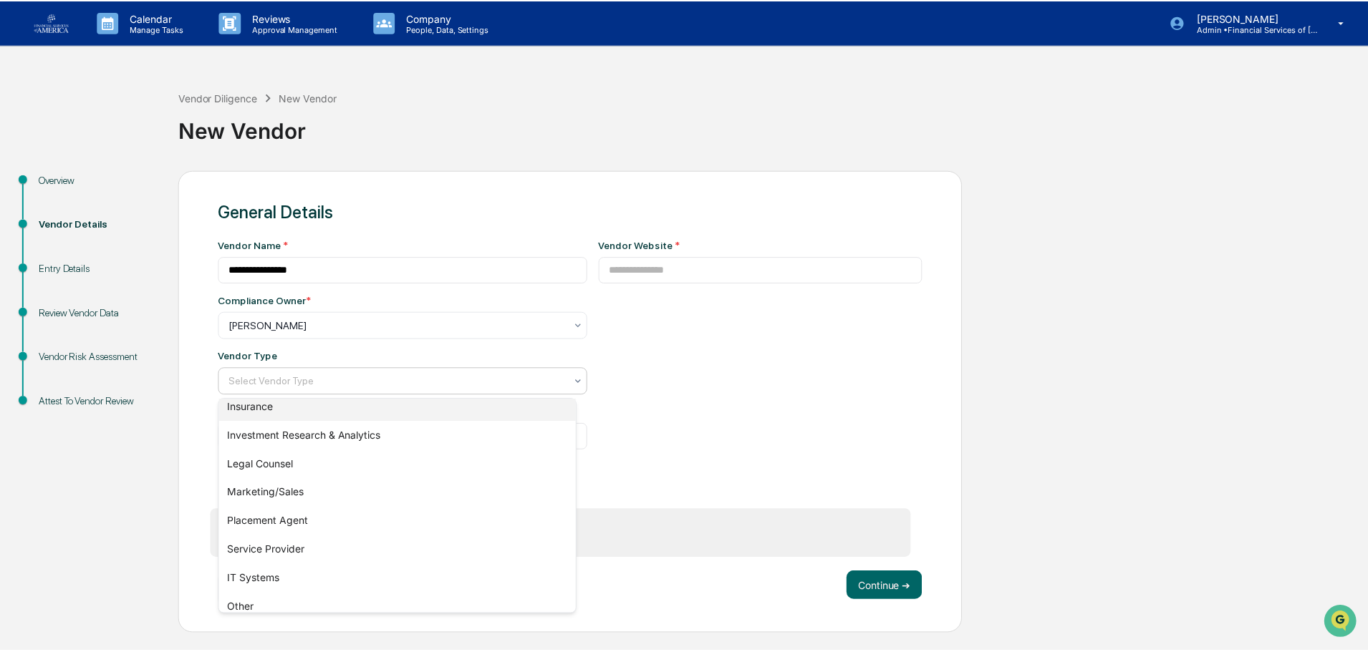
scroll to position [163, 0]
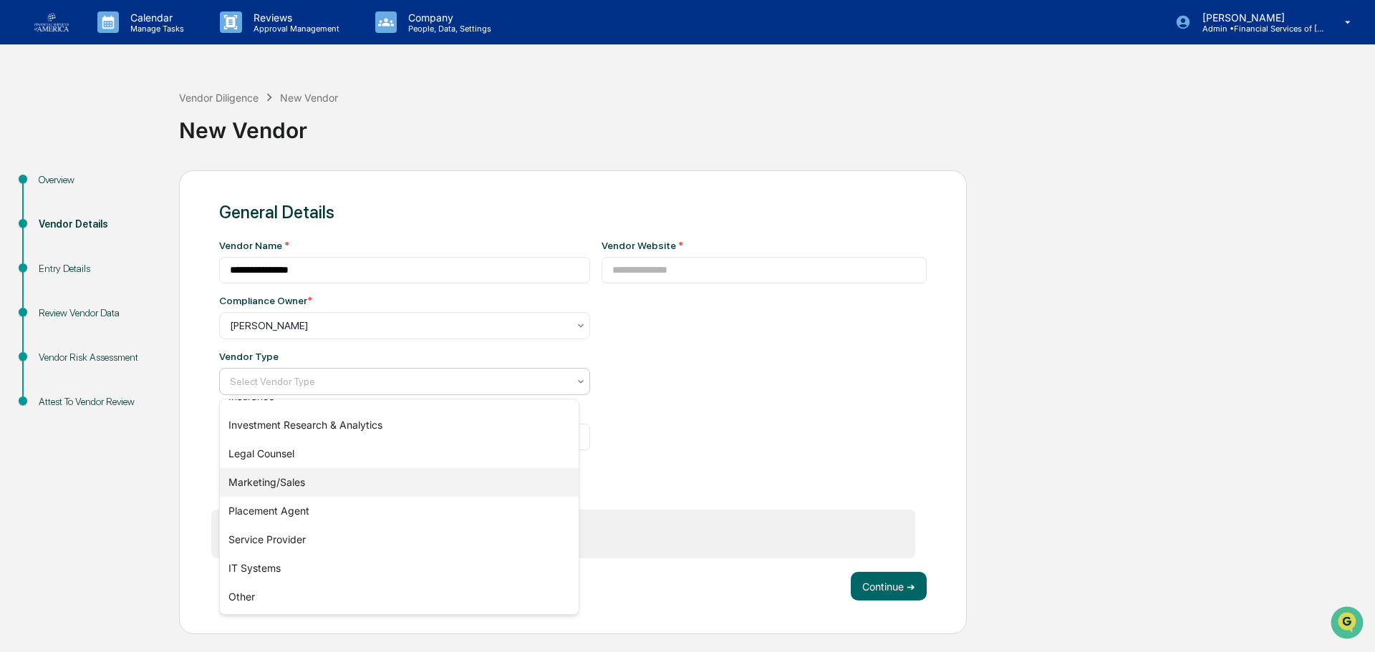
click at [289, 486] on div "Marketing/Sales" at bounding box center [399, 482] width 359 height 29
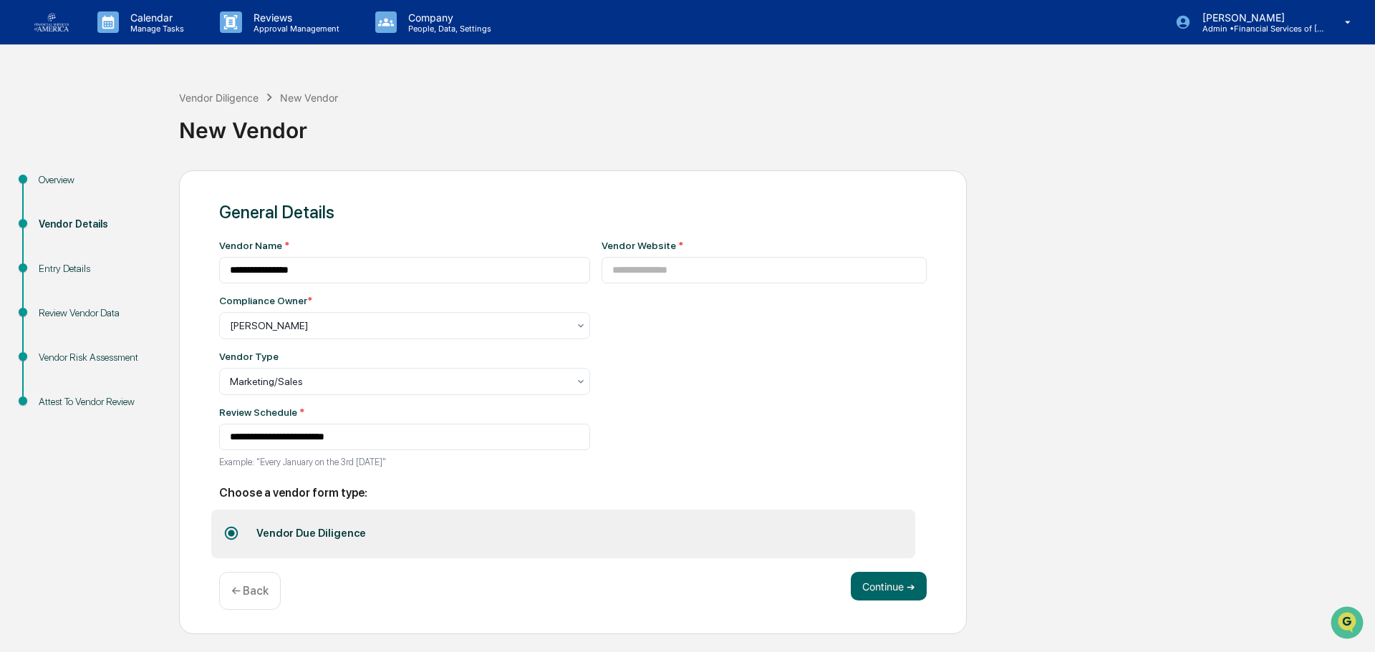
drag, startPoint x: 839, startPoint y: 244, endPoint x: 836, endPoint y: 252, distance: 8.2
click at [837, 247] on div "Vendor Website *" at bounding box center [765, 245] width 326 height 11
click at [829, 268] on input at bounding box center [765, 270] width 326 height 26
paste input "**********"
type input "**********"
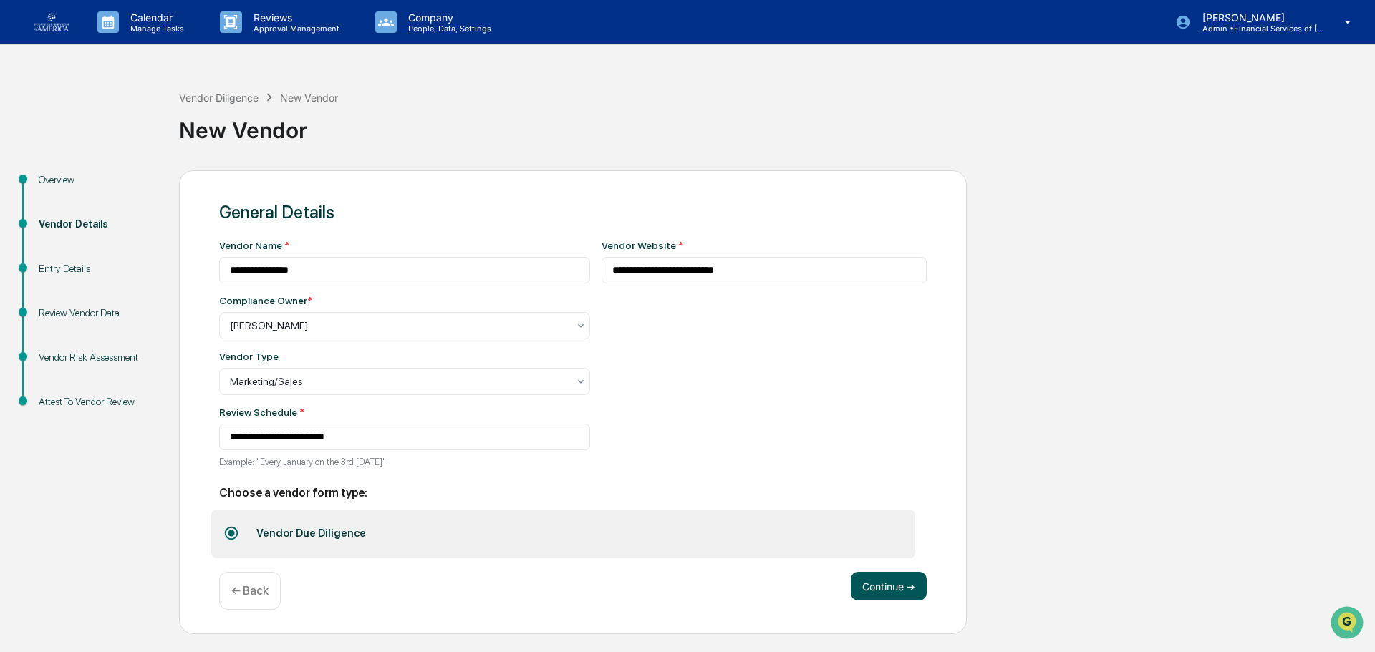
click at [895, 594] on button "Continue ➔" at bounding box center [889, 586] width 76 height 29
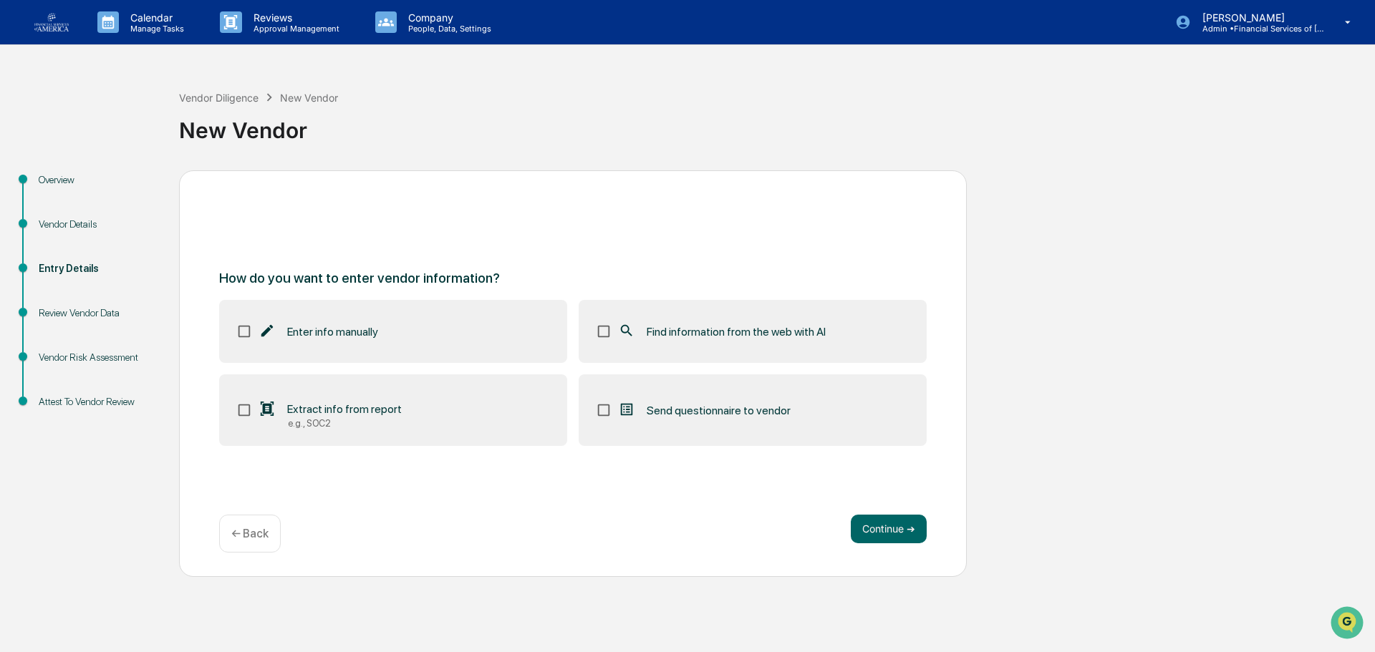
click at [700, 332] on span "Find information from the web with AI" at bounding box center [736, 332] width 179 height 14
click at [894, 534] on button "Continue ➔" at bounding box center [889, 529] width 76 height 29
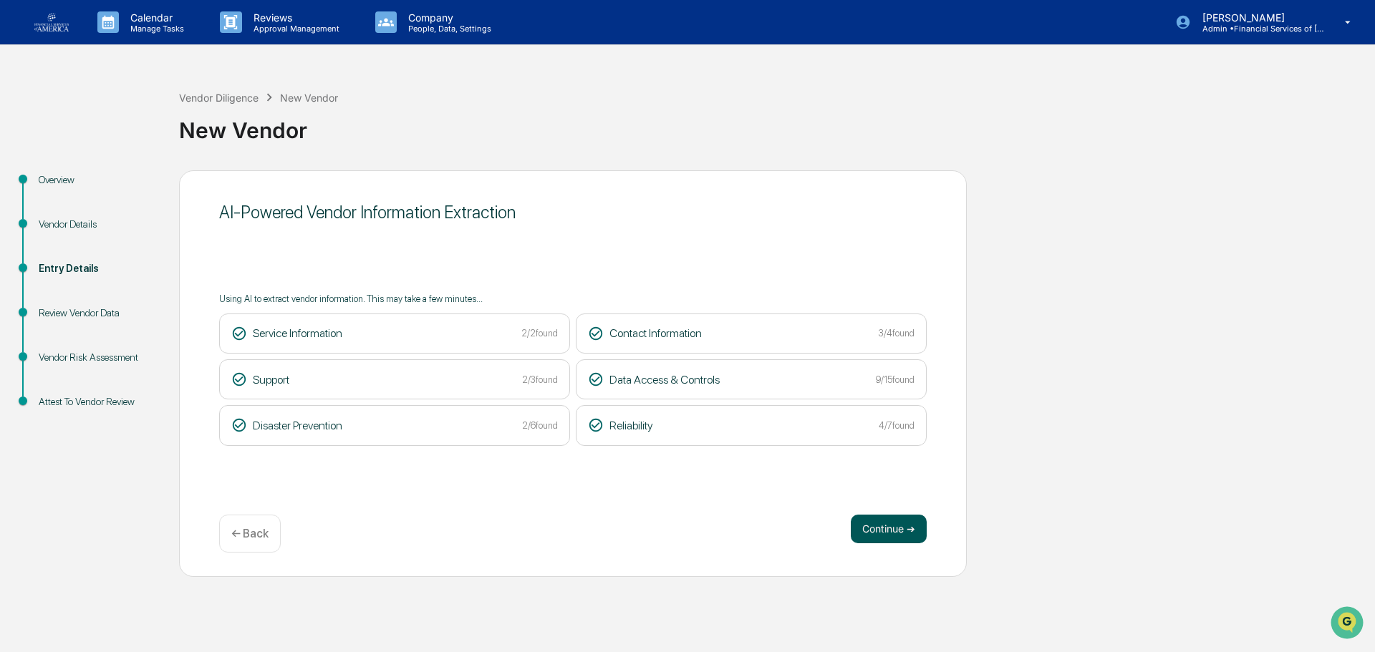
click at [922, 538] on button "Continue ➔" at bounding box center [889, 529] width 76 height 29
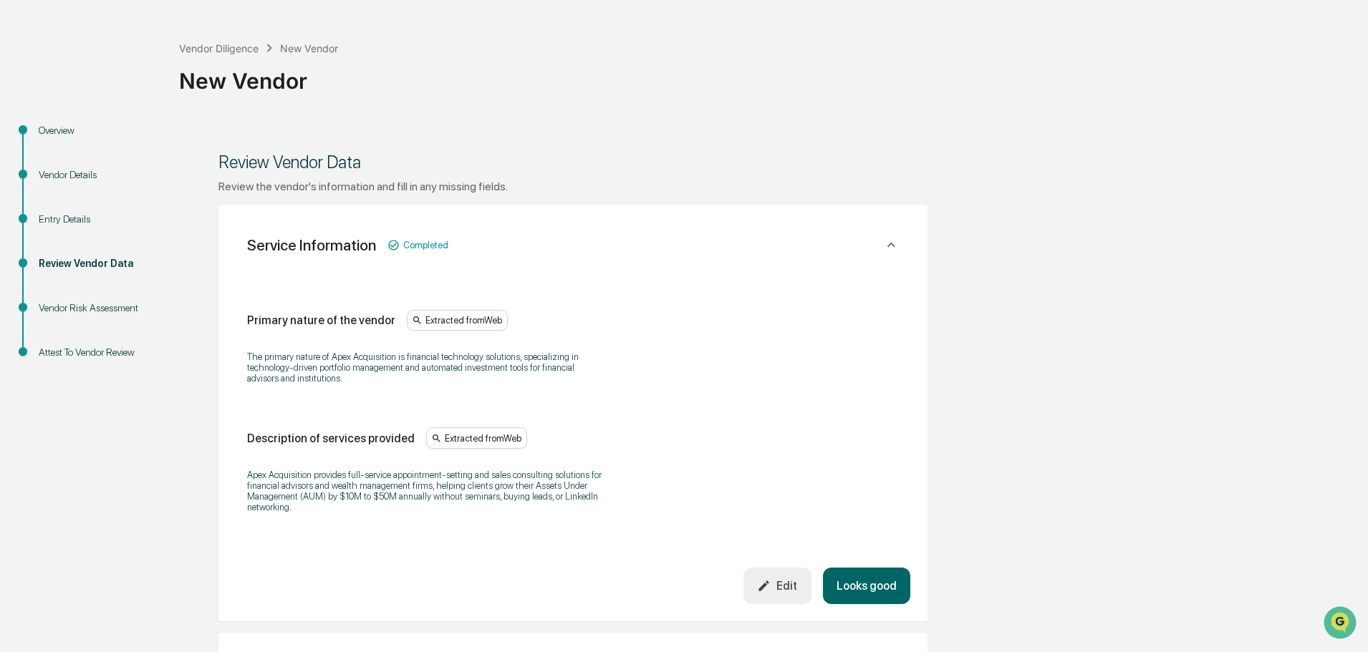
scroll to position [72, 0]
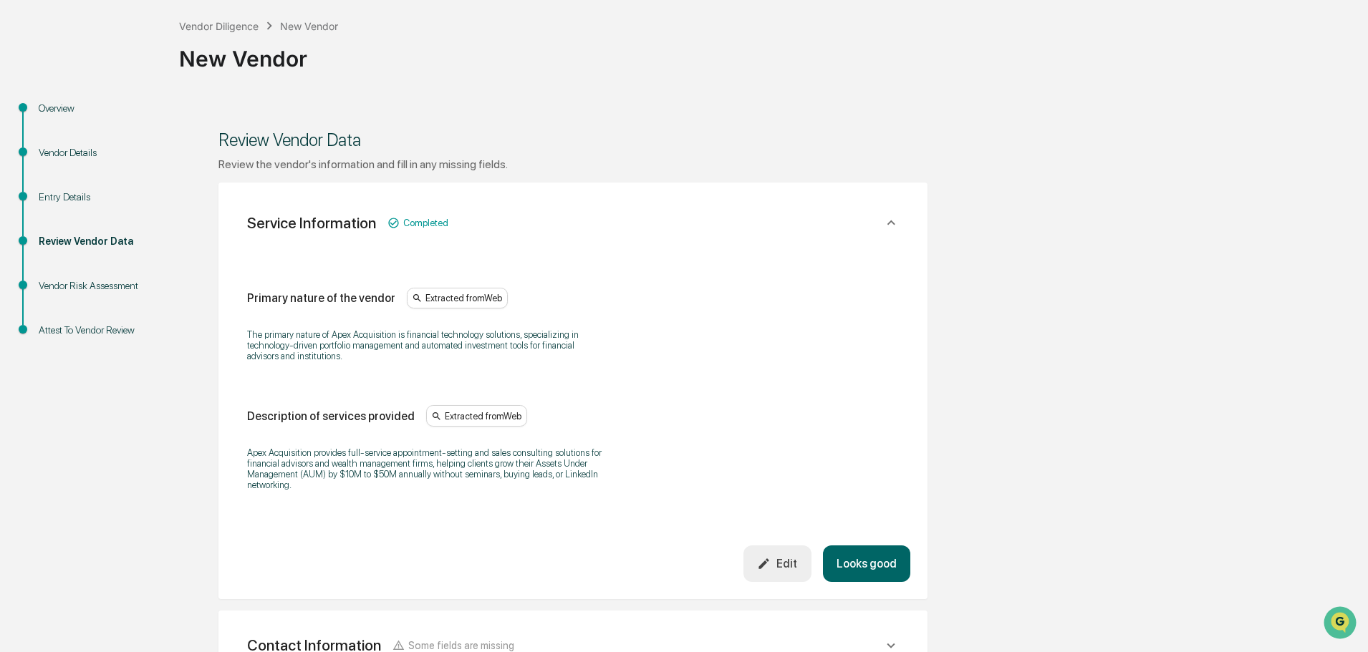
click at [879, 552] on button "Looks good" at bounding box center [866, 564] width 87 height 37
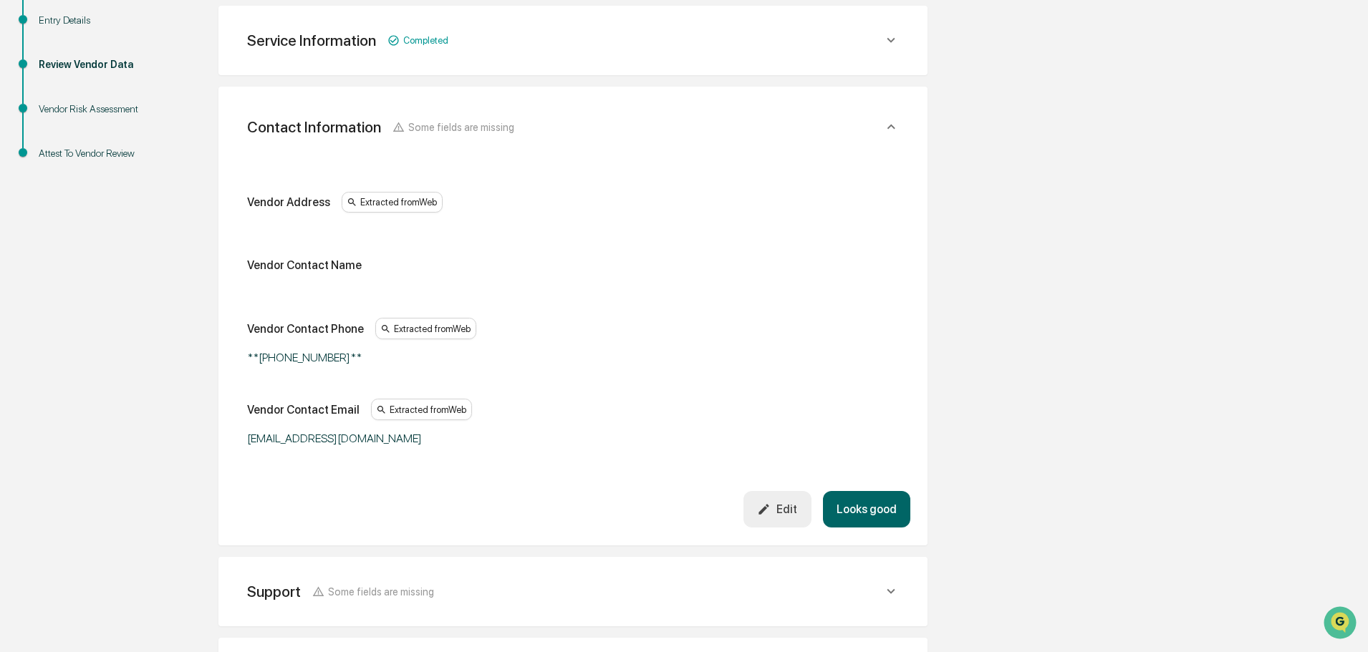
scroll to position [254, 0]
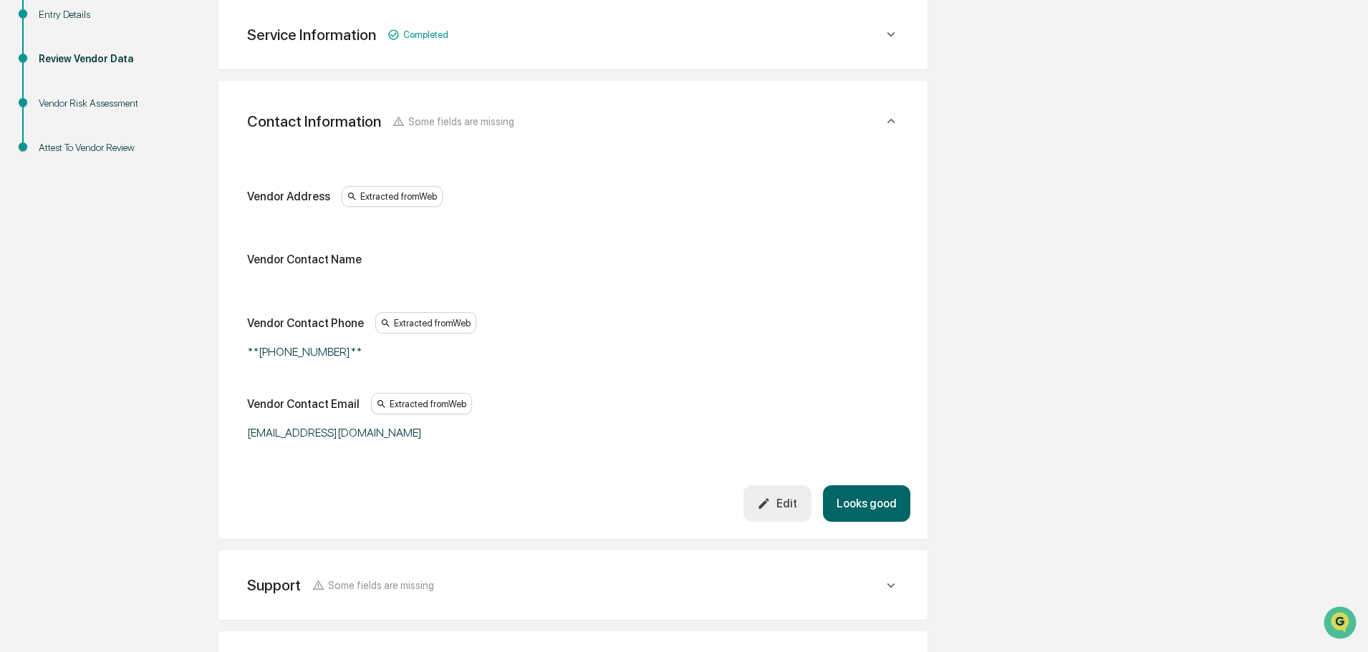
click at [879, 552] on div "Support Some fields are missing Support Phone Extracted from Web [PHONE_NUMBER]…" at bounding box center [572, 585] width 709 height 69
click at [884, 508] on button "Looks good" at bounding box center [866, 504] width 87 height 37
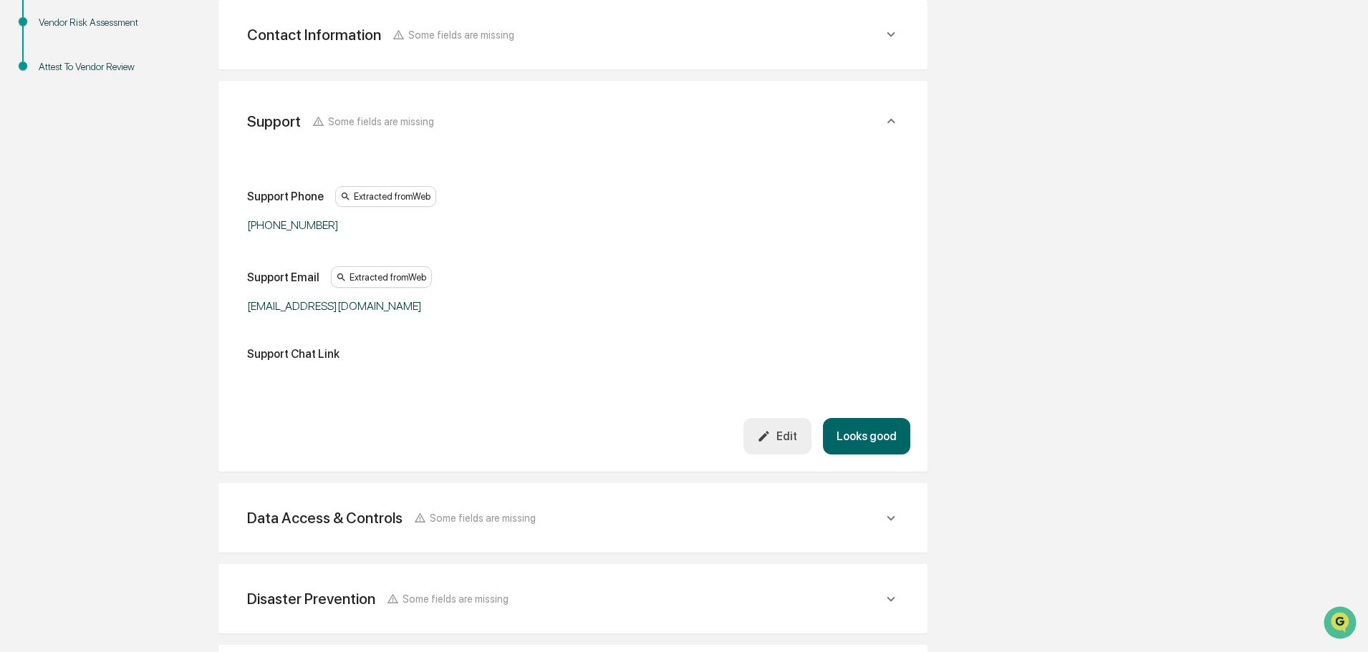
click at [877, 441] on button "Looks good" at bounding box center [866, 436] width 87 height 37
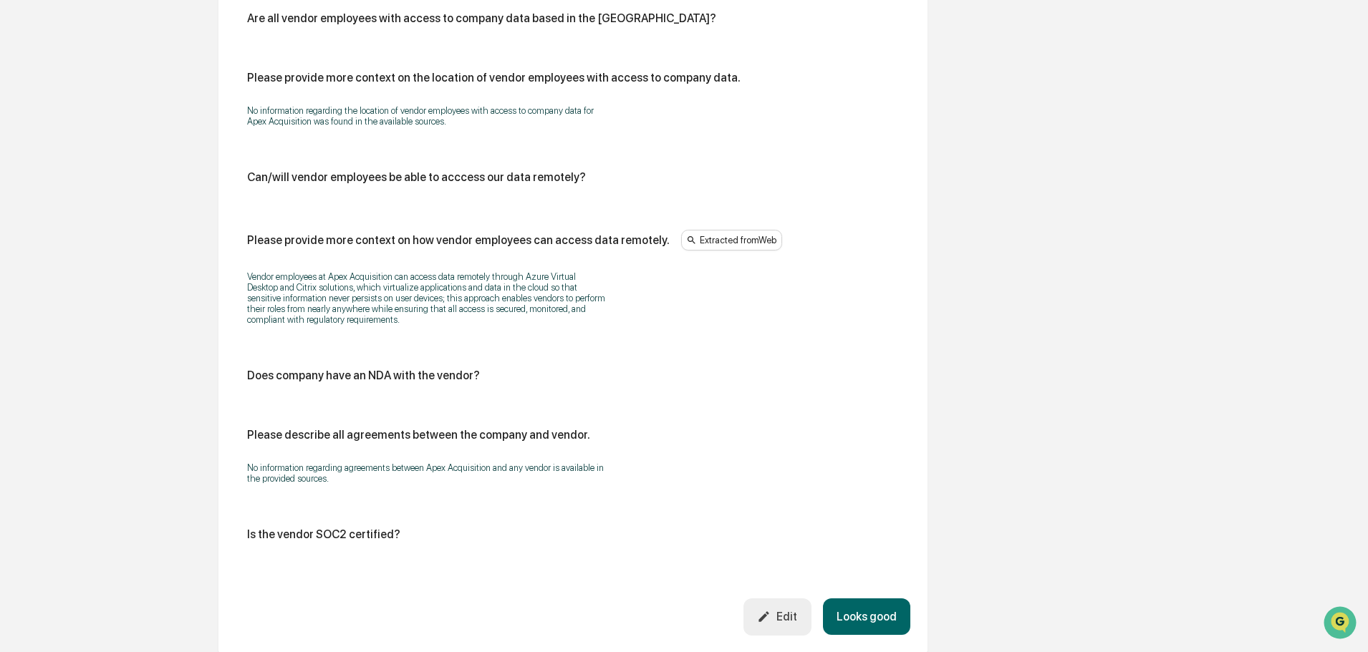
scroll to position [1347, 0]
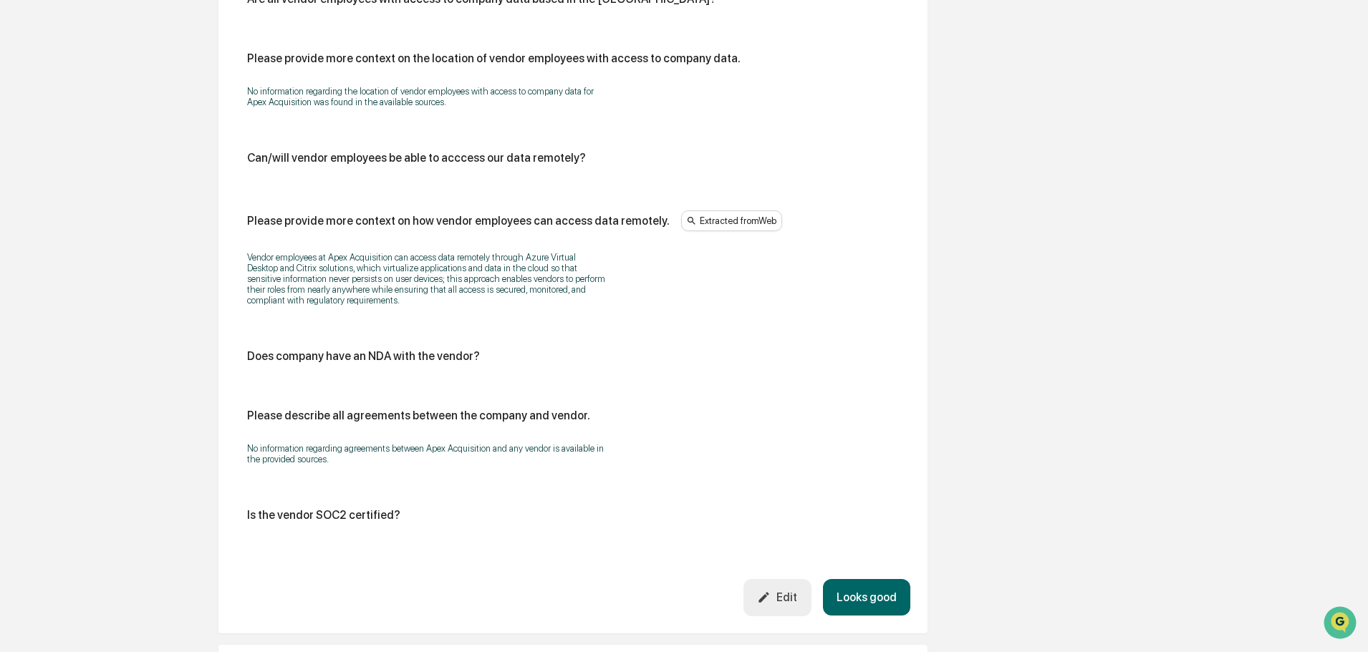
click at [771, 603] on icon "button" at bounding box center [764, 598] width 14 height 14
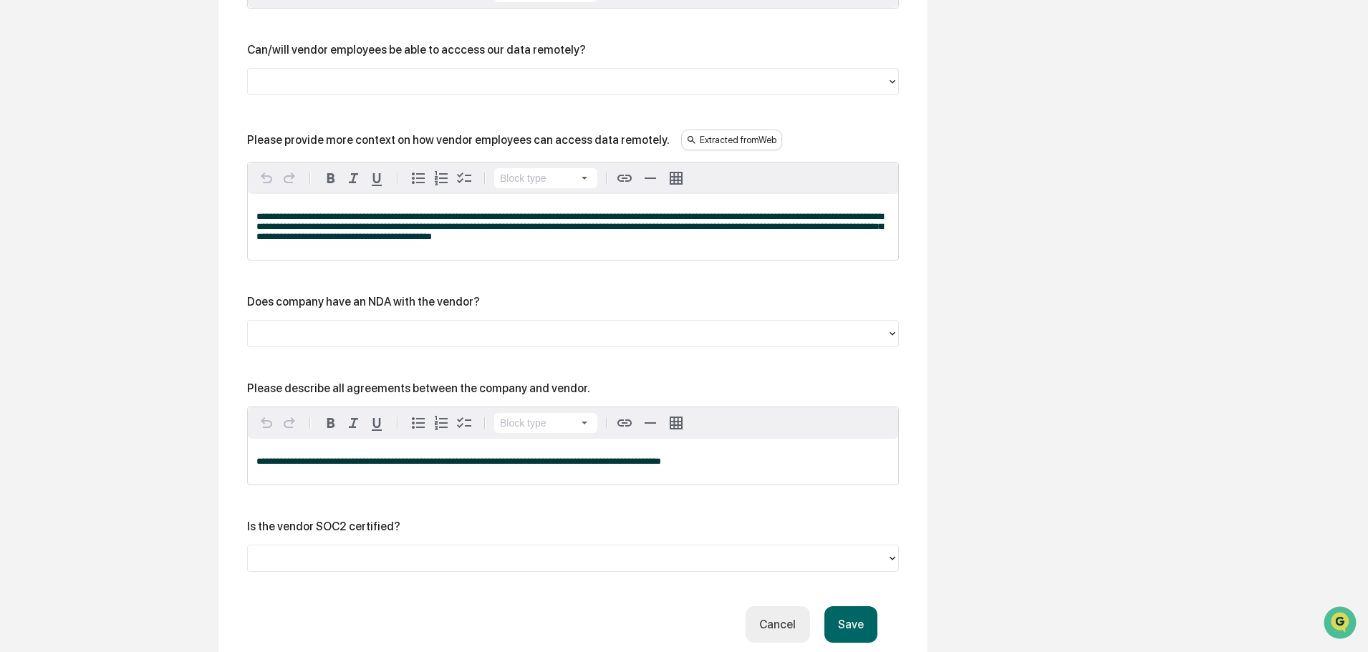
scroll to position [1599, 0]
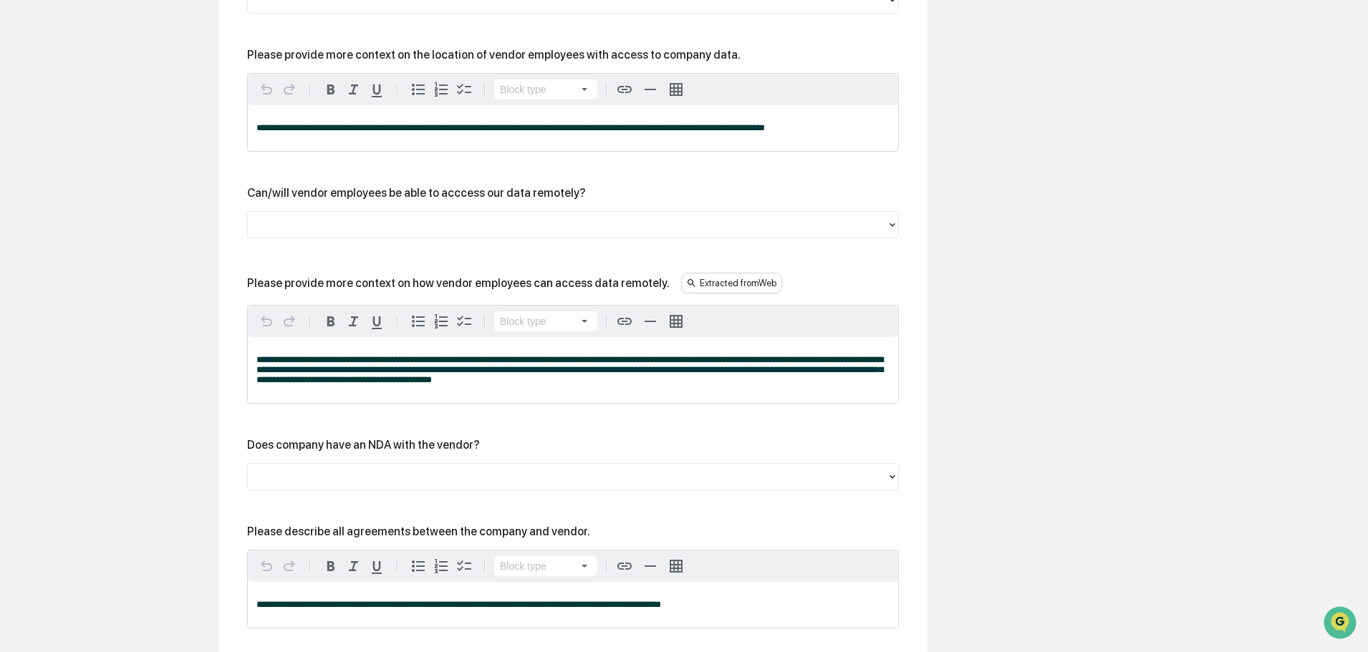
click at [418, 233] on div at bounding box center [567, 224] width 625 height 16
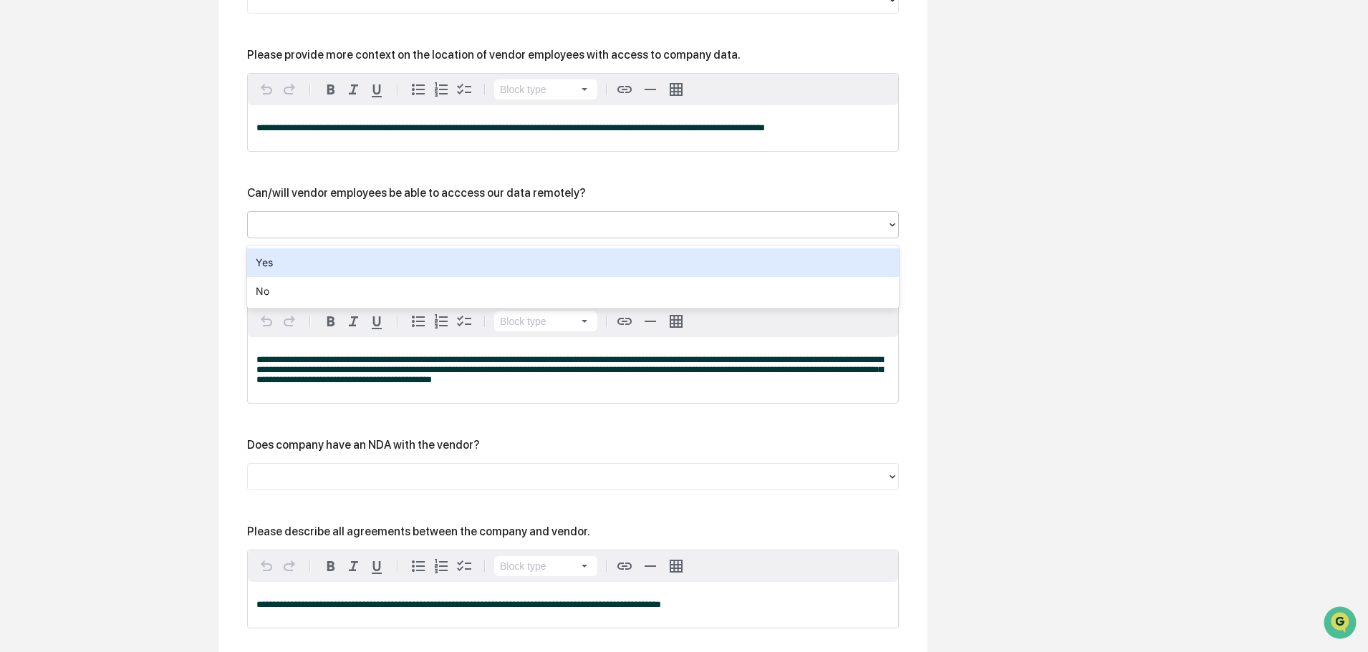
click at [386, 265] on div "Yes" at bounding box center [573, 263] width 652 height 29
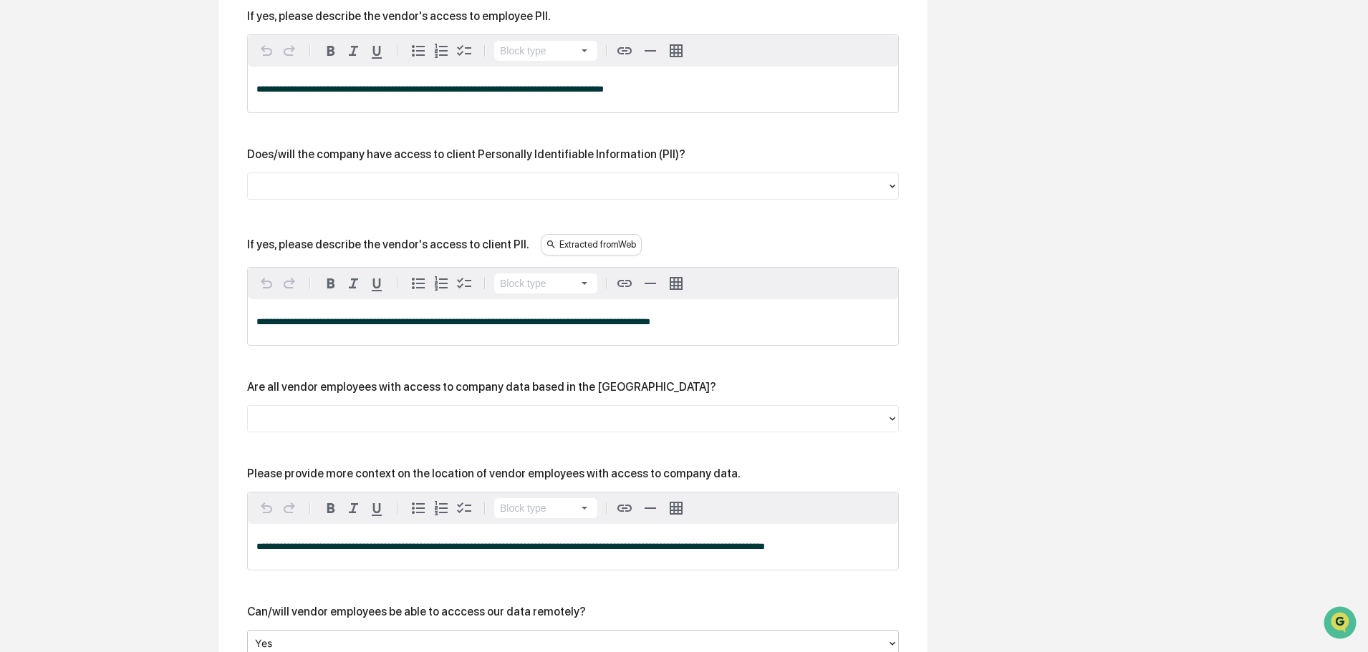
scroll to position [1098, 0]
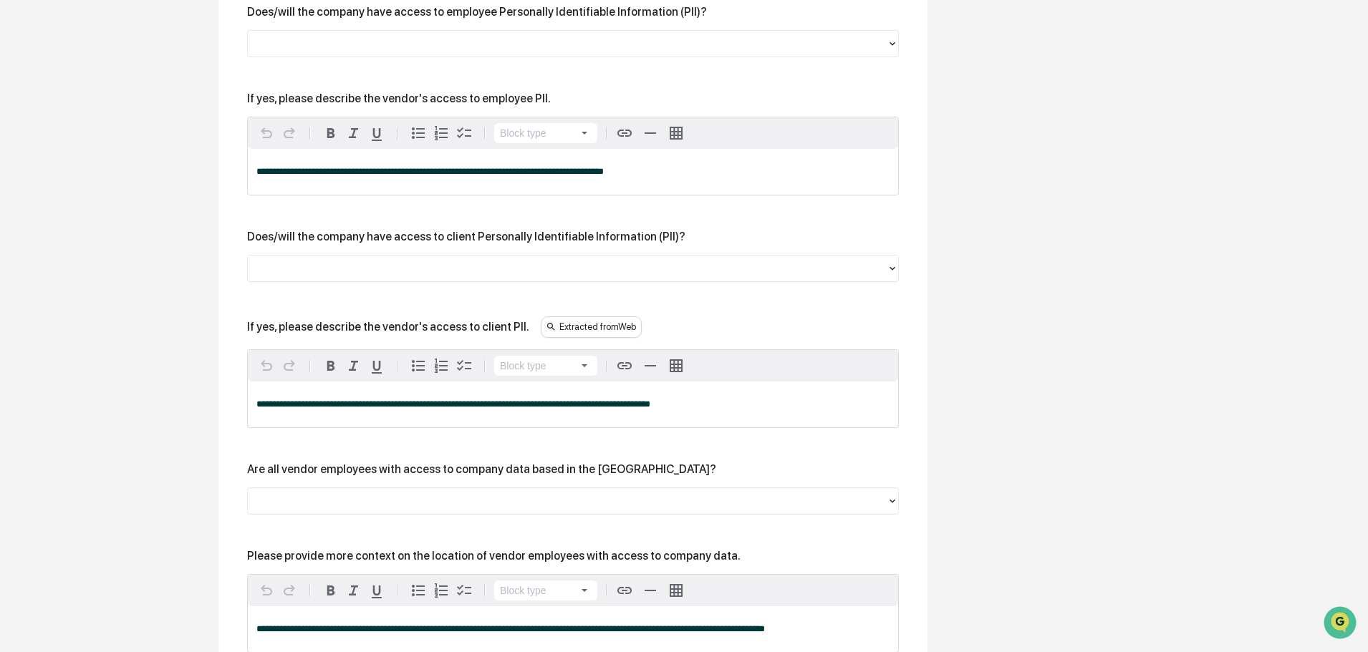
click at [473, 270] on div at bounding box center [567, 268] width 625 height 16
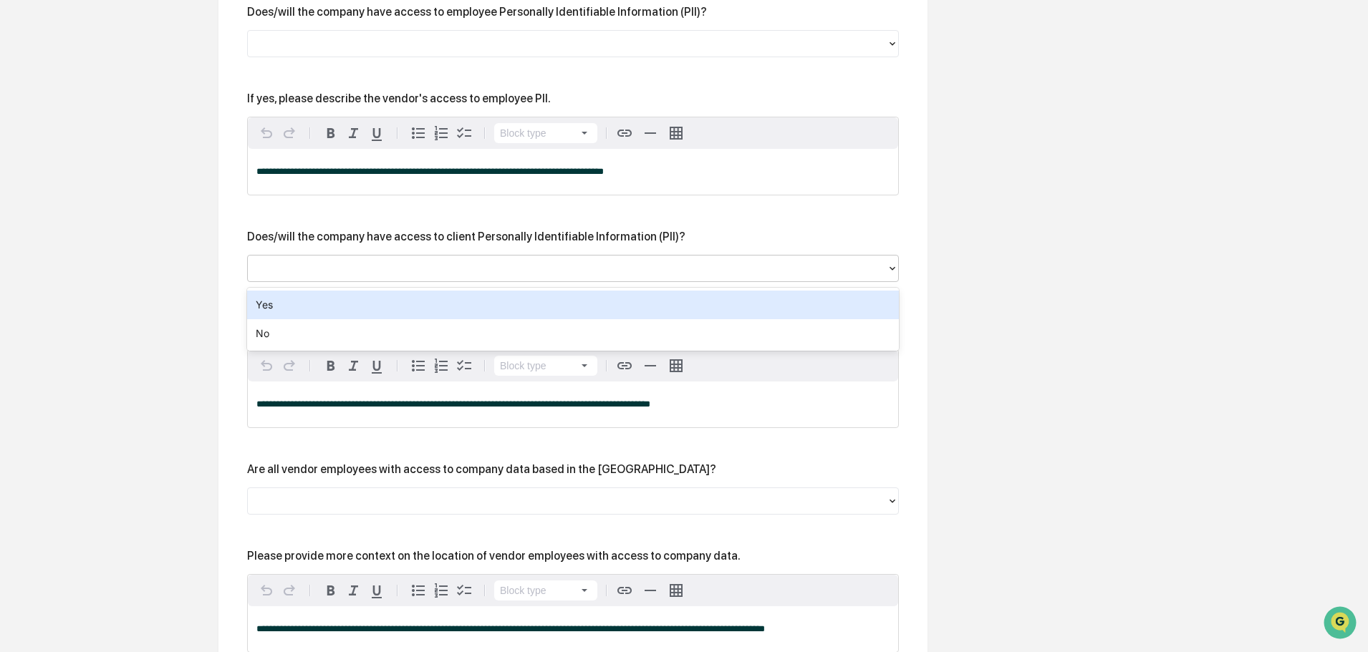
click at [438, 297] on div "Yes" at bounding box center [573, 305] width 652 height 29
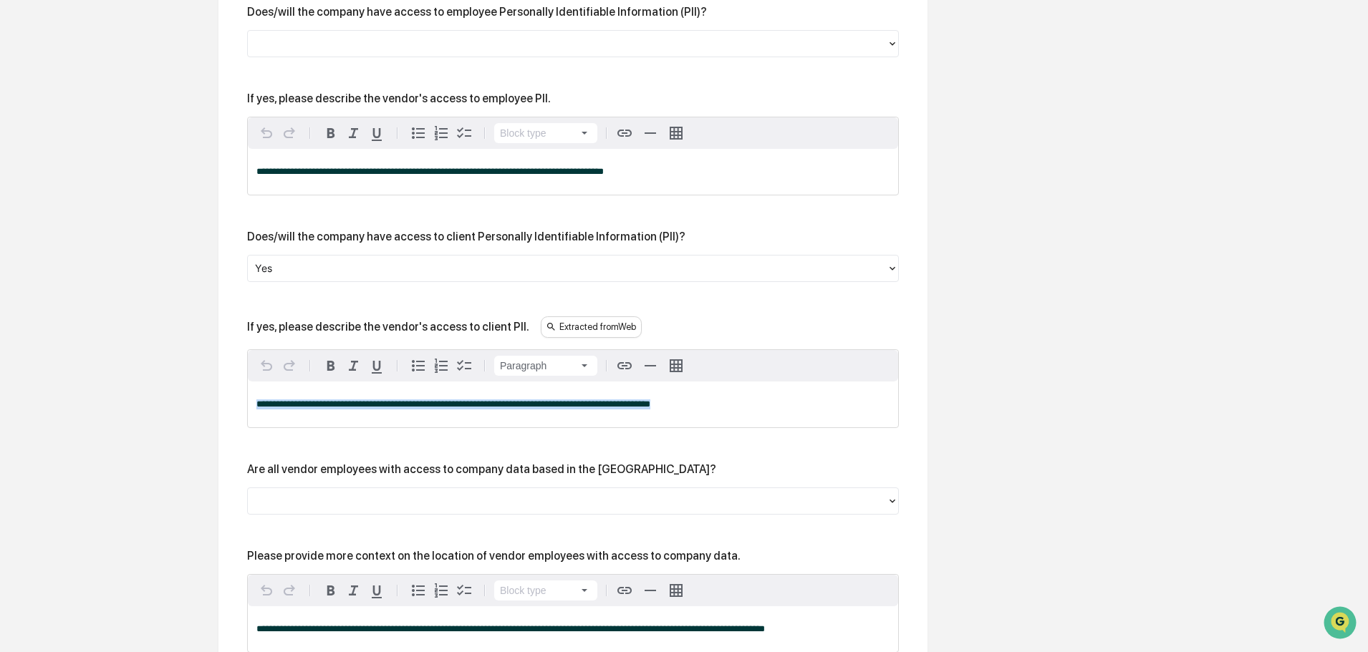
drag, startPoint x: 694, startPoint y: 412, endPoint x: 57, endPoint y: 385, distance: 637.2
click at [57, 385] on div "Overview Vendor Details Entry Details Review Vendor Data Vendor Risk Assessment…" at bounding box center [684, 324] width 1354 height 2503
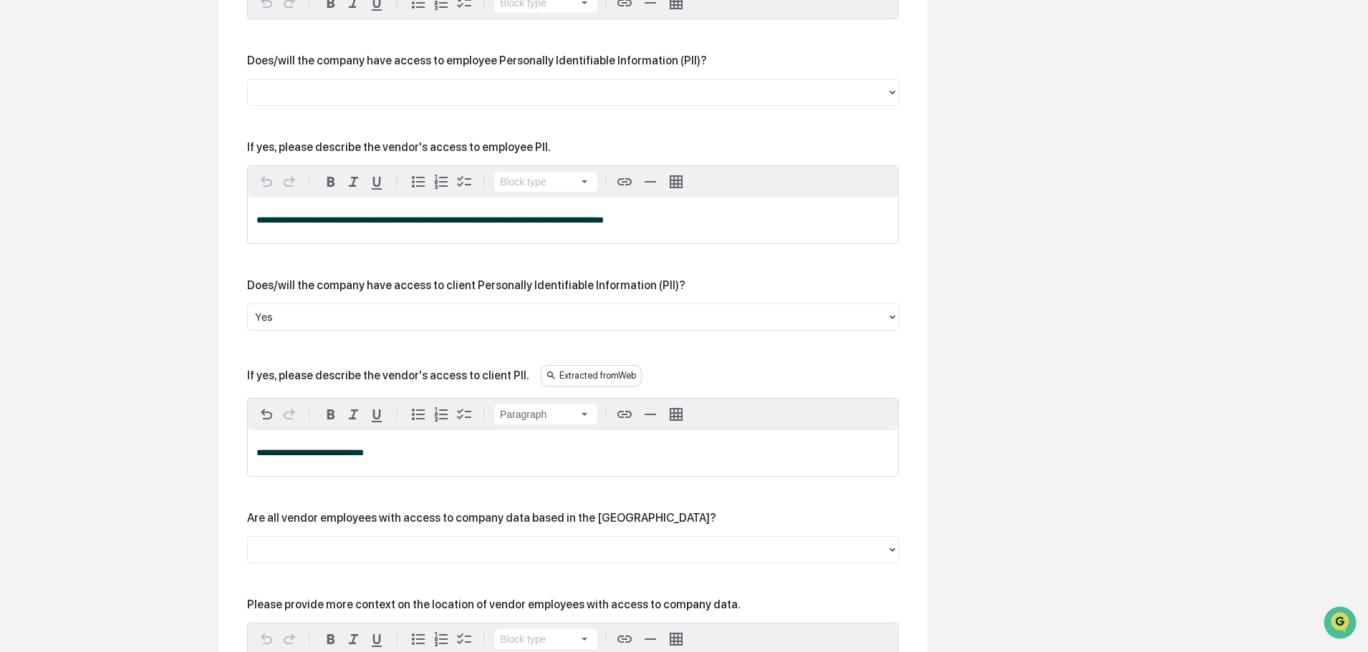
scroll to position [1026, 0]
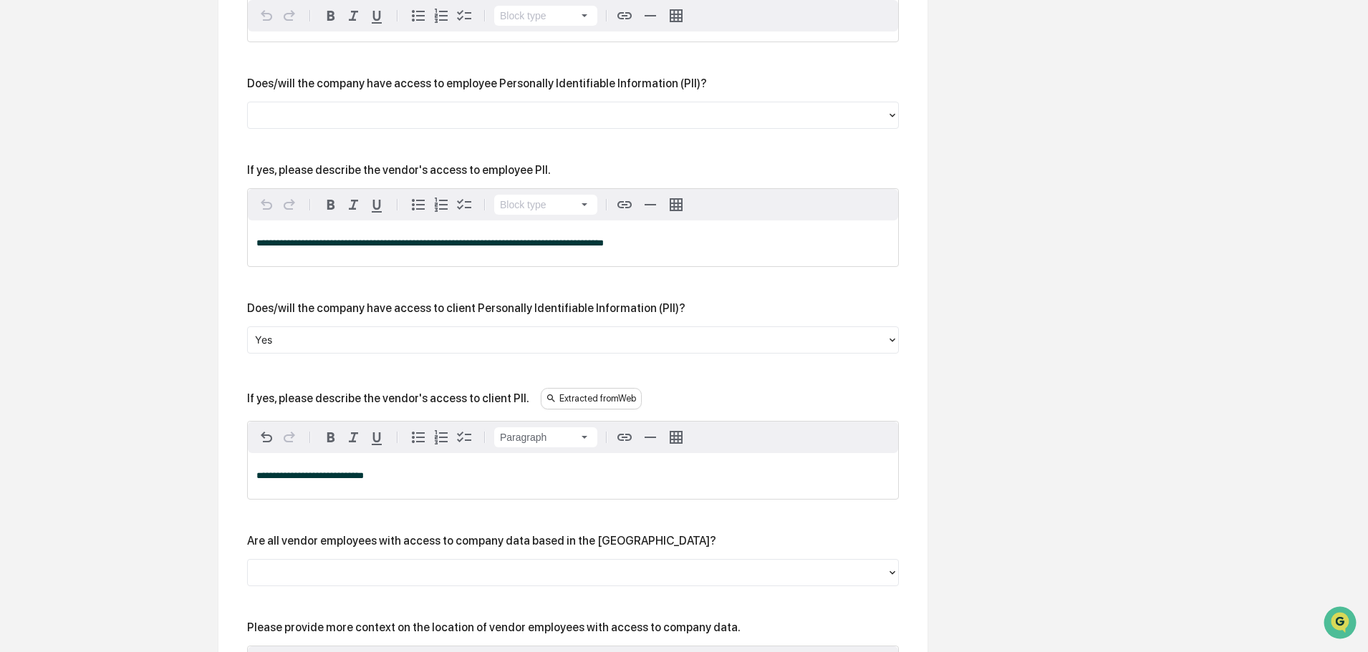
click at [382, 122] on div at bounding box center [567, 115] width 625 height 16
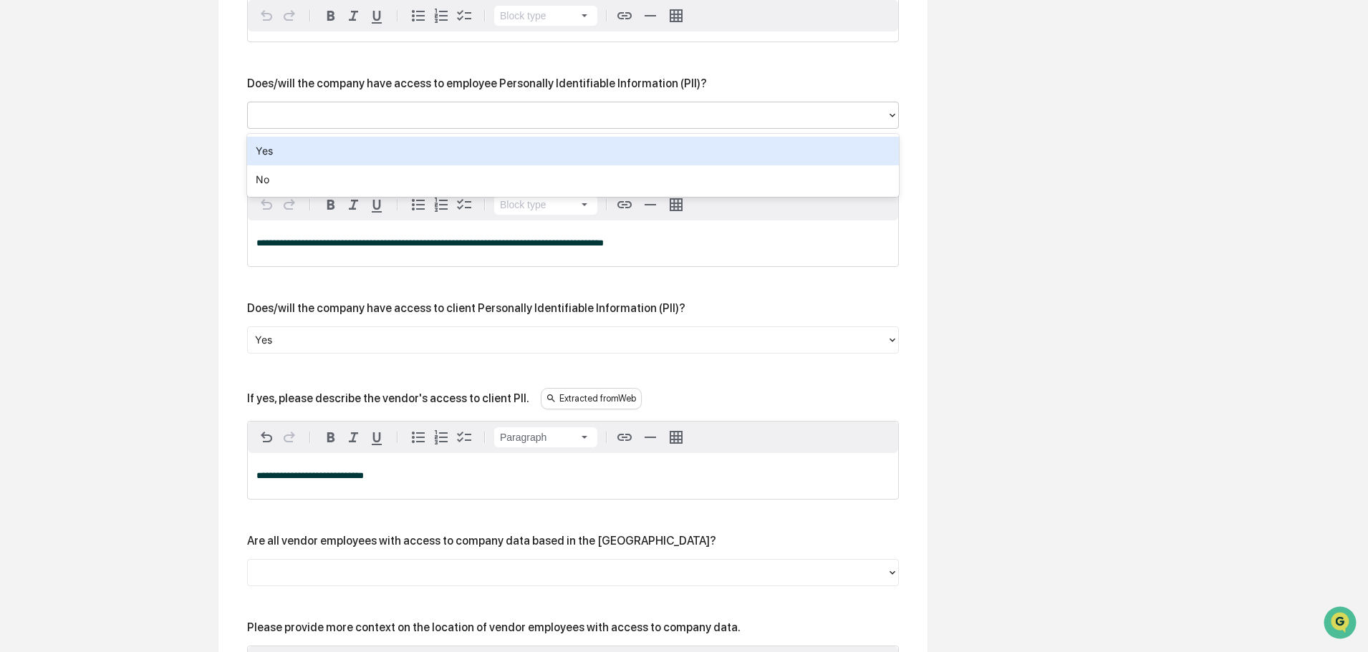
drag, startPoint x: 291, startPoint y: 153, endPoint x: 296, endPoint y: 179, distance: 26.8
click at [291, 153] on div "Yes" at bounding box center [573, 151] width 652 height 29
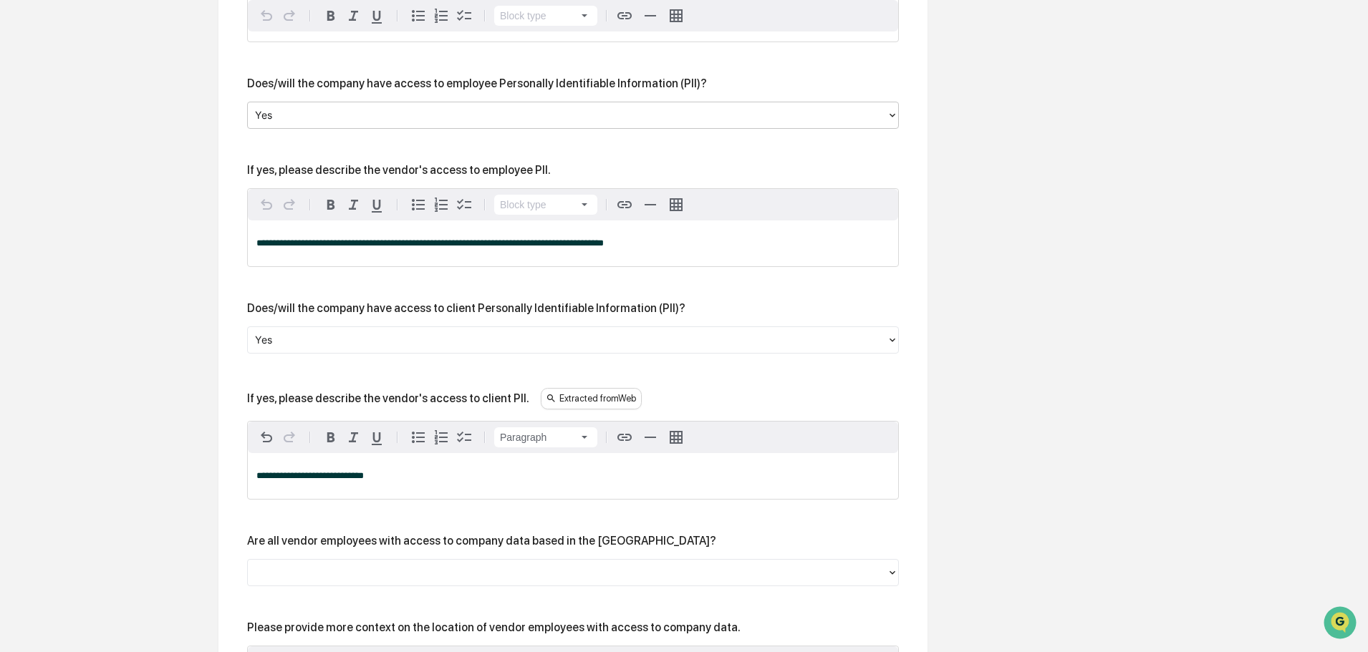
click at [303, 248] on span "**********" at bounding box center [429, 242] width 347 height 9
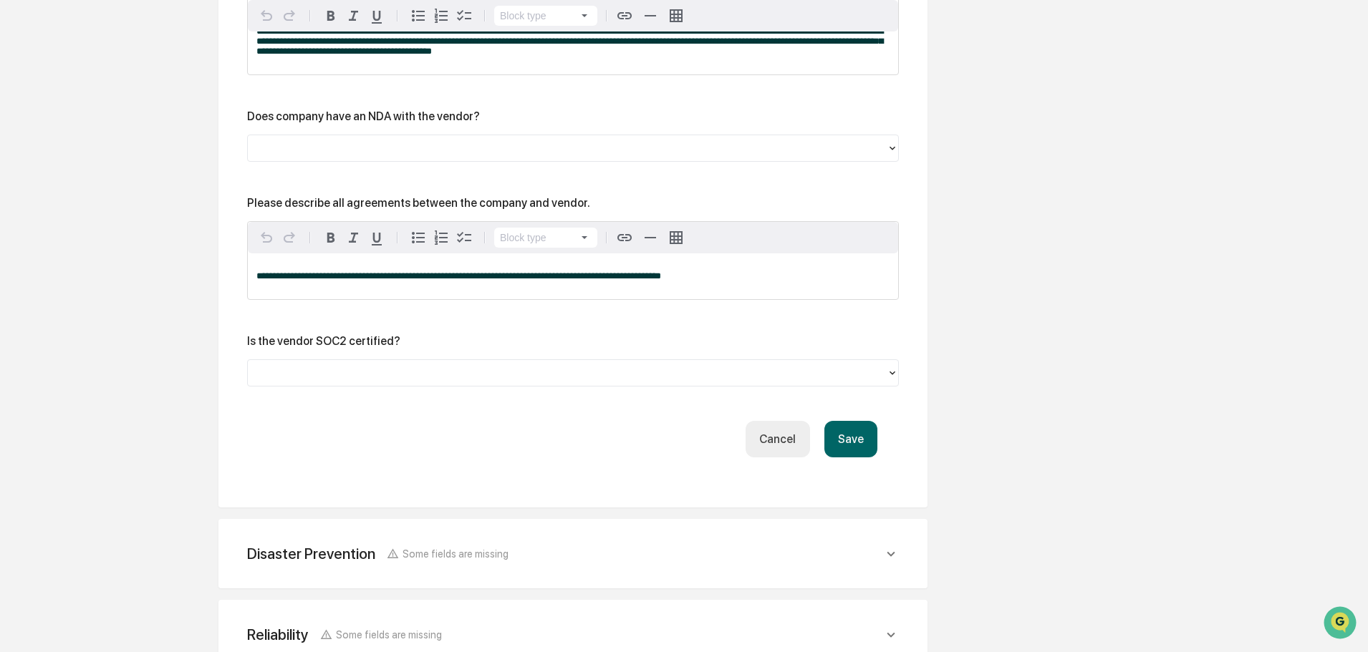
scroll to position [2029, 0]
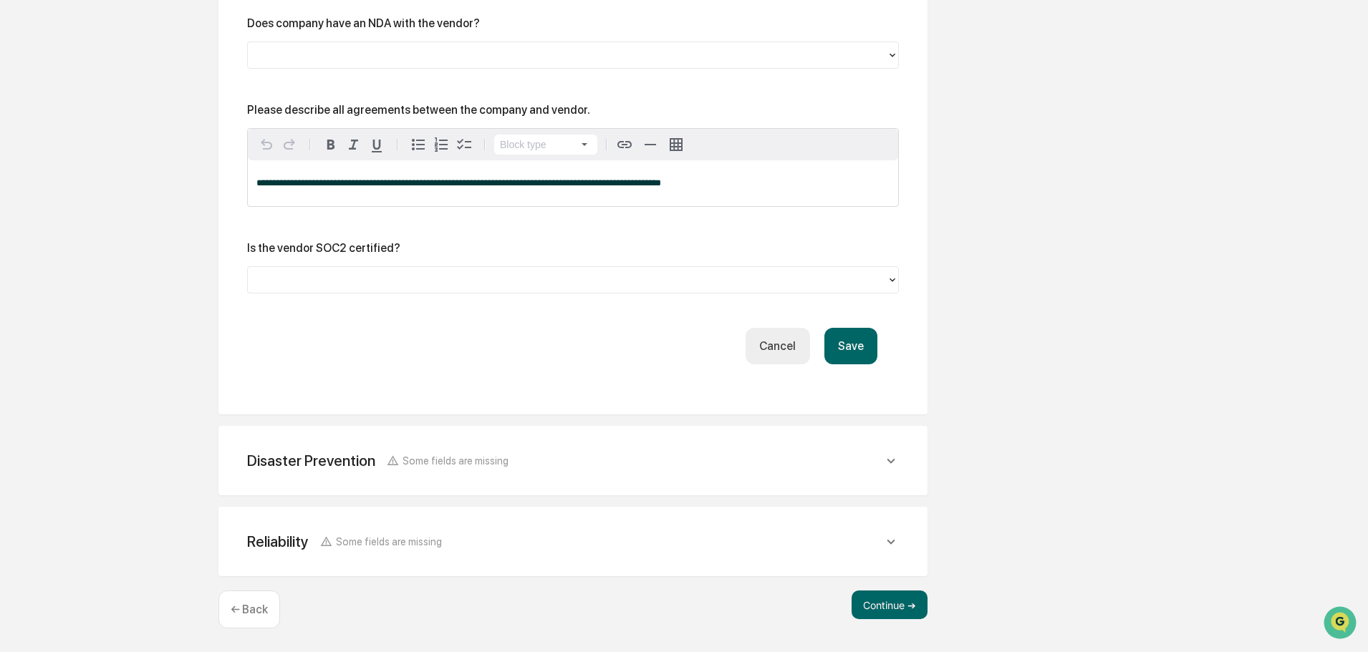
click at [861, 338] on button "Save" at bounding box center [850, 346] width 53 height 37
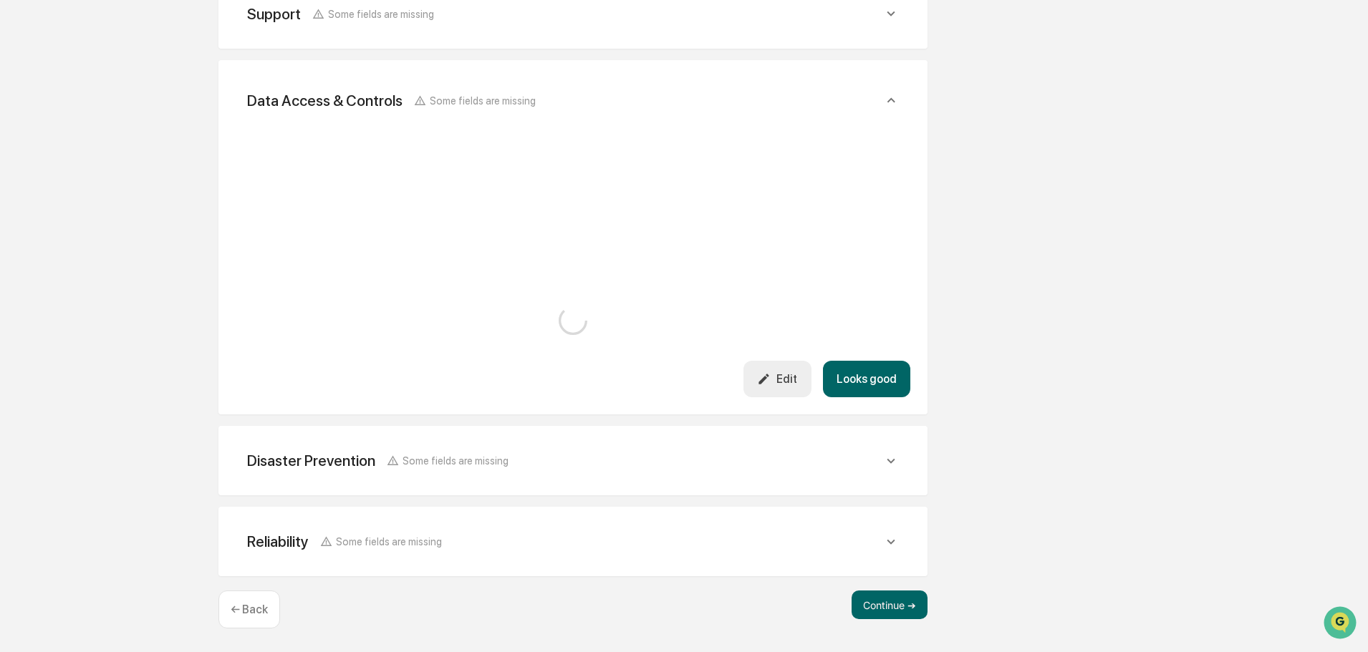
scroll to position [1585, 0]
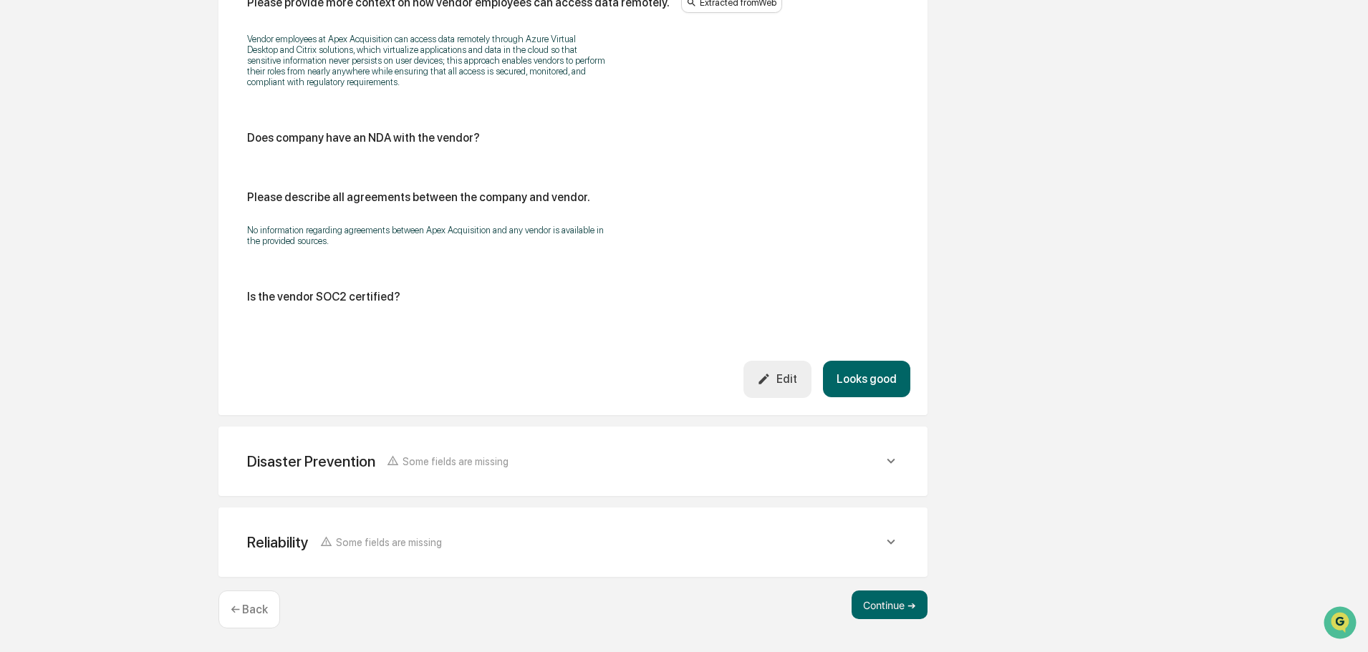
drag, startPoint x: 867, startPoint y: 376, endPoint x: 861, endPoint y: 370, distance: 8.6
click at [868, 376] on button "Looks good" at bounding box center [866, 379] width 87 height 37
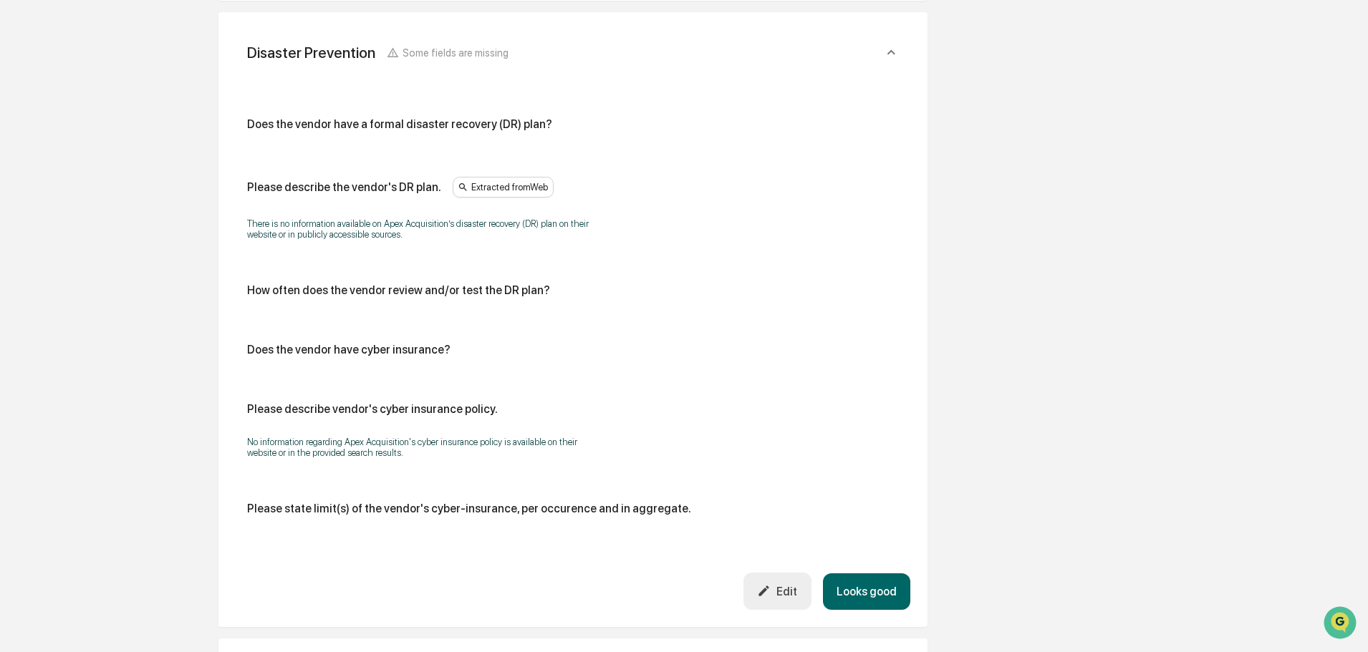
scroll to position [640, 0]
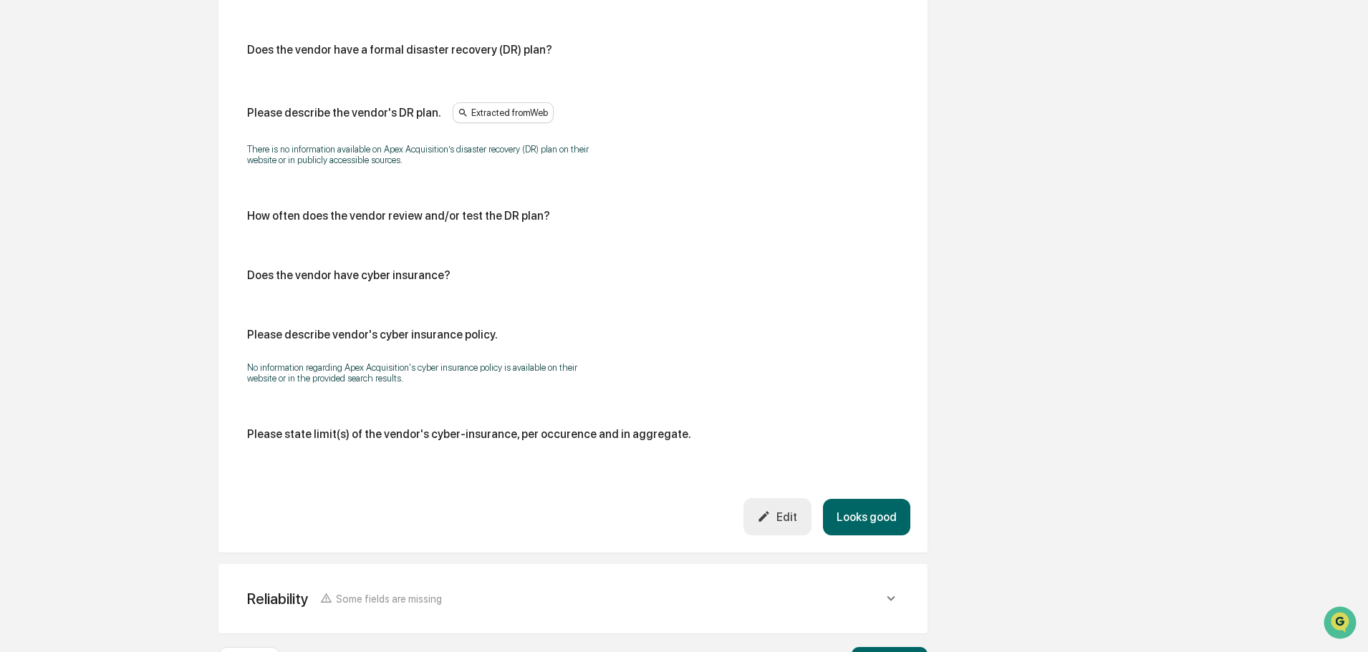
click at [865, 513] on button "Looks good" at bounding box center [866, 517] width 87 height 37
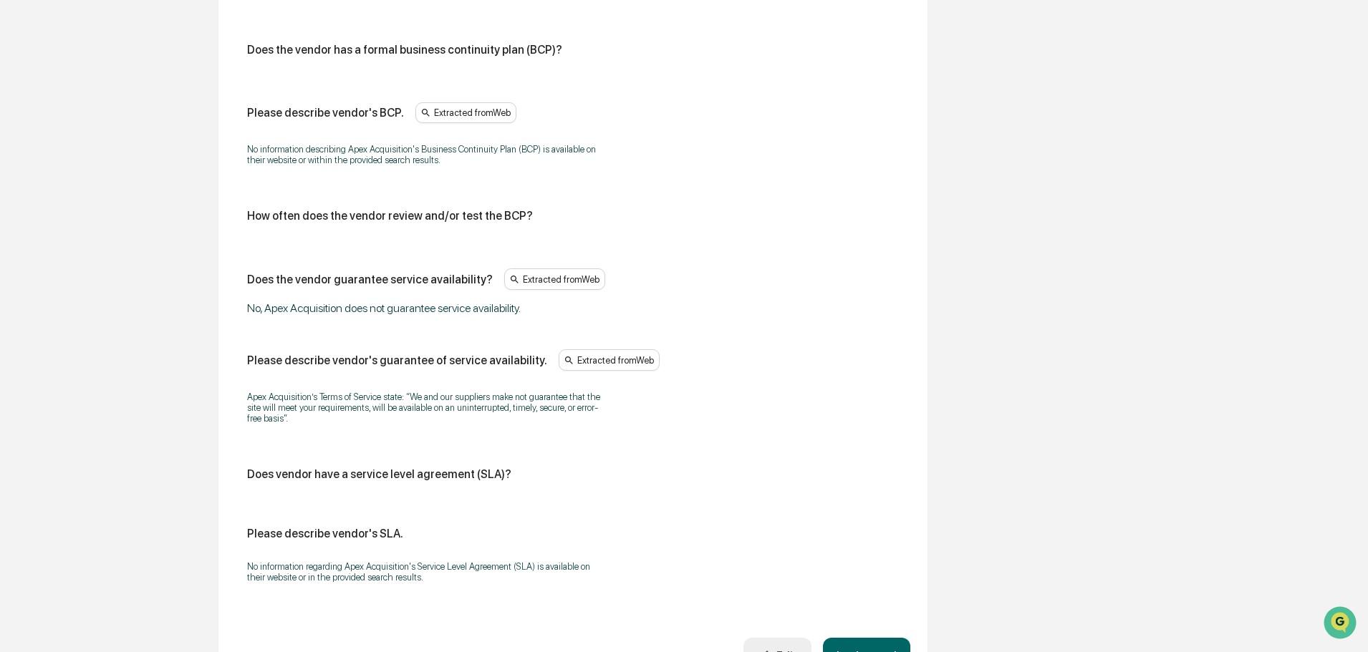
scroll to position [836, 0]
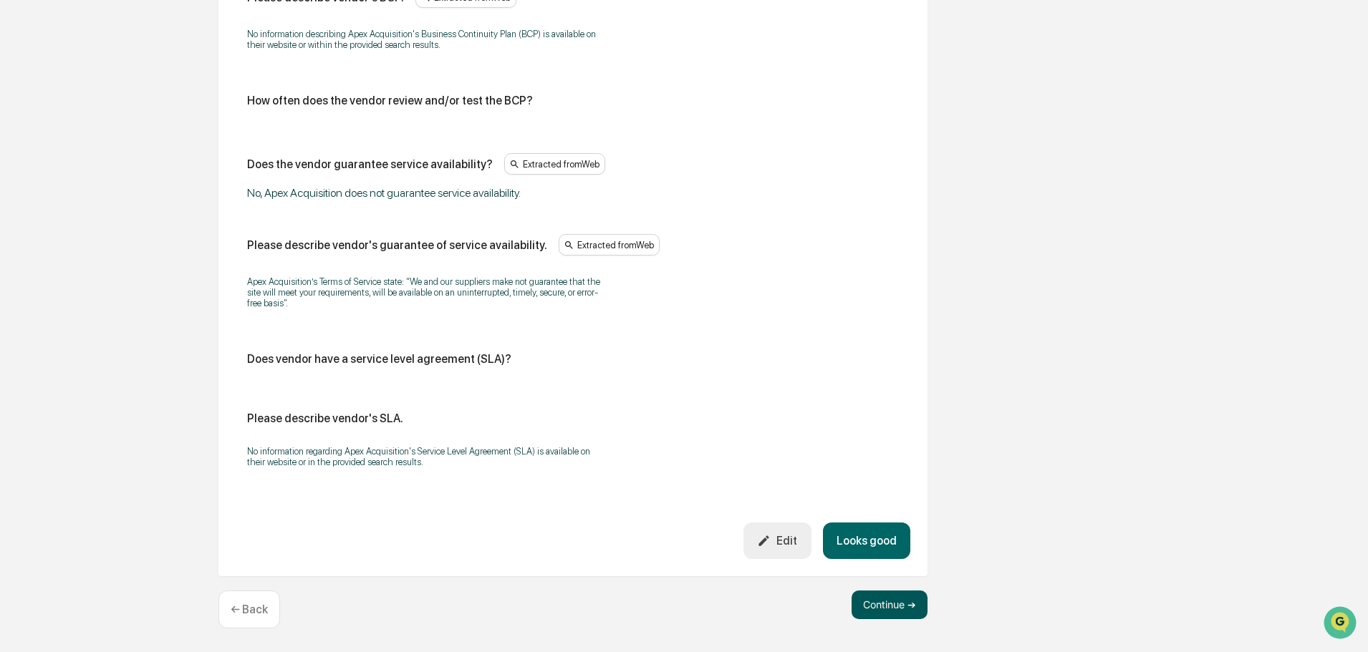
click at [885, 603] on button "Continue ➔" at bounding box center [890, 605] width 76 height 29
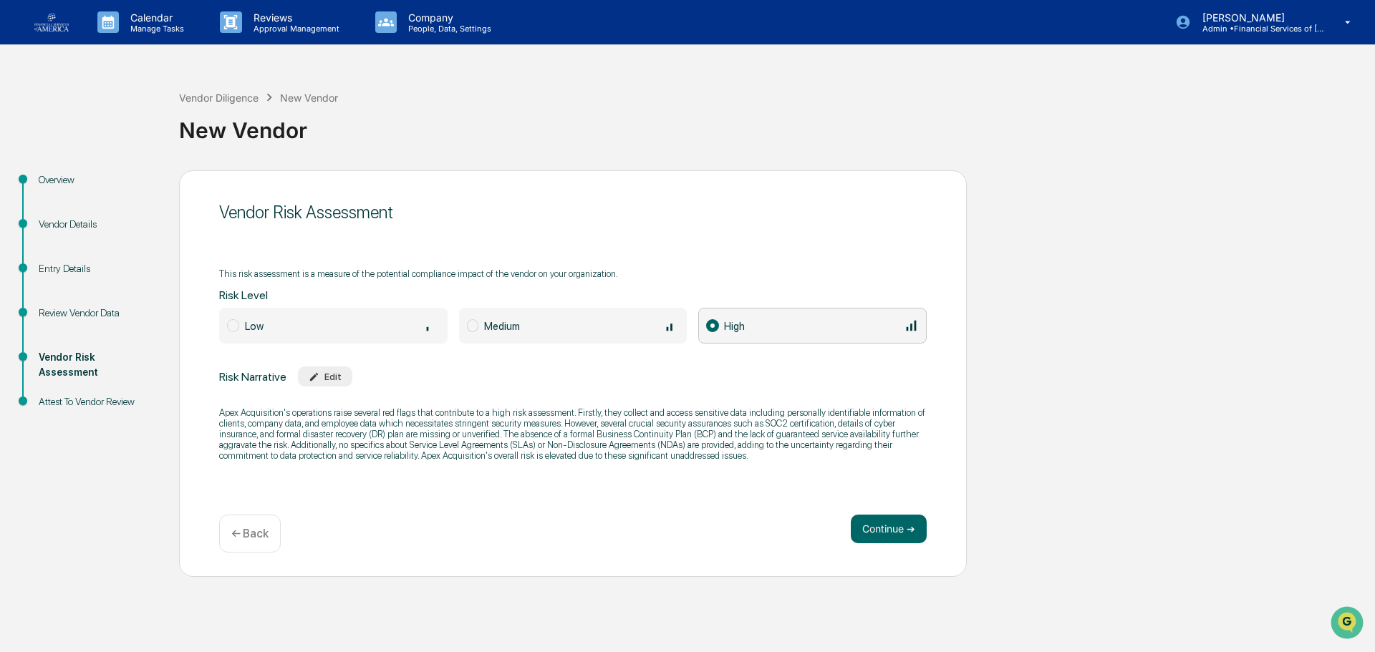
click at [896, 513] on div "Vendor Risk Assessment This risk assessment is a measure of the potential compl…" at bounding box center [573, 373] width 788 height 407
click at [897, 516] on button "Continue ➔" at bounding box center [889, 529] width 76 height 29
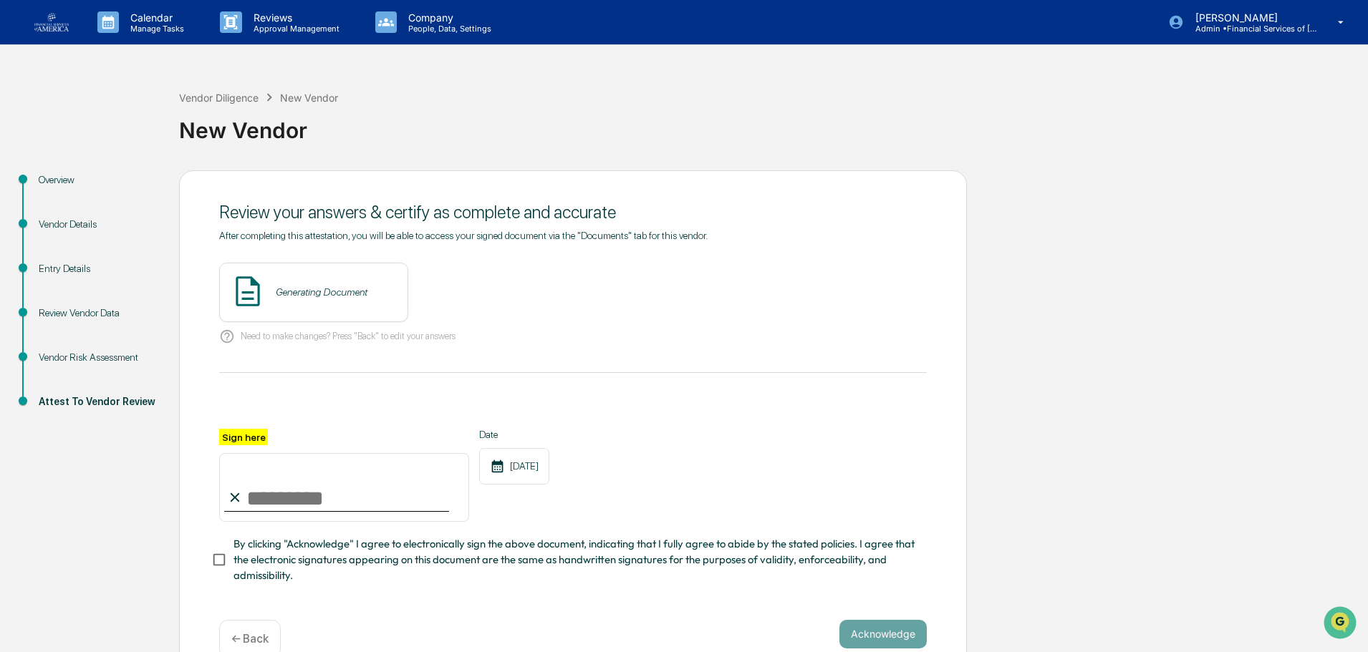
click at [393, 496] on input "Sign here" at bounding box center [344, 487] width 250 height 69
type input "**********"
click at [373, 554] on span "By clicking "Acknowledge" I agree to electronically sign the above document, in…" at bounding box center [574, 560] width 682 height 48
click at [464, 297] on button "View" at bounding box center [476, 292] width 37 height 23
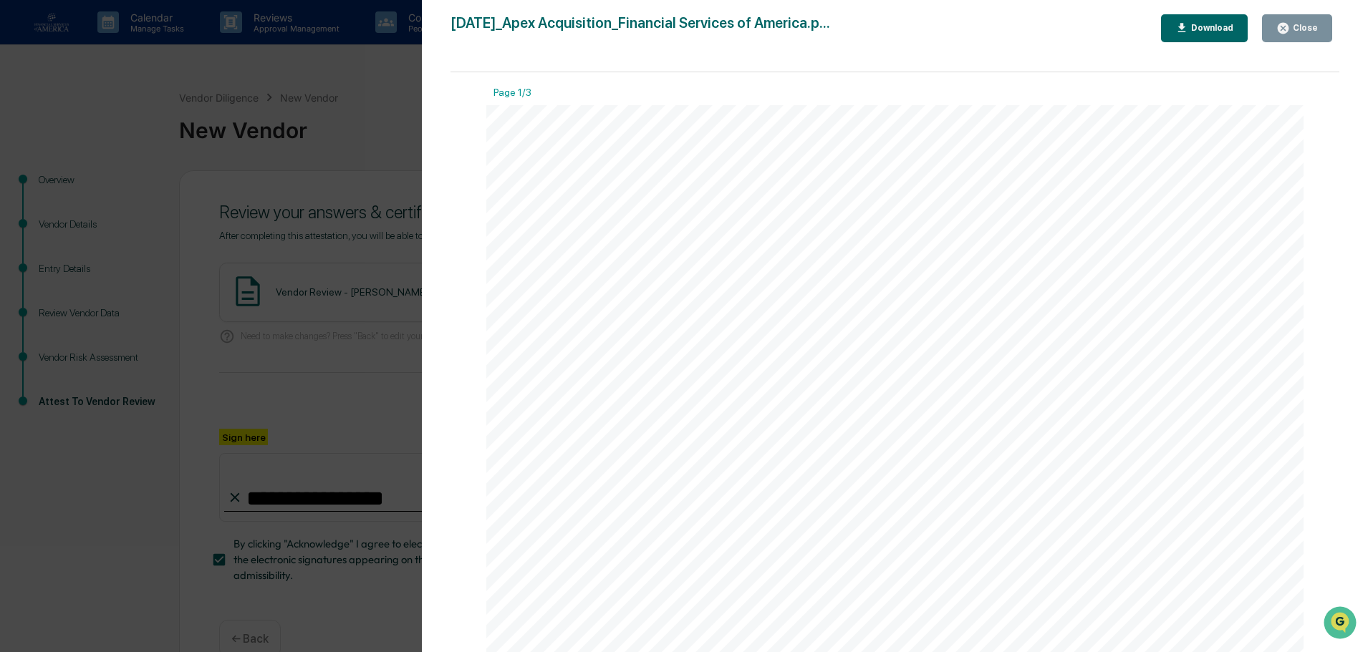
click at [1288, 24] on icon "button" at bounding box center [1283, 28] width 11 height 11
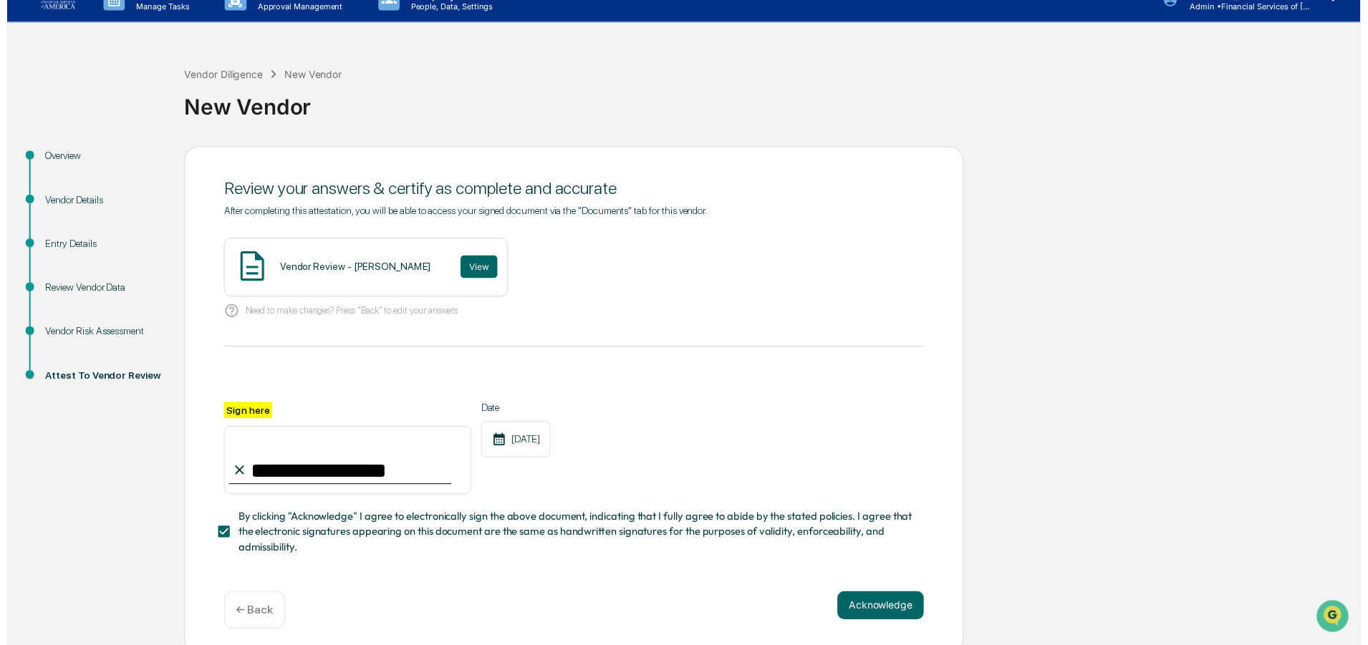
scroll to position [34, 0]
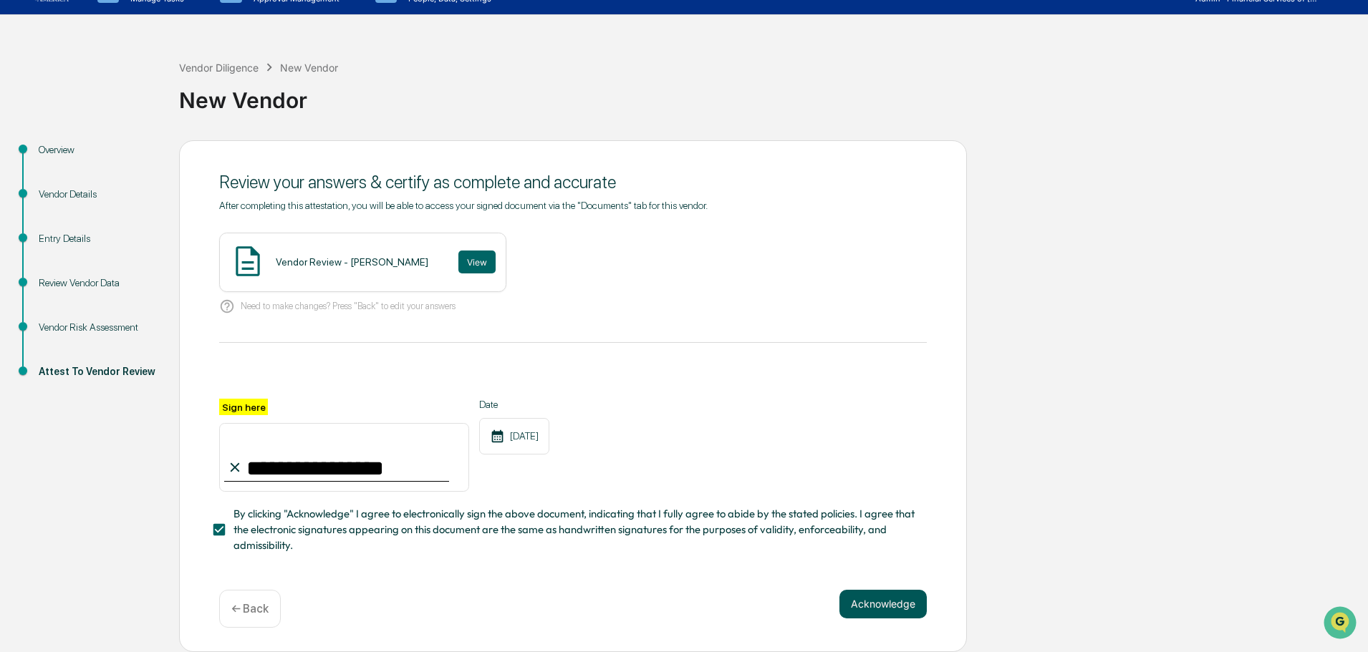
click at [882, 596] on button "Acknowledge" at bounding box center [882, 604] width 87 height 29
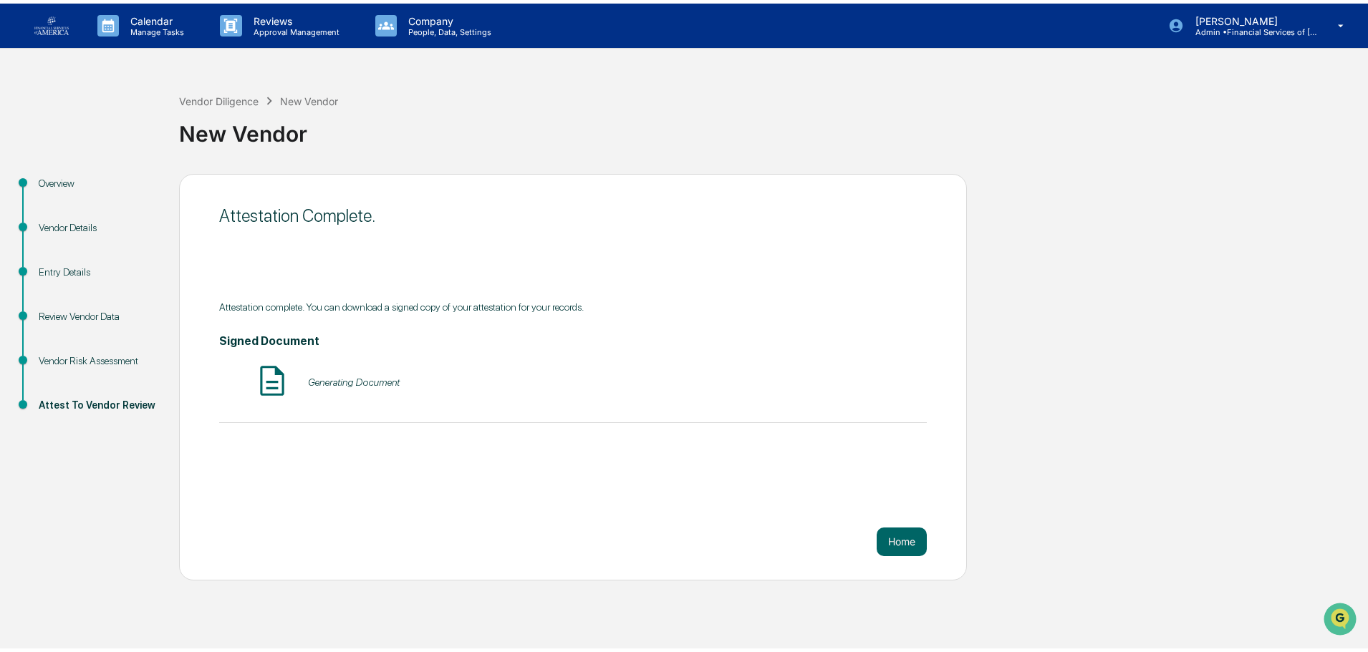
scroll to position [0, 0]
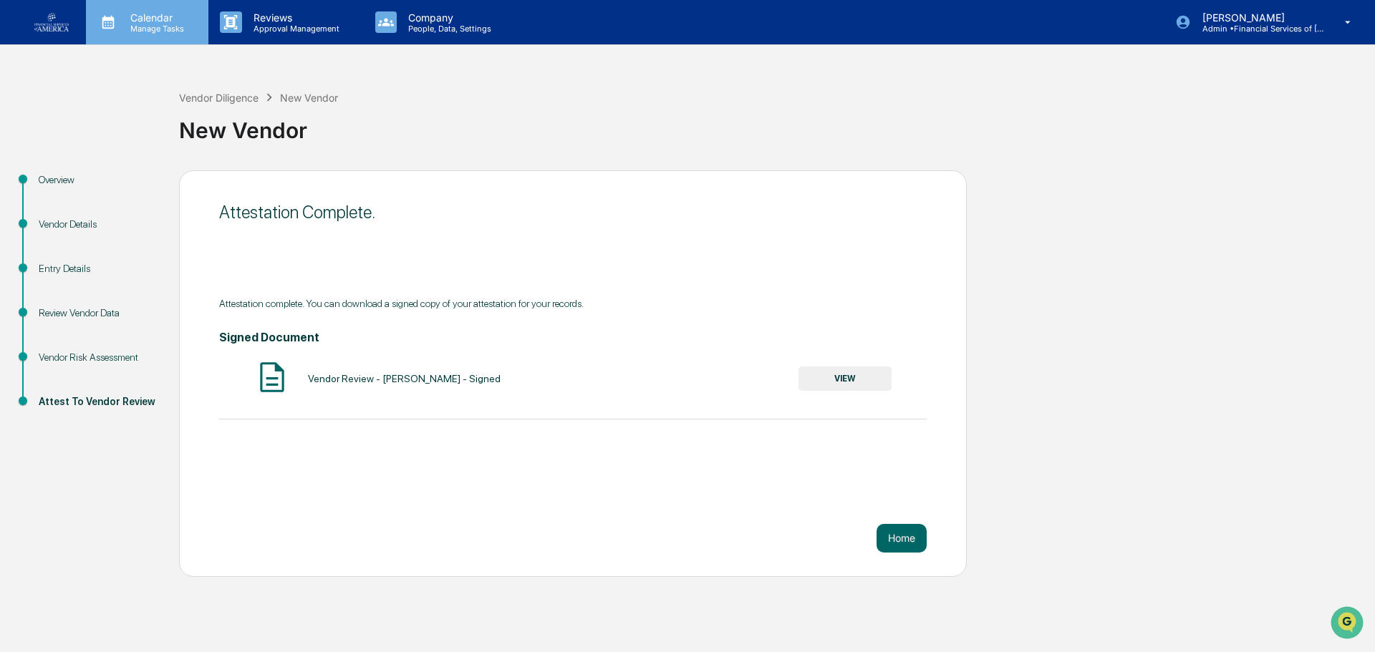
click at [117, 26] on icon at bounding box center [107, 21] width 21 height 21
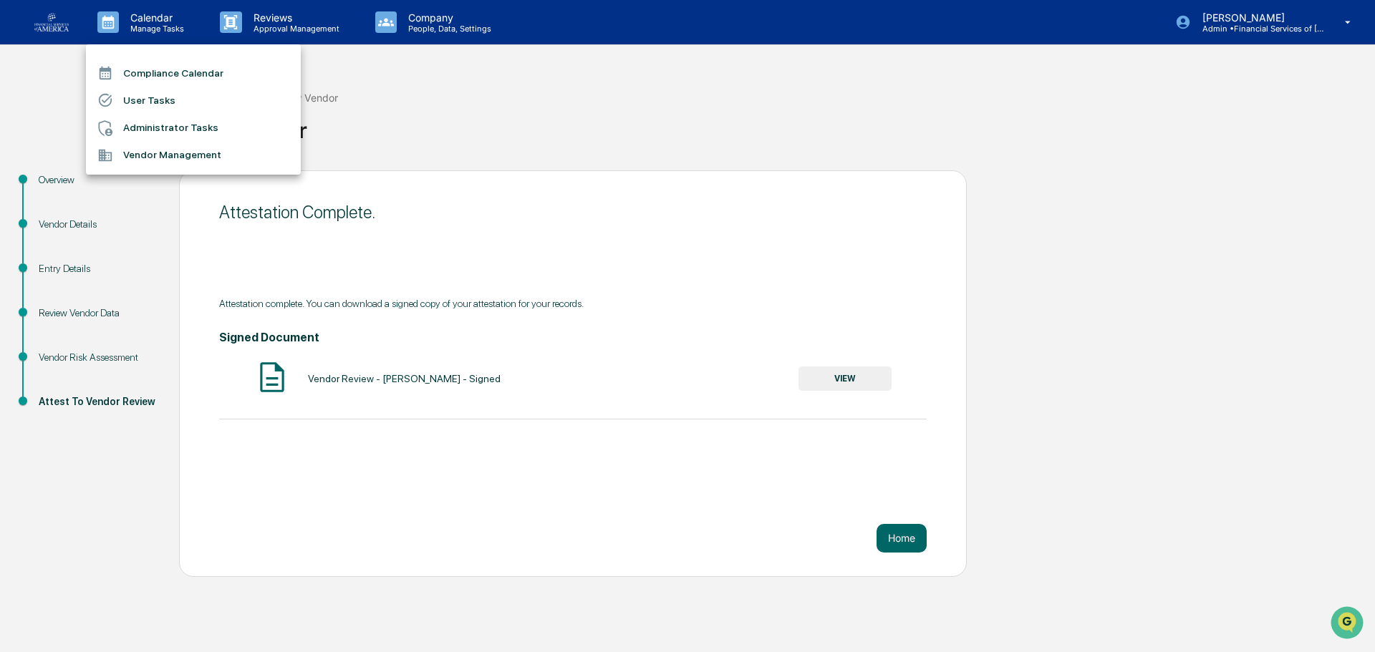
click at [167, 125] on li "Administrator Tasks" at bounding box center [193, 128] width 215 height 27
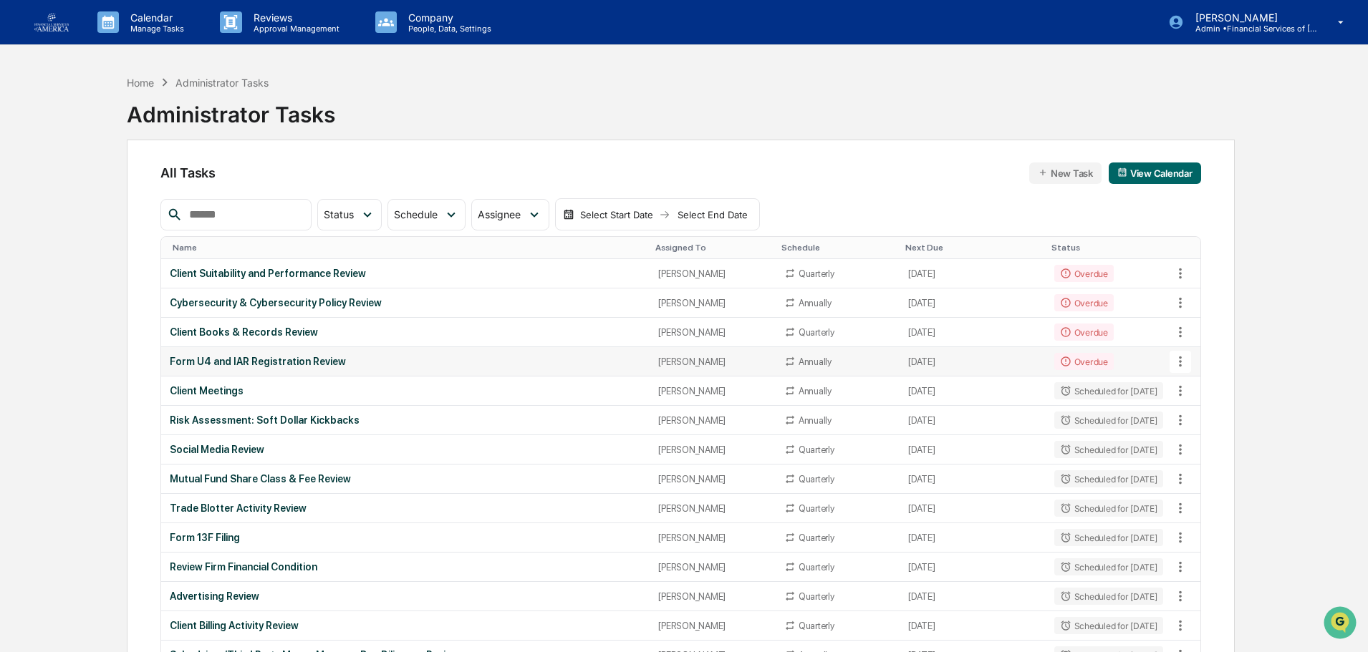
click at [271, 362] on div "Form U4 and IAR Registration Review" at bounding box center [405, 361] width 471 height 11
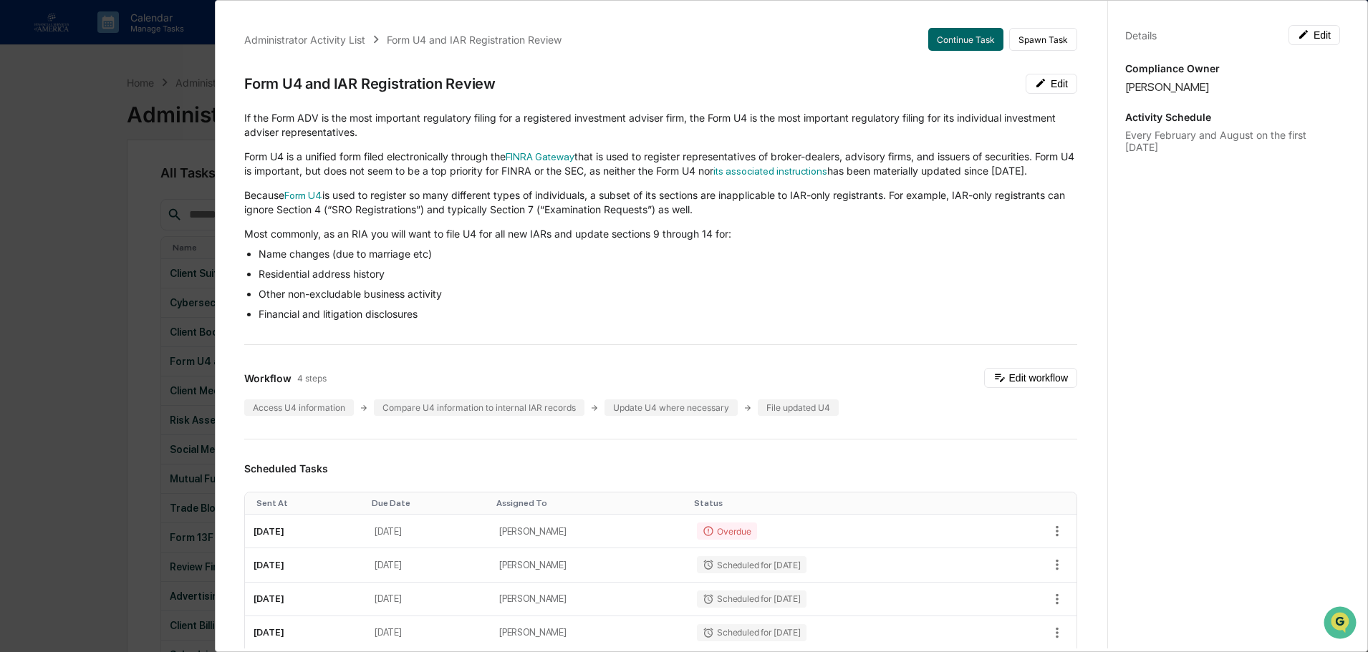
click at [927, 26] on div "Administrator Activity List Form U4 and IAR Registration Review Continue Task S…" at bounding box center [660, 617] width 867 height 1212
click at [935, 44] on button "Continue Task" at bounding box center [965, 39] width 75 height 23
